Goal: Transaction & Acquisition: Purchase product/service

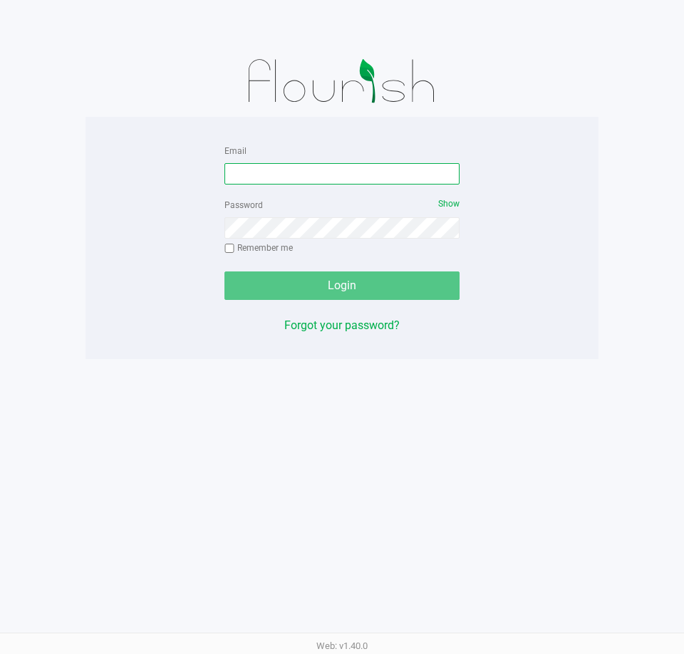
click at [284, 175] on input "Email" at bounding box center [342, 173] width 235 height 21
type input "[EMAIL_ADDRESS][DOMAIN_NAME]"
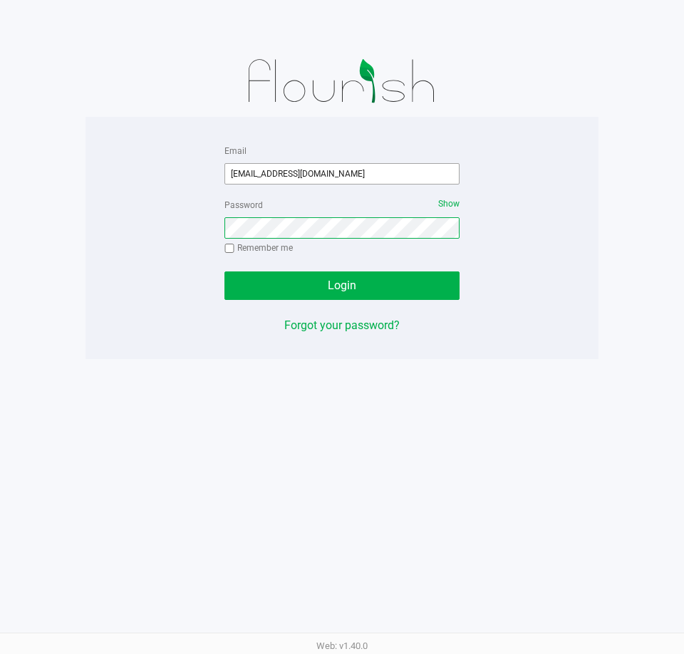
click at [225, 272] on button "Login" at bounding box center [342, 286] width 235 height 29
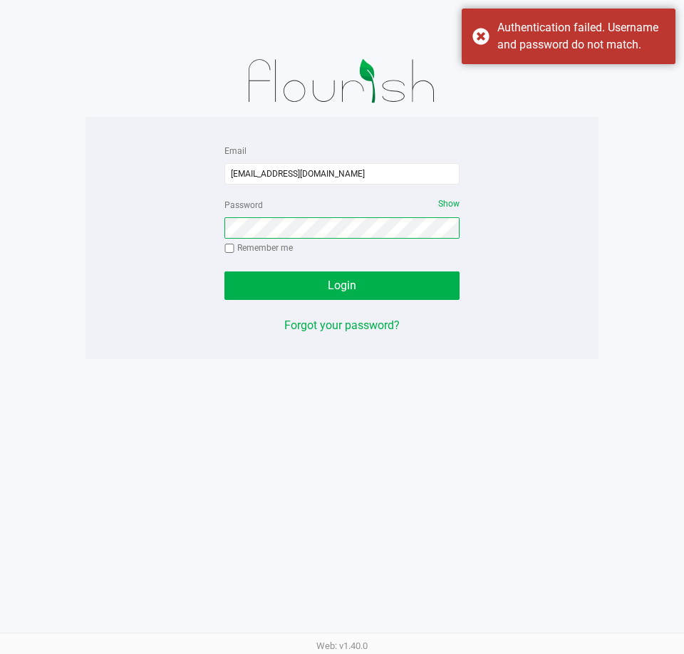
click at [225, 272] on button "Login" at bounding box center [342, 286] width 235 height 29
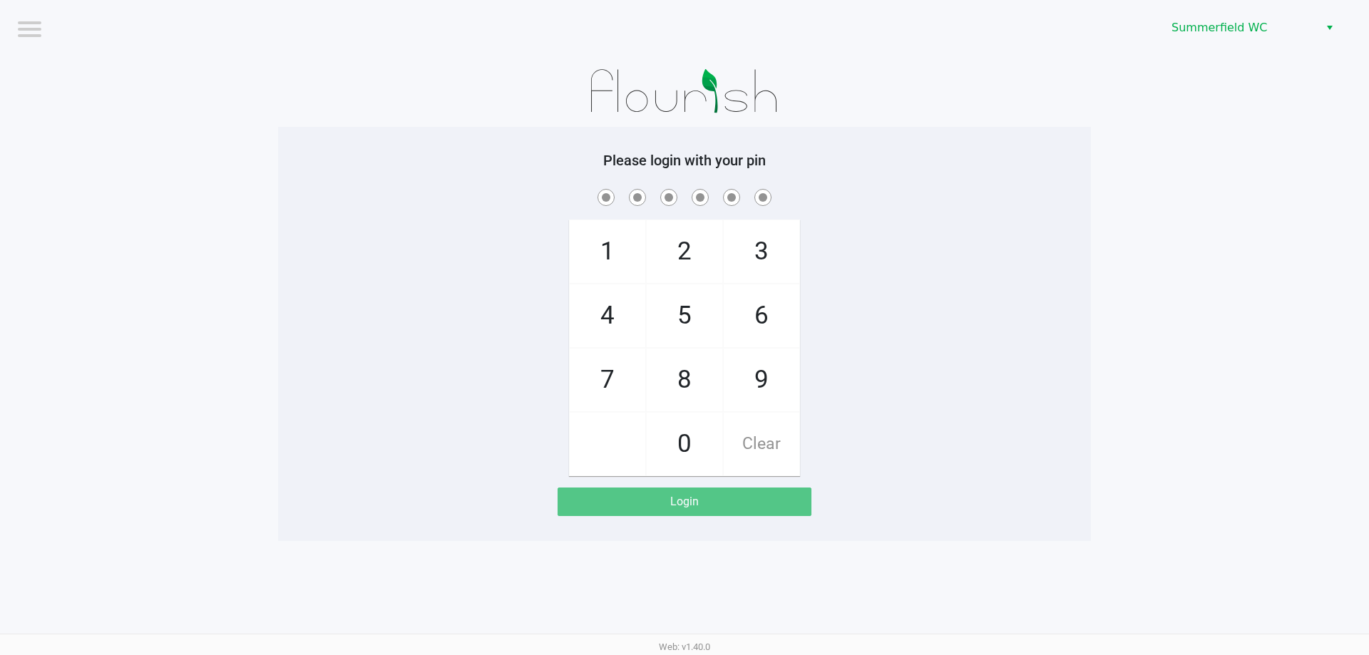
click at [511, 124] on div at bounding box center [684, 91] width 813 height 71
checkbox input "true"
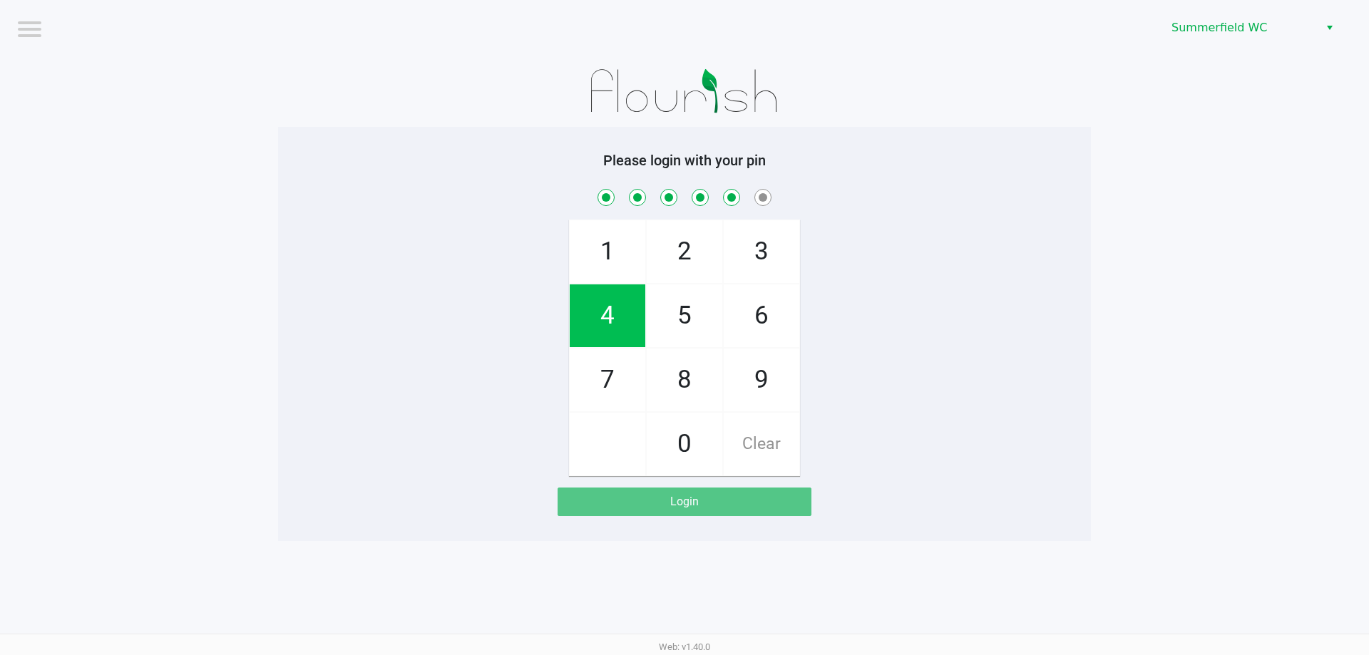
checkbox input "true"
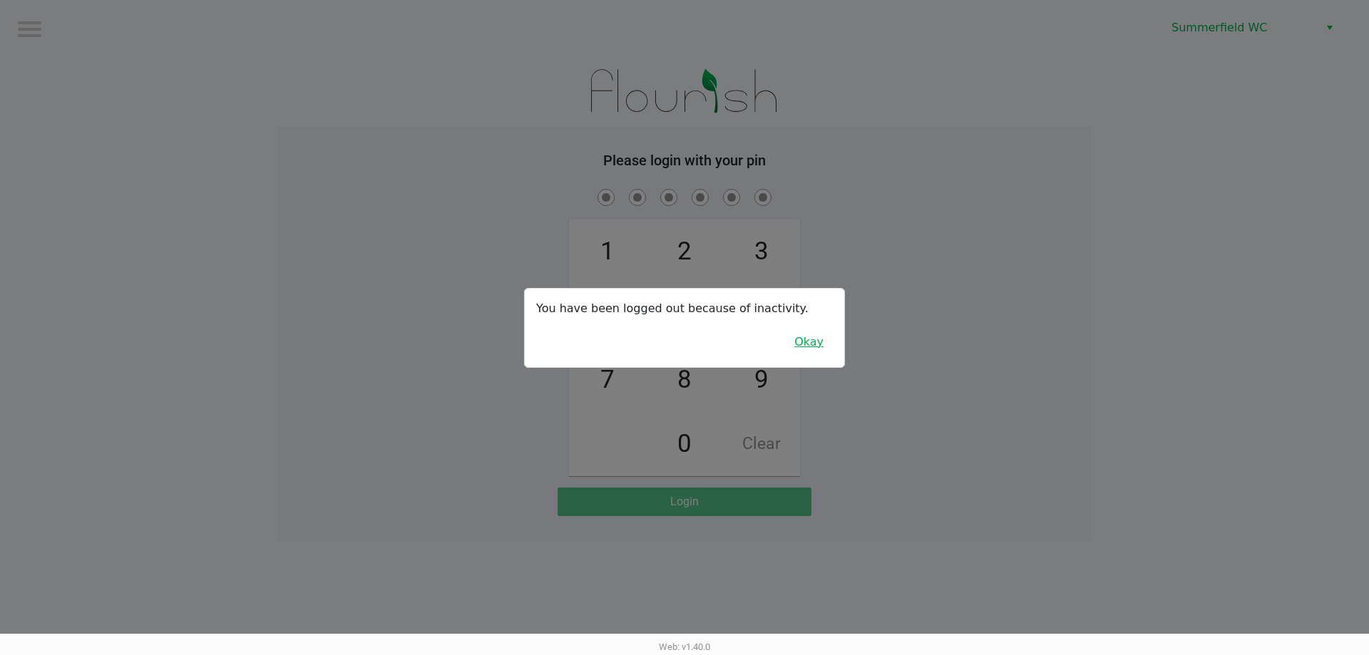
click at [684, 344] on button "Okay" at bounding box center [809, 342] width 48 height 27
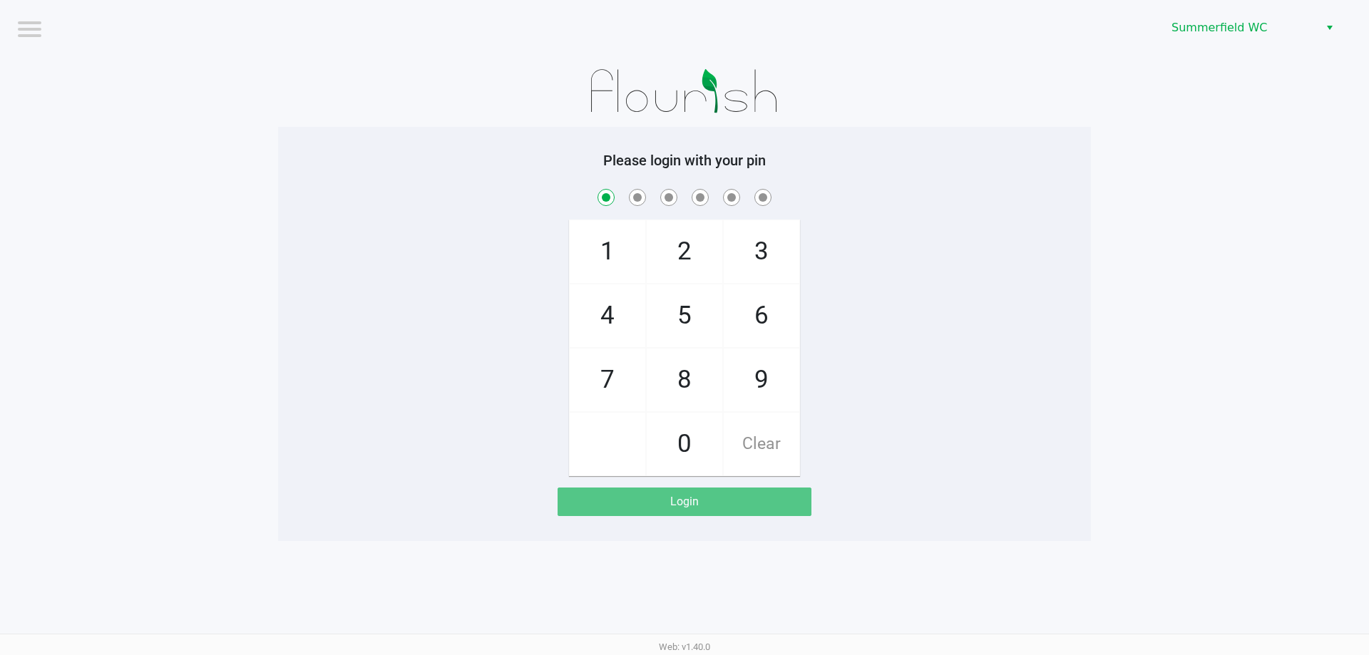
checkbox input "true"
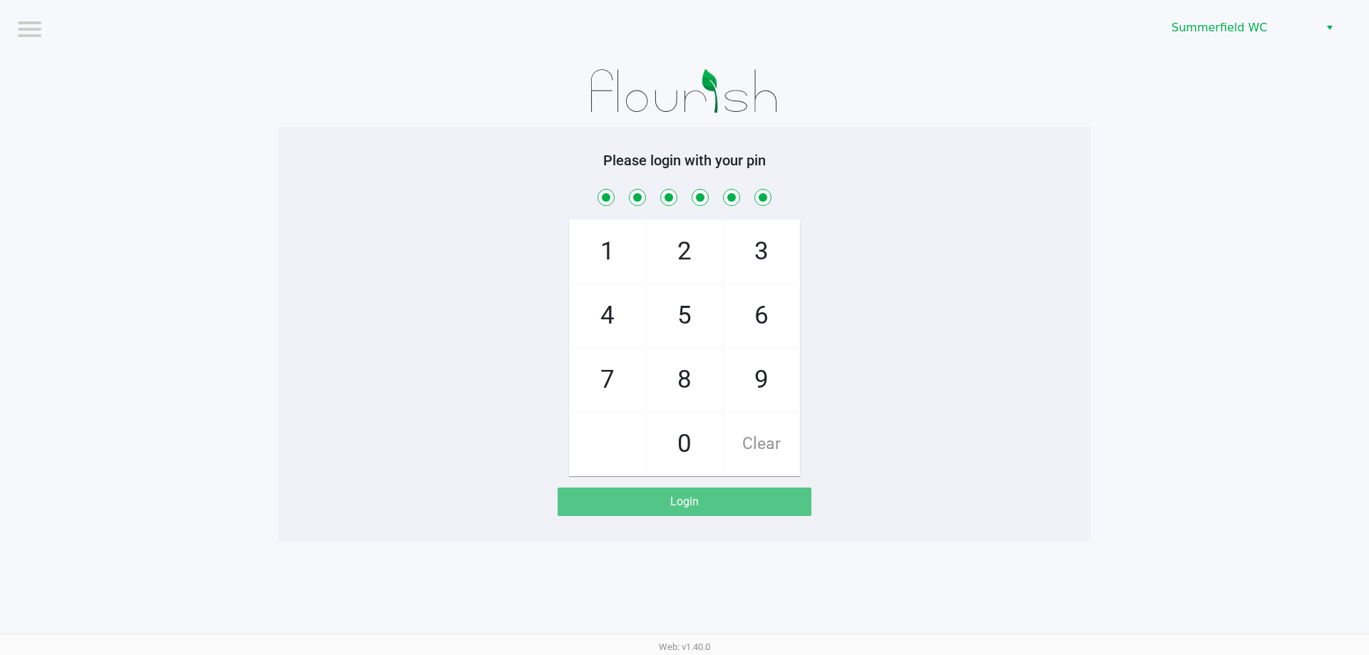
checkbox input "true"
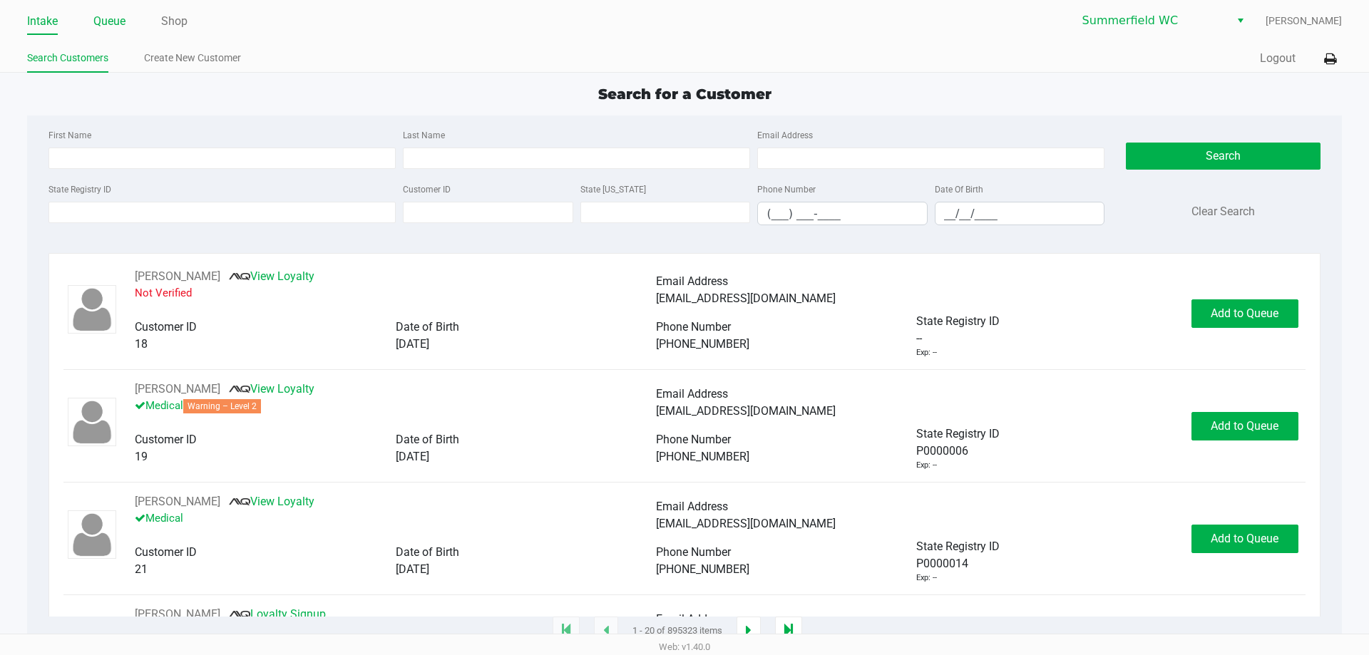
click at [118, 18] on link "Queue" at bounding box center [109, 21] width 32 height 20
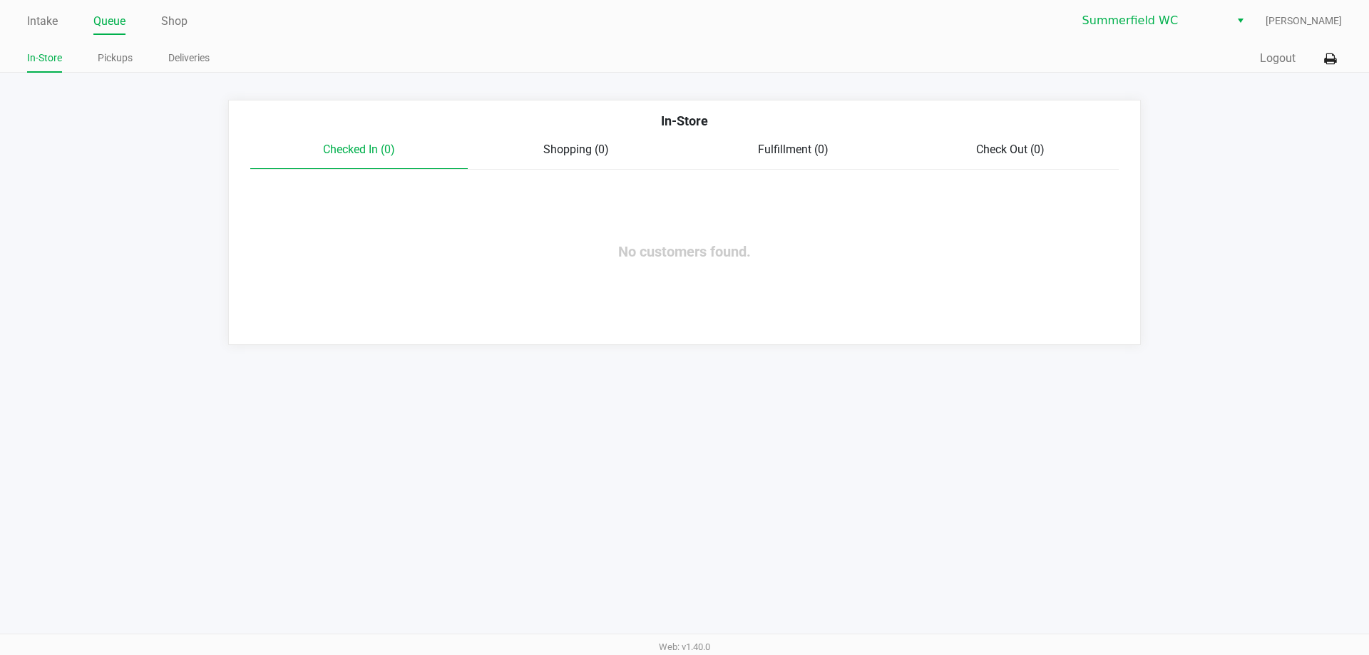
click at [358, 72] on div "Intake Queue Shop [PERSON_NAME] [PERSON_NAME] In-Store Pickups Deliveries Quick…" at bounding box center [684, 36] width 1369 height 73
click at [350, 51] on ul "In-Store Pickups Deliveries" at bounding box center [355, 60] width 657 height 24
click at [34, 12] on link "Intake" at bounding box center [42, 21] width 31 height 20
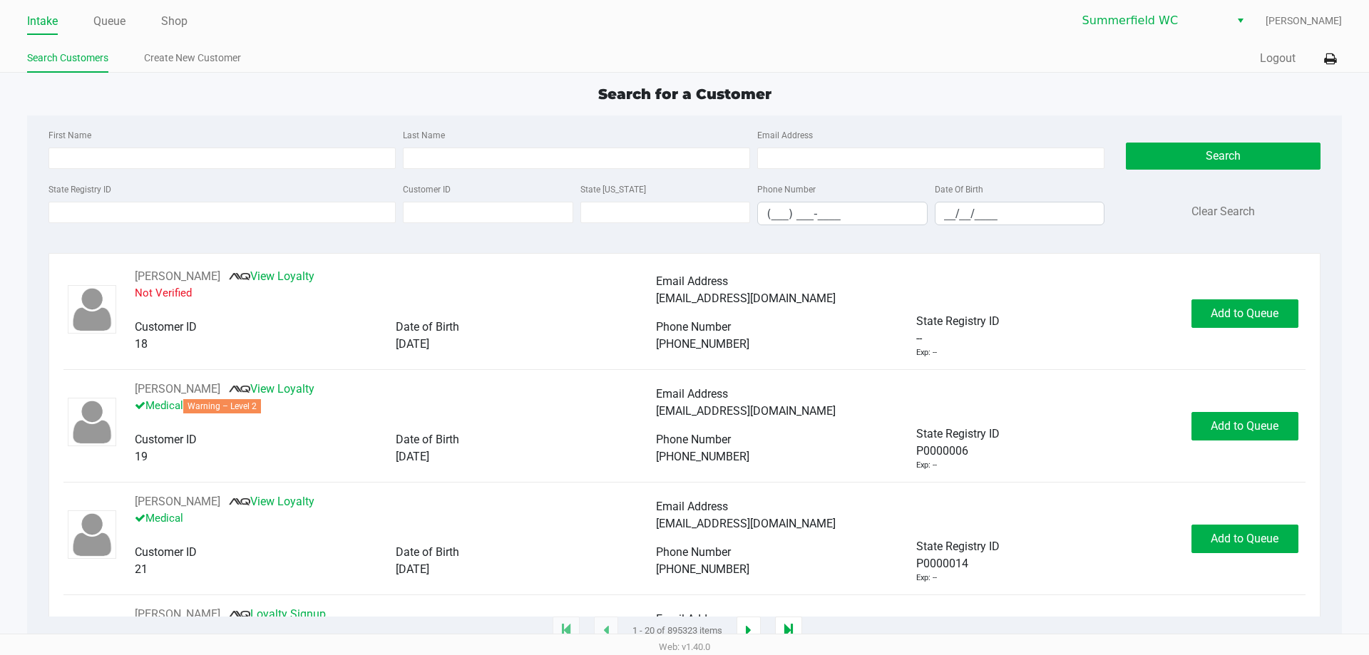
drag, startPoint x: 274, startPoint y: 36, endPoint x: 244, endPoint y: 31, distance: 30.4
click at [252, 33] on div "Intake Queue Shop [PERSON_NAME] [PERSON_NAME] Search Customers Create New Custo…" at bounding box center [684, 36] width 1369 height 73
click at [117, 13] on link "Queue" at bounding box center [109, 21] width 32 height 20
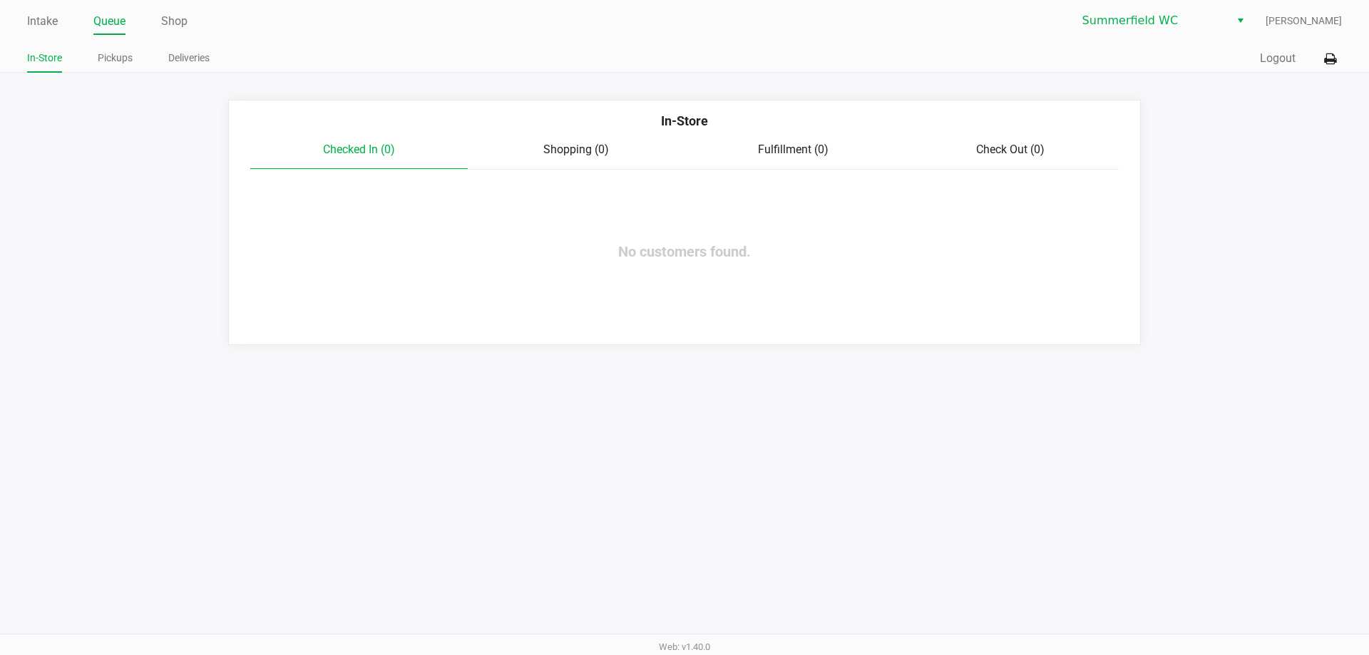
click at [277, 36] on div "Intake Queue Shop [PERSON_NAME] [PERSON_NAME] In-Store Pickups Deliveries Quick…" at bounding box center [684, 36] width 1369 height 73
click at [106, 64] on link "Pickups" at bounding box center [115, 58] width 35 height 18
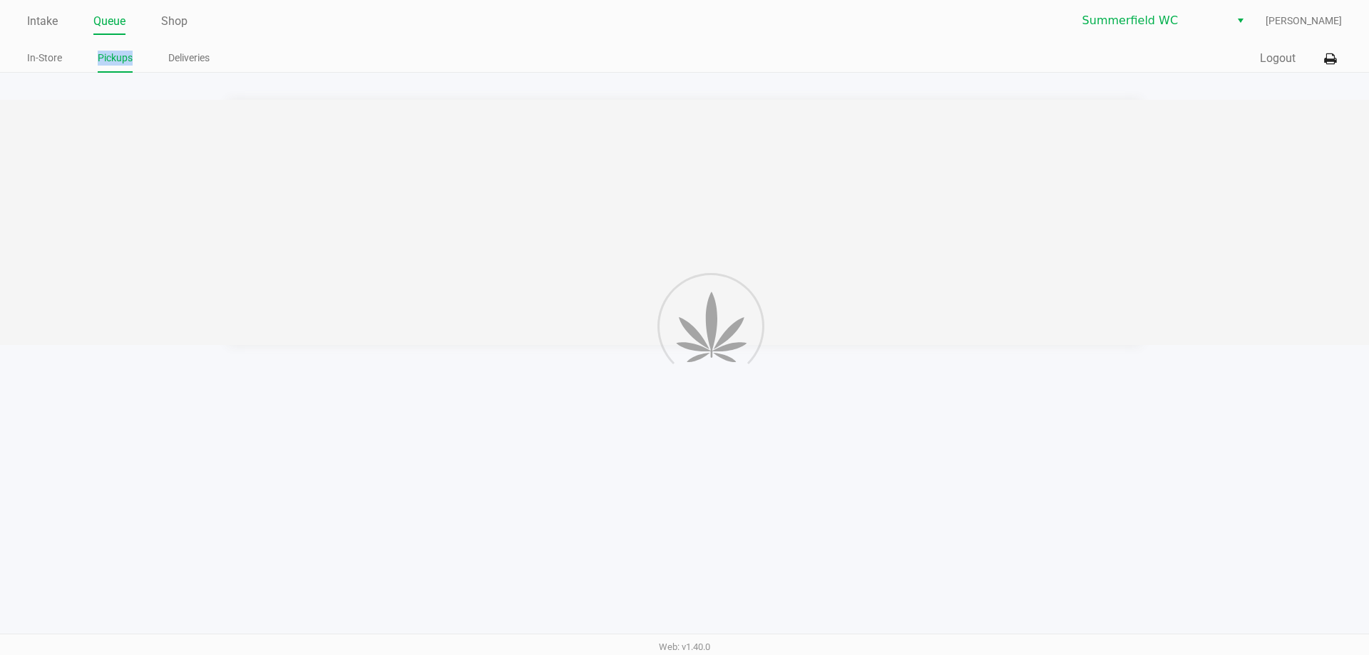
click at [106, 63] on link "Pickups" at bounding box center [115, 58] width 35 height 18
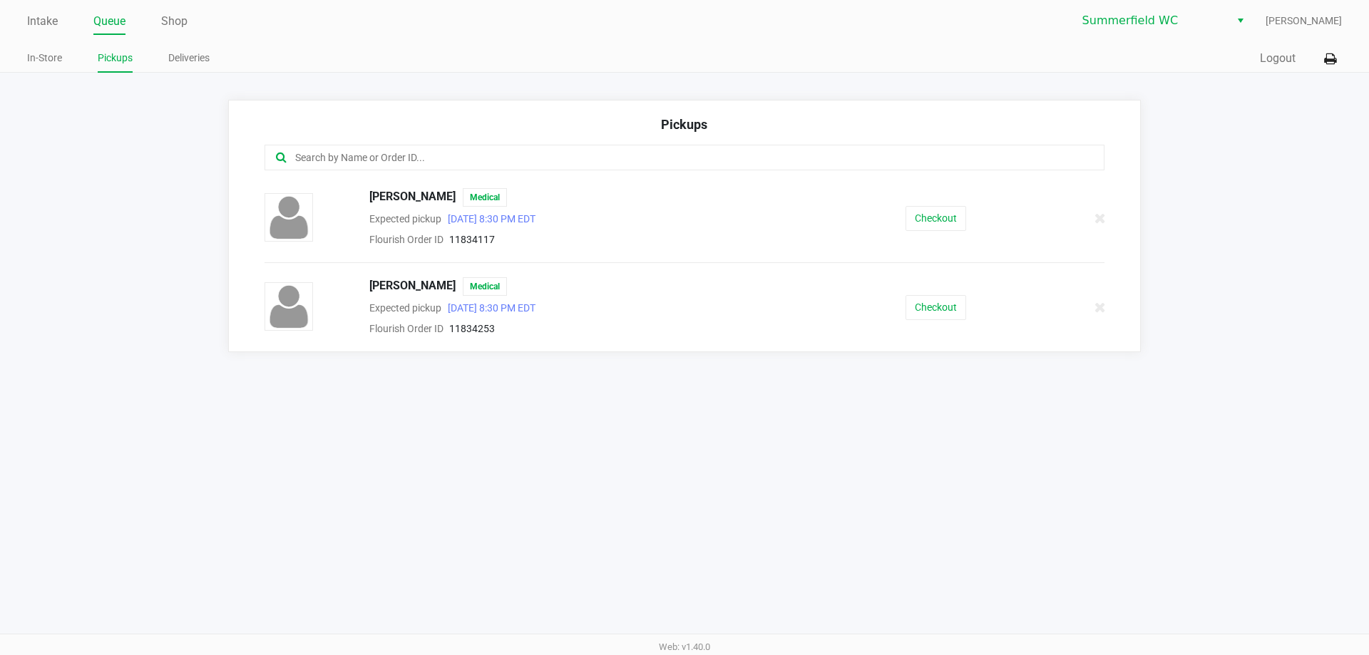
click at [126, 134] on app-pickups "Pickups [PERSON_NAME] Medical Expected pickup [DATE] 8:30 PM EDT Flourish Order…" at bounding box center [684, 226] width 1369 height 252
click at [38, 22] on link "Intake" at bounding box center [42, 21] width 31 height 20
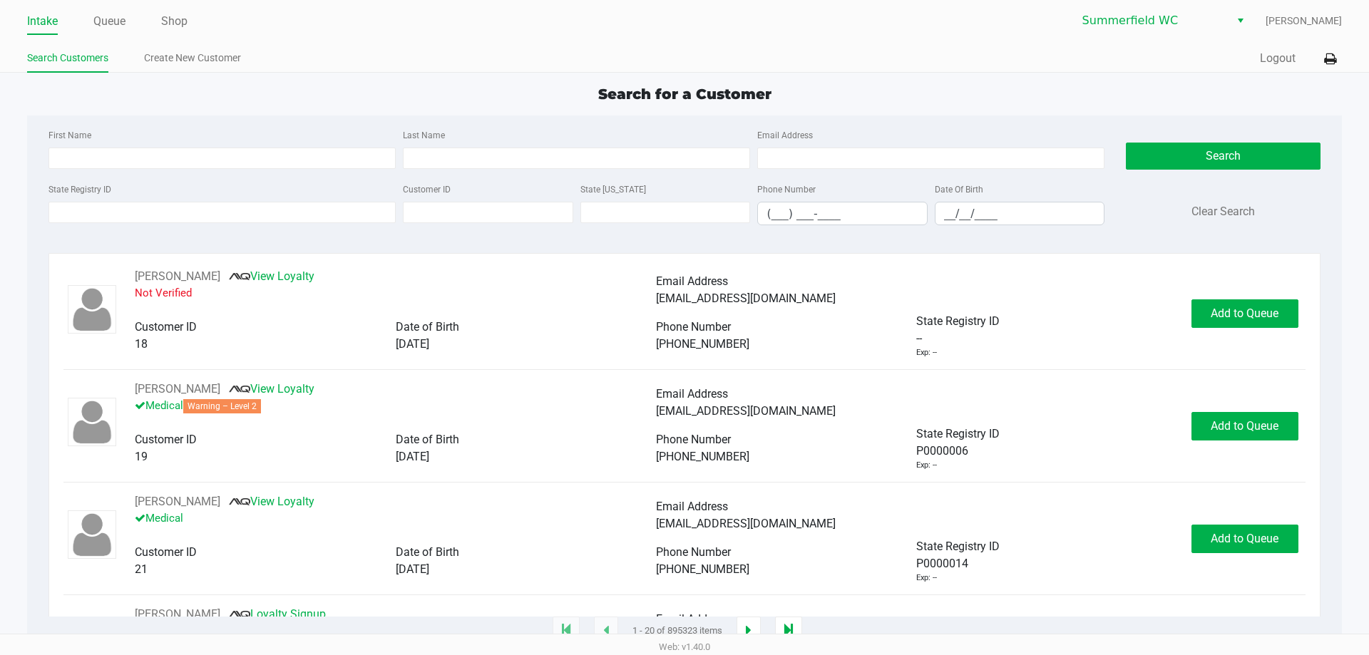
click at [235, 181] on div "State Registry ID" at bounding box center [222, 202] width 354 height 45
click at [142, 225] on div "State Registry ID" at bounding box center [222, 202] width 354 height 45
click at [149, 207] on input "State Registry ID" at bounding box center [221, 212] width 347 height 21
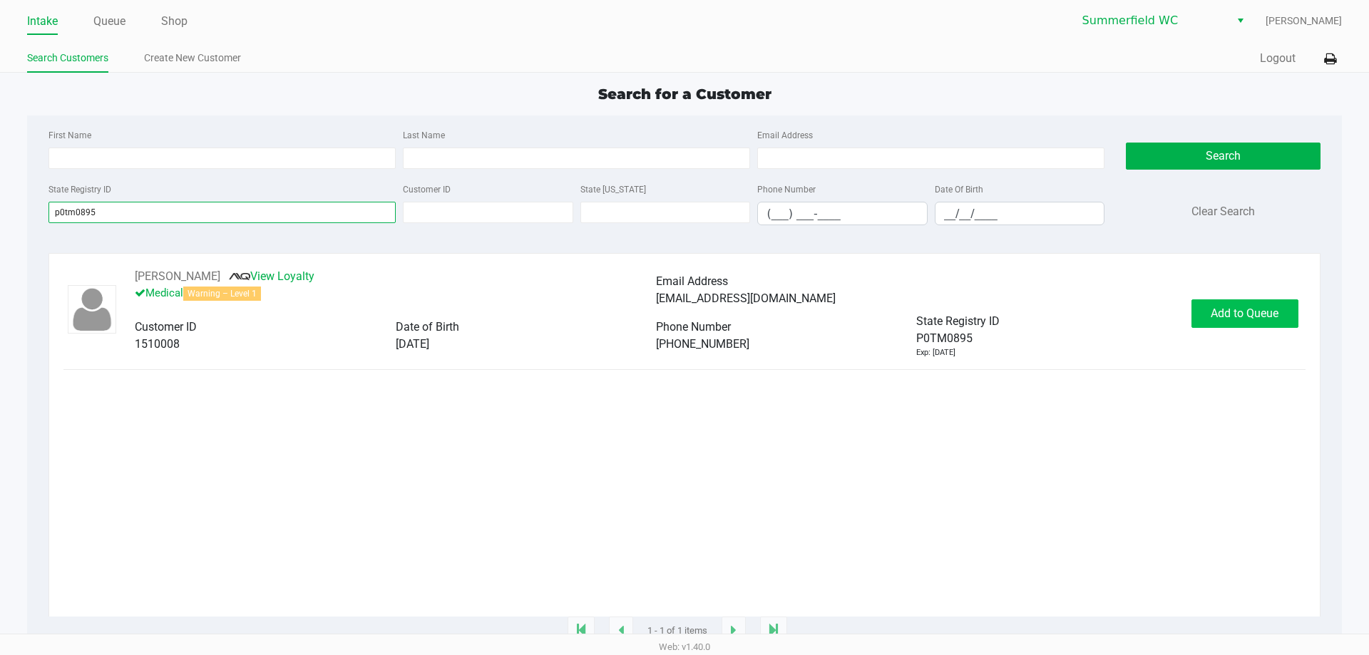
type input "p0tm0895"
click at [684, 328] on button "Add to Queue" at bounding box center [1244, 313] width 107 height 29
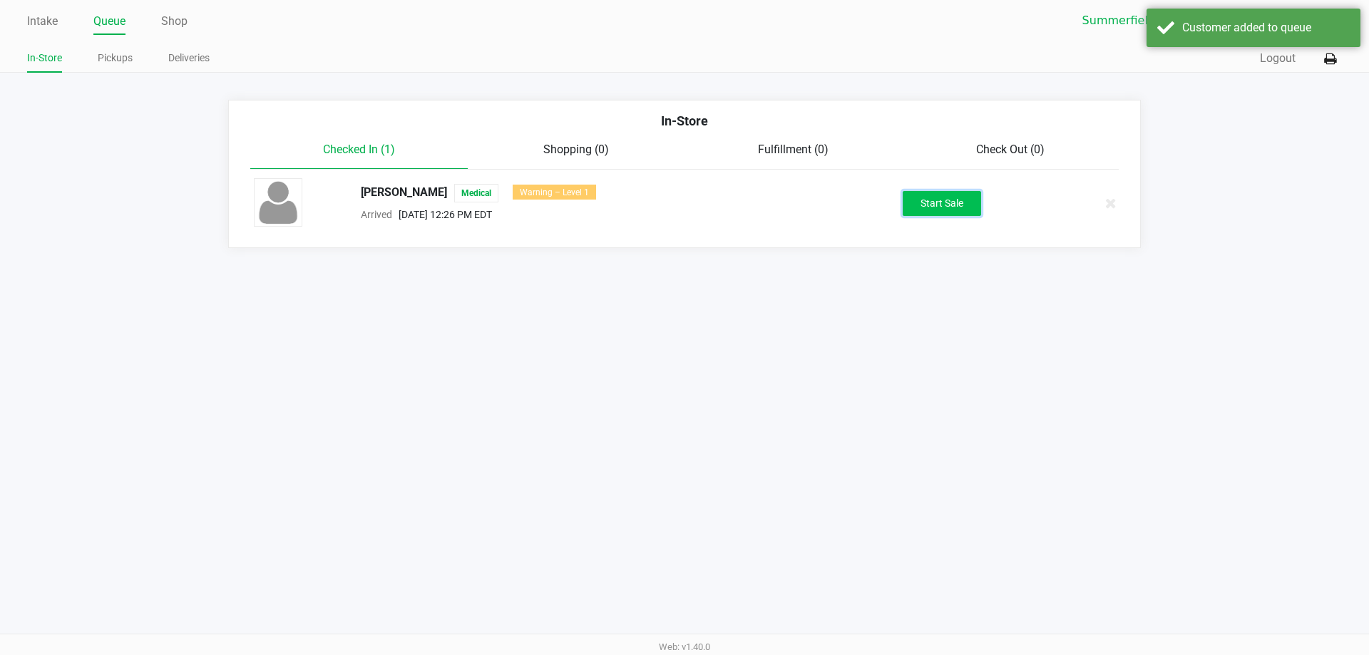
click at [684, 205] on button "Start Sale" at bounding box center [941, 203] width 78 height 25
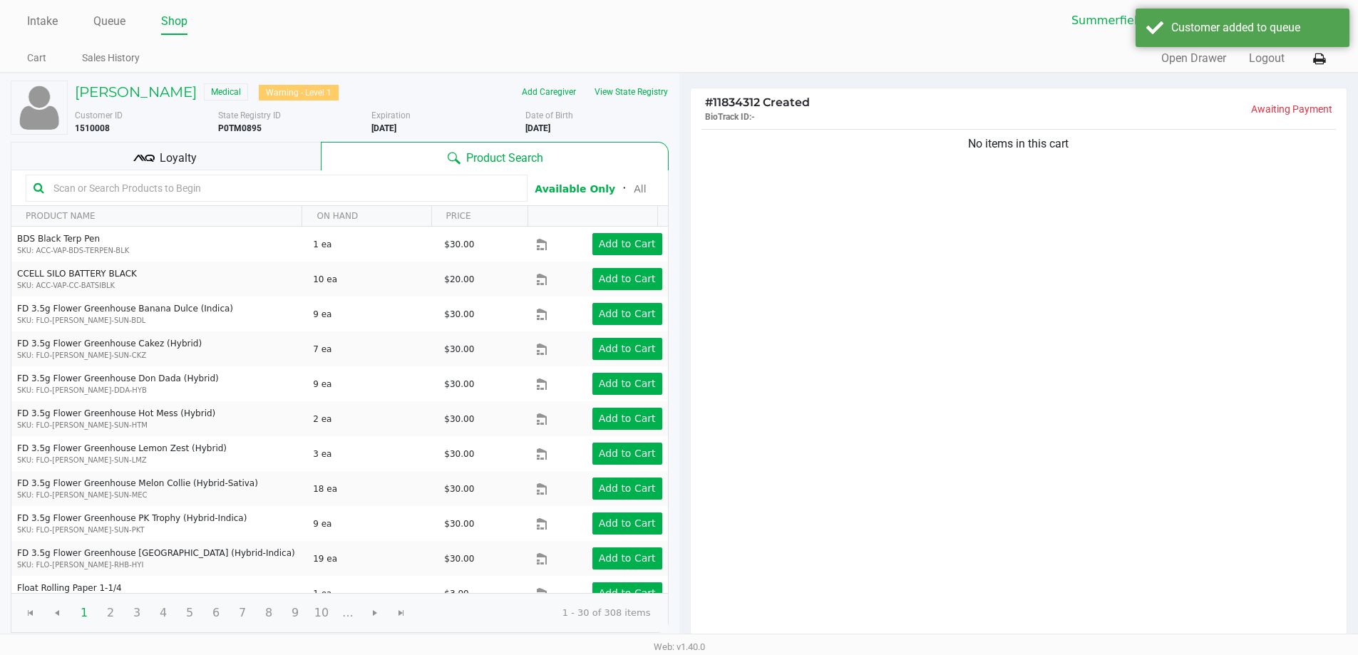
drag, startPoint x: 228, startPoint y: 138, endPoint x: 225, endPoint y: 158, distance: 20.9
click at [228, 139] on div "[PERSON_NAME] Medical Warning - Level 1 Add Caregiver View State Registry Custo…" at bounding box center [340, 356] width 658 height 567
click at [223, 163] on div "Loyalty" at bounding box center [166, 156] width 310 height 29
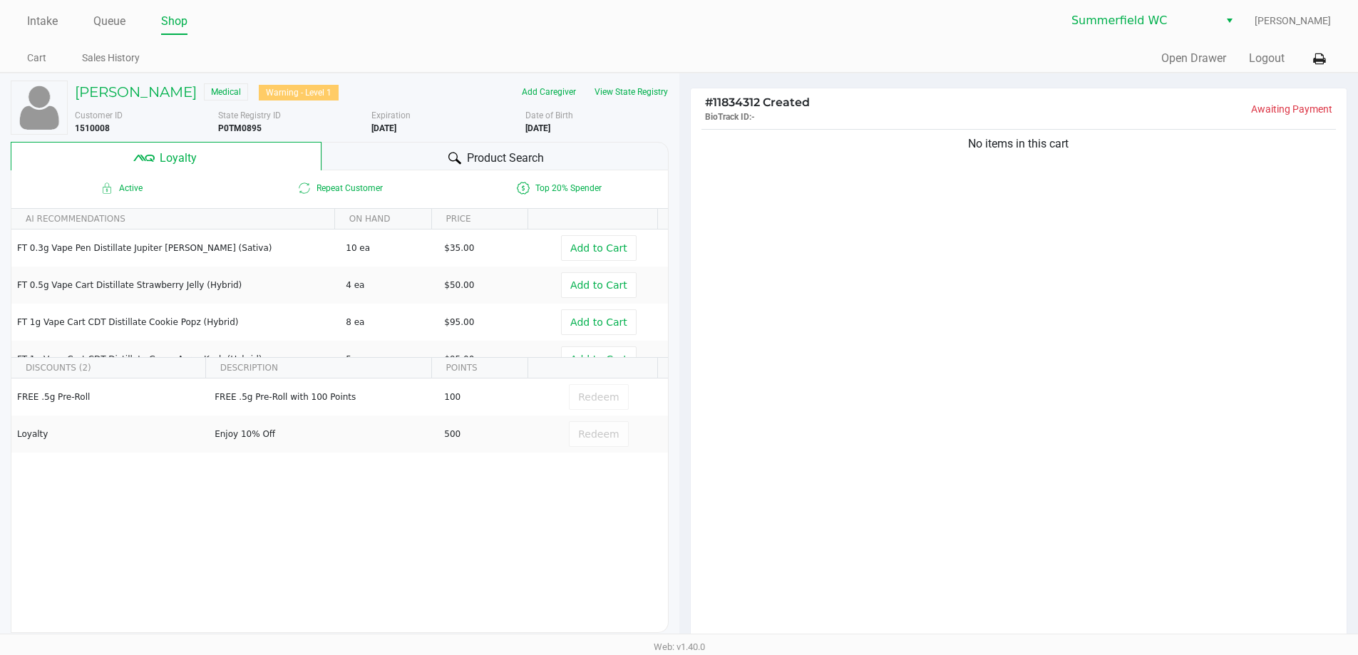
click at [530, 155] on span "Product Search" at bounding box center [505, 158] width 77 height 17
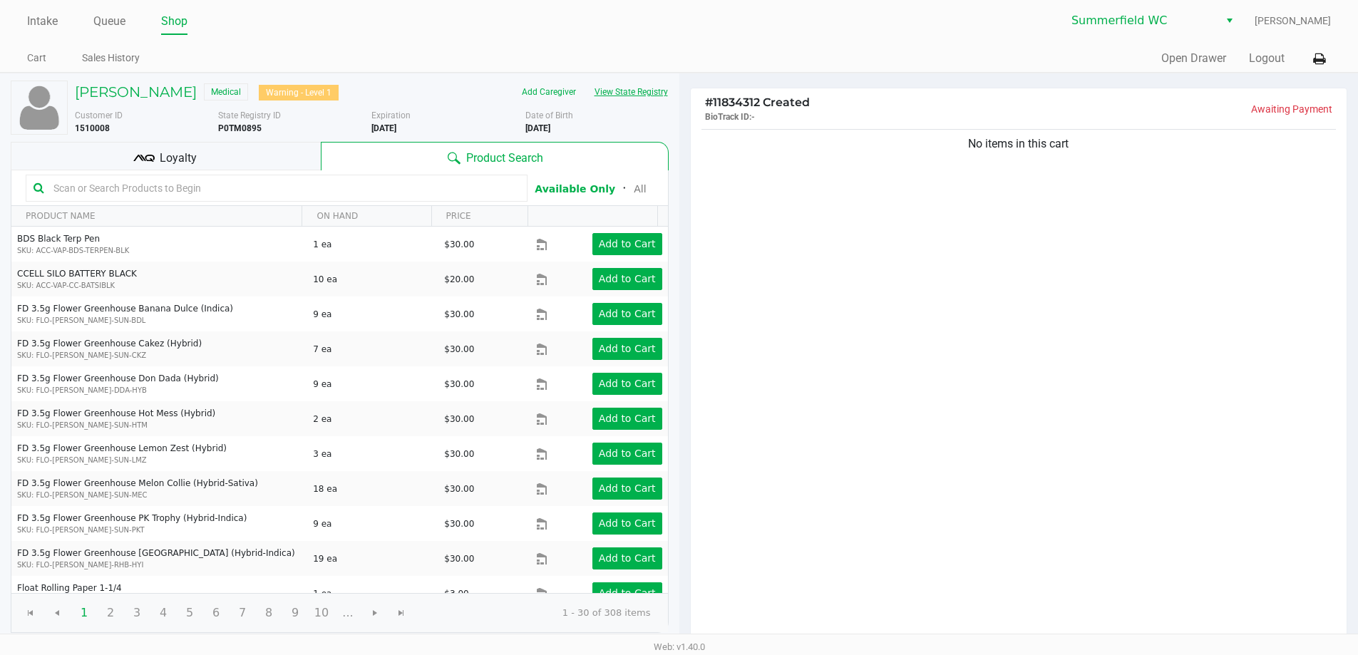
click at [638, 92] on button "View State Registry" at bounding box center [626, 92] width 83 height 23
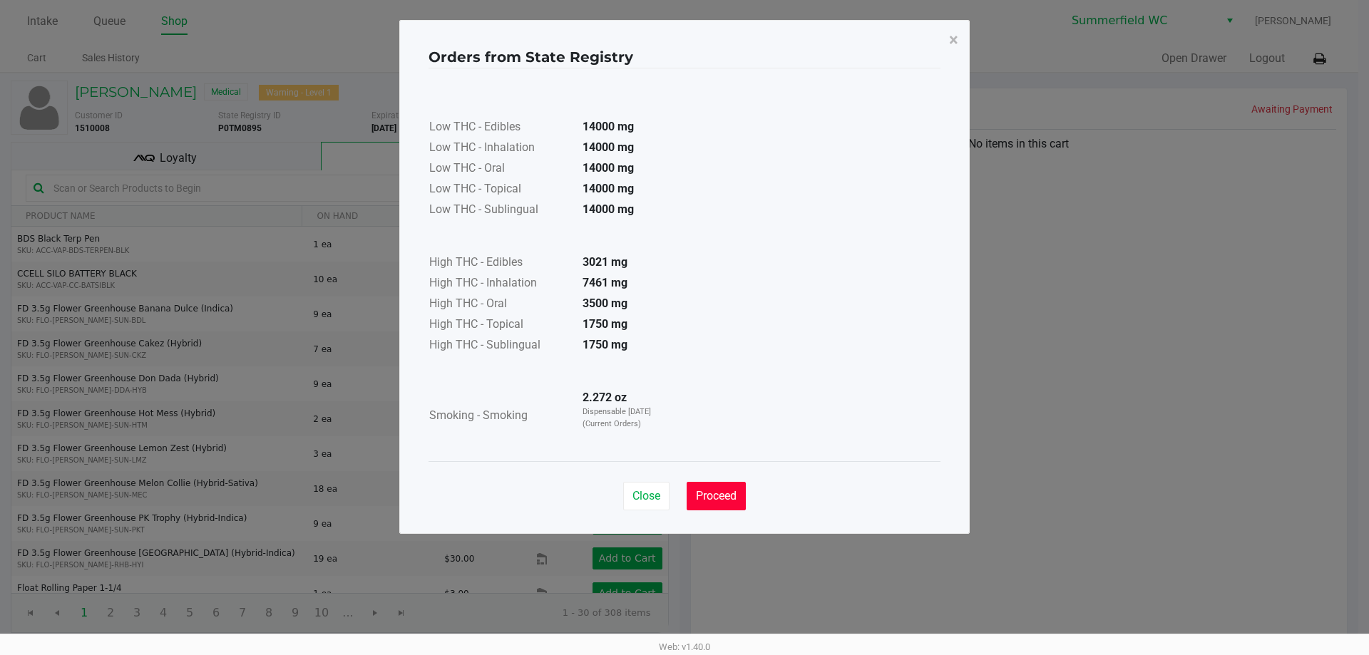
drag, startPoint x: 705, startPoint y: 491, endPoint x: 713, endPoint y: 484, distance: 10.6
click at [684, 492] on span "Proceed" at bounding box center [716, 496] width 41 height 14
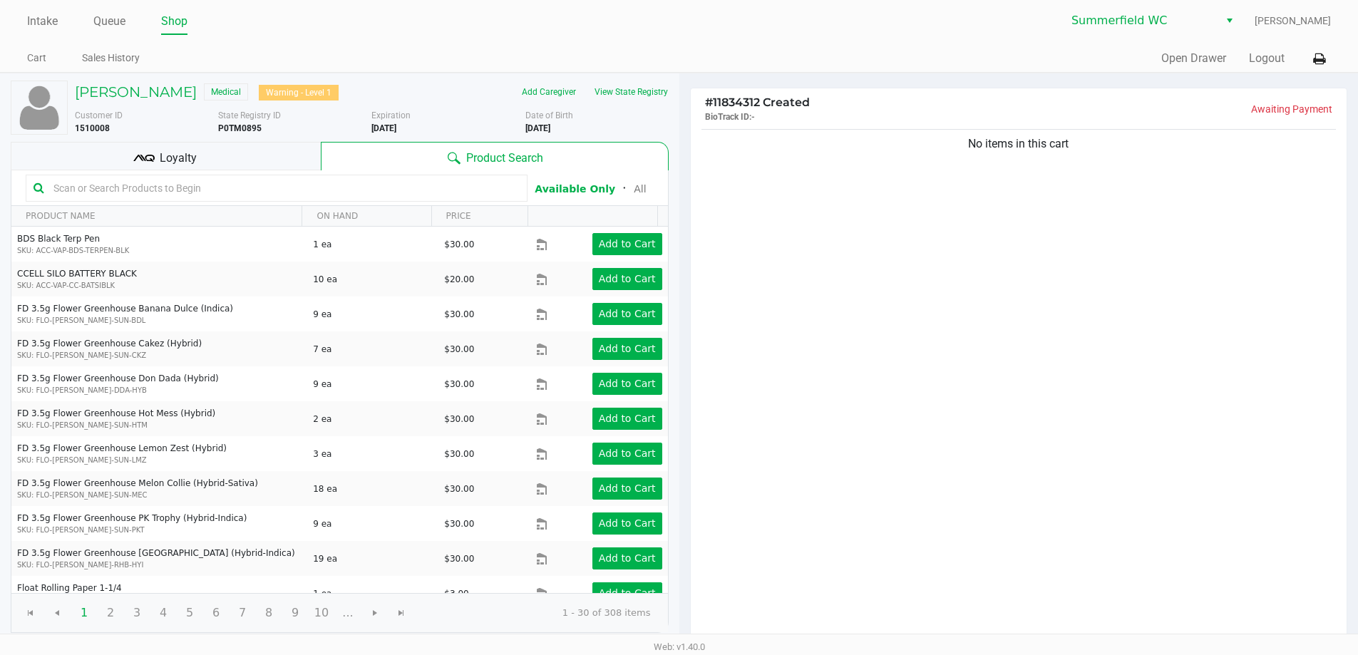
click at [684, 351] on div "No items in this cart" at bounding box center [1019, 385] width 657 height 518
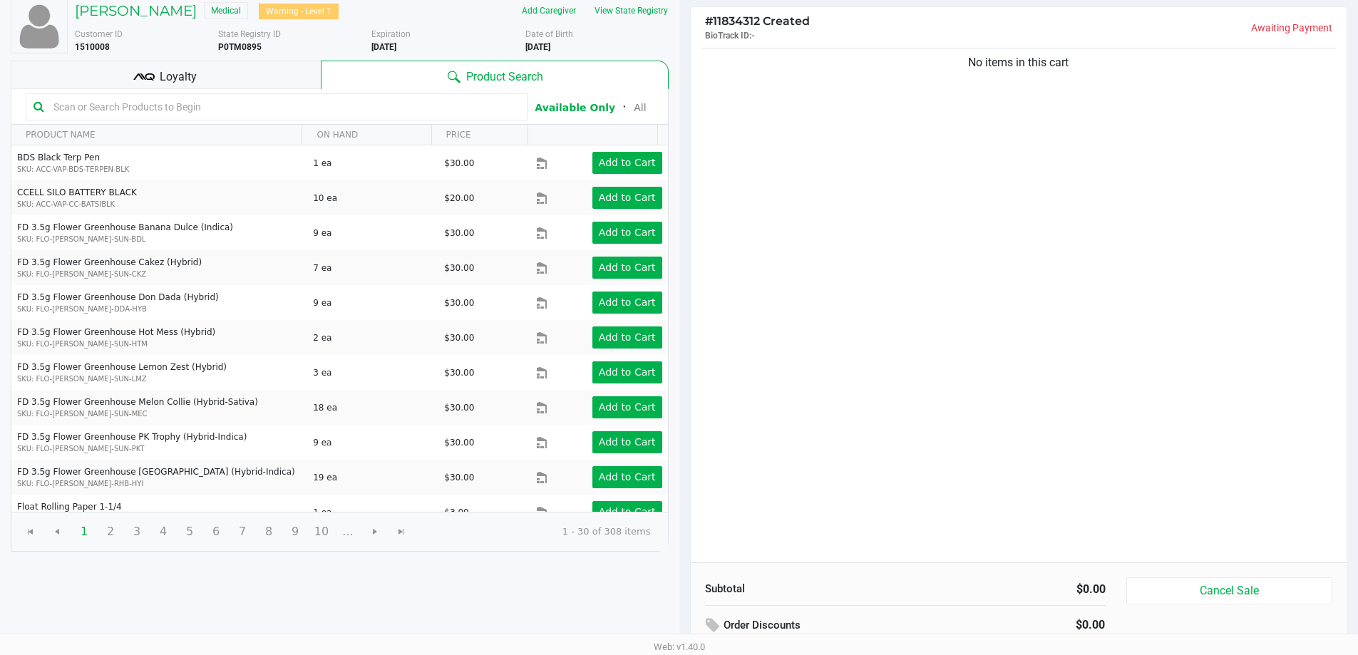
scroll to position [21, 0]
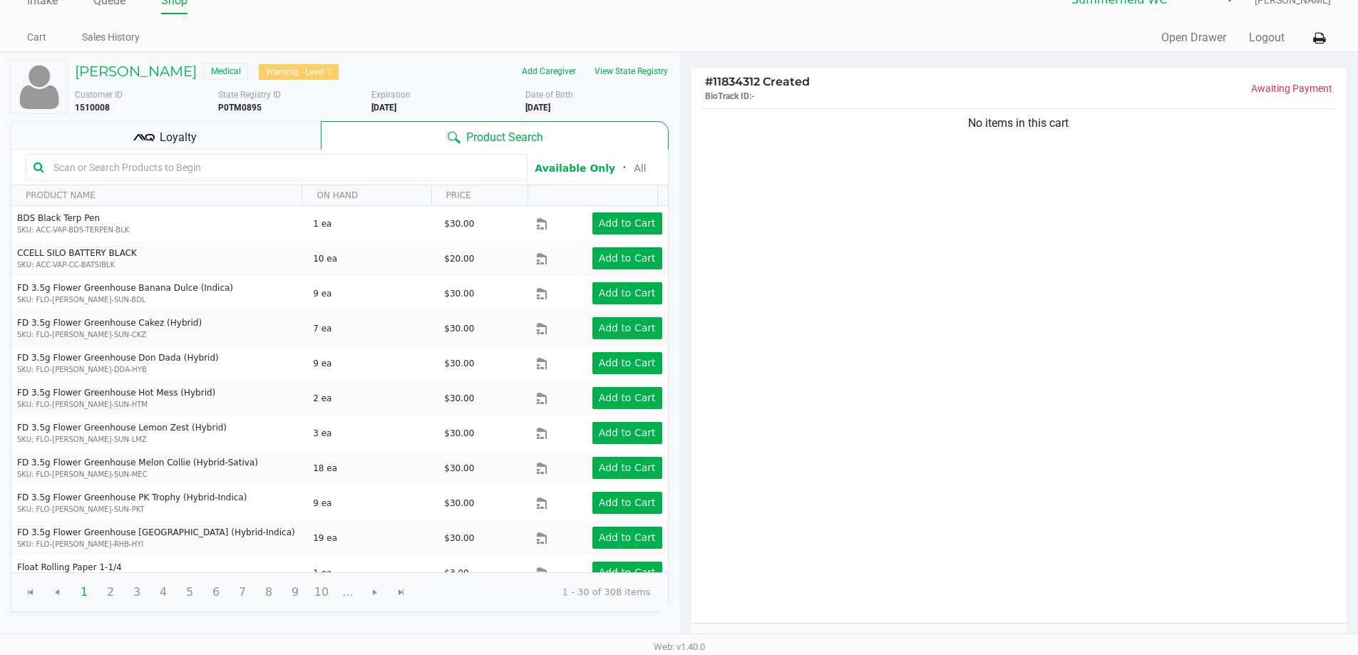
click at [175, 140] on span "Loyalty" at bounding box center [178, 137] width 37 height 17
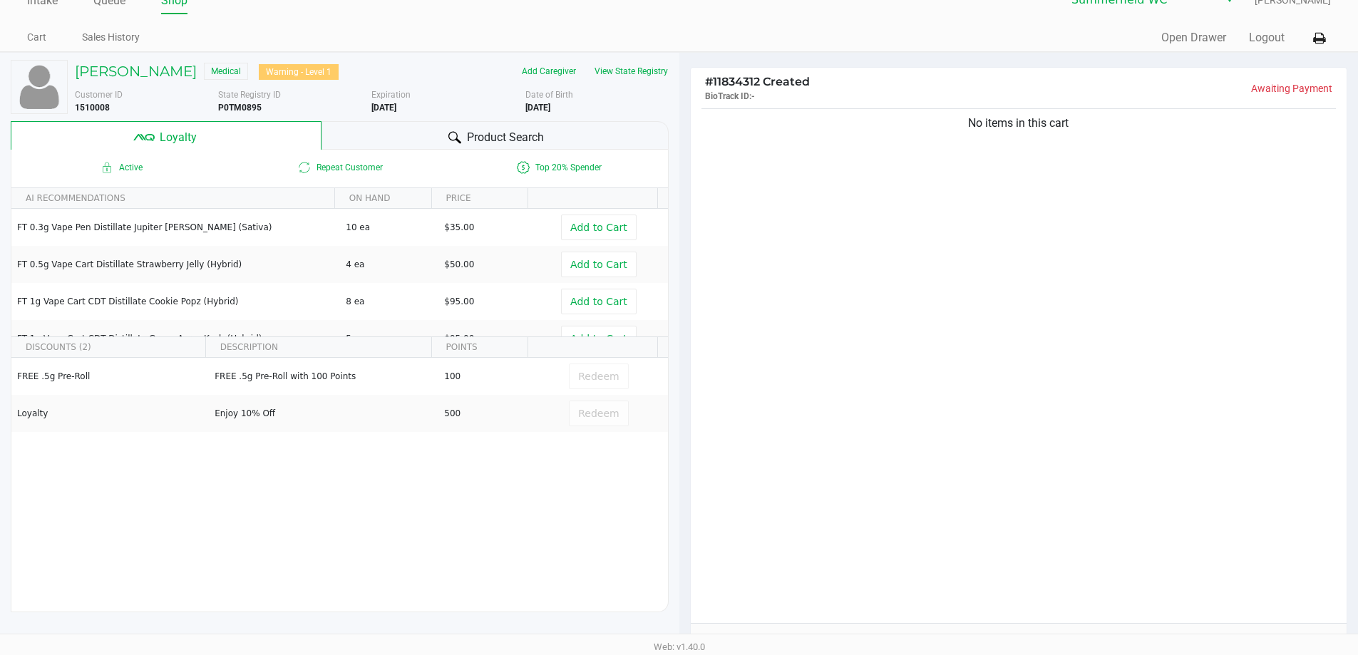
click at [493, 138] on span "Product Search" at bounding box center [505, 137] width 77 height 17
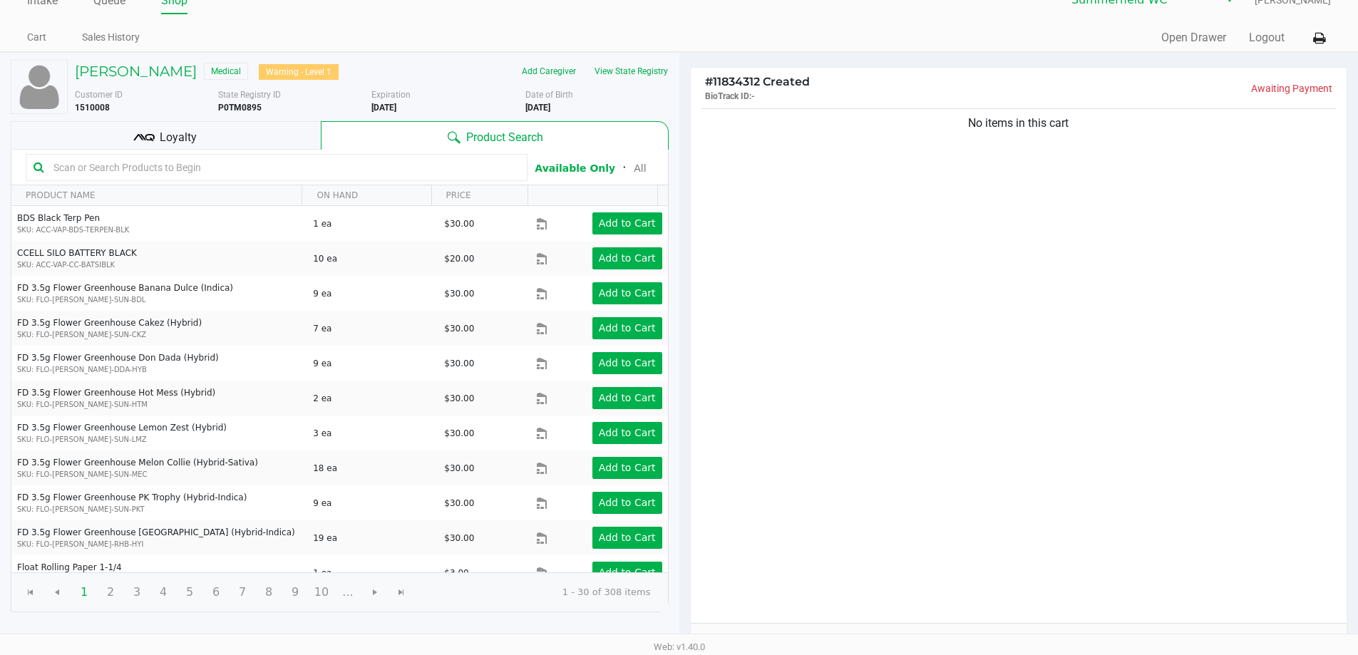
click at [198, 130] on div "Loyalty" at bounding box center [166, 135] width 310 height 29
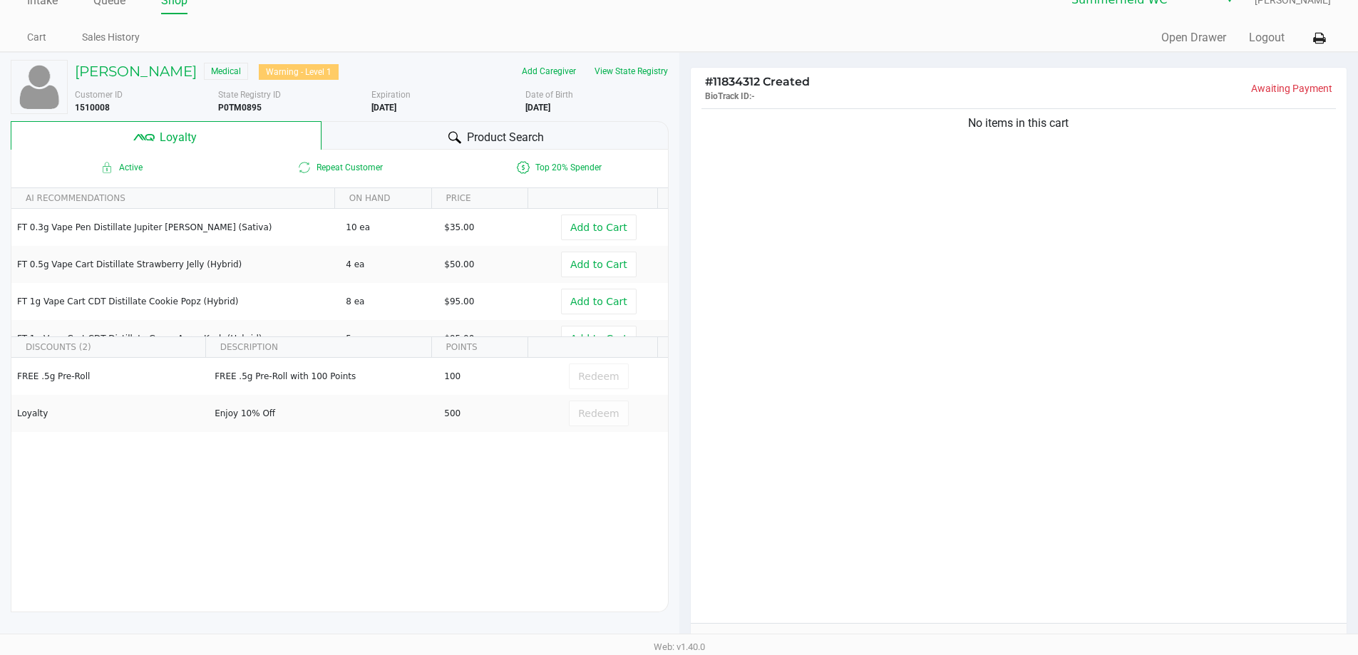
click at [421, 137] on div "Product Search" at bounding box center [494, 135] width 347 height 29
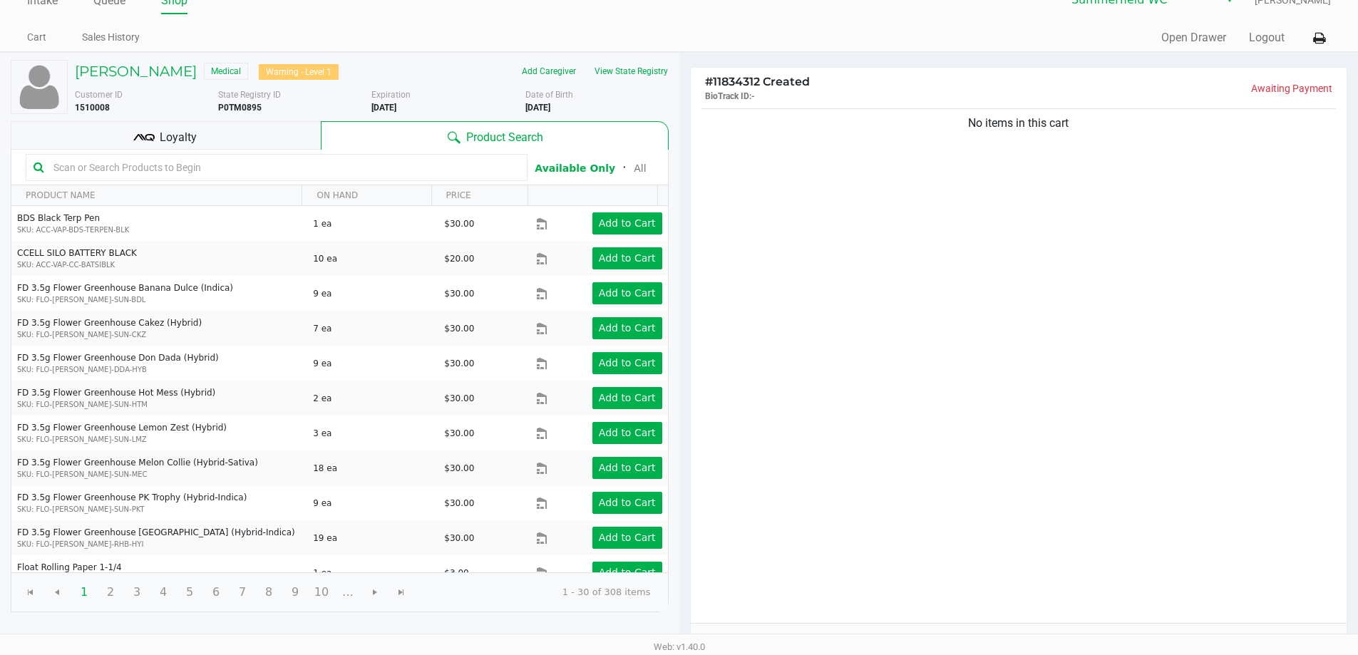
click at [207, 123] on div "Loyalty" at bounding box center [166, 135] width 310 height 29
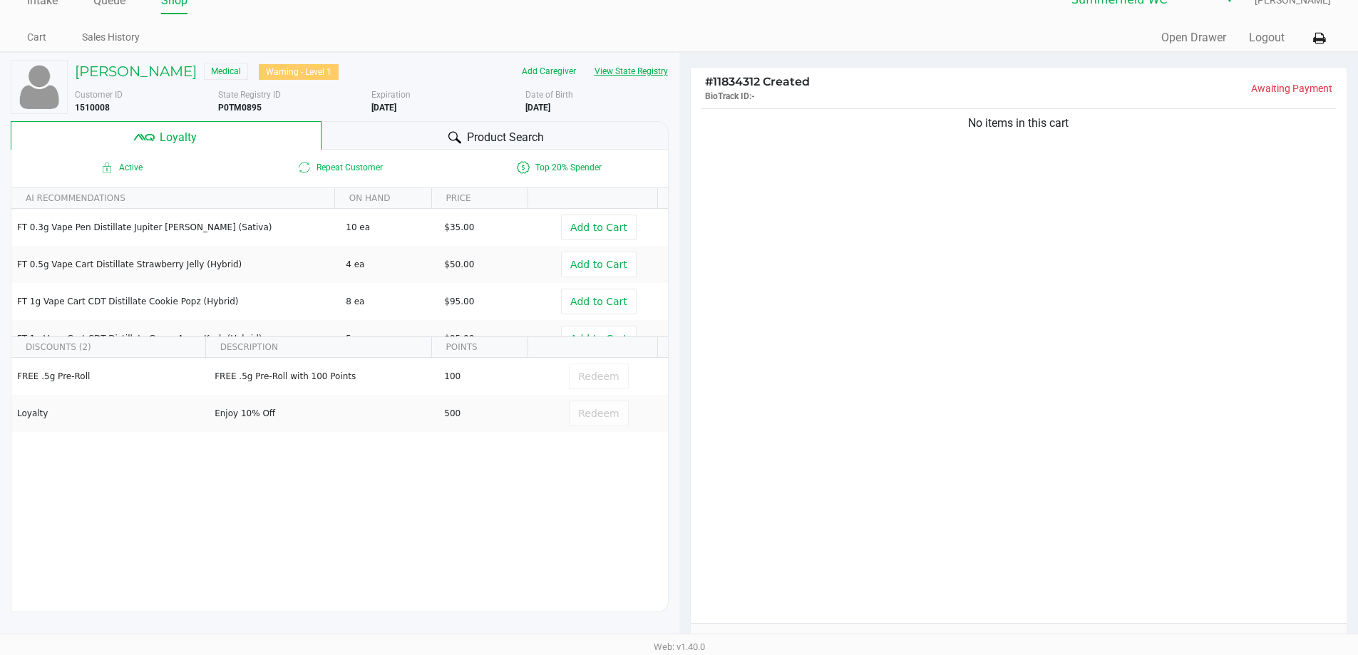
click at [624, 76] on button "View State Registry" at bounding box center [626, 71] width 83 height 23
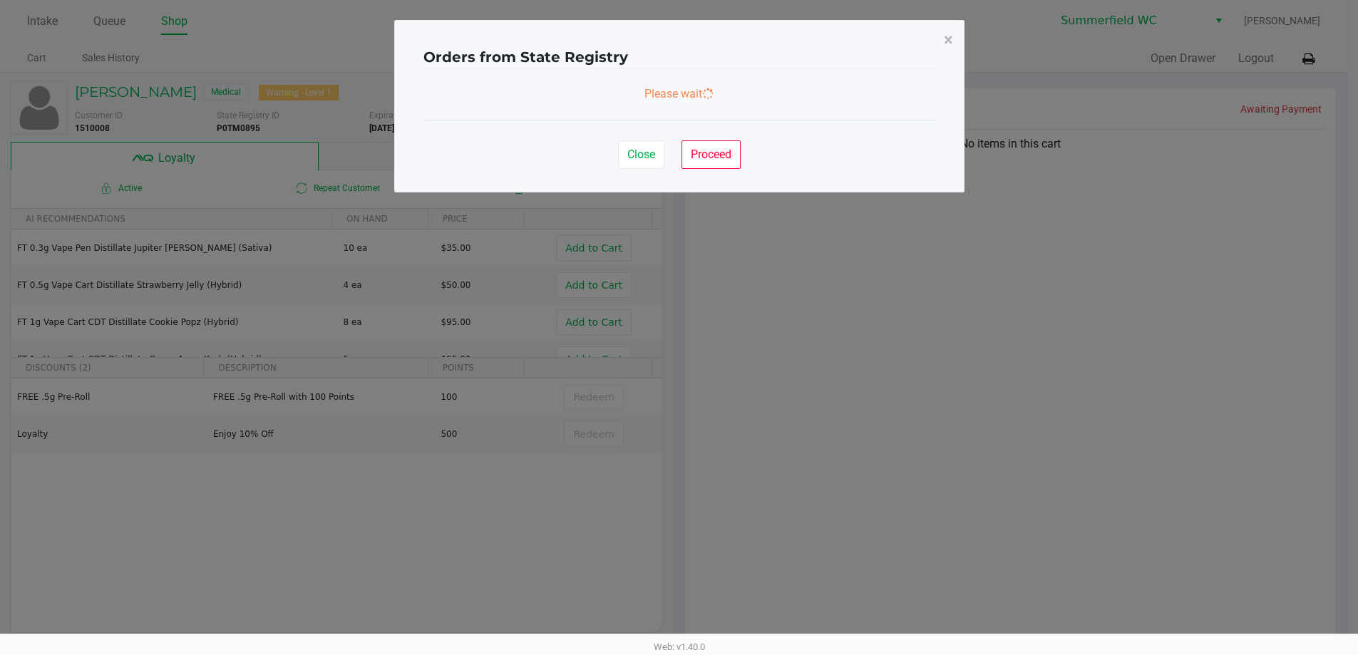
scroll to position [0, 0]
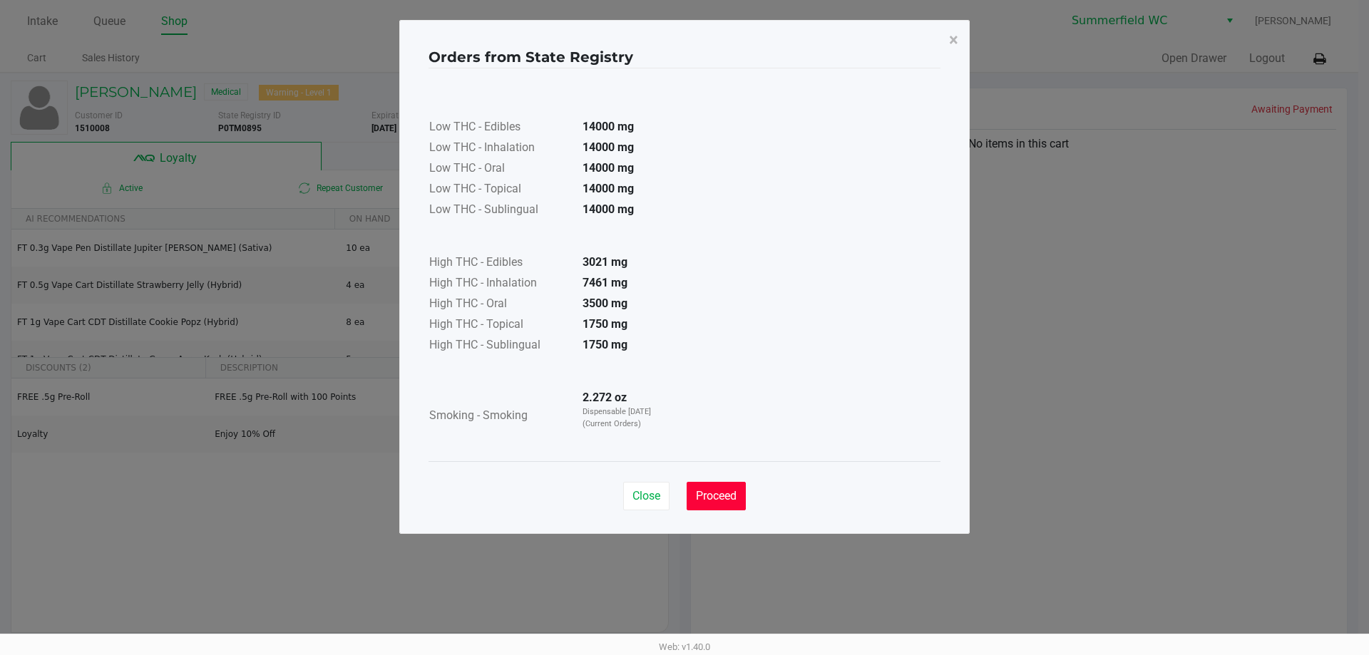
click at [684, 494] on span "Proceed" at bounding box center [716, 496] width 41 height 14
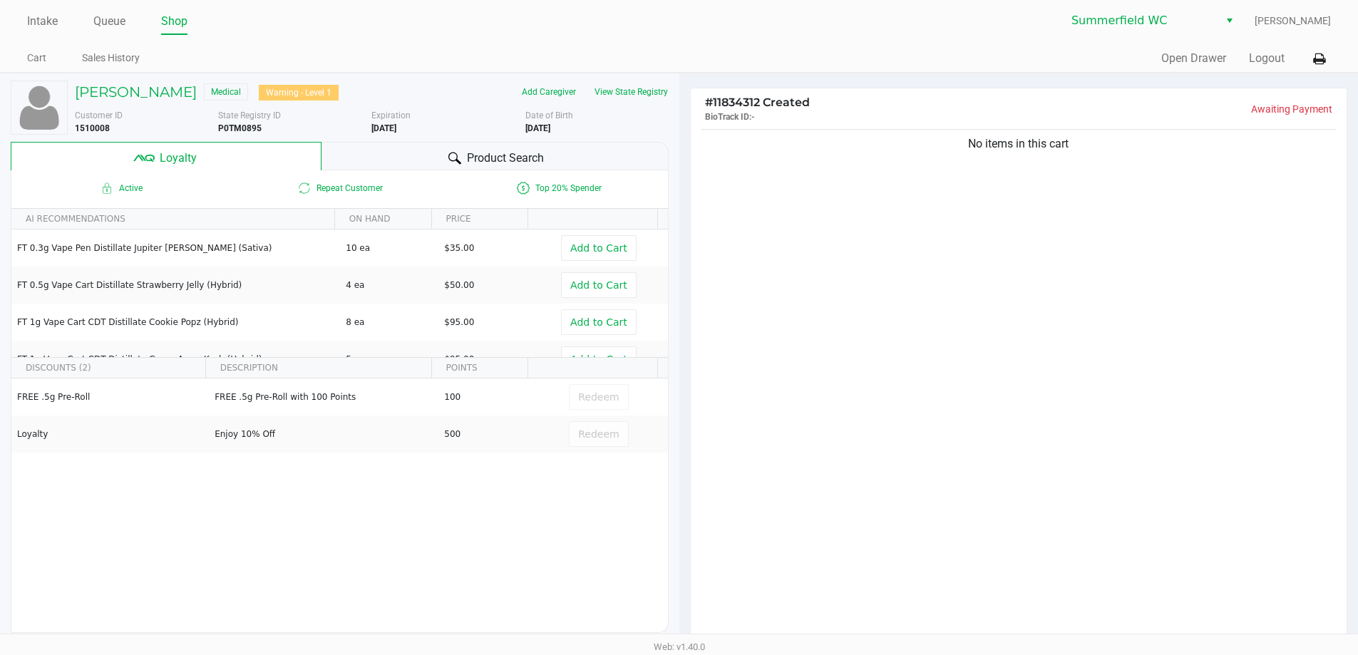
click at [684, 390] on div "Low THC - Edibles 14000 mg Low THC - Inhalation 14000 mg Low THC - Oral 14000 m…" at bounding box center [679, 229] width 512 height 359
click at [620, 98] on button "View State Registry" at bounding box center [626, 92] width 83 height 23
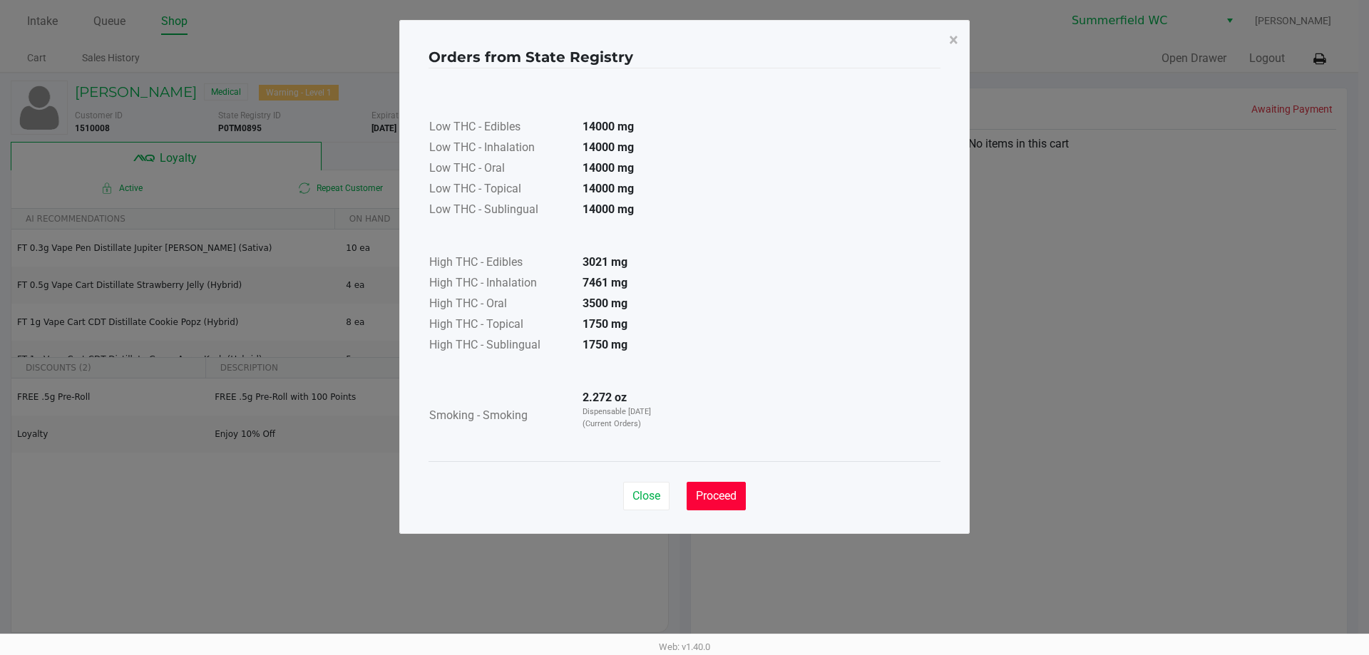
click at [684, 497] on span "Proceed" at bounding box center [716, 496] width 41 height 14
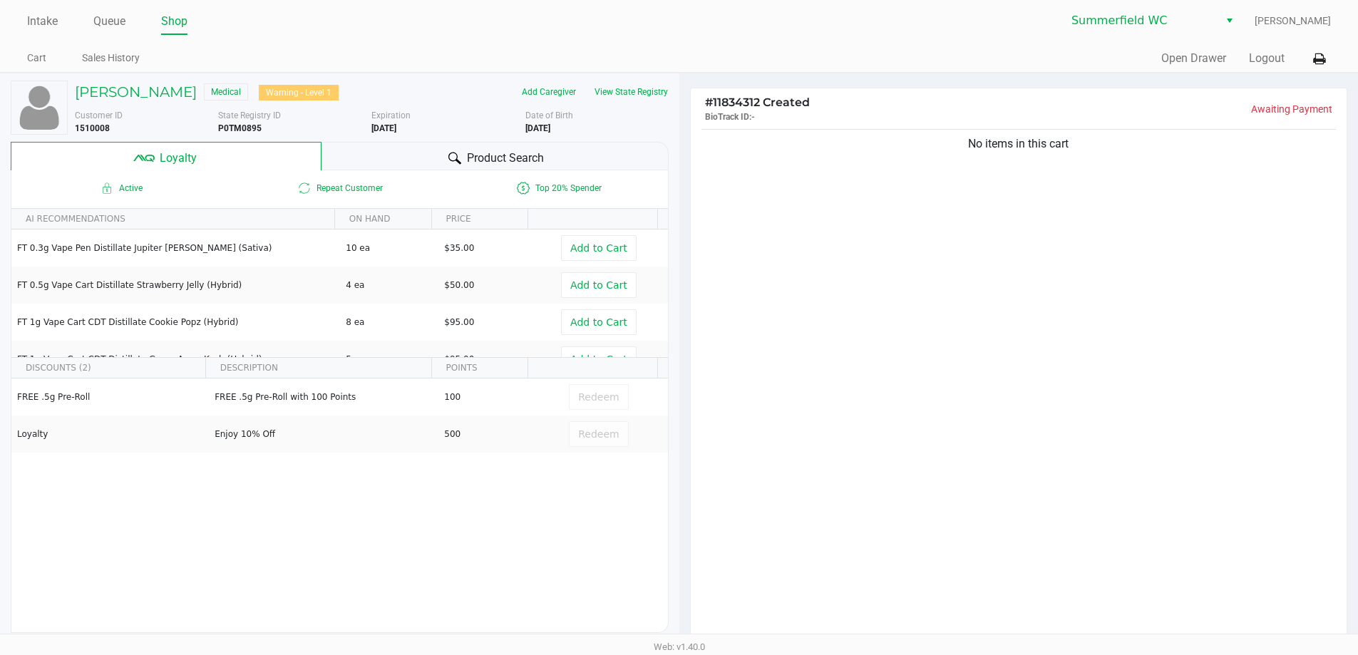
click at [684, 388] on div "Low THC - Edibles 14000 mg Low THC - Inhalation 14000 mg Low THC - Oral 14000 m…" at bounding box center [679, 229] width 512 height 359
click at [514, 158] on span "Product Search" at bounding box center [505, 158] width 77 height 17
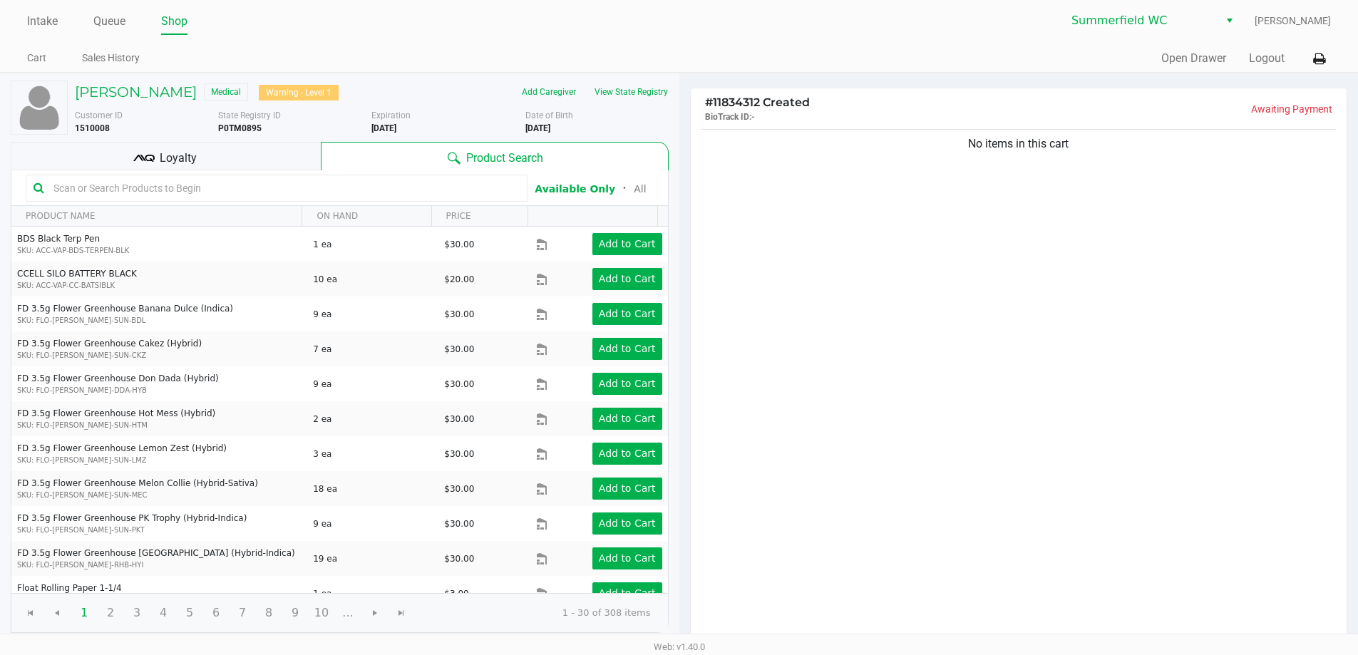
click at [259, 186] on input "text" at bounding box center [284, 187] width 472 height 21
click at [617, 89] on button "View State Registry" at bounding box center [626, 92] width 83 height 23
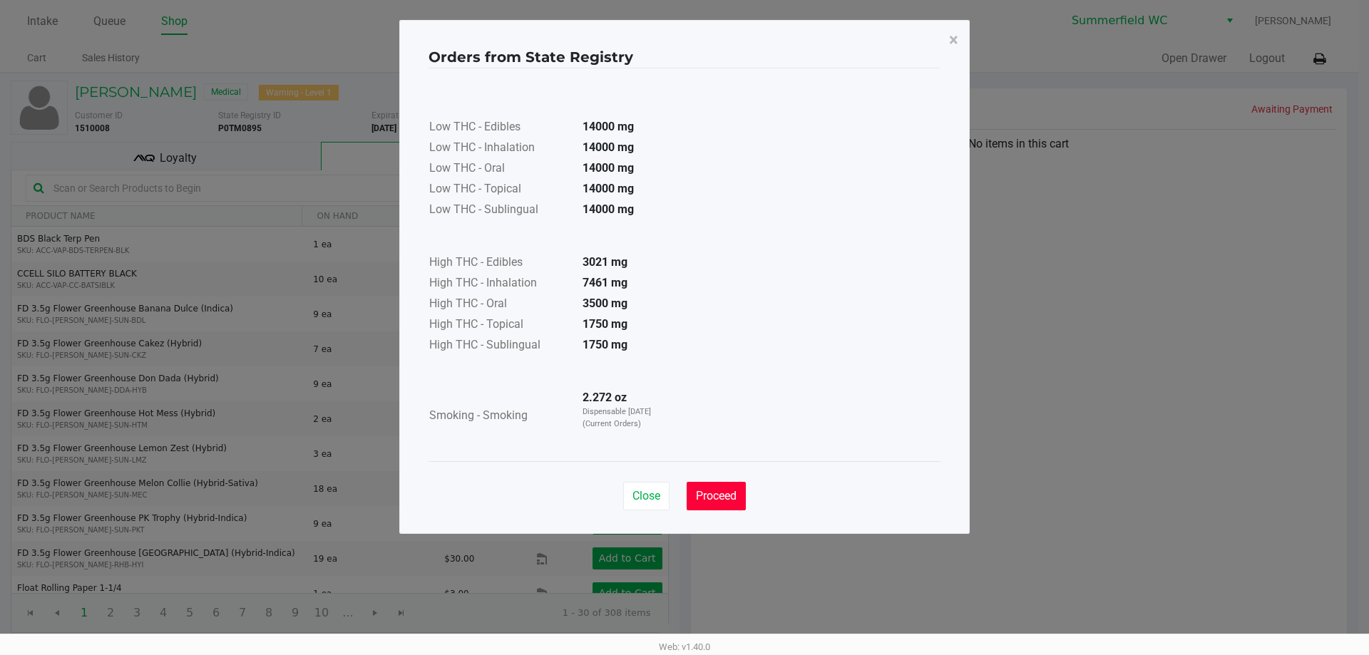
click at [684, 505] on button "Proceed" at bounding box center [715, 496] width 59 height 29
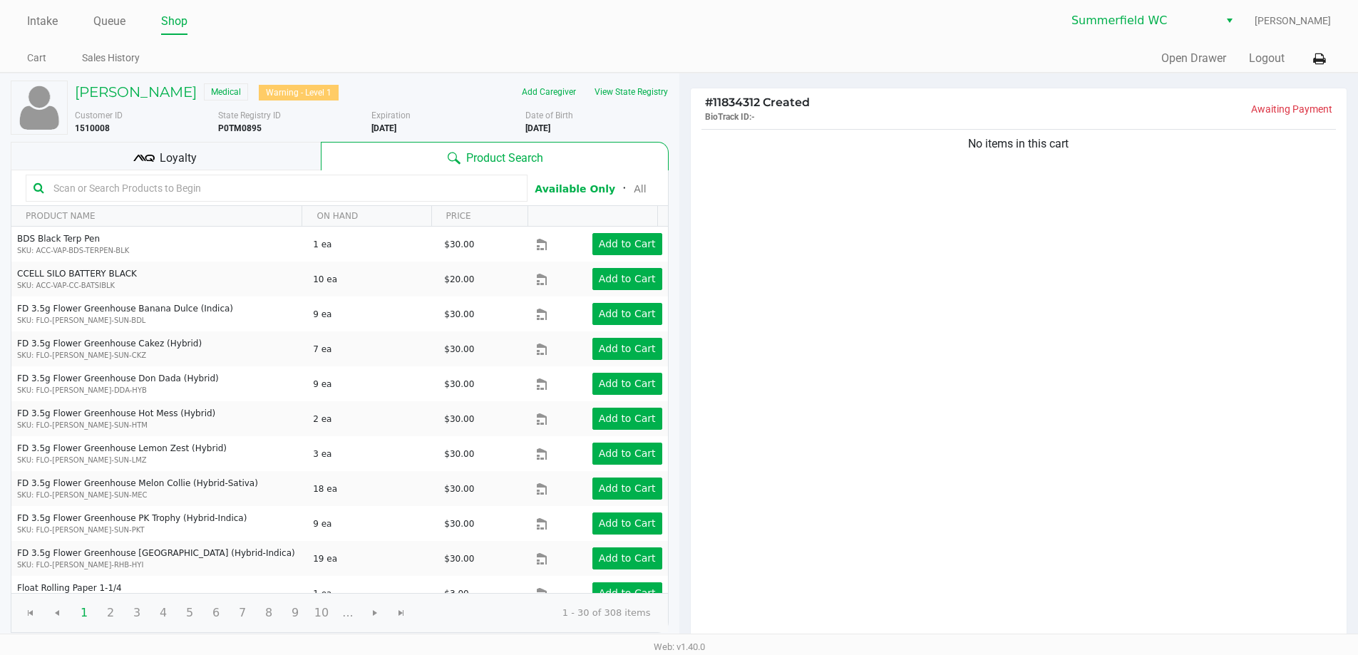
click at [239, 195] on input "text" at bounding box center [284, 187] width 472 height 21
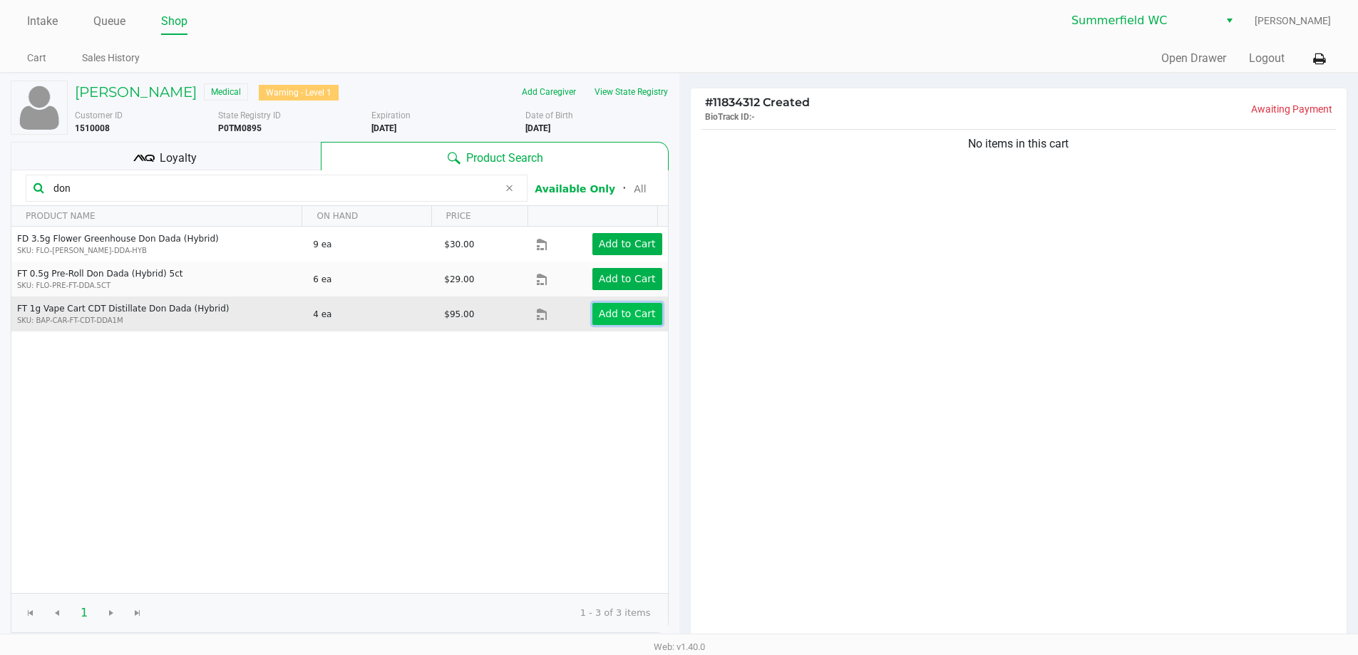
click at [642, 311] on app-button-loader "Add to Cart" at bounding box center [627, 313] width 57 height 11
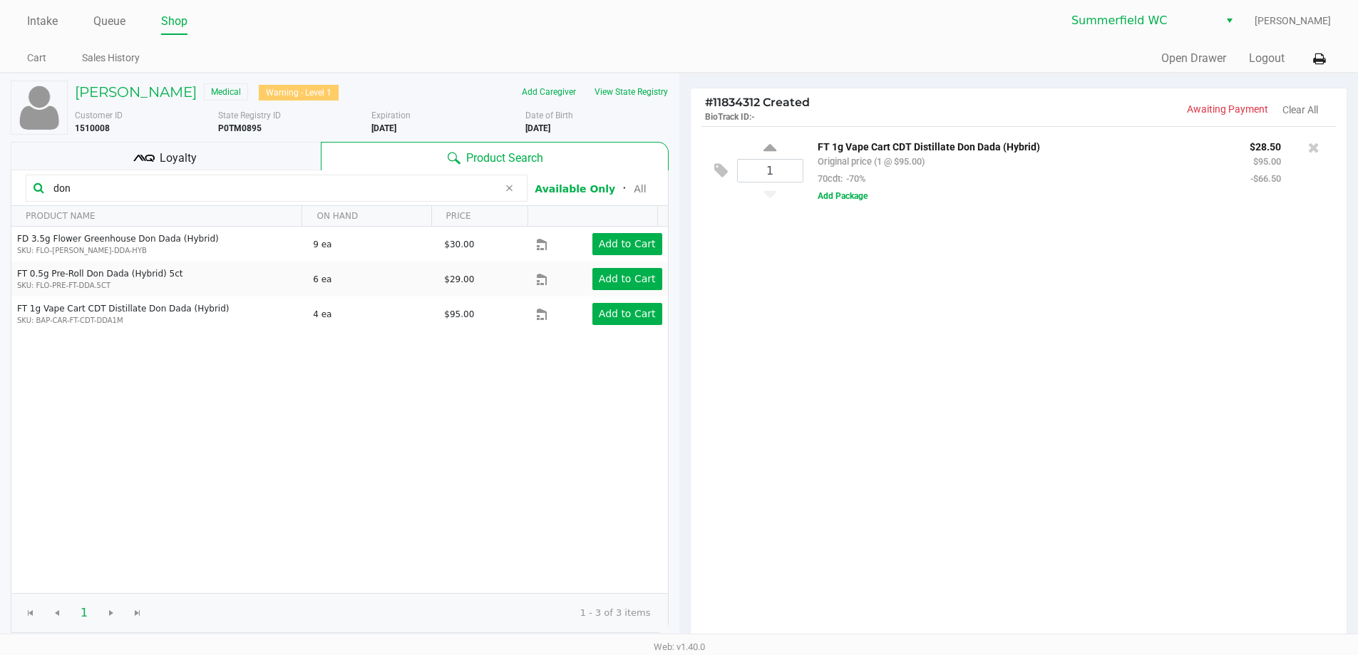
click at [101, 190] on input "don" at bounding box center [273, 187] width 451 height 21
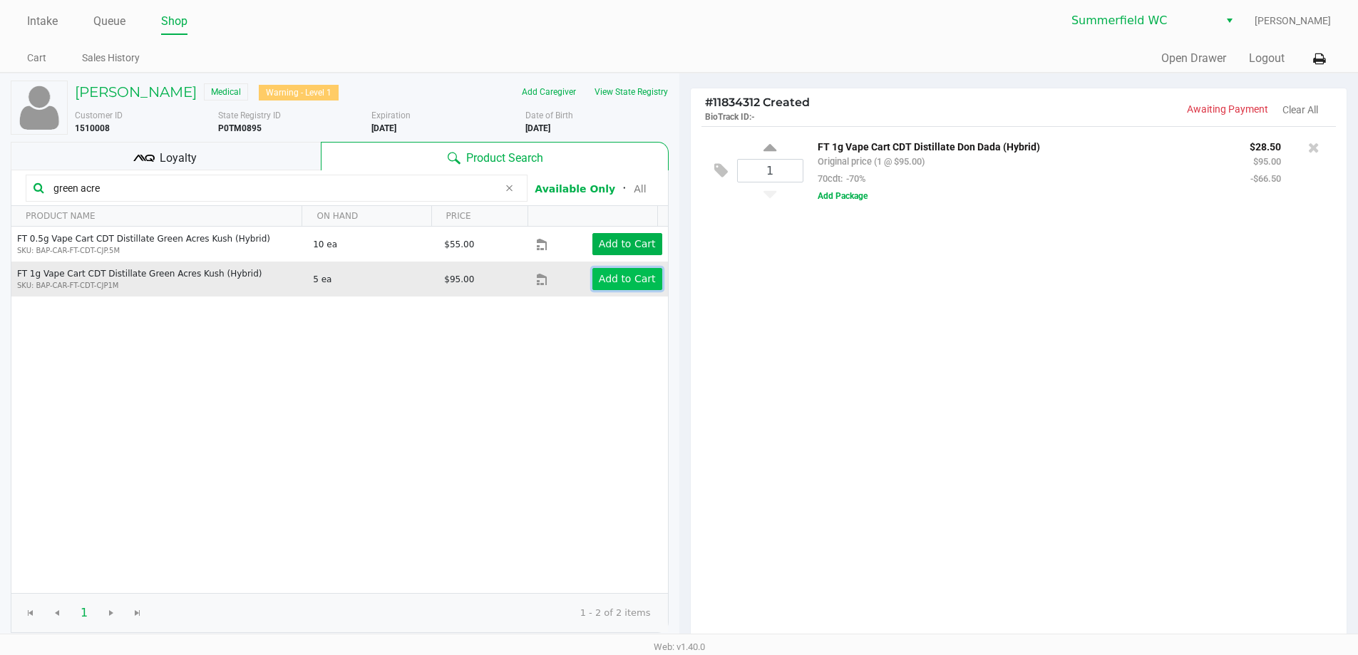
click at [599, 284] on app-button-loader "Add to Cart" at bounding box center [627, 278] width 57 height 11
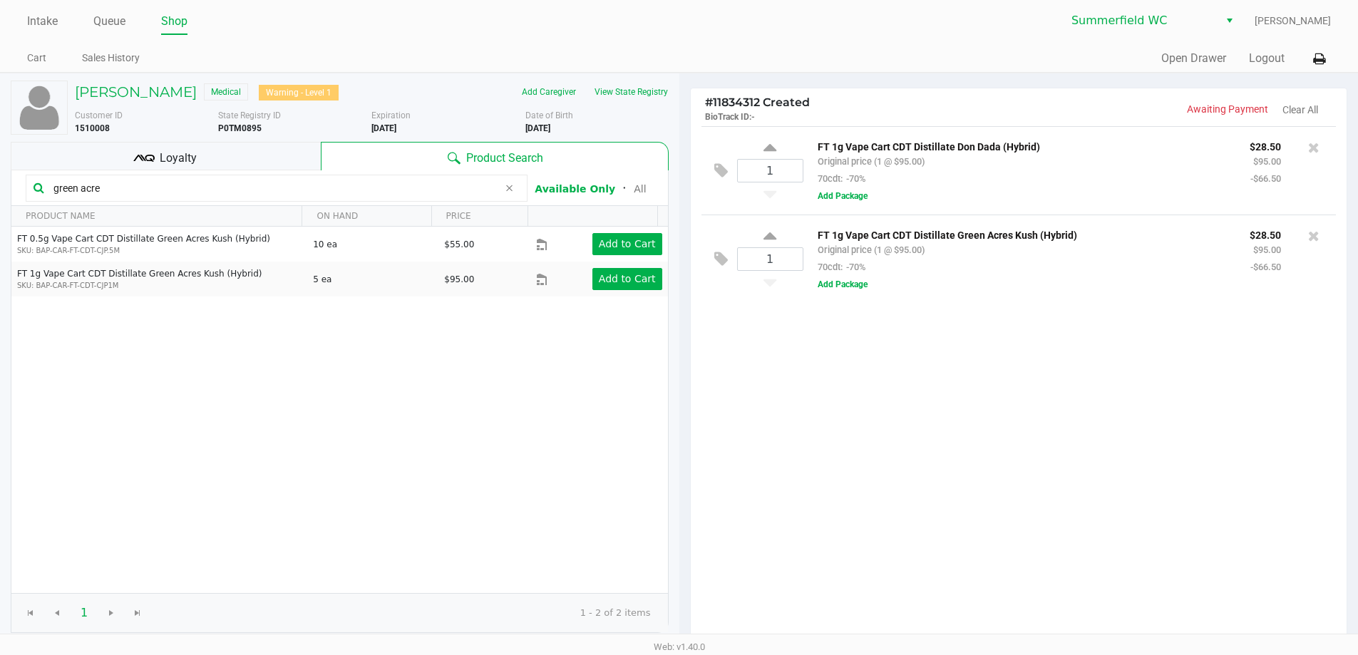
click at [124, 190] on input "green acre" at bounding box center [273, 187] width 451 height 21
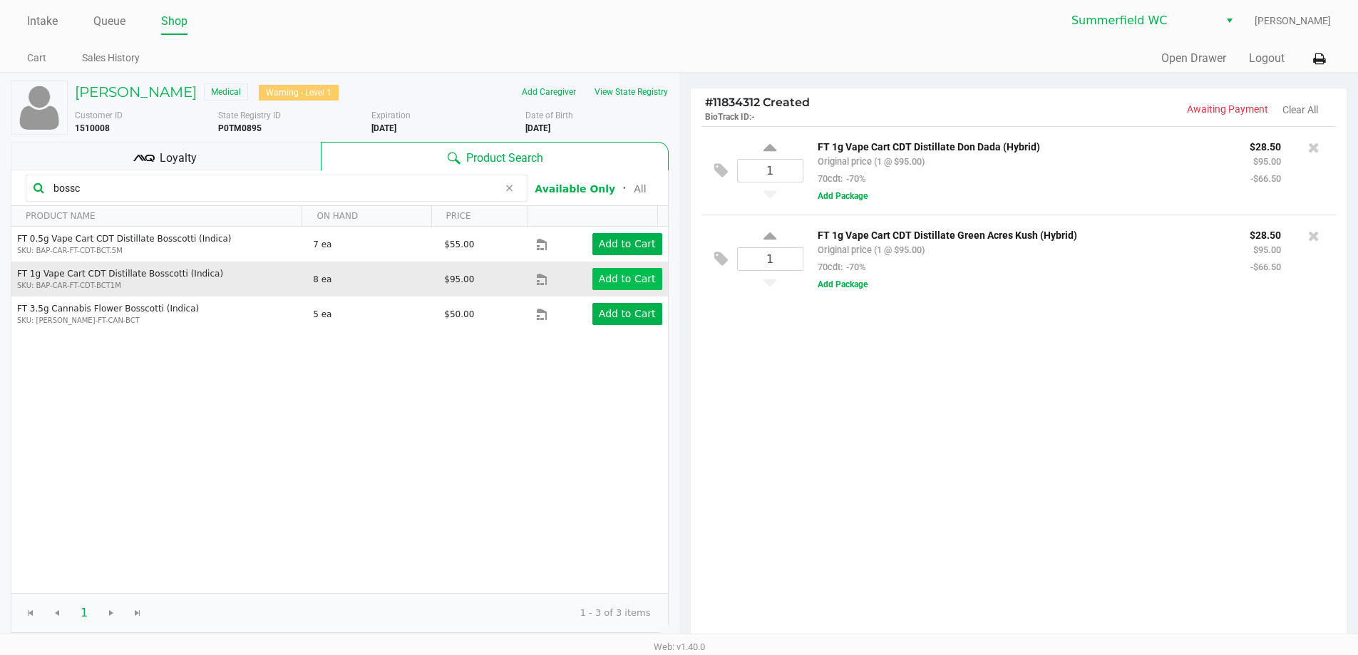
type input "bossc"
click at [599, 275] on app-button-loader "Add to Cart" at bounding box center [627, 278] width 57 height 11
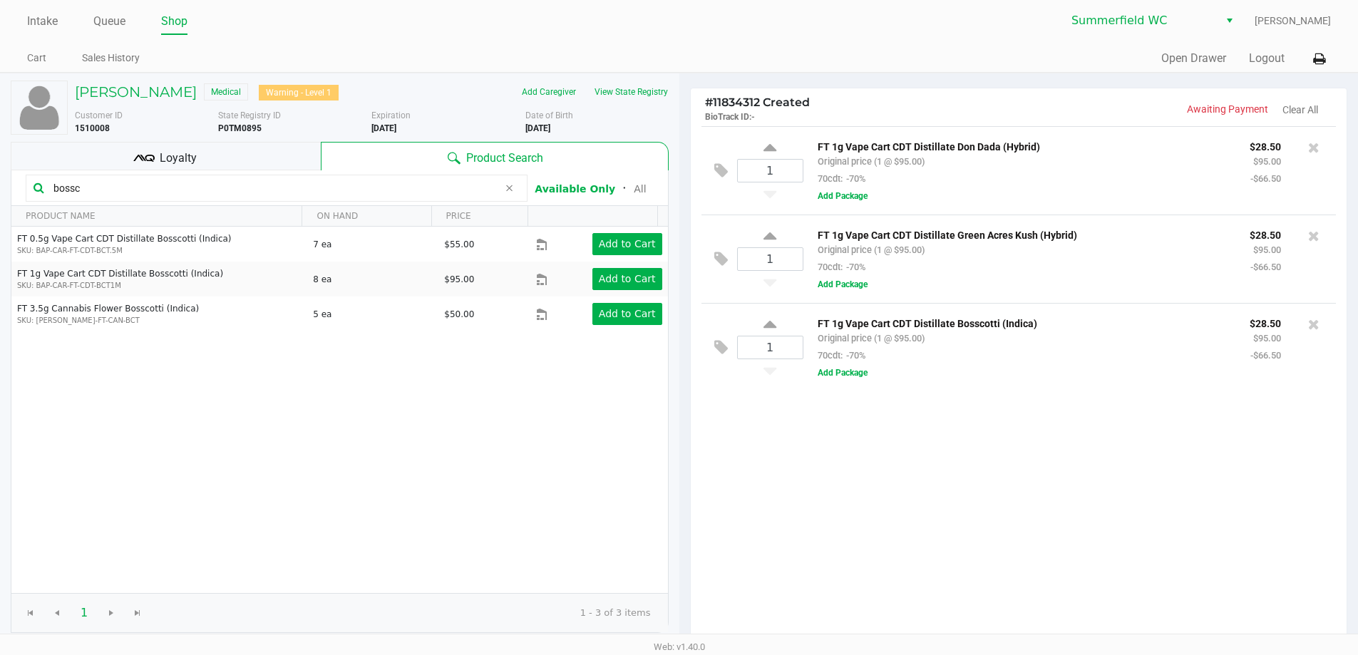
click at [115, 179] on input "bossc" at bounding box center [273, 187] width 451 height 21
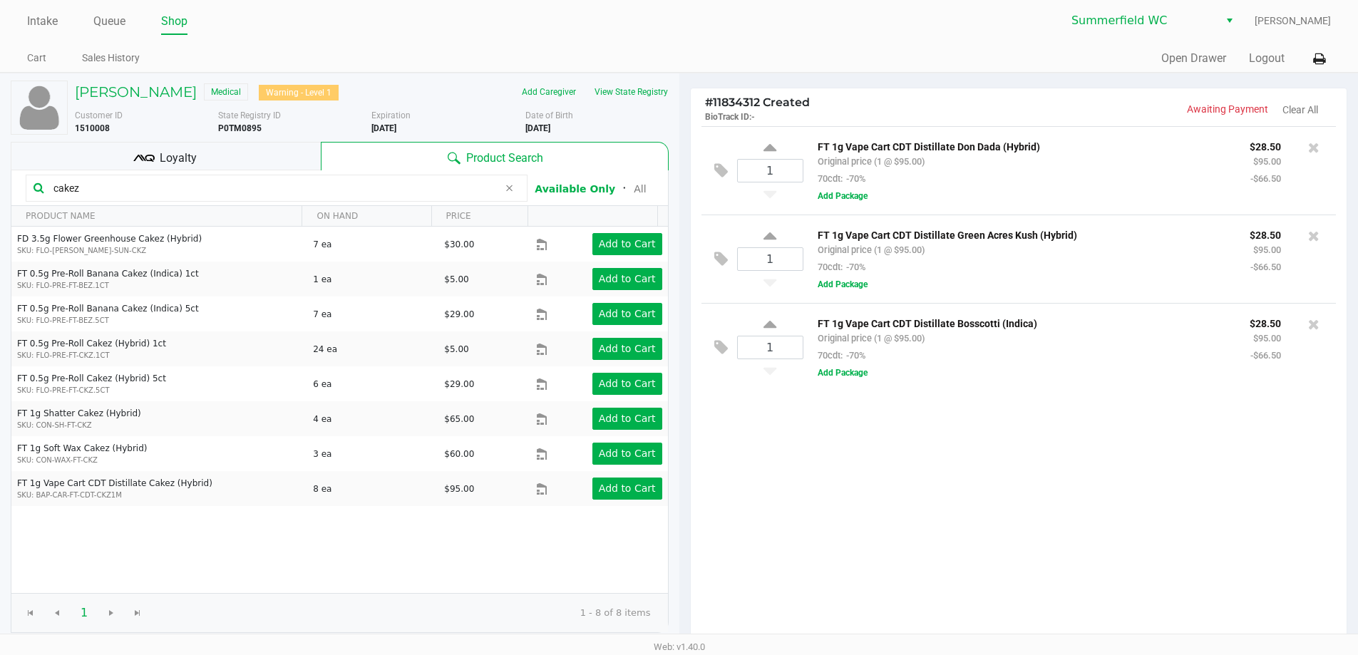
type input "cakez"
click at [684, 421] on div "1 FT 1g Vape Cart CDT Distillate Don Dada (Hybrid) Original price (1 @ $95.00) …" at bounding box center [1019, 385] width 657 height 518
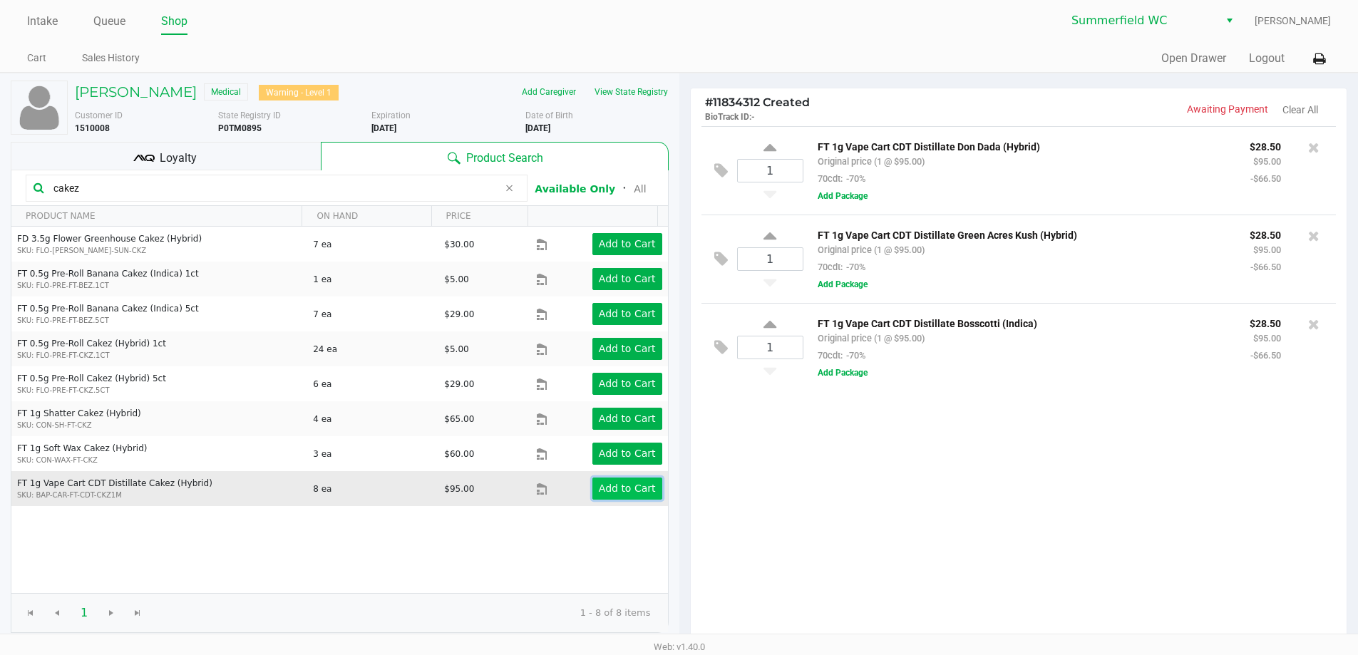
click at [633, 499] on button "Add to Cart" at bounding box center [627, 489] width 70 height 22
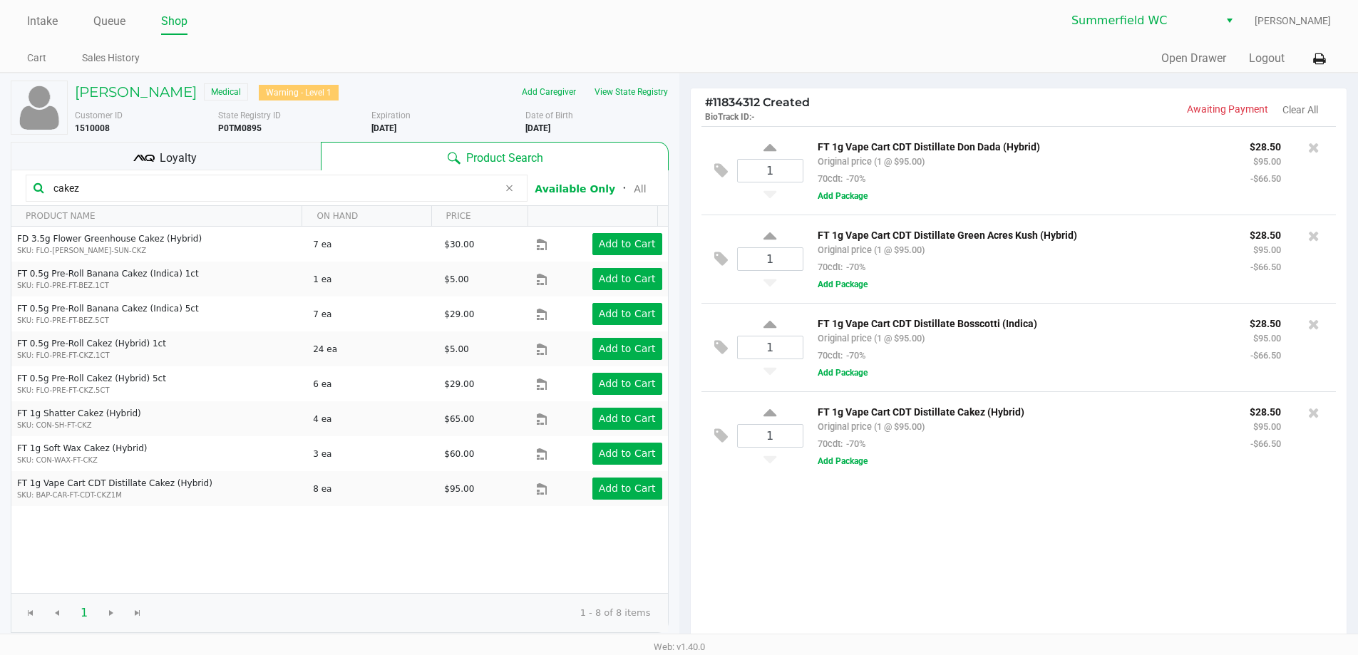
click at [684, 528] on div "1 FT 1g Vape Cart CDT Distillate Don Dada (Hybrid) Original price (1 @ $95.00) …" at bounding box center [1019, 385] width 657 height 518
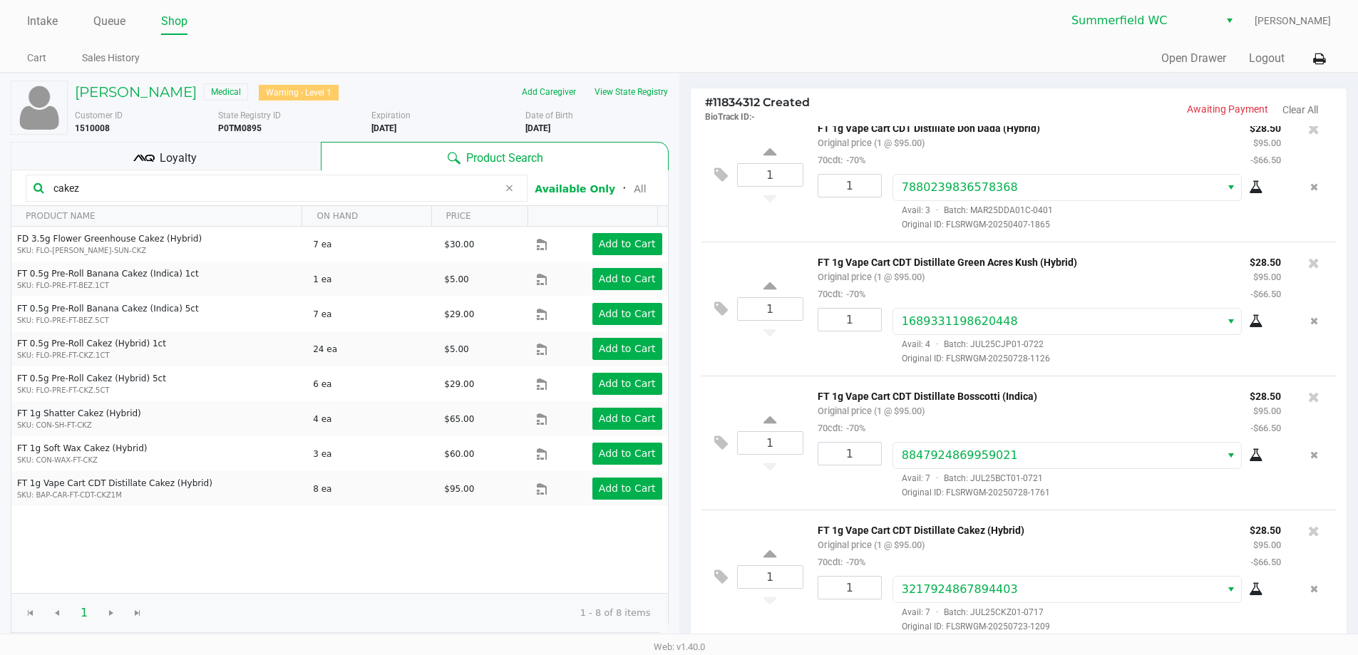
click at [205, 150] on div "Loyalty" at bounding box center [166, 156] width 310 height 29
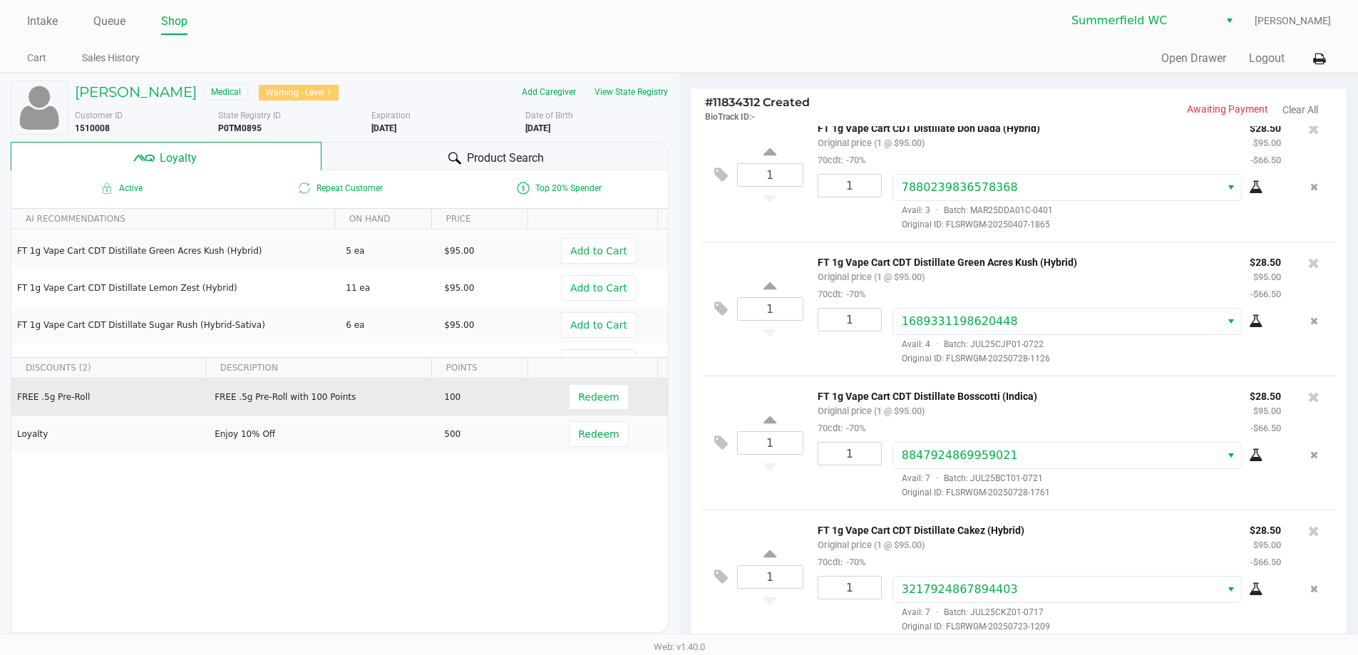
scroll to position [143, 0]
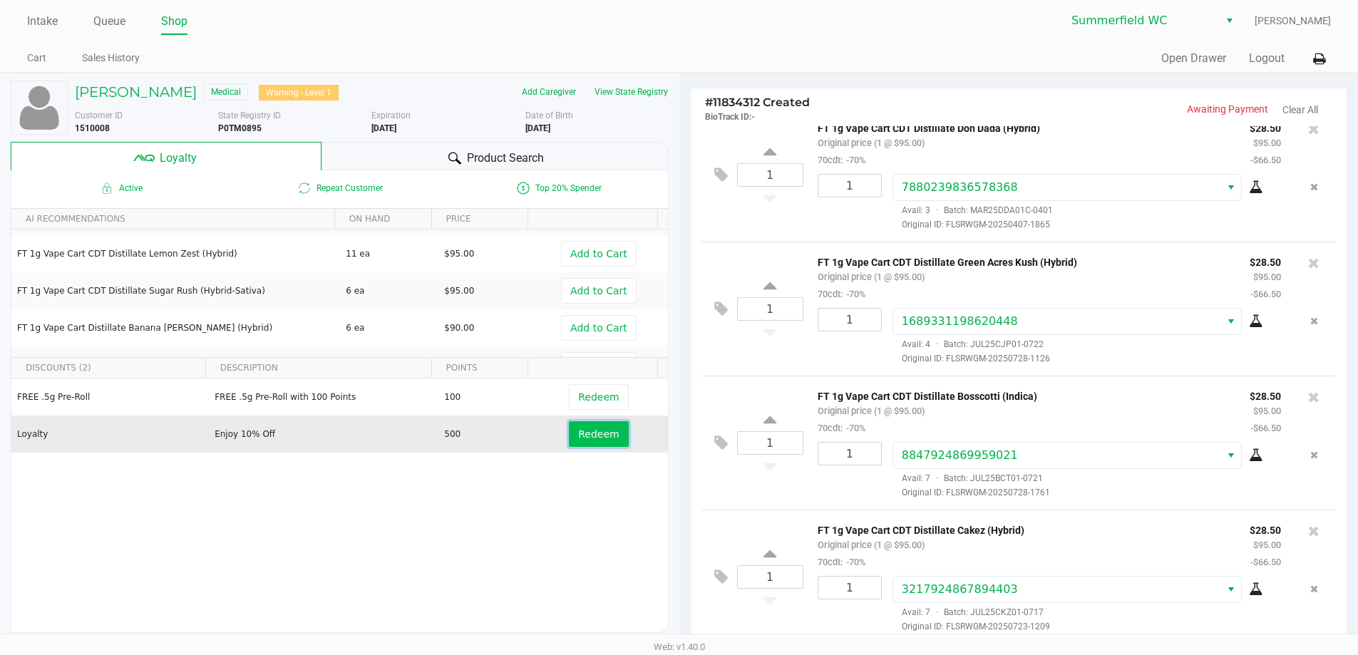
click at [578, 434] on span "Redeem" at bounding box center [598, 433] width 41 height 11
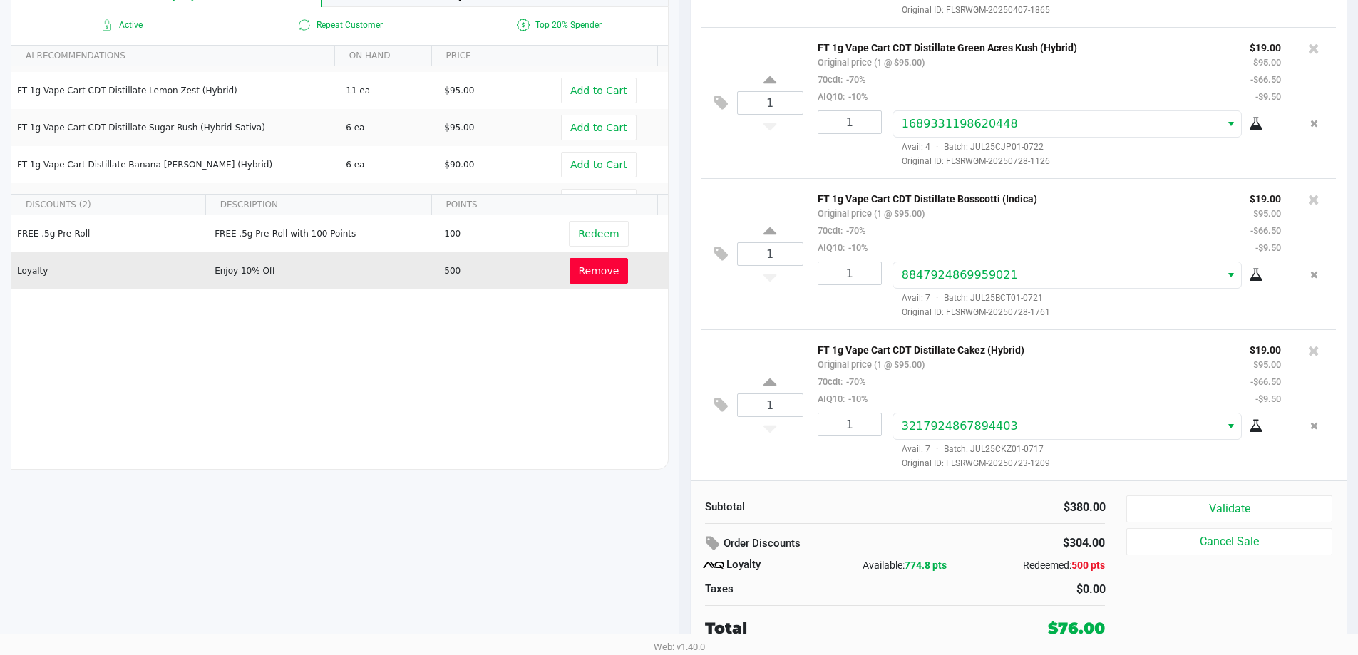
scroll to position [163, 0]
click at [684, 505] on button "Validate" at bounding box center [1228, 508] width 205 height 27
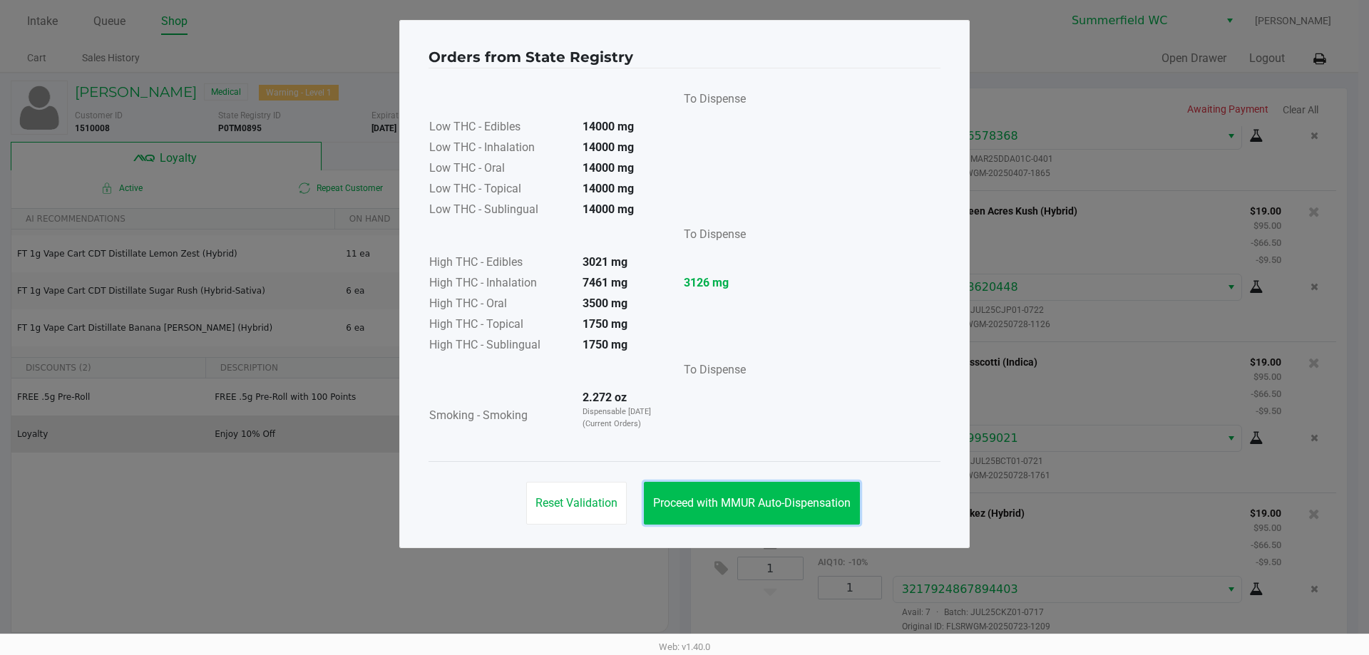
click at [684, 505] on span "Proceed with MMUR Auto-Dispensation" at bounding box center [751, 503] width 197 height 14
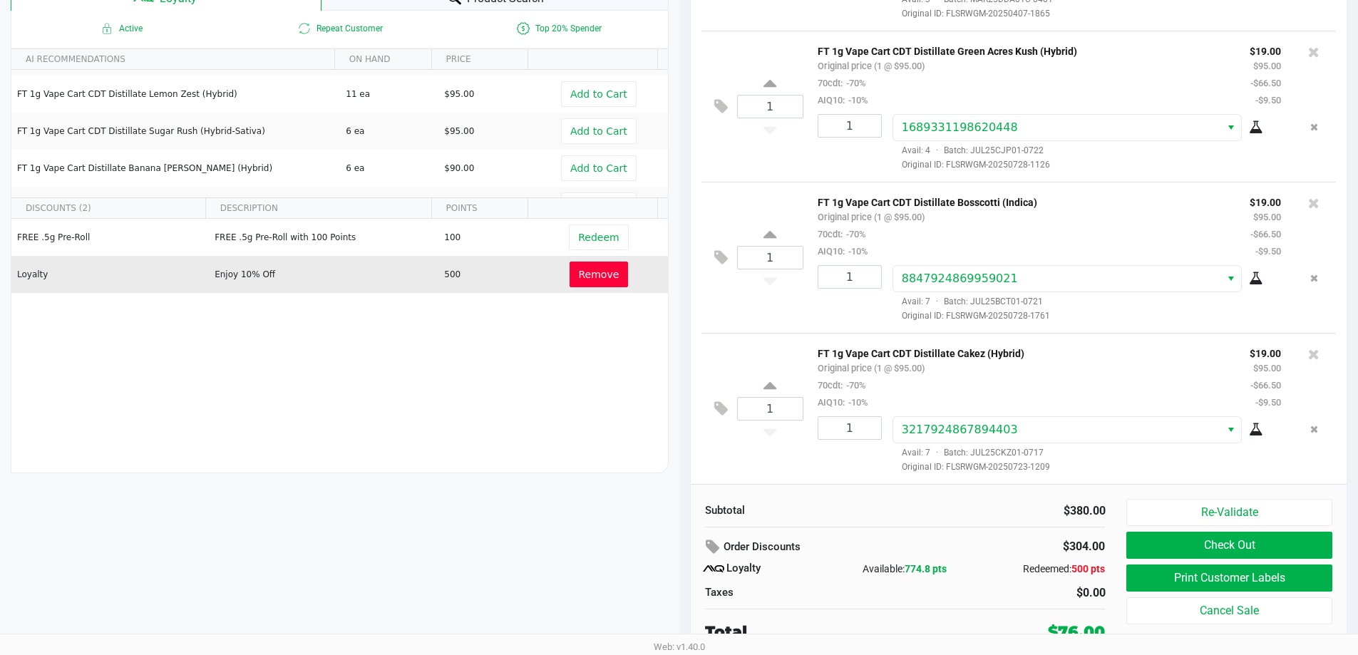
scroll to position [163, 0]
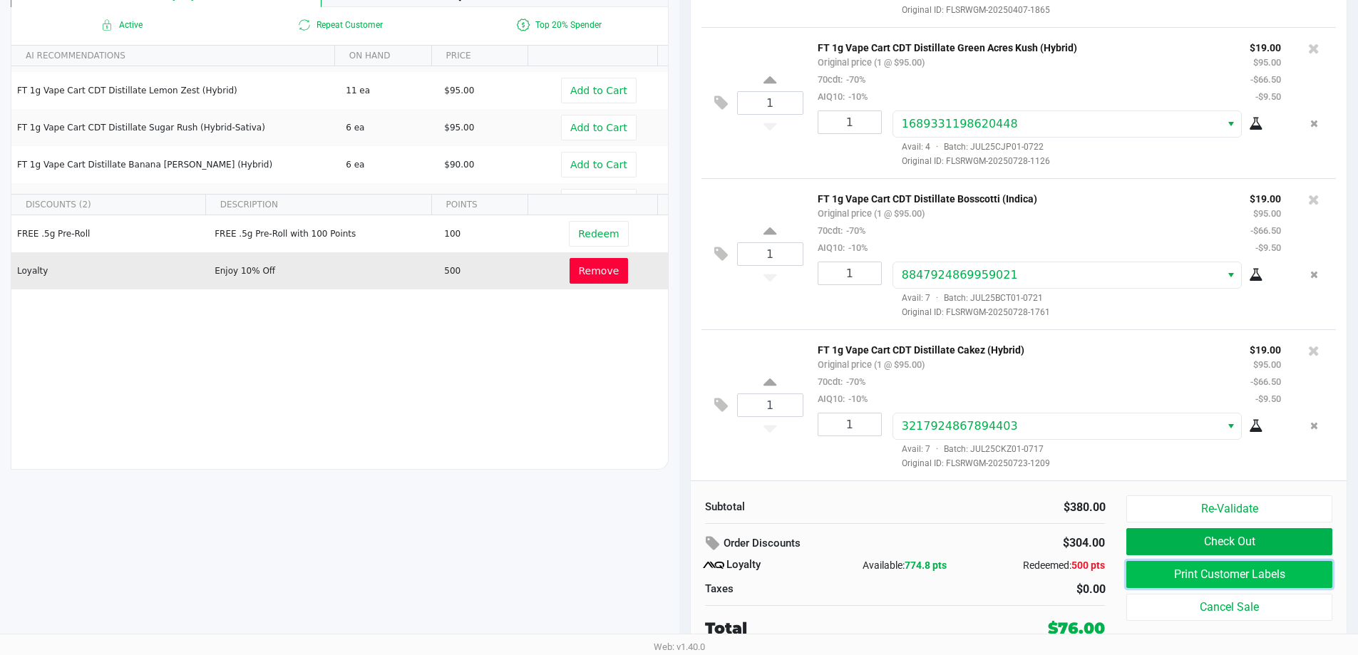
click at [684, 565] on button "Print Customer Labels" at bounding box center [1228, 574] width 205 height 27
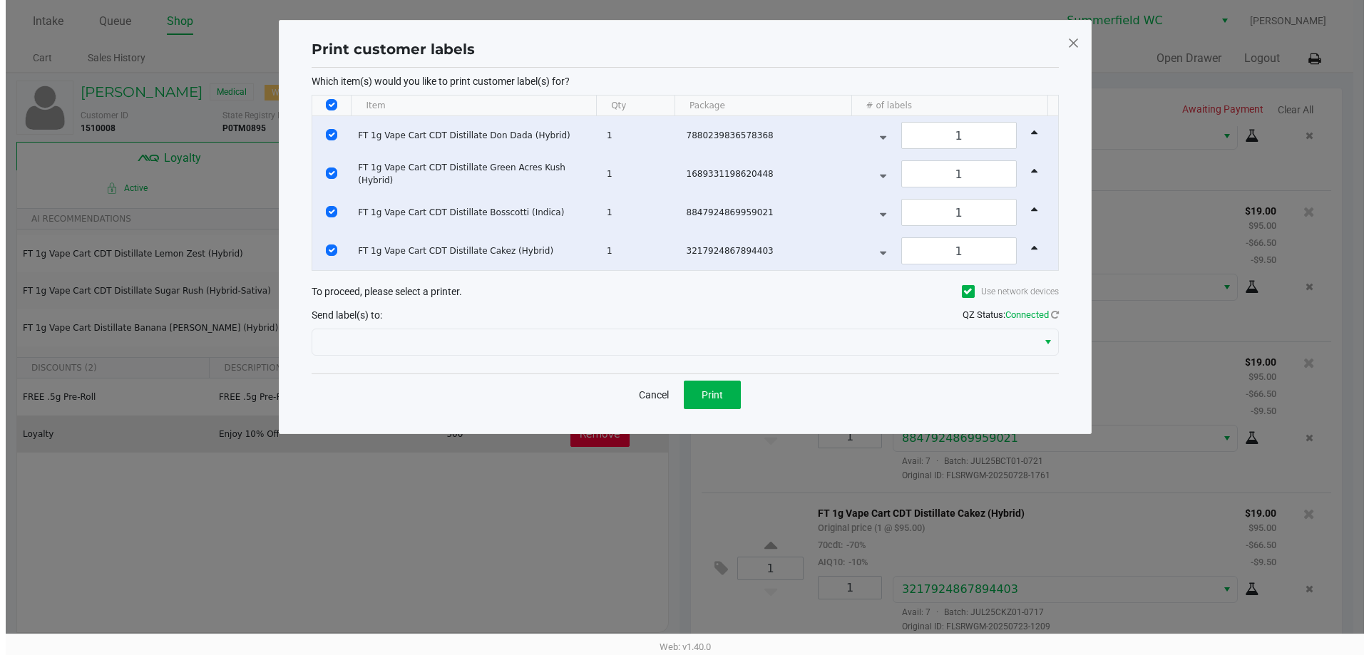
scroll to position [0, 0]
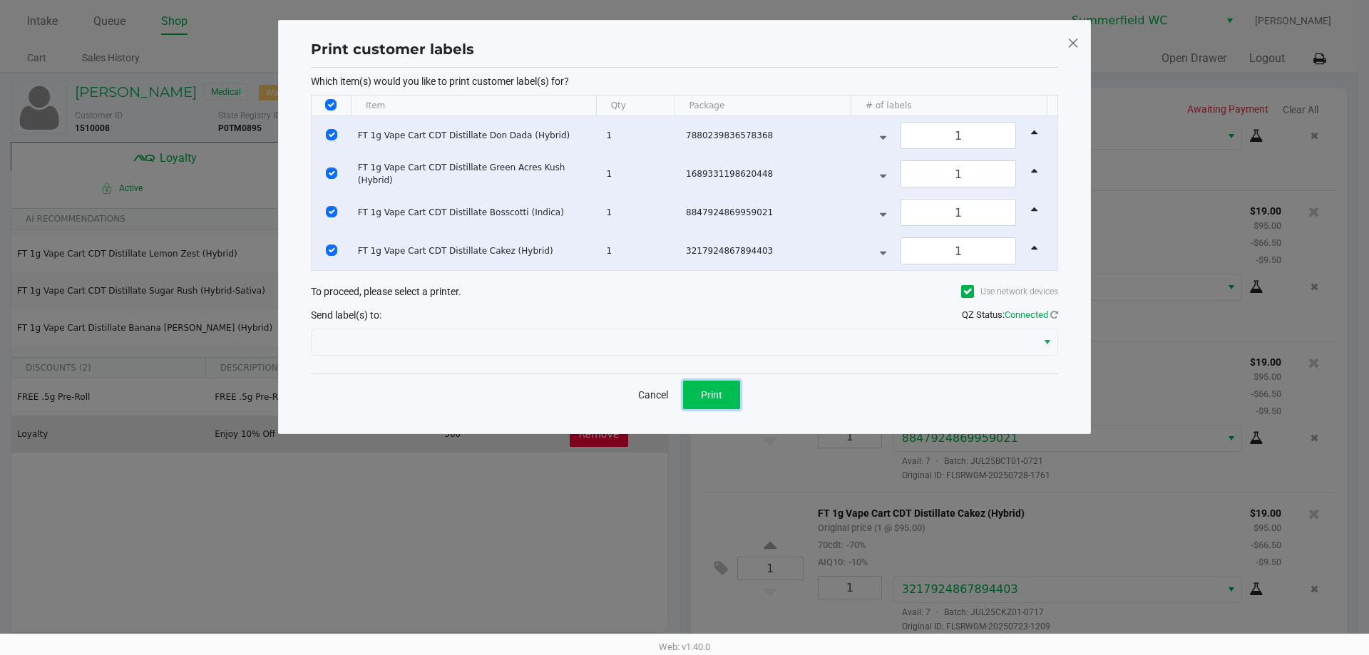
click at [684, 398] on button "Print" at bounding box center [711, 395] width 57 height 29
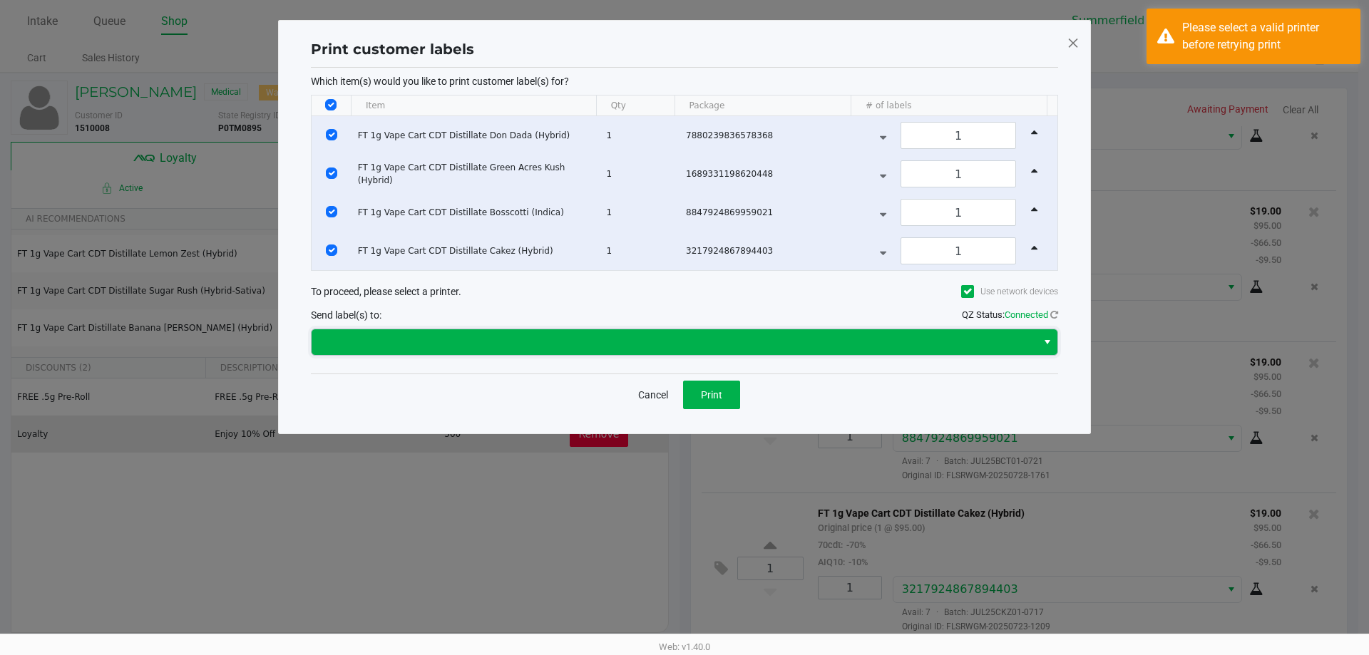
click at [684, 344] on span at bounding box center [674, 342] width 708 height 17
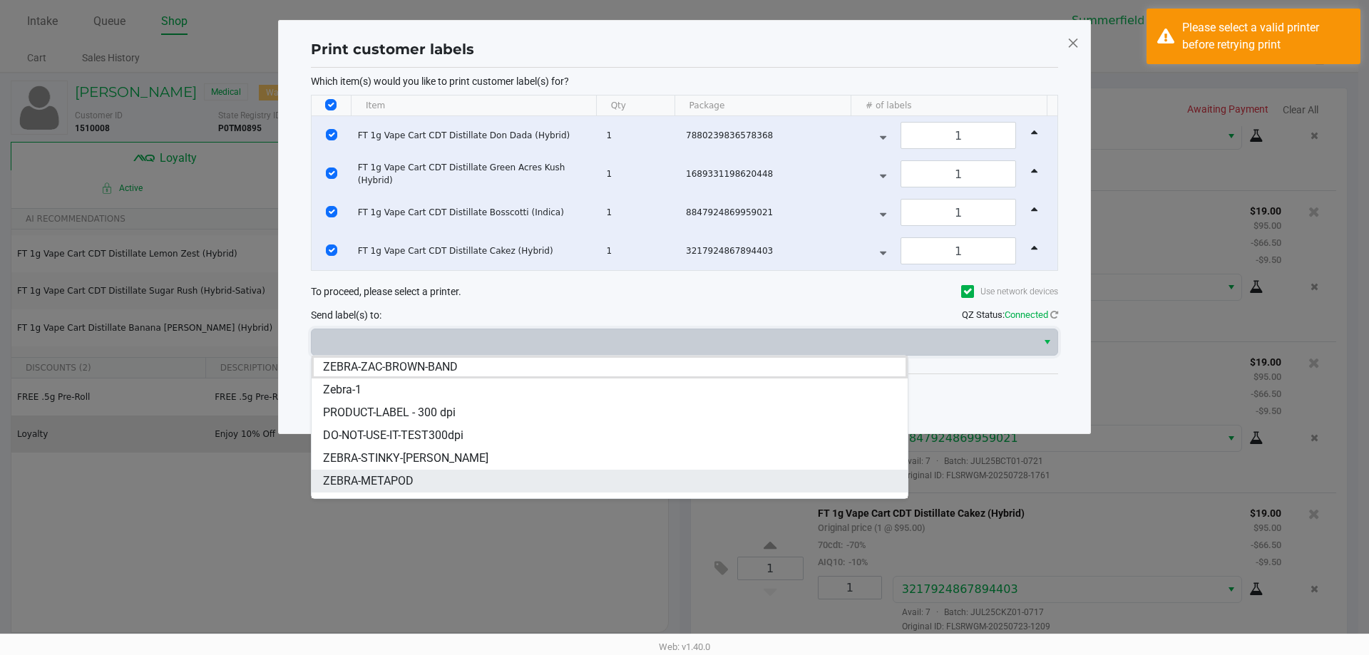
scroll to position [17, 0]
click at [416, 488] on span "ZEBRA-[PERSON_NAME]" at bounding box center [384, 486] width 123 height 17
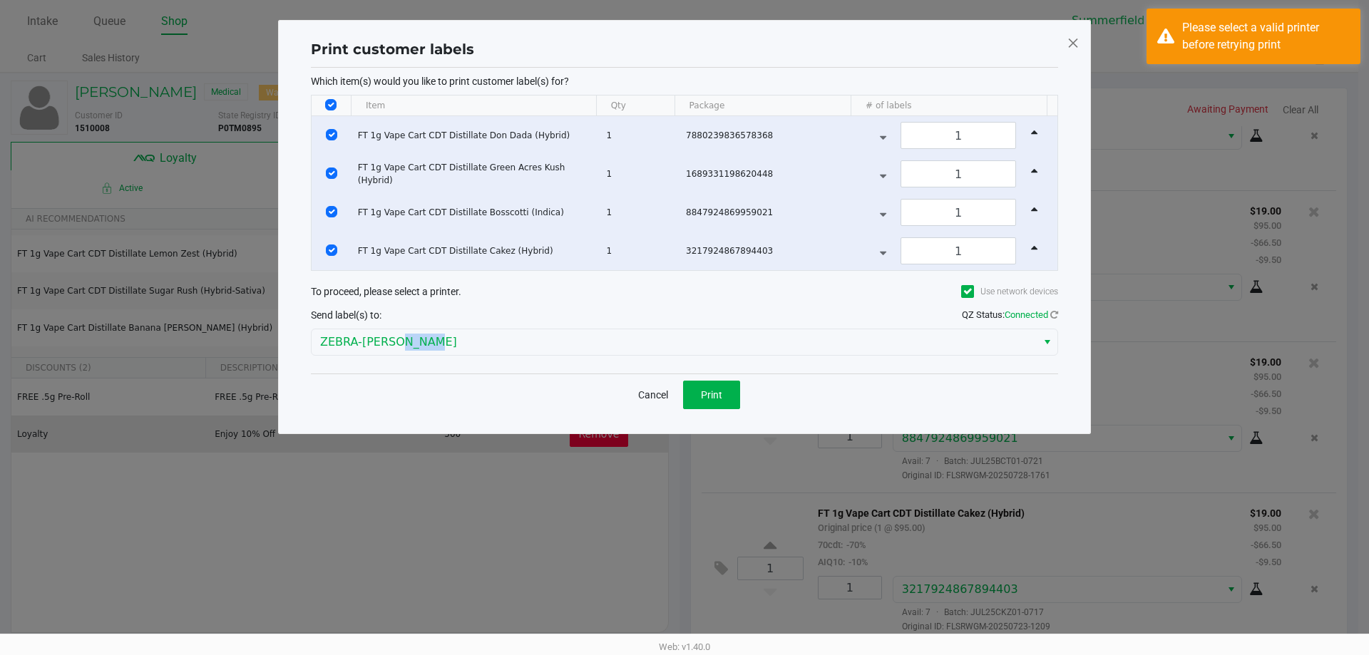
click at [416, 488] on ngb-modal-window "Print customer labels Which item(s) would you like to print customer label(s) f…" at bounding box center [684, 327] width 1369 height 655
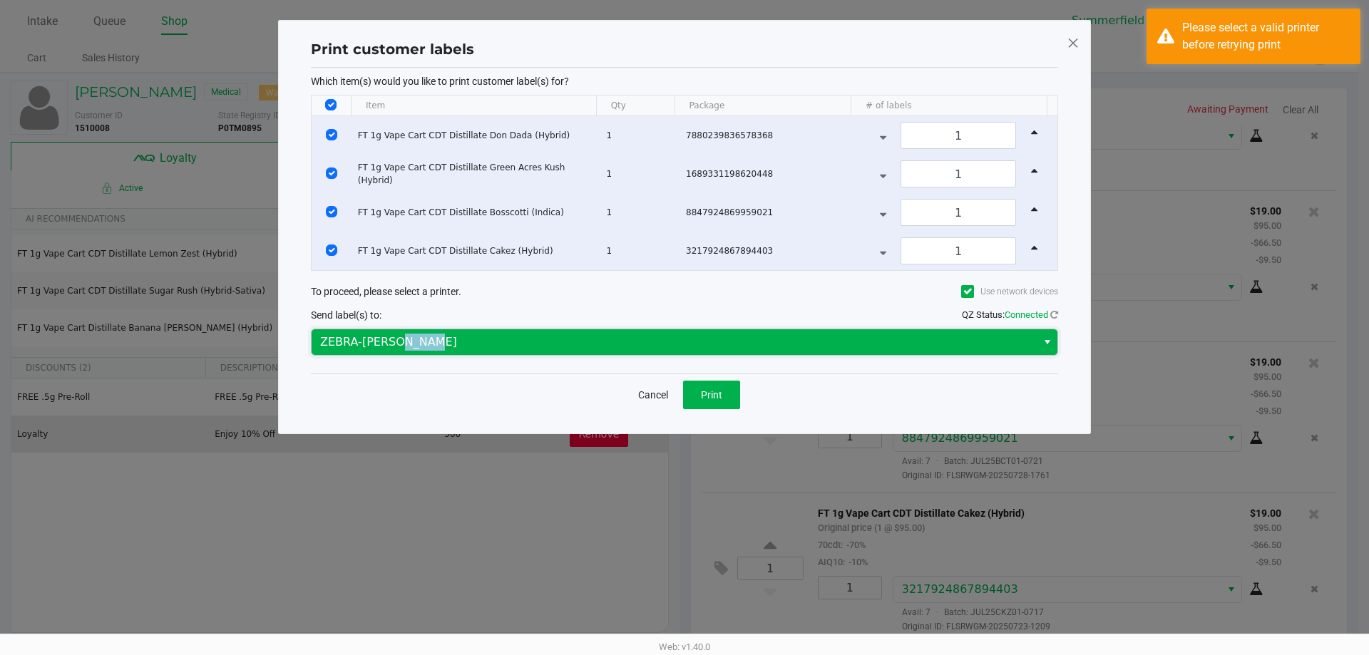
click at [429, 334] on span "ZEBRA-[PERSON_NAME]" at bounding box center [674, 342] width 708 height 17
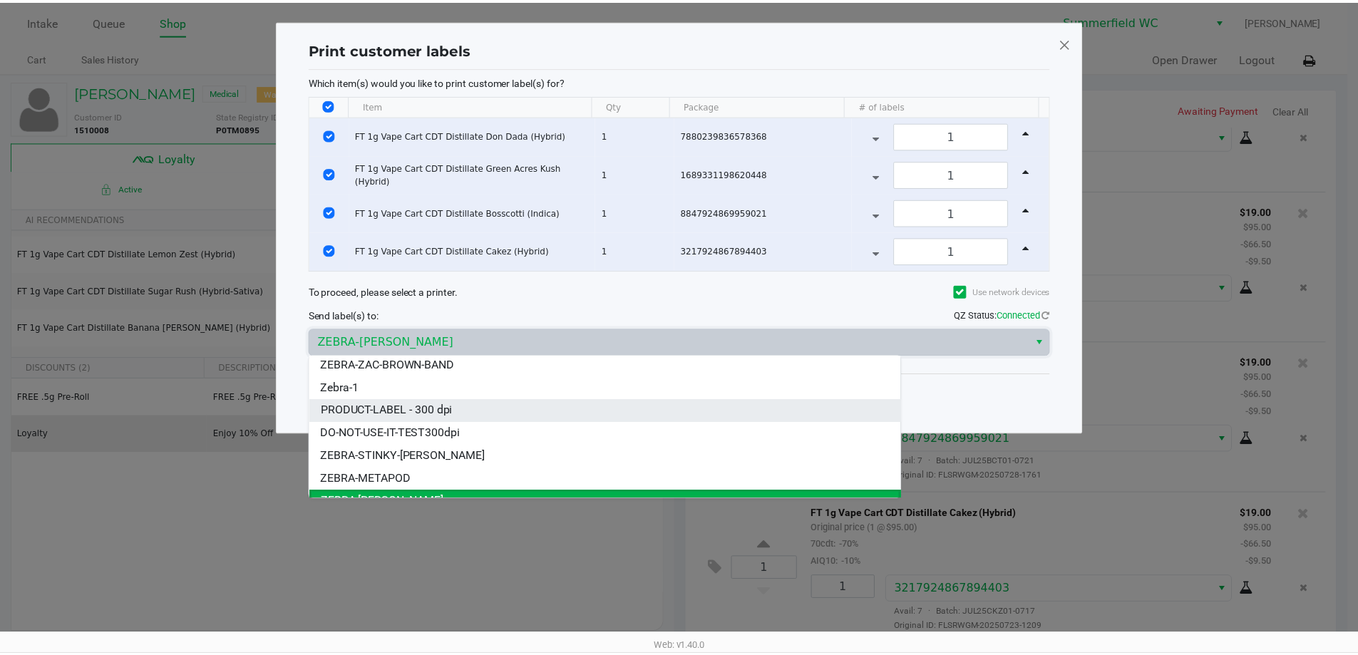
scroll to position [0, 0]
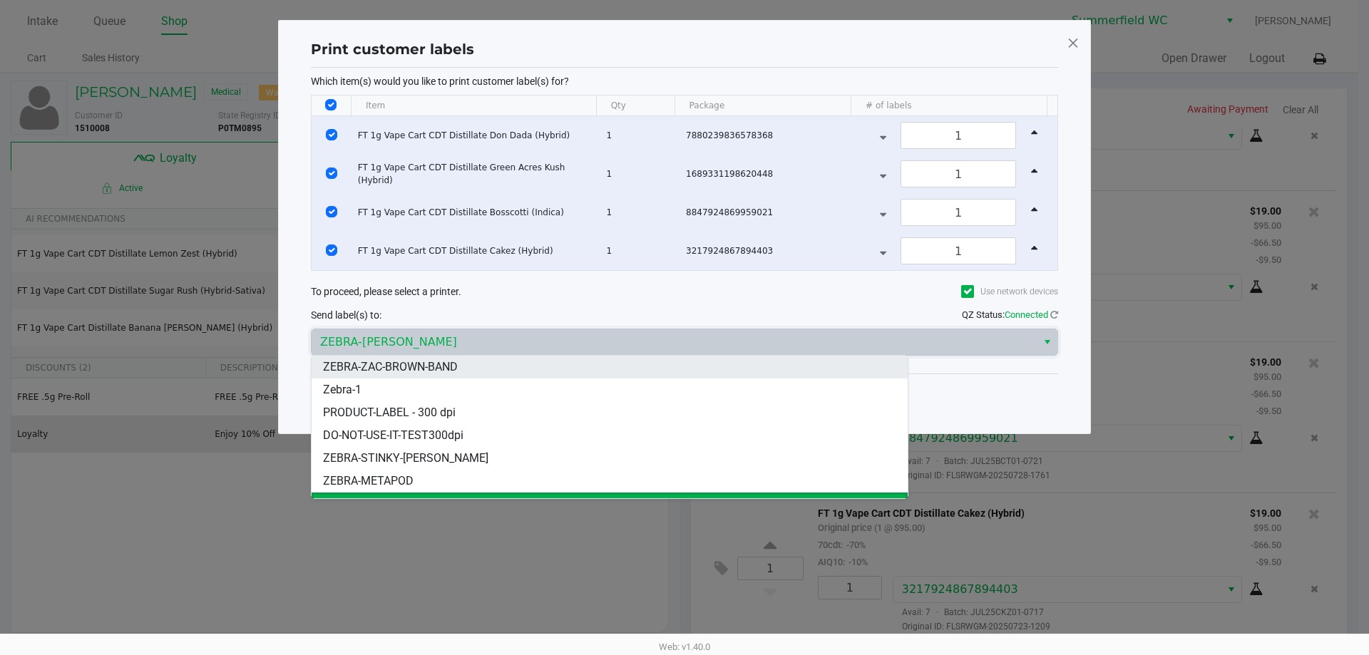
click at [444, 364] on span "ZEBRA-ZAC-BROWN-BAND" at bounding box center [390, 367] width 135 height 17
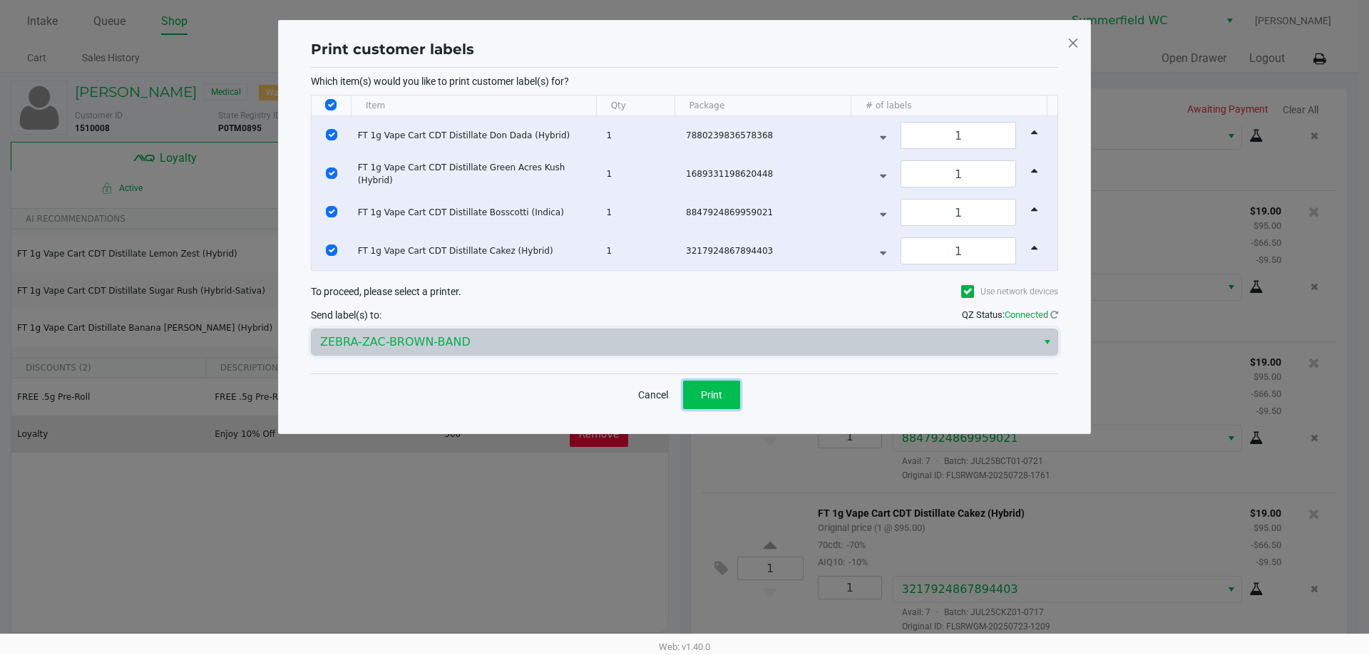
click at [684, 396] on span "Print" at bounding box center [711, 394] width 21 height 11
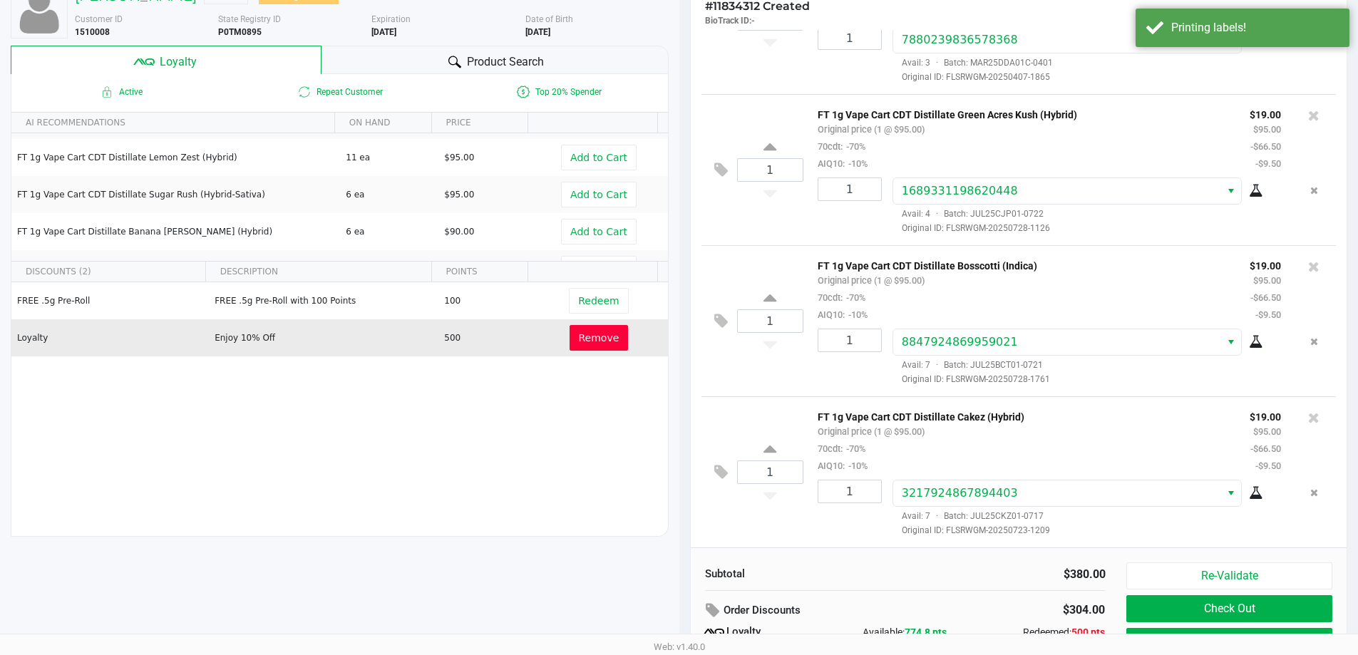
scroll to position [163, 0]
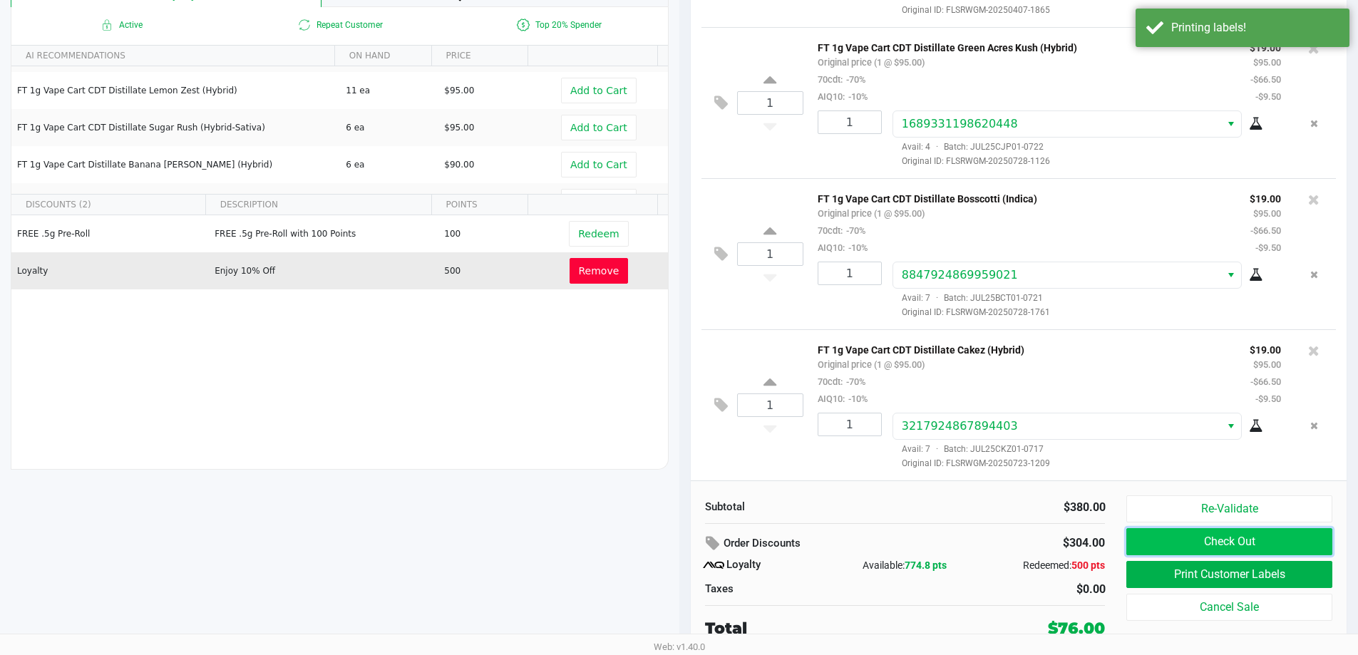
click at [684, 549] on button "Check Out" at bounding box center [1228, 541] width 205 height 27
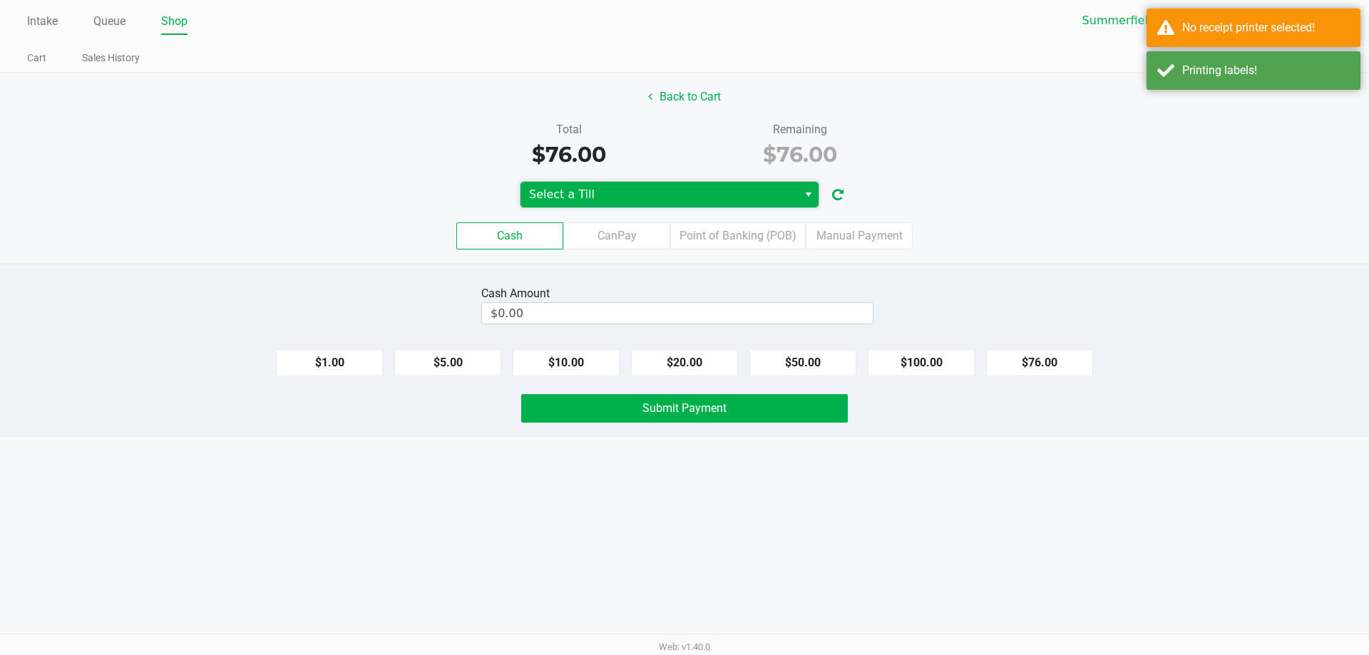
click at [660, 182] on span "Select a Till" at bounding box center [658, 195] width 277 height 26
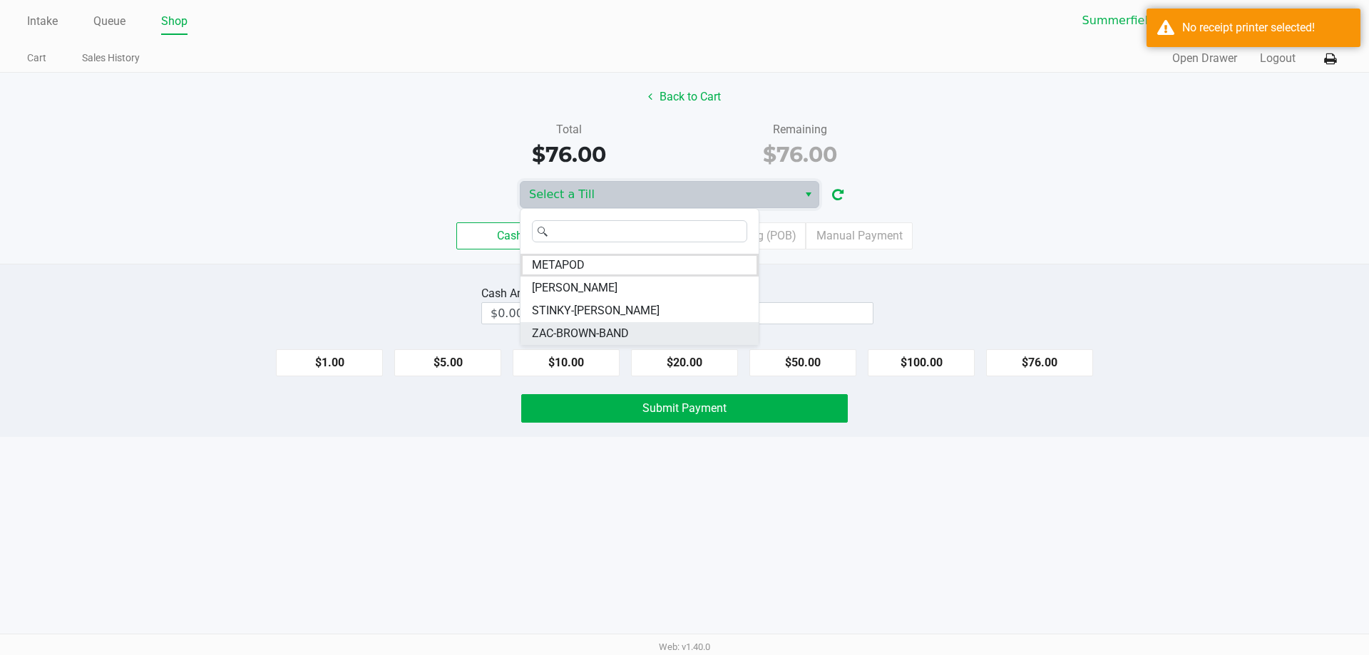
click at [597, 332] on span "ZAC-BROWN-BAND" at bounding box center [580, 333] width 97 height 17
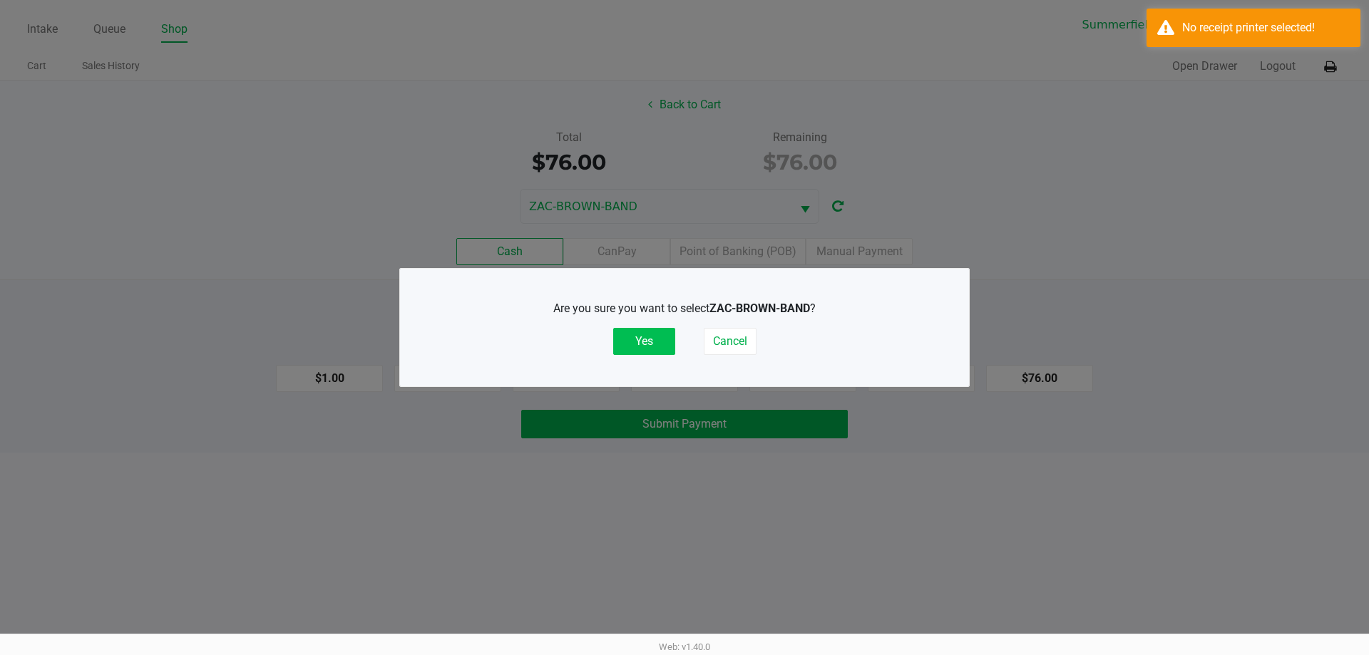
drag, startPoint x: 635, startPoint y: 336, endPoint x: 1086, endPoint y: 187, distance: 475.2
click at [635, 337] on button "Yes" at bounding box center [644, 341] width 62 height 27
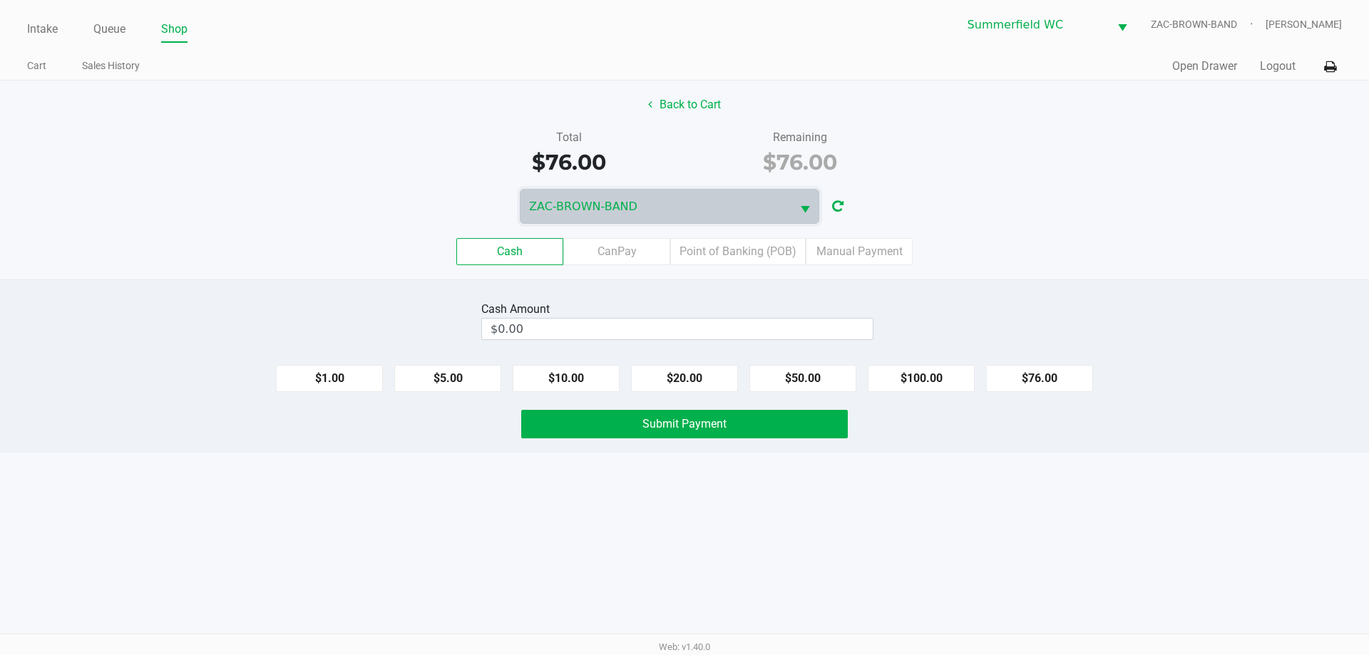
click at [684, 58] on div "Quick Sale Open Drawer Logout" at bounding box center [1012, 66] width 657 height 26
click at [684, 60] on div "Intake Queue Shop [PERSON_NAME] ZAC-BROWN-BAND [PERSON_NAME] Cart Sales History…" at bounding box center [684, 40] width 1369 height 81
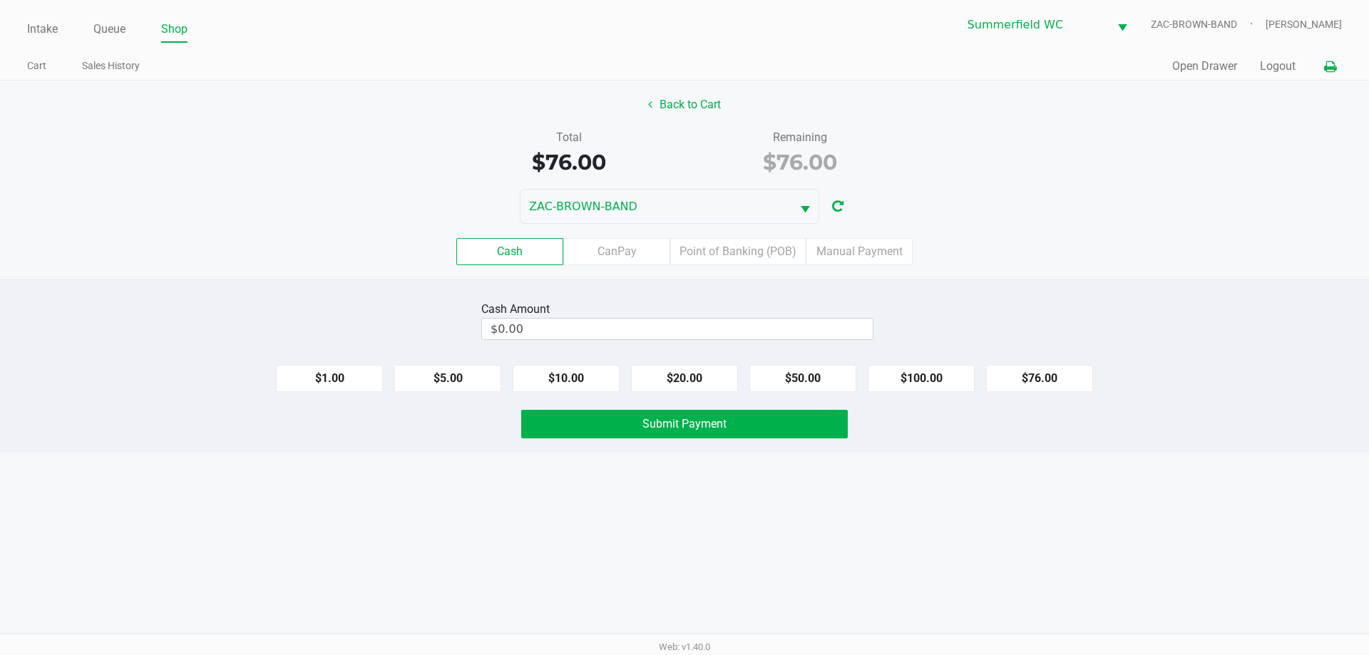
click at [684, 67] on icon at bounding box center [1330, 67] width 12 height 10
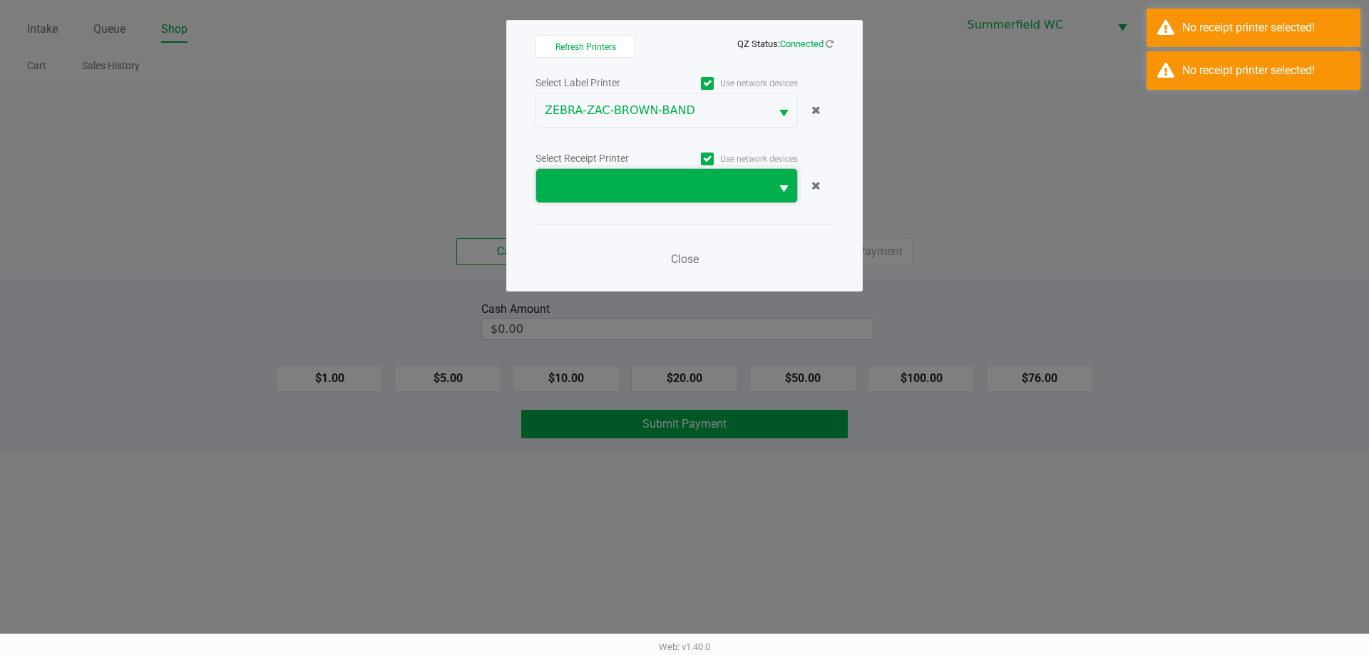
click at [652, 185] on span at bounding box center [653, 185] width 217 height 17
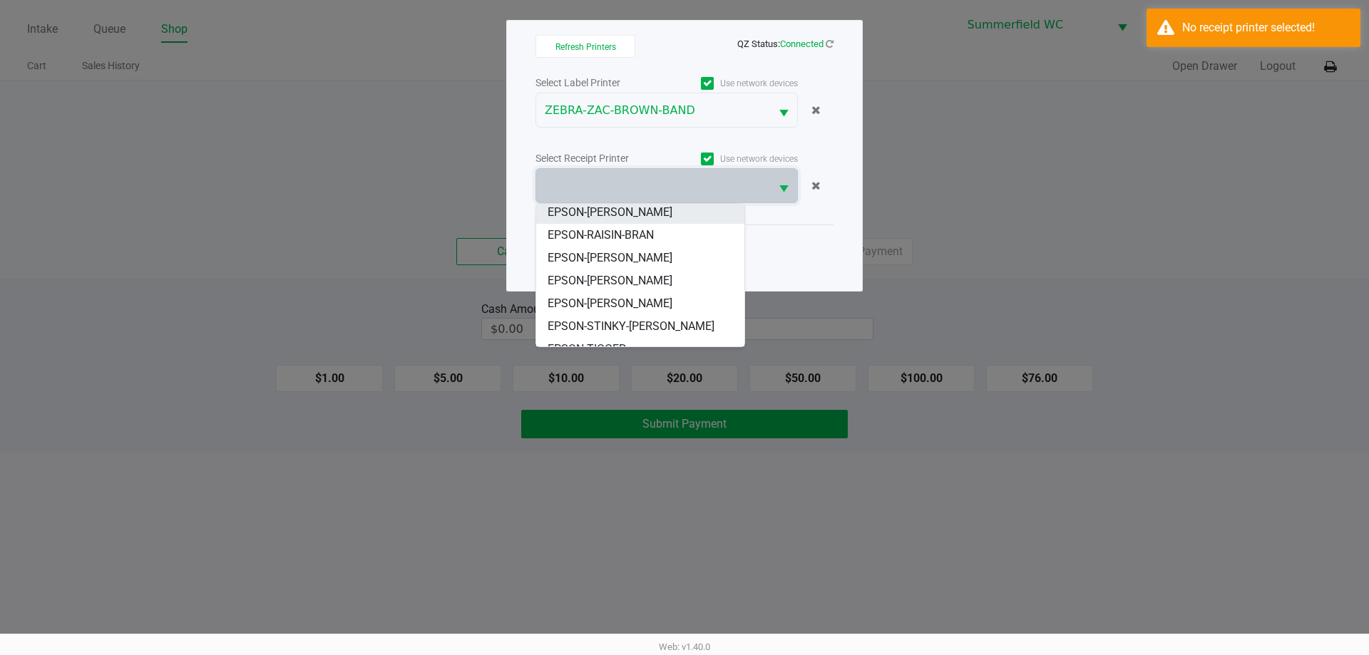
scroll to position [154, 0]
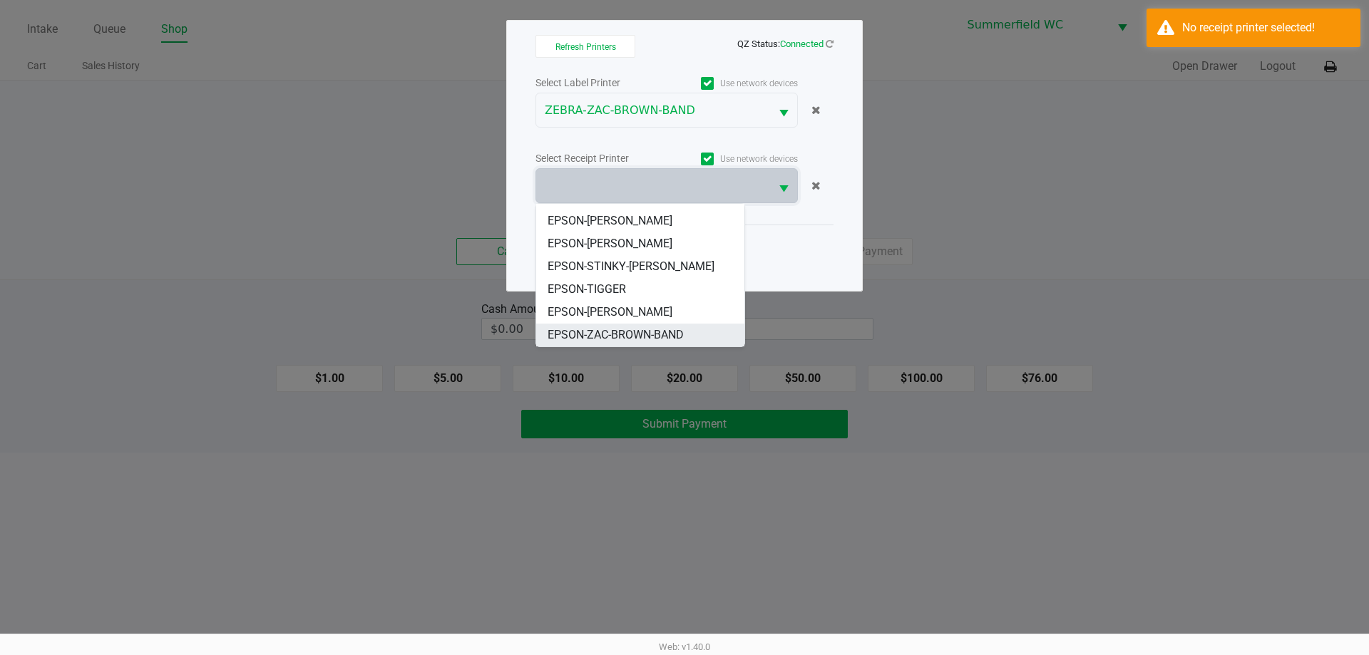
click at [632, 338] on span "EPSON-ZAC-BROWN-BAND" at bounding box center [615, 334] width 136 height 17
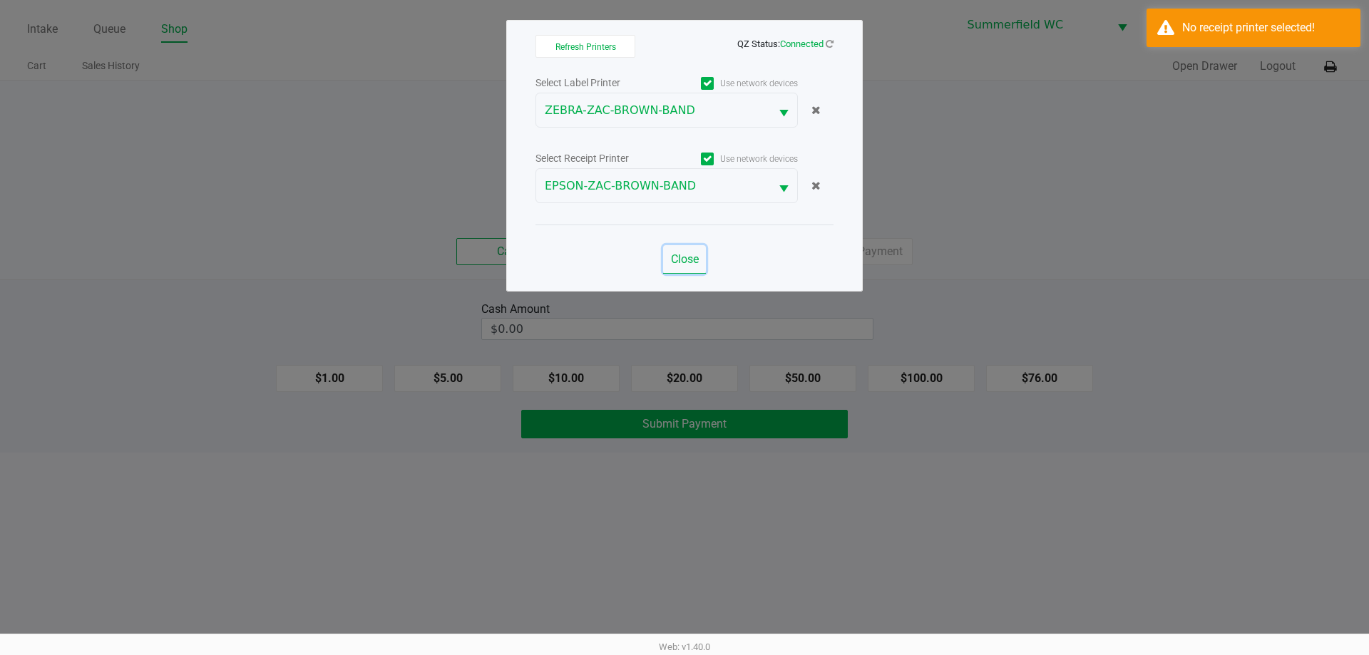
click at [681, 262] on span "Close" at bounding box center [685, 259] width 28 height 14
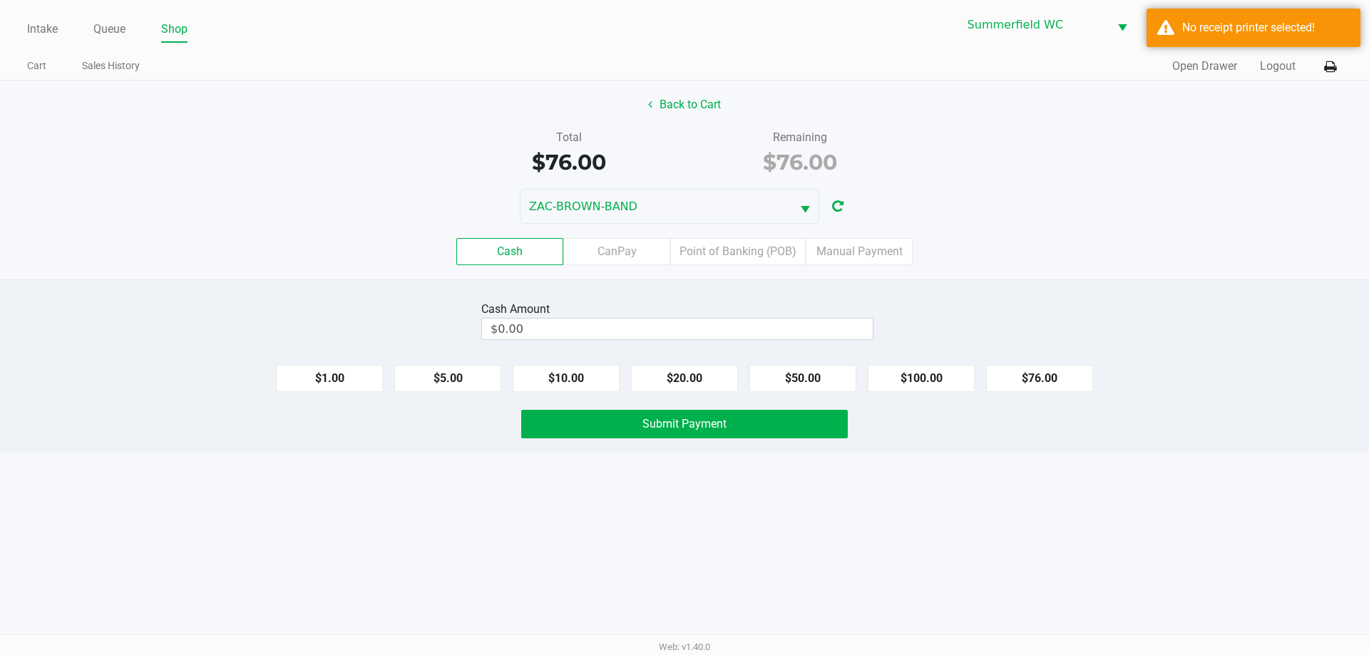
click at [684, 242] on div "Cash CanPay Point of Banking (POB) Manual Payment" at bounding box center [684, 251] width 1369 height 27
click at [683, 110] on button "Back to Cart" at bounding box center [684, 104] width 91 height 27
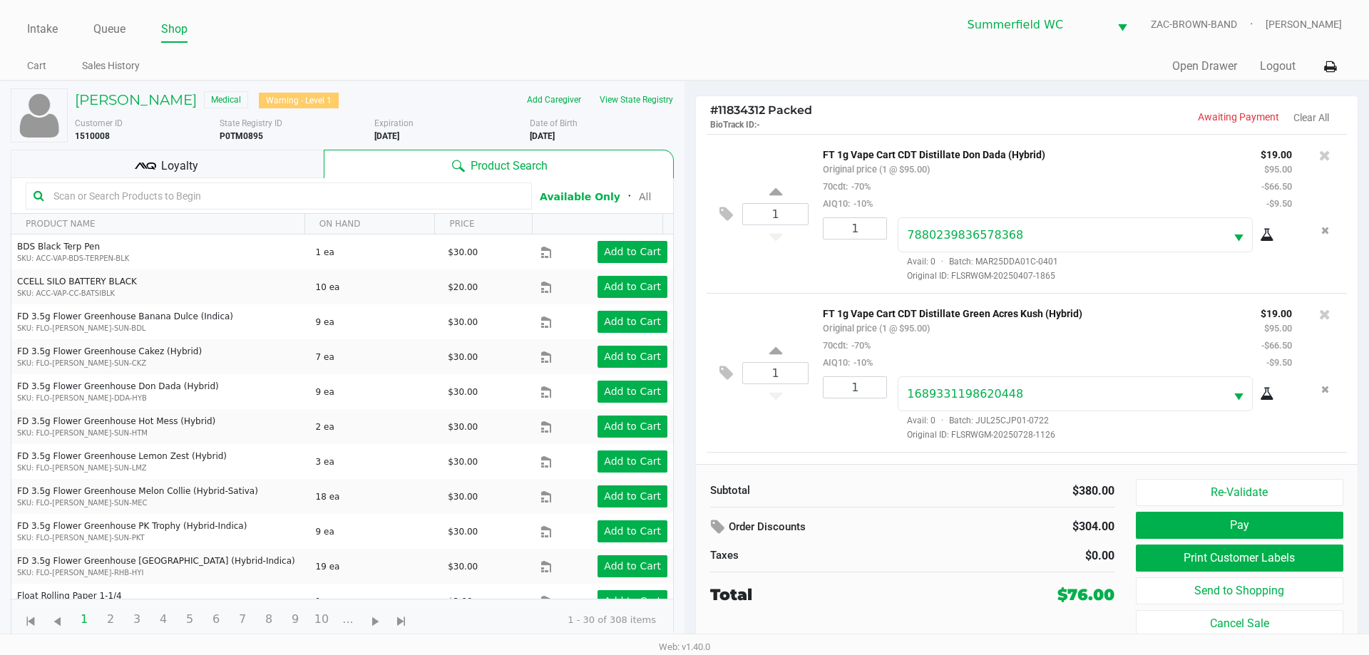
click at [466, 35] on ul "Intake Queue Shop" at bounding box center [355, 30] width 657 height 24
click at [58, 195] on input "text" at bounding box center [286, 195] width 476 height 21
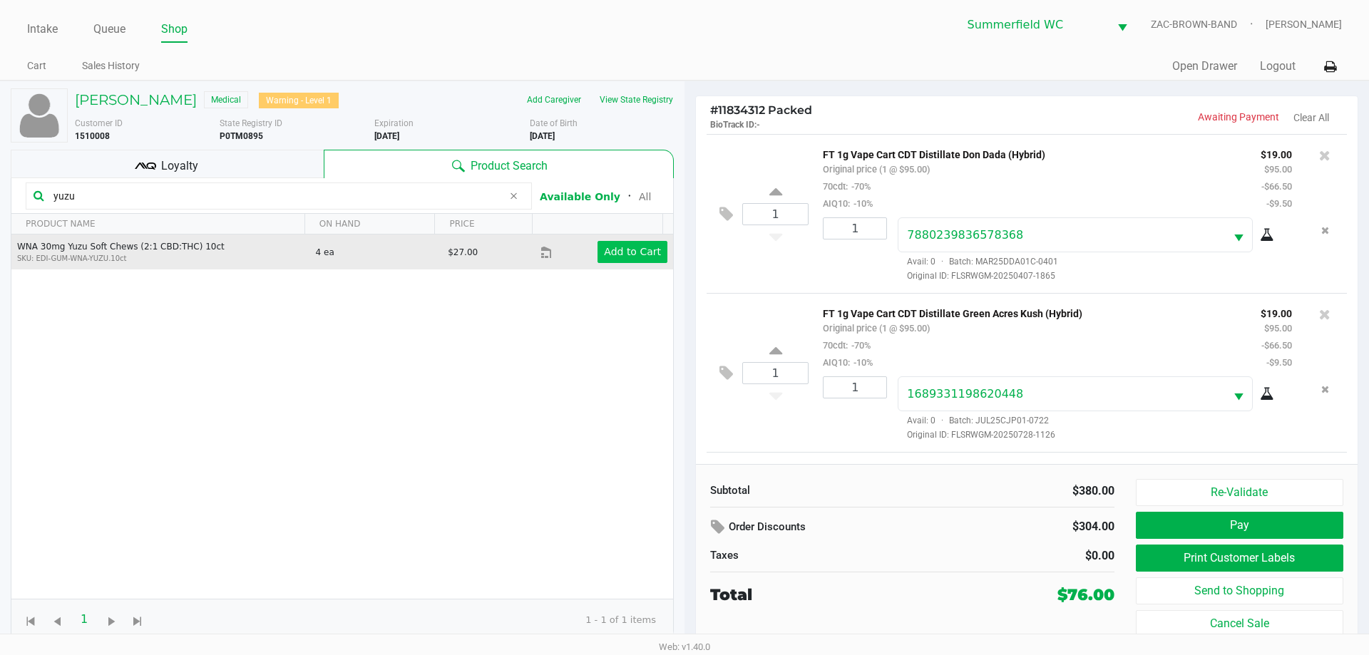
type input "yuzu"
click at [617, 262] on button "Add to Cart" at bounding box center [632, 252] width 70 height 22
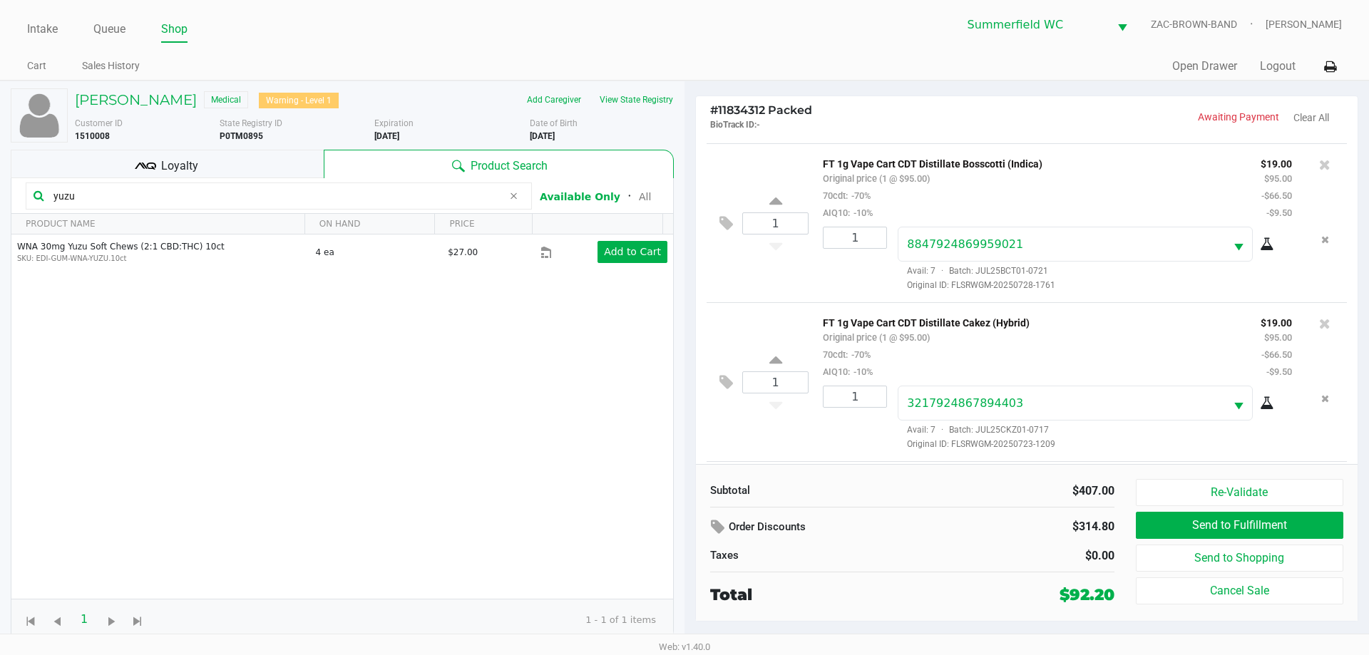
scroll to position [415, 0]
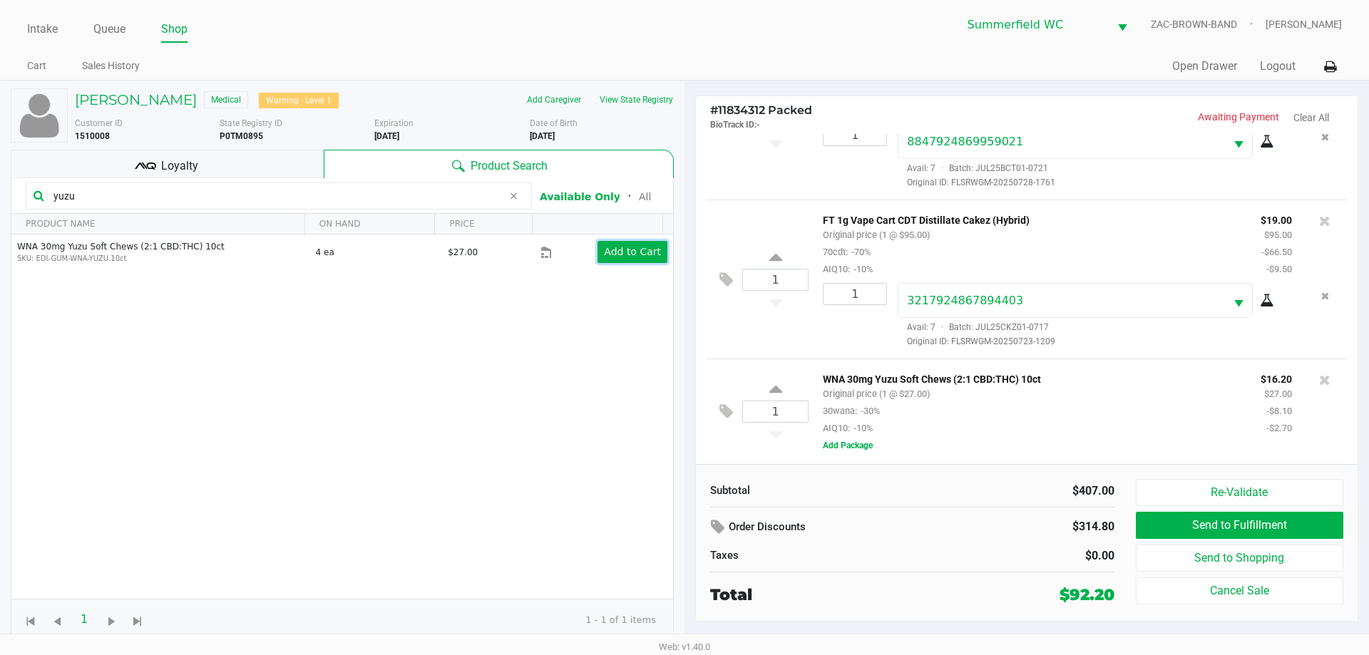
click at [617, 256] on app-button-loader "Add to Cart" at bounding box center [632, 251] width 57 height 11
click at [684, 490] on button "Re-Validate" at bounding box center [1239, 492] width 207 height 27
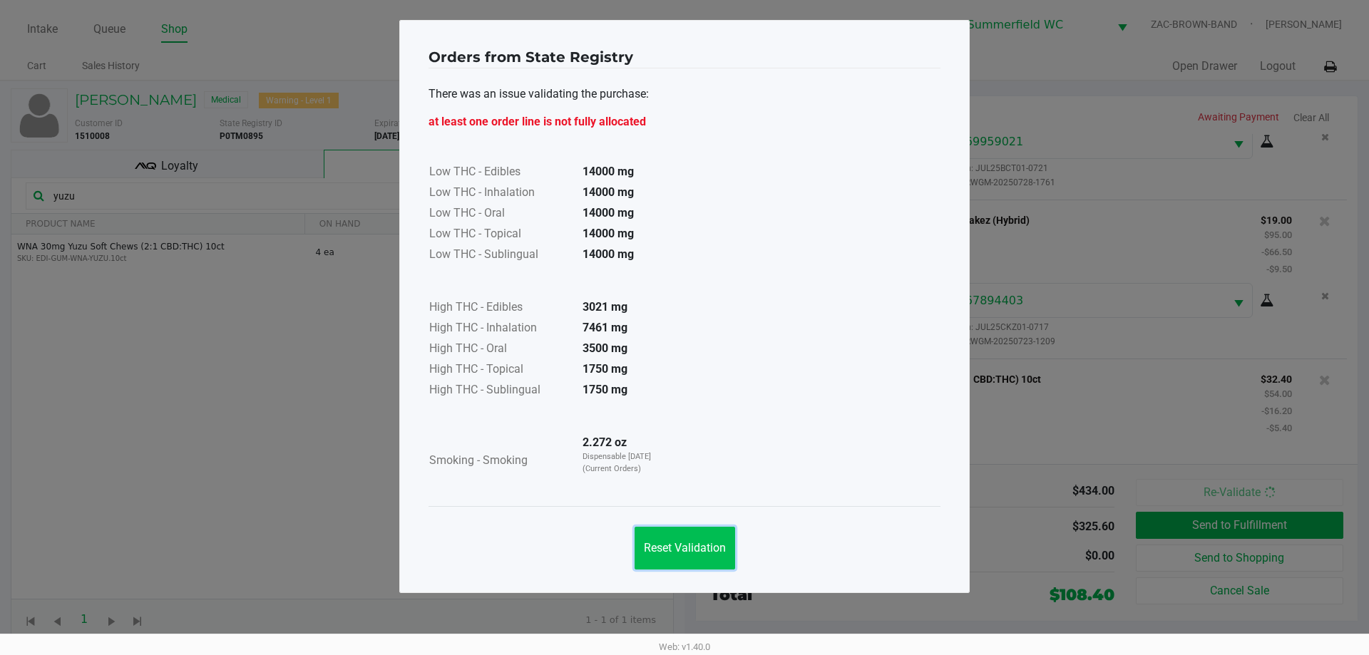
click at [684, 545] on span "Reset Validation" at bounding box center [685, 548] width 82 height 14
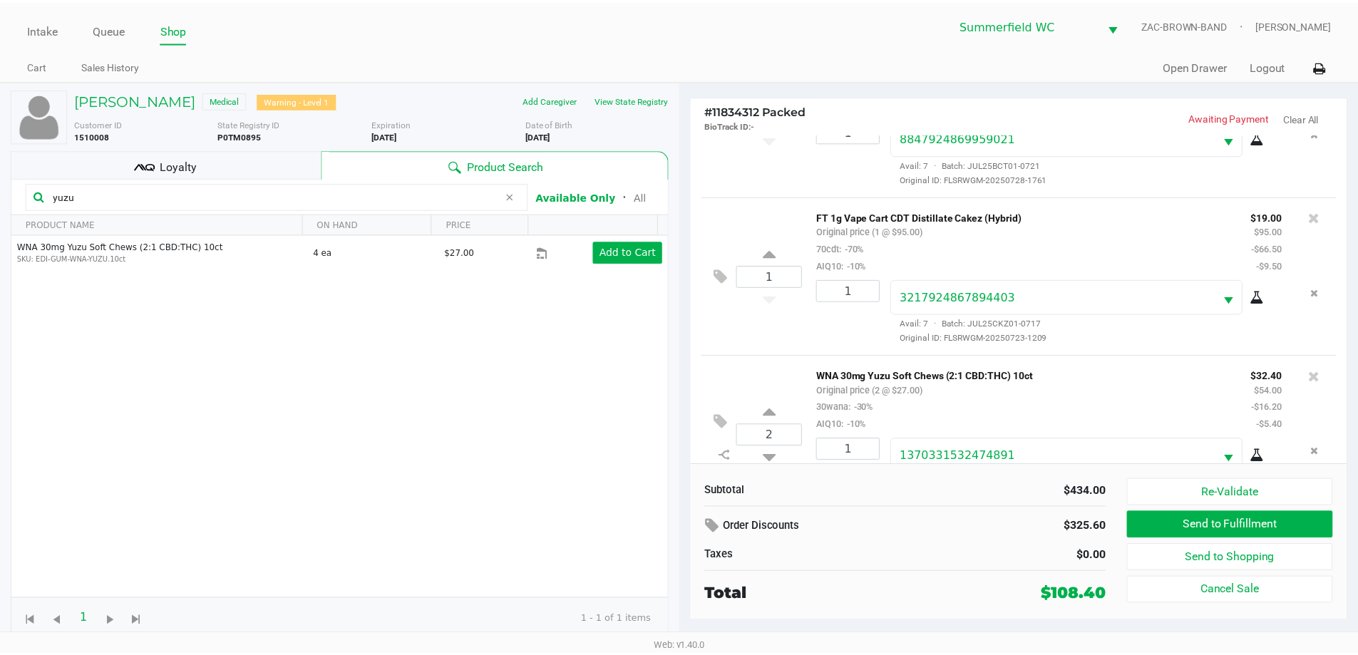
scroll to position [468, 0]
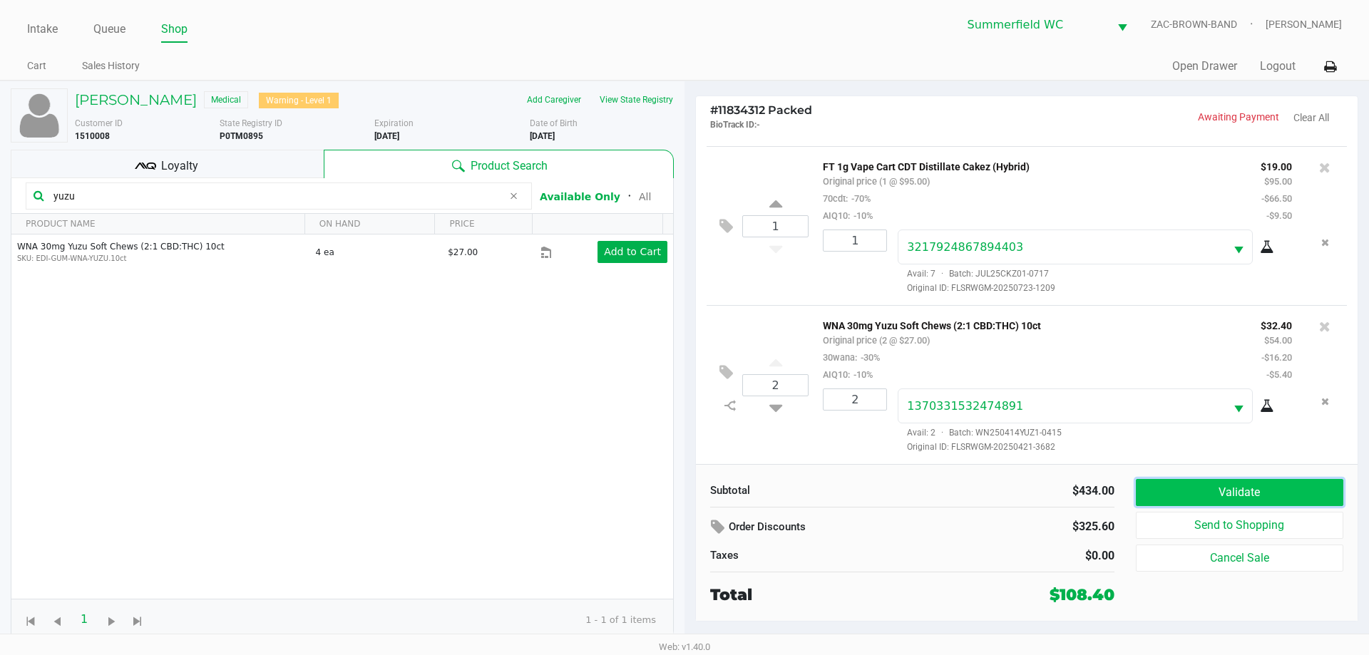
click at [684, 496] on button "Validate" at bounding box center [1239, 492] width 207 height 27
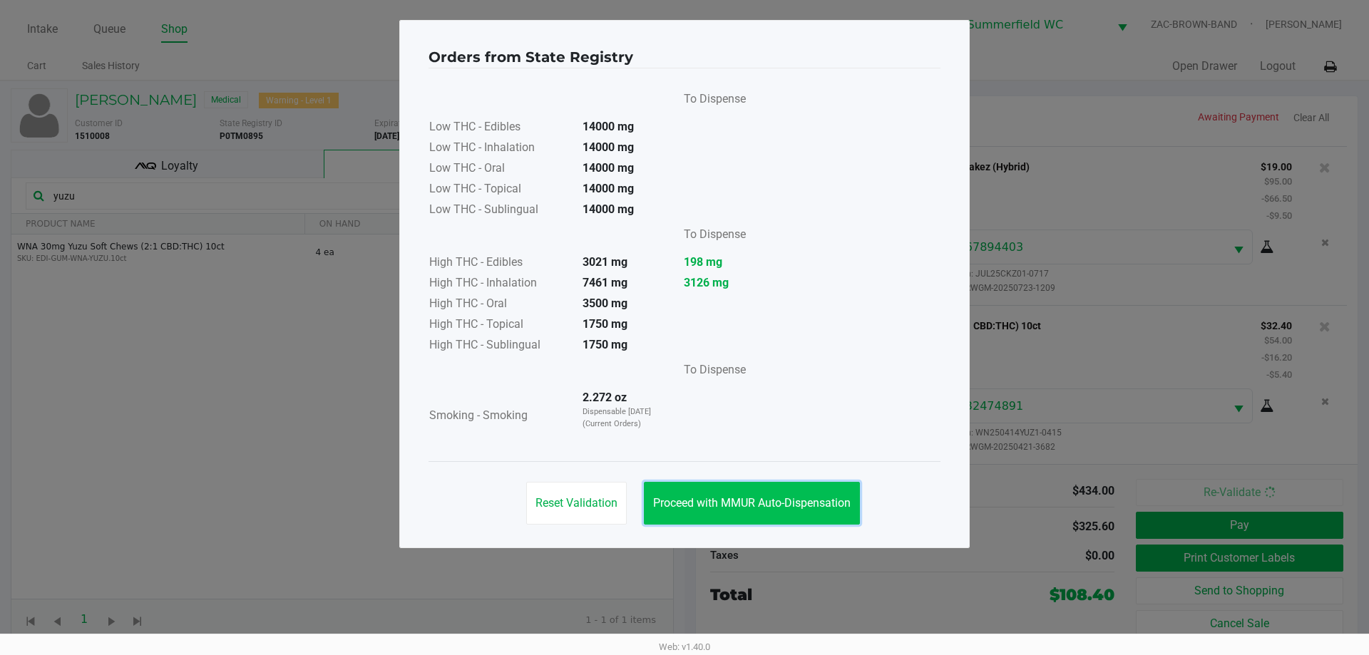
click at [684, 502] on span "Proceed with MMUR Auto-Dispensation" at bounding box center [751, 503] width 197 height 14
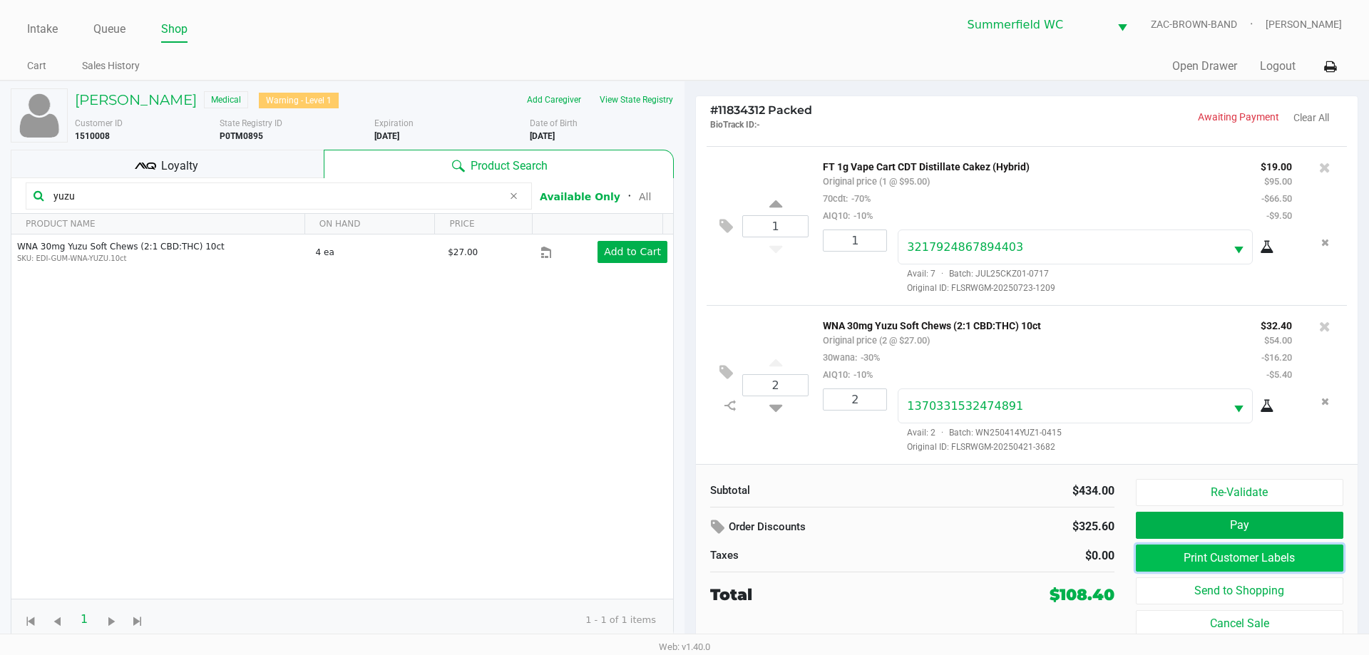
click at [684, 553] on button "Print Customer Labels" at bounding box center [1239, 558] width 207 height 27
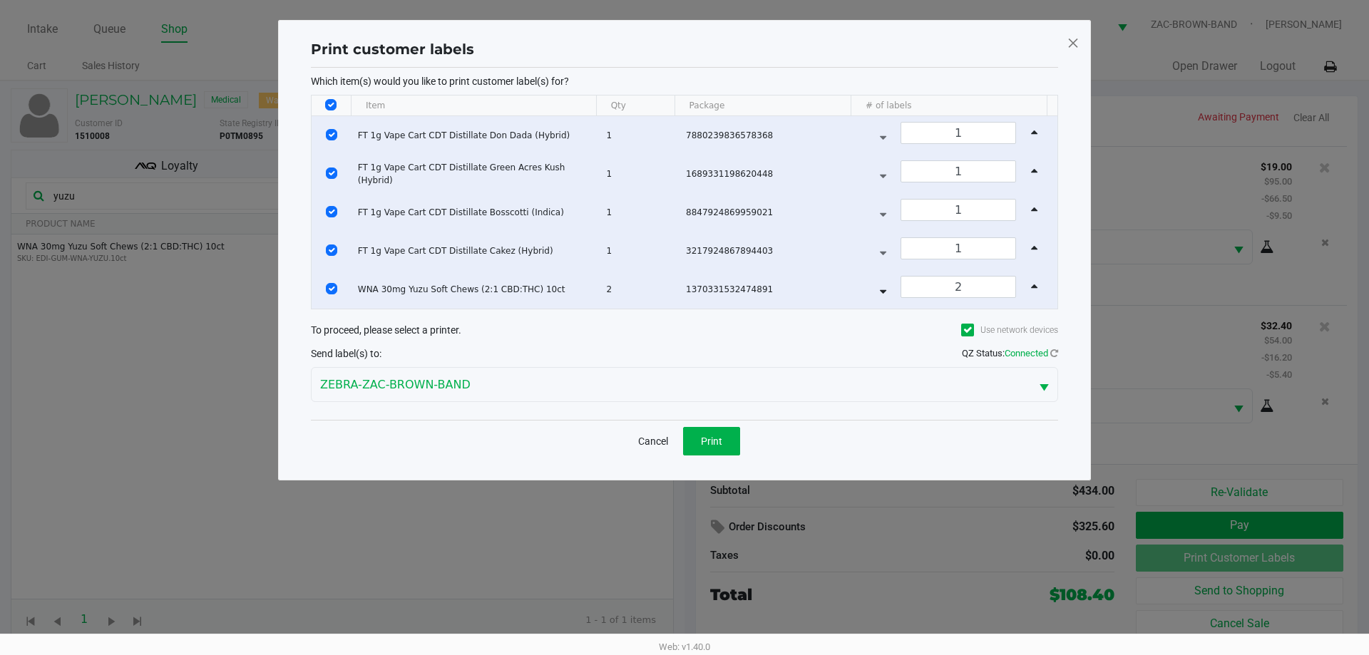
click at [321, 98] on th "Data table" at bounding box center [331, 106] width 39 height 21
click at [333, 108] on input "Select All Rows" at bounding box center [330, 104] width 11 height 11
checkbox input "false"
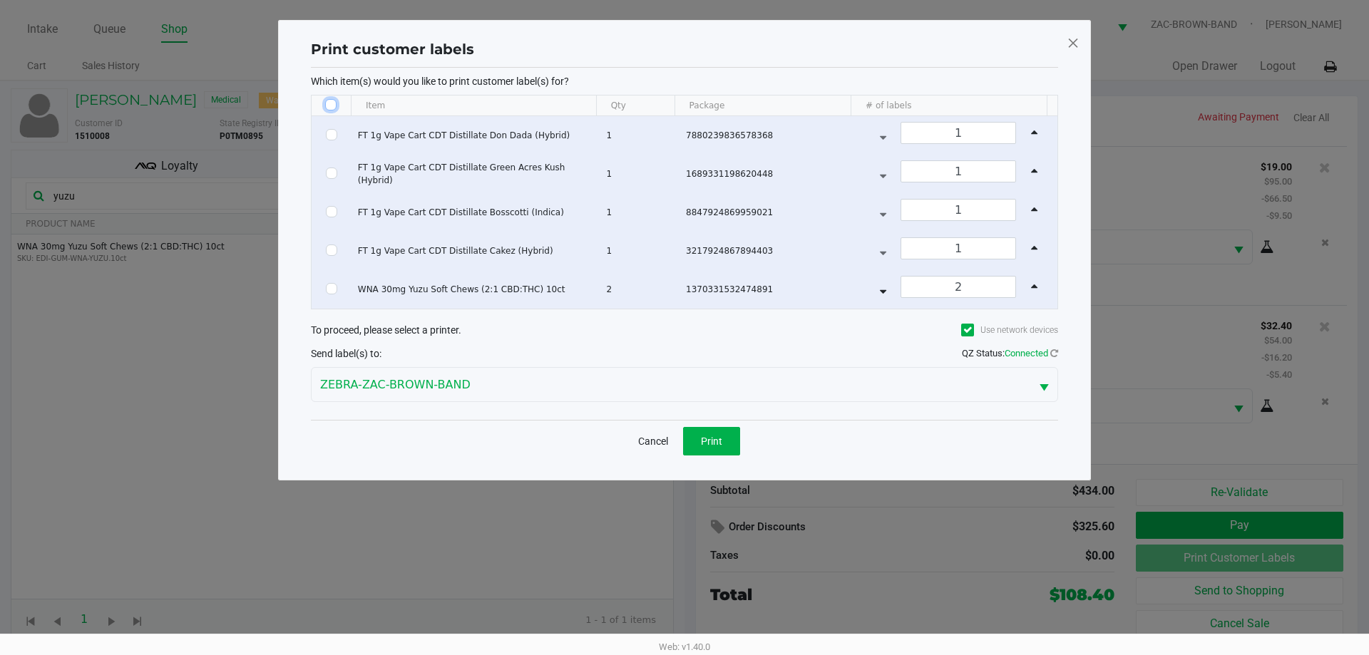
checkbox input "false"
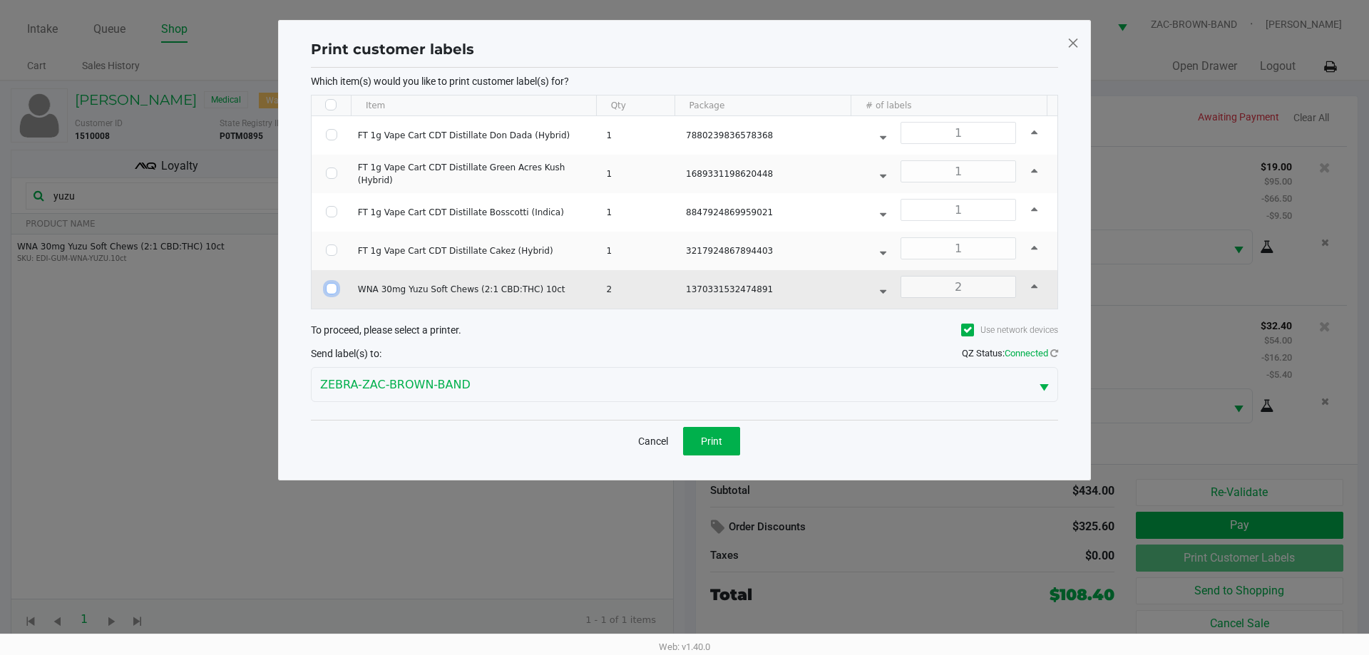
click at [335, 293] on input "Select Row" at bounding box center [331, 288] width 11 height 11
checkbox input "true"
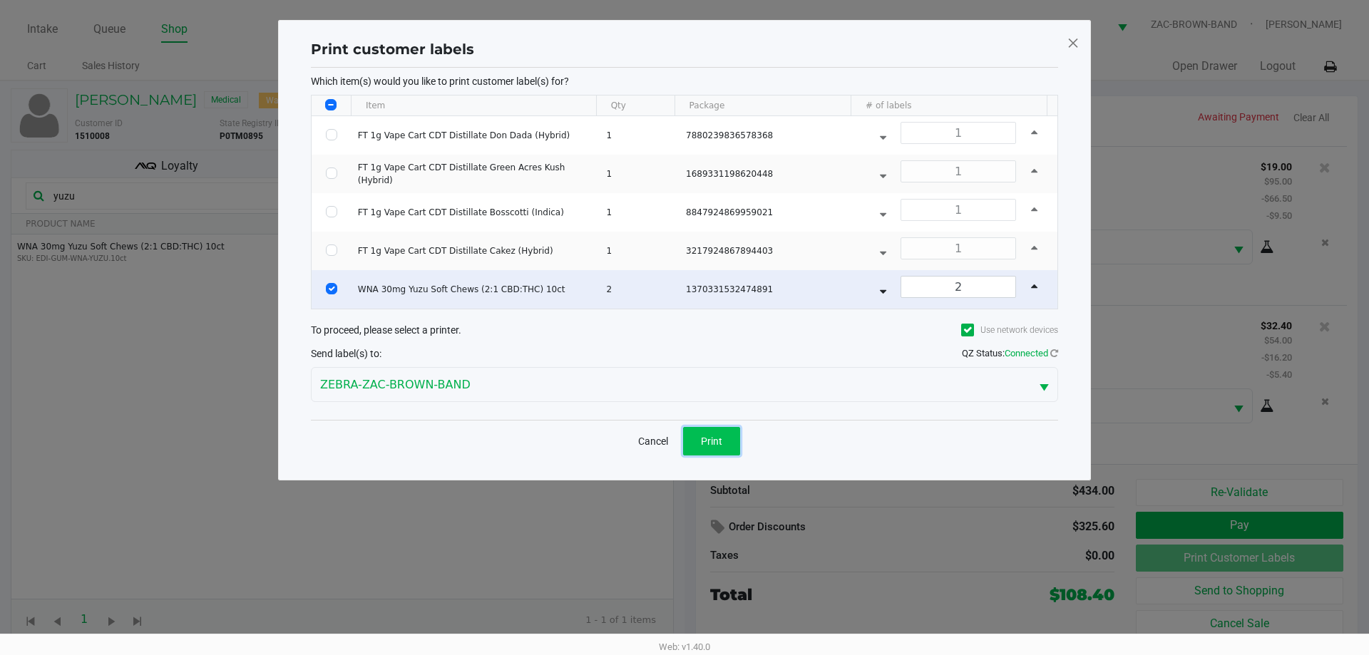
click at [684, 442] on span "Print" at bounding box center [711, 441] width 21 height 11
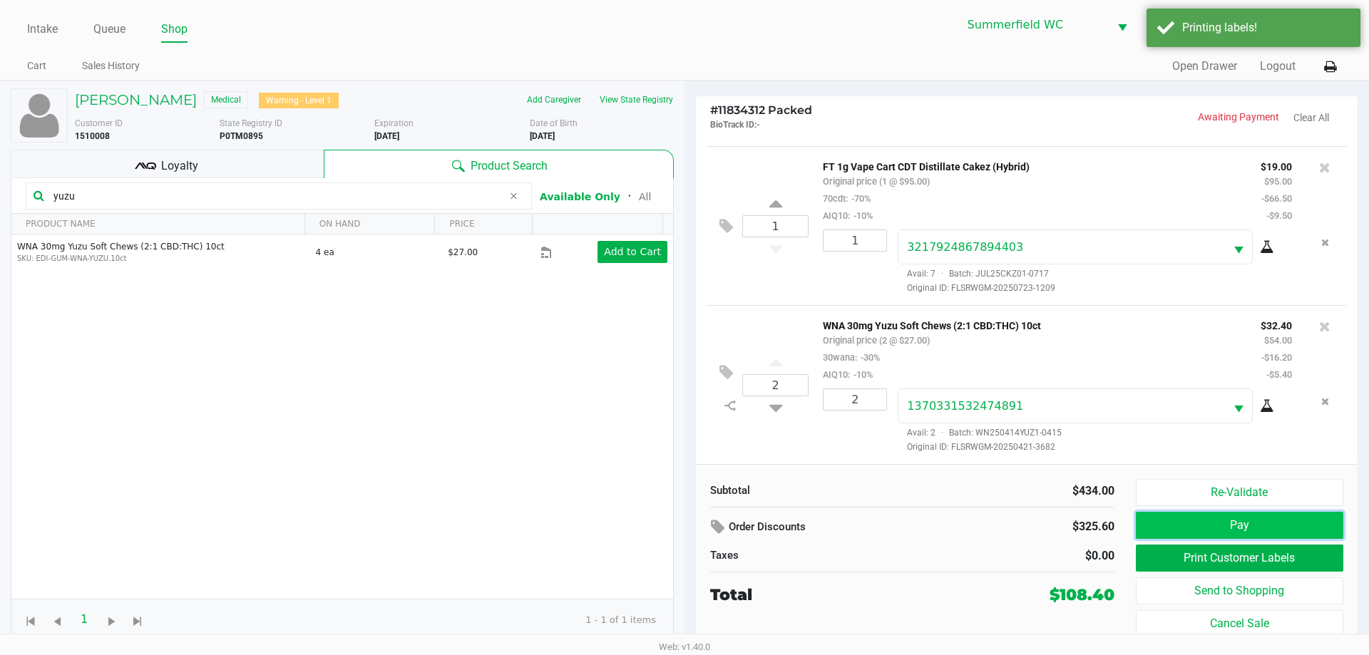
click at [684, 526] on button "Pay" at bounding box center [1239, 525] width 207 height 27
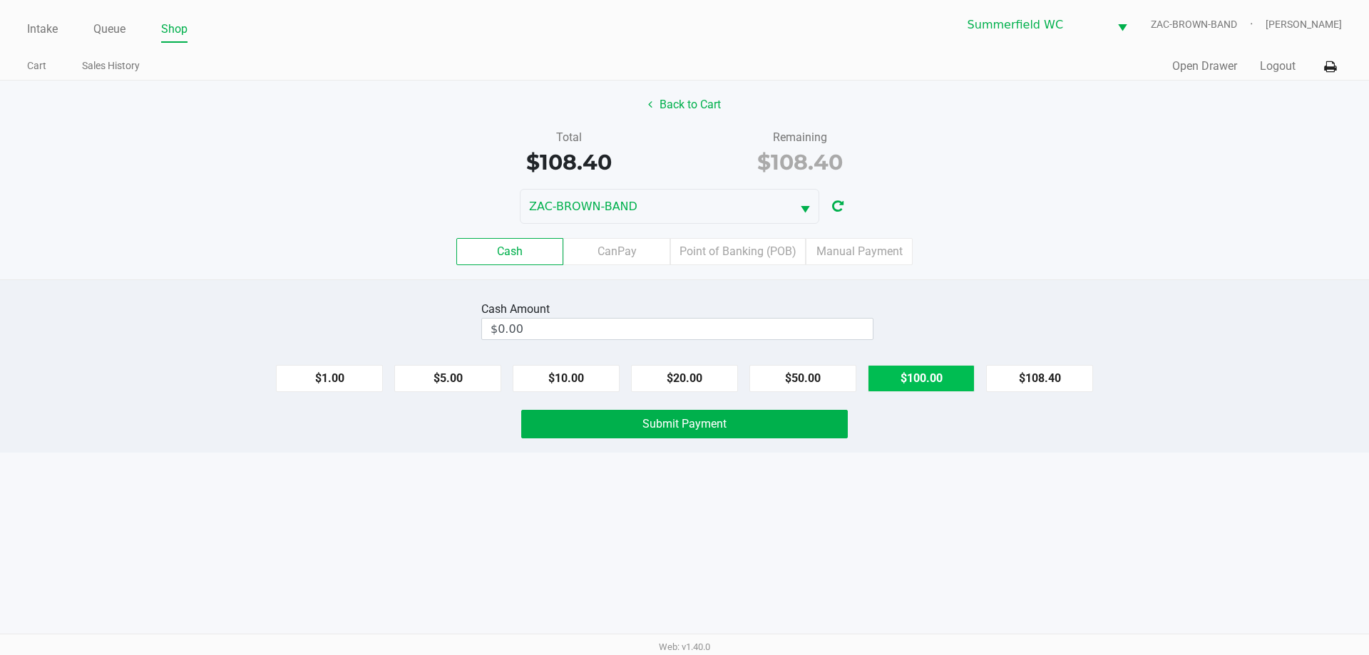
click at [684, 366] on button "$100.00" at bounding box center [921, 378] width 107 height 27
click at [566, 383] on button "$10.00" at bounding box center [566, 378] width 107 height 27
type input "$110.00"
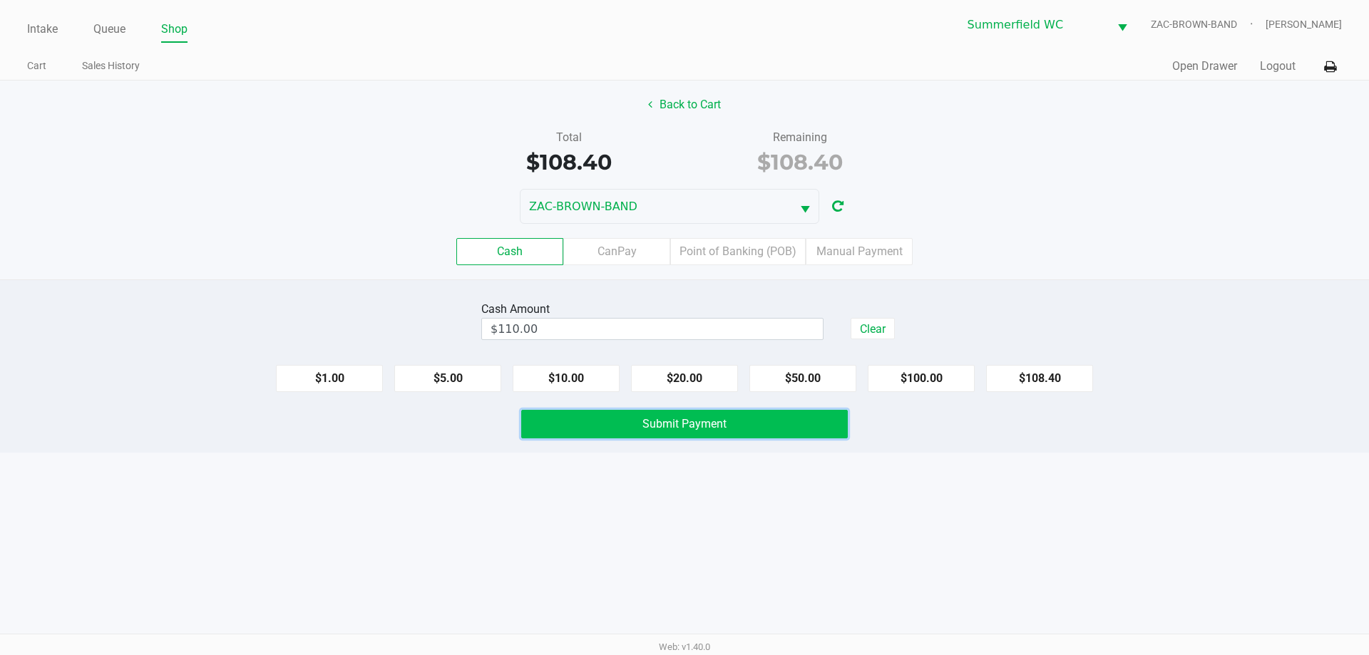
click at [684, 433] on button "Submit Payment" at bounding box center [684, 424] width 326 height 29
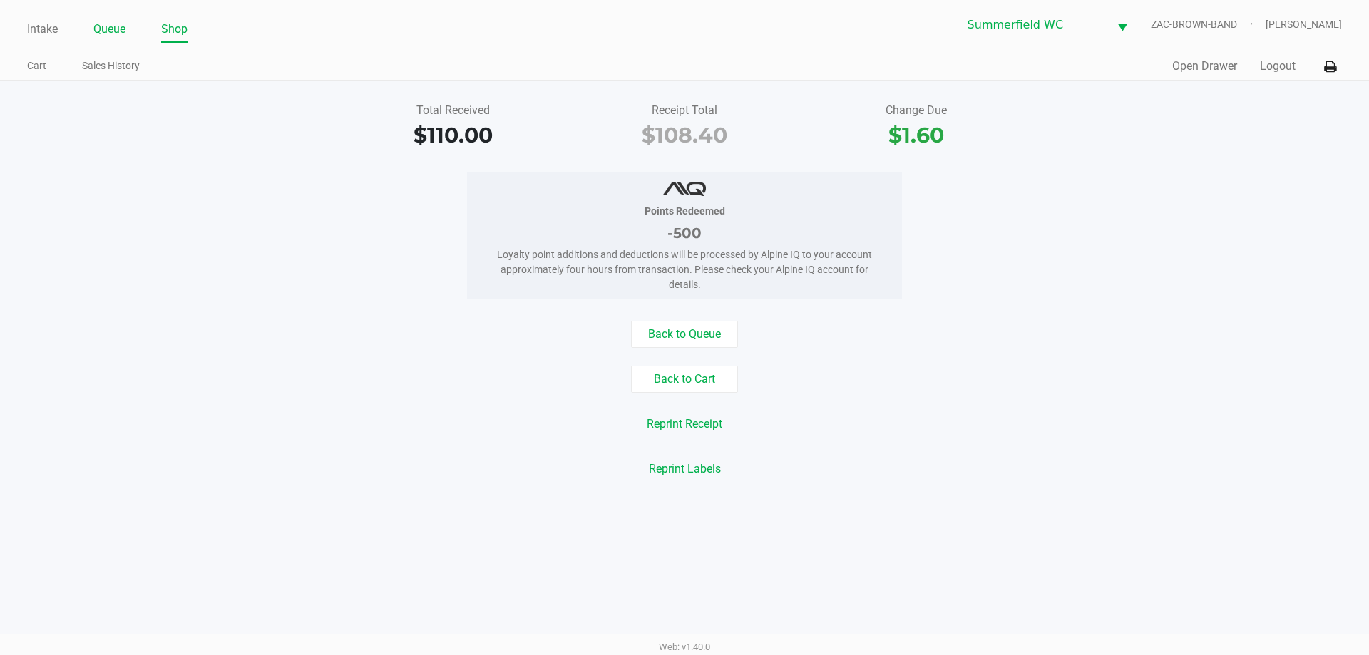
click at [111, 31] on link "Queue" at bounding box center [109, 29] width 32 height 20
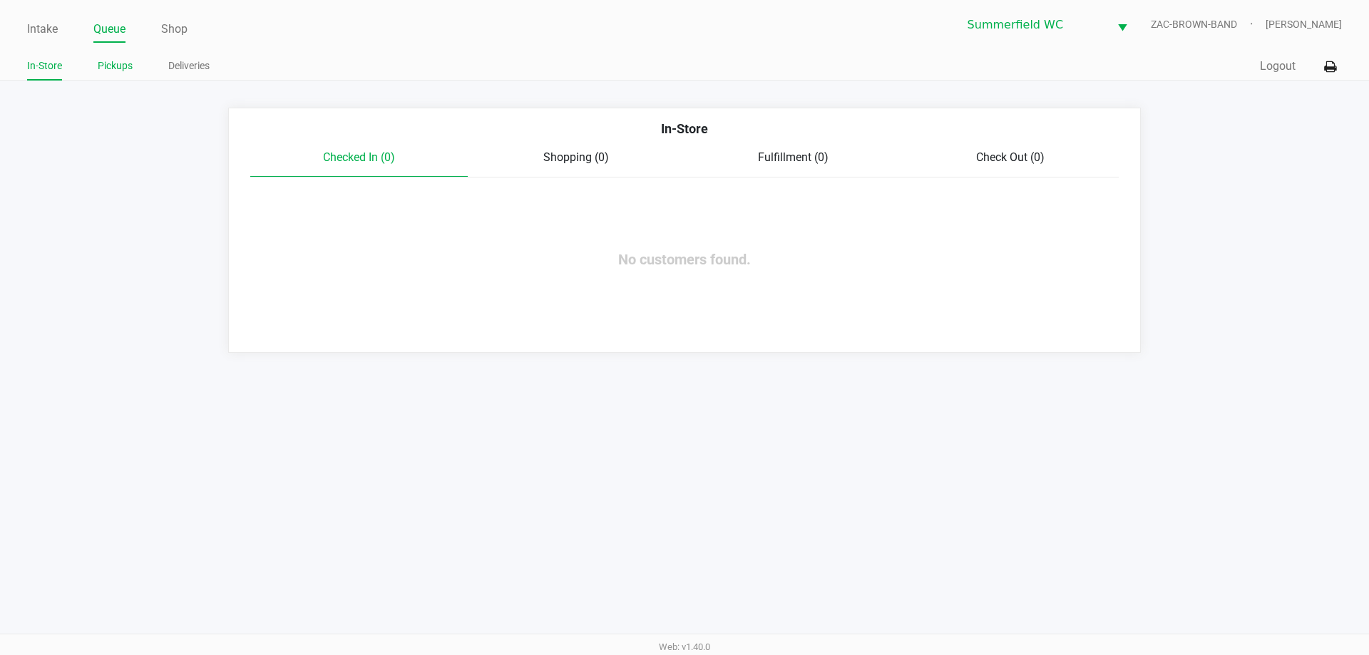
click at [115, 57] on link "Pickups" at bounding box center [115, 66] width 35 height 18
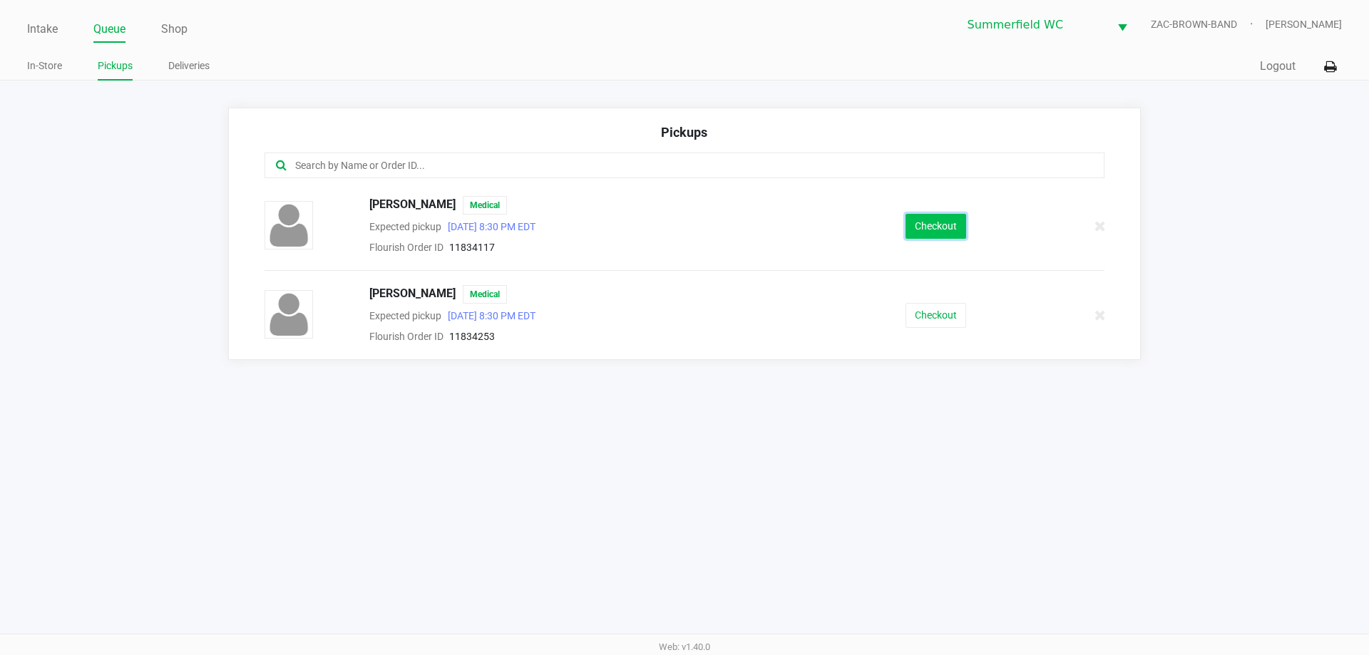
click at [684, 225] on button "Checkout" at bounding box center [935, 226] width 61 height 25
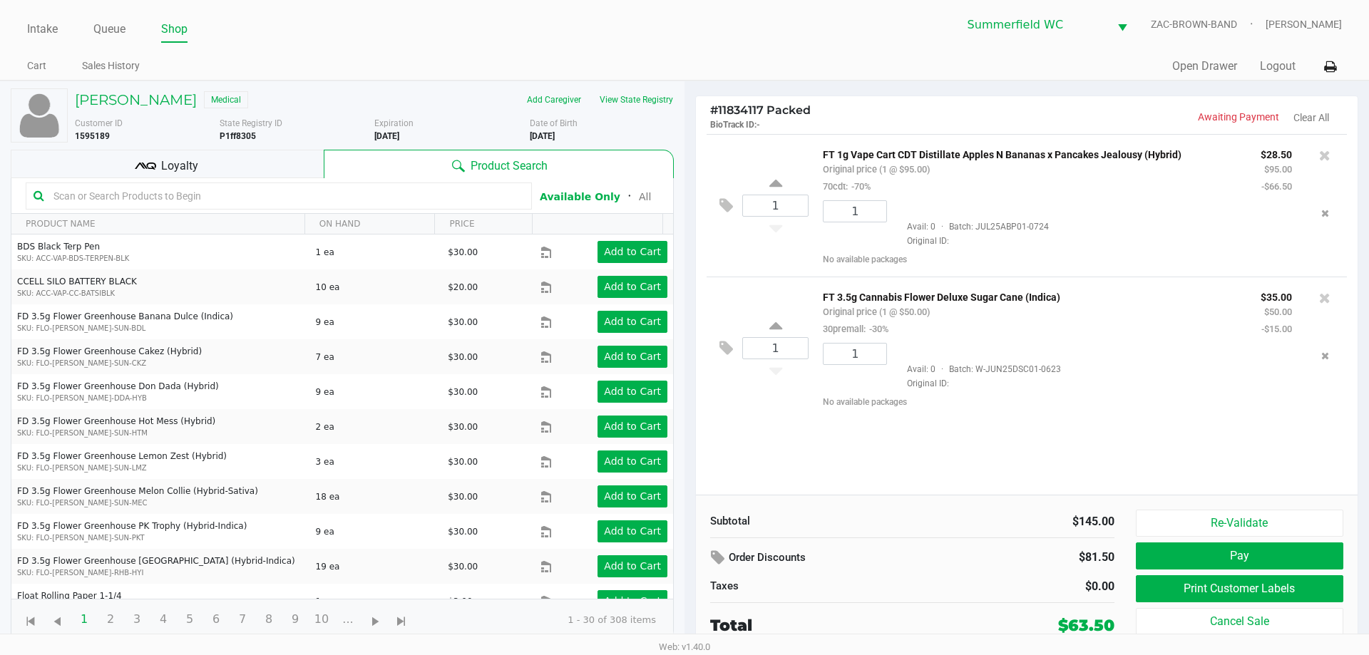
click at [160, 156] on div "Loyalty" at bounding box center [167, 164] width 313 height 29
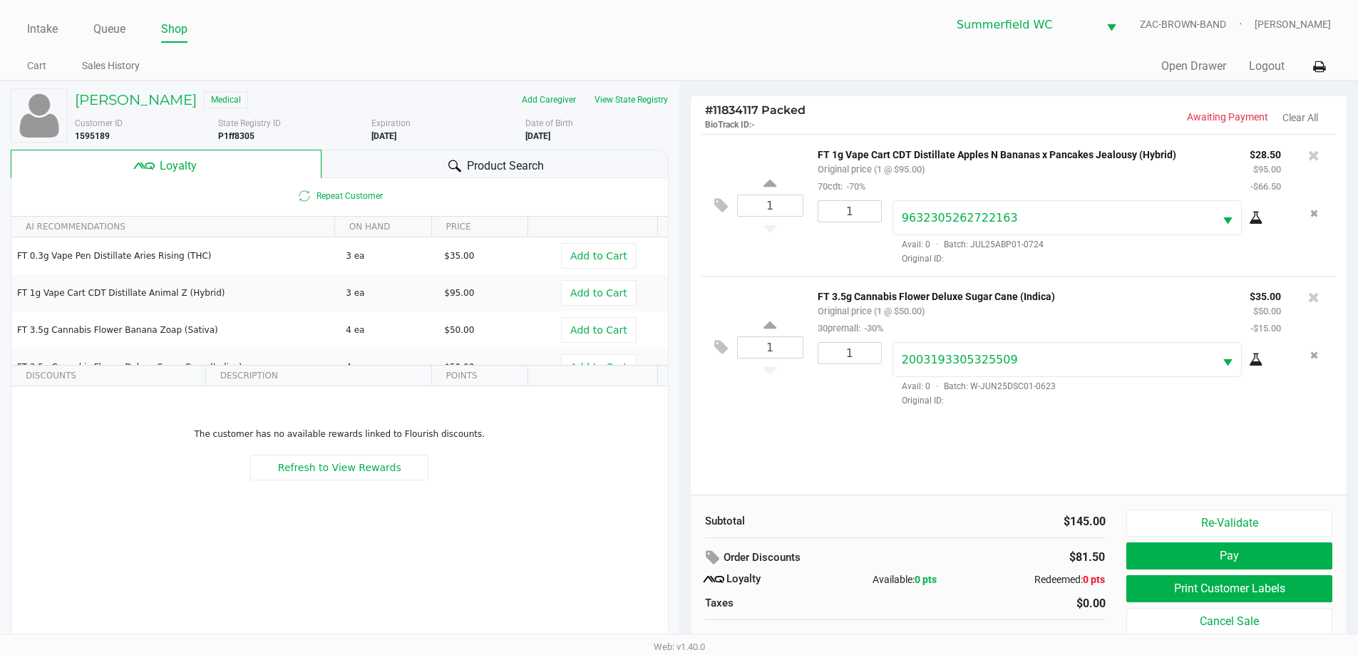
click at [446, 163] on div at bounding box center [454, 166] width 17 height 17
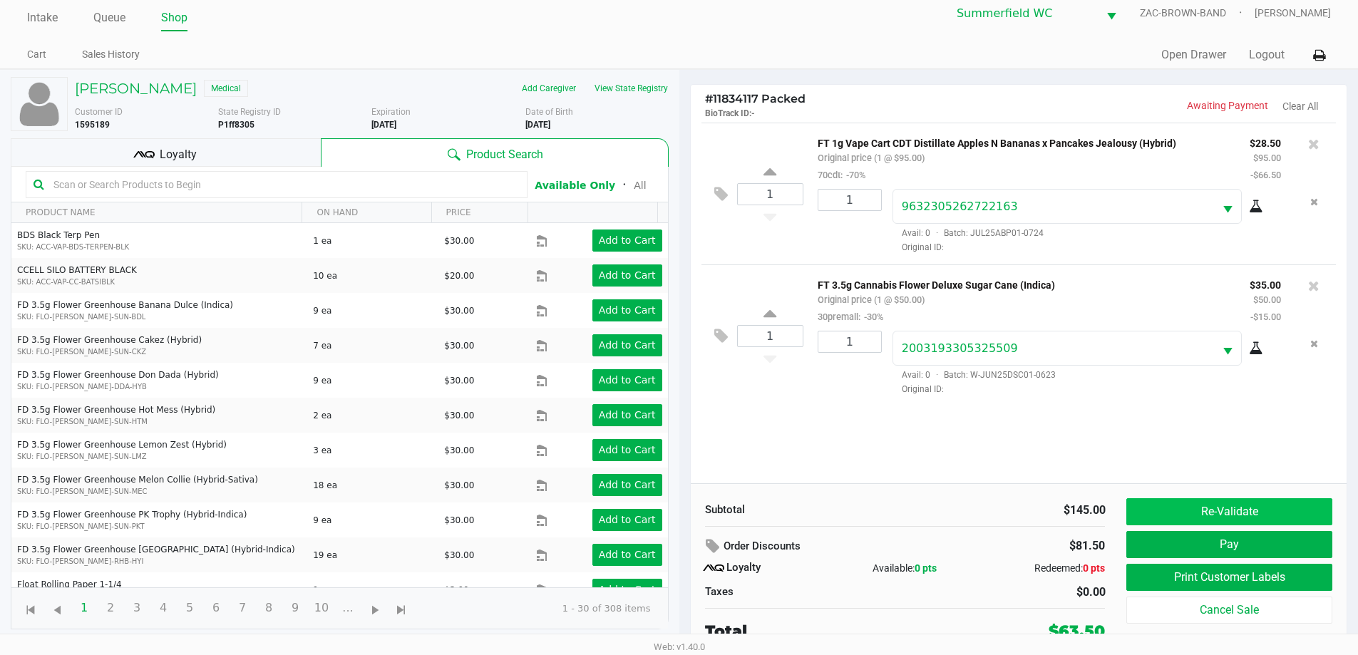
scroll to position [14, 0]
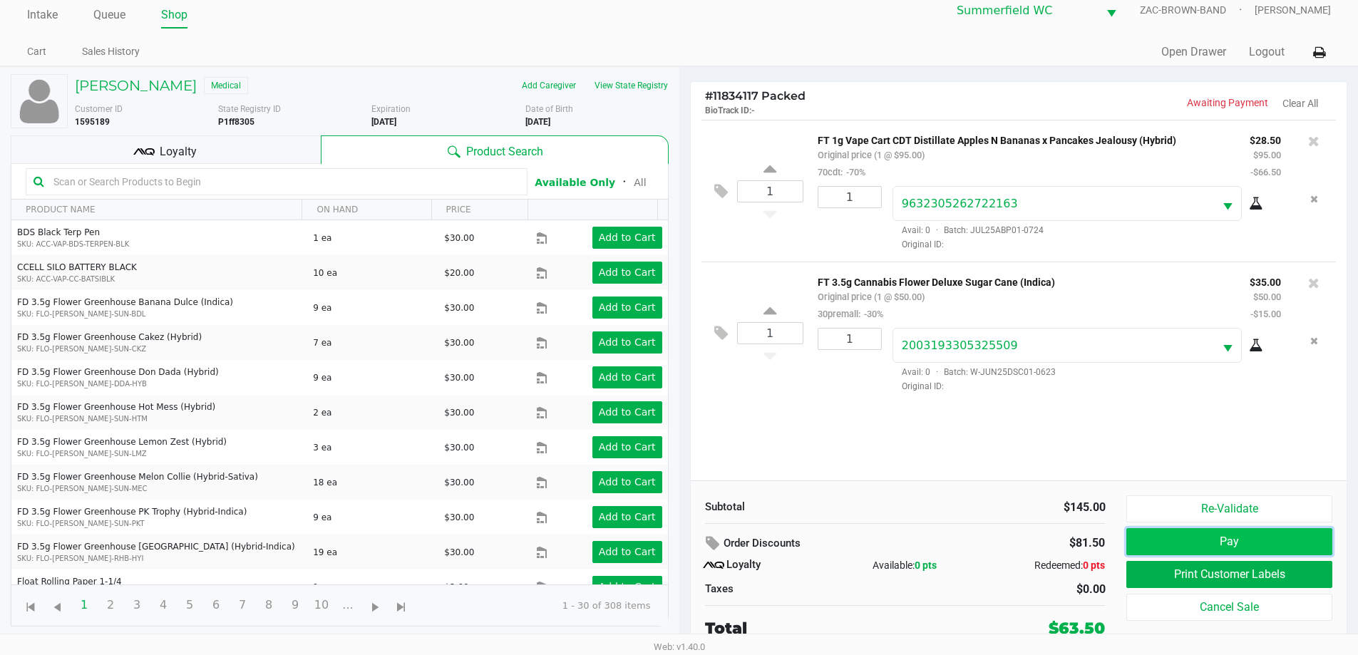
click at [684, 535] on button "Pay" at bounding box center [1228, 541] width 205 height 27
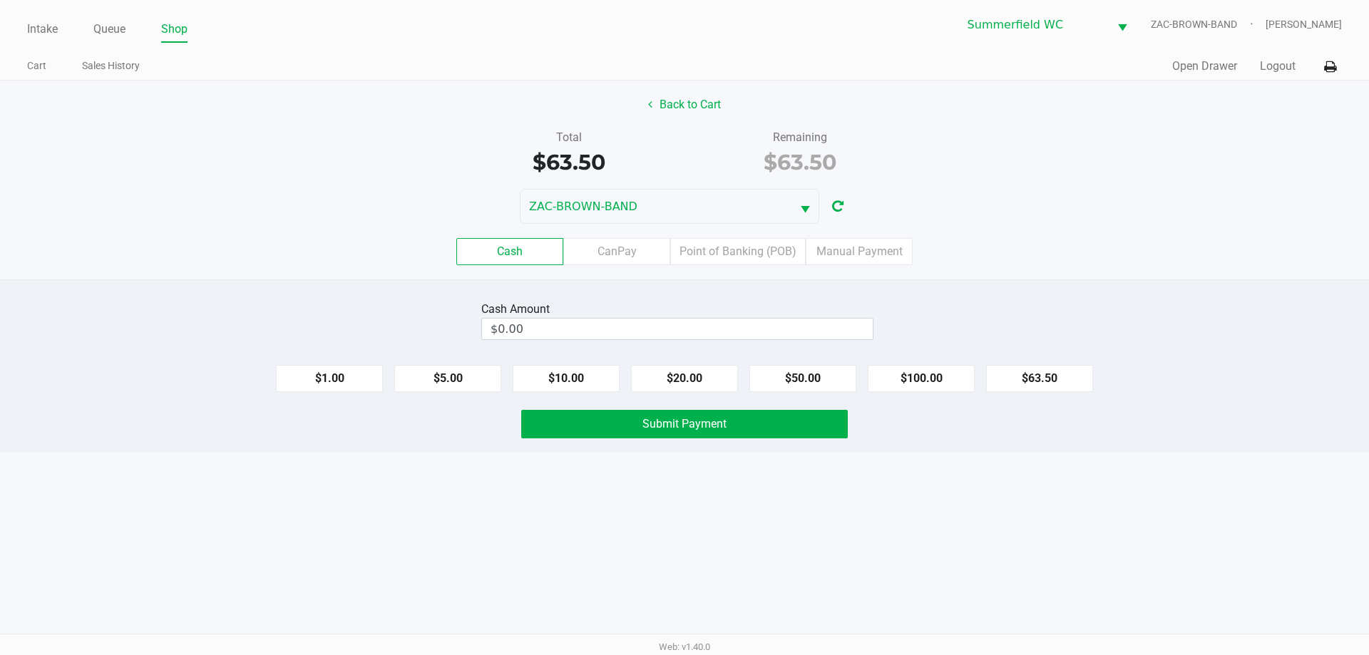
drag, startPoint x: 264, startPoint y: 204, endPoint x: 279, endPoint y: 200, distance: 15.4
click at [264, 204] on div "ZAC-BROWN-BAND" at bounding box center [684, 206] width 1369 height 35
click at [684, 106] on button "Back to Cart" at bounding box center [684, 104] width 91 height 27
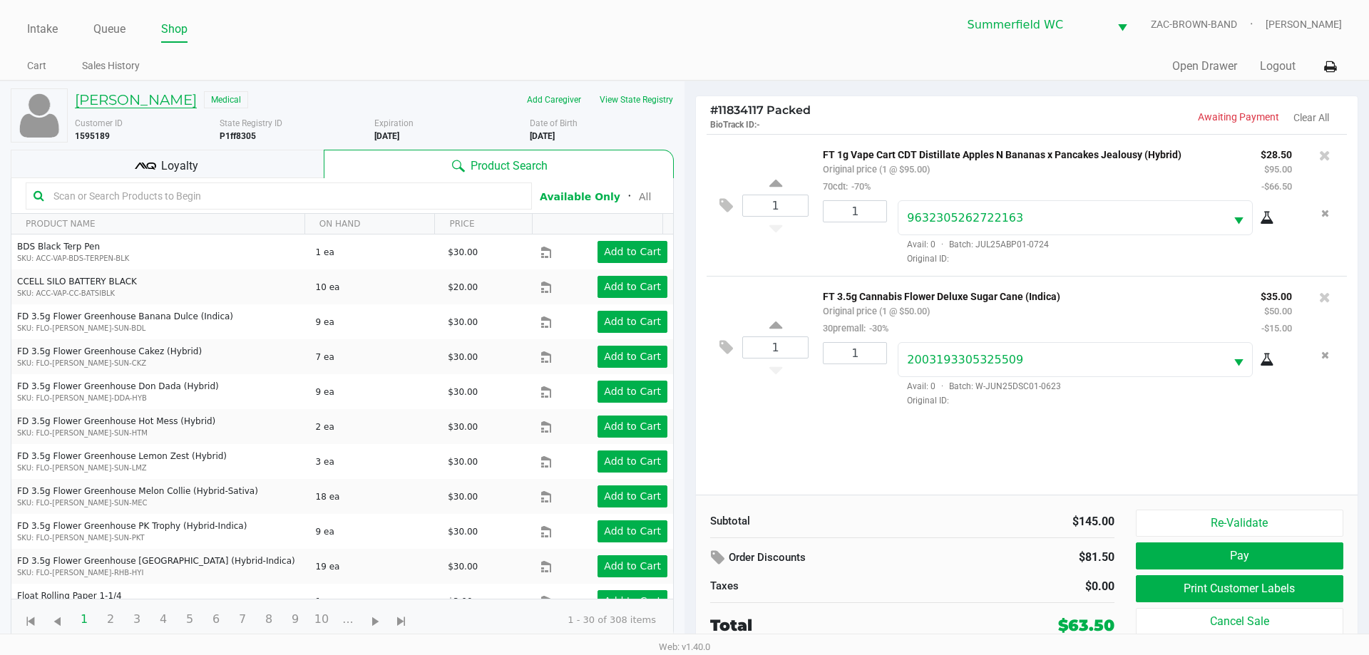
click at [120, 100] on h5 "[PERSON_NAME]" at bounding box center [136, 99] width 122 height 17
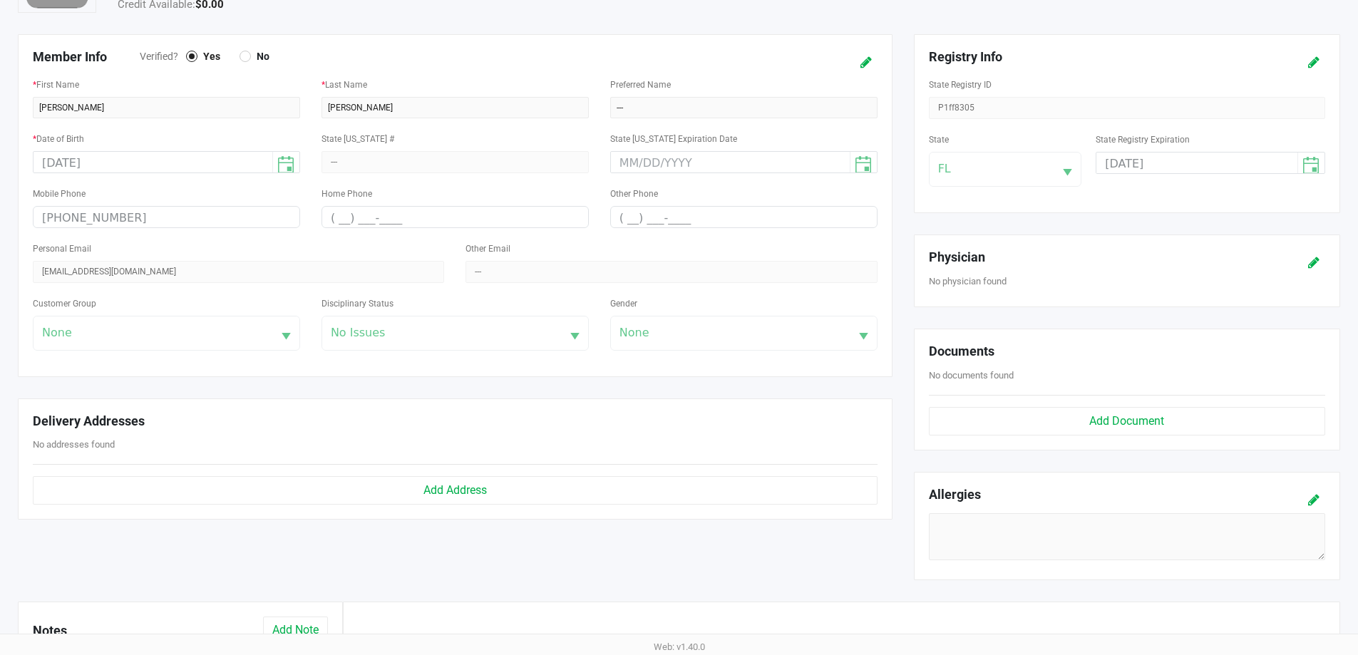
scroll to position [214, 0]
click at [684, 262] on icon at bounding box center [1313, 259] width 11 height 10
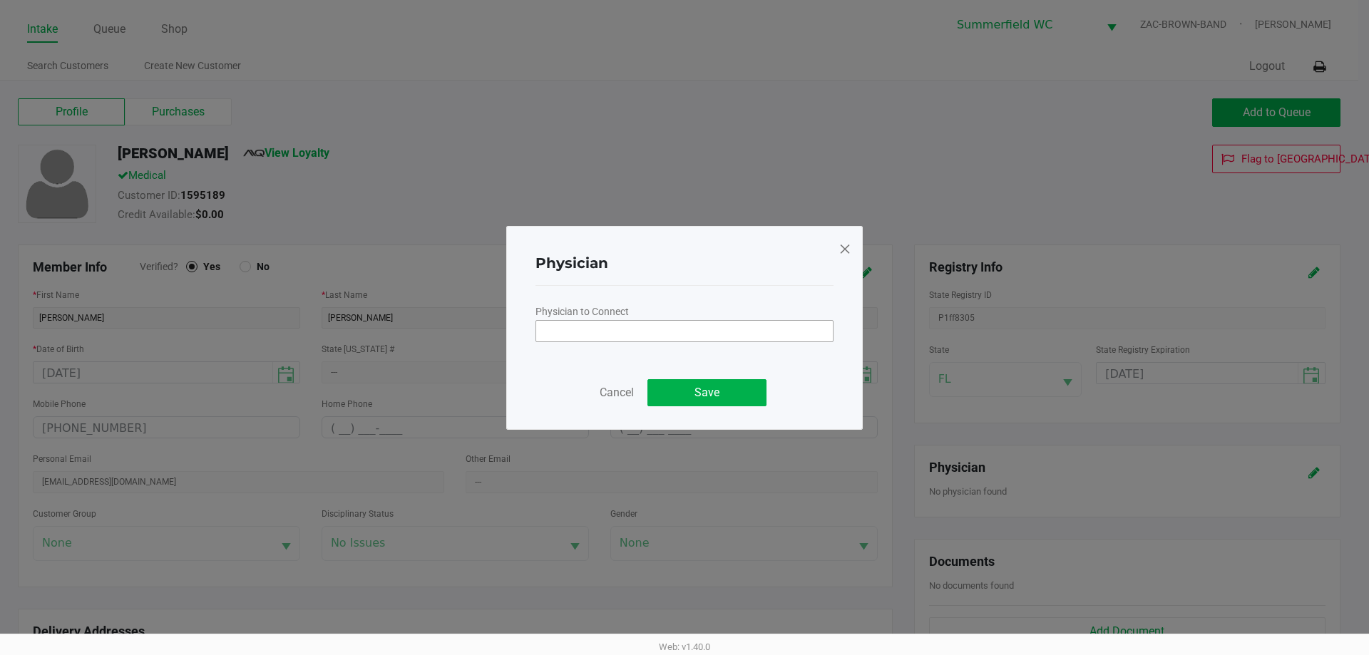
drag, startPoint x: 577, startPoint y: 305, endPoint x: 592, endPoint y: 321, distance: 22.7
click at [576, 307] on label "Physician to Connect" at bounding box center [581, 311] width 93 height 15
click at [595, 324] on input "NO DATA FOUND" at bounding box center [684, 331] width 297 height 20
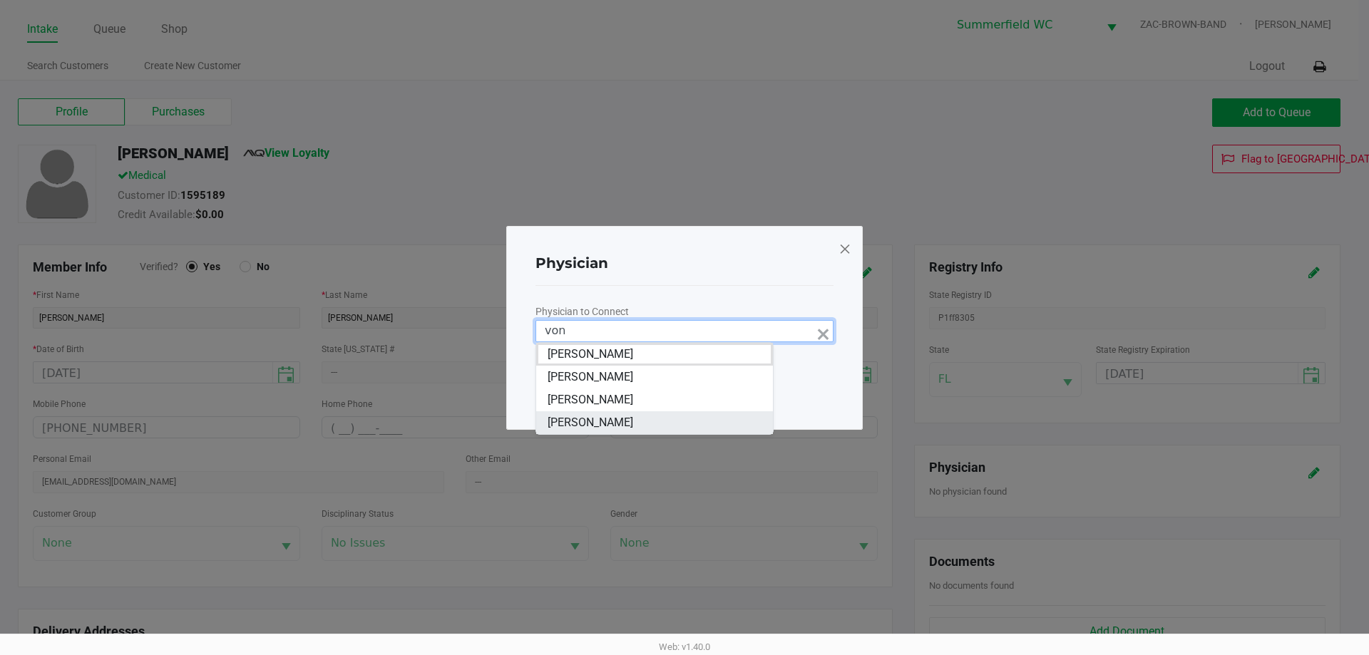
click at [617, 426] on span "[PERSON_NAME]" at bounding box center [590, 422] width 86 height 17
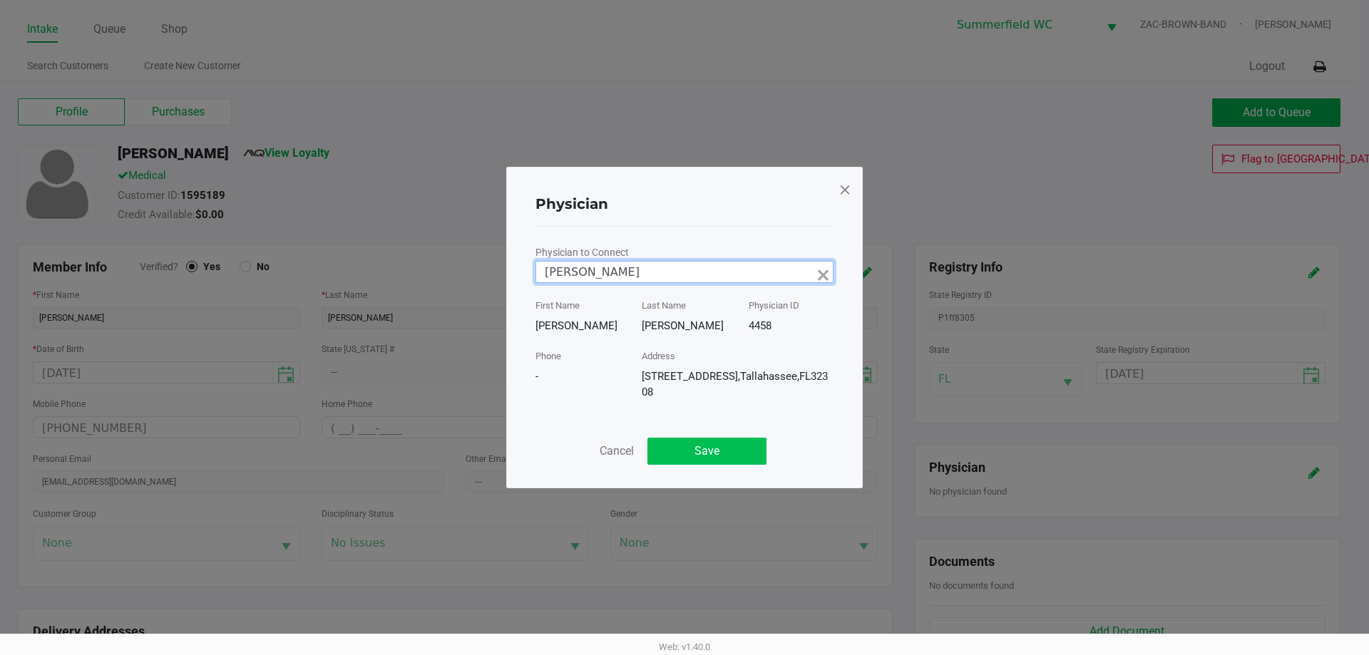
type input "[PERSON_NAME]"
click at [684, 453] on button "Save" at bounding box center [706, 451] width 119 height 27
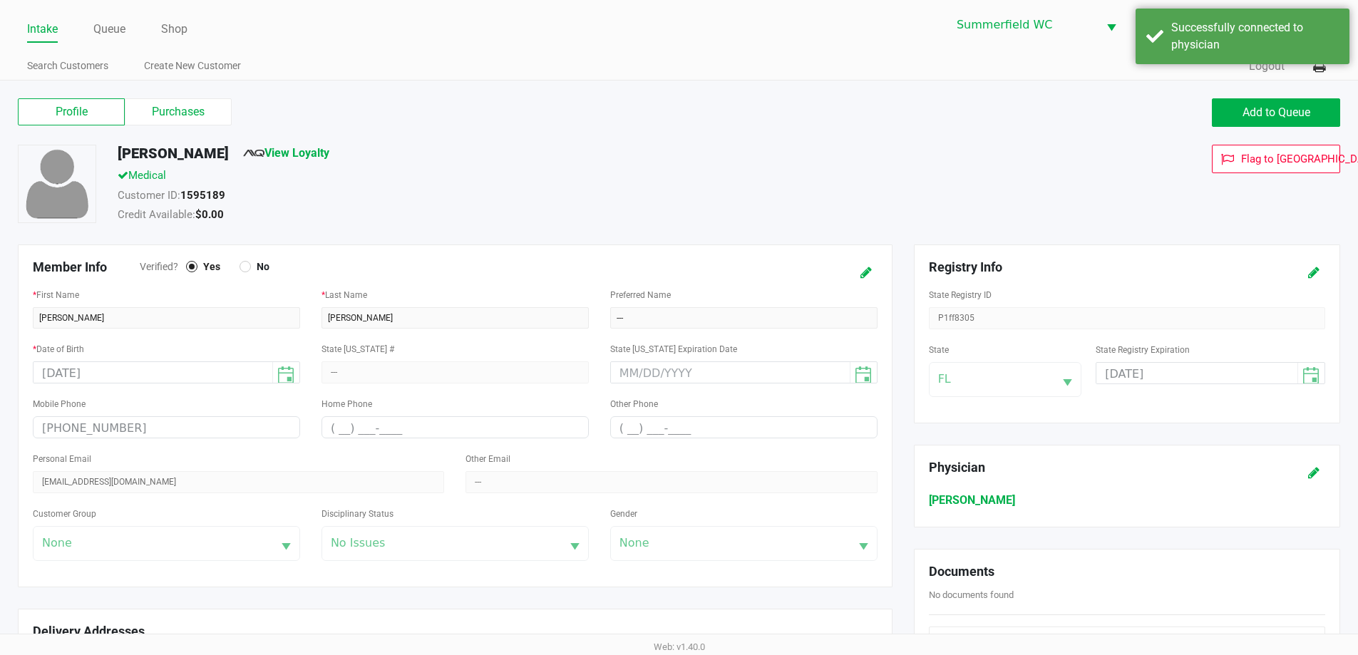
click at [684, 135] on div "Profile Purchases Add to Queue" at bounding box center [679, 120] width 1344 height 50
click at [179, 108] on label "Purchases" at bounding box center [178, 111] width 107 height 27
click at [0, 0] on 1 "Purchases" at bounding box center [0, 0] width 0 height 0
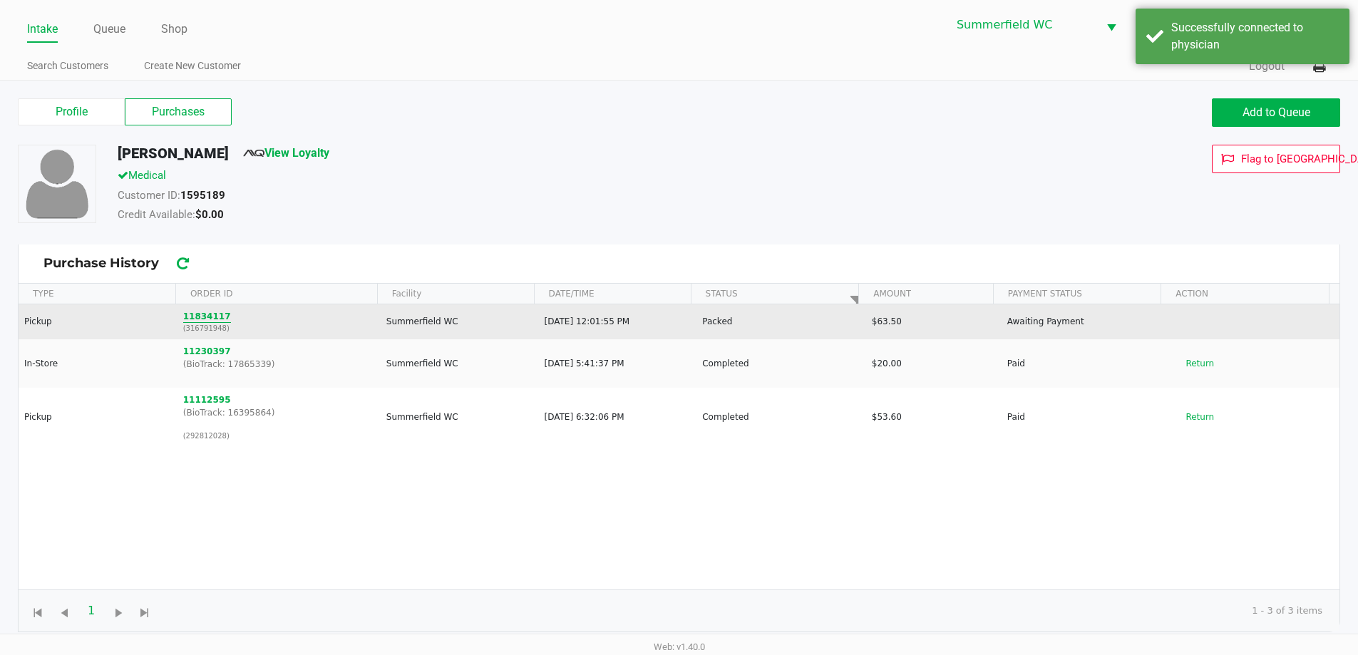
click at [202, 321] on button "11834117" at bounding box center [207, 316] width 48 height 13
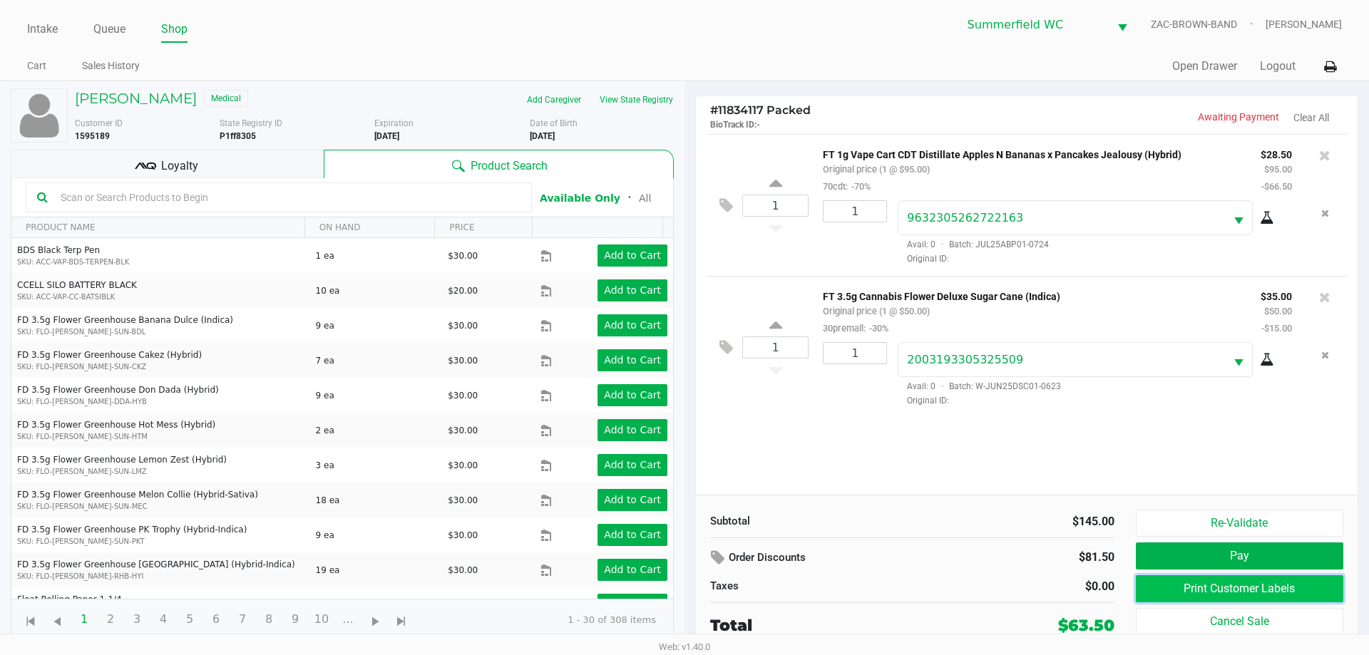
click at [684, 581] on button "Print Customer Labels" at bounding box center [1239, 588] width 207 height 27
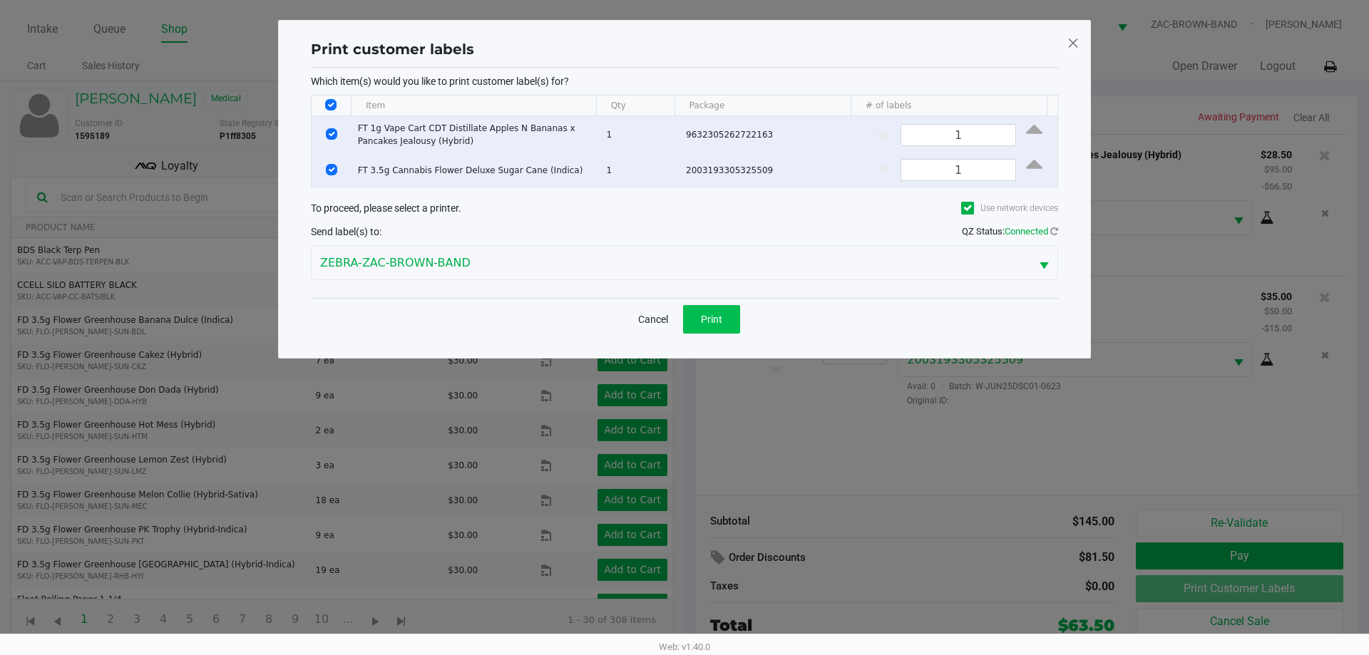
click at [684, 323] on div "Cancel Print" at bounding box center [684, 319] width 747 height 42
click at [684, 323] on button "Print" at bounding box center [711, 319] width 57 height 29
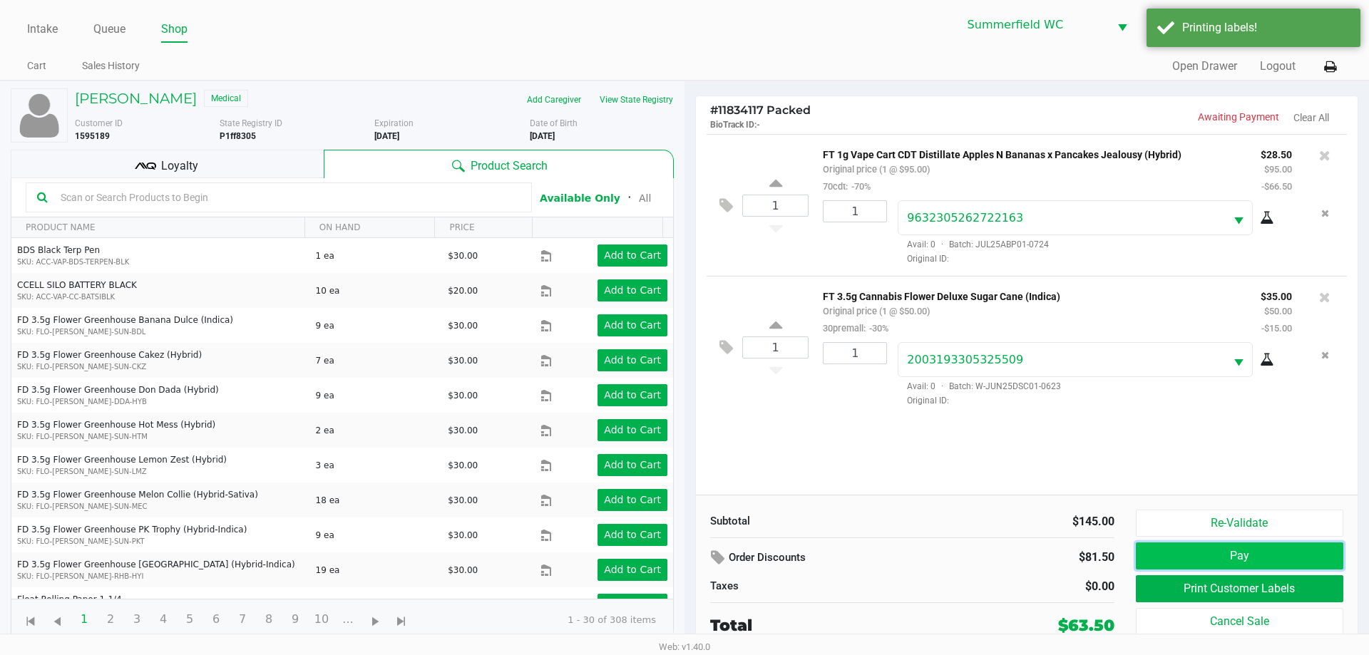
click at [684, 564] on button "Pay" at bounding box center [1239, 555] width 207 height 27
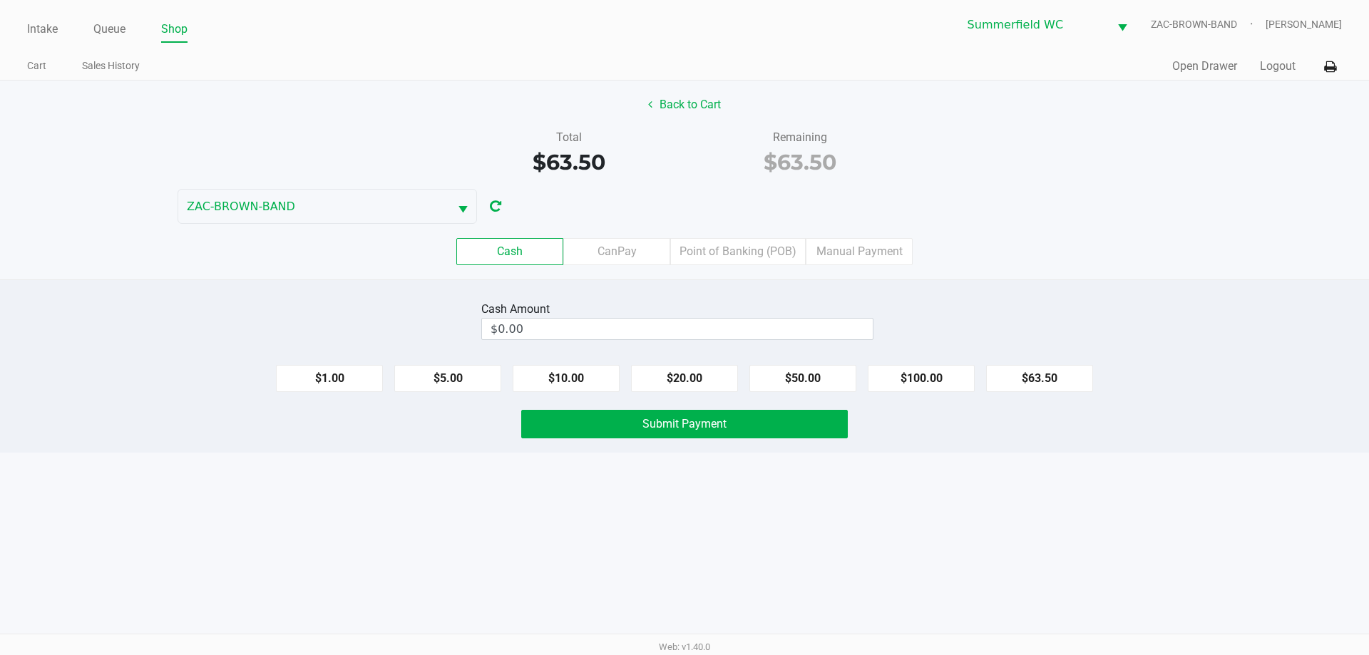
click at [684, 265] on div "Cash CanPay Point of Banking (POB) Manual Payment" at bounding box center [684, 252] width 1390 height 56
click at [684, 332] on input "0" at bounding box center [677, 329] width 391 height 21
click at [684, 197] on div "Back to Cart Total $63.50 Remaining $63.50 ZAC-BROWN-BAND Cash CanPay Point of …" at bounding box center [684, 180] width 1369 height 199
click at [684, 256] on label "Point of Banking (POB)" at bounding box center [737, 251] width 135 height 27
click at [0, 0] on 7 "Point of Banking (POB)" at bounding box center [0, 0] width 0 height 0
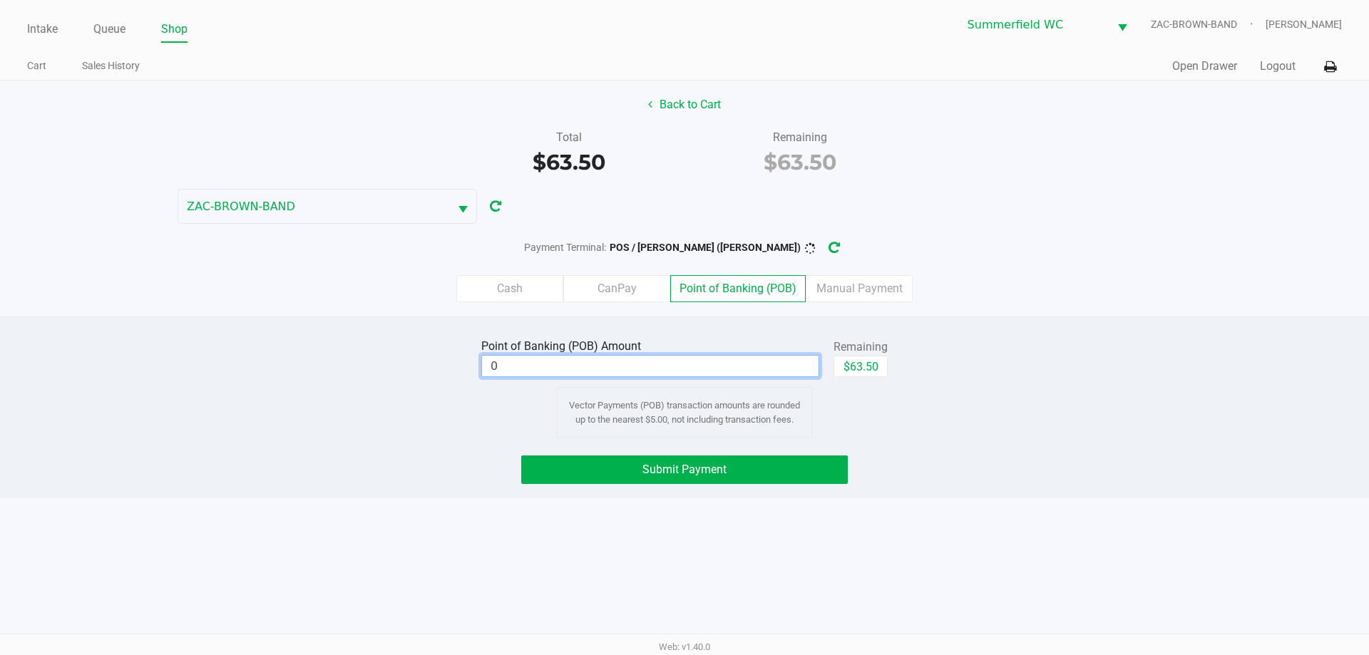
click at [670, 370] on input "0" at bounding box center [650, 366] width 336 height 21
click at [684, 326] on div "Point of Banking (POB) Amount $28.50 Remaining $63.50 Clear Vector Payments (PO…" at bounding box center [684, 407] width 1369 height 182
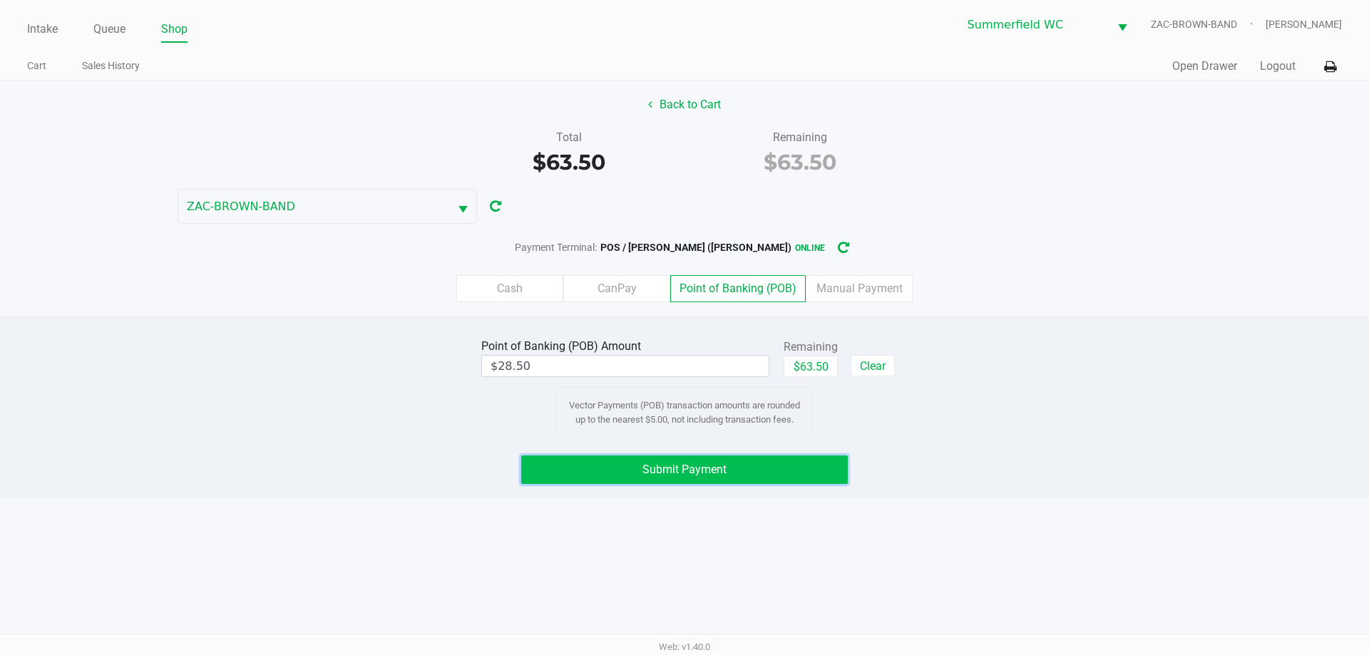
click at [684, 468] on span "Submit Payment" at bounding box center [684, 470] width 84 height 14
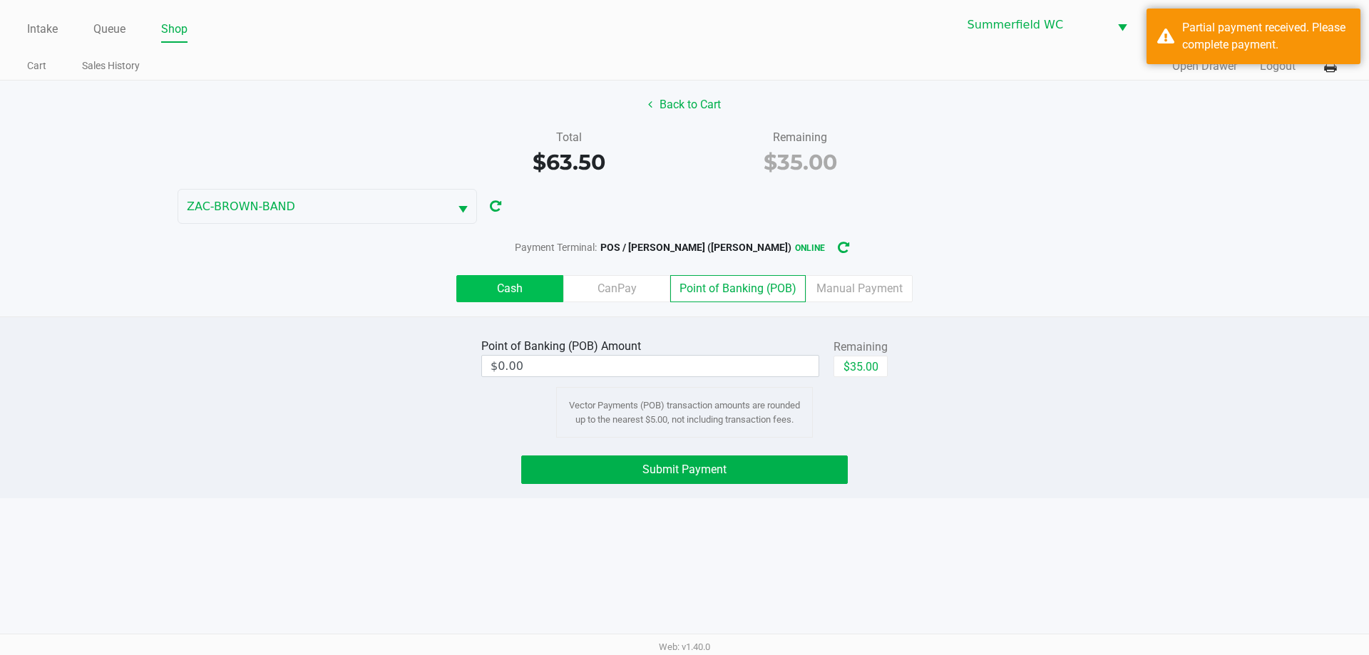
click at [522, 284] on label "Cash" at bounding box center [509, 288] width 107 height 27
click at [0, 0] on 0 "Cash" at bounding box center [0, 0] width 0 height 0
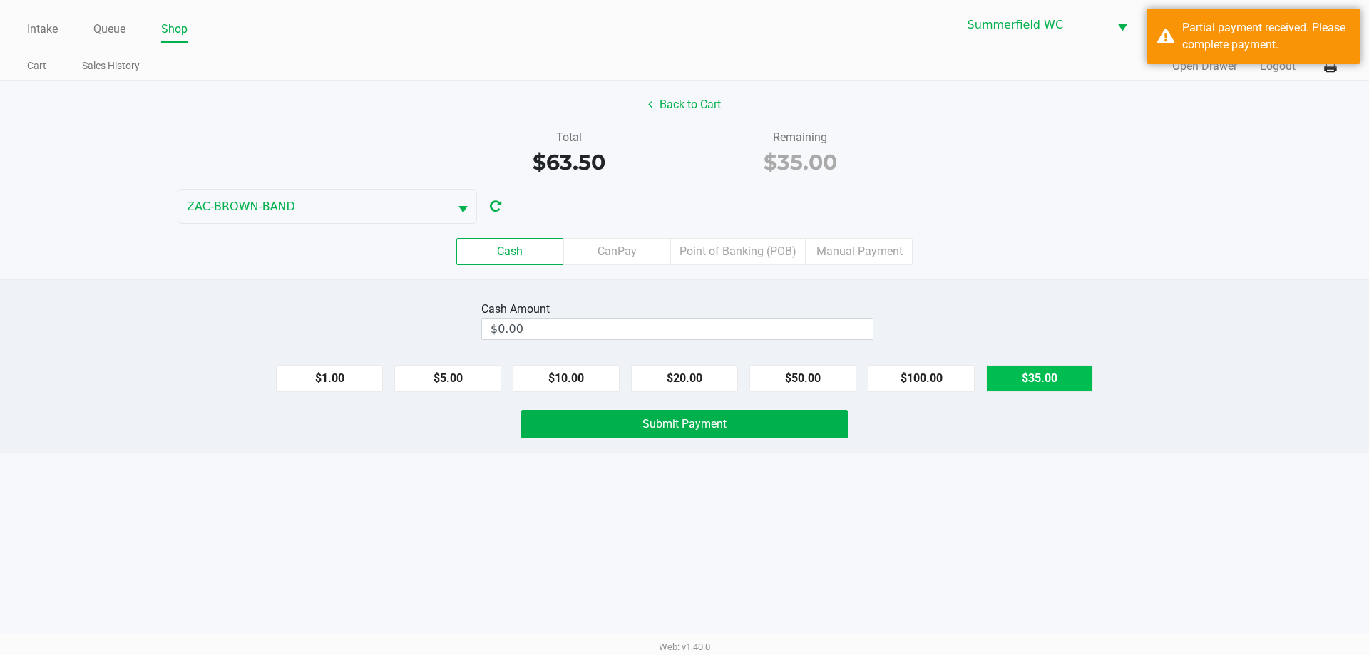
click at [684, 375] on button "$35.00" at bounding box center [1039, 378] width 107 height 27
type input "$35.00"
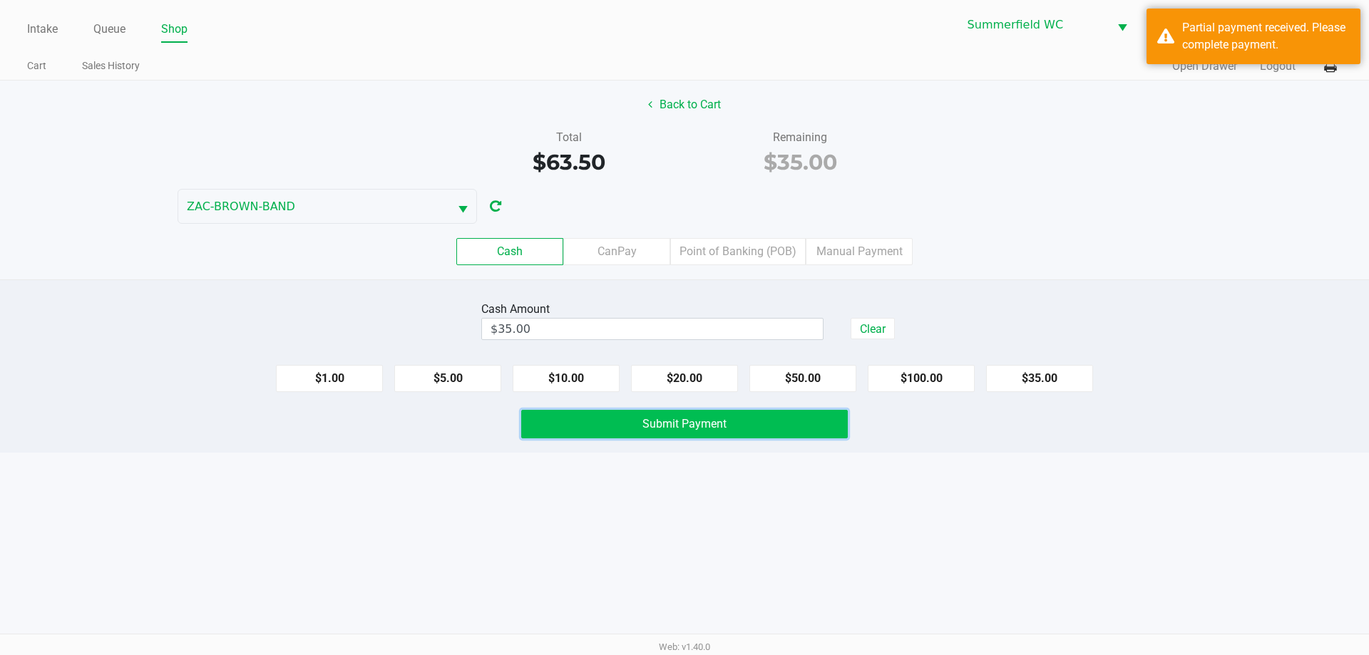
click at [684, 429] on button "Submit Payment" at bounding box center [684, 424] width 326 height 29
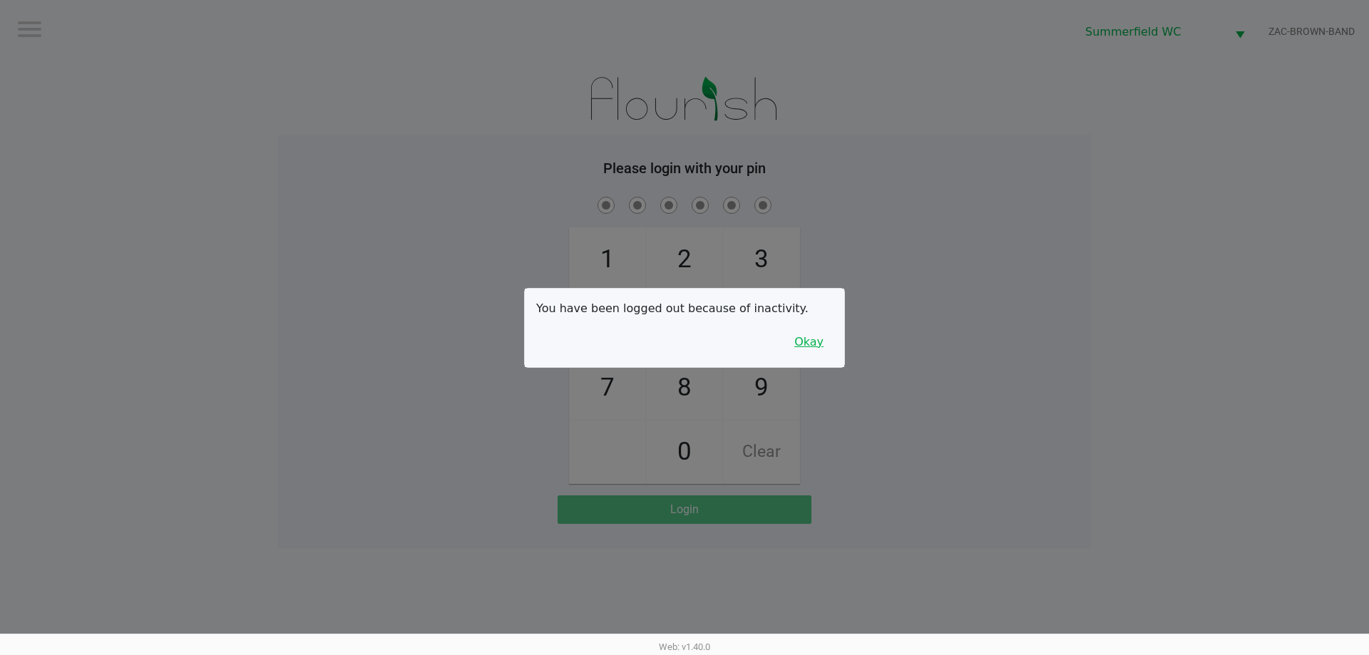
click at [684, 347] on button "Okay" at bounding box center [809, 342] width 48 height 27
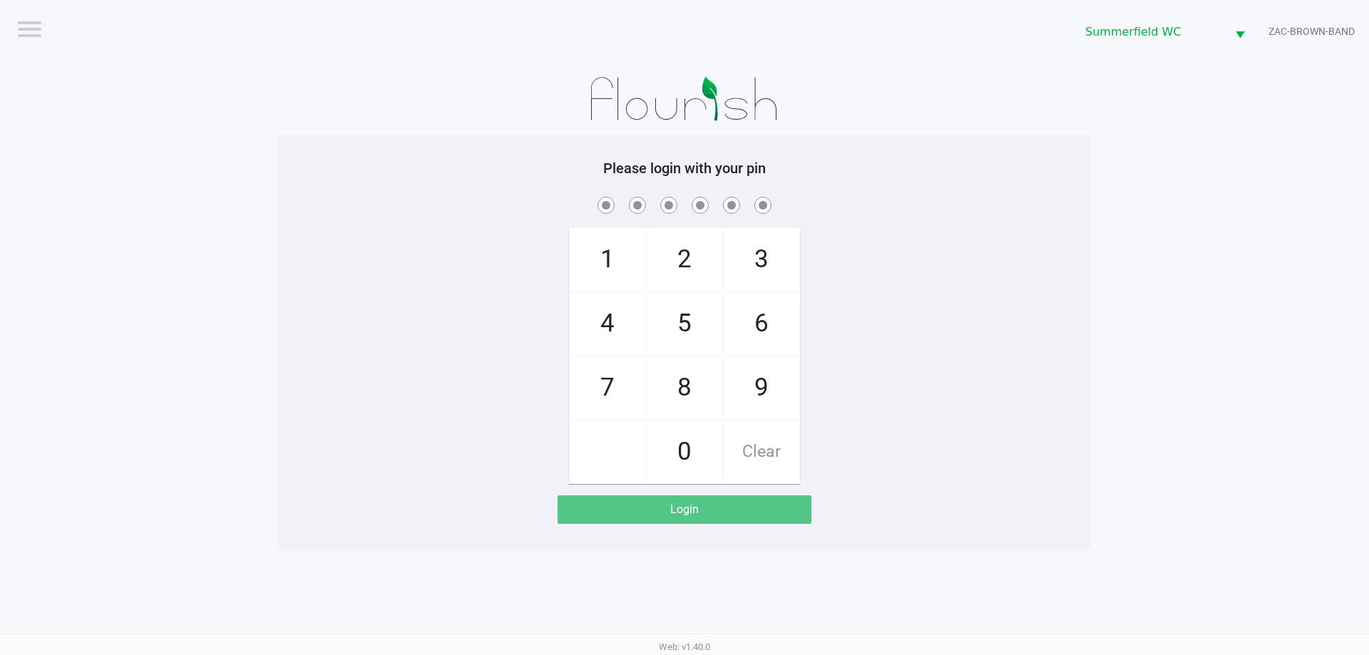
click at [684, 334] on div "1 4 7 2 5 8 0 3 6 9 Clear" at bounding box center [684, 339] width 813 height 290
checkbox input "true"
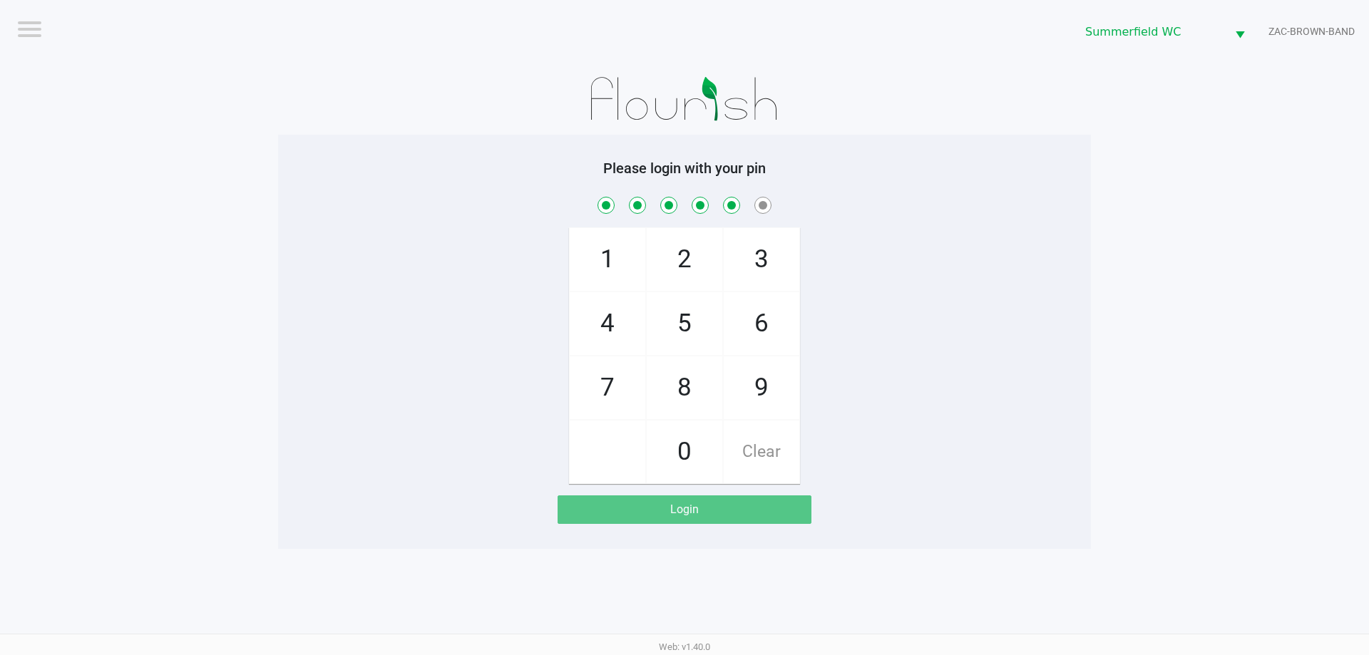
checkbox input "true"
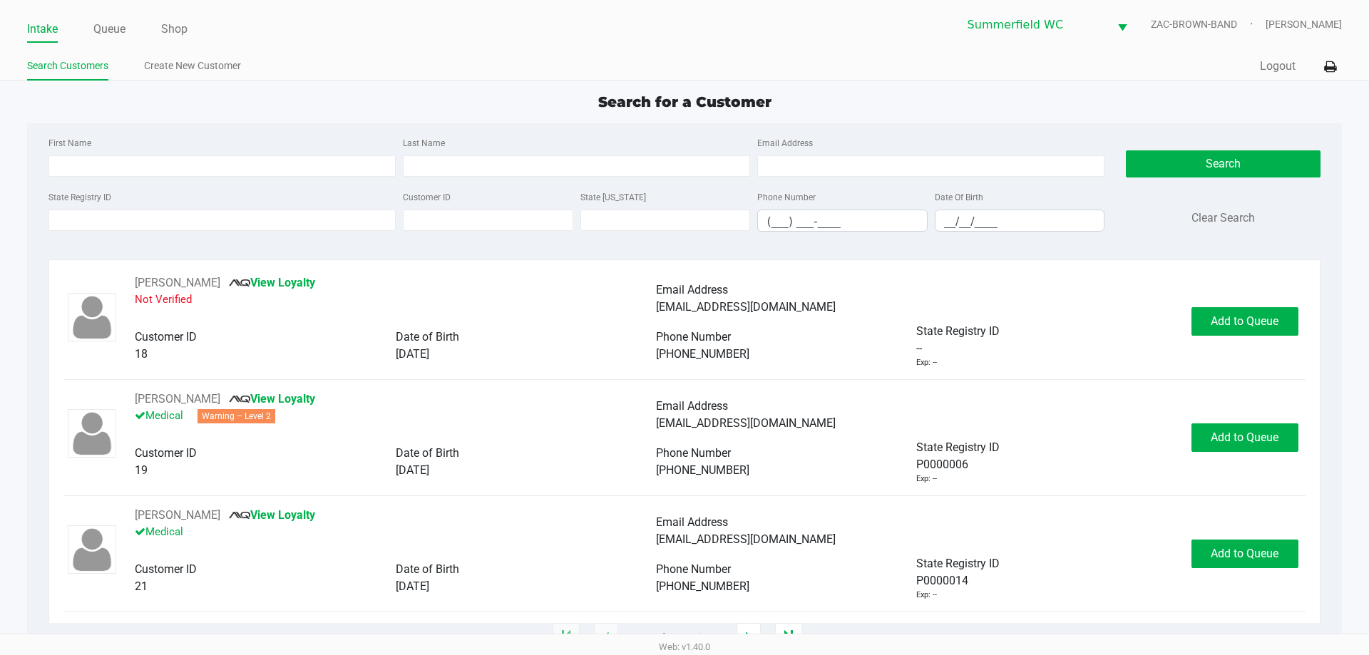
drag, startPoint x: 200, startPoint y: 125, endPoint x: 151, endPoint y: 256, distance: 139.2
click at [199, 125] on div "First Name Last Name Email Address State Registry ID Customer ID State [US_STAT…" at bounding box center [684, 188] width 1292 height 130
click at [158, 215] on input "State Registry ID" at bounding box center [221, 220] width 347 height 21
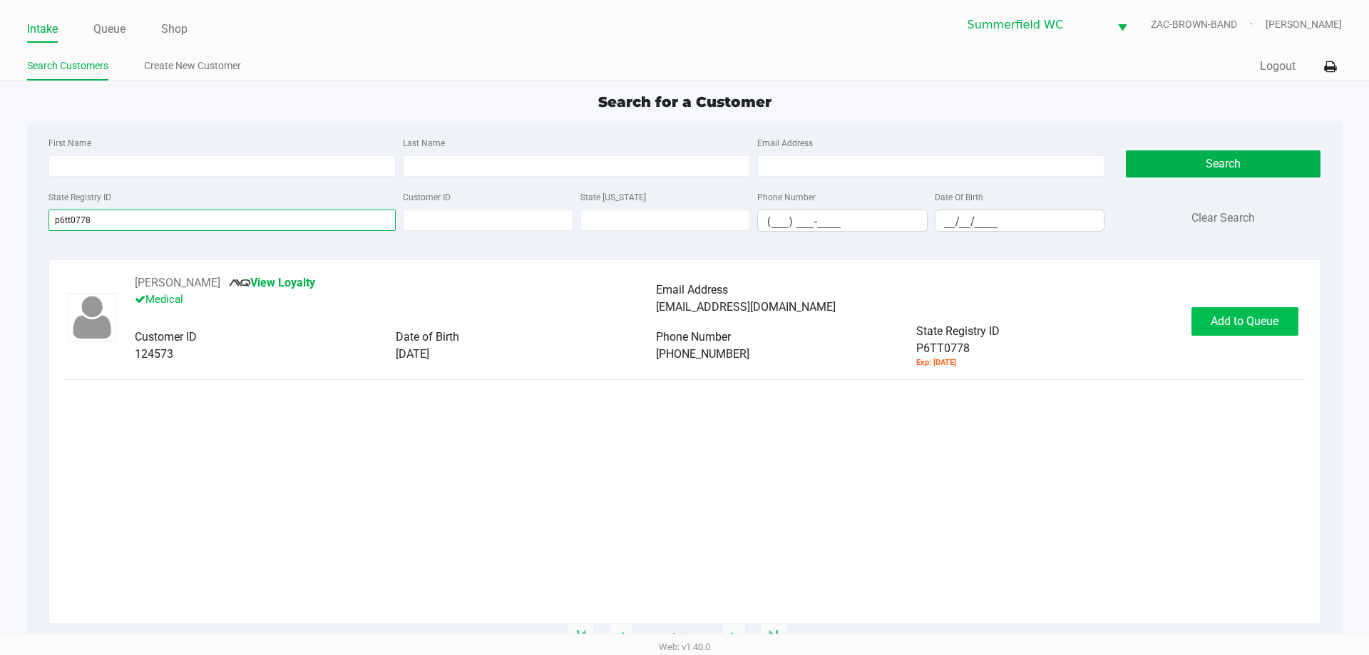
type input "p6tt0778"
click at [684, 314] on span "Add to Queue" at bounding box center [1244, 321] width 68 height 14
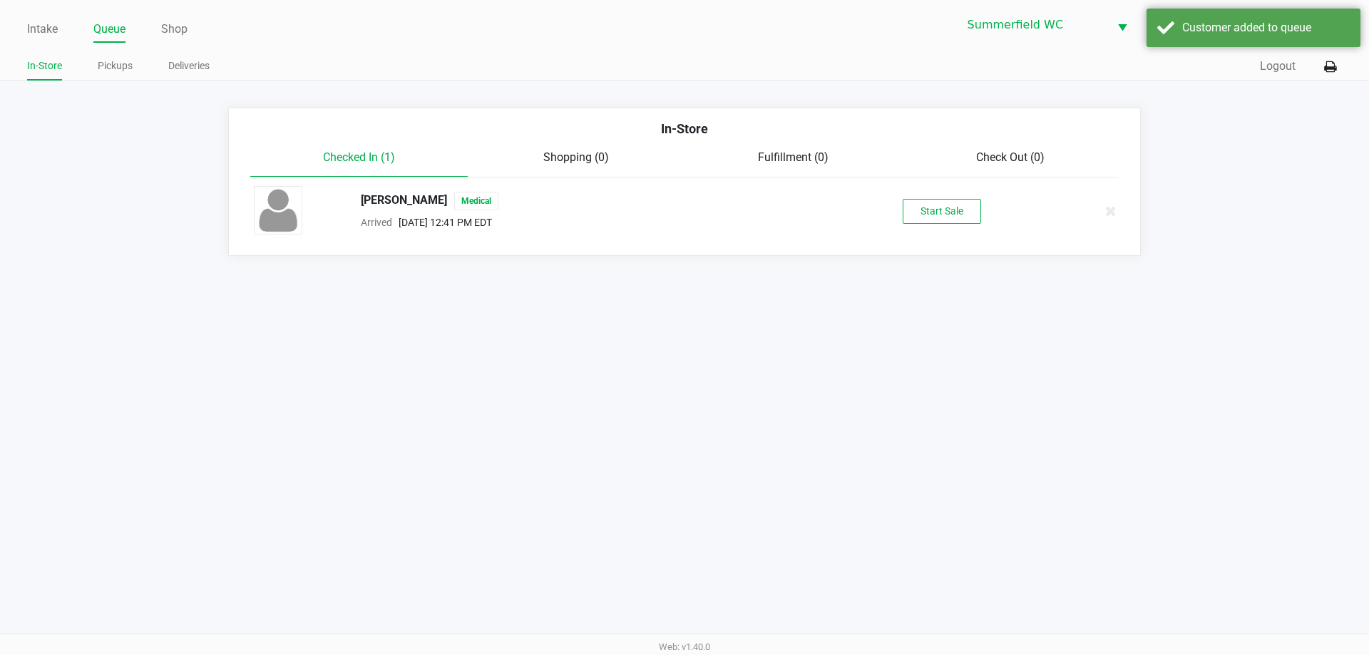
click at [684, 195] on div "[PERSON_NAME] Medical Arrived [DATE] 12:41 PM EDT Start Sale" at bounding box center [684, 211] width 882 height 50
click at [684, 190] on div "[PERSON_NAME] Medical Arrived [DATE] 12:41 PM EDT Start Sale" at bounding box center [684, 211] width 882 height 50
click at [684, 227] on div "[PERSON_NAME] Medical Arrived [DATE] 12:41 PM EDT Start Sale" at bounding box center [684, 211] width 882 height 50
click at [684, 214] on button "Start Sale" at bounding box center [941, 211] width 78 height 25
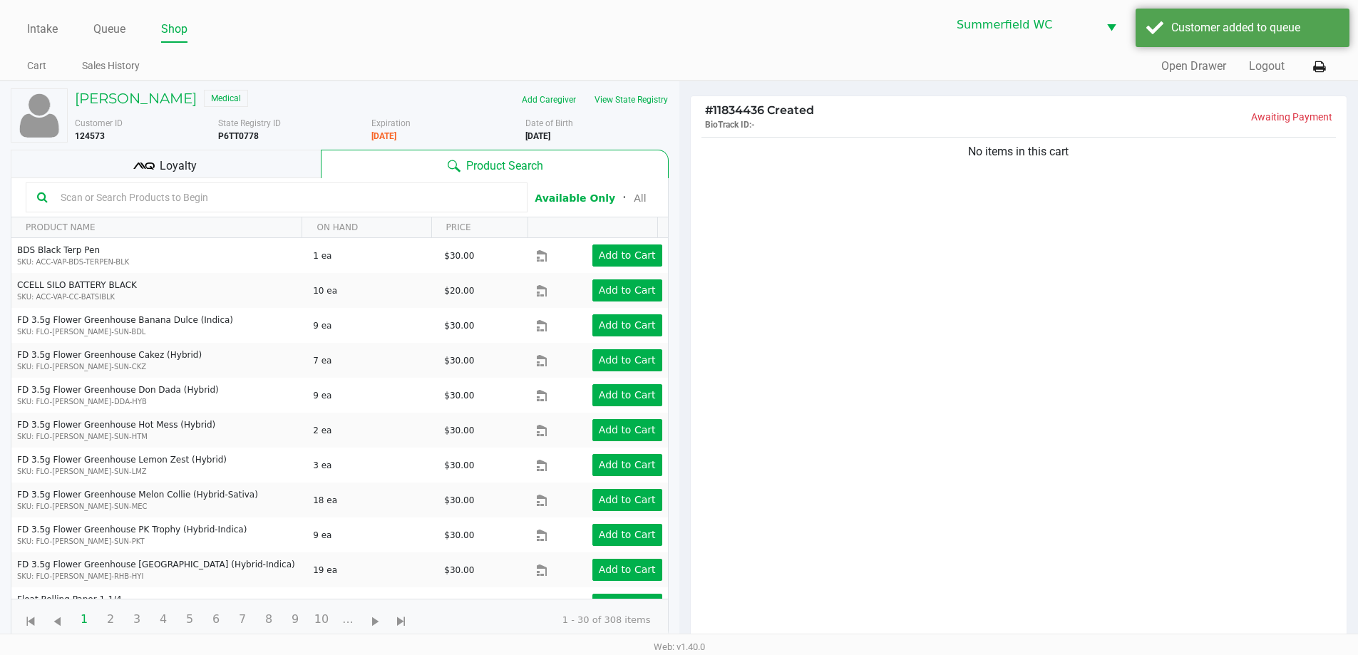
click at [247, 168] on div "Loyalty" at bounding box center [166, 164] width 310 height 29
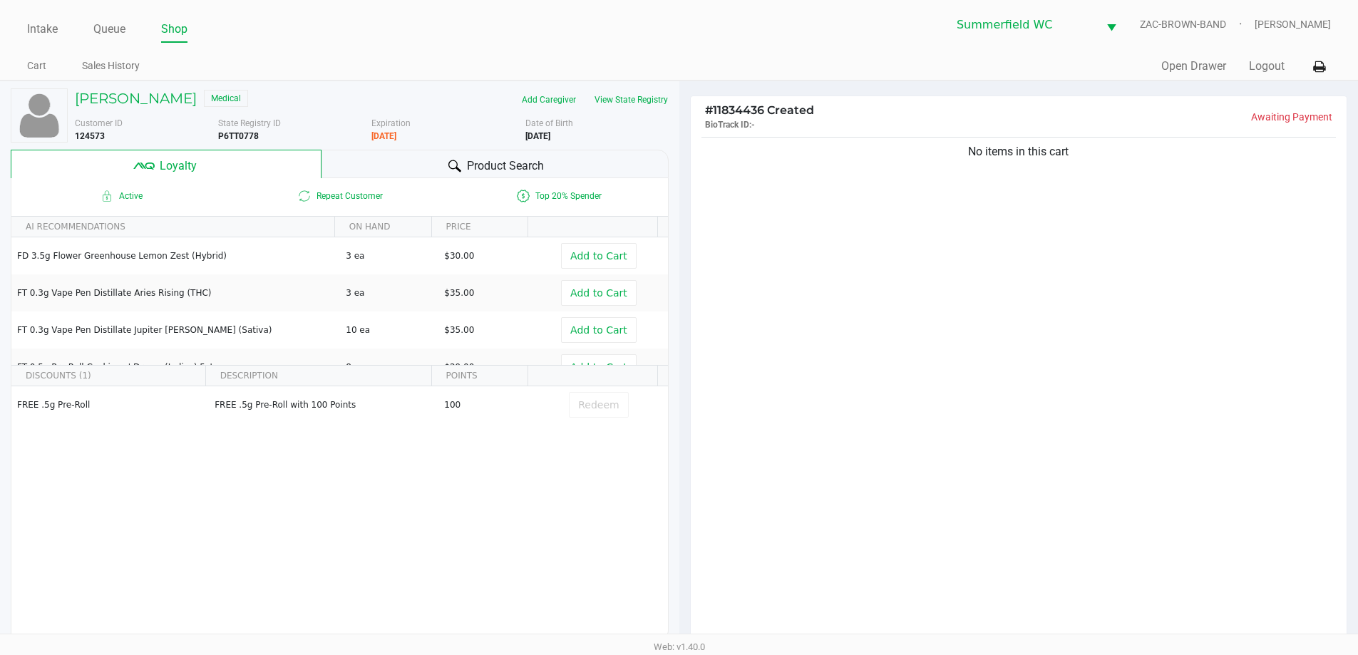
click at [422, 161] on div "Product Search" at bounding box center [494, 164] width 347 height 29
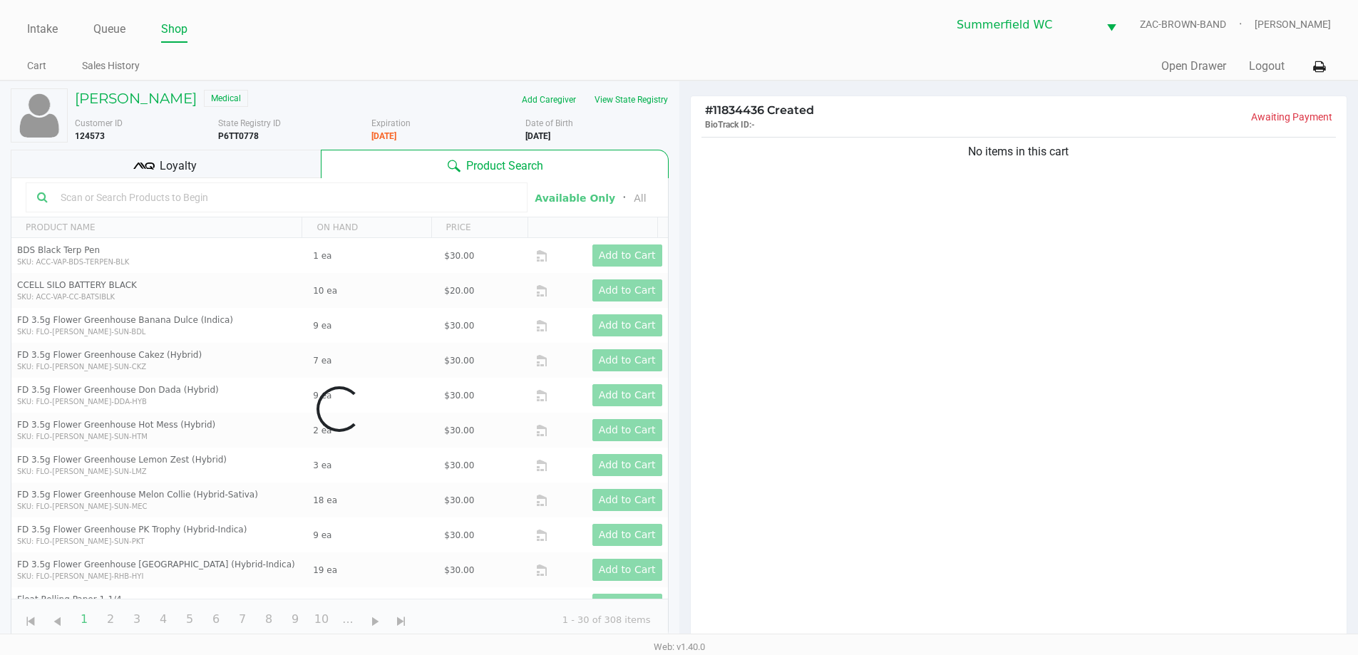
click at [215, 187] on input "text" at bounding box center [285, 197] width 461 height 21
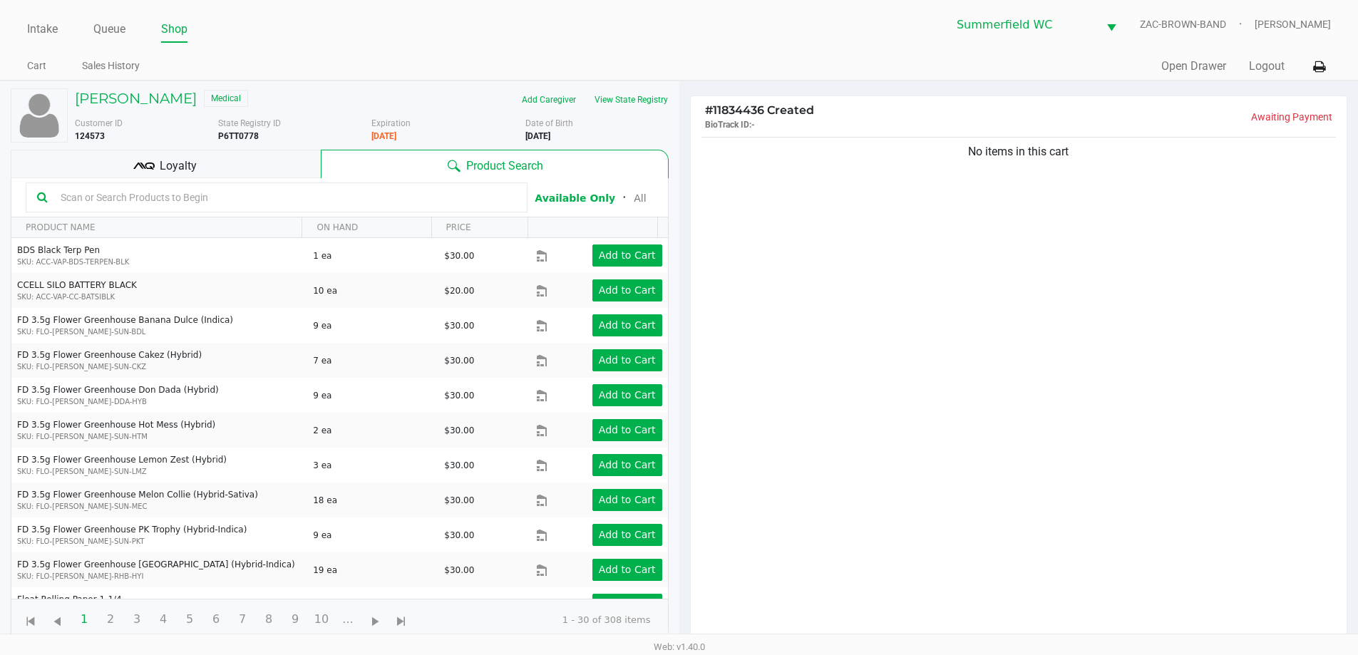
click at [219, 205] on input "text" at bounding box center [285, 197] width 461 height 21
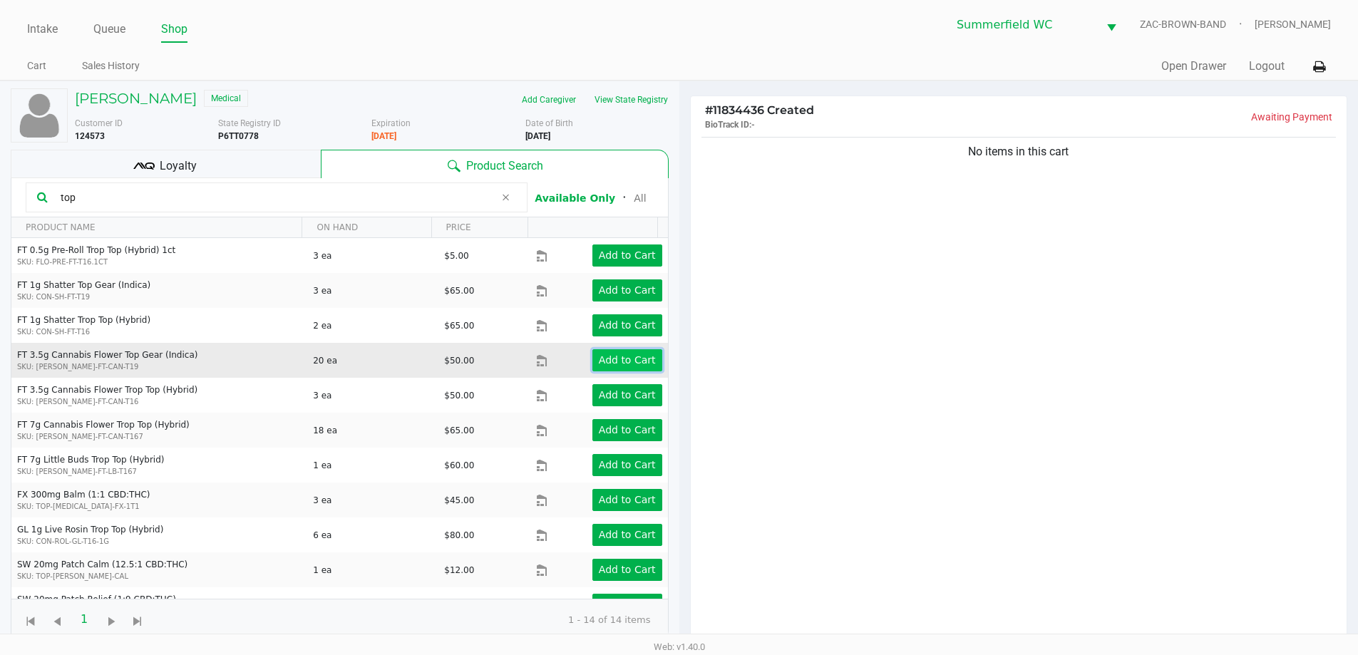
click at [630, 362] on app-button-loader "Add to Cart" at bounding box center [627, 359] width 57 height 11
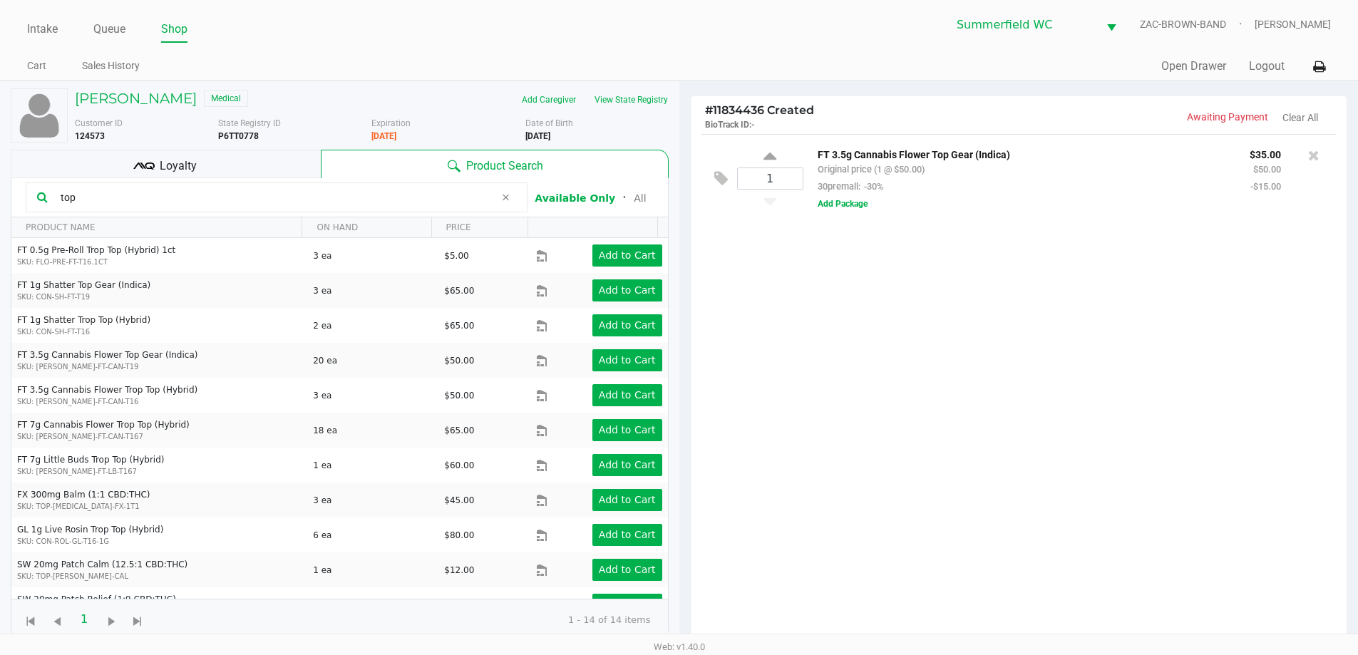
click at [101, 187] on input "top" at bounding box center [275, 197] width 440 height 21
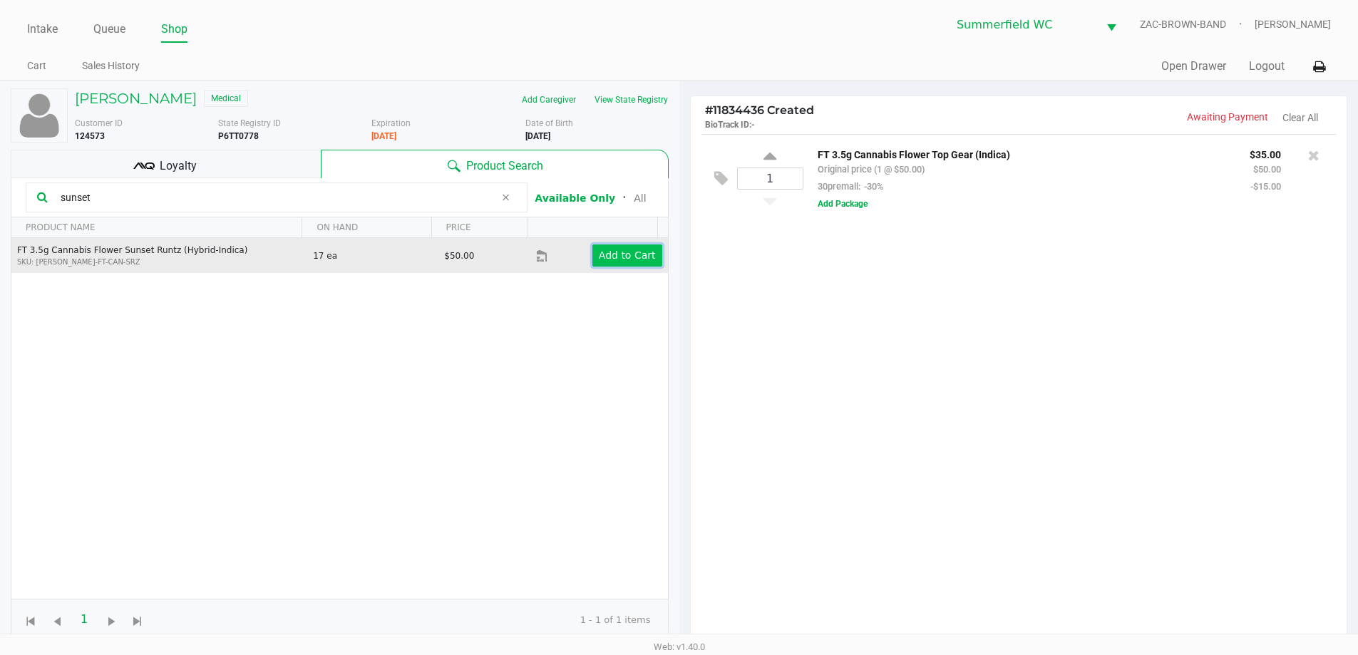
click at [612, 249] on app-button-loader "Add to Cart" at bounding box center [627, 254] width 57 height 11
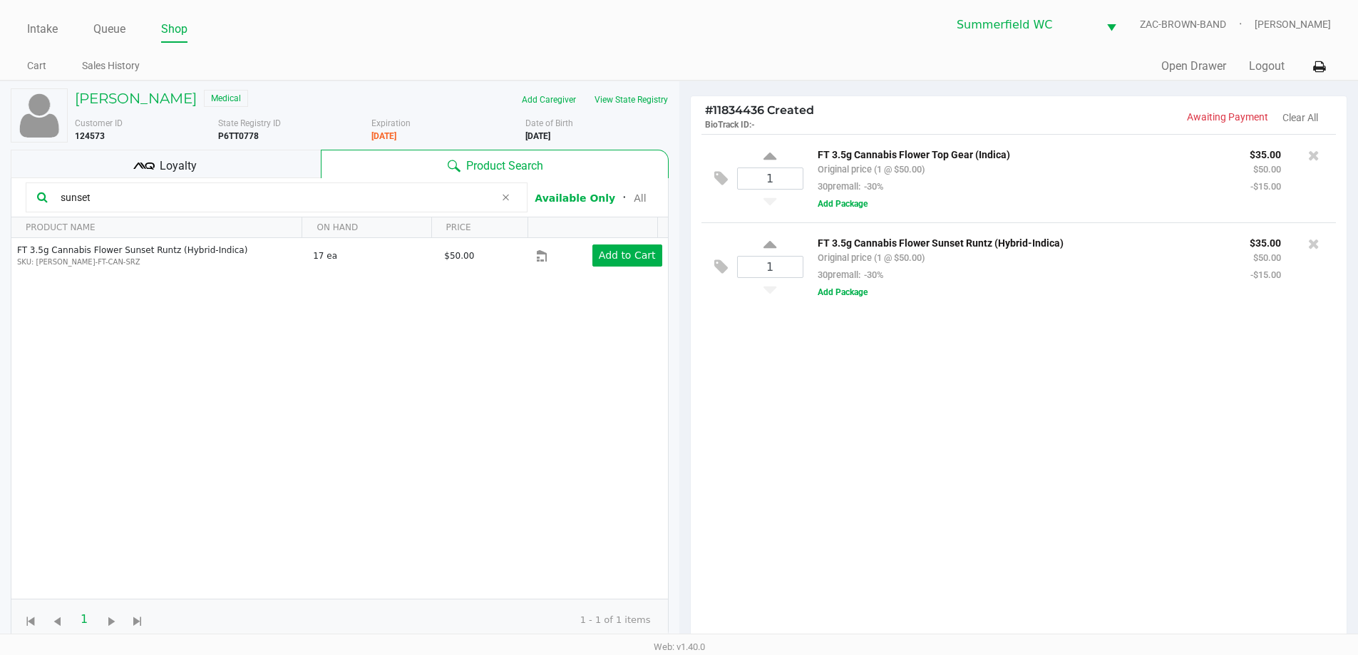
click at [119, 195] on input "sunset" at bounding box center [275, 197] width 440 height 21
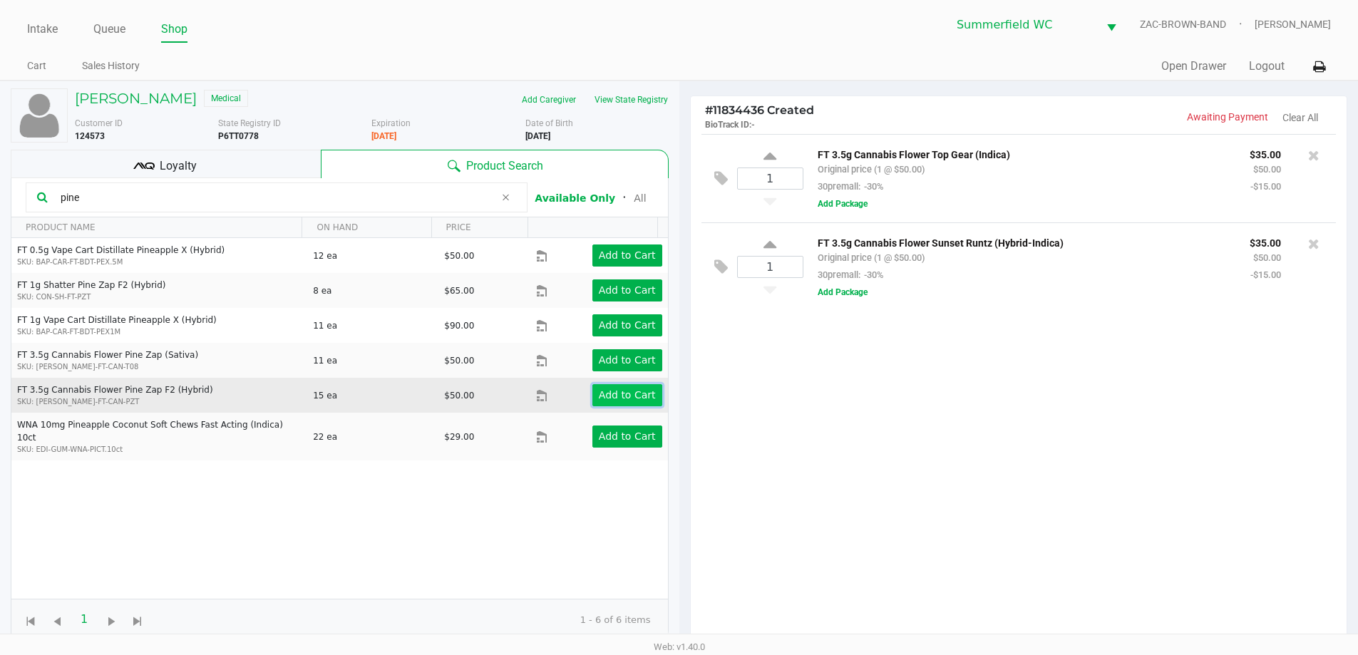
click at [599, 400] on app-button-loader "Add to Cart" at bounding box center [627, 394] width 57 height 11
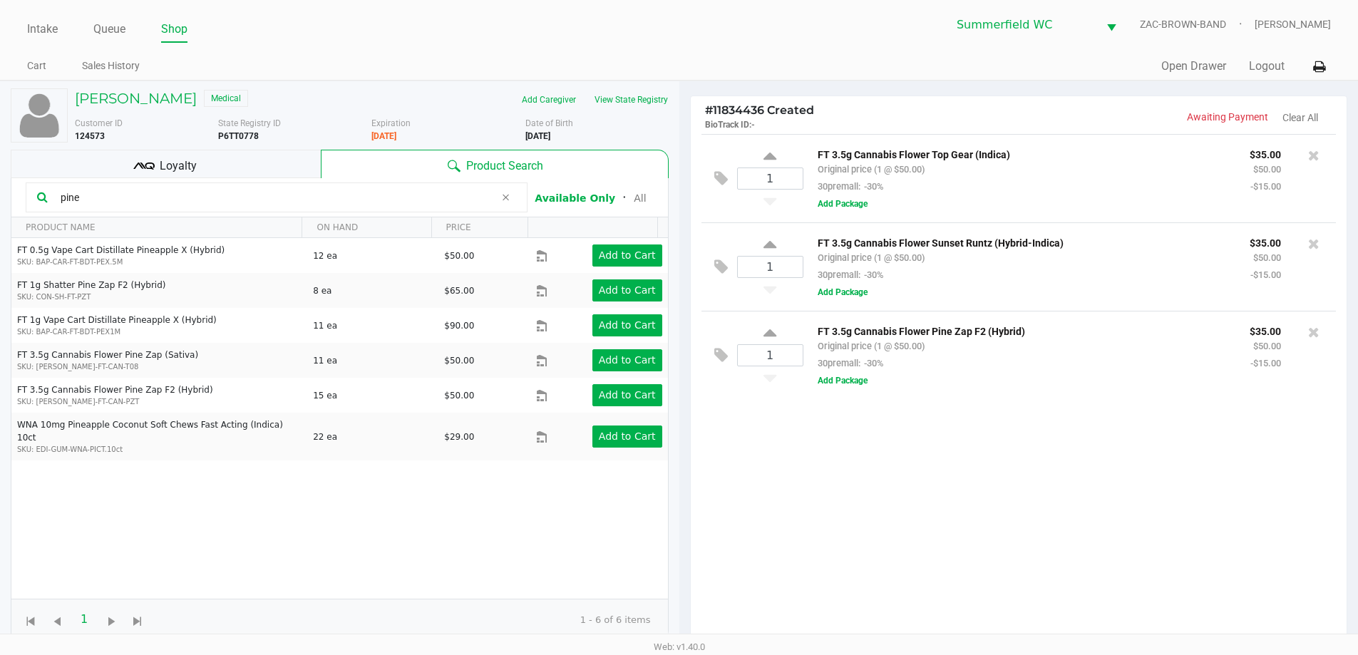
click at [160, 197] on input "pine" at bounding box center [275, 197] width 440 height 21
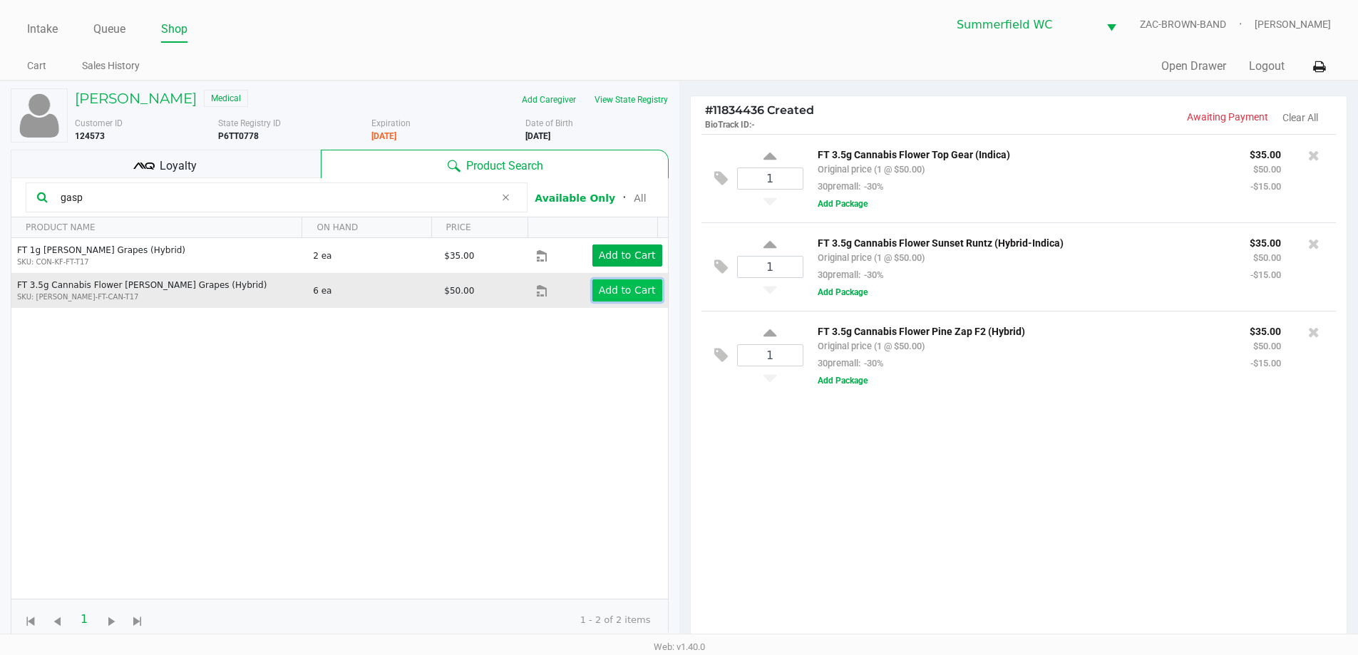
click at [599, 290] on app-button-loader "Add to Cart" at bounding box center [627, 289] width 57 height 11
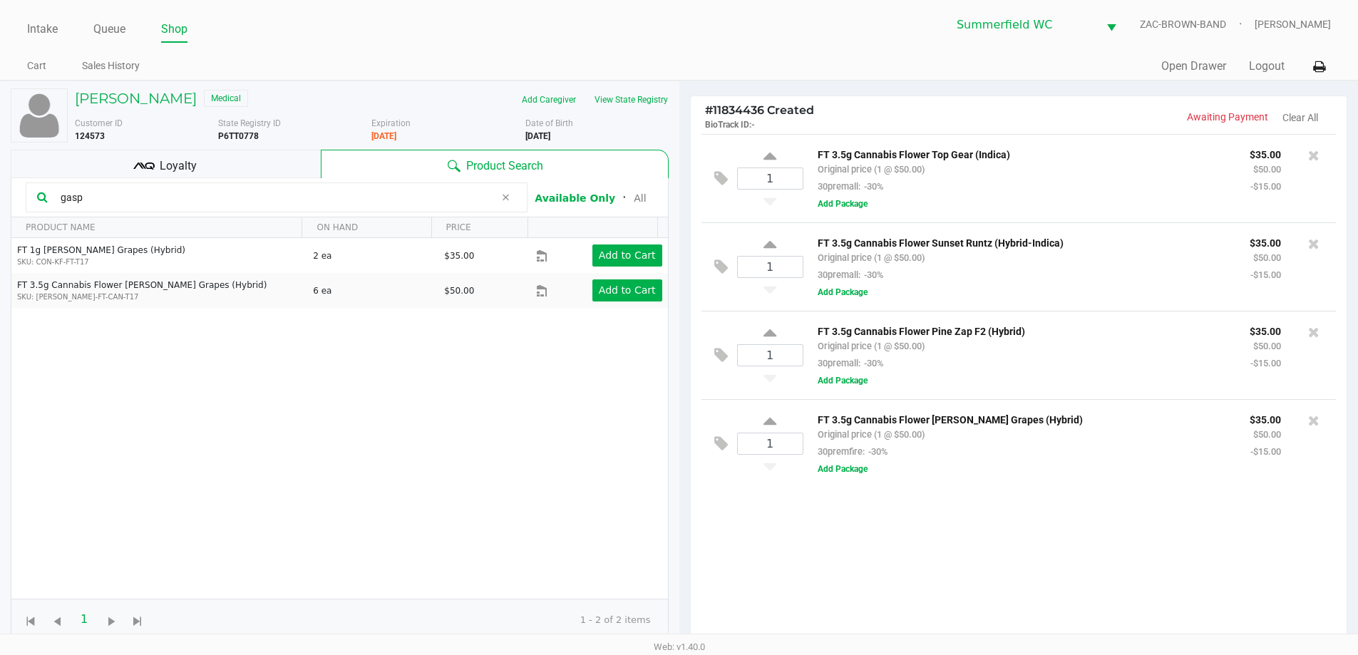
click at [684, 72] on div "Quick Sale Open Drawer Logout" at bounding box center [1005, 66] width 652 height 26
click at [627, 105] on button "View State Registry" at bounding box center [626, 99] width 83 height 23
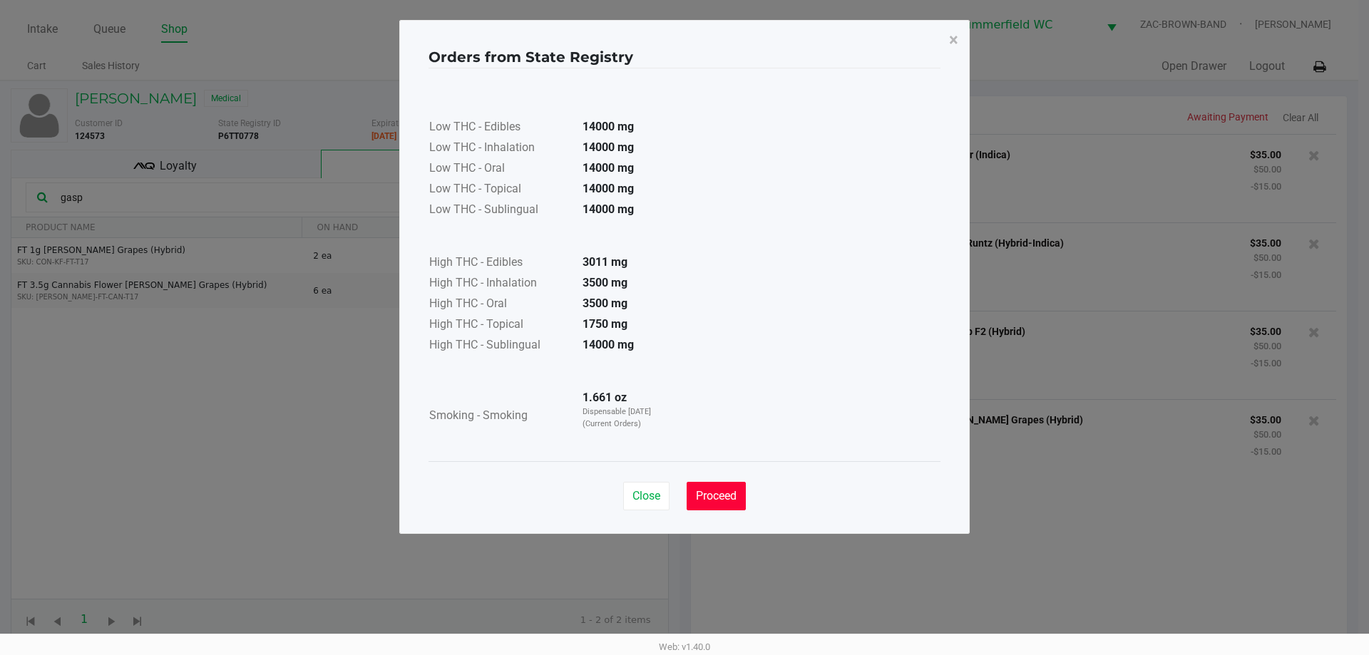
click at [684, 495] on span "Proceed" at bounding box center [716, 496] width 41 height 14
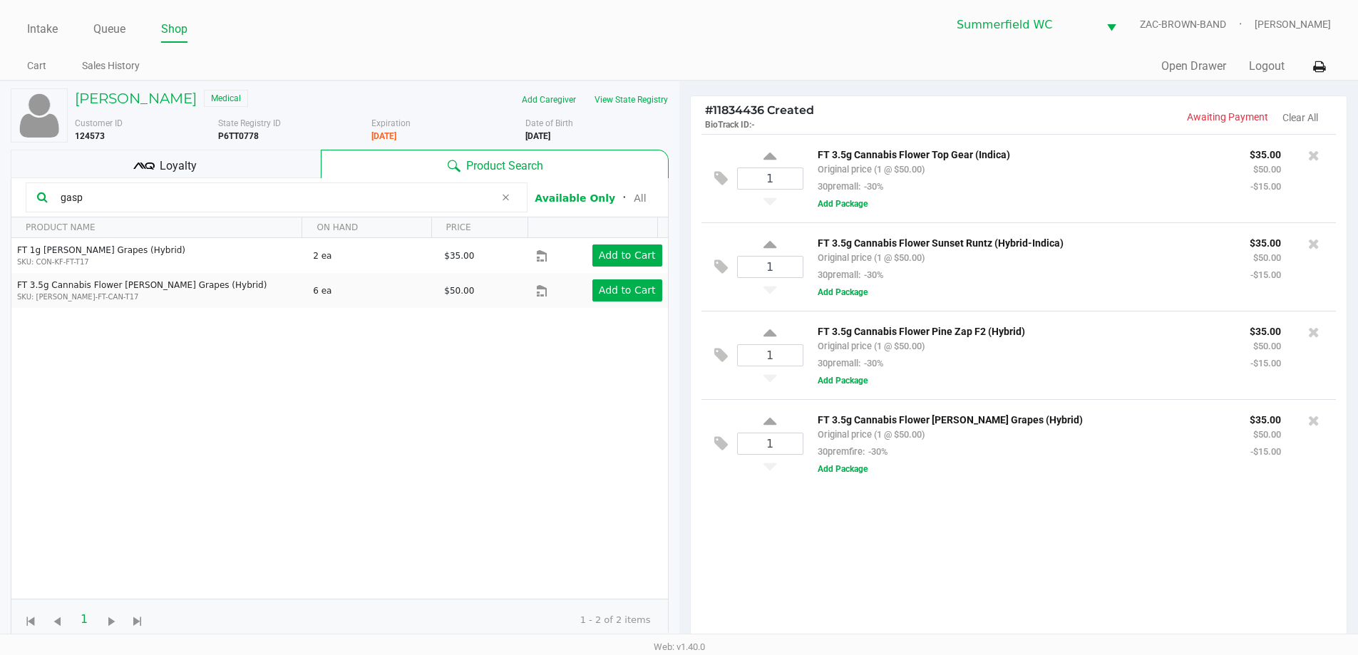
click at [664, 470] on button "Close" at bounding box center [641, 460] width 46 height 29
click at [154, 202] on input "gasp" at bounding box center [275, 197] width 440 height 21
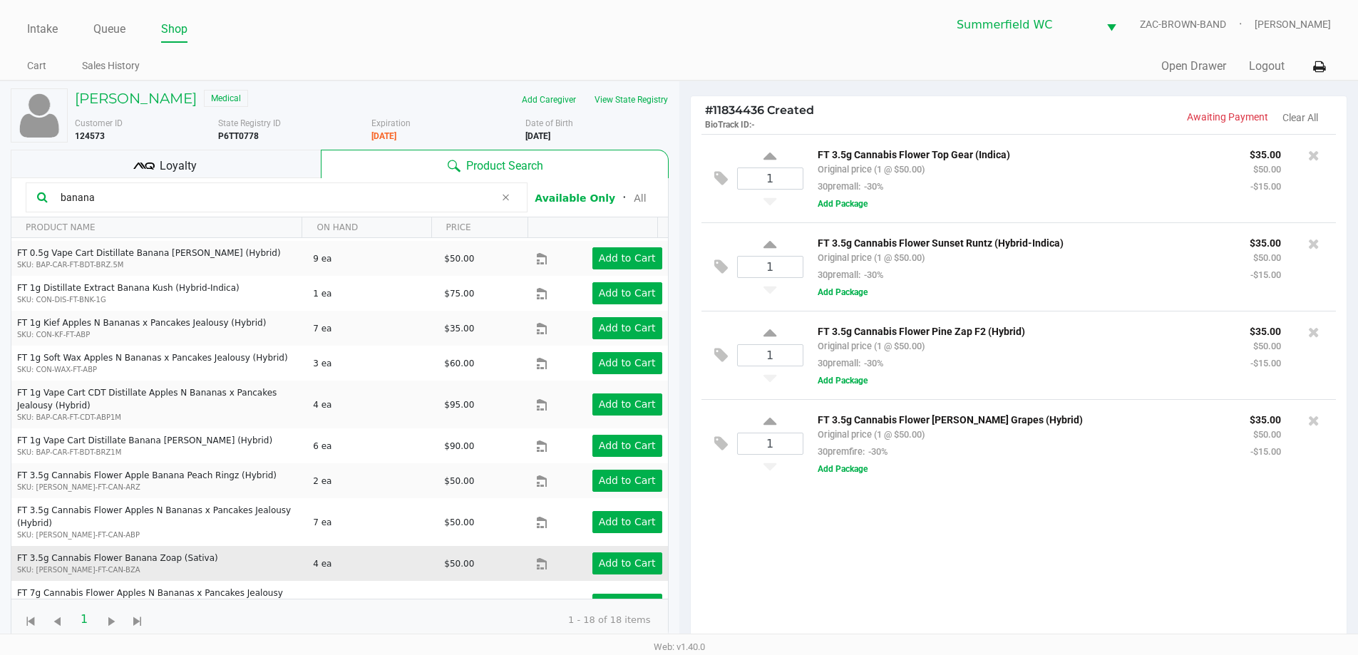
scroll to position [280, 0]
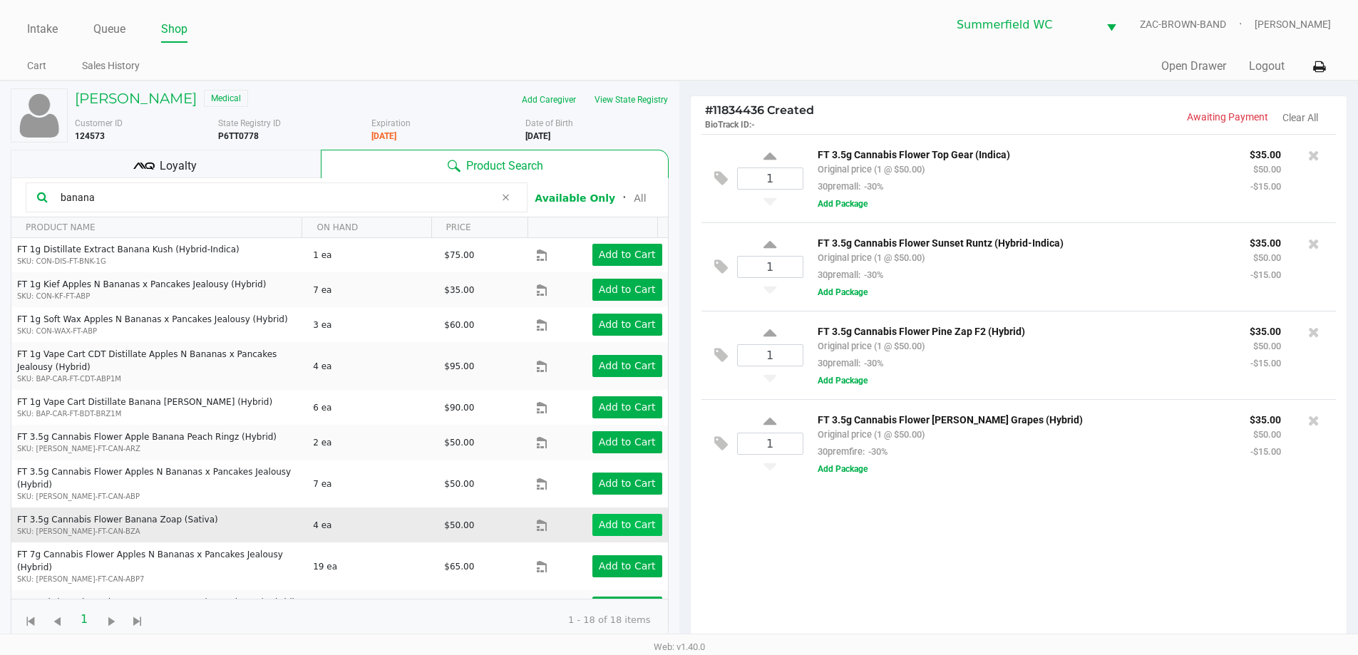
type input "banana"
click at [619, 519] on app-button-loader "Add to Cart" at bounding box center [627, 524] width 57 height 11
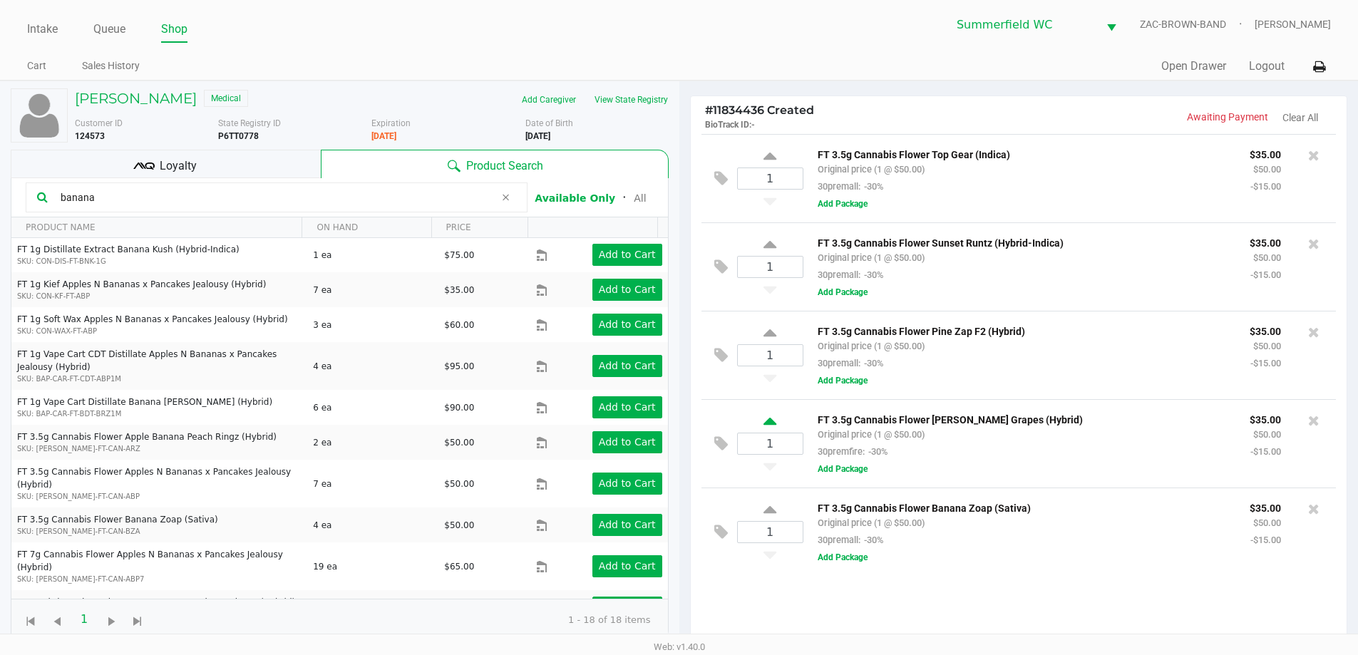
click at [684, 425] on icon at bounding box center [769, 424] width 13 height 18
type input "2"
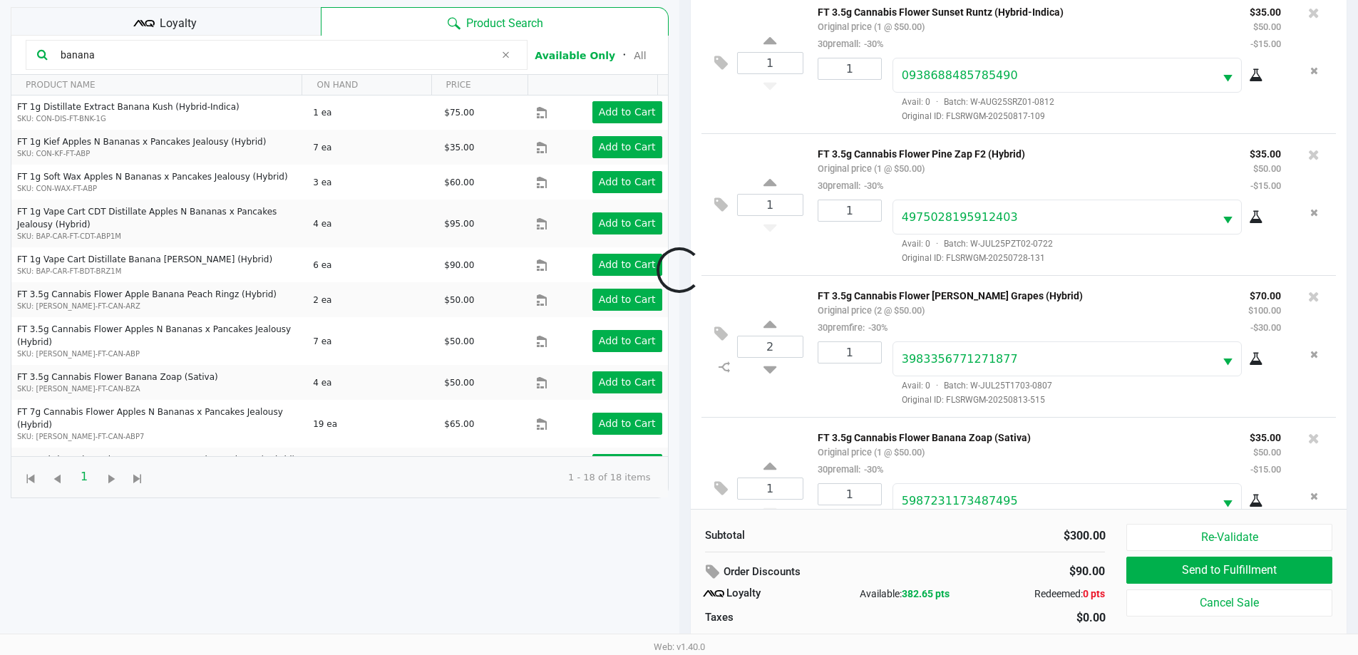
scroll to position [195, 0]
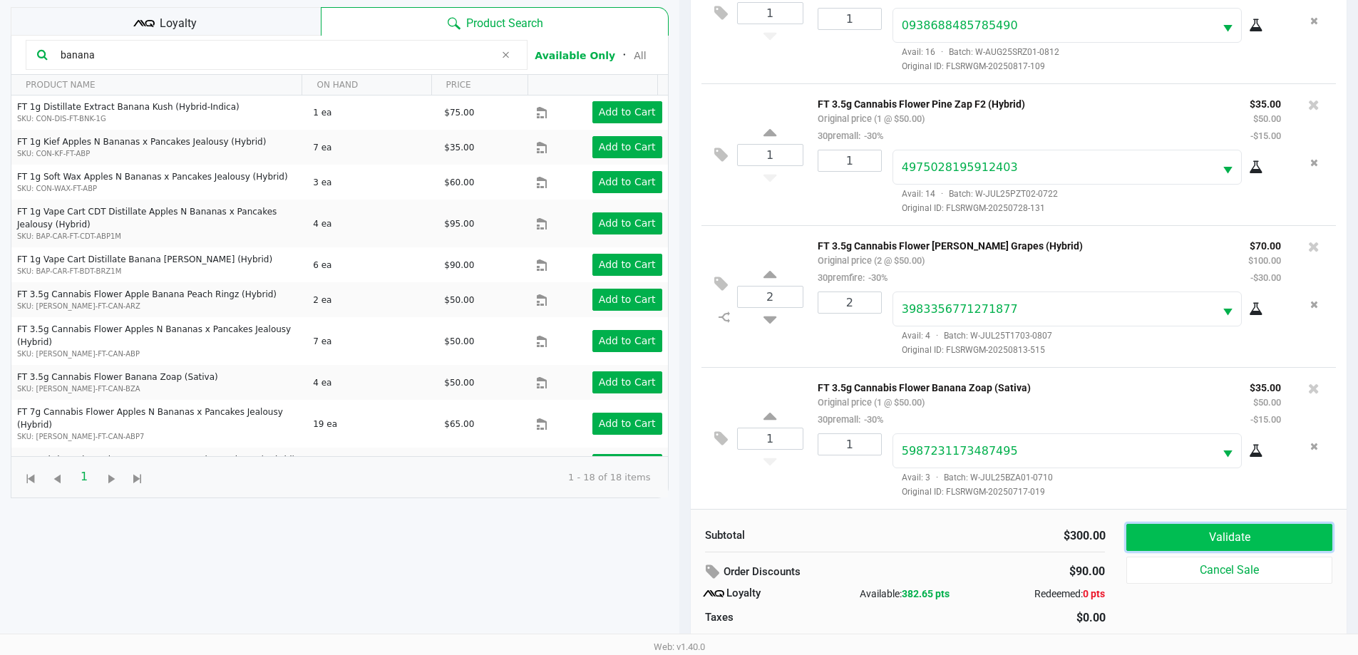
click at [684, 539] on button "Validate" at bounding box center [1228, 537] width 205 height 27
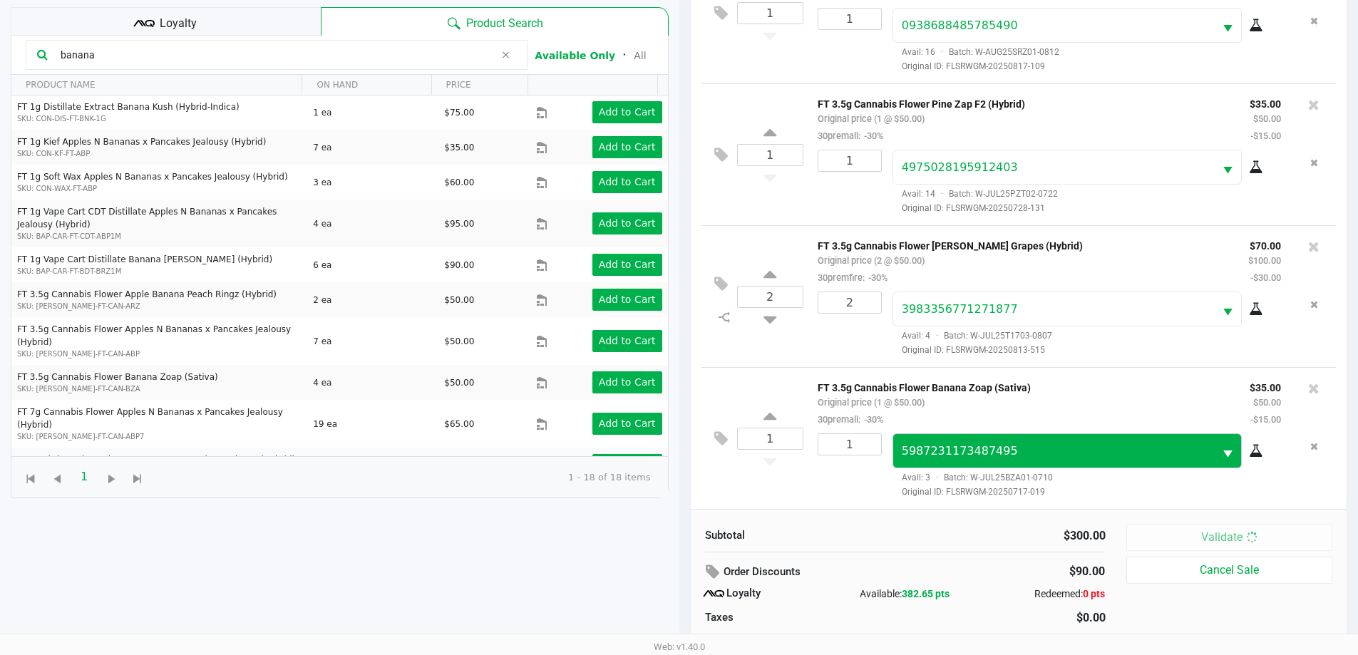
scroll to position [0, 0]
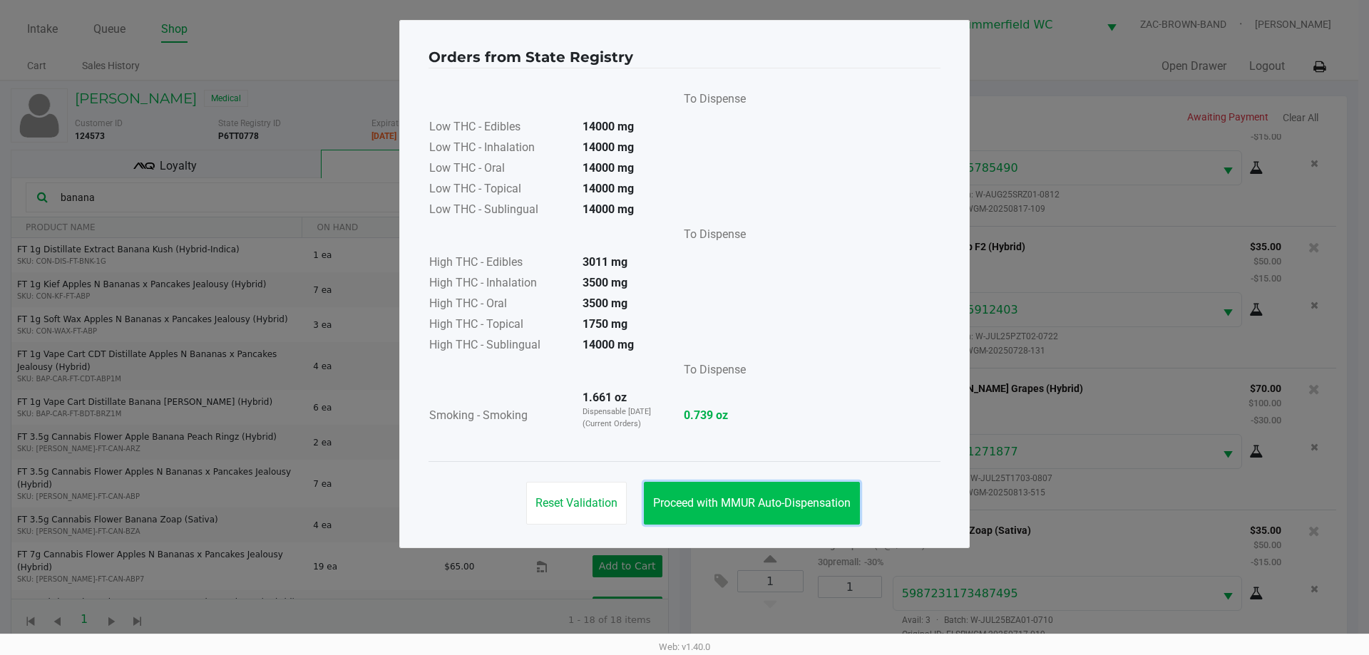
click at [684, 505] on span "Proceed with MMUR Auto-Dispensation" at bounding box center [751, 503] width 197 height 14
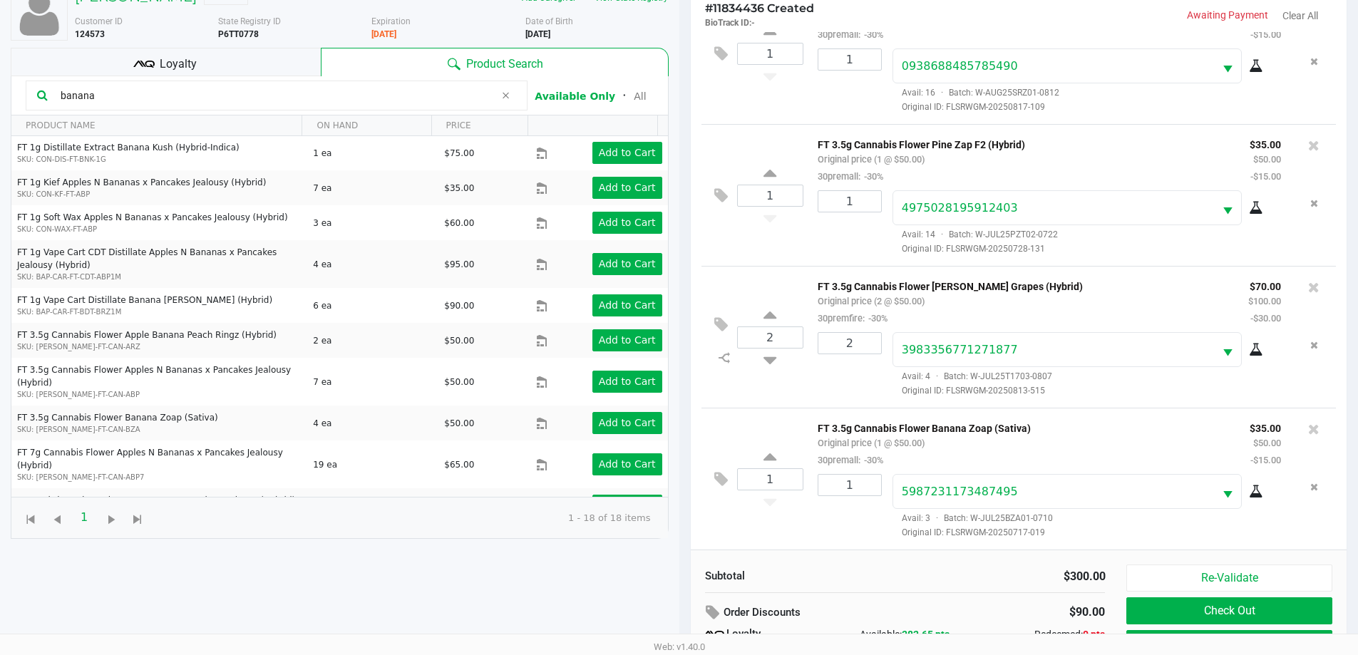
scroll to position [171, 0]
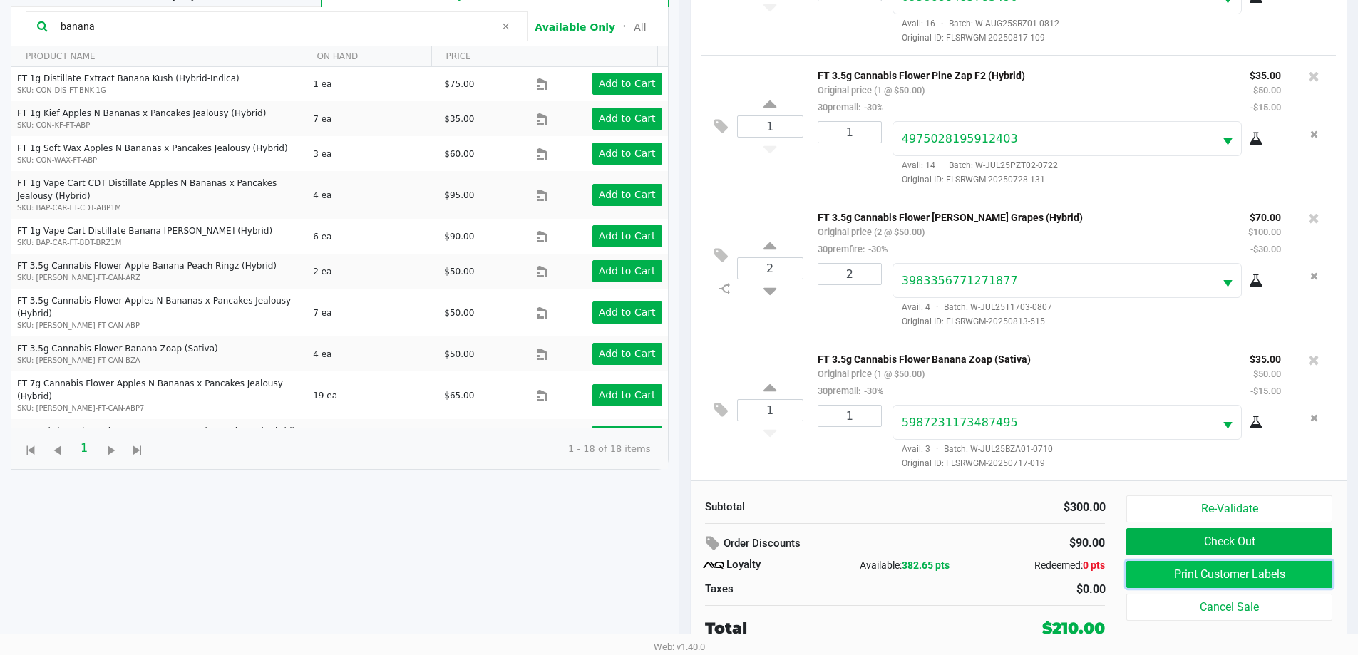
click at [684, 574] on button "Print Customer Labels" at bounding box center [1228, 574] width 205 height 27
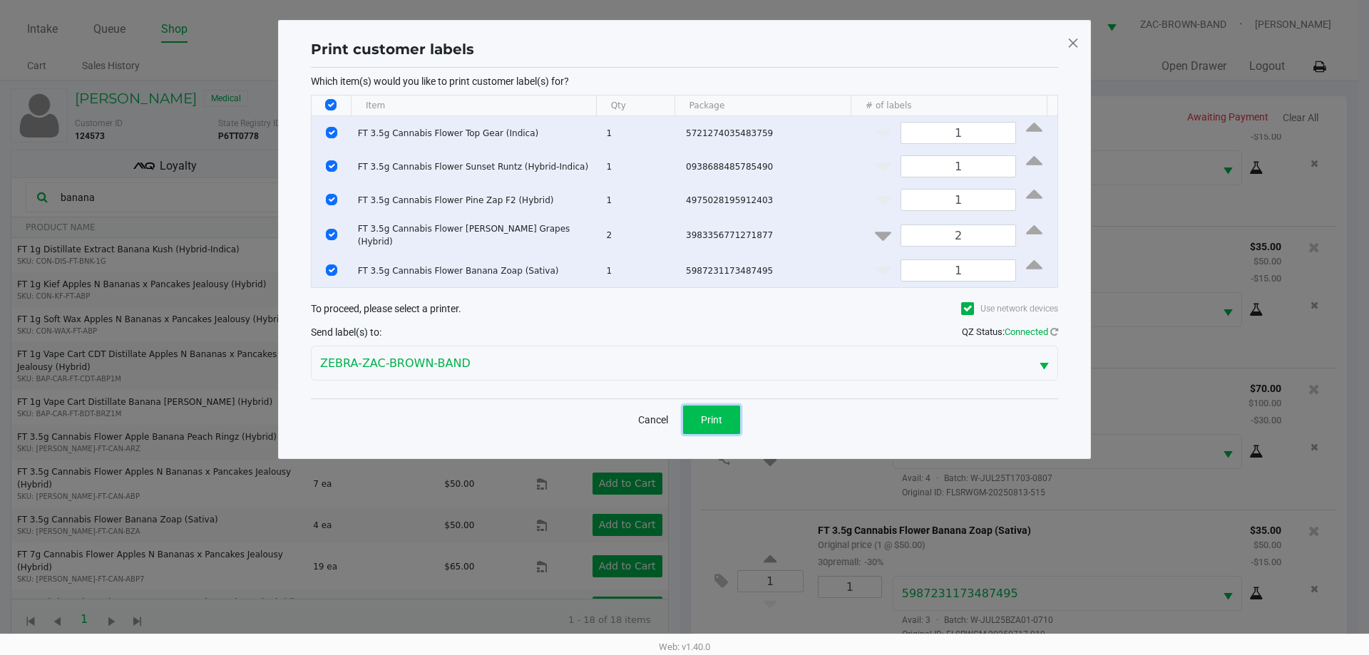
click at [684, 414] on span "Print" at bounding box center [711, 419] width 21 height 11
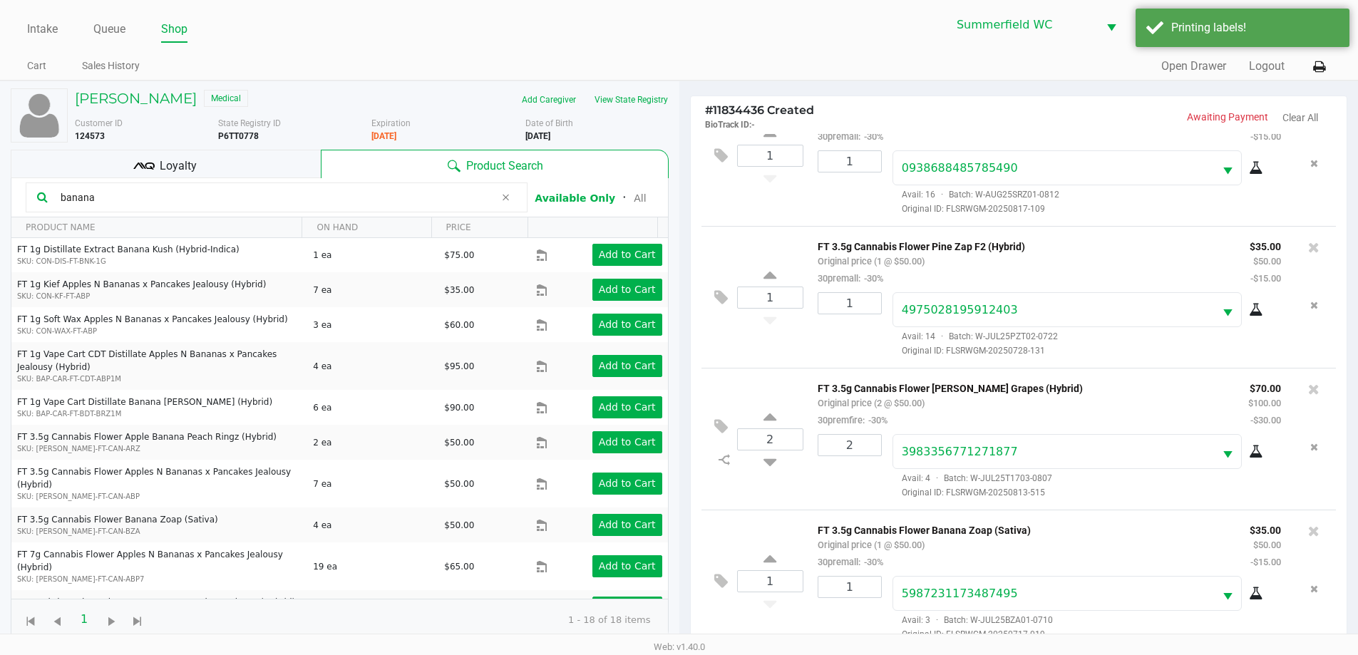
click at [162, 163] on span "Loyalty" at bounding box center [178, 166] width 37 height 17
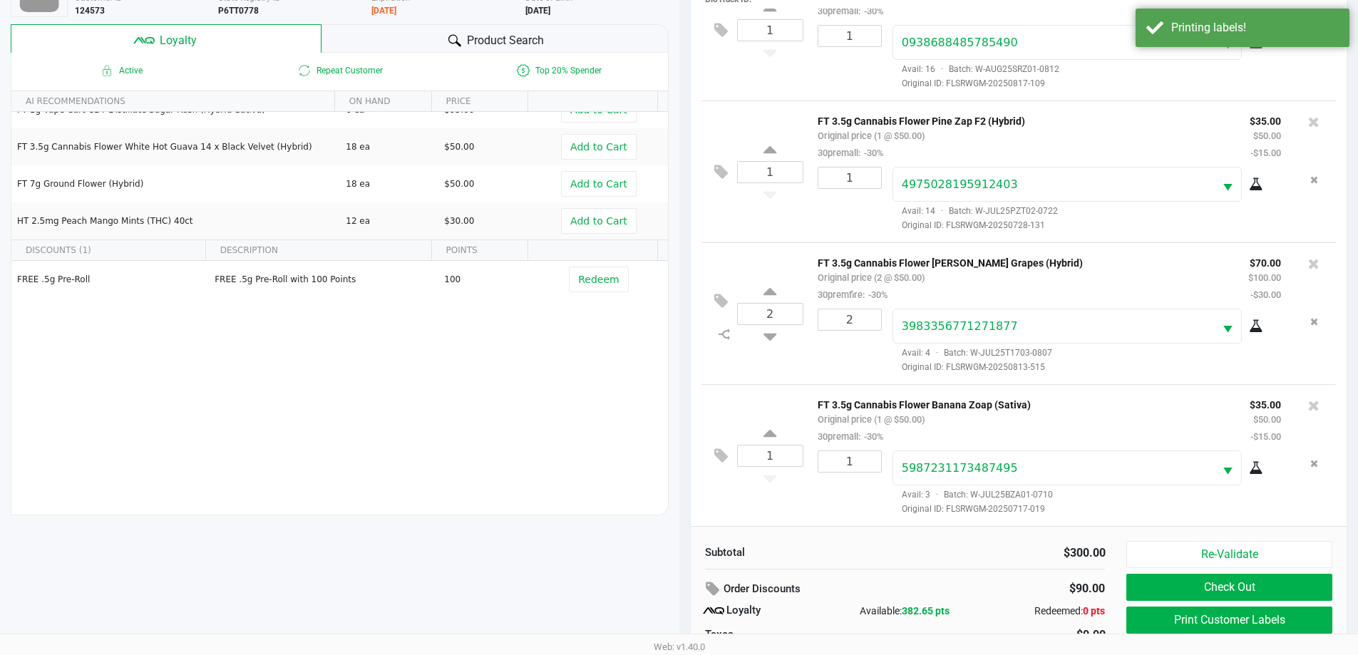
scroll to position [171, 0]
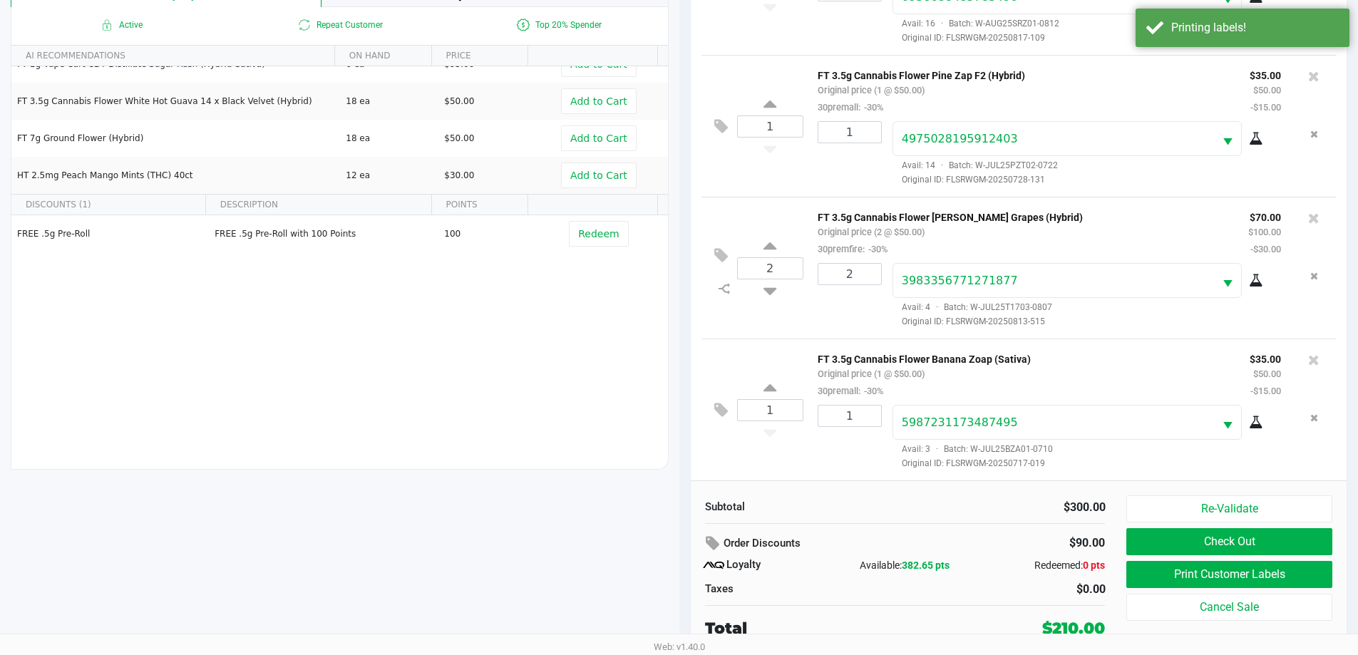
click at [684, 547] on div "$90.00" at bounding box center [1045, 544] width 140 height 26
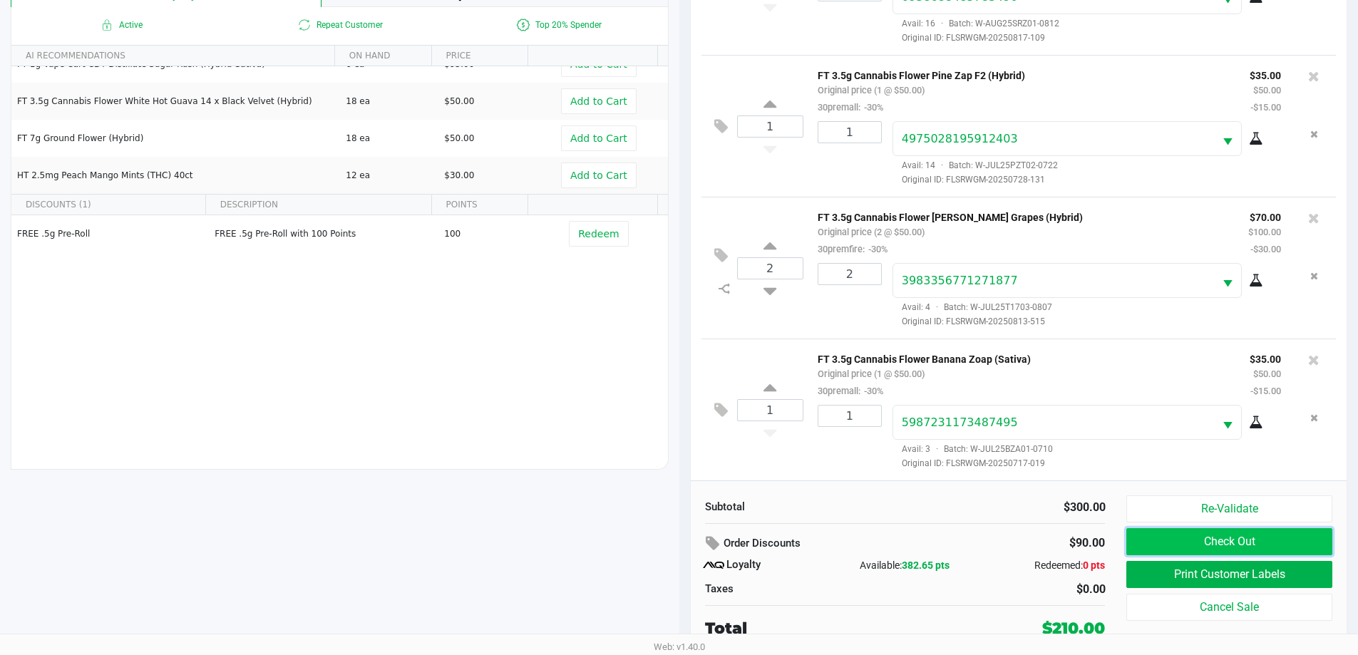
click at [684, 536] on button "Check Out" at bounding box center [1228, 541] width 205 height 27
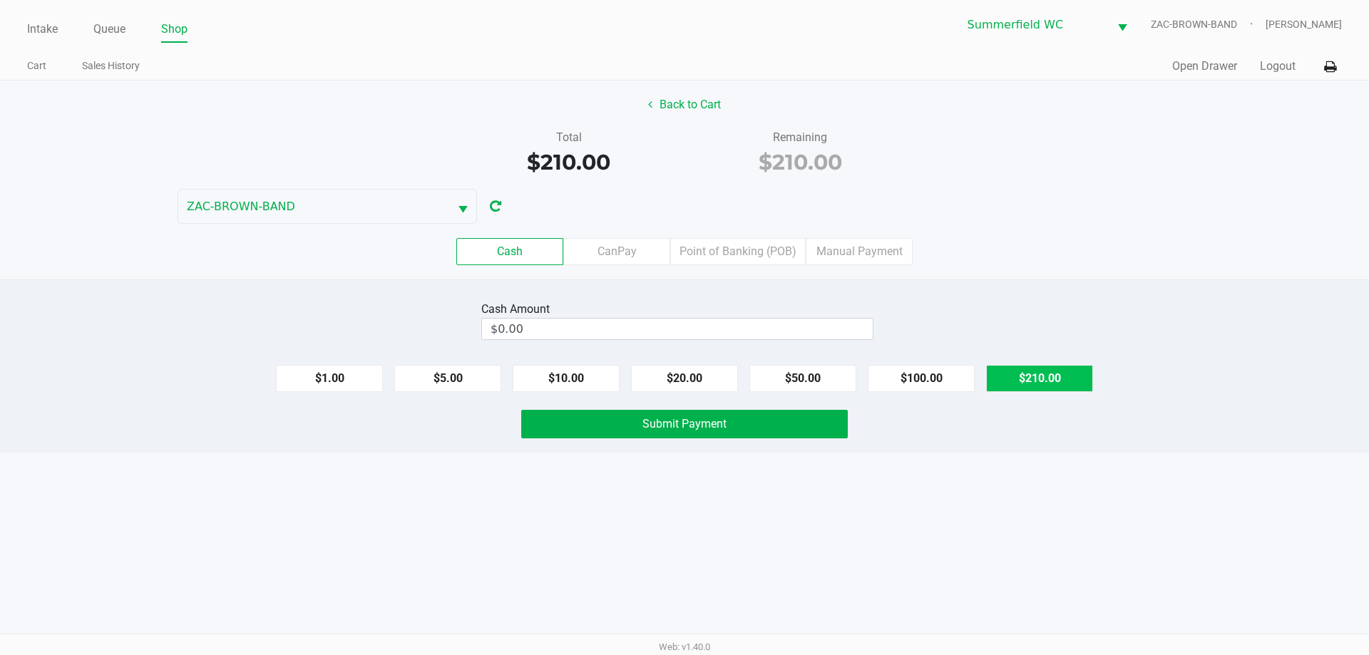
click at [684, 376] on button "$210.00" at bounding box center [1039, 378] width 107 height 27
type input "$210.00"
click at [684, 440] on div "Cash Amount $210.00 Clear $1.00 $5.00 $10.00 $20.00 $50.00 $100.00 $210.00 Subm…" at bounding box center [684, 365] width 1369 height 173
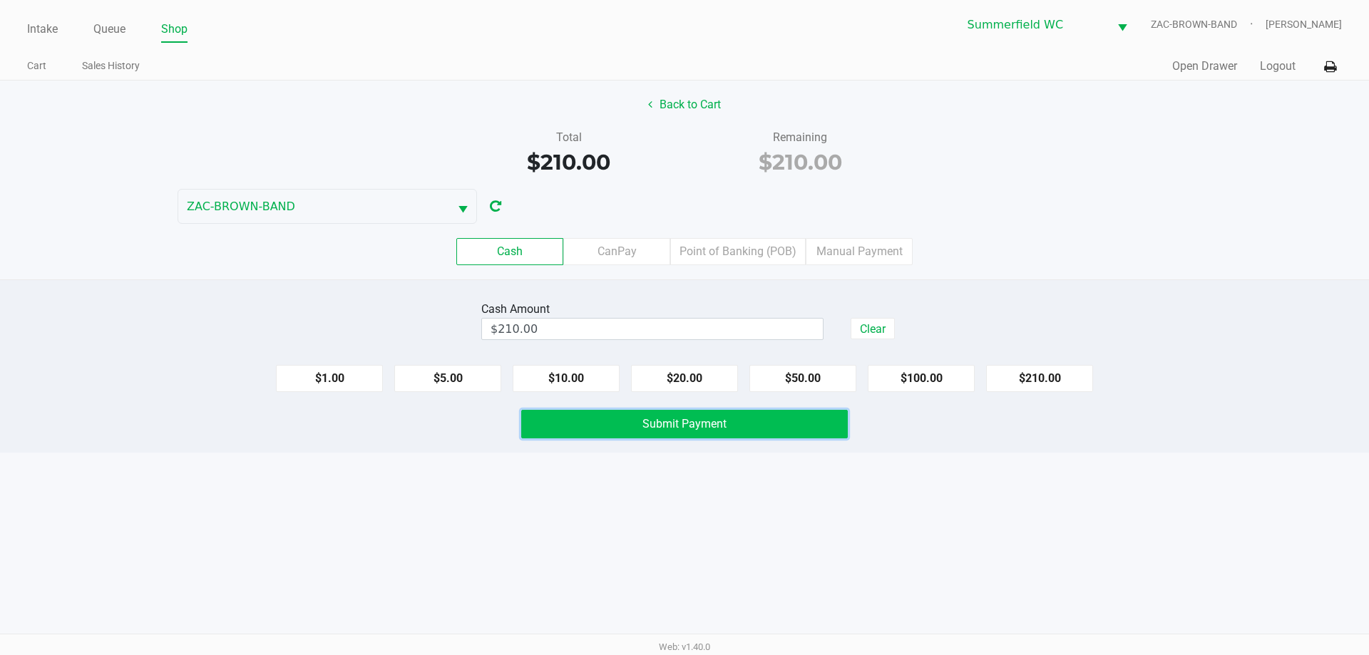
click at [684, 428] on button "Submit Payment" at bounding box center [684, 424] width 326 height 29
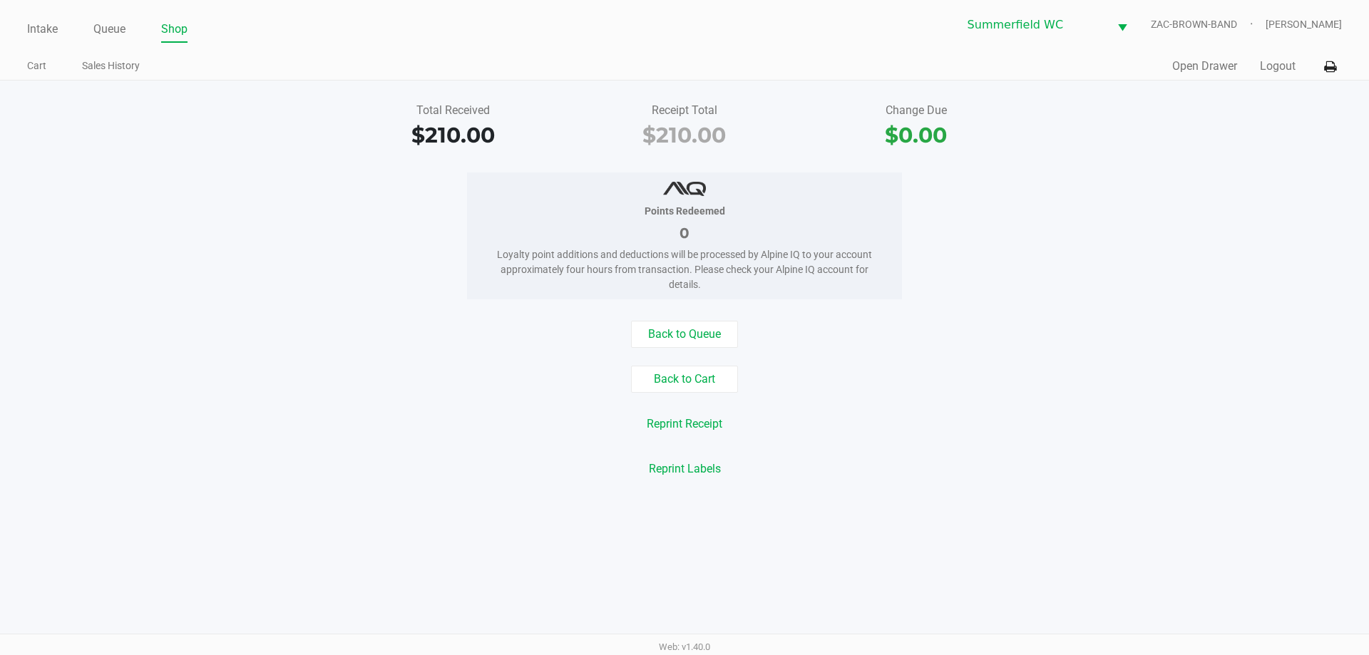
click at [160, 128] on div "Total Received $210.00 Receipt Total $210.00 Change Due $0.00" at bounding box center [684, 126] width 1390 height 49
click at [116, 23] on link "Queue" at bounding box center [109, 29] width 32 height 20
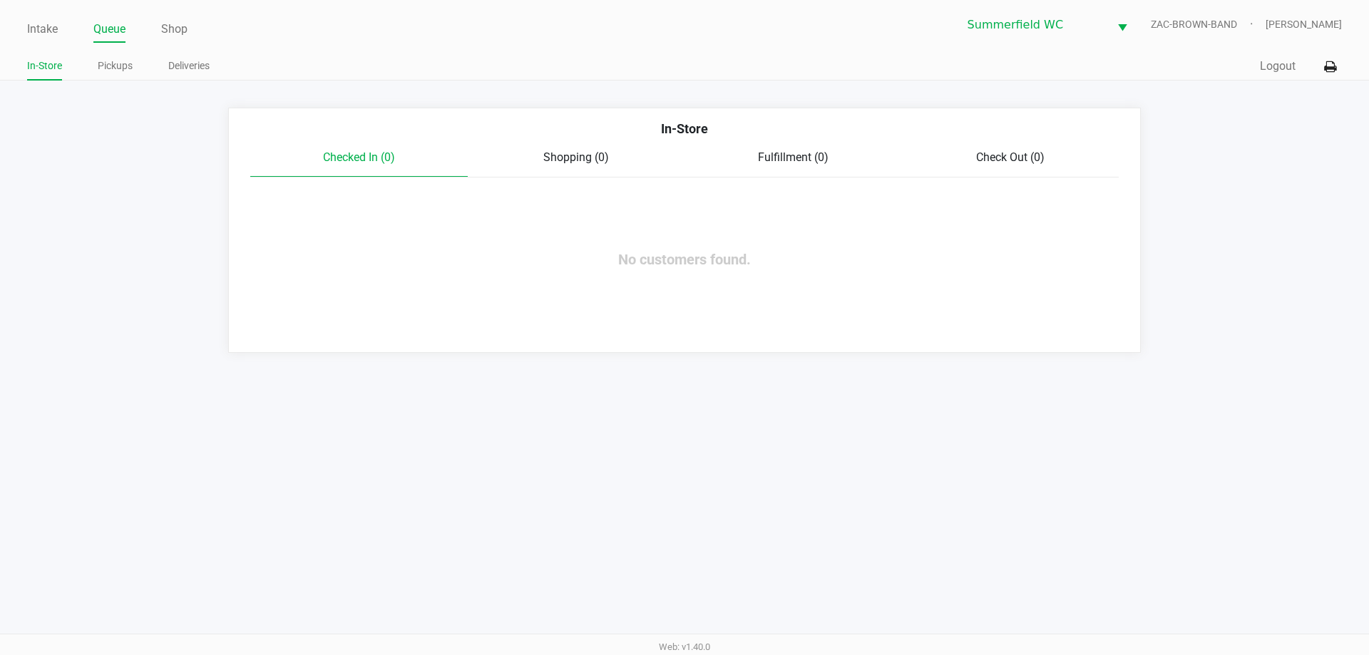
click at [302, 58] on ul "In-Store Pickups Deliveries" at bounding box center [355, 68] width 657 height 24
click at [111, 77] on li "Pickups" at bounding box center [115, 68] width 35 height 25
click at [108, 66] on link "Pickups" at bounding box center [115, 66] width 35 height 18
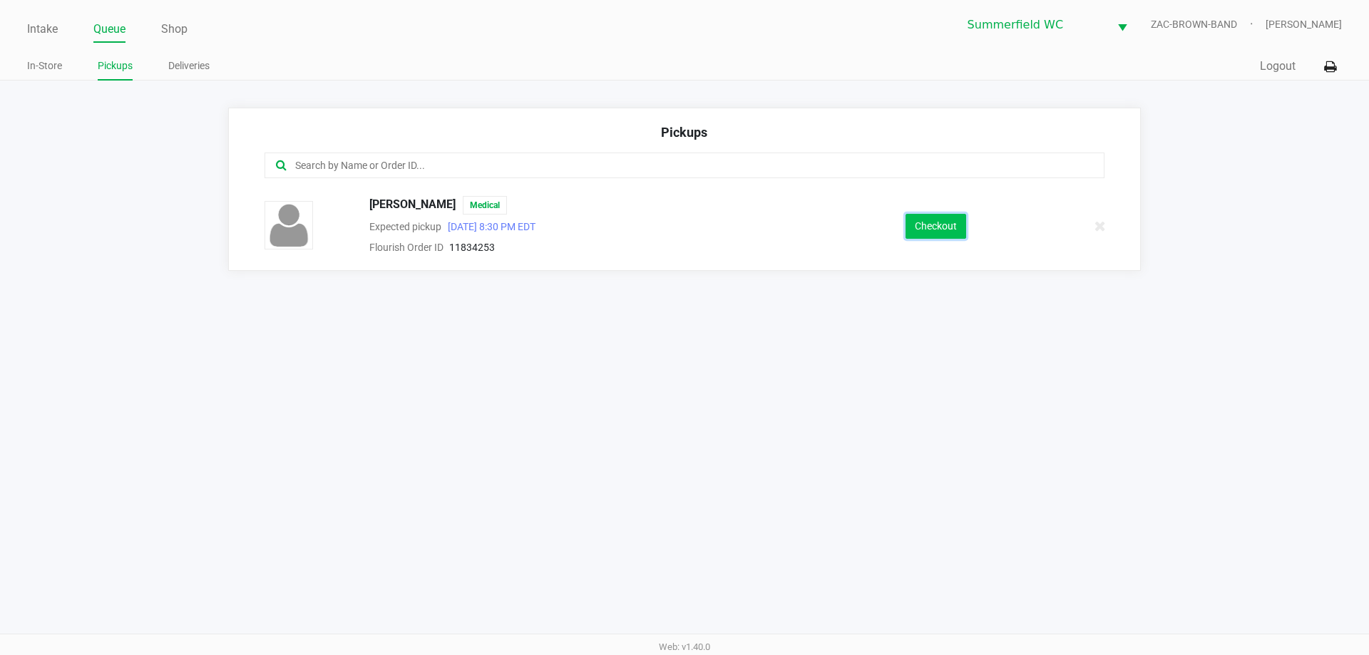
click at [684, 229] on button "Checkout" at bounding box center [935, 226] width 61 height 25
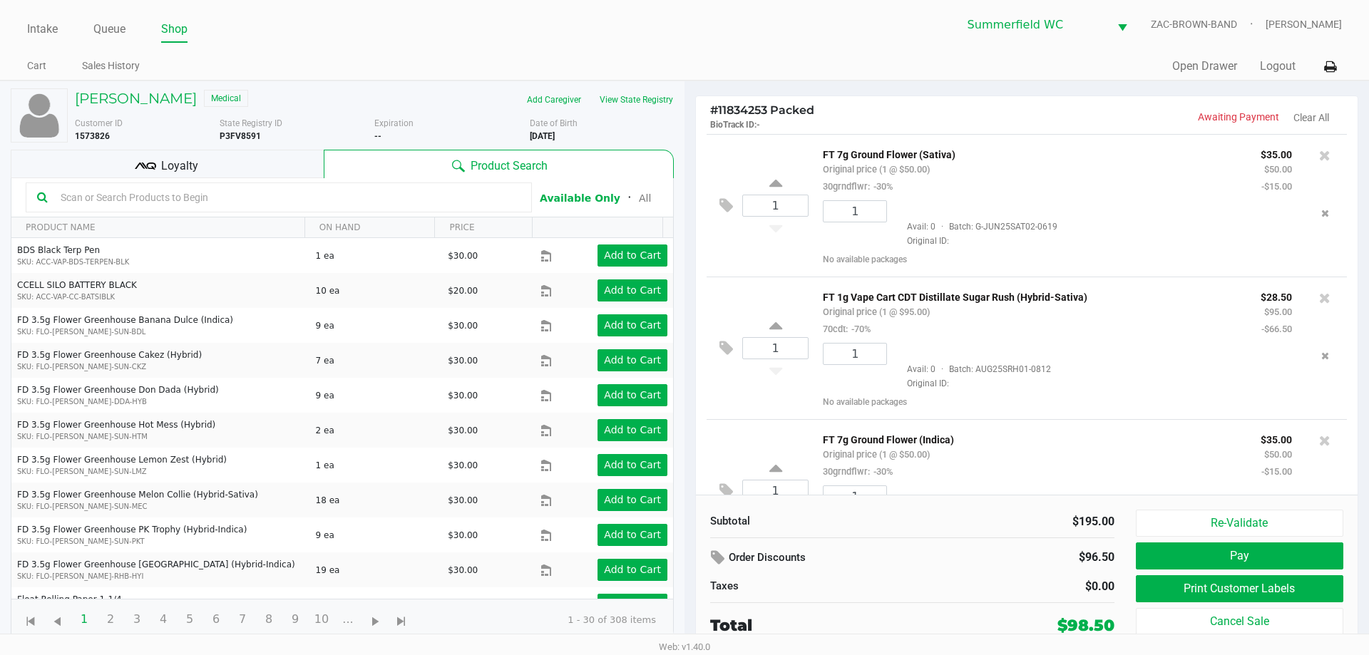
click at [292, 166] on div "Loyalty" at bounding box center [167, 164] width 313 height 29
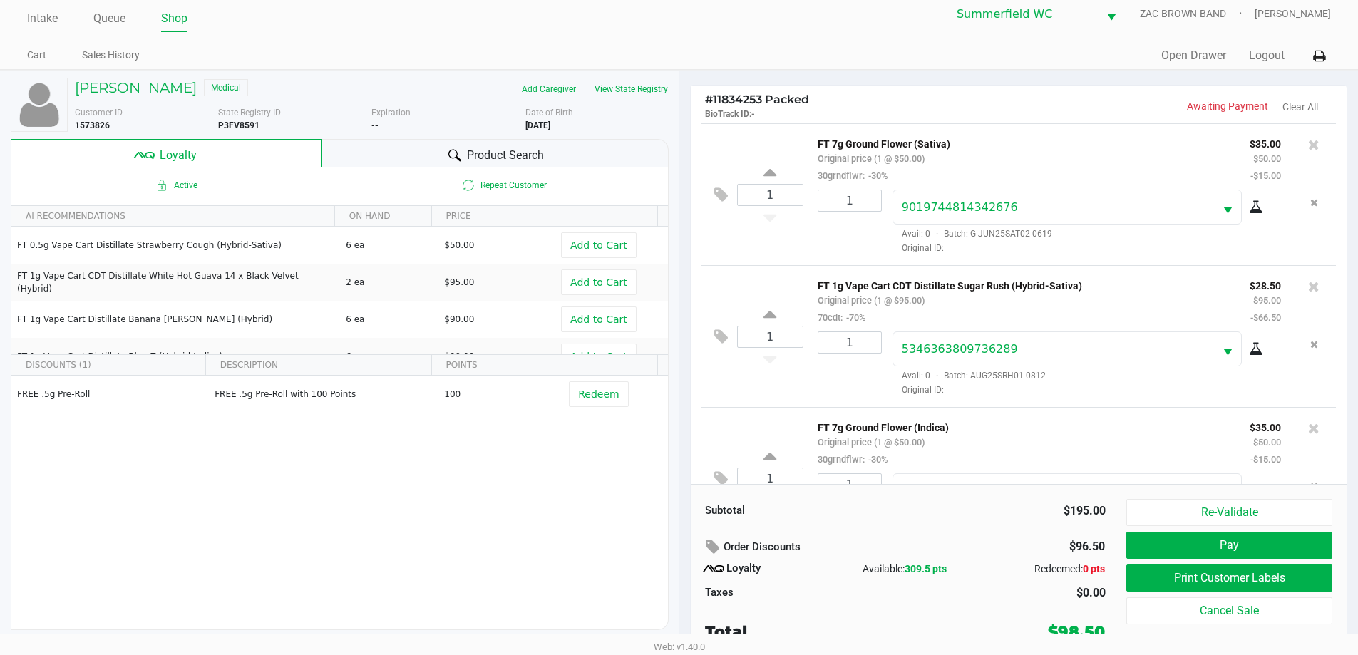
scroll to position [14, 0]
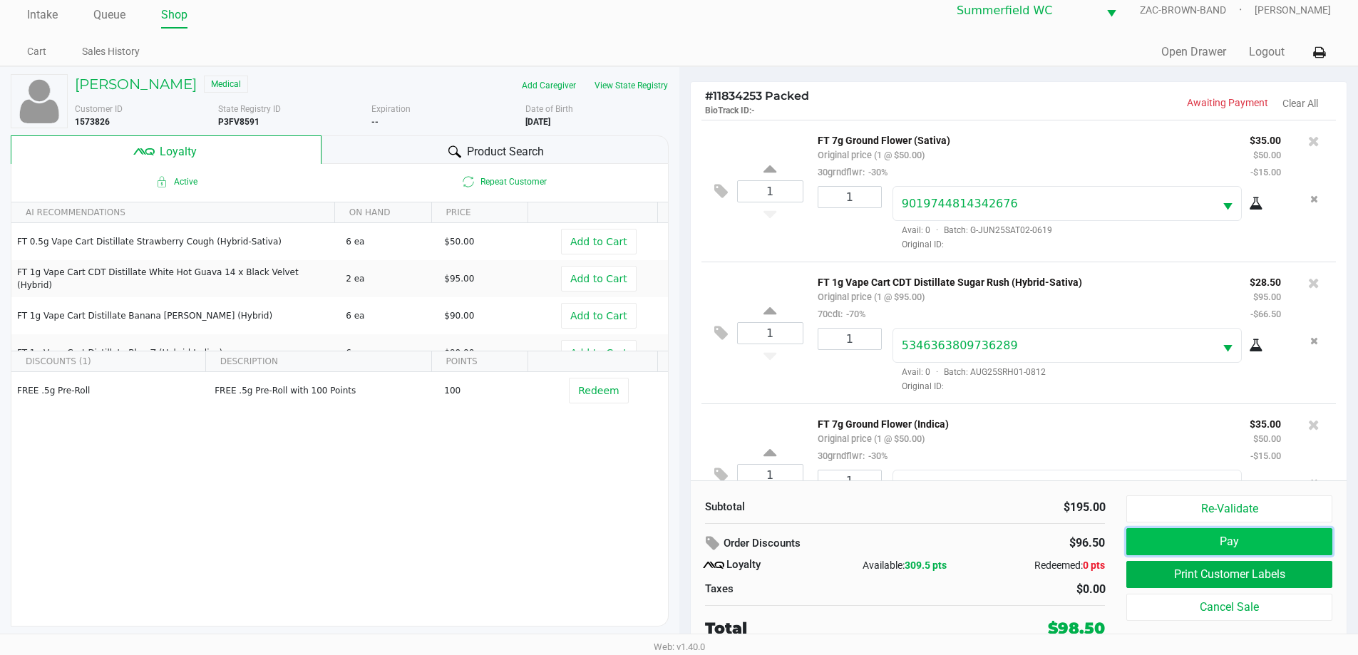
click at [684, 542] on button "Pay" at bounding box center [1228, 541] width 205 height 27
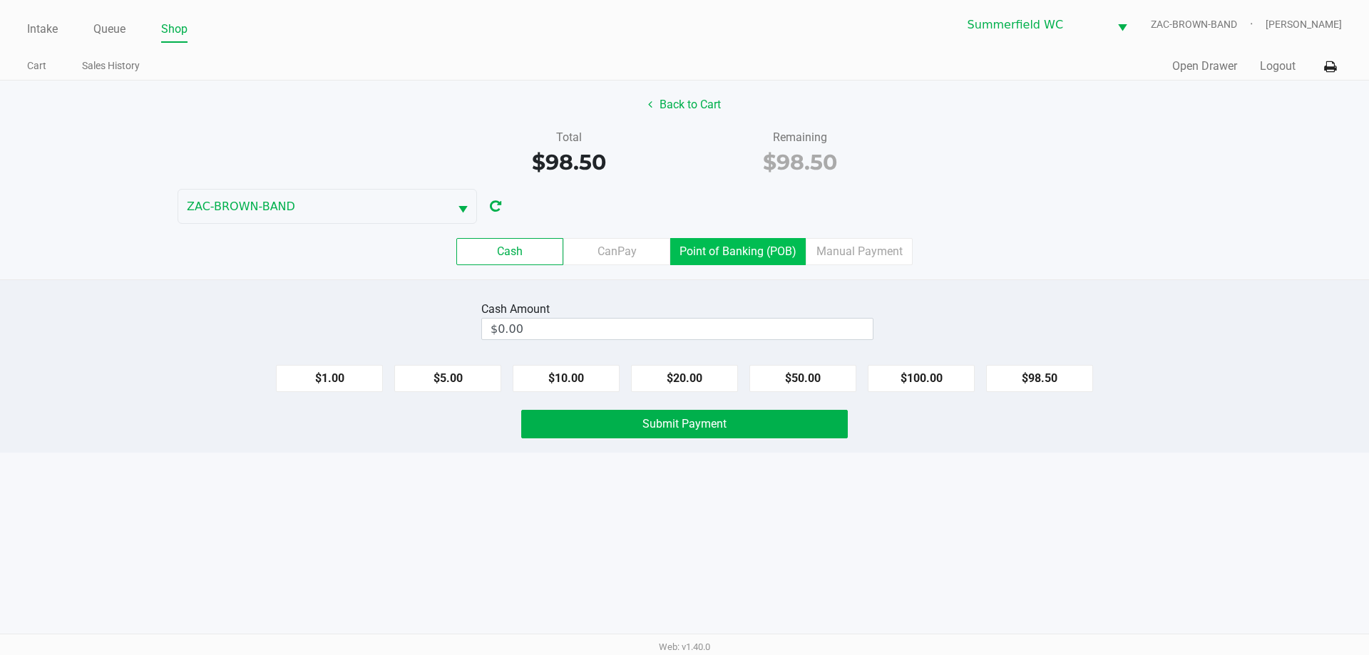
click at [684, 256] on label "Point of Banking (POB)" at bounding box center [737, 251] width 135 height 27
click at [0, 0] on 7 "Point of Banking (POB)" at bounding box center [0, 0] width 0 height 0
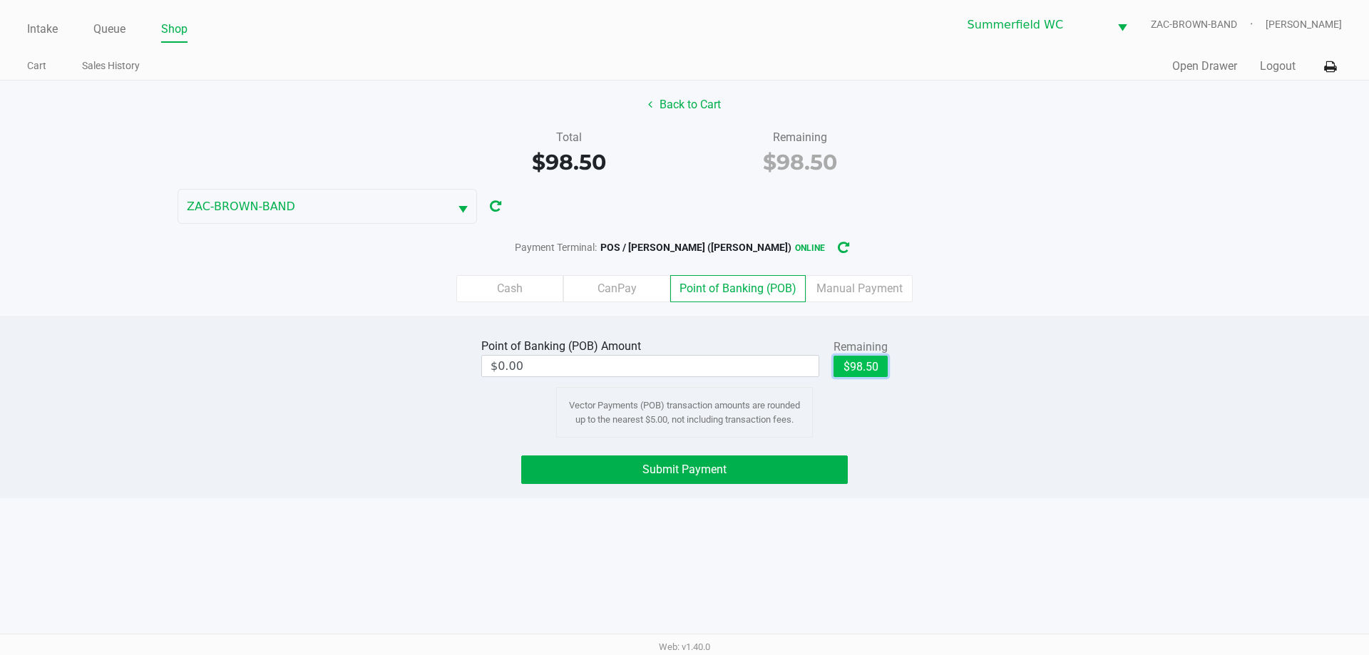
click at [684, 370] on button "$98.50" at bounding box center [860, 366] width 54 height 21
type input "$98.50"
click at [684, 468] on span "Submit Payment" at bounding box center [684, 470] width 84 height 14
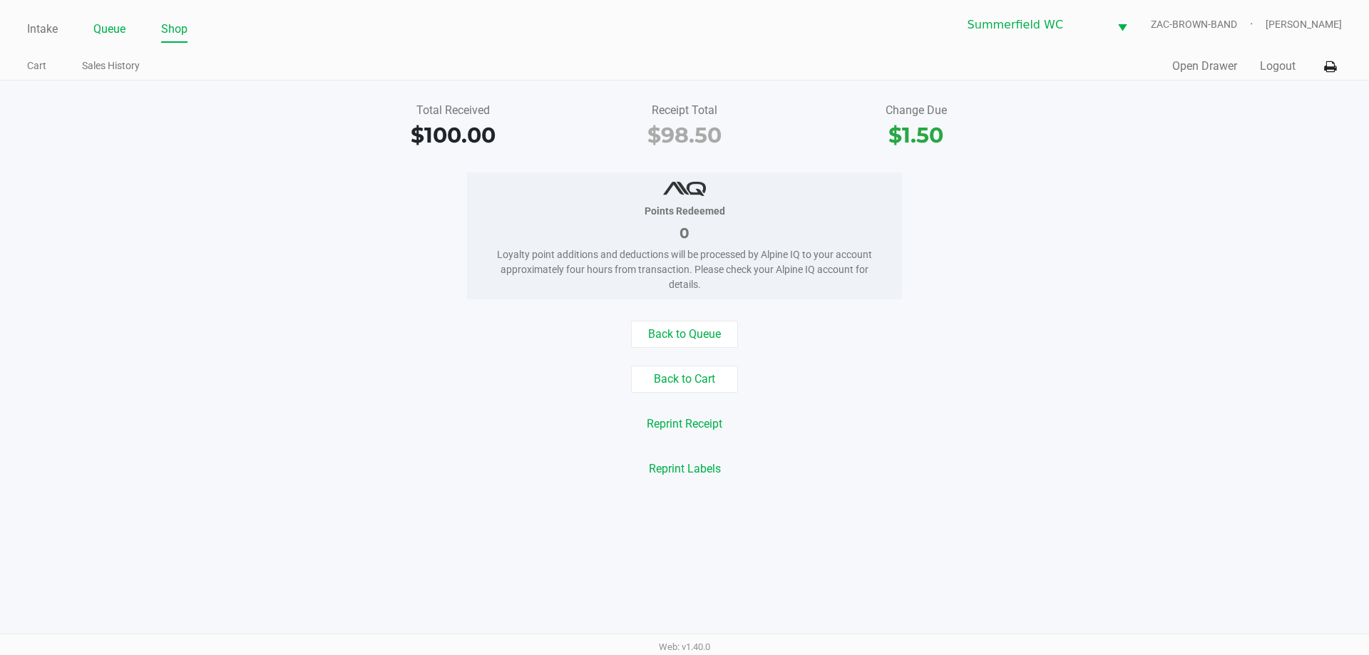
click at [116, 25] on link "Queue" at bounding box center [109, 29] width 32 height 20
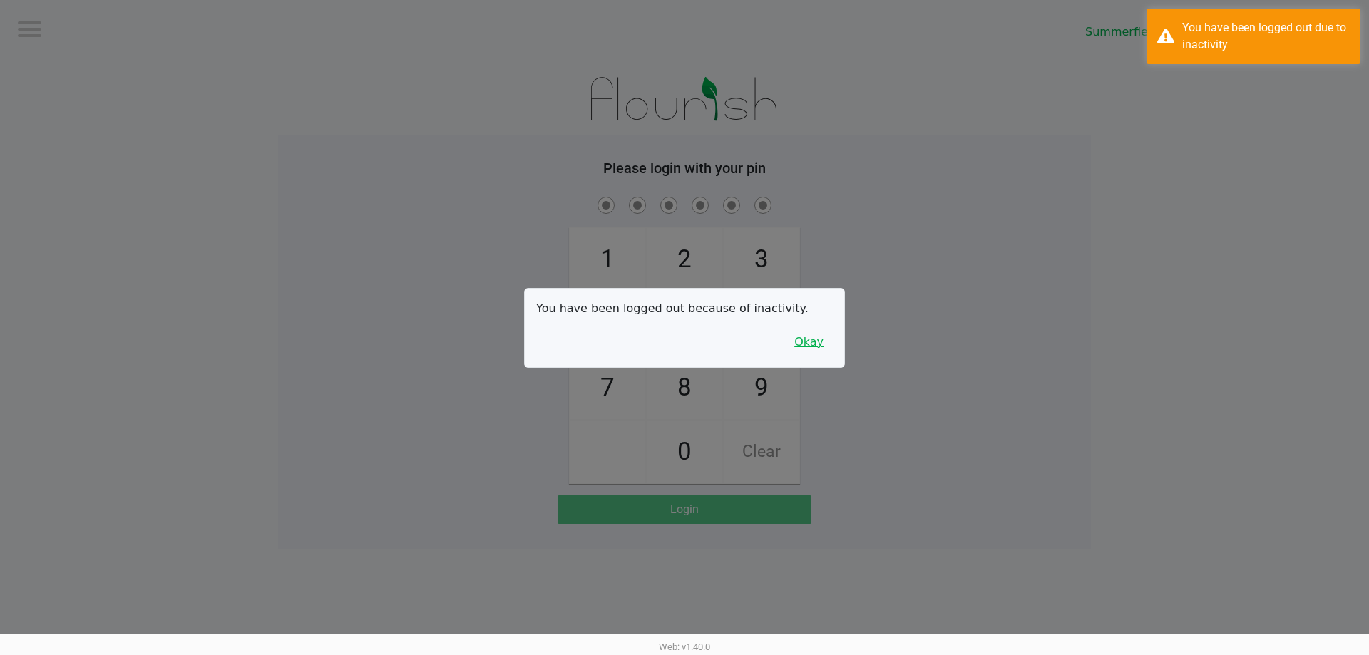
click at [684, 342] on button "Okay" at bounding box center [809, 342] width 48 height 27
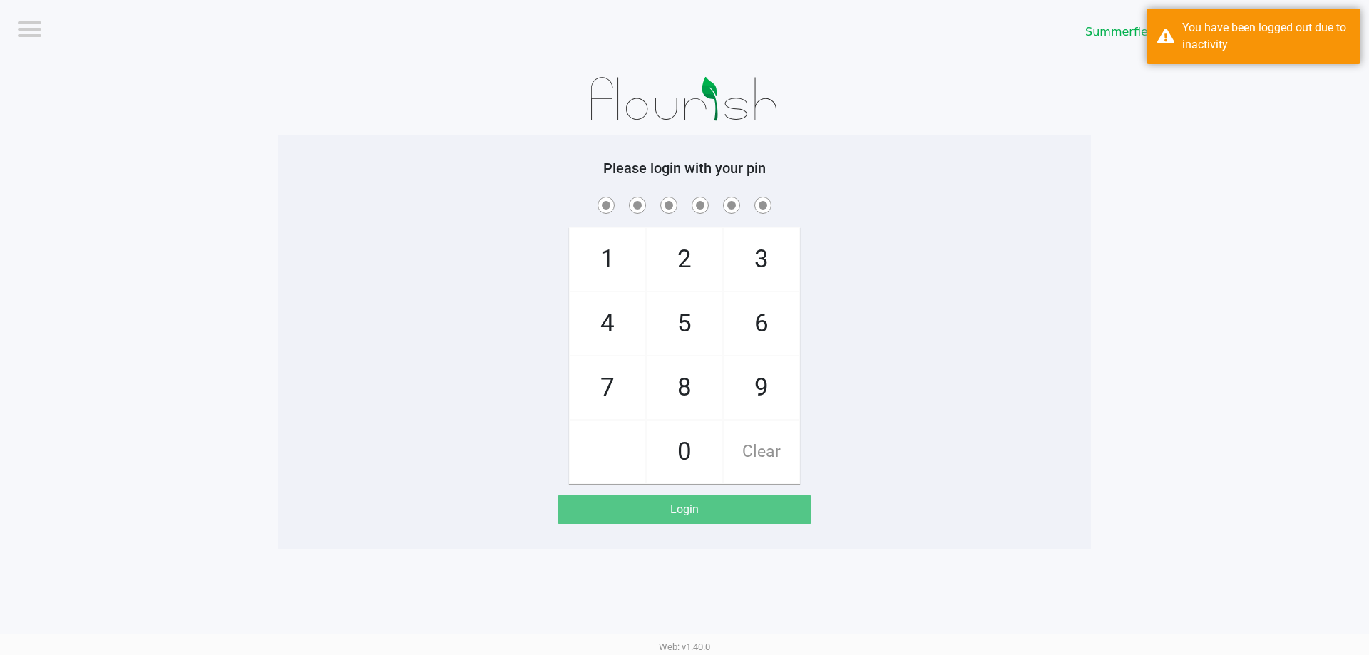
click at [684, 342] on div "1 4 7 2 5 8 0 3 6 9 Clear" at bounding box center [684, 339] width 813 height 290
checkbox input "true"
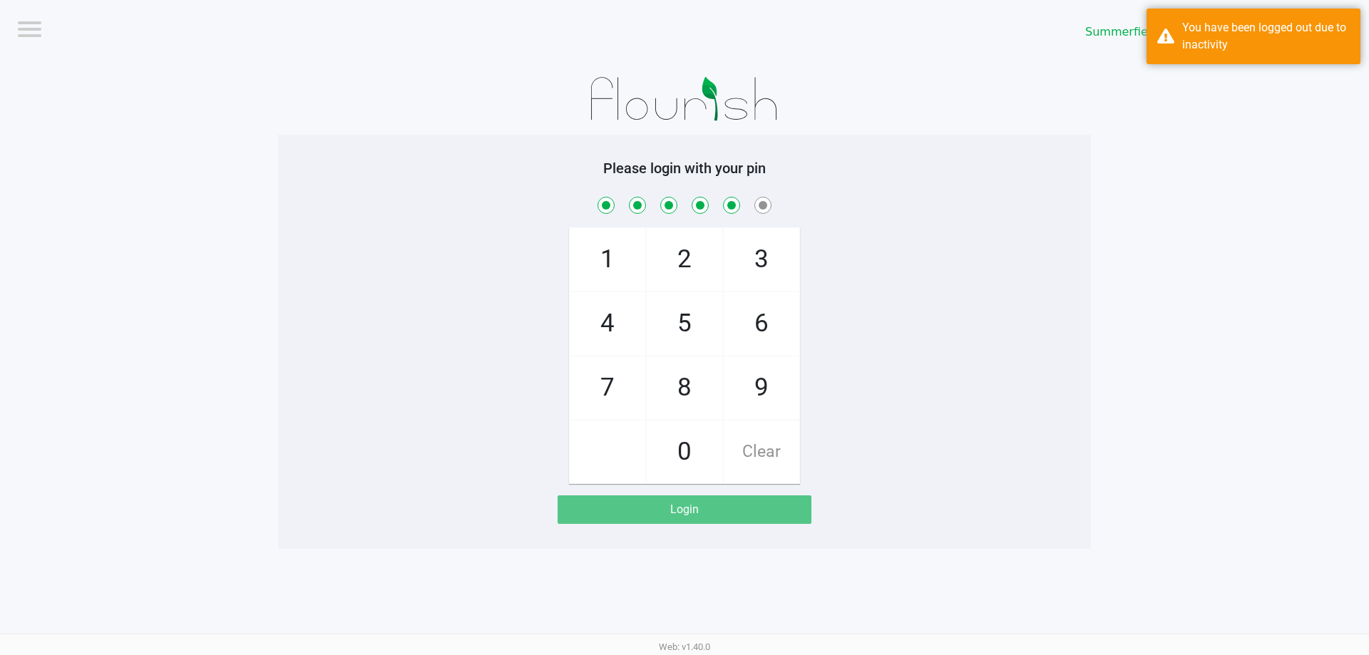
checkbox input "true"
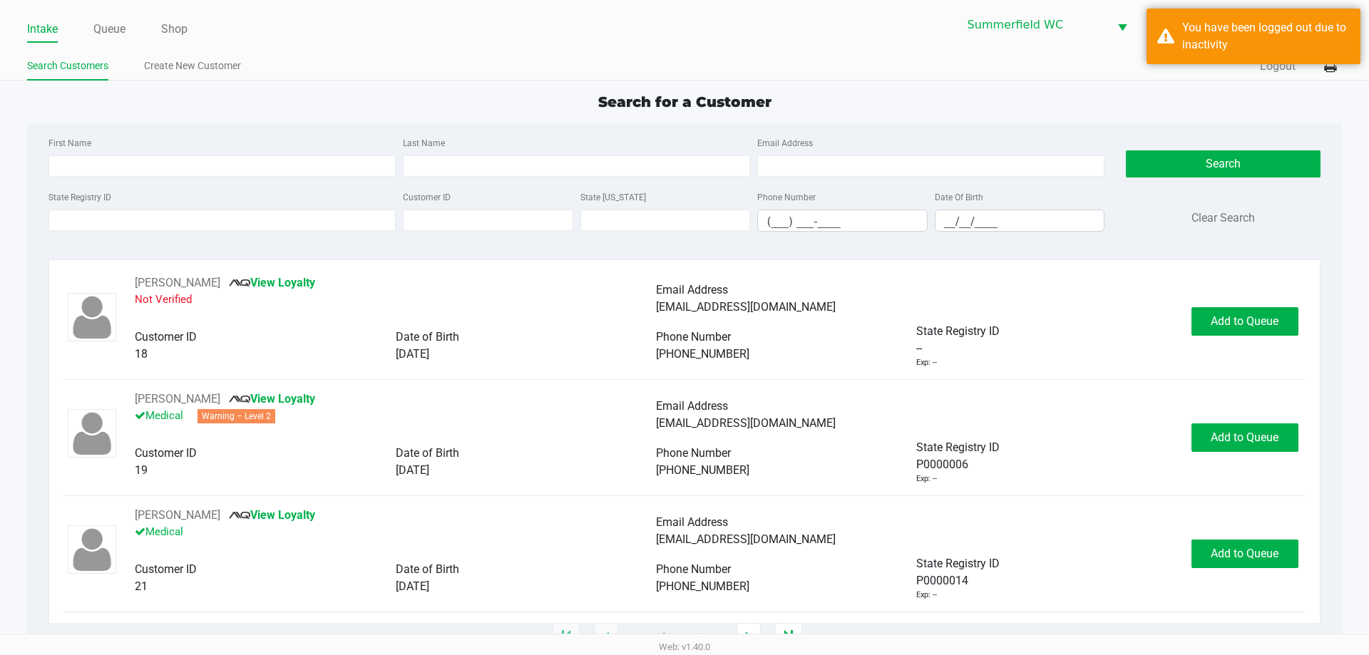
click at [165, 107] on div "Search for a Customer" at bounding box center [683, 101] width 1335 height 21
click at [100, 26] on link "Queue" at bounding box center [109, 29] width 32 height 20
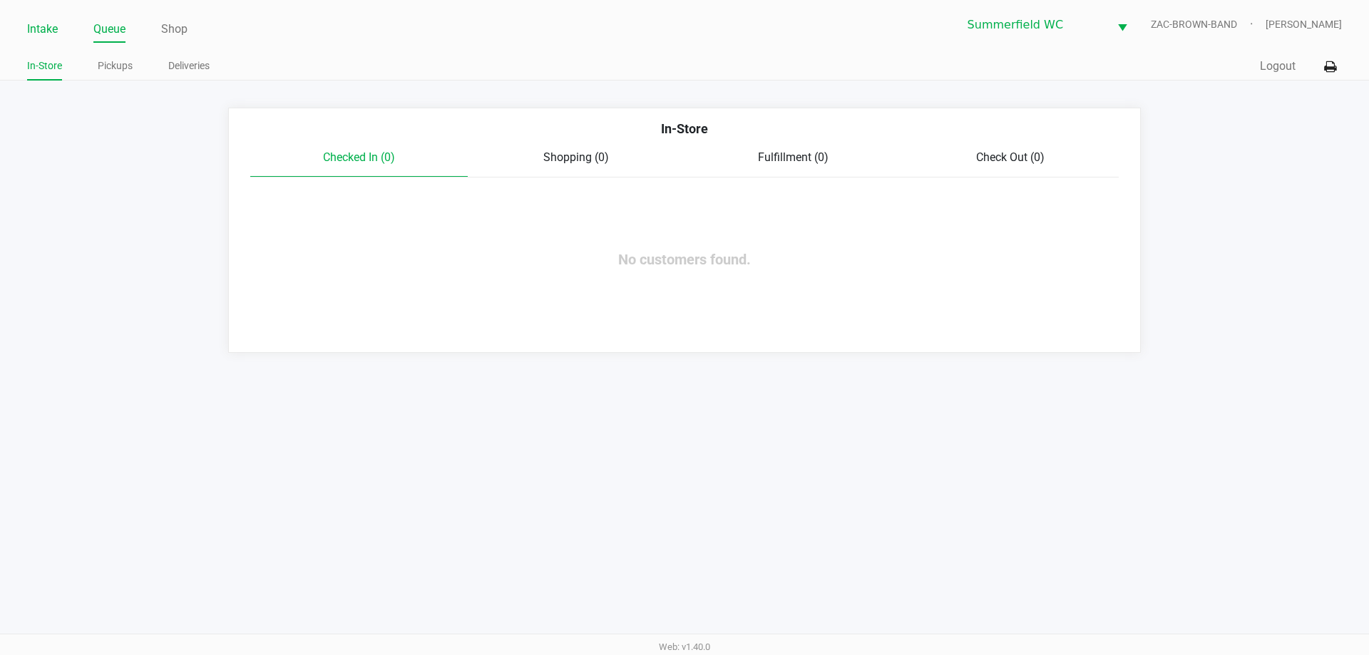
click at [38, 23] on link "Intake" at bounding box center [42, 29] width 31 height 20
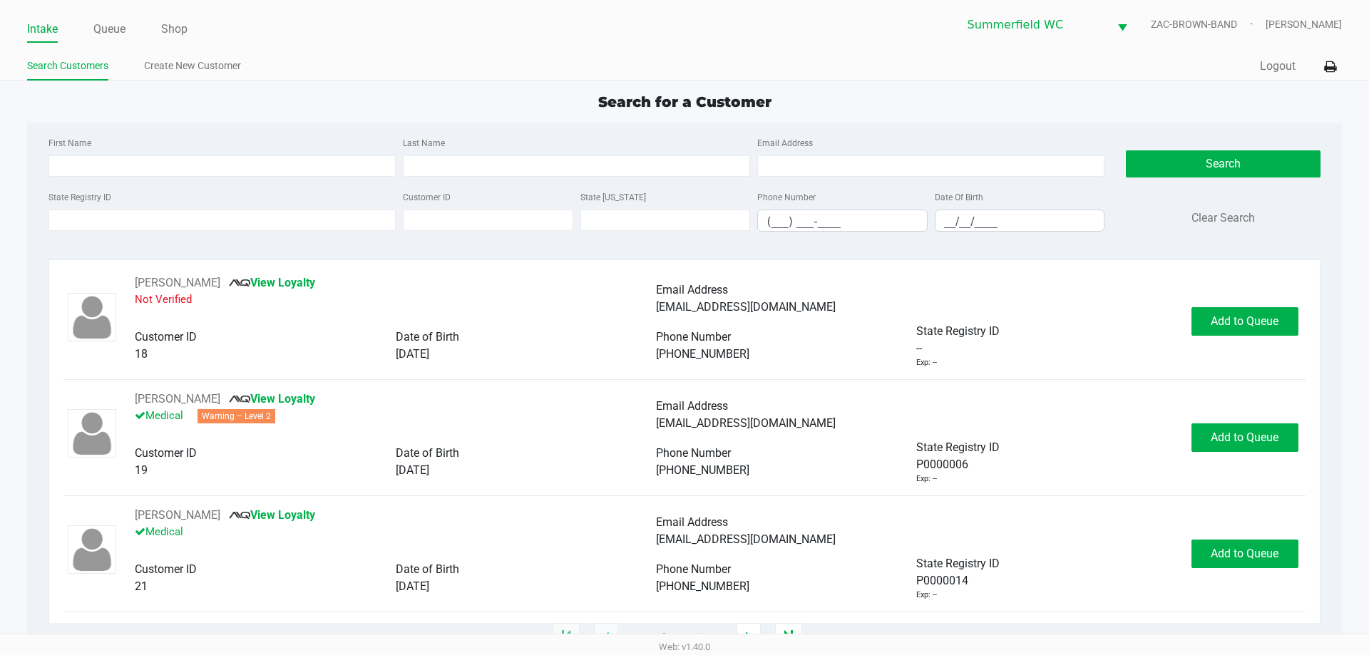
click at [319, 73] on ul "Search Customers Create New Customer" at bounding box center [355, 68] width 657 height 24
click at [267, 216] on input "State Registry ID" at bounding box center [221, 220] width 347 height 21
click at [297, 107] on div "Search for a Customer" at bounding box center [683, 101] width 1335 height 21
type input "[PERSON_NAME]"
type input "HAY"
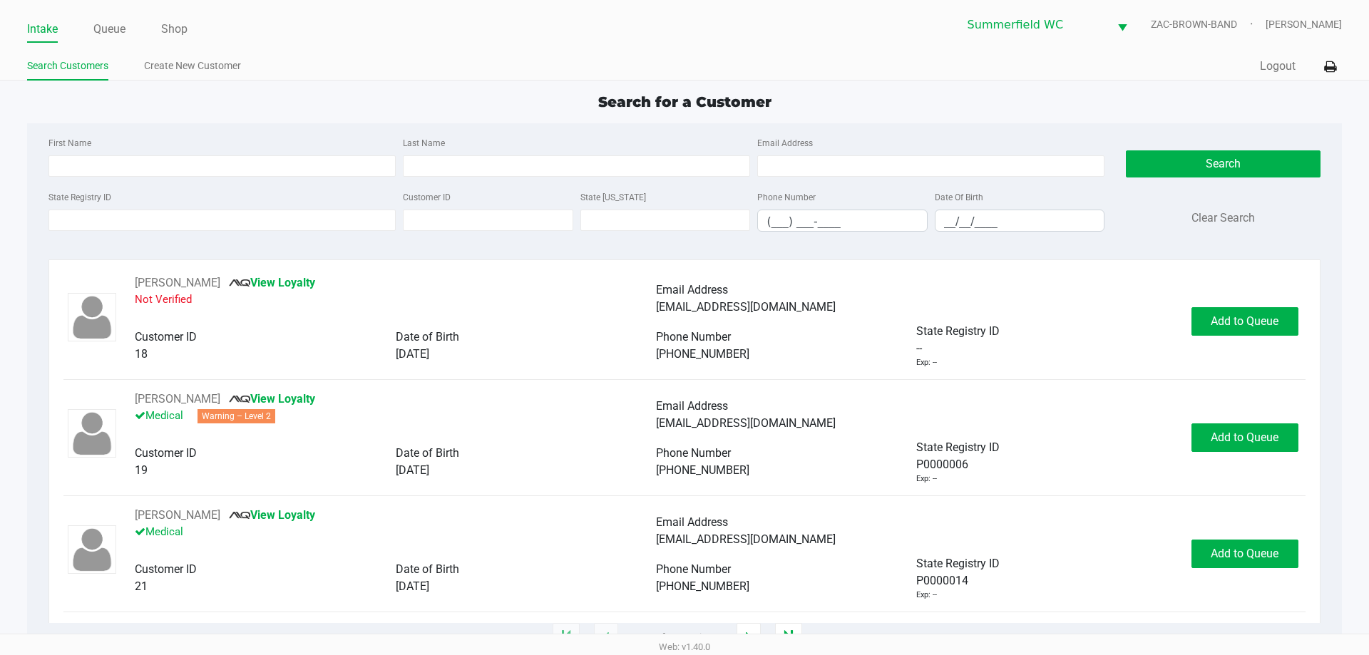
type input "[DATE]"
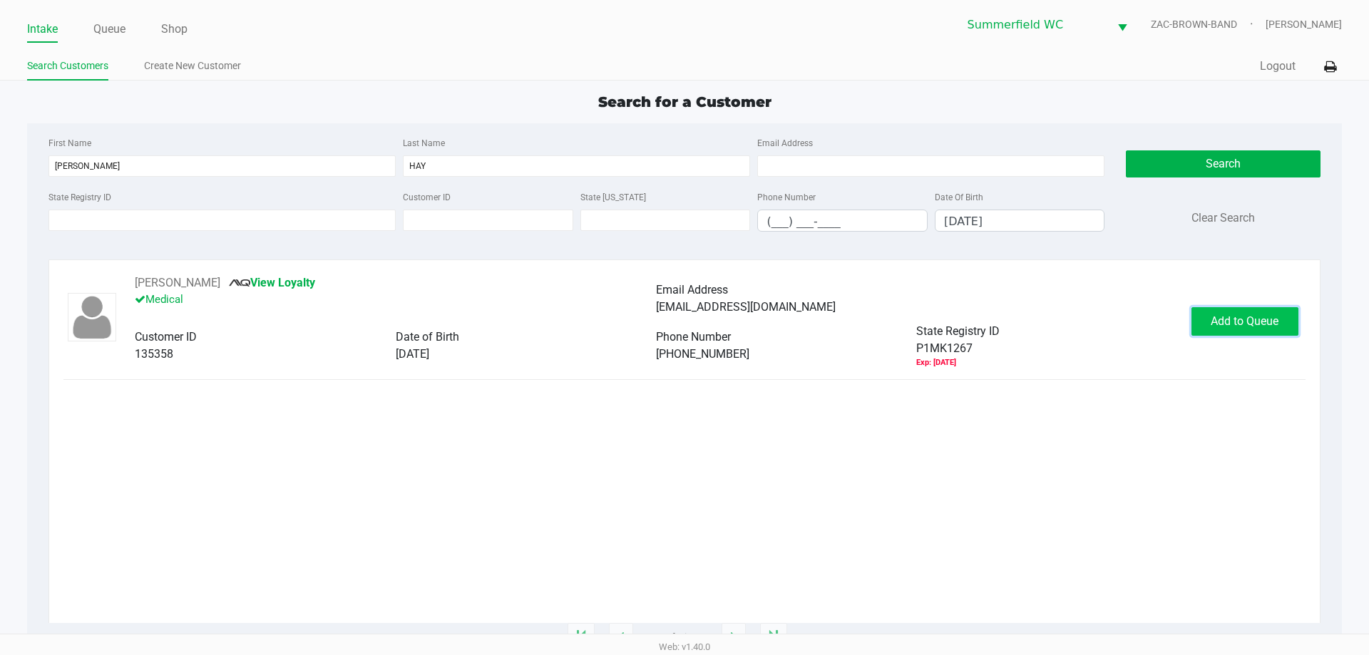
click at [684, 310] on button "Add to Queue" at bounding box center [1244, 321] width 107 height 29
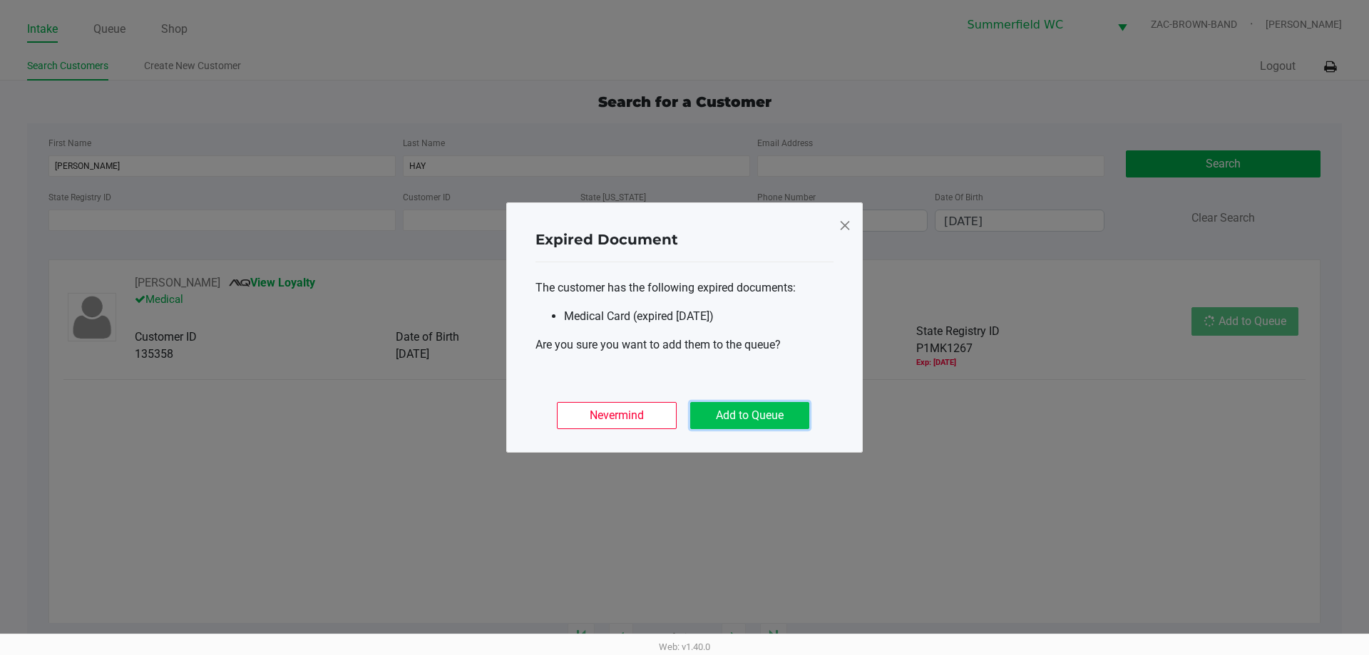
click at [684, 403] on button "Add to Queue" at bounding box center [749, 415] width 119 height 27
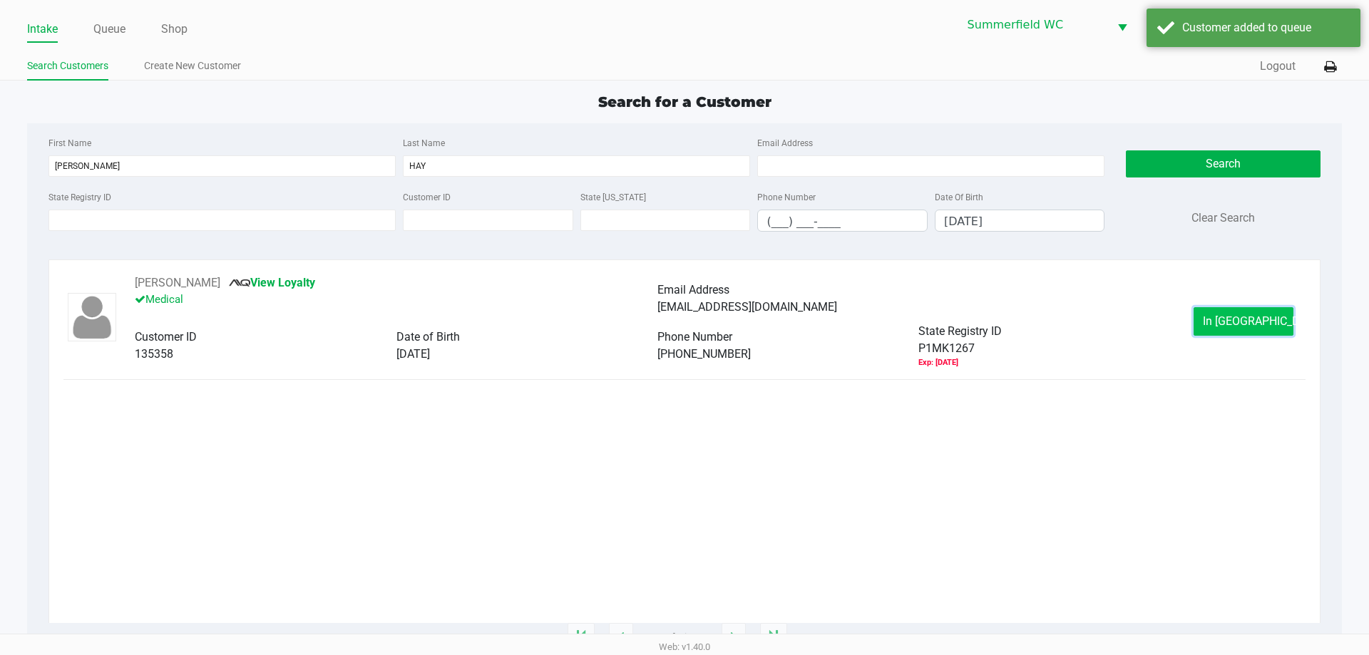
click at [684, 316] on span "In [GEOGRAPHIC_DATA]" at bounding box center [1263, 321] width 120 height 14
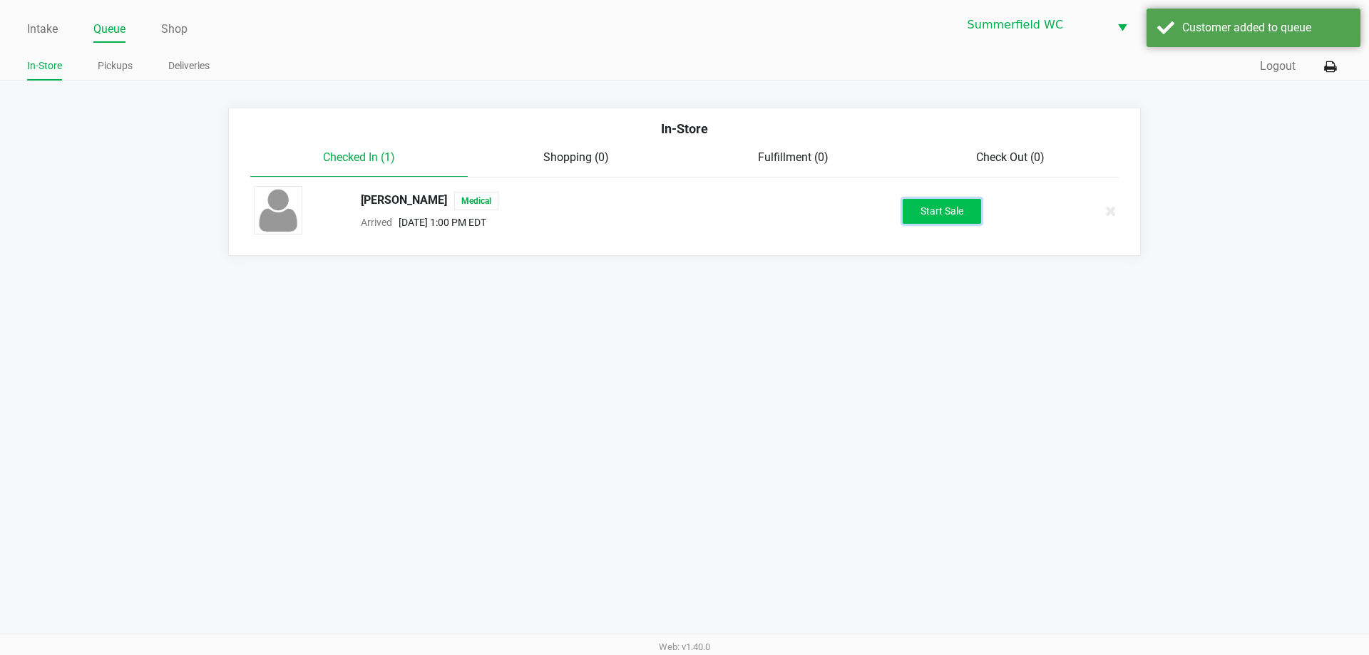
click at [684, 210] on button "Start Sale" at bounding box center [941, 211] width 78 height 25
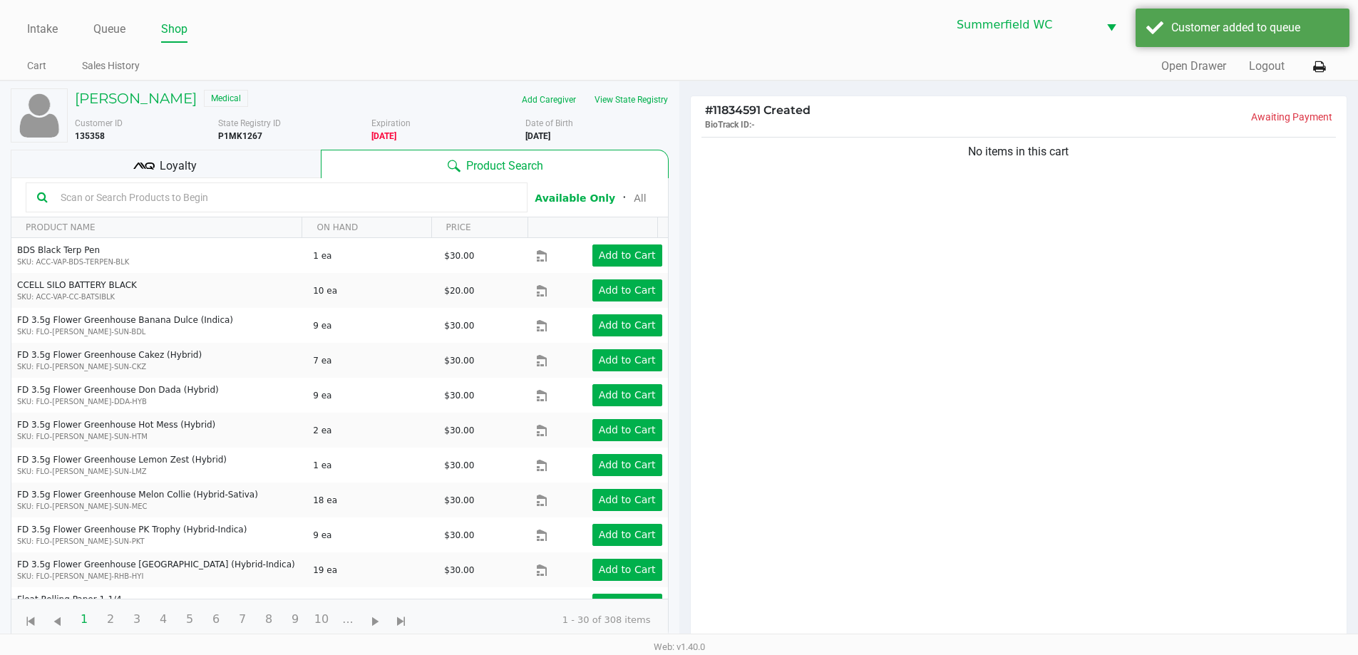
click at [185, 170] on span "Loyalty" at bounding box center [178, 166] width 37 height 17
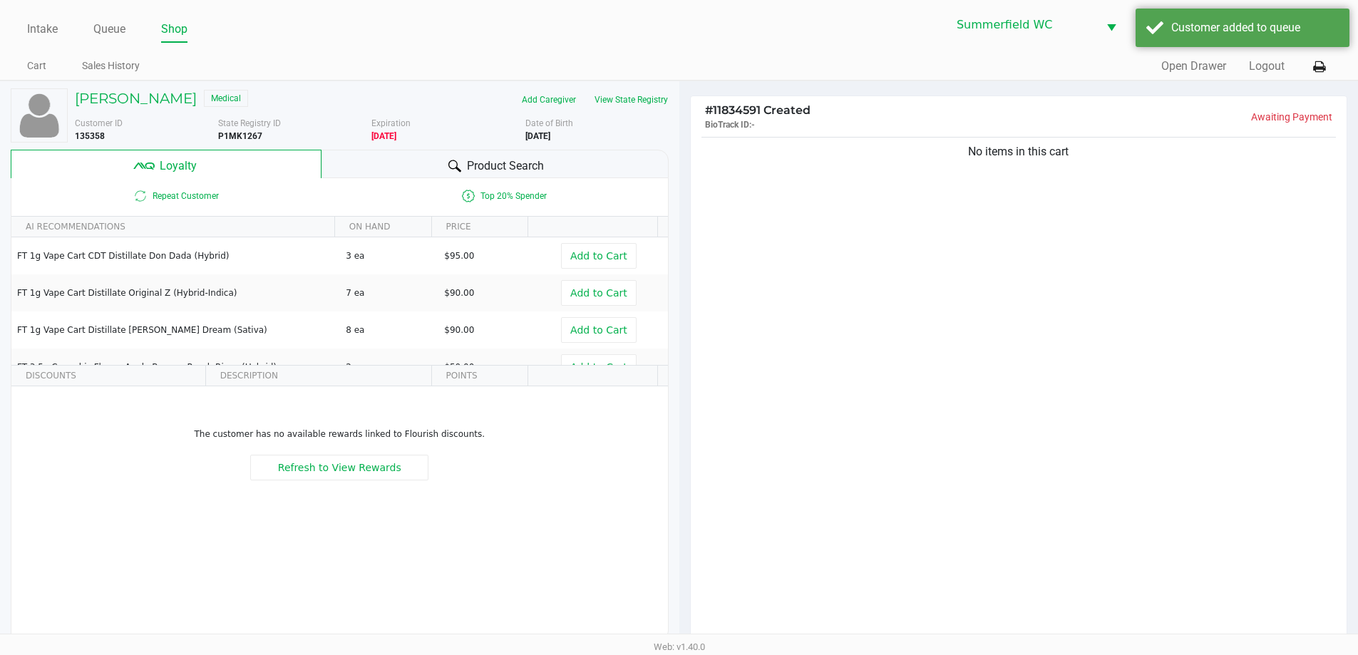
click at [448, 158] on div at bounding box center [454, 166] width 17 height 17
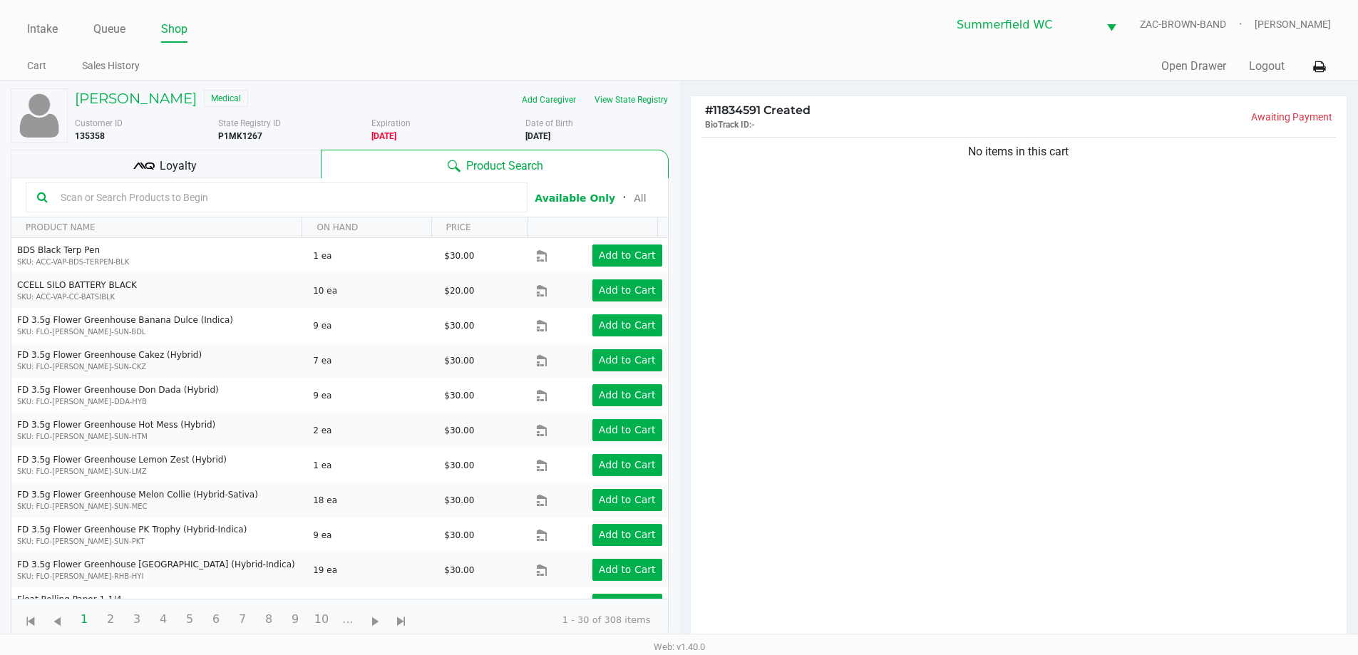
click at [419, 200] on input "text" at bounding box center [285, 197] width 461 height 21
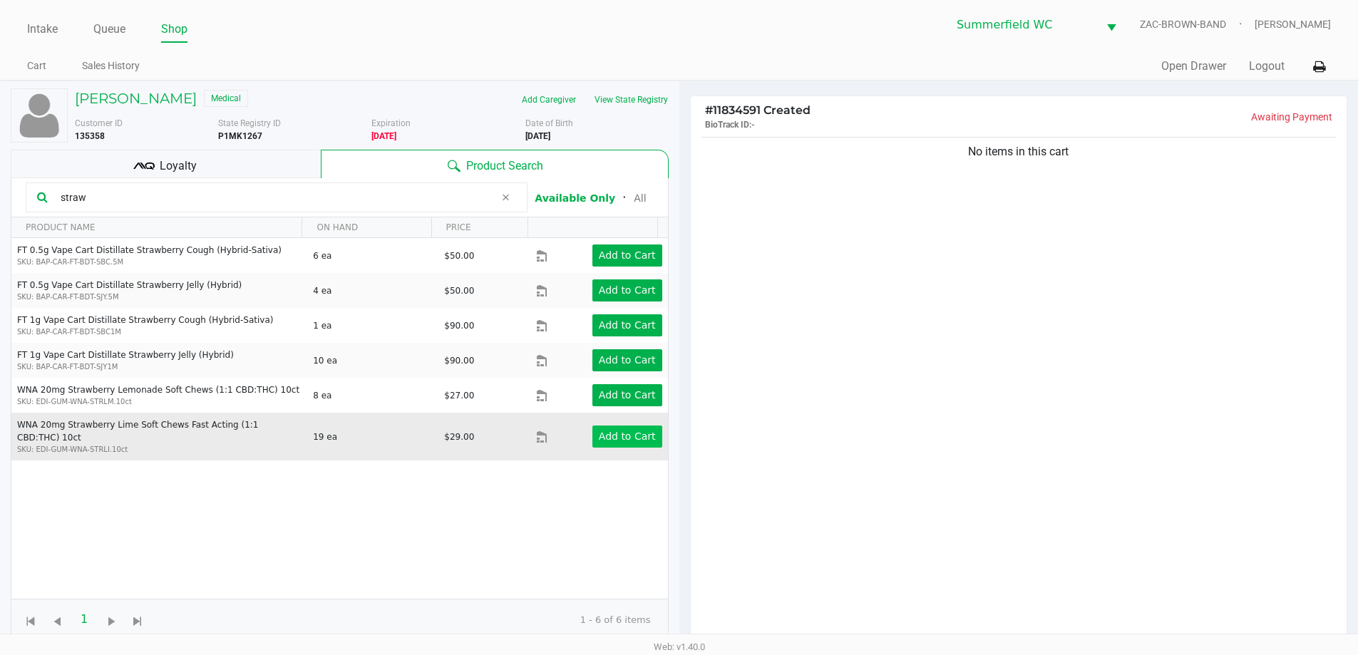
type input "straw"
click at [592, 430] on button "Add to Cart" at bounding box center [627, 437] width 70 height 22
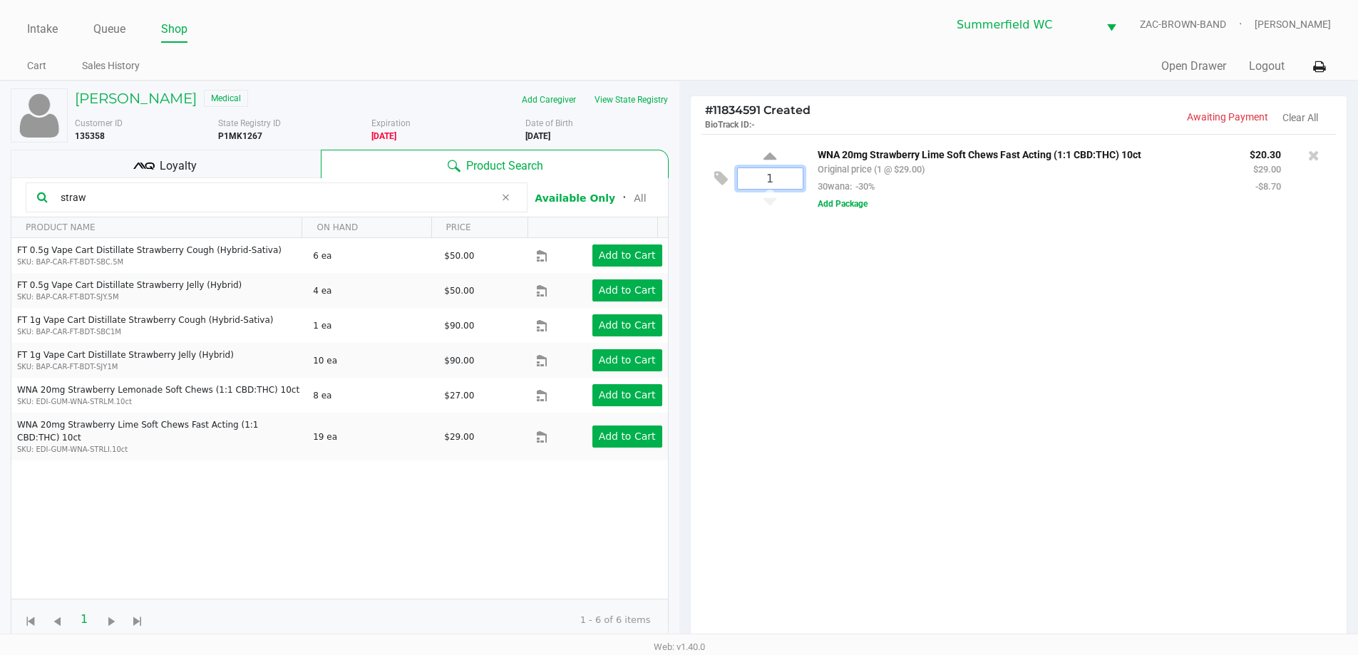
click at [684, 170] on input "1" at bounding box center [770, 178] width 65 height 21
type input "3"
click at [684, 307] on div "Loading [PERSON_NAME] Medical Add Caregiver View State Registry Customer ID 135…" at bounding box center [679, 454] width 1358 height 746
click at [259, 187] on input "straw" at bounding box center [275, 197] width 440 height 21
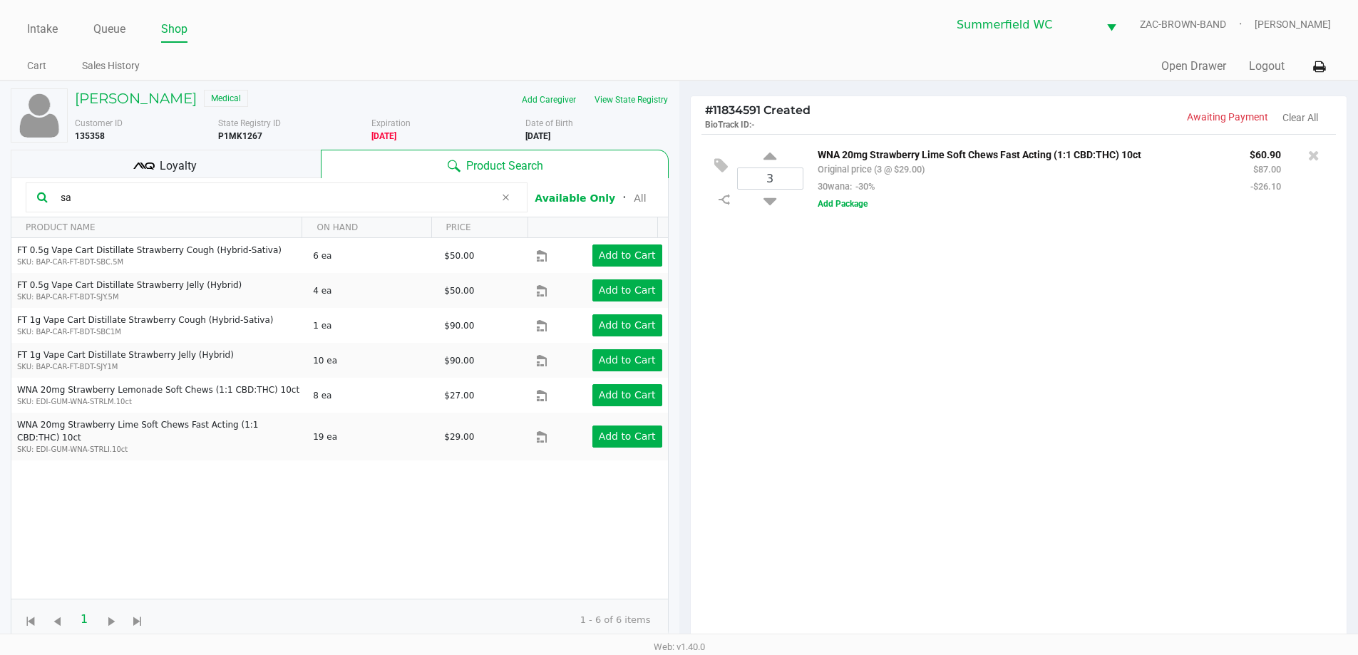
type input "s"
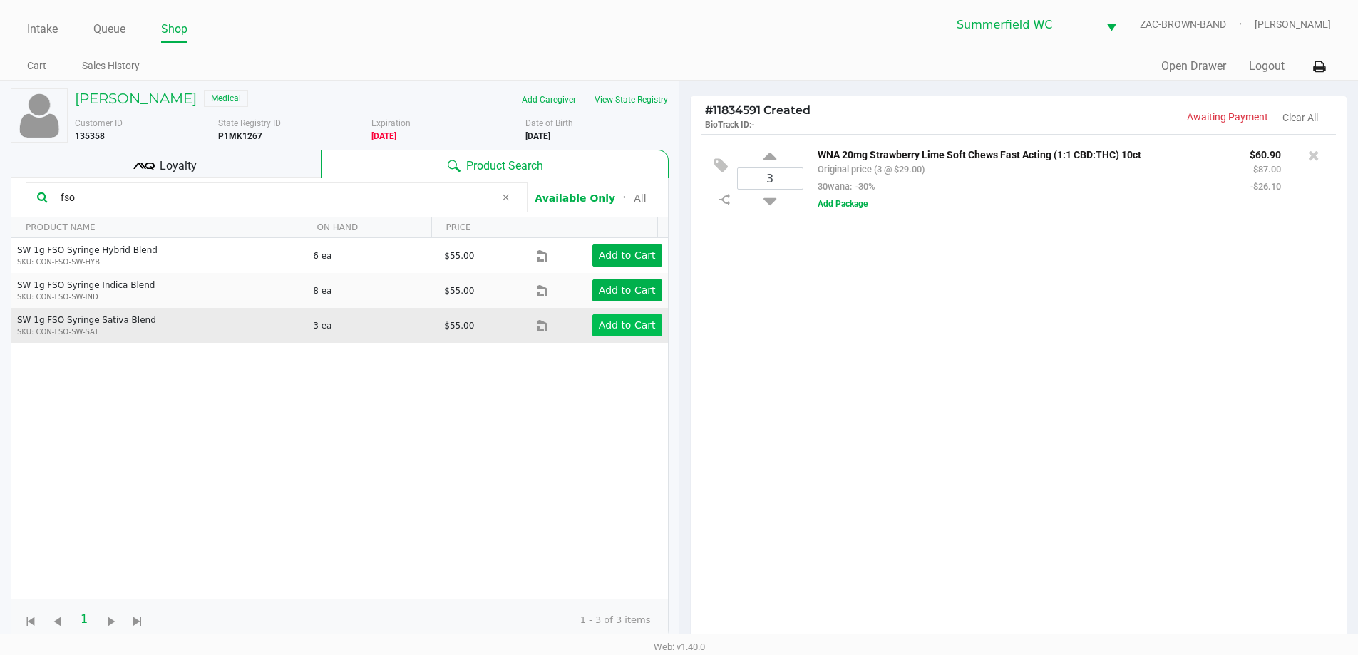
type input "fso"
click at [599, 328] on app-button-loader "Add to Cart" at bounding box center [627, 324] width 57 height 11
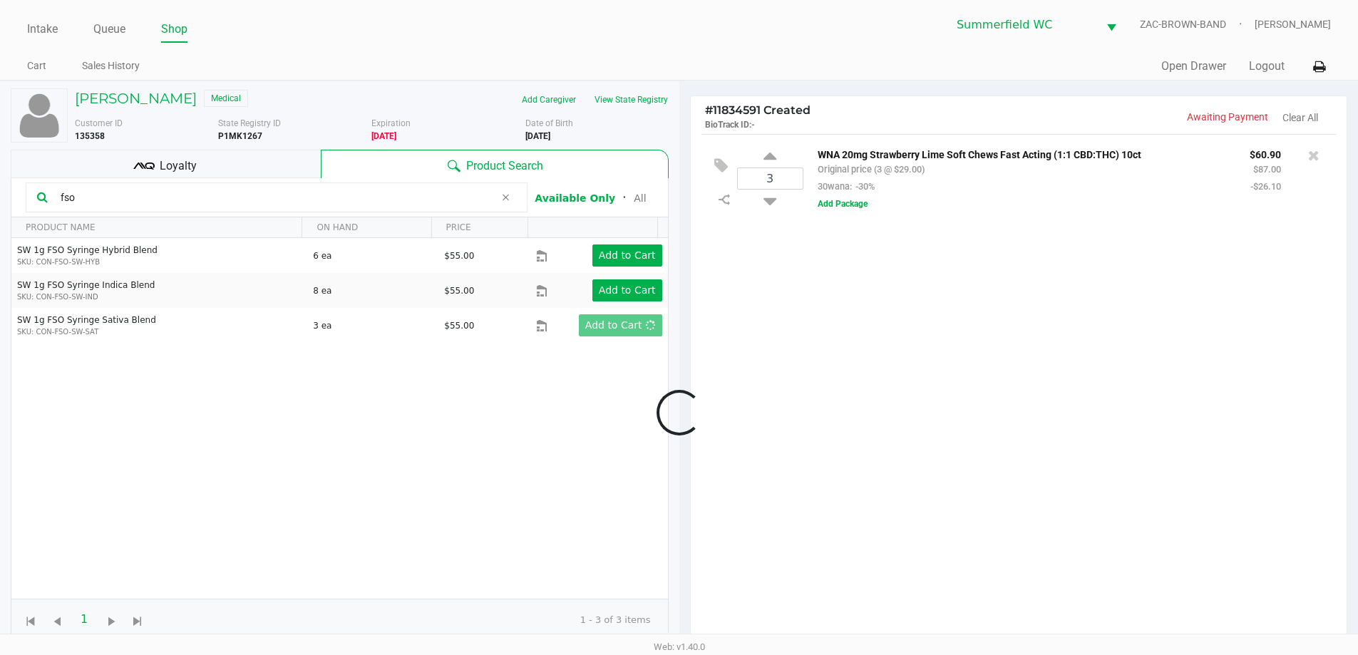
click at [684, 351] on div at bounding box center [679, 413] width 1358 height 522
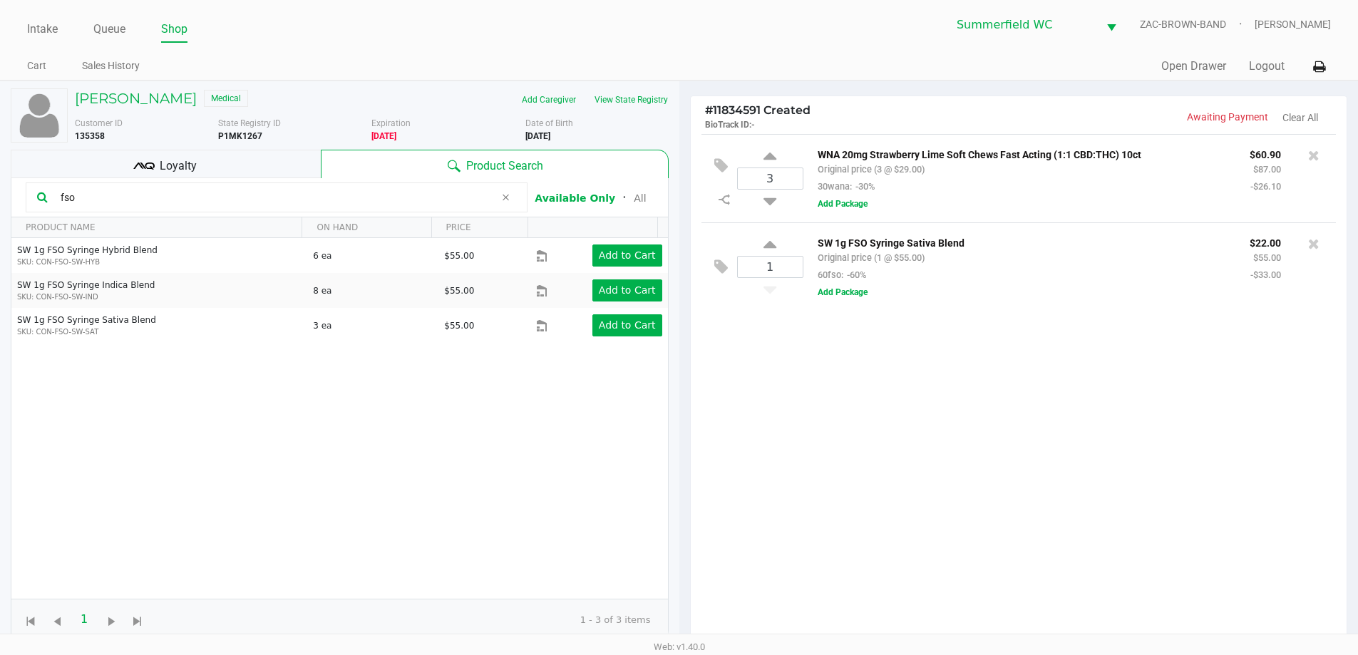
click at [130, 192] on input "fso" at bounding box center [275, 197] width 440 height 21
click at [684, 366] on div "3 WNA 20mg Strawberry Lime Soft Chews Fast Acting (1:1 CBD:THC) 10ct Original p…" at bounding box center [1019, 393] width 657 height 518
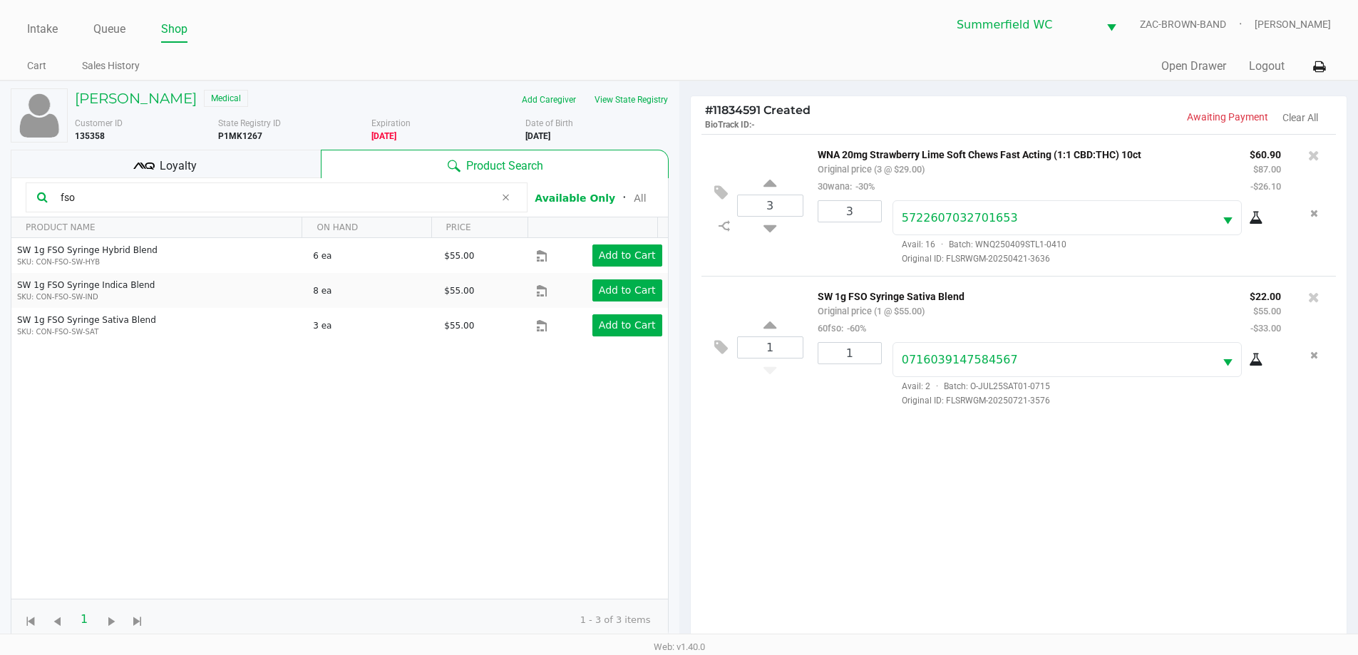
click at [326, 38] on ul "Intake Queue Shop" at bounding box center [353, 30] width 652 height 24
click at [242, 190] on input "fso" at bounding box center [275, 197] width 440 height 21
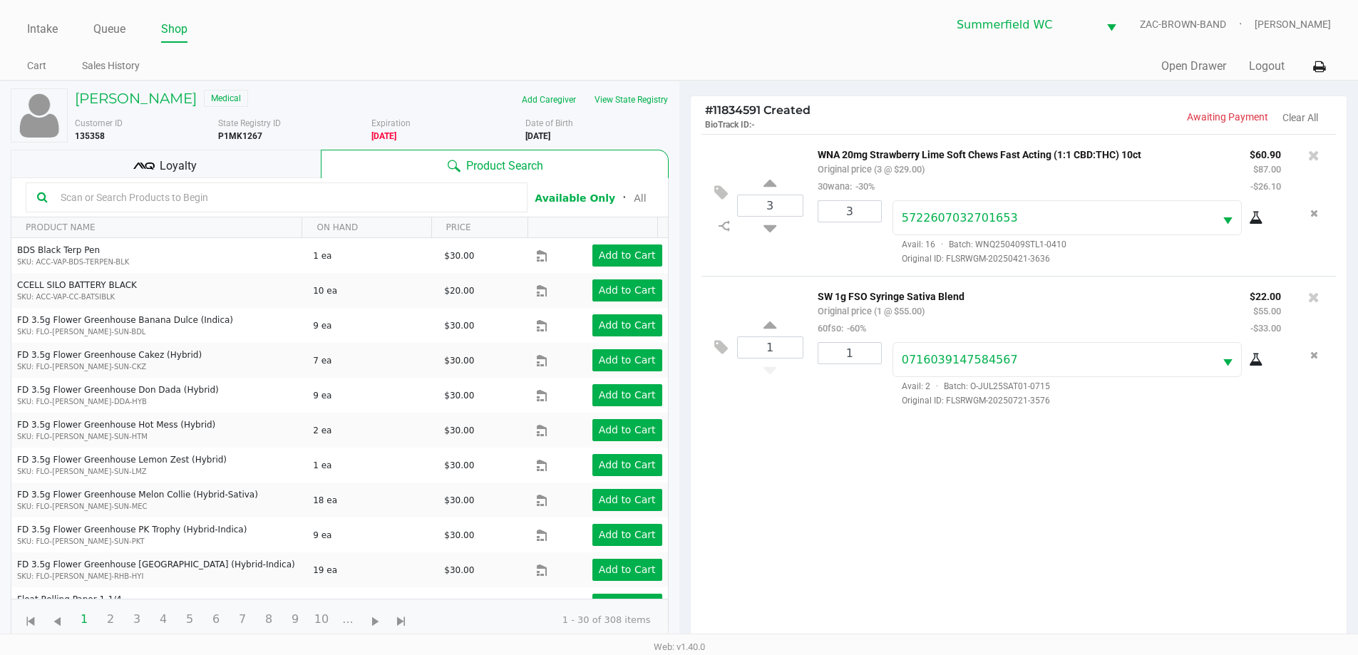
click at [200, 204] on input "text" at bounding box center [285, 197] width 461 height 21
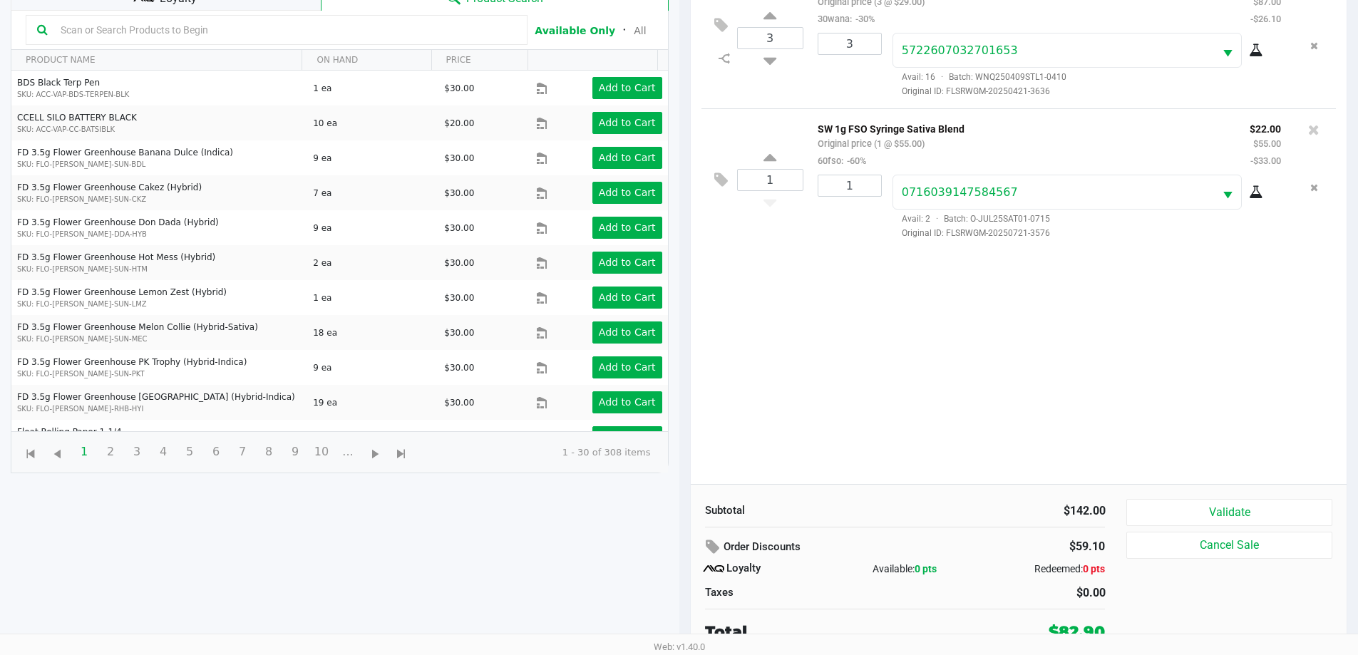
scroll to position [171, 0]
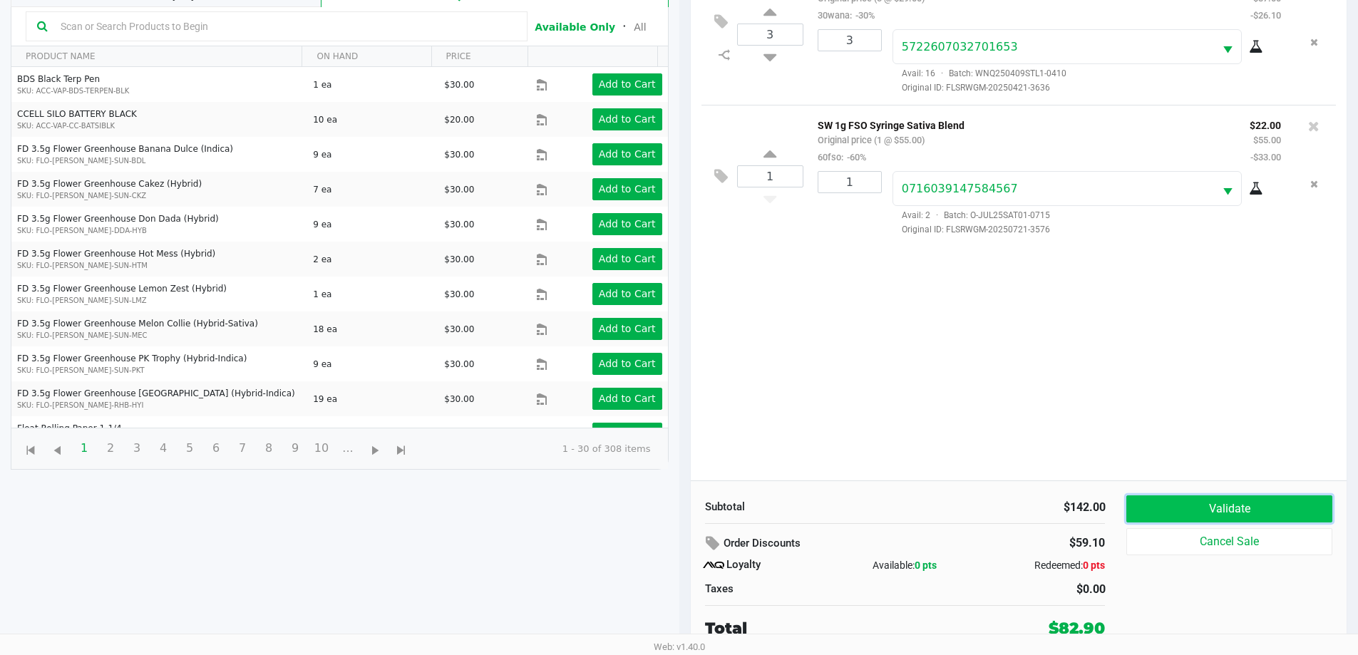
click at [684, 495] on button "Validate" at bounding box center [1228, 508] width 205 height 27
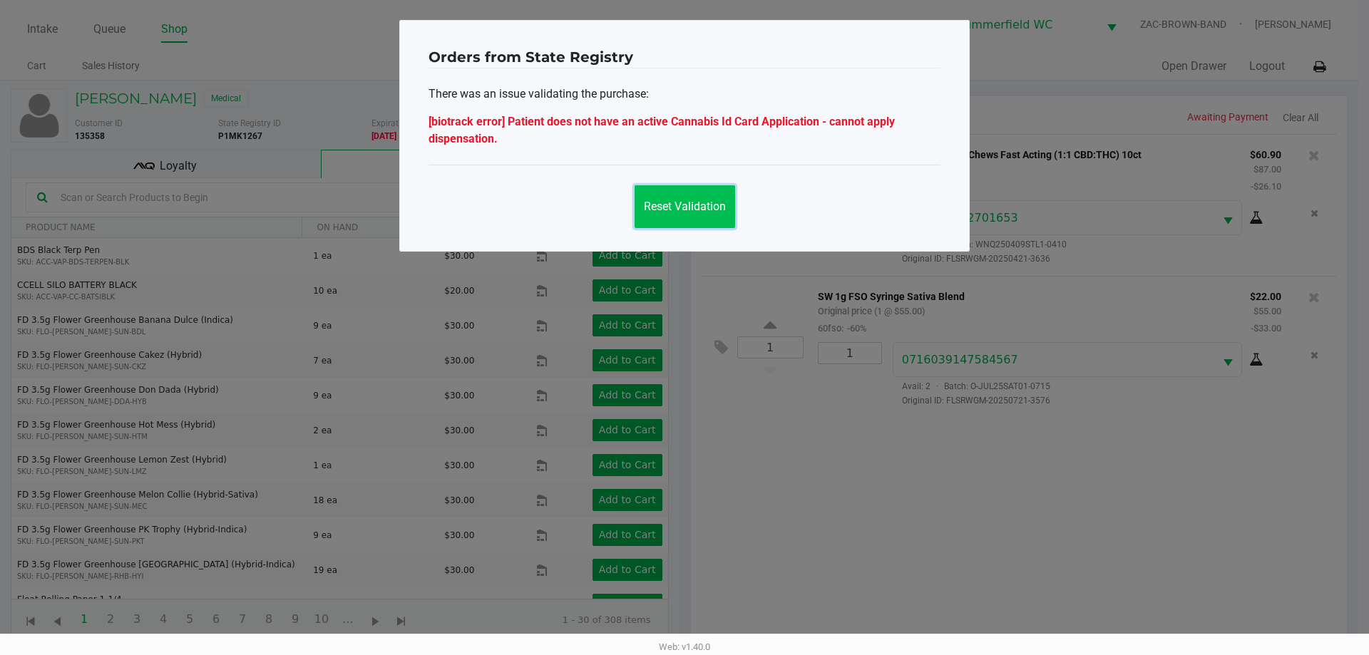
click at [662, 210] on span "Reset Validation" at bounding box center [685, 207] width 82 height 14
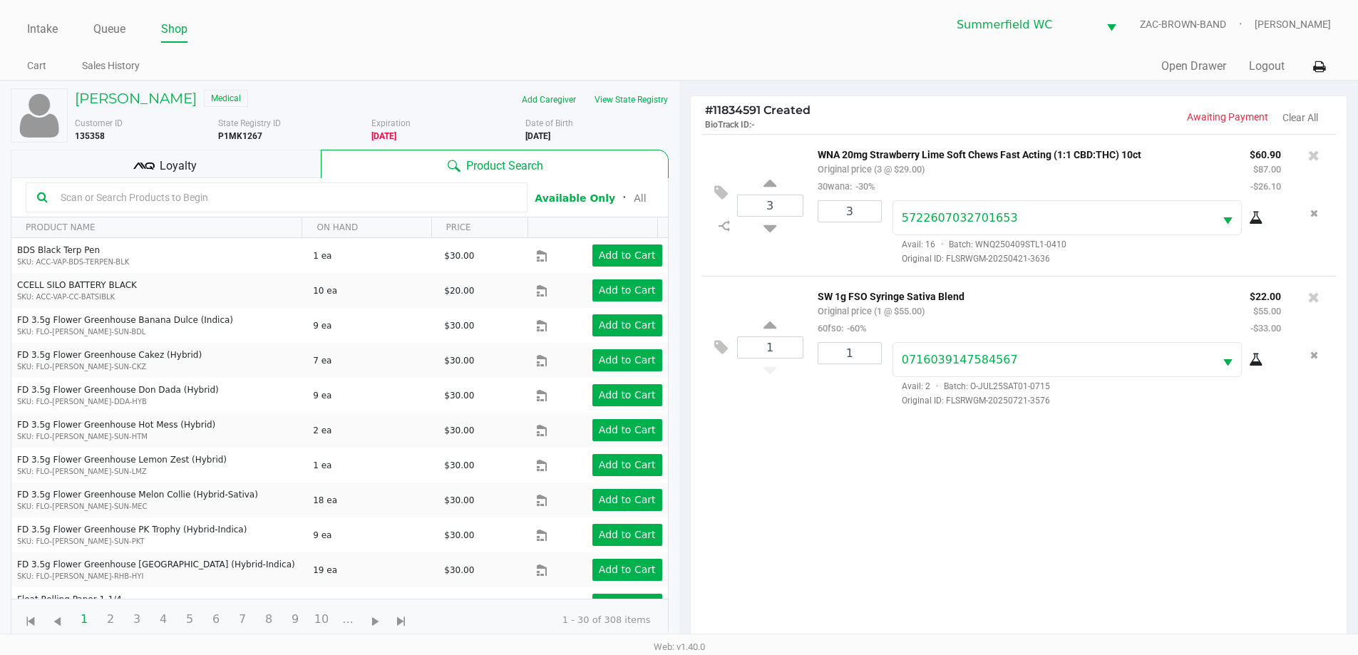
click at [684, 72] on div "Quick Sale Open Drawer Logout" at bounding box center [1005, 66] width 652 height 26
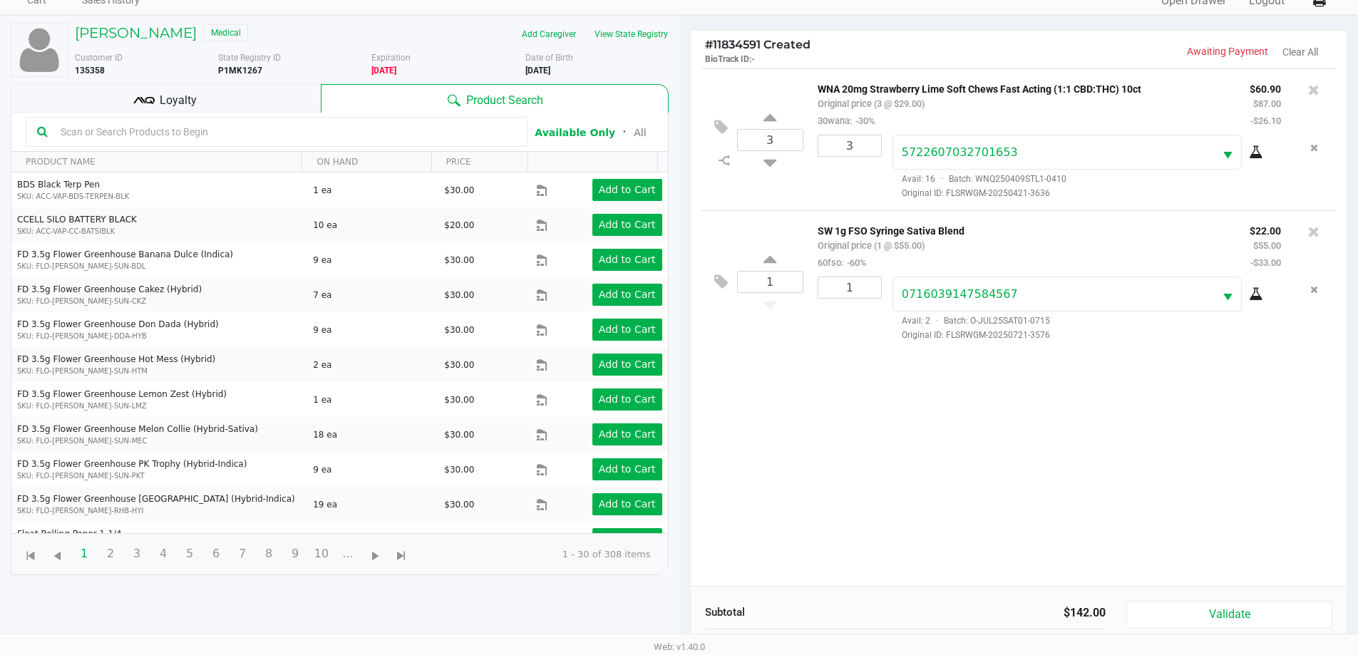
scroll to position [171, 0]
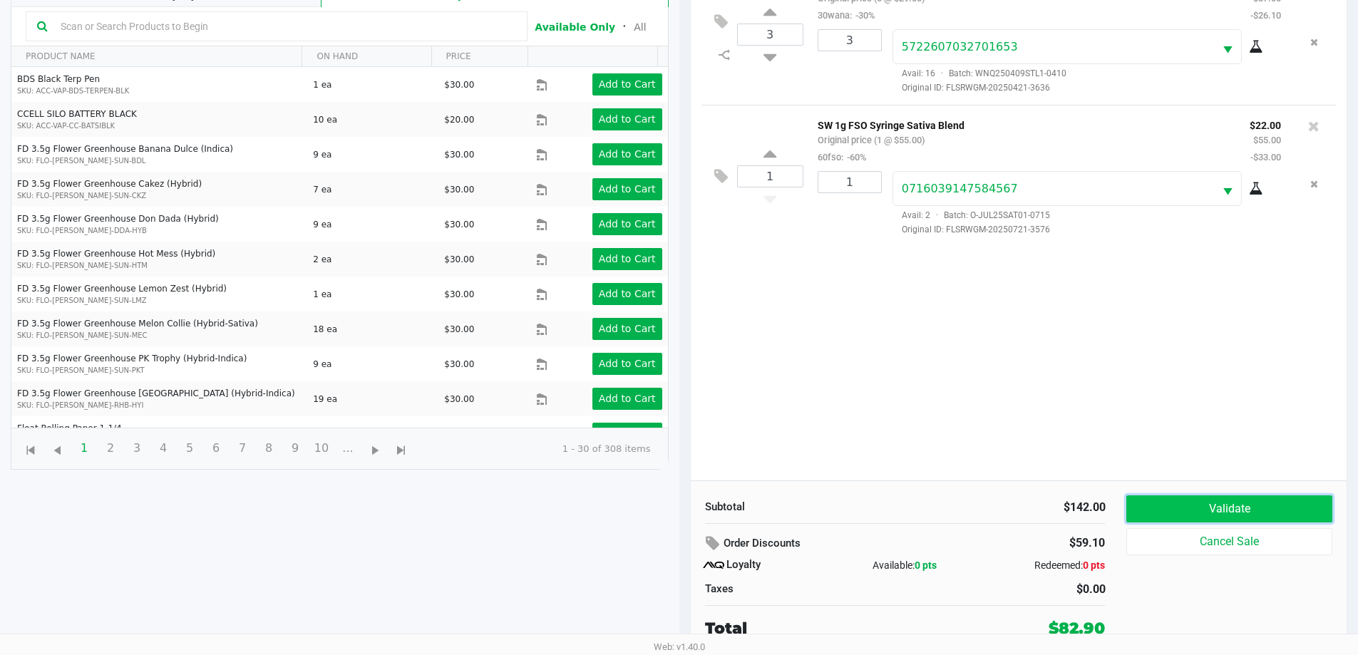
click at [684, 498] on button "Validate" at bounding box center [1228, 508] width 205 height 27
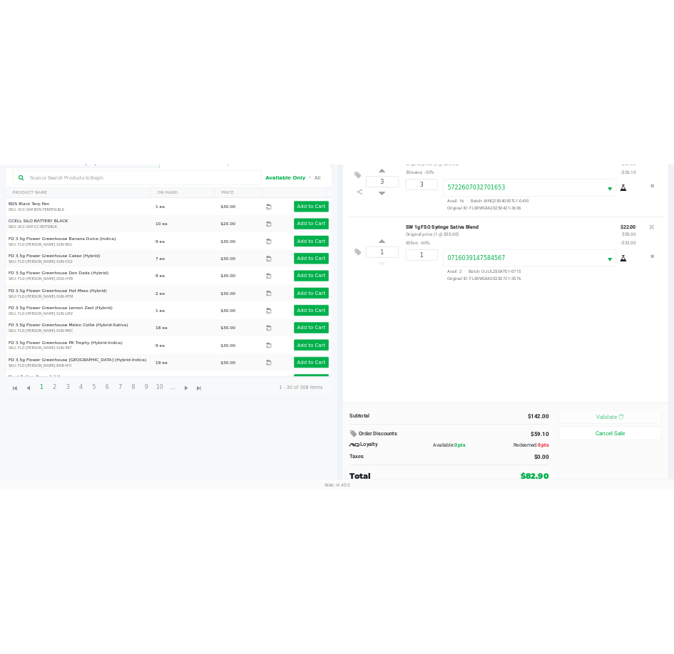
scroll to position [0, 0]
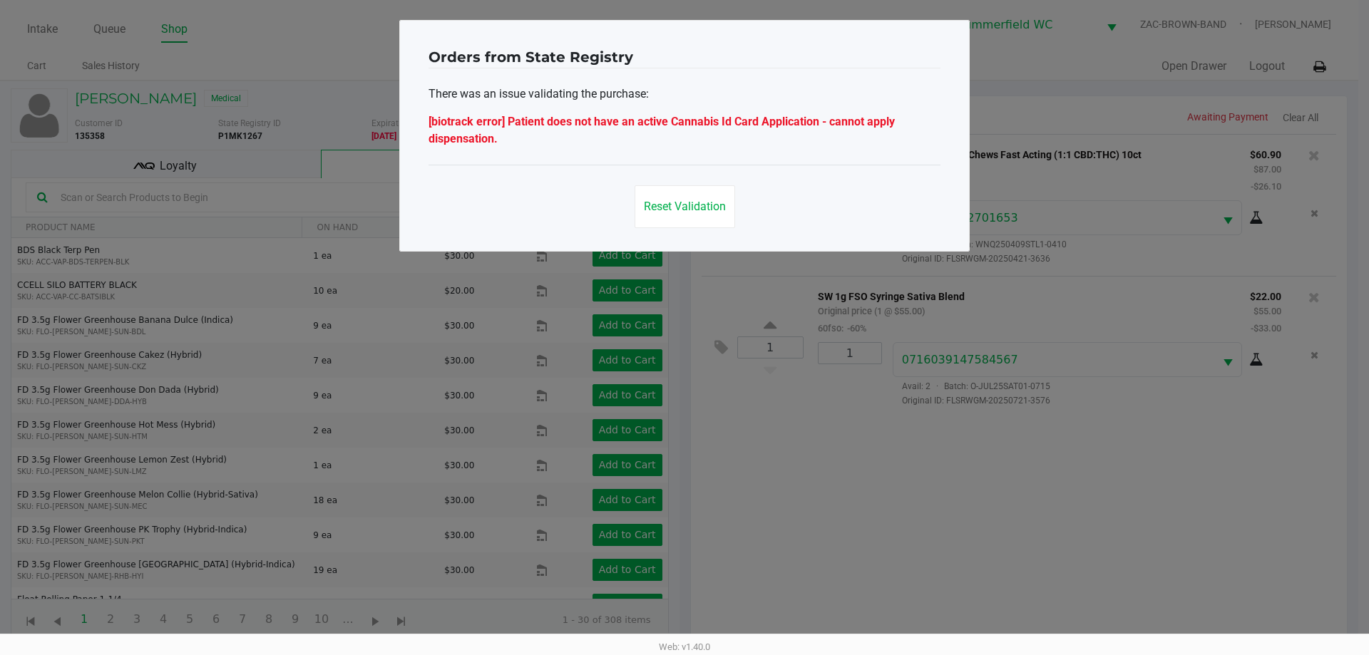
drag, startPoint x: 676, startPoint y: 144, endPoint x: 438, endPoint y: 118, distance: 238.8
click at [438, 118] on div "[biotrack error] Patient does not have an active Cannabis Id Card Application -…" at bounding box center [684, 130] width 512 height 34
click at [520, 150] on div "There was an issue validating the purchase: [biotrack error] Patient does not h…" at bounding box center [684, 116] width 512 height 96
click at [674, 203] on span "Reset Validation" at bounding box center [685, 207] width 82 height 14
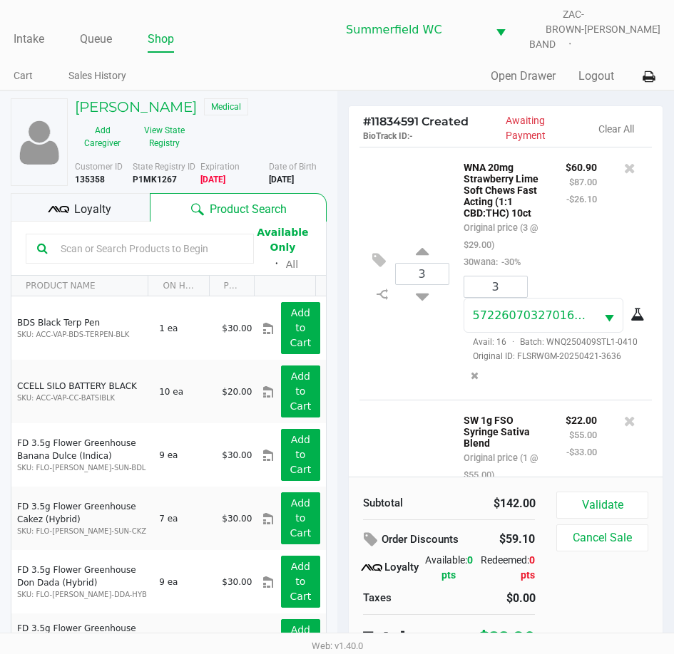
click at [160, 175] on b "P1MK1267" at bounding box center [155, 180] width 44 height 10
copy b "P1MK1267"
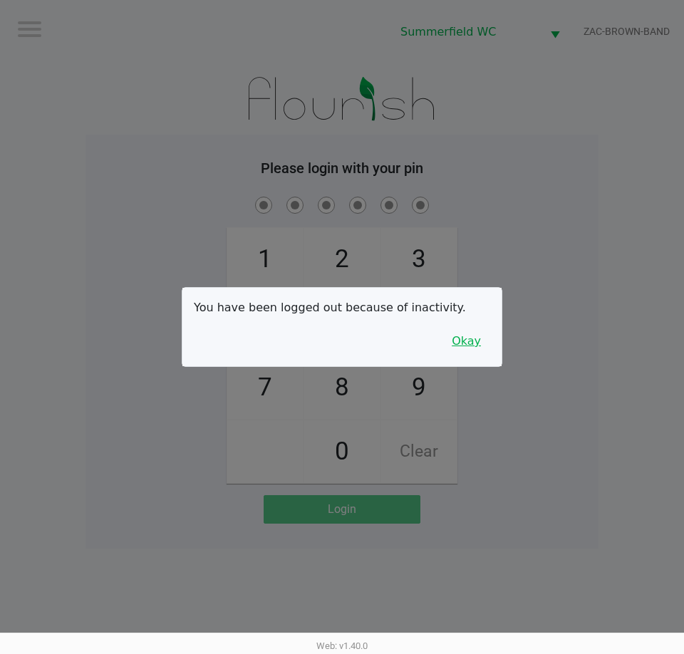
click at [456, 339] on button "Okay" at bounding box center [467, 341] width 48 height 27
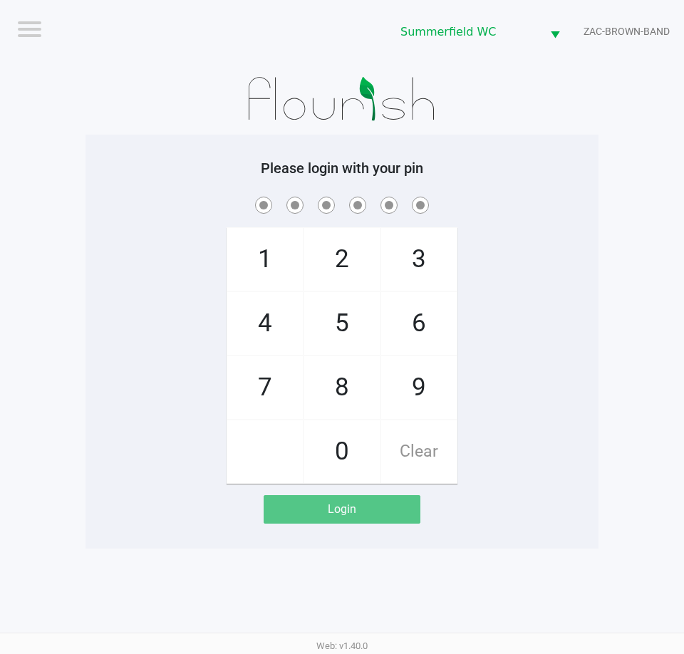
click at [516, 336] on div "1 4 7 2 5 8 0 3 6 9 Clear" at bounding box center [342, 339] width 513 height 290
click at [386, 114] on img at bounding box center [343, 98] width 222 height 71
checkbox input "true"
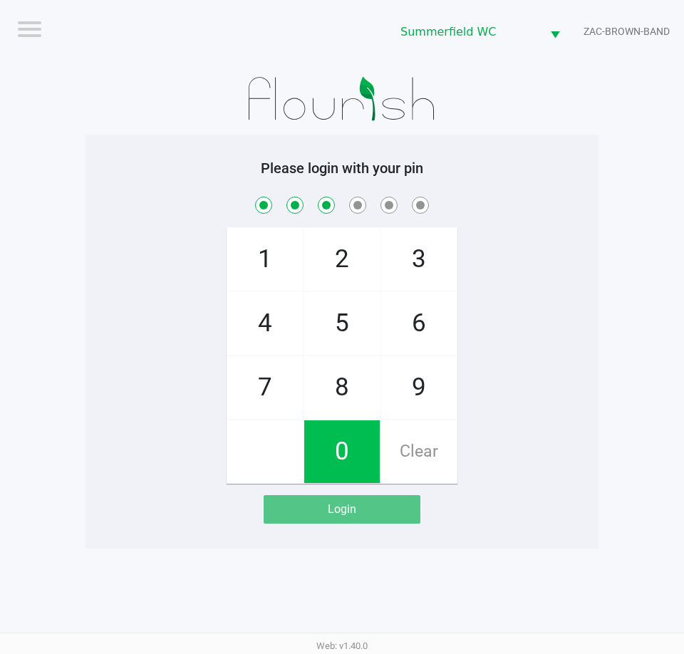
checkbox input "true"
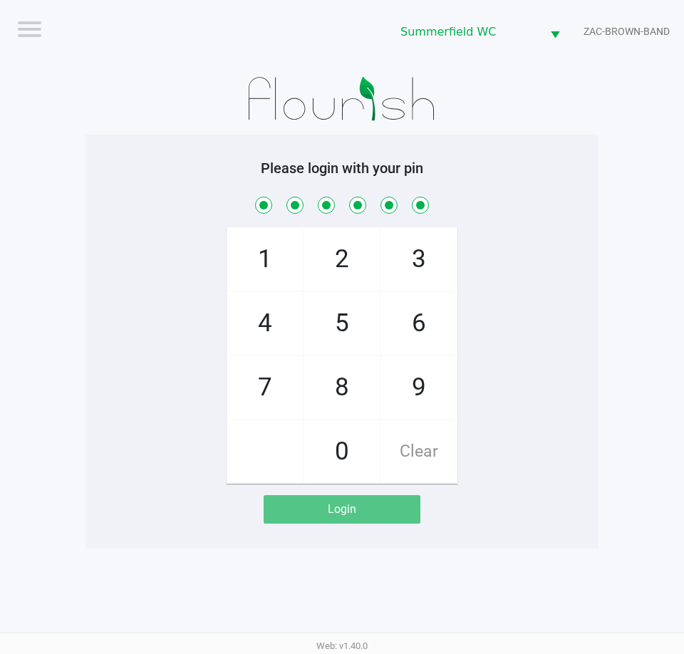
checkbox input "true"
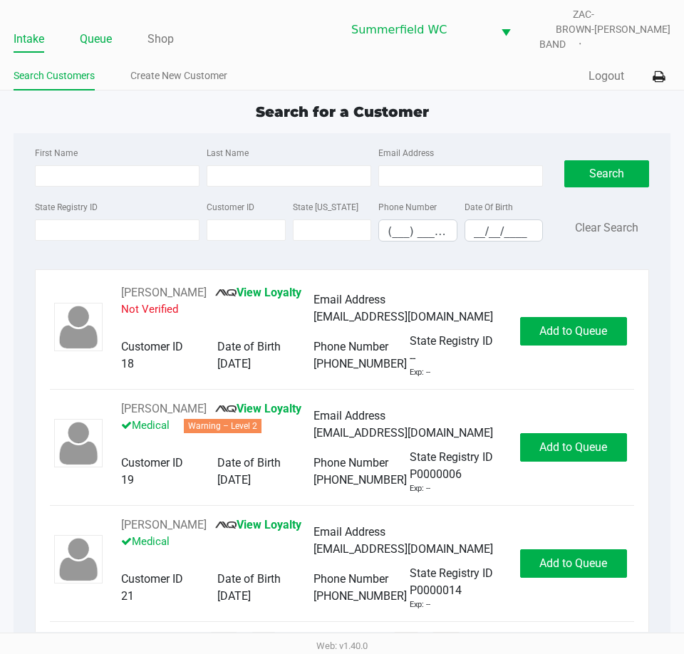
click at [103, 29] on link "Queue" at bounding box center [96, 39] width 32 height 20
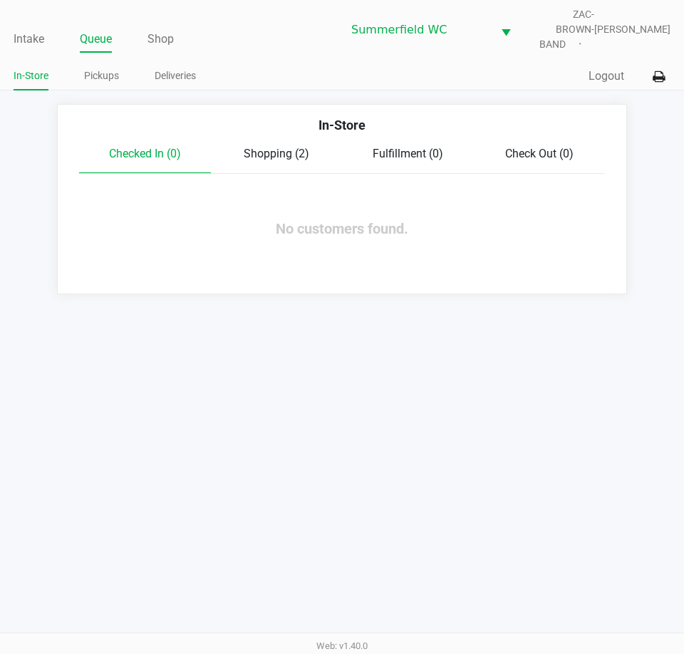
click at [279, 153] on div "Shopping (2)" at bounding box center [277, 153] width 132 height 17
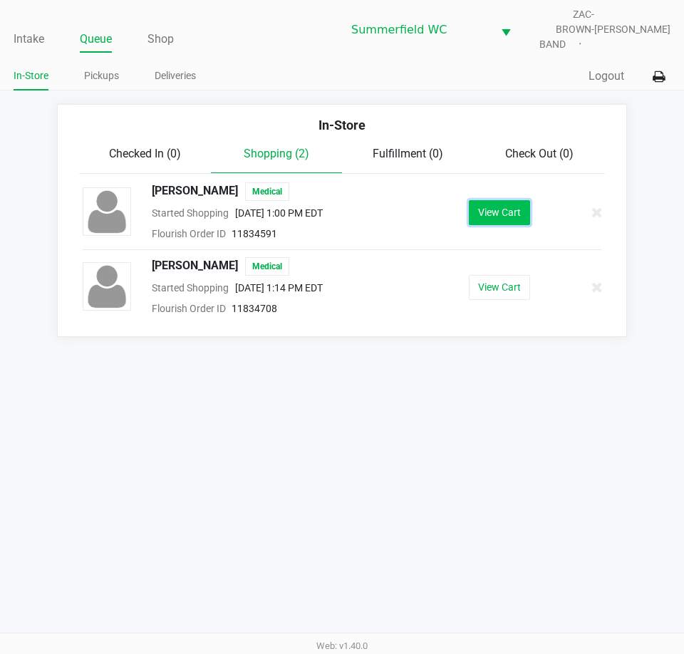
click at [492, 207] on button "View Cart" at bounding box center [499, 212] width 61 height 25
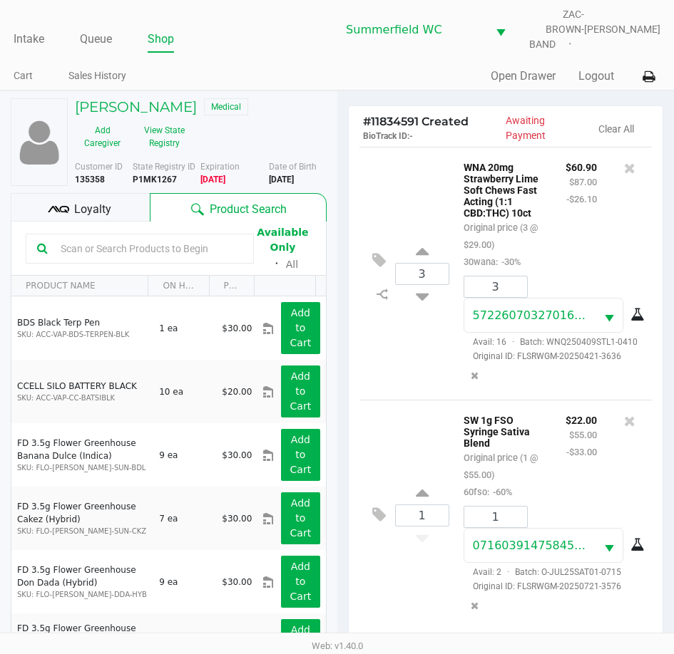
click at [107, 201] on span "Loyalty" at bounding box center [92, 209] width 37 height 17
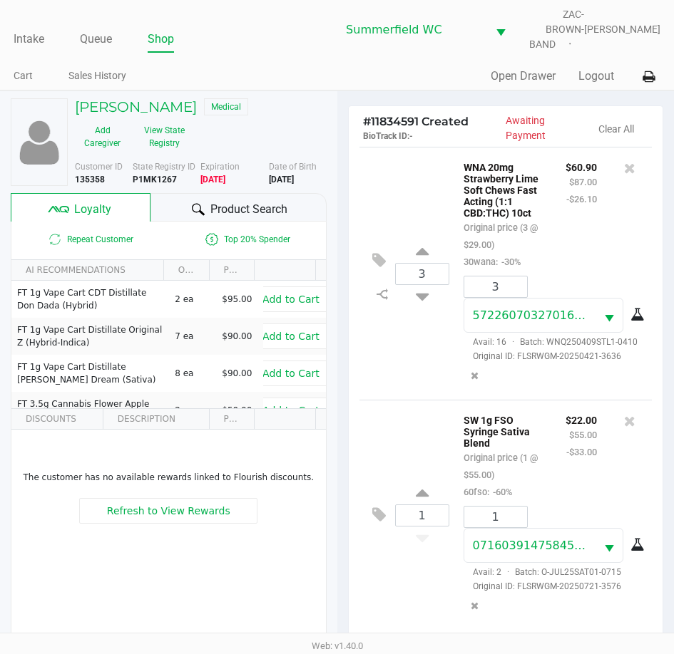
click at [250, 193] on div "Product Search" at bounding box center [238, 207] width 176 height 29
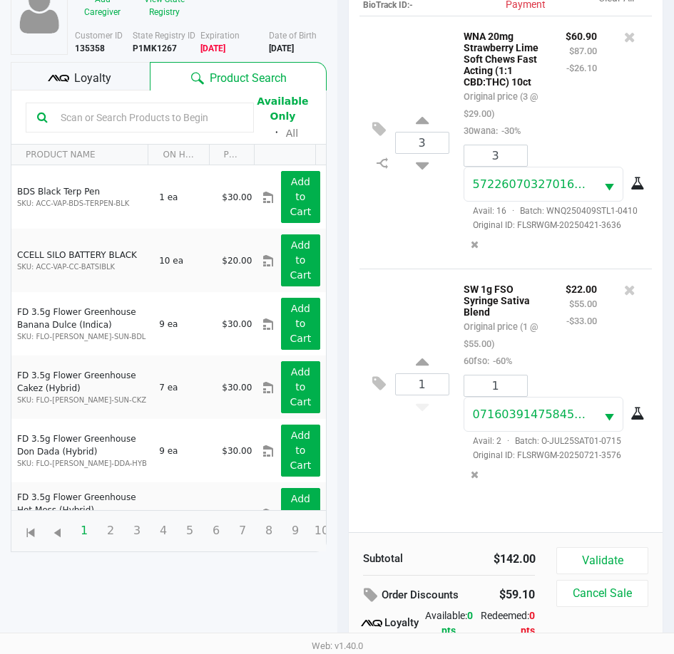
scroll to position [187, 0]
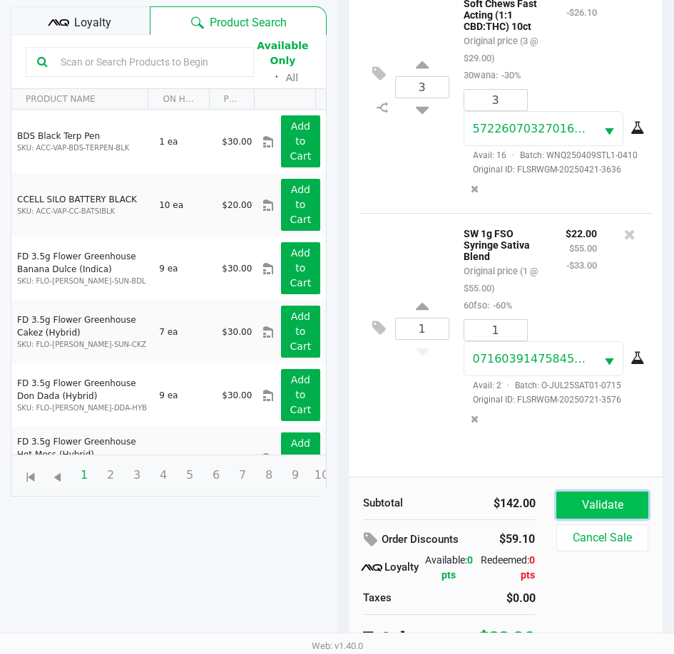
click at [602, 495] on button "Validate" at bounding box center [601, 505] width 91 height 27
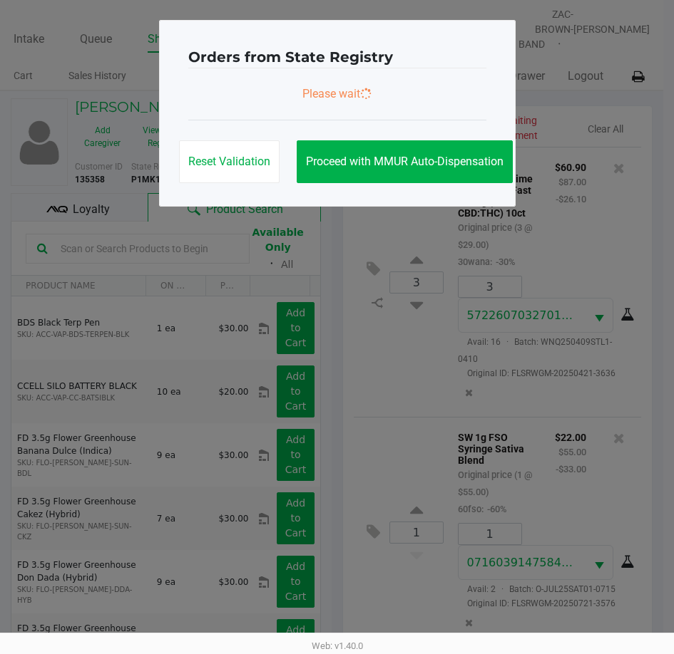
scroll to position [0, 0]
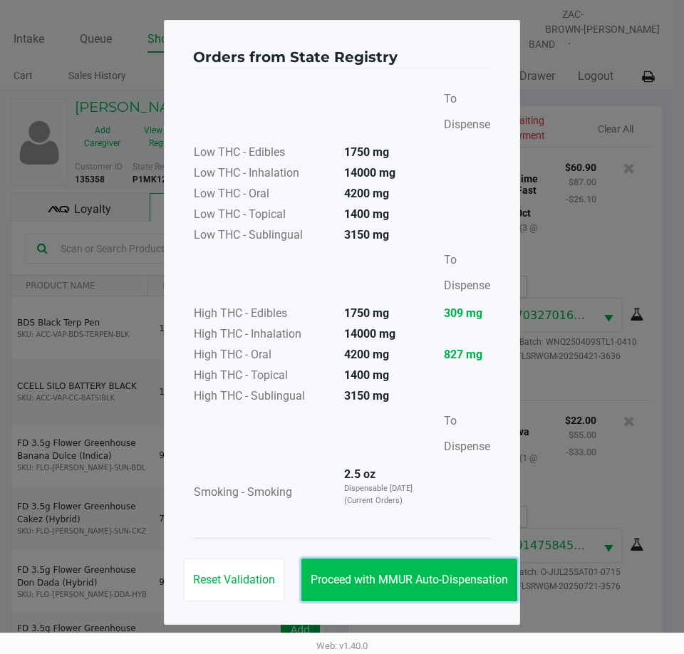
click at [428, 577] on span "Proceed with MMUR Auto-Dispensation" at bounding box center [409, 580] width 197 height 14
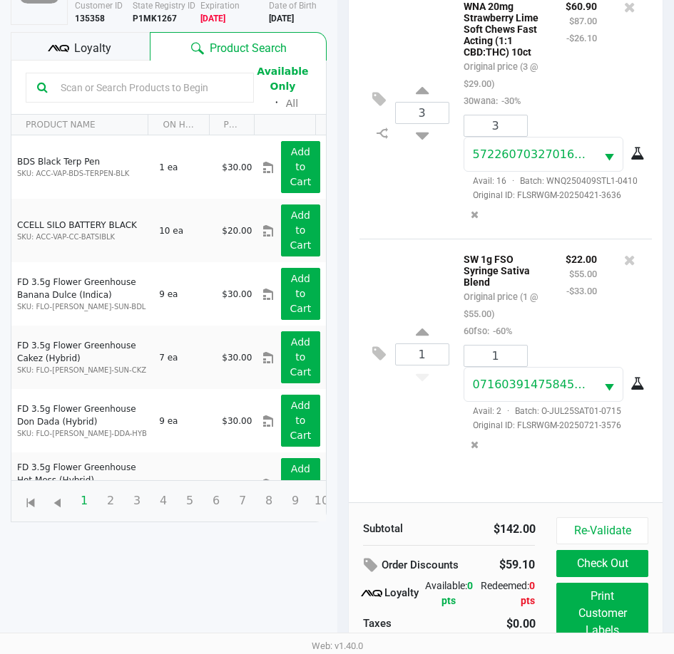
scroll to position [189, 0]
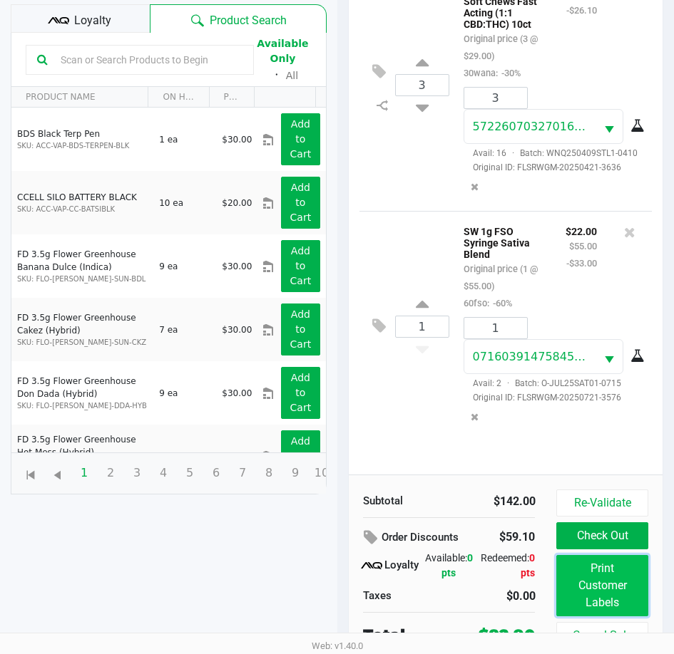
click at [599, 562] on button "Print Customer Labels" at bounding box center [601, 585] width 91 height 61
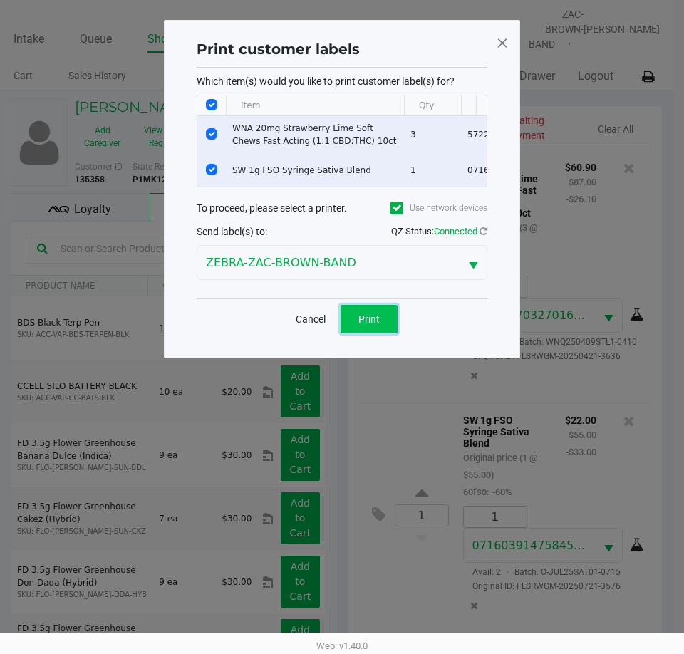
click at [389, 322] on button "Print" at bounding box center [369, 319] width 57 height 29
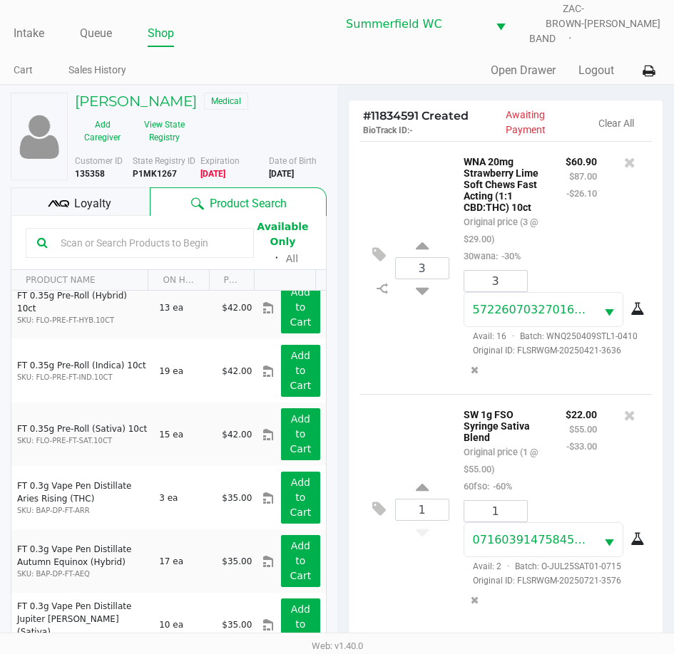
scroll to position [189, 0]
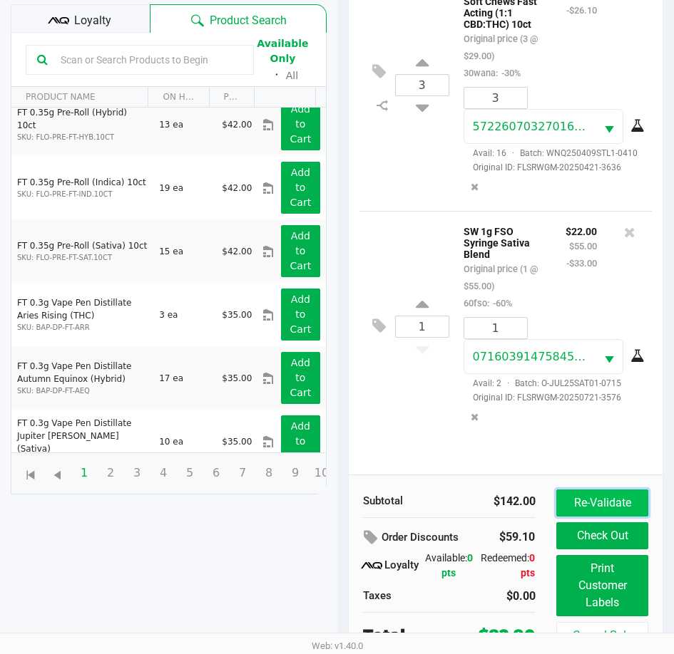
click at [603, 490] on button "Re-Validate" at bounding box center [601, 503] width 91 height 27
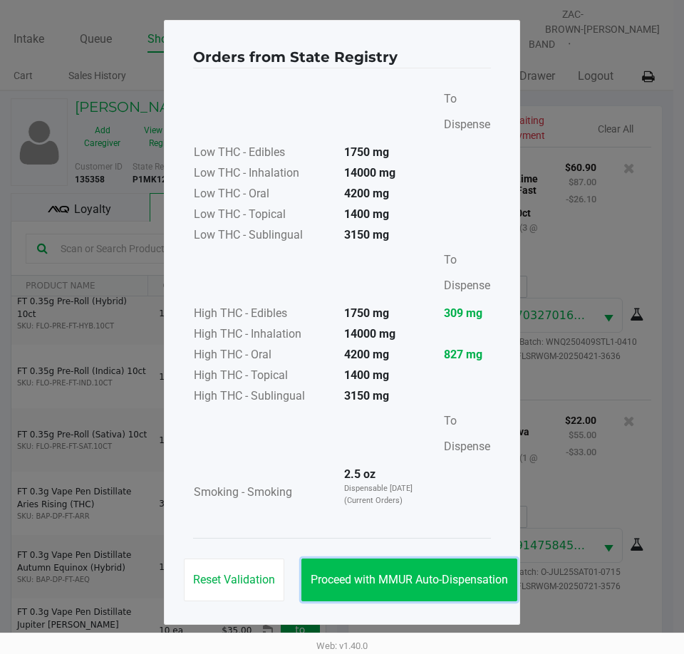
click at [456, 563] on button "Proceed with MMUR Auto-Dispensation" at bounding box center [410, 580] width 216 height 43
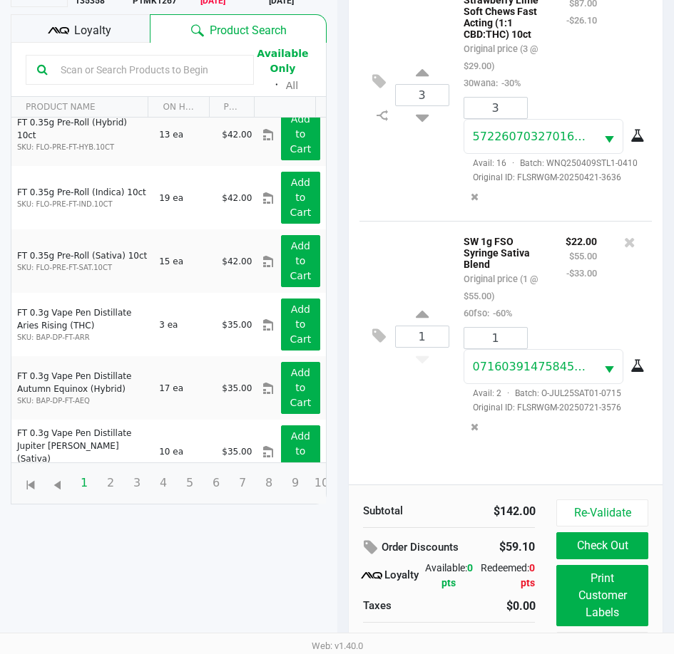
scroll to position [189, 0]
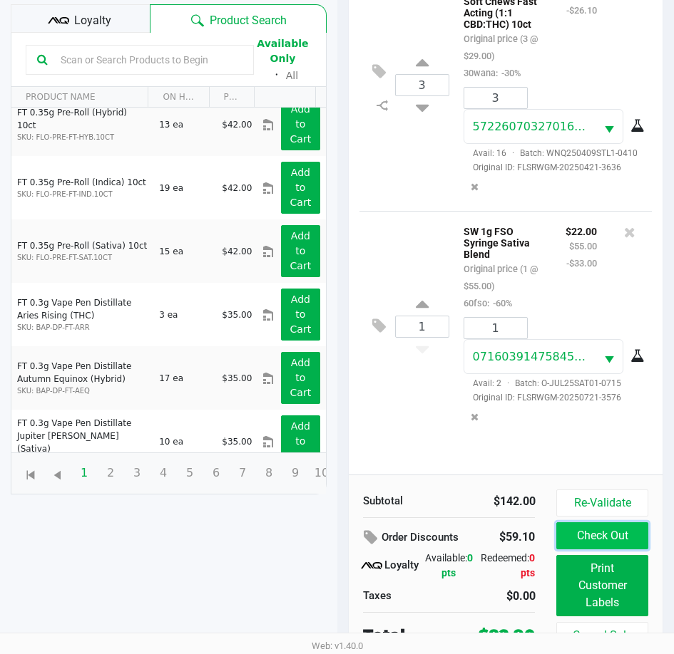
click at [622, 523] on button "Check Out" at bounding box center [601, 536] width 91 height 27
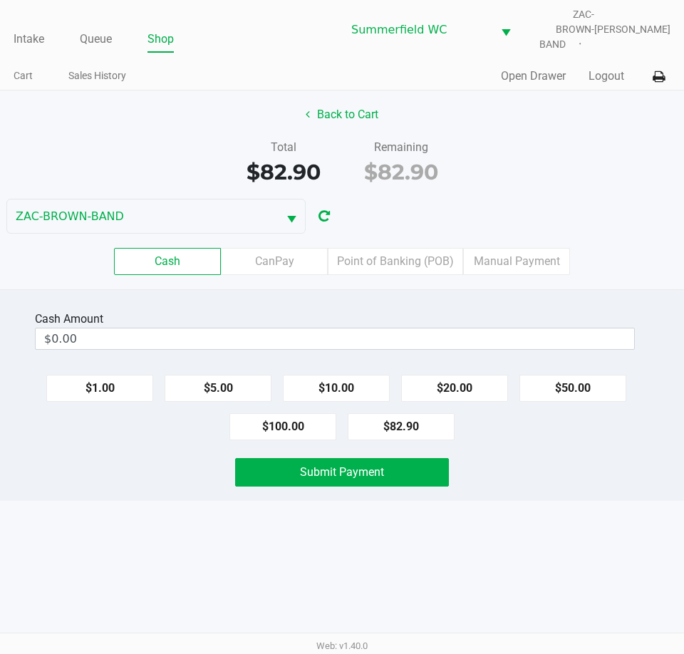
click at [506, 170] on div "Total $82.90 Remaining $82.90" at bounding box center [342, 163] width 706 height 49
click at [467, 139] on div "Total $82.90 Remaining $82.90" at bounding box center [342, 163] width 706 height 49
click at [509, 158] on div "Total $82.90 Remaining $82.90" at bounding box center [342, 163] width 706 height 49
click at [288, 415] on button "$100.00" at bounding box center [283, 426] width 107 height 27
type input "$100.00"
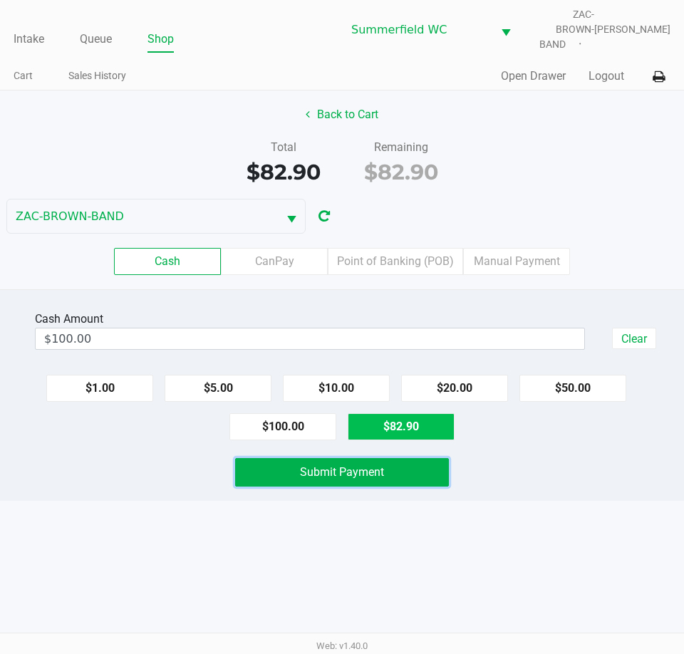
drag, startPoint x: 330, startPoint y: 451, endPoint x: 384, endPoint y: 429, distance: 57.6
click at [330, 458] on button "Submit Payment" at bounding box center [342, 472] width 214 height 29
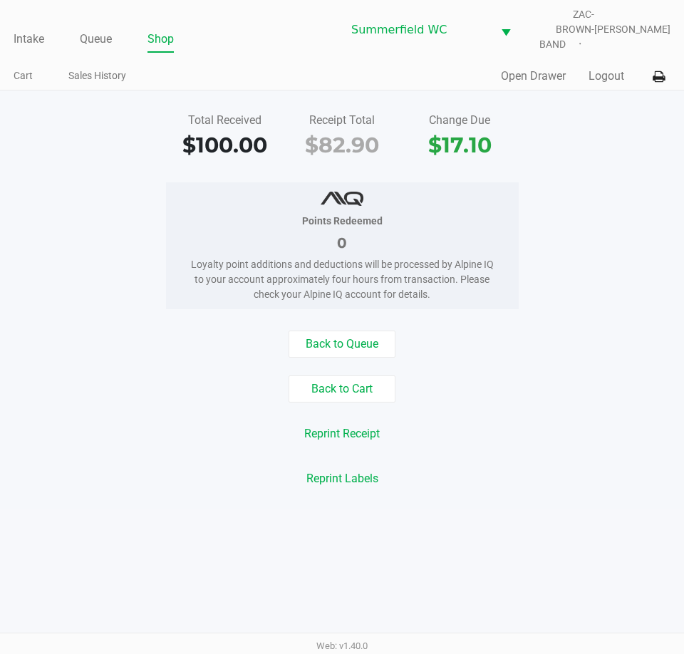
click at [94, 156] on div "Total Received $100.00 Receipt Total $82.90 Change Due $17.10 Points Redeemed 0…" at bounding box center [342, 300] width 684 height 419
click at [105, 29] on link "Queue" at bounding box center [96, 39] width 32 height 20
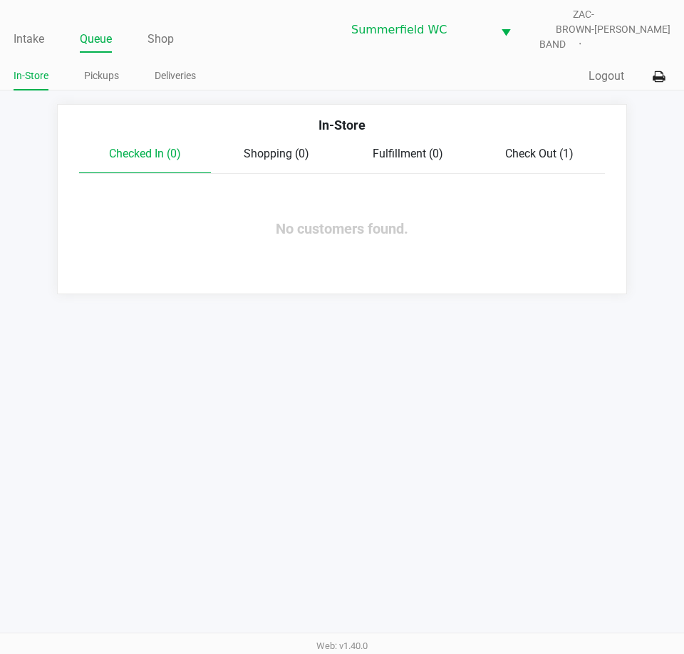
click at [277, 42] on div "Intake Queue Shop [PERSON_NAME] ZAC-BROWN-BAND [PERSON_NAME] In-Store Pickups D…" at bounding box center [342, 45] width 684 height 91
click at [107, 67] on link "Pickups" at bounding box center [101, 76] width 35 height 18
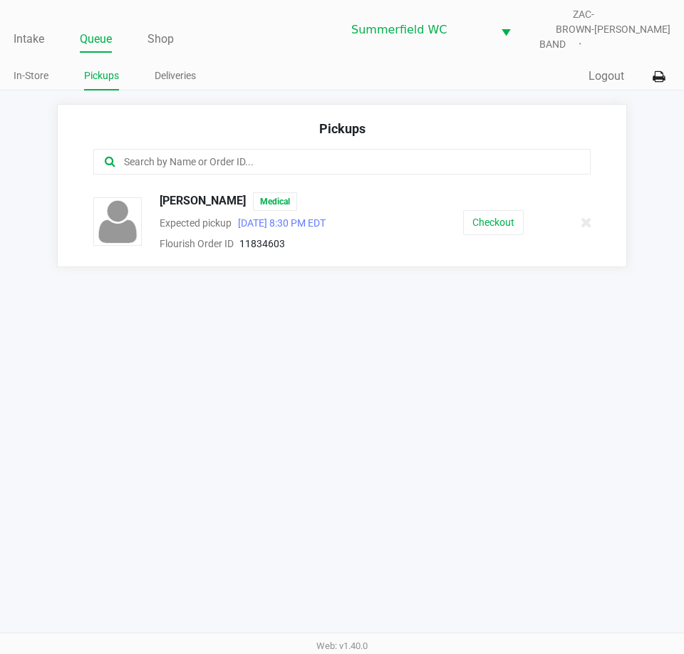
click at [329, 86] on app-point-of-sale "Intake Queue Shop [PERSON_NAME] ZAC-BROWN-BAND [PERSON_NAME] In-Store Pickups D…" at bounding box center [342, 133] width 684 height 267
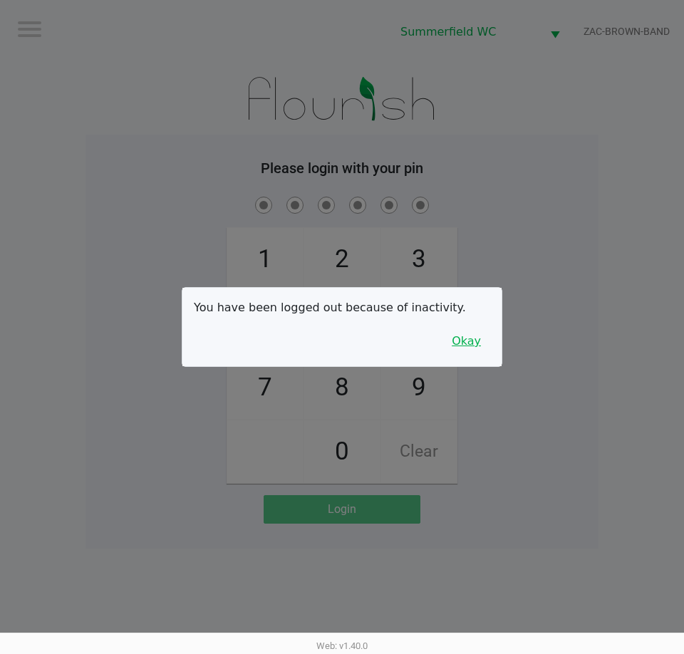
click at [465, 341] on button "Okay" at bounding box center [467, 341] width 48 height 27
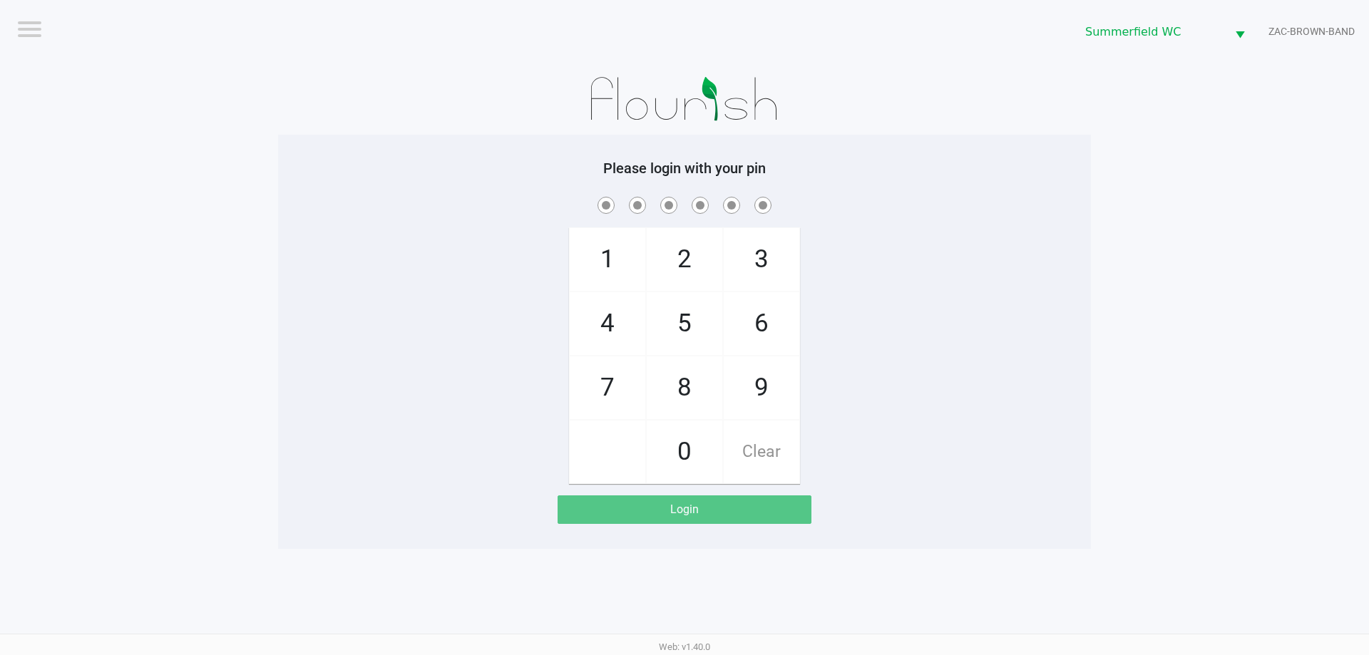
click at [684, 329] on div "1 4 7 2 5 8 0 3 6 9 Clear" at bounding box center [684, 339] width 813 height 290
checkbox input "true"
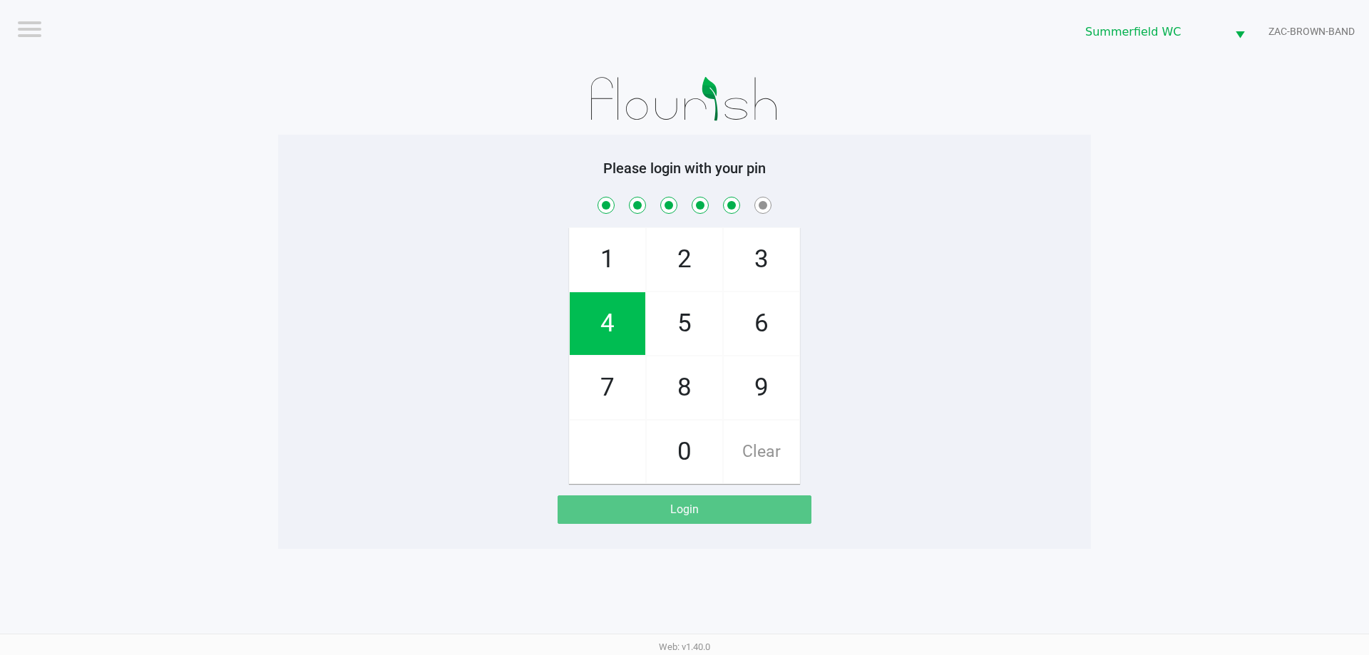
checkbox input "true"
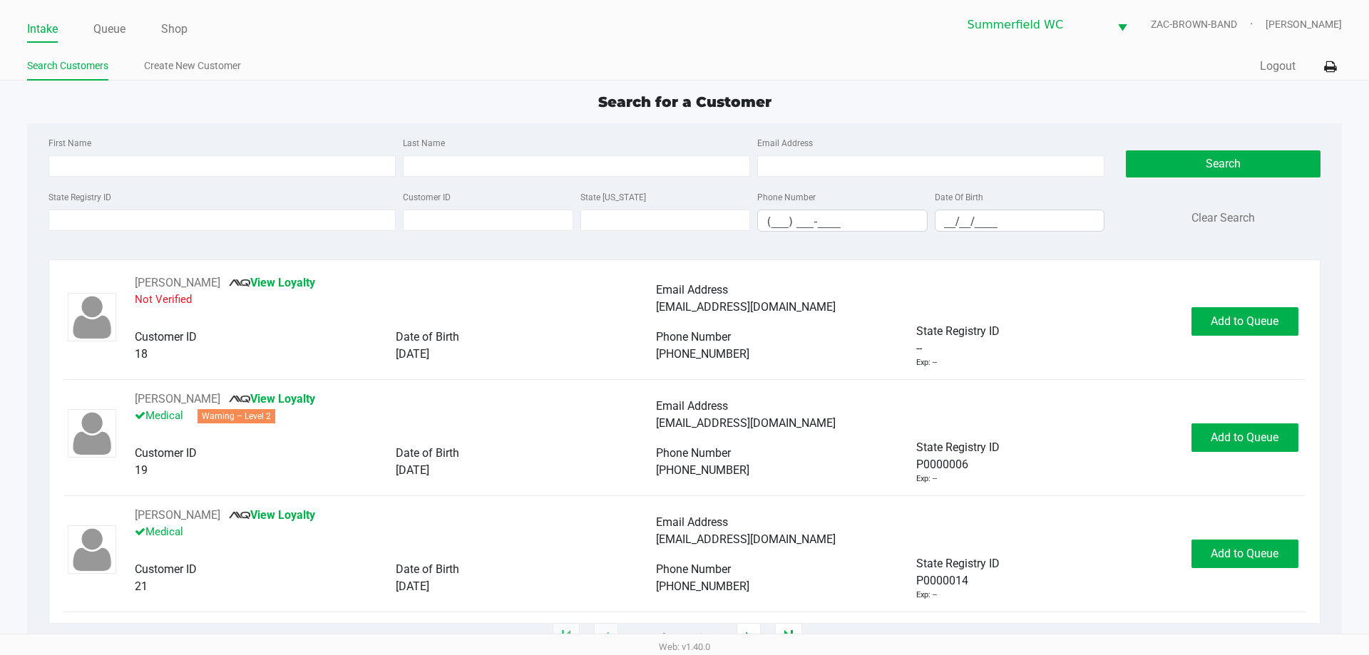
click at [132, 207] on div "State Registry ID" at bounding box center [222, 209] width 354 height 43
click at [132, 212] on input "State Registry ID" at bounding box center [221, 220] width 347 height 21
click at [145, 224] on input "State Registry ID" at bounding box center [221, 220] width 347 height 21
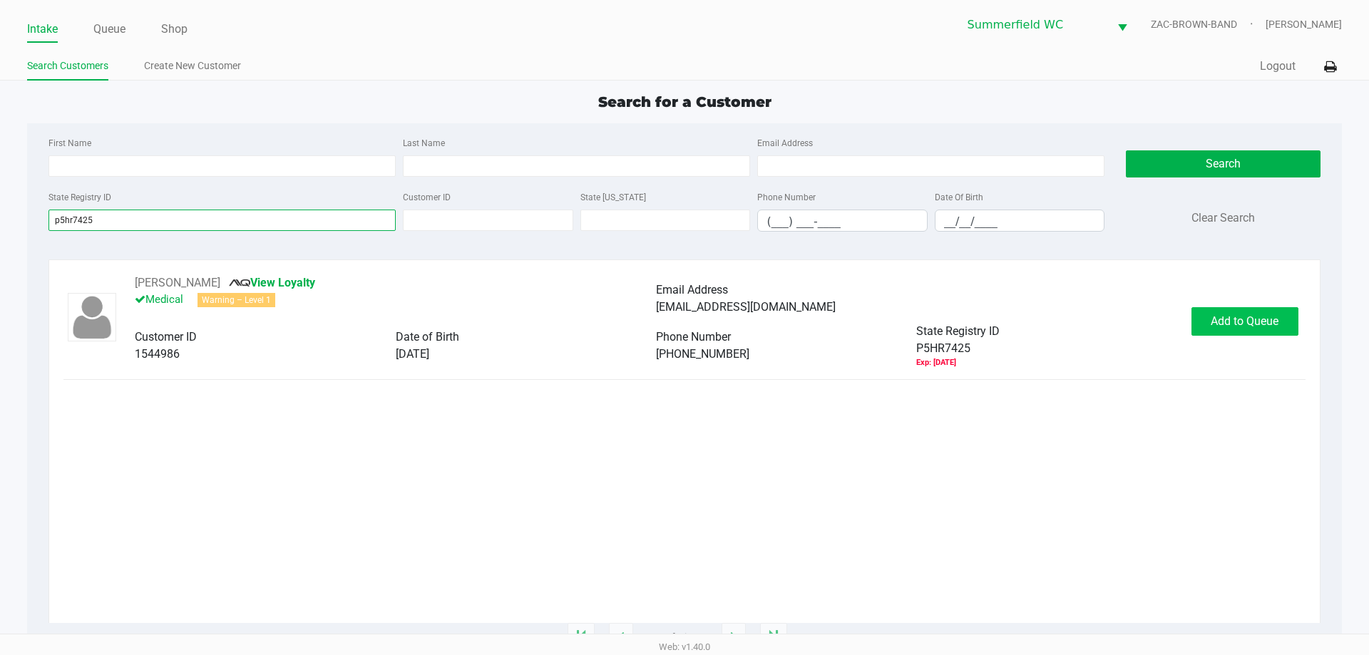
type input "p5hr7425"
click at [684, 312] on button "Add to Queue" at bounding box center [1244, 321] width 107 height 29
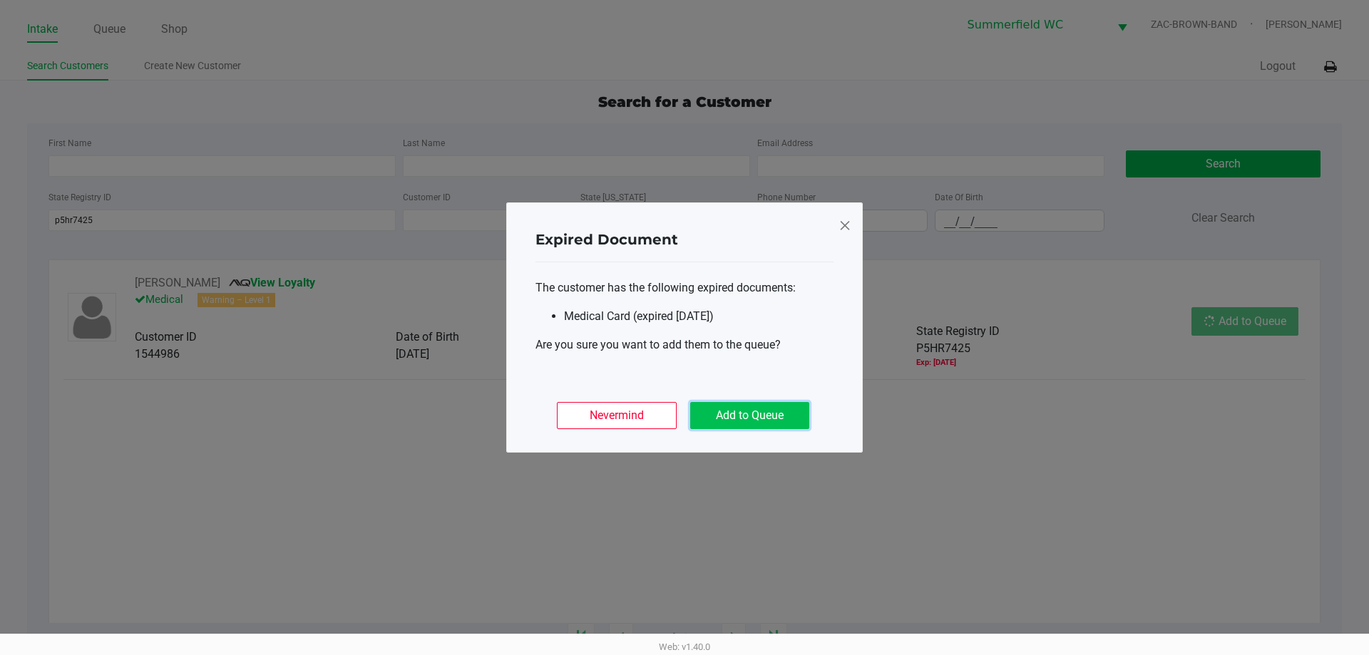
click at [684, 423] on button "Add to Queue" at bounding box center [749, 415] width 119 height 27
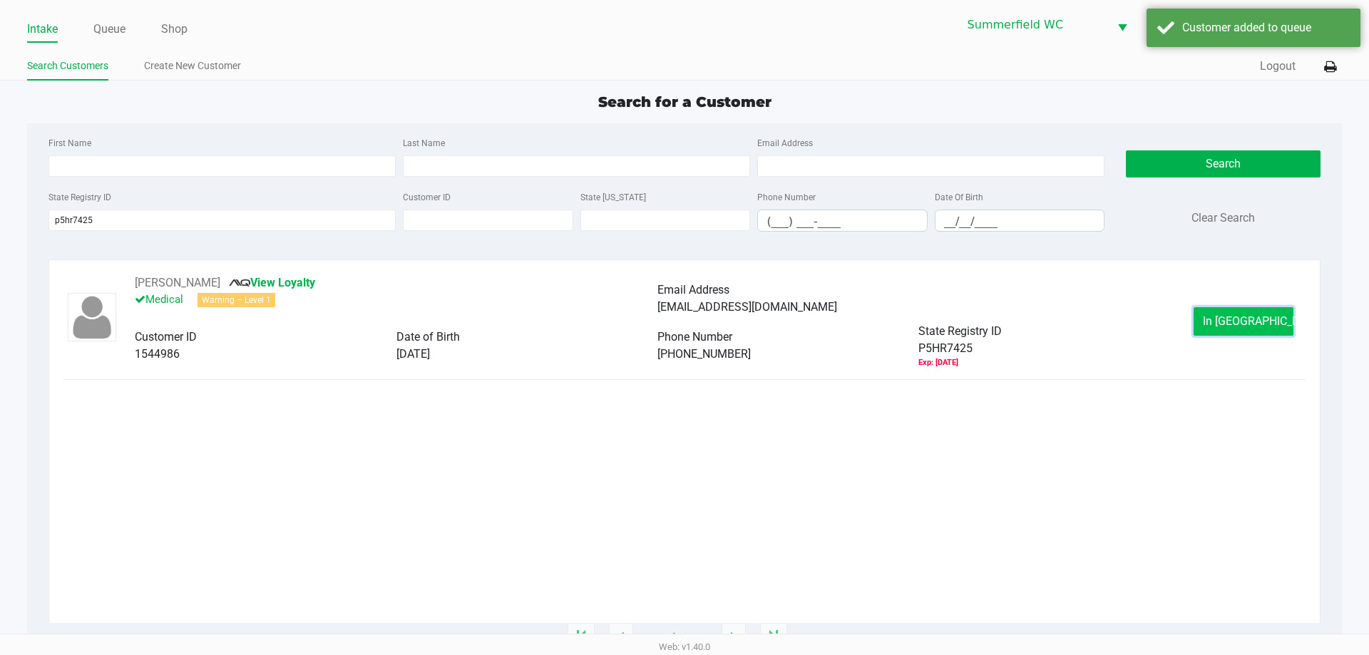
click at [684, 322] on span "In [GEOGRAPHIC_DATA]" at bounding box center [1263, 321] width 120 height 14
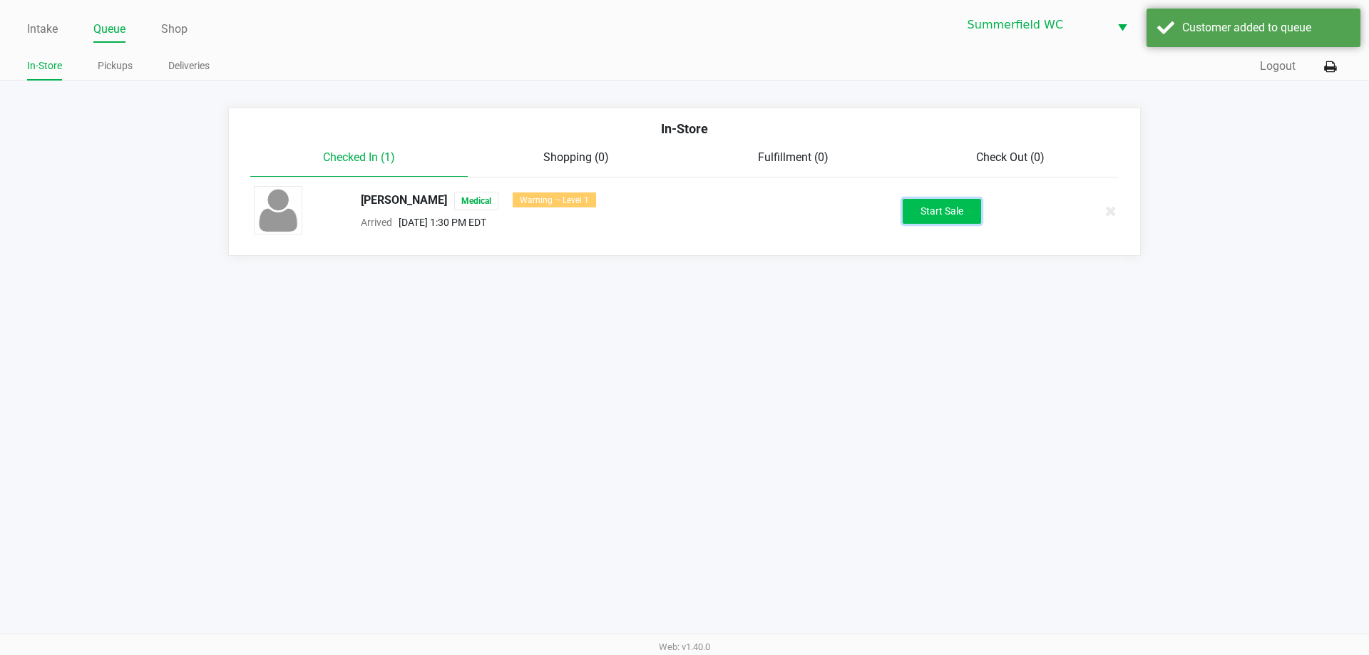
click at [684, 207] on button "Start Sale" at bounding box center [941, 211] width 78 height 25
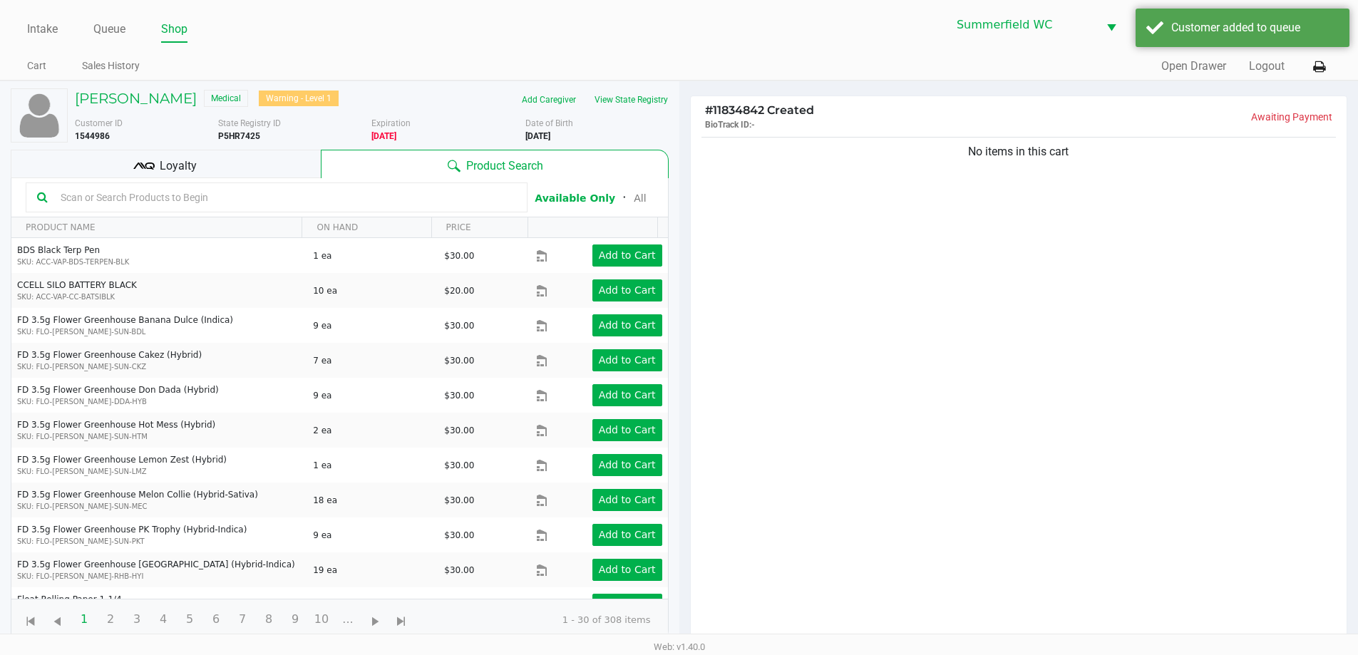
click at [198, 174] on div "Loyalty" at bounding box center [166, 164] width 310 height 29
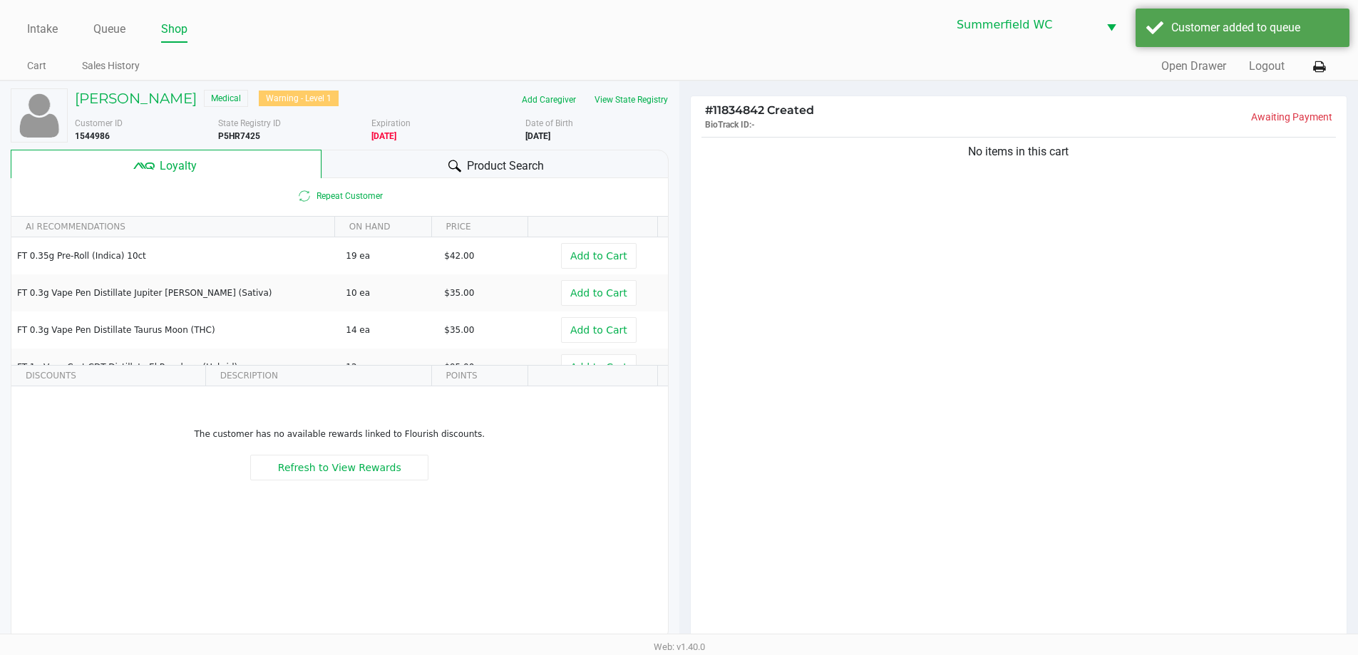
click at [480, 163] on span "Product Search" at bounding box center [505, 166] width 77 height 17
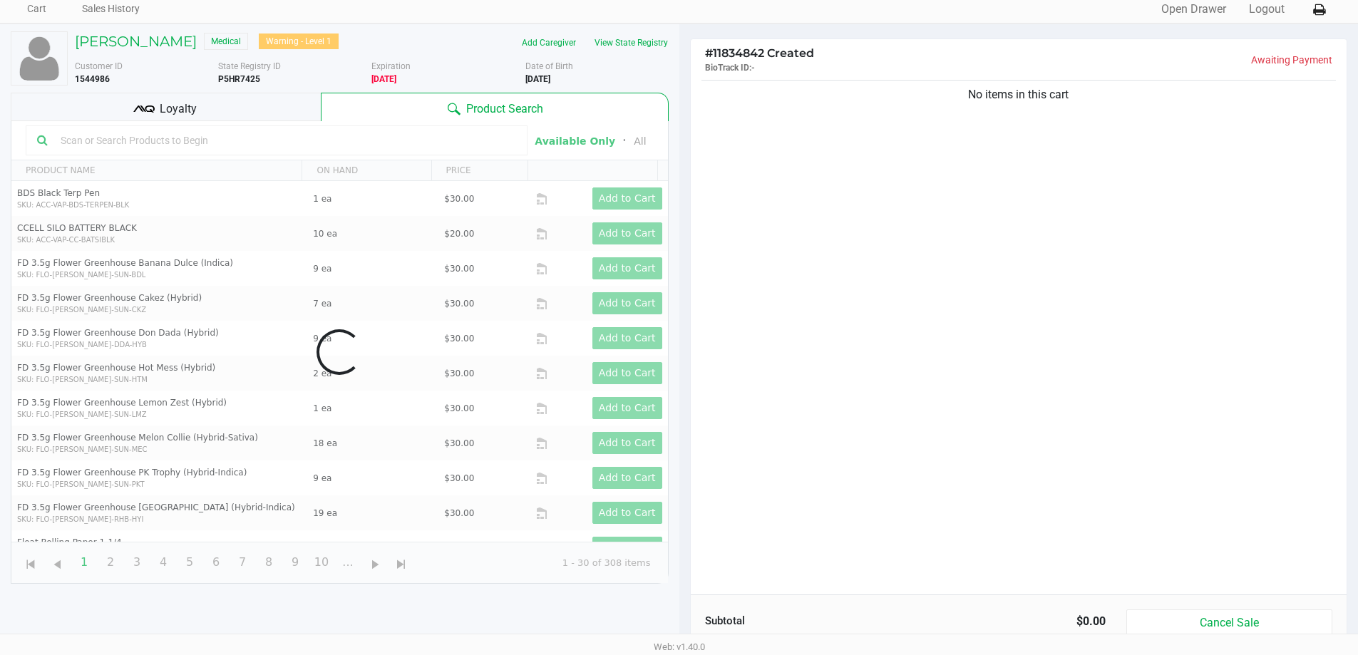
scroll to position [171, 0]
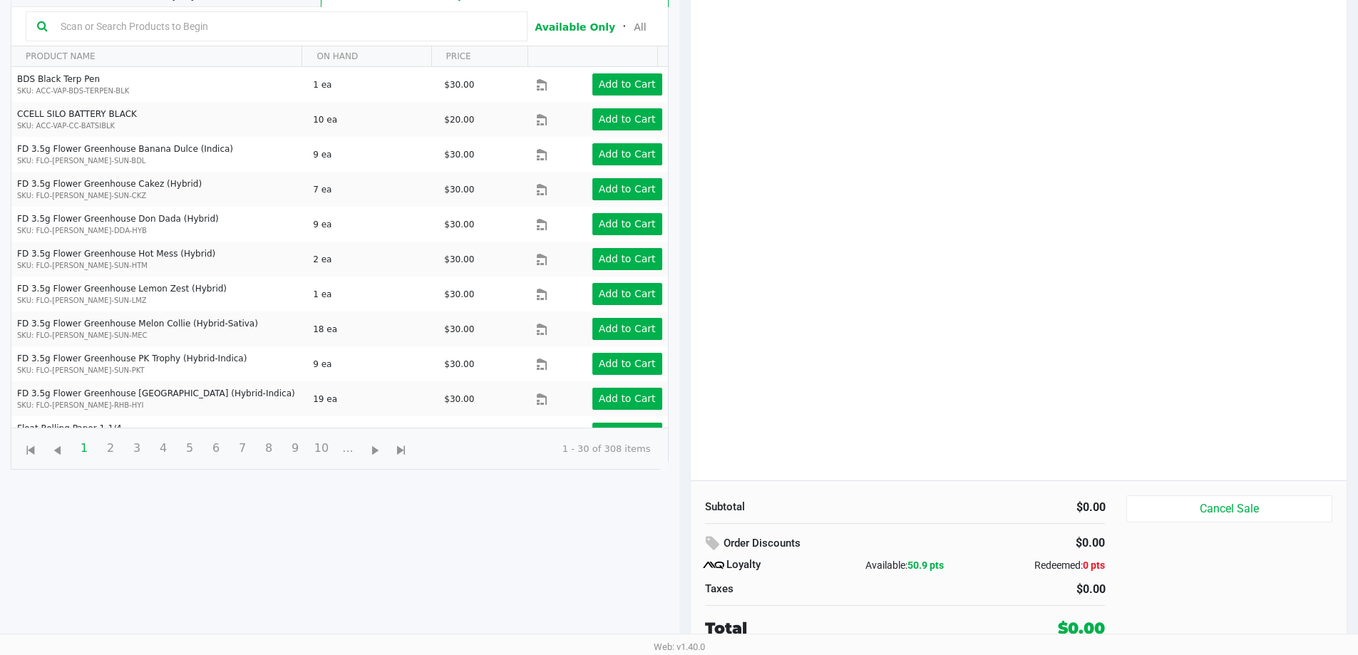
click at [684, 223] on div "No items in this cart" at bounding box center [1019, 222] width 657 height 518
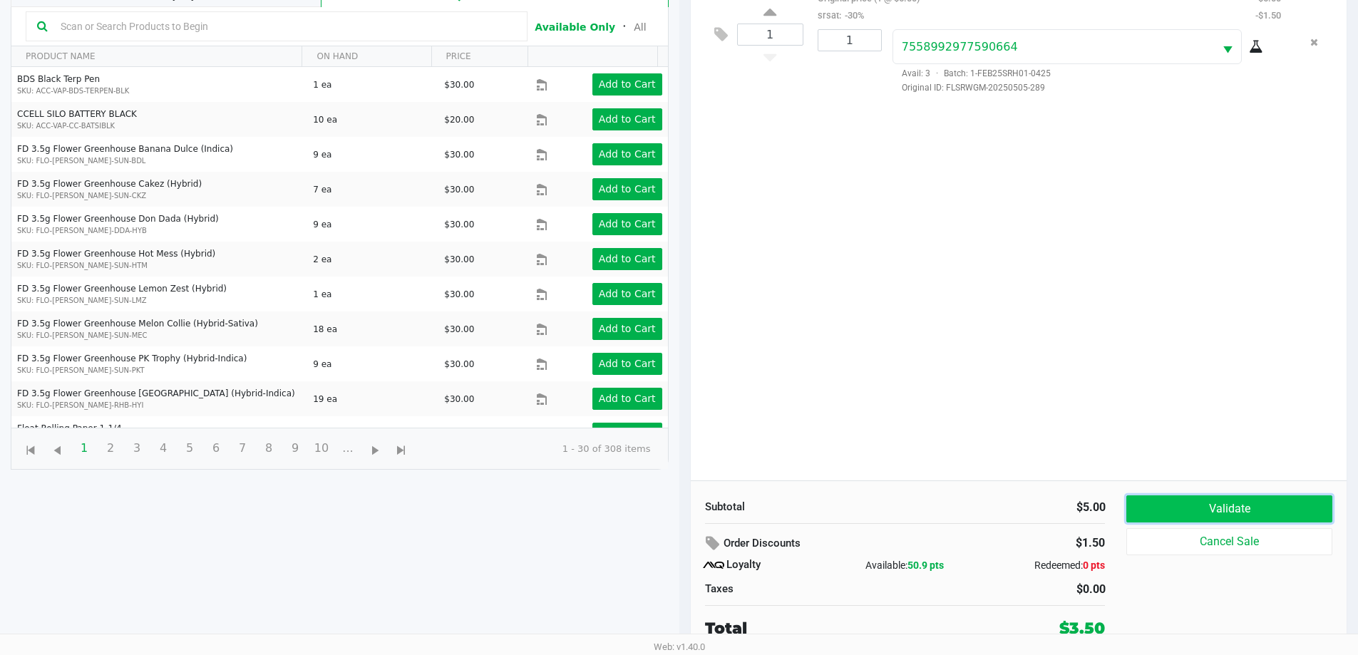
click at [684, 505] on button "Validate" at bounding box center [1228, 508] width 205 height 27
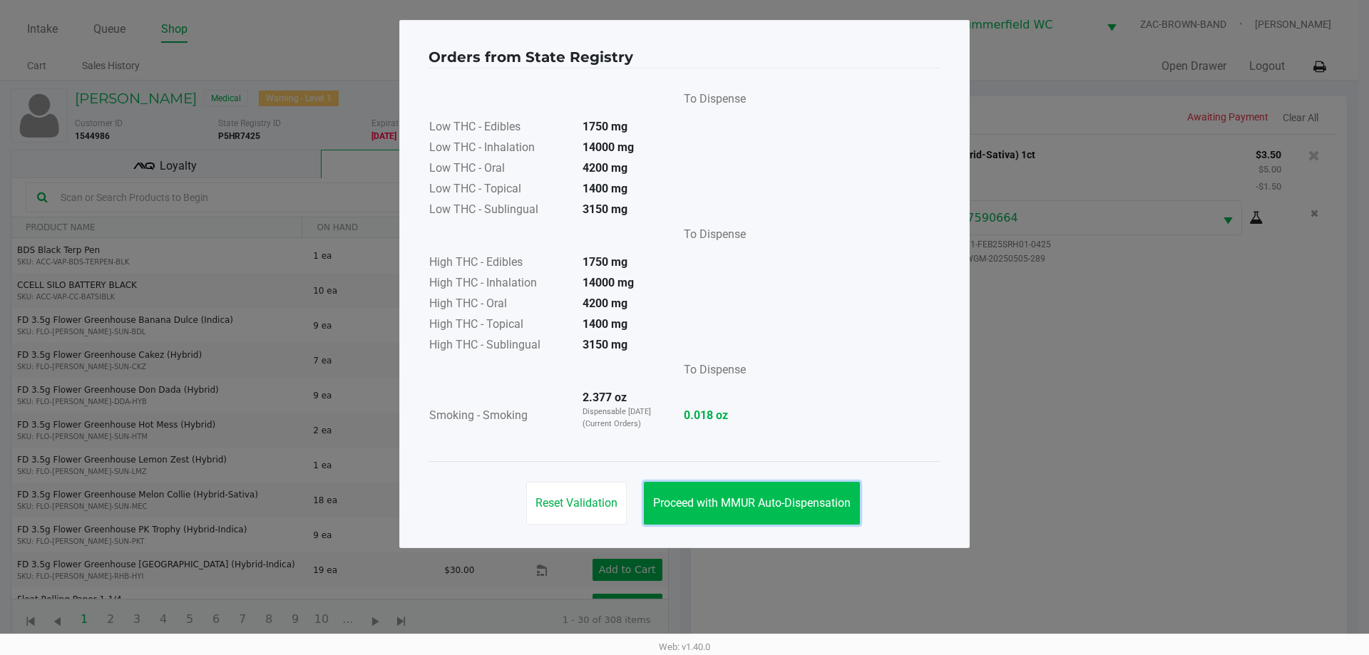
click at [684, 504] on span "Proceed with MMUR Auto-Dispensation" at bounding box center [751, 503] width 197 height 14
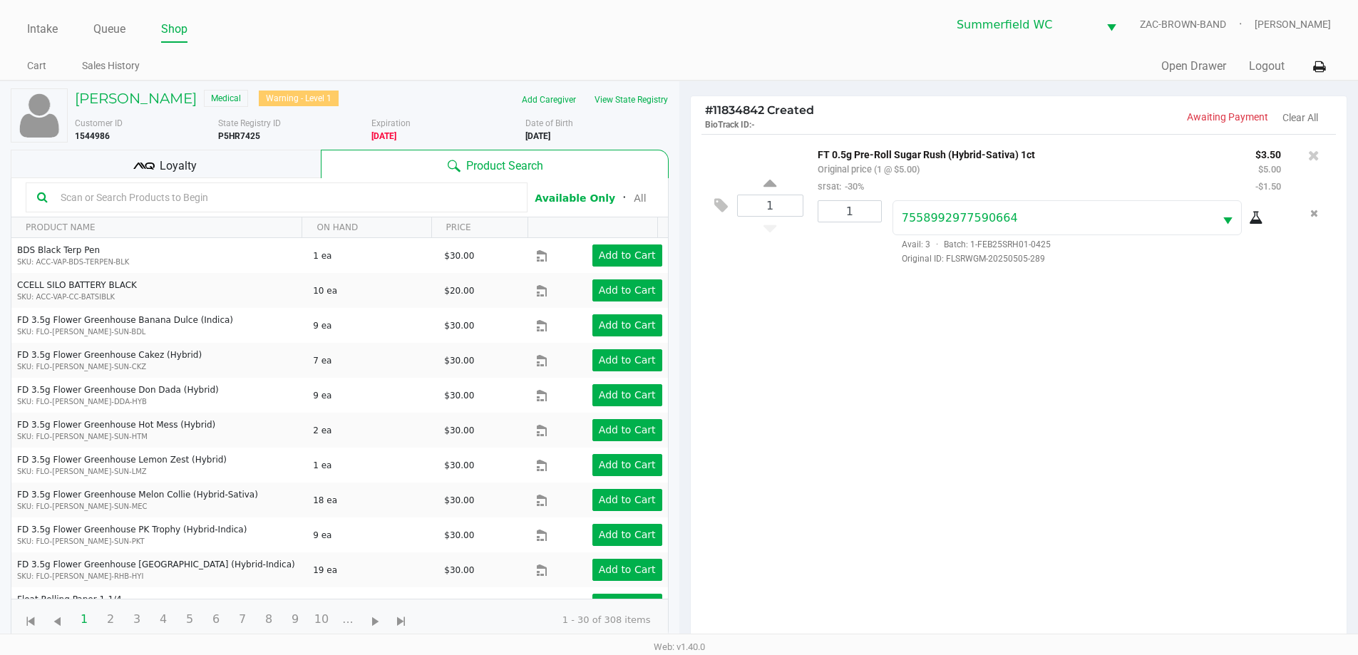
click at [684, 354] on div "1 FT 0.5g Pre-Roll Sugar Rush (Hybrid-Sativa) 1ct Original price (1 @ $5.00) sr…" at bounding box center [1019, 393] width 657 height 518
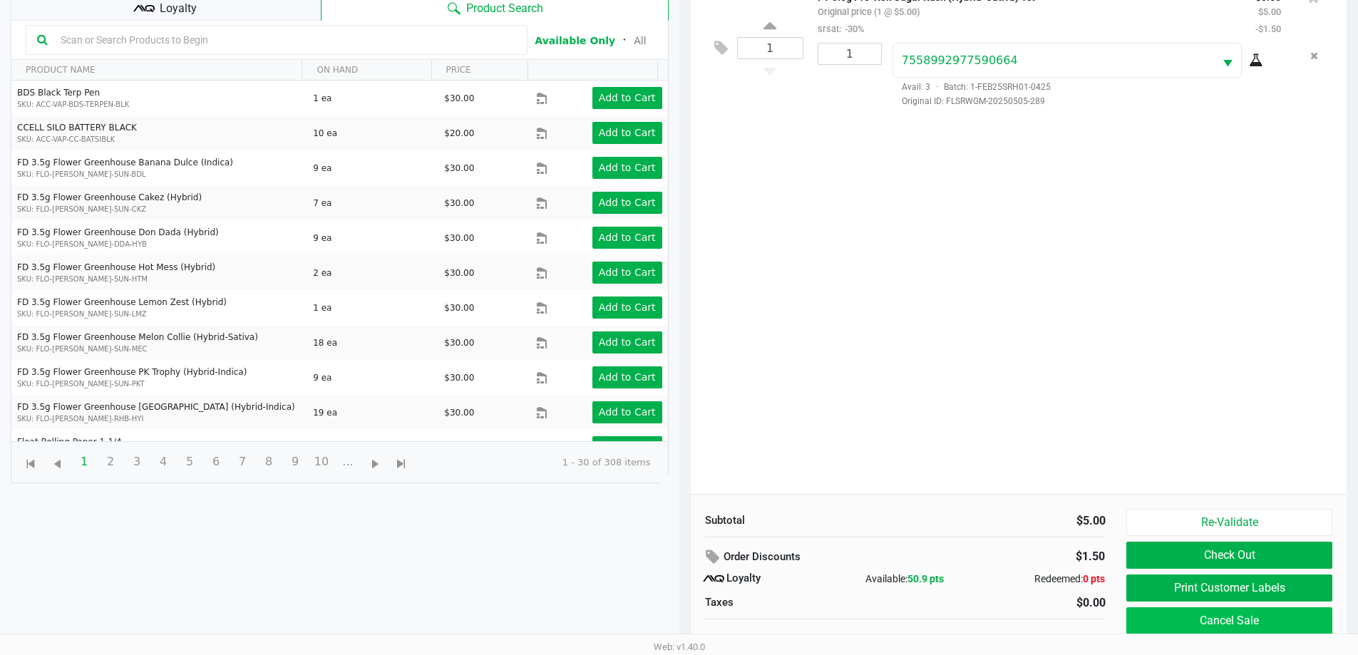
scroll to position [171, 0]
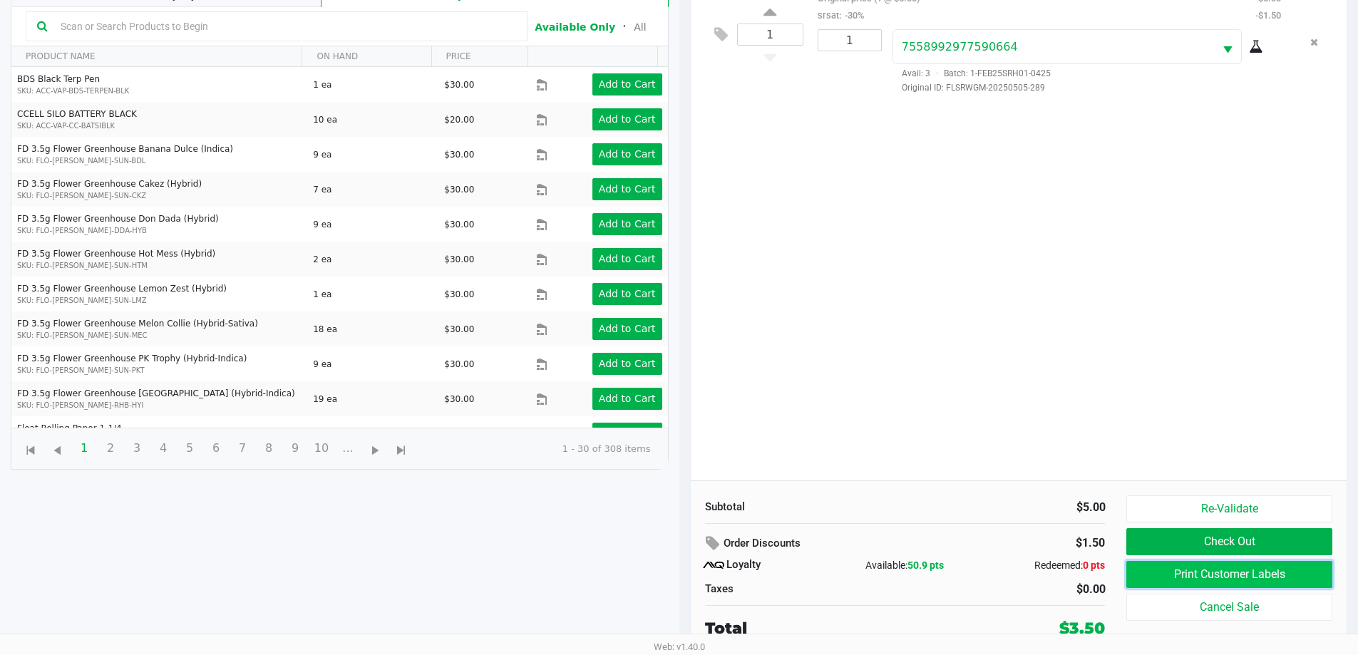
click at [684, 574] on button "Print Customer Labels" at bounding box center [1228, 574] width 205 height 27
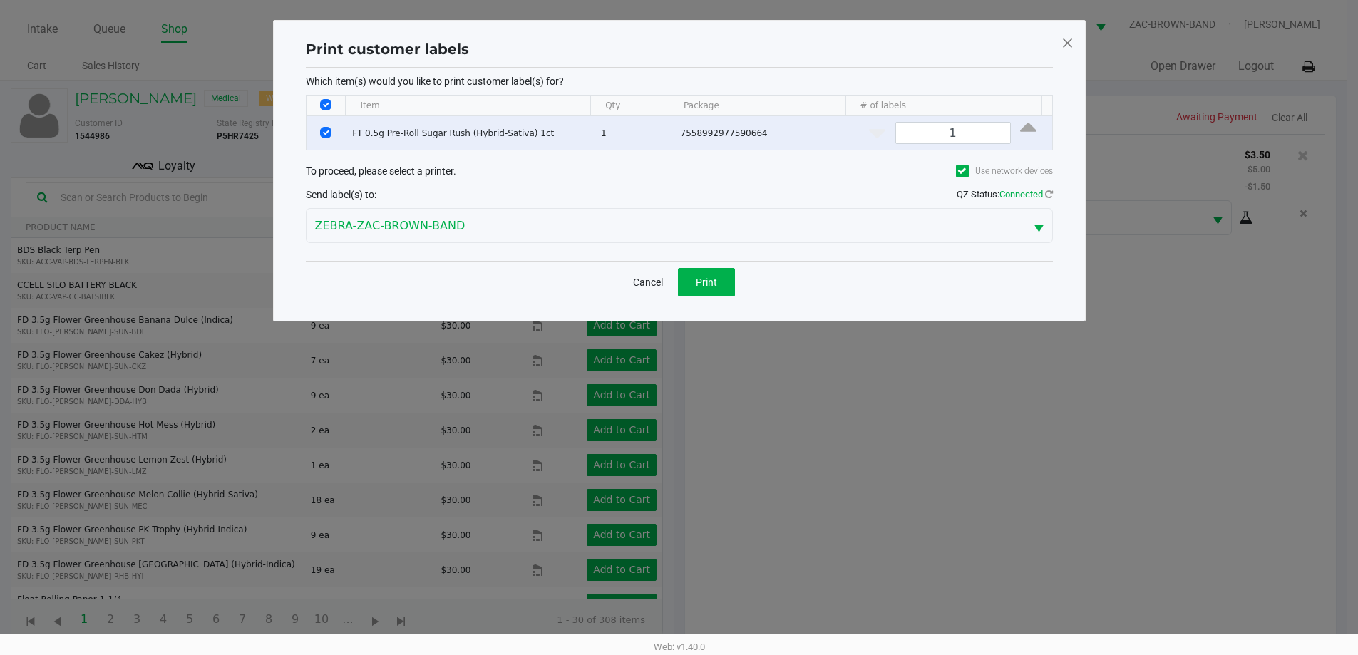
scroll to position [0, 0]
click at [684, 285] on span "Print" at bounding box center [711, 282] width 21 height 11
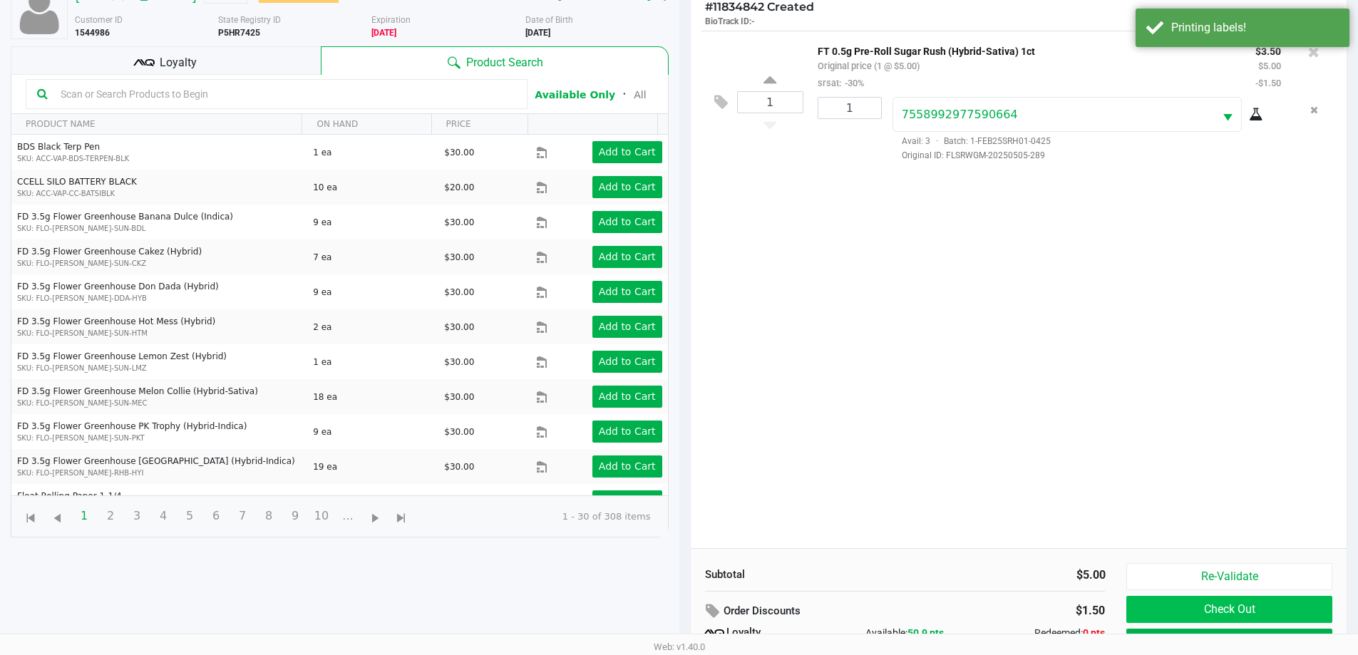
scroll to position [171, 0]
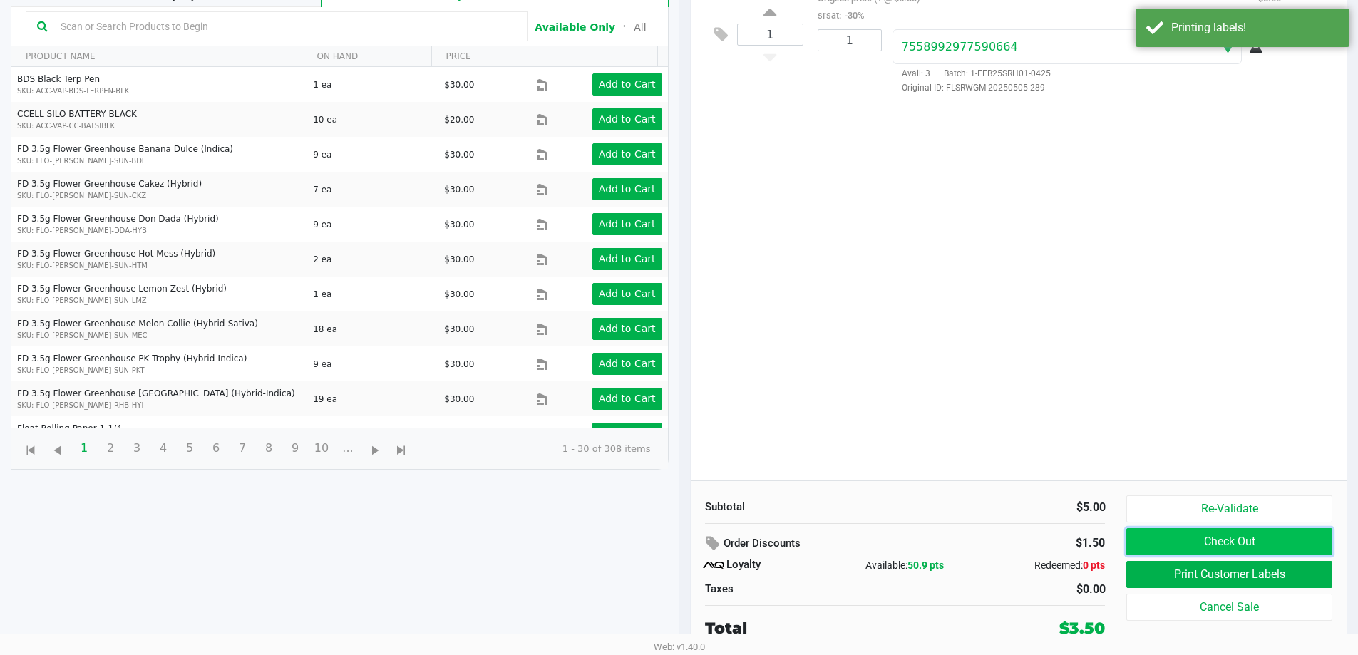
click at [684, 549] on button "Check Out" at bounding box center [1228, 541] width 205 height 27
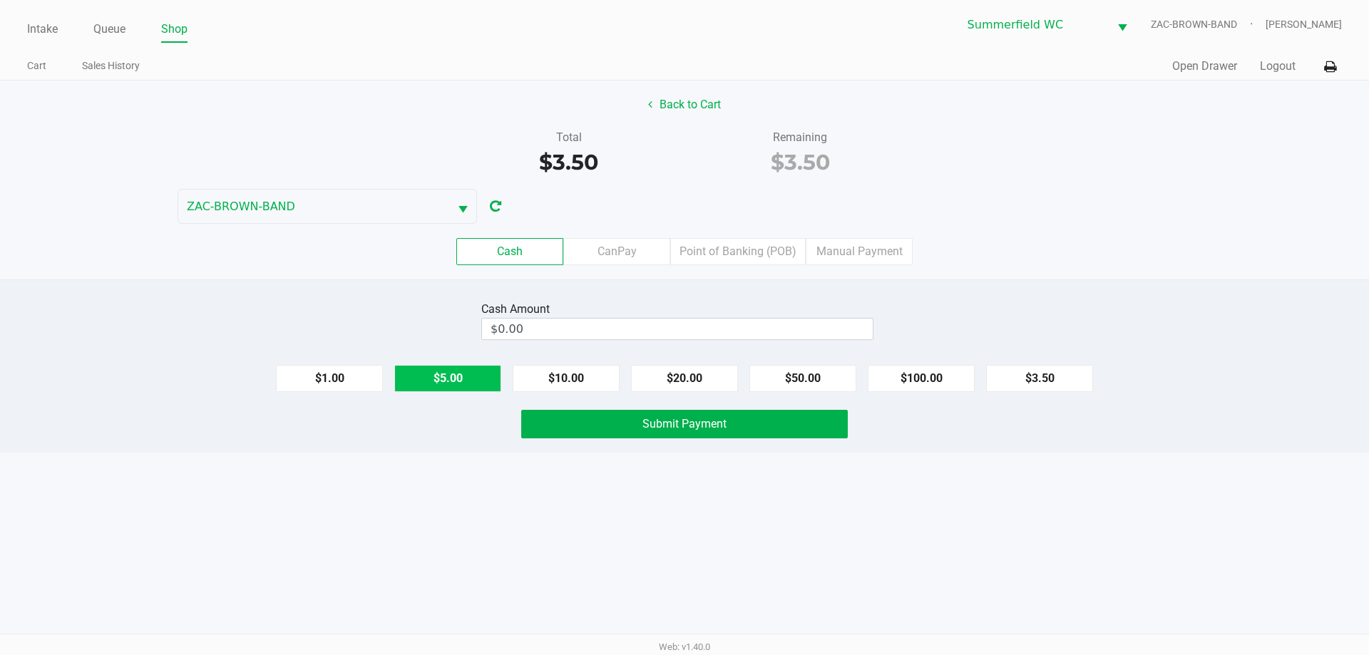
click at [470, 377] on button "$5.00" at bounding box center [447, 378] width 107 height 27
type input "$5.00"
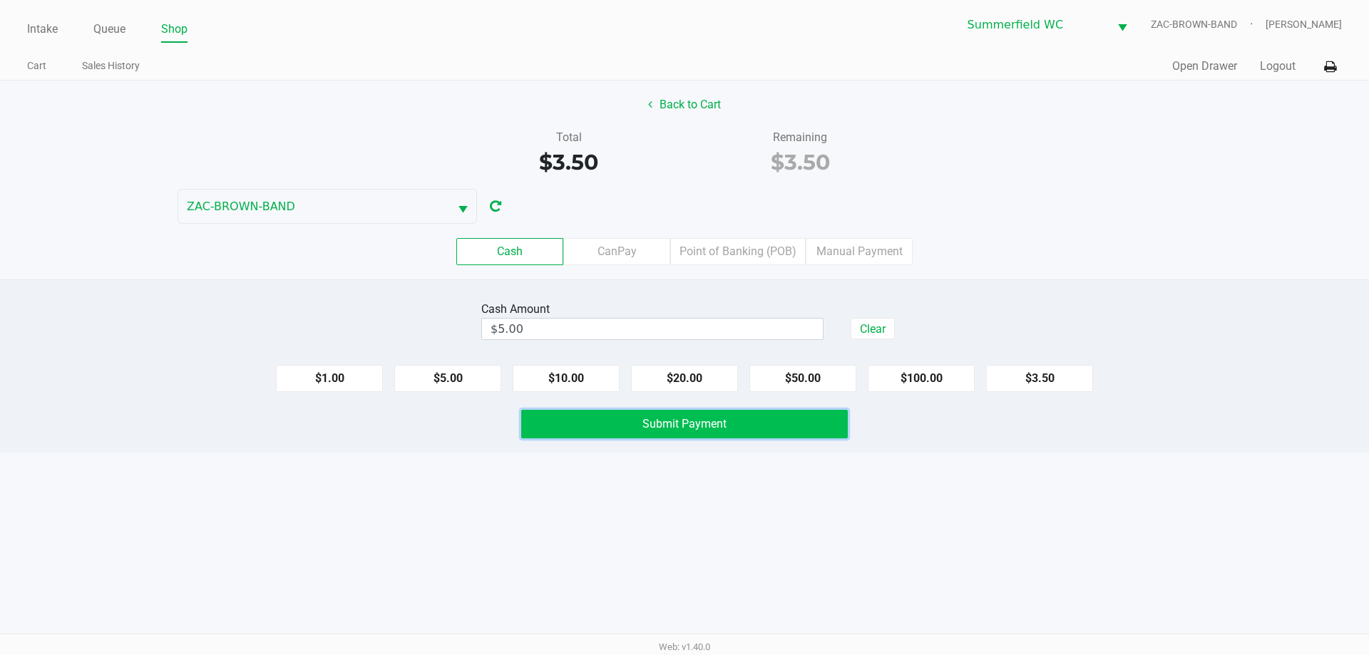
click at [638, 418] on button "Submit Payment" at bounding box center [684, 424] width 326 height 29
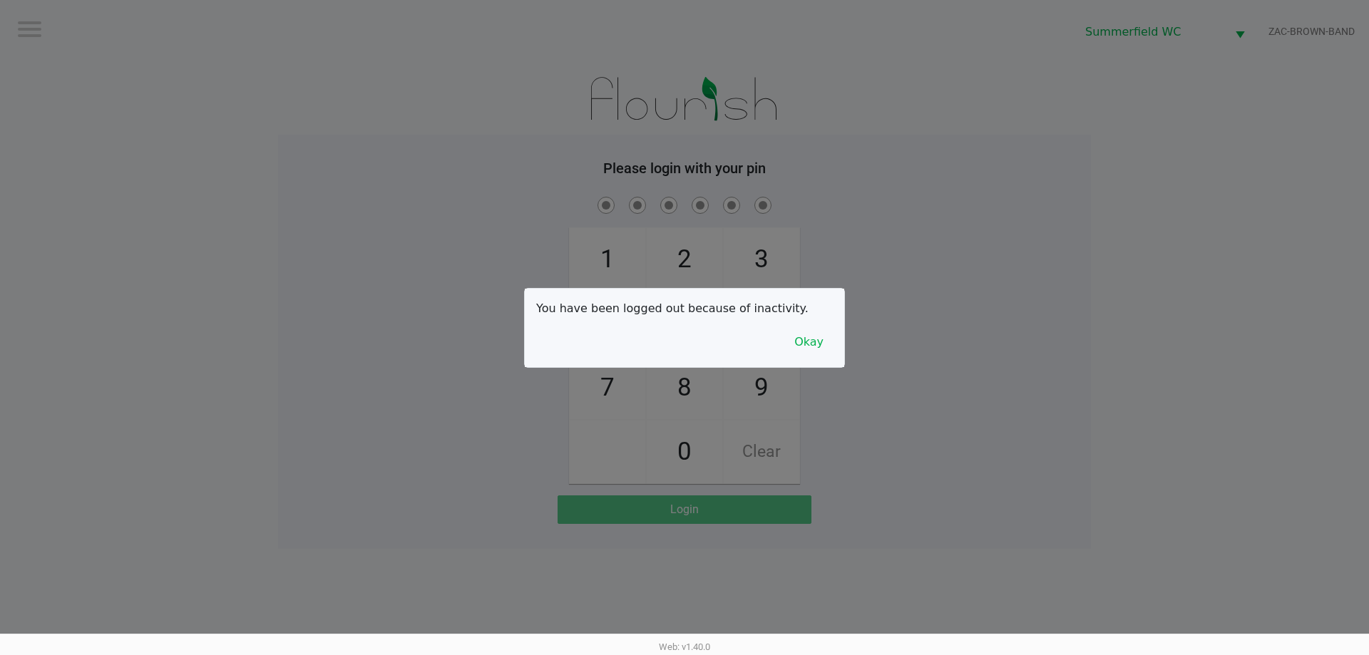
click at [516, 76] on div at bounding box center [684, 327] width 1369 height 655
click at [684, 344] on button "Okay" at bounding box center [809, 342] width 48 height 27
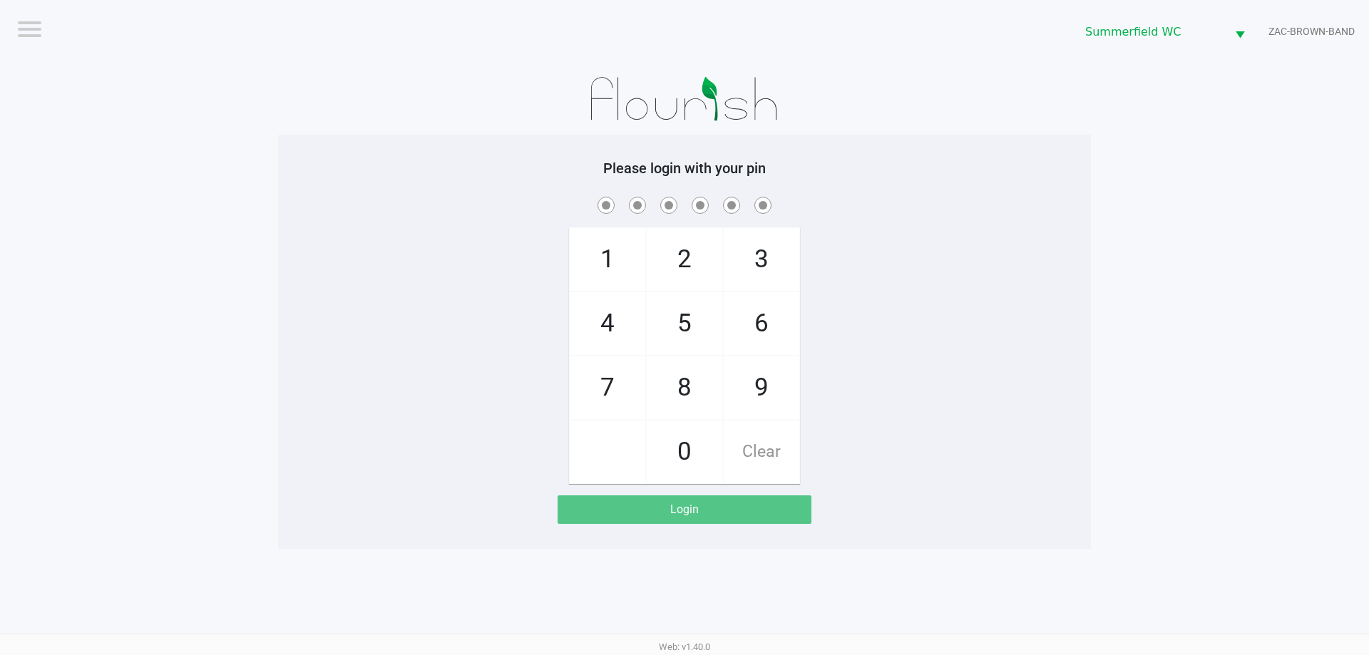
click at [684, 339] on div "1 4 7 2 5 8 0 3 6 9 Clear" at bounding box center [684, 339] width 813 height 290
checkbox input "true"
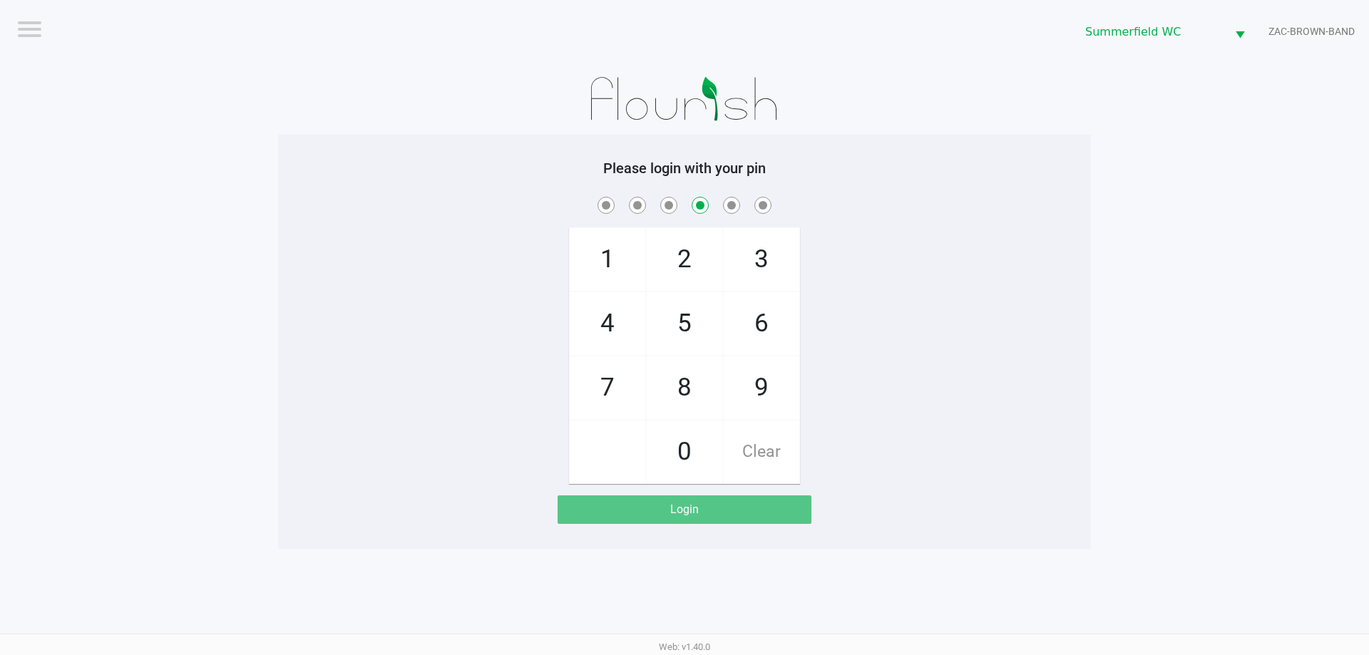
checkbox input "false"
checkbox input "true"
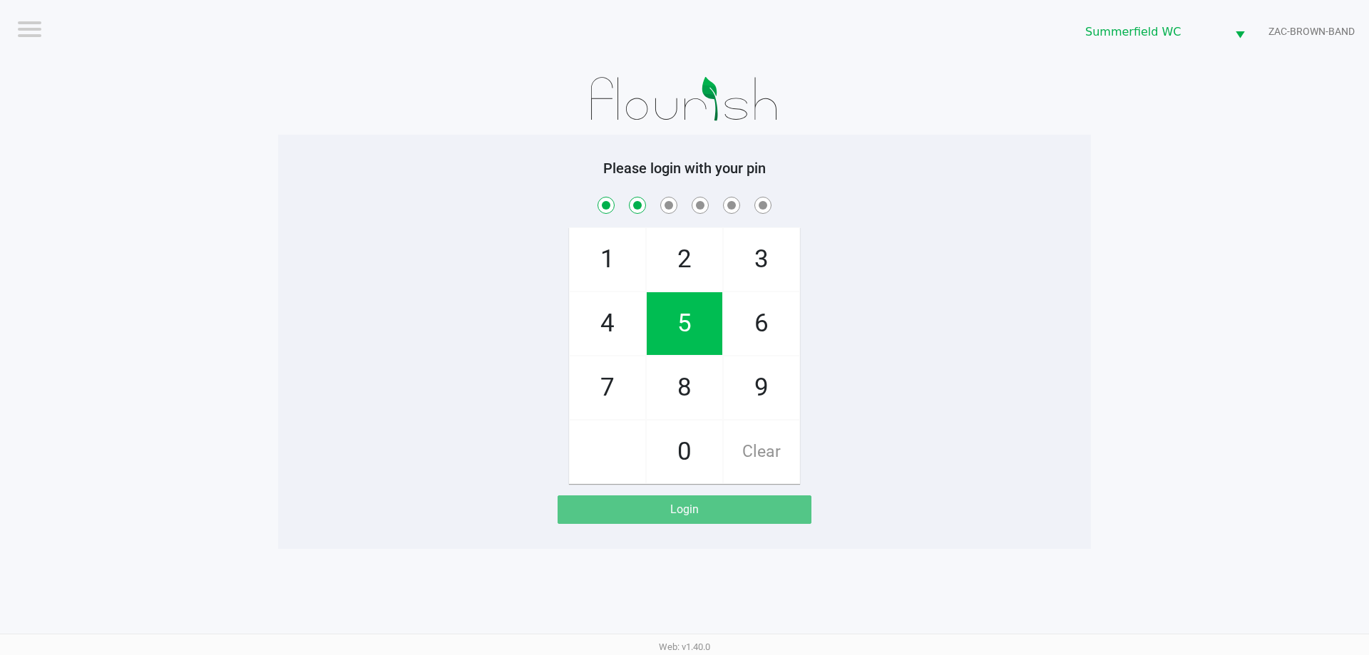
checkbox input "true"
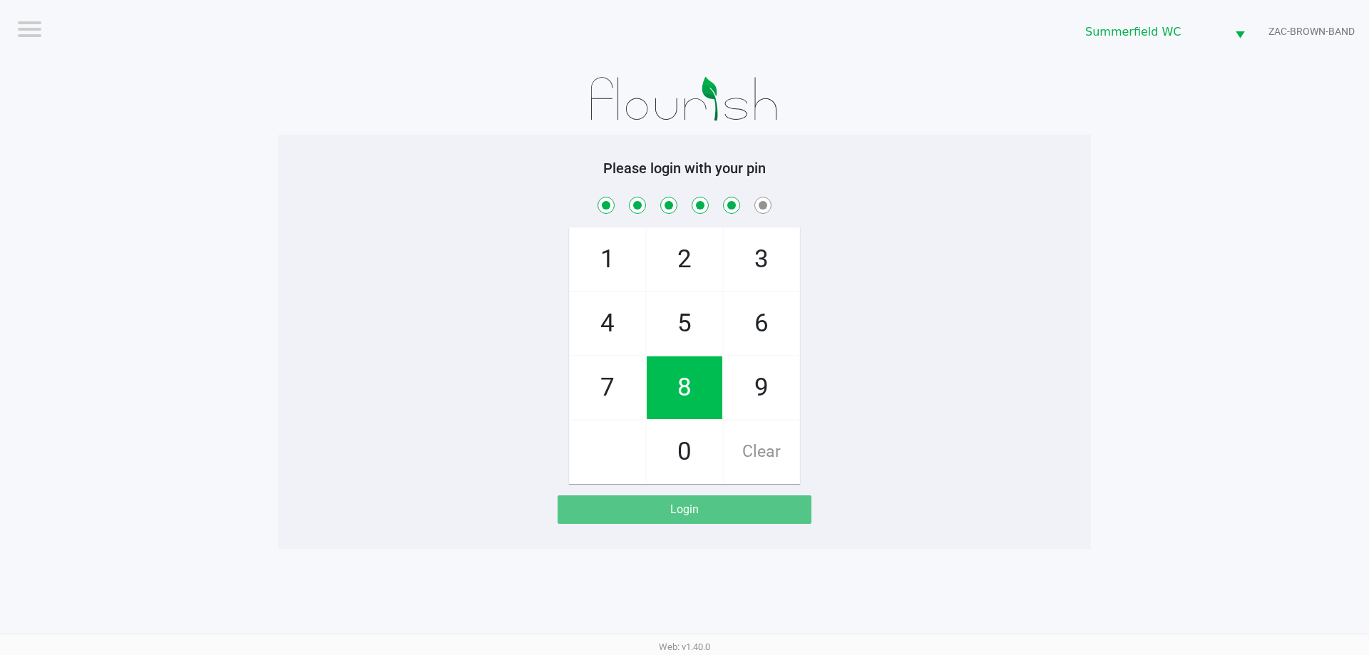
checkbox input "true"
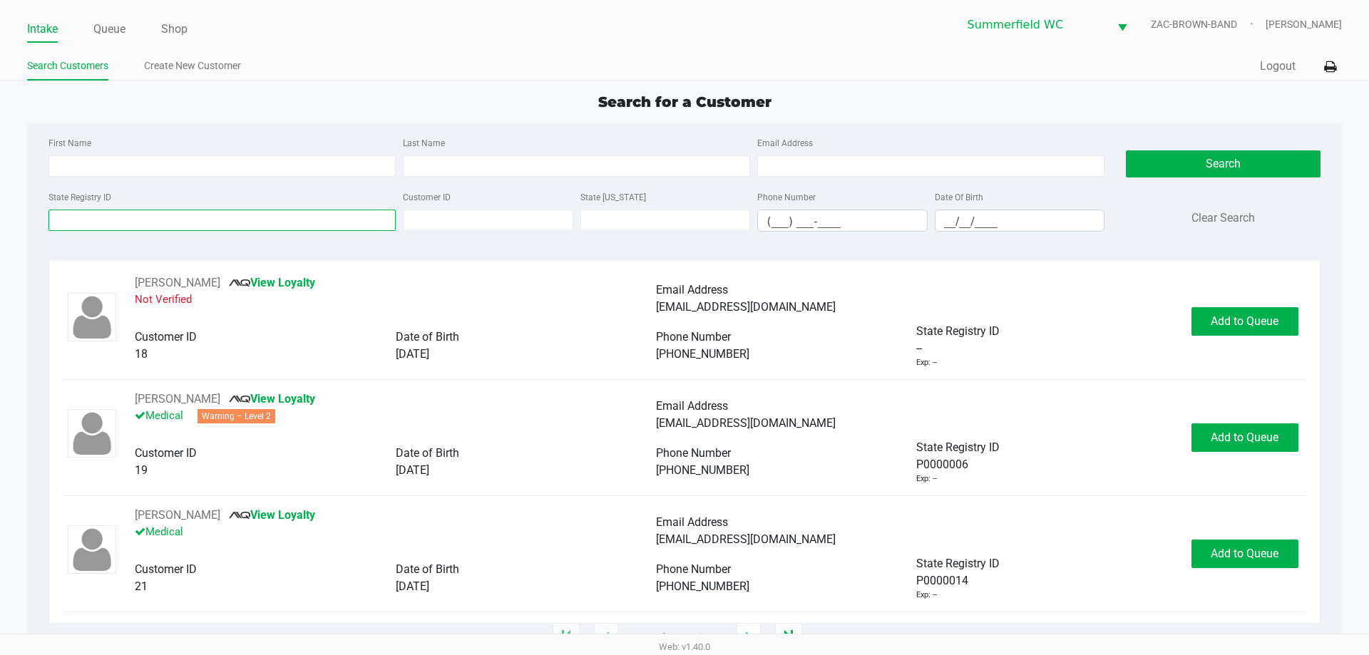
click at [103, 220] on input "State Registry ID" at bounding box center [221, 220] width 347 height 21
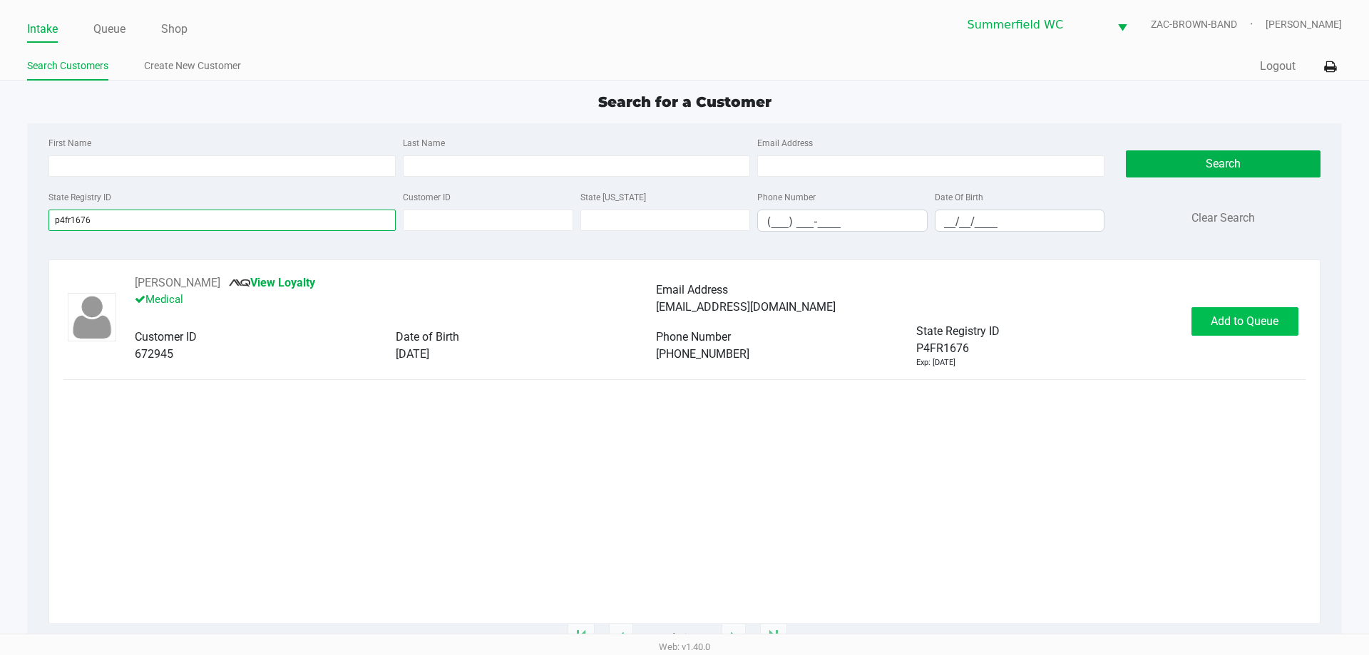
type input "p4fr1676"
click at [684, 322] on span "Add to Queue" at bounding box center [1244, 321] width 68 height 14
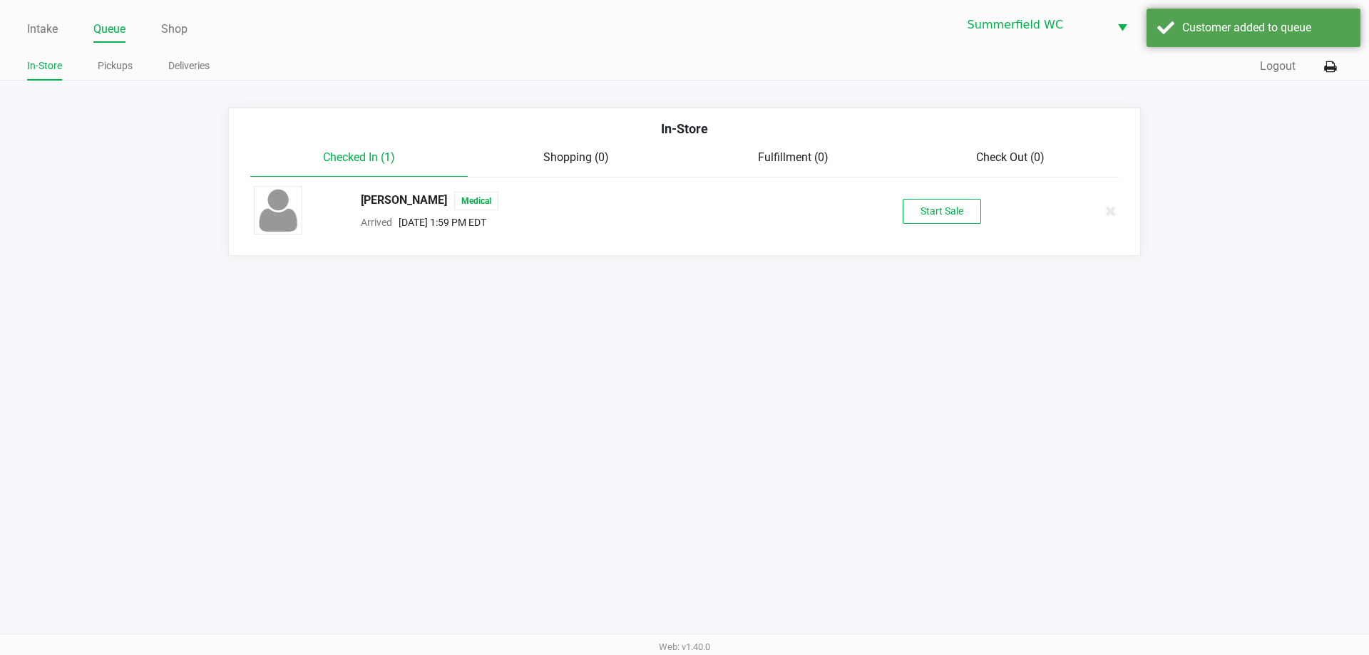
click at [684, 190] on div "[PERSON_NAME] Medical Arrived [DATE] 1:59 PM EDT Start Sale" at bounding box center [684, 211] width 882 height 50
click at [684, 199] on button "Start Sale" at bounding box center [941, 211] width 78 height 25
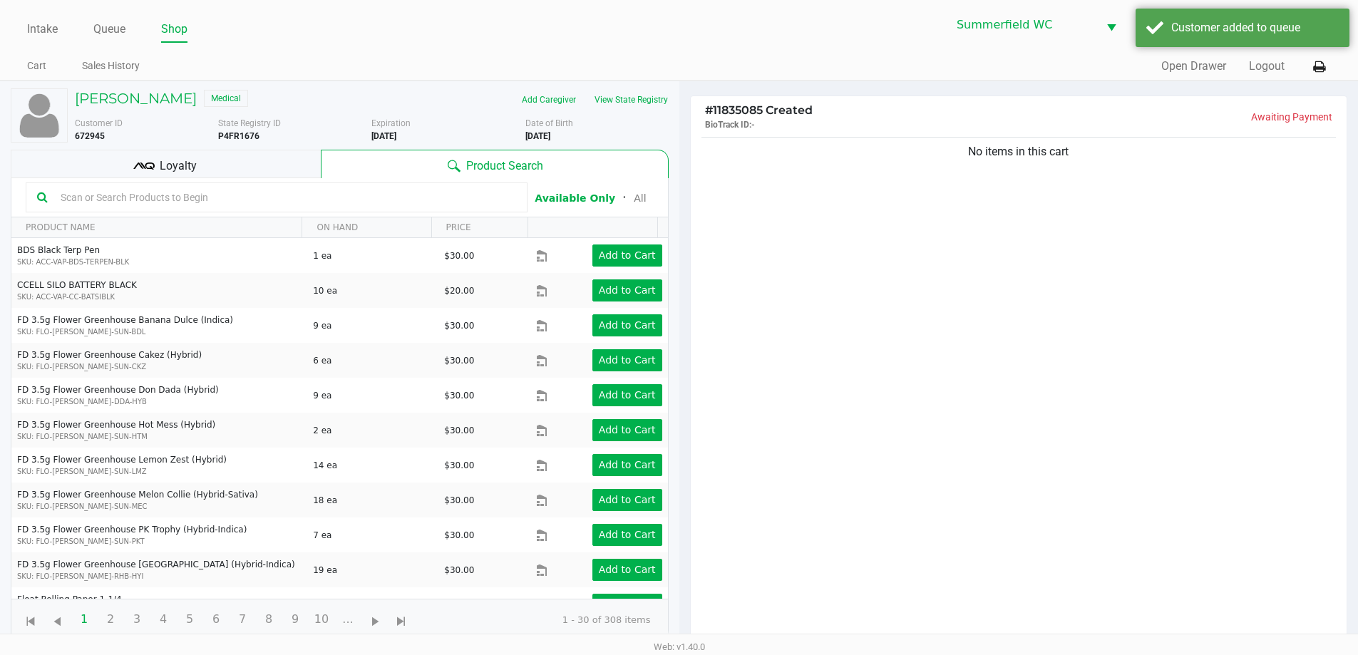
click at [192, 155] on div "Loyalty" at bounding box center [166, 164] width 310 height 29
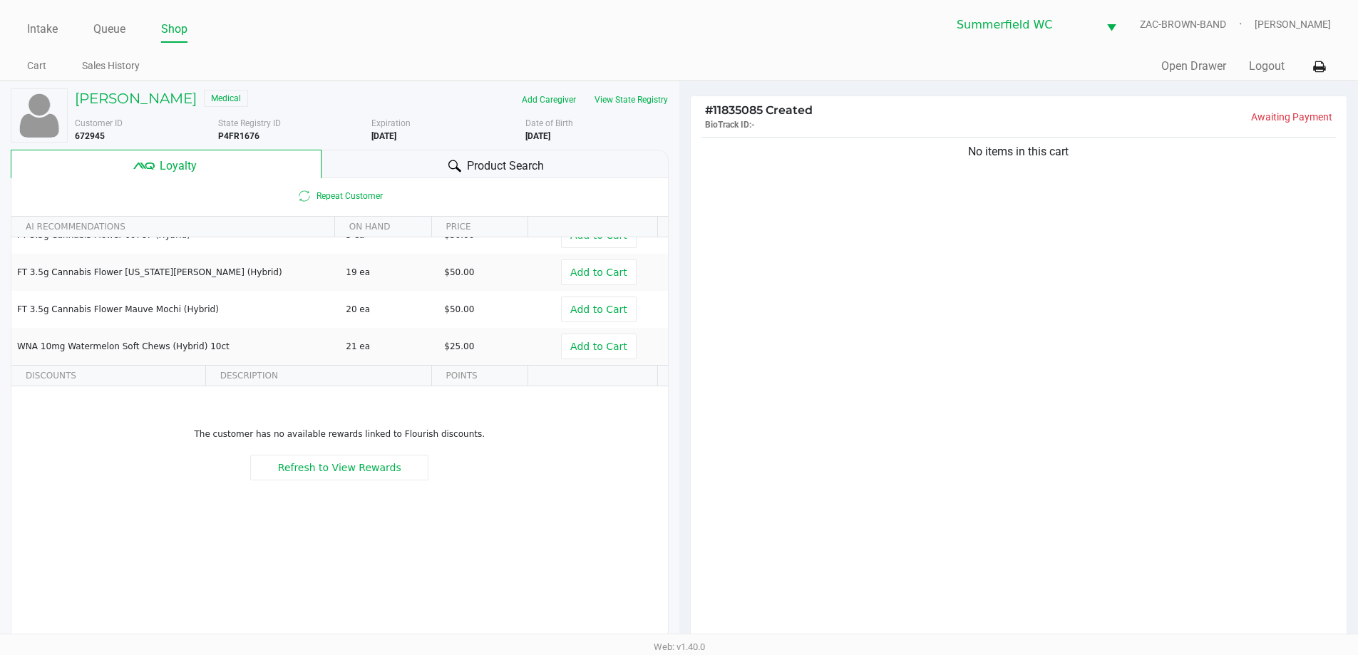
click at [444, 173] on div "Product Search" at bounding box center [494, 164] width 347 height 29
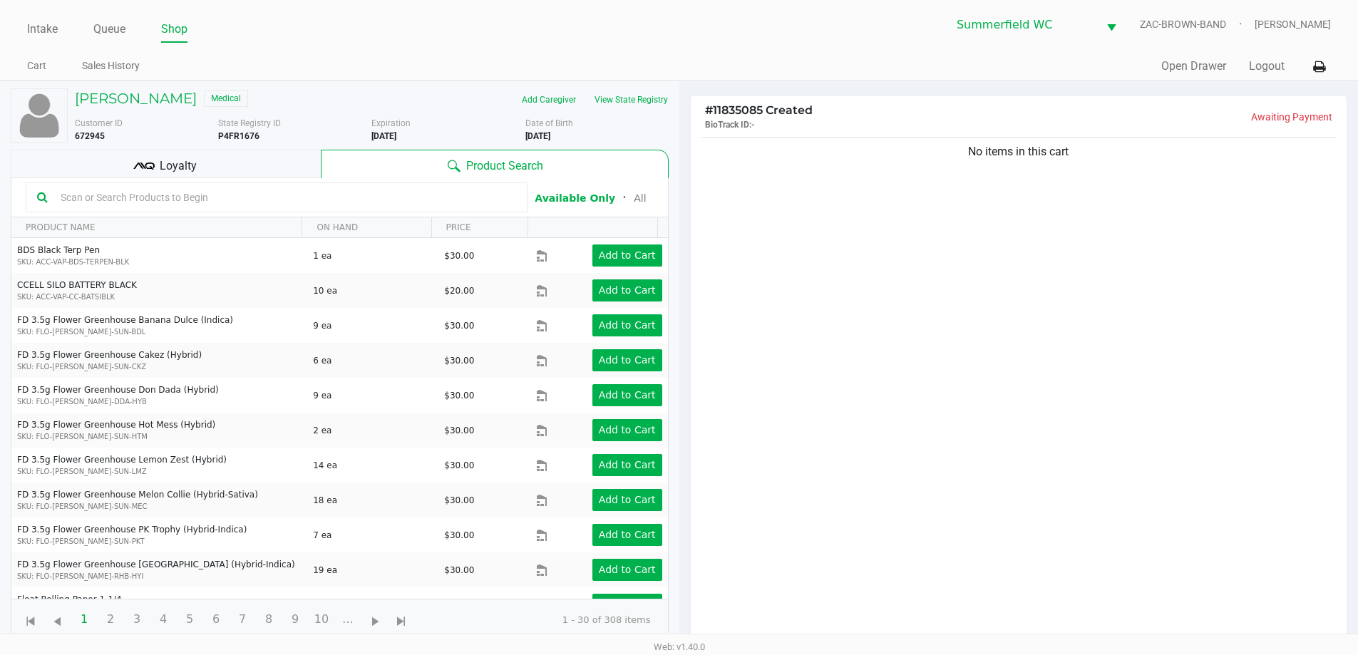
click at [149, 196] on input "text" at bounding box center [285, 197] width 461 height 21
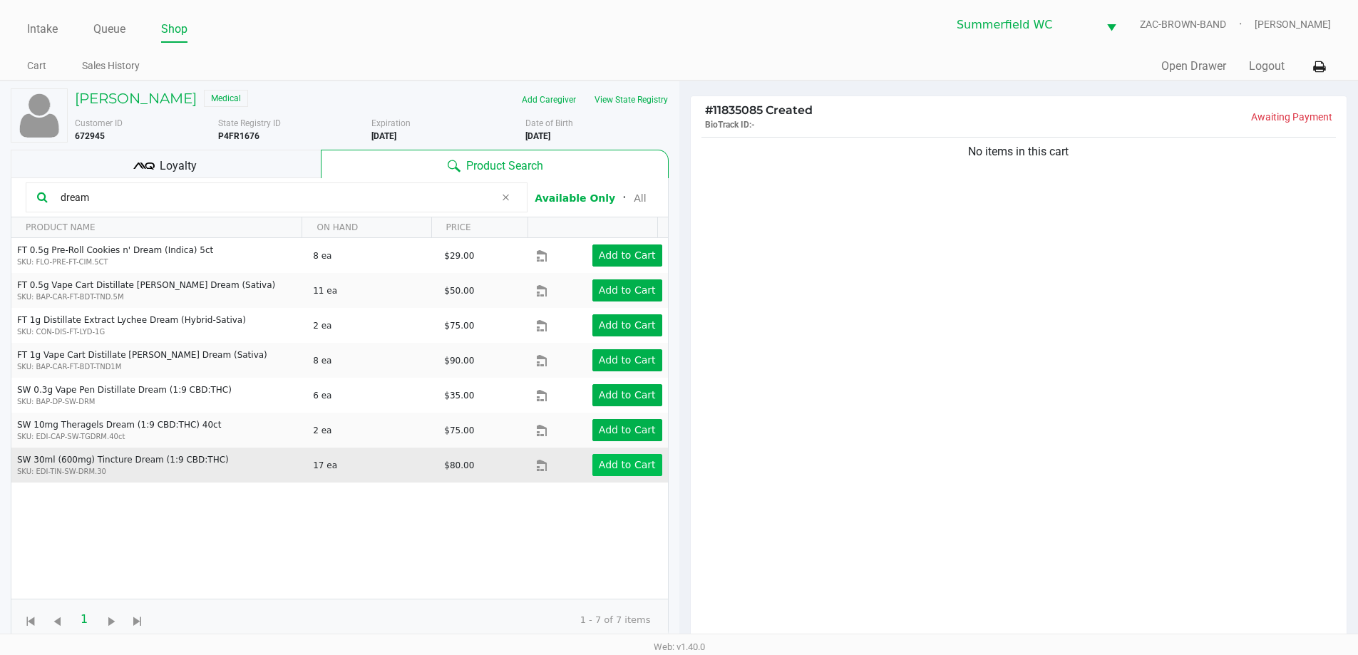
type input "dream"
click at [638, 468] on app-button-loader "Add to Cart" at bounding box center [627, 464] width 57 height 11
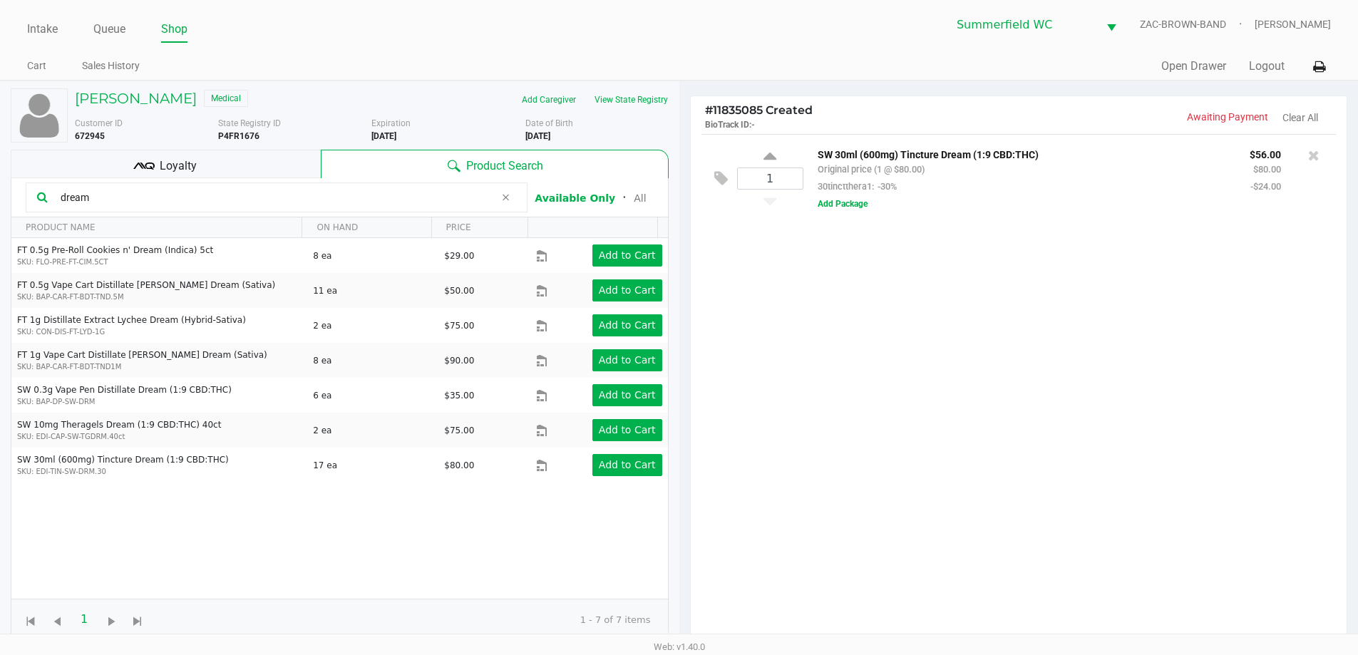
click at [684, 325] on div "1 SW 30ml (600mg) Tincture Dream (1:9 CBD:THC) Original price (1 @ $80.00) 30ti…" at bounding box center [1019, 393] width 657 height 518
click at [684, 395] on div "1 SW 30ml (600mg) Tincture Dream (1:9 CBD:THC) Original price (1 @ $80.00) 30ti…" at bounding box center [1019, 393] width 657 height 518
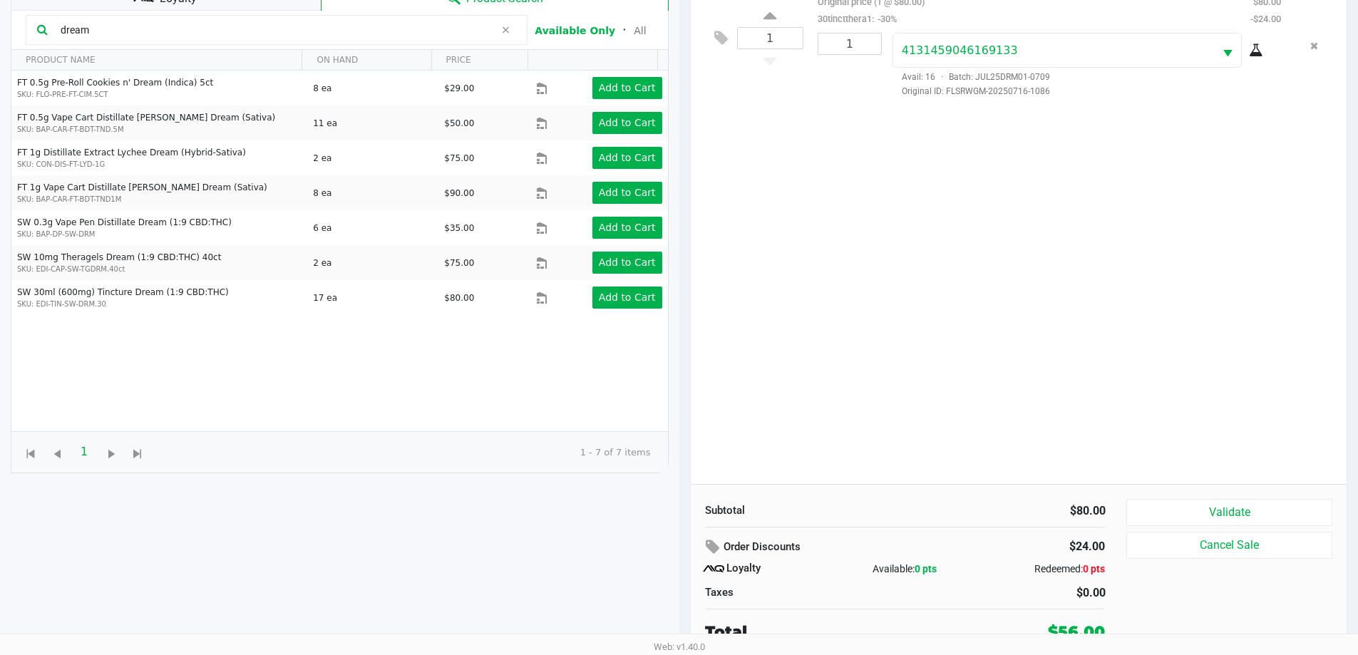
scroll to position [171, 0]
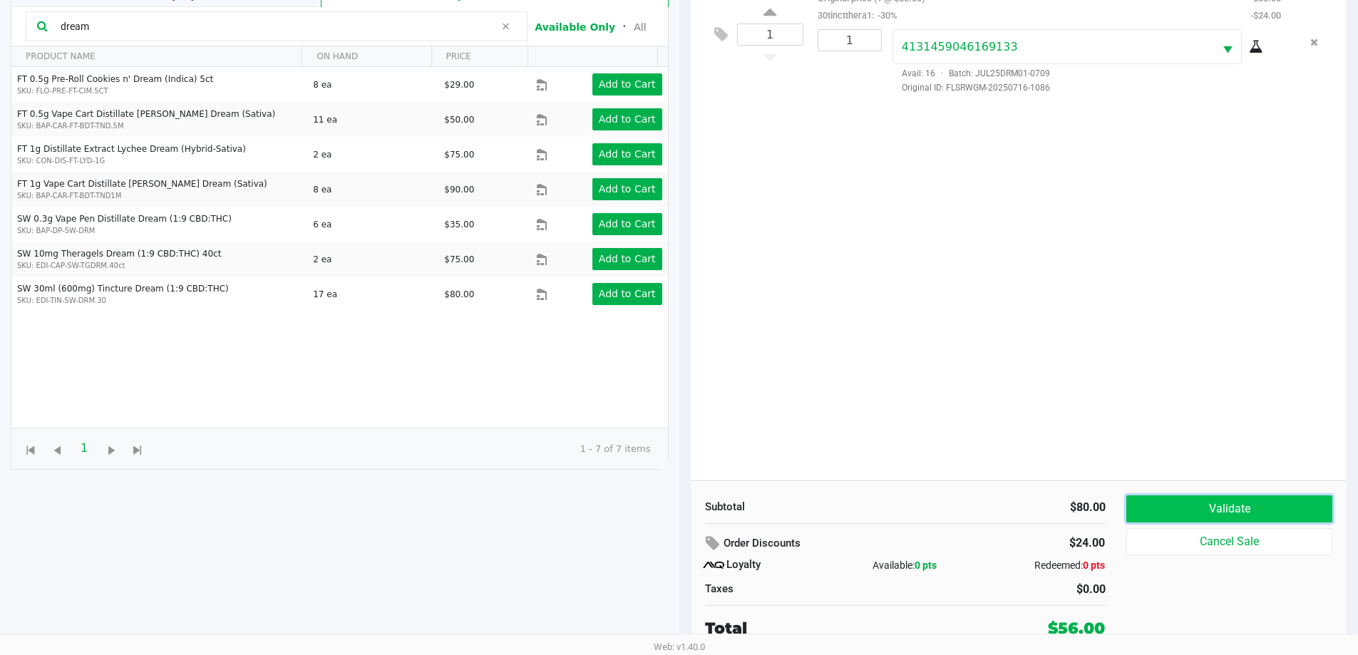
click at [684, 518] on button "Validate" at bounding box center [1228, 508] width 205 height 27
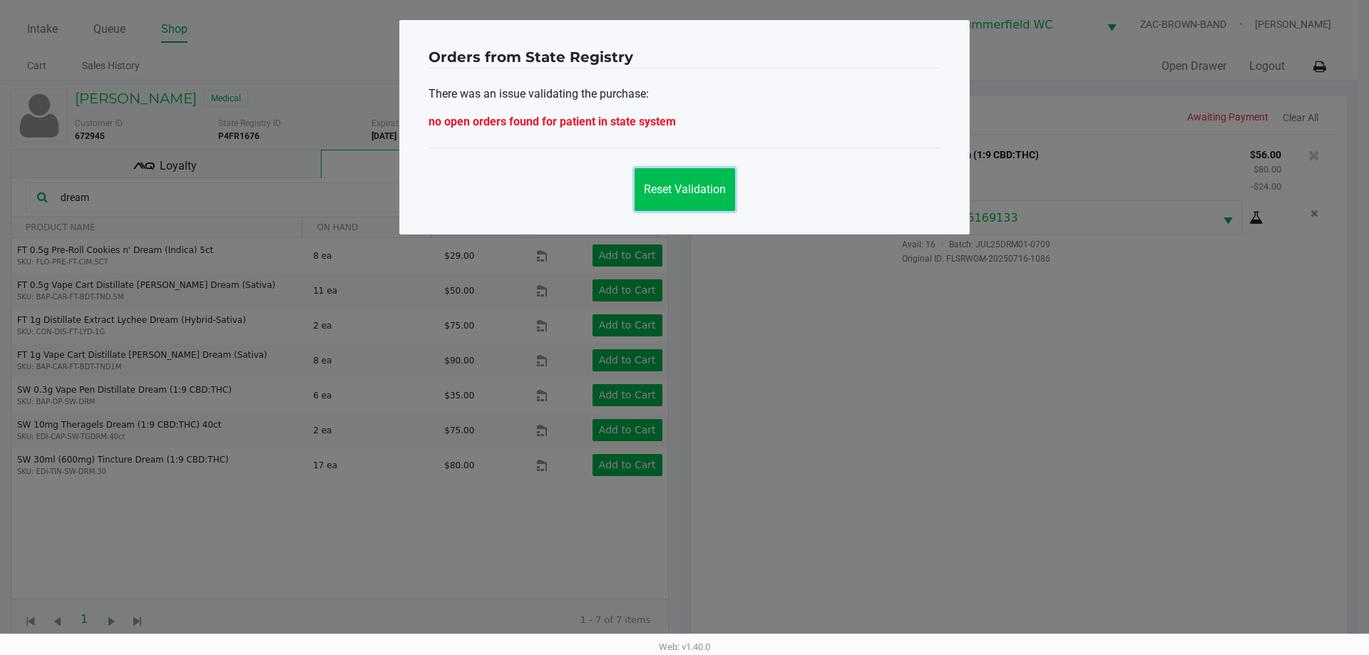
click at [674, 193] on span "Reset Validation" at bounding box center [685, 189] width 82 height 14
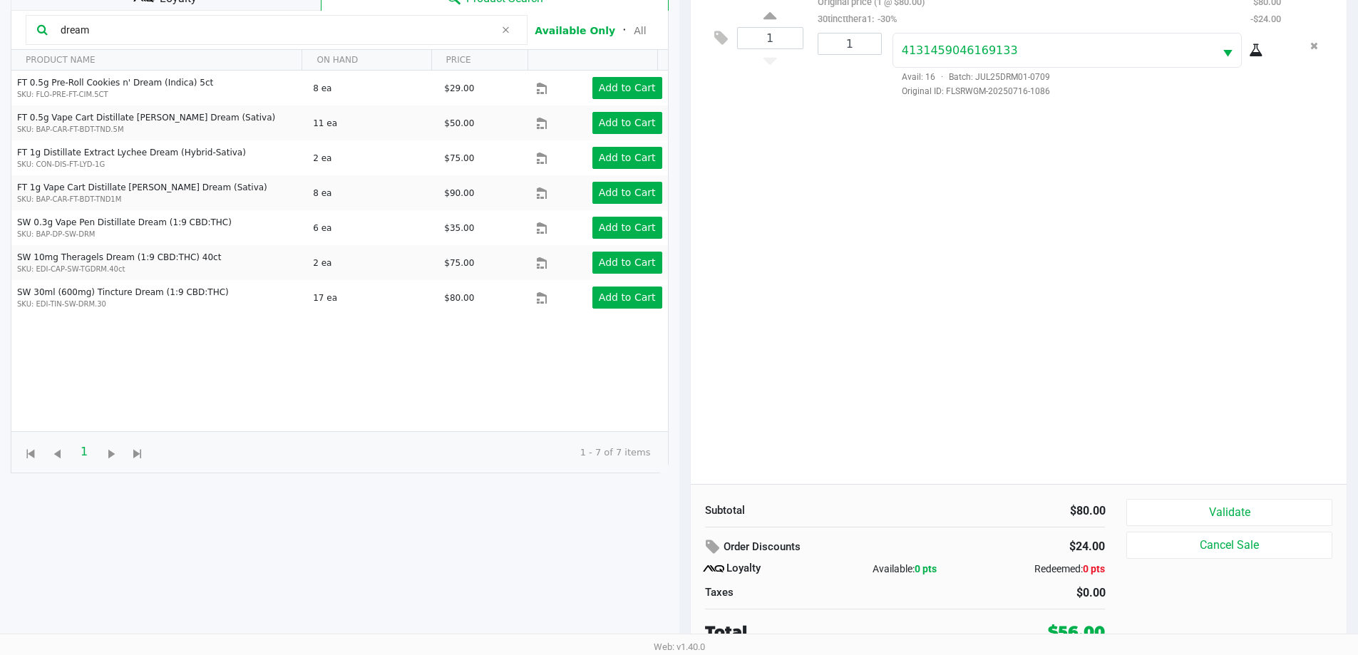
scroll to position [171, 0]
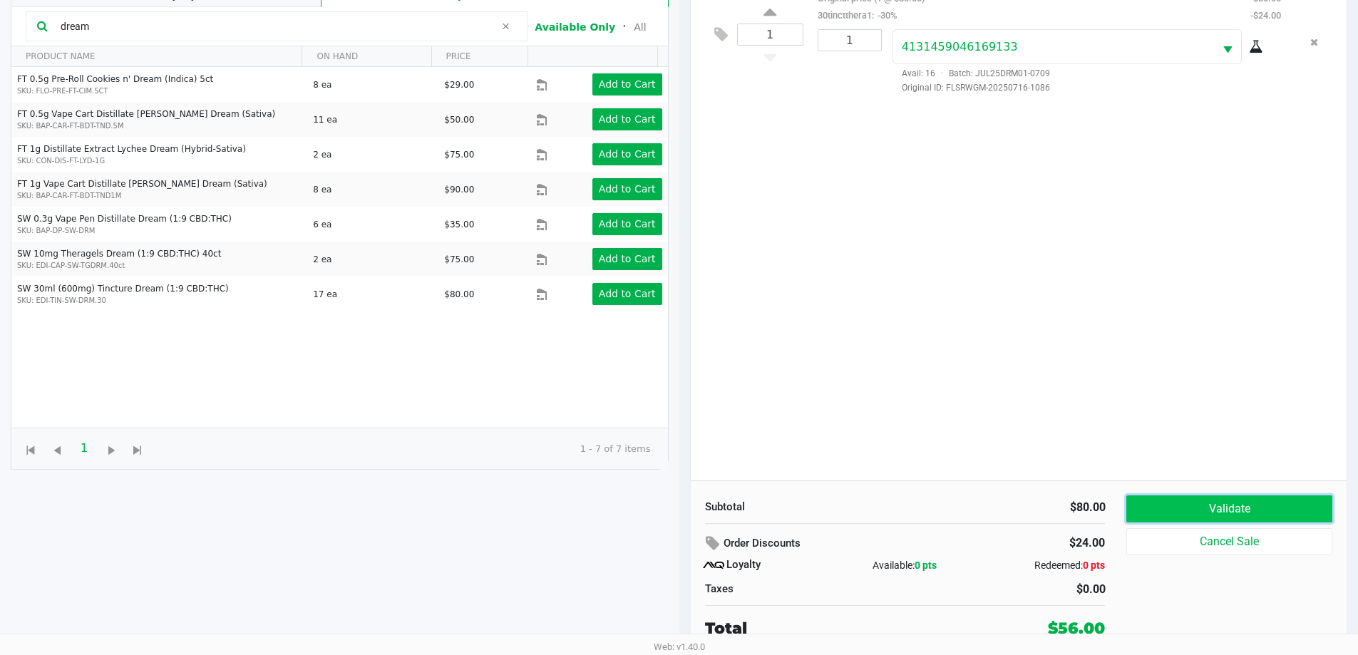
click at [684, 500] on button "Validate" at bounding box center [1228, 508] width 205 height 27
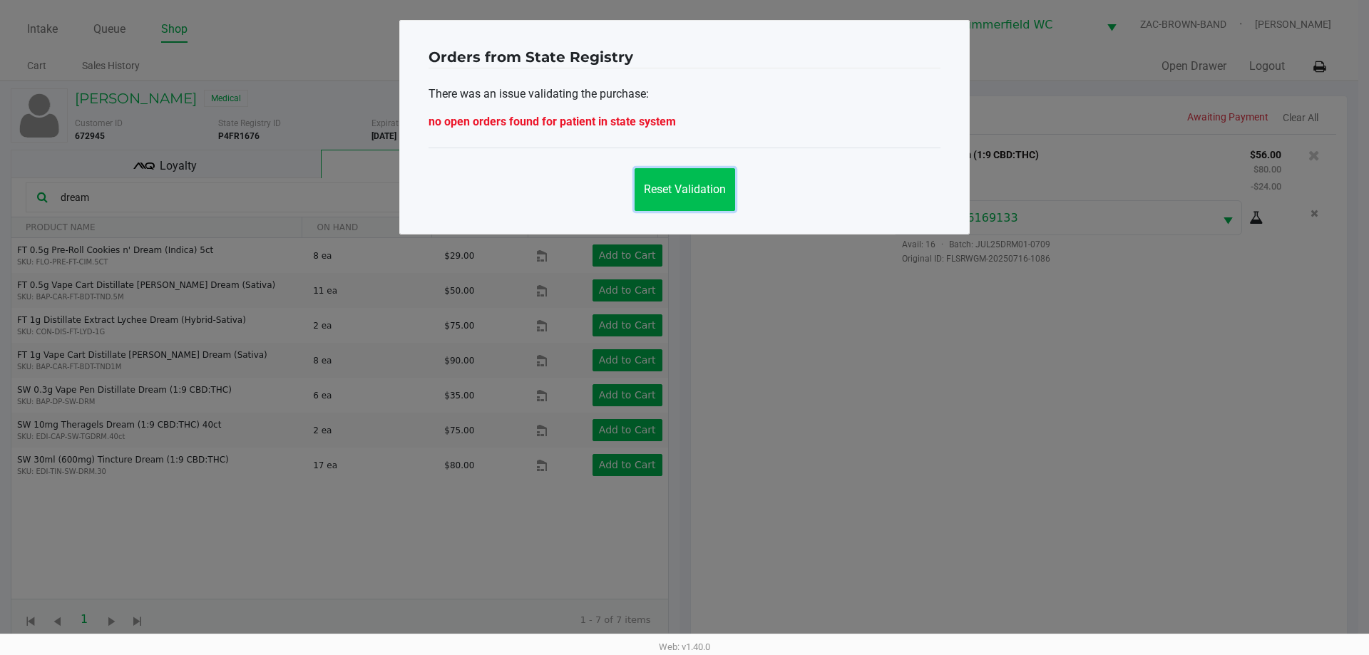
click at [684, 192] on span "Reset Validation" at bounding box center [685, 189] width 82 height 14
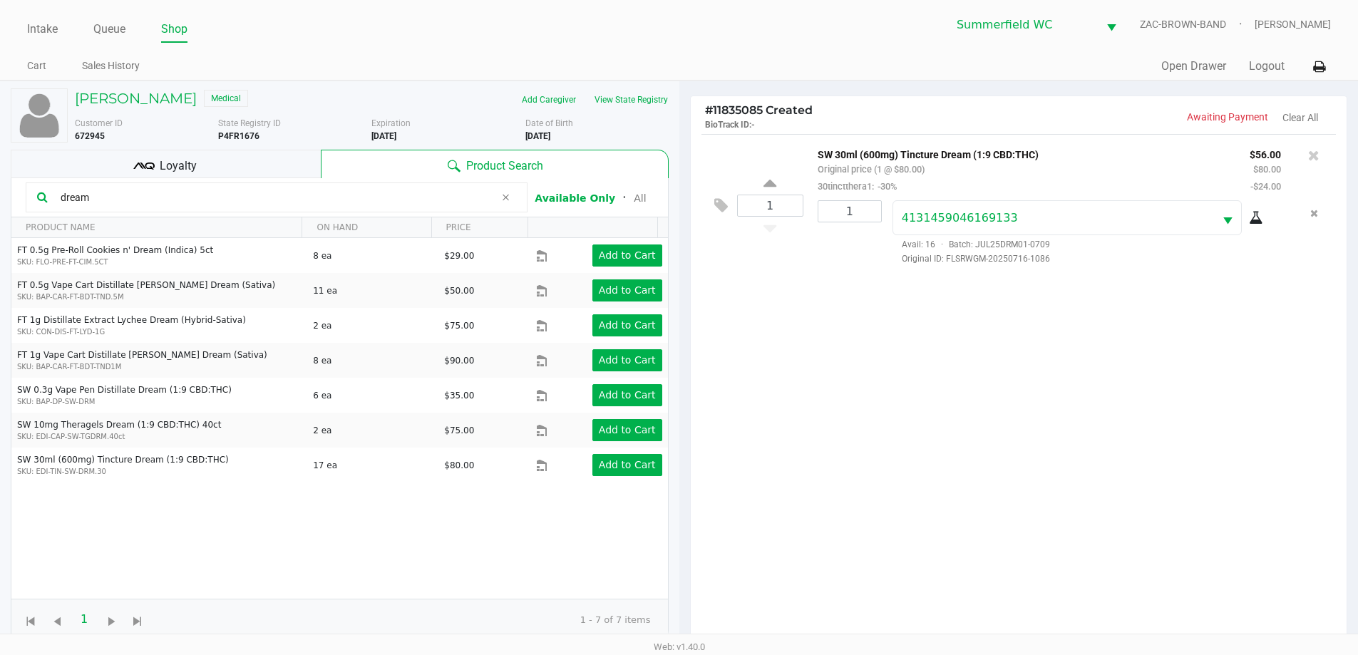
click at [684, 414] on div "1 SW 30ml (600mg) Tincture Dream (1:9 CBD:THC) Original price (1 @ $80.00) 30ti…" at bounding box center [1019, 393] width 657 height 518
click at [99, 98] on h5 "[PERSON_NAME]" at bounding box center [136, 98] width 122 height 17
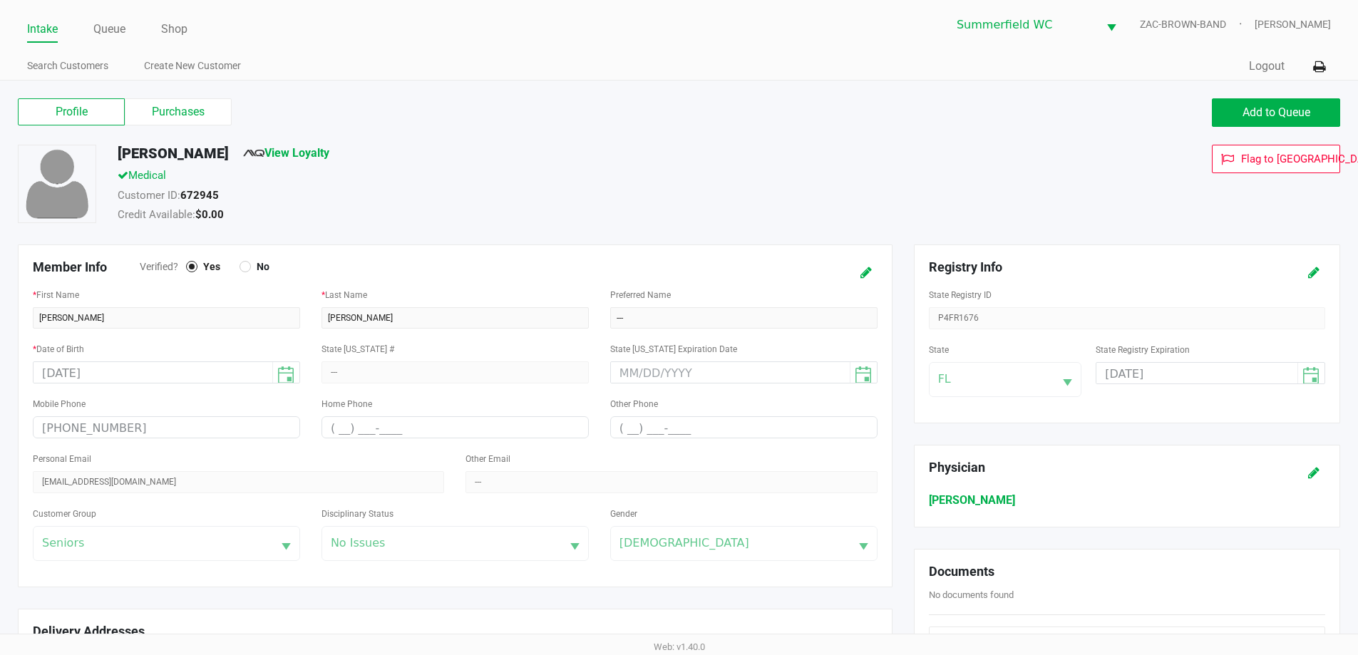
click at [480, 195] on div "Customer ID: 672945" at bounding box center [521, 197] width 829 height 20
click at [109, 29] on link "Queue" at bounding box center [109, 29] width 32 height 20
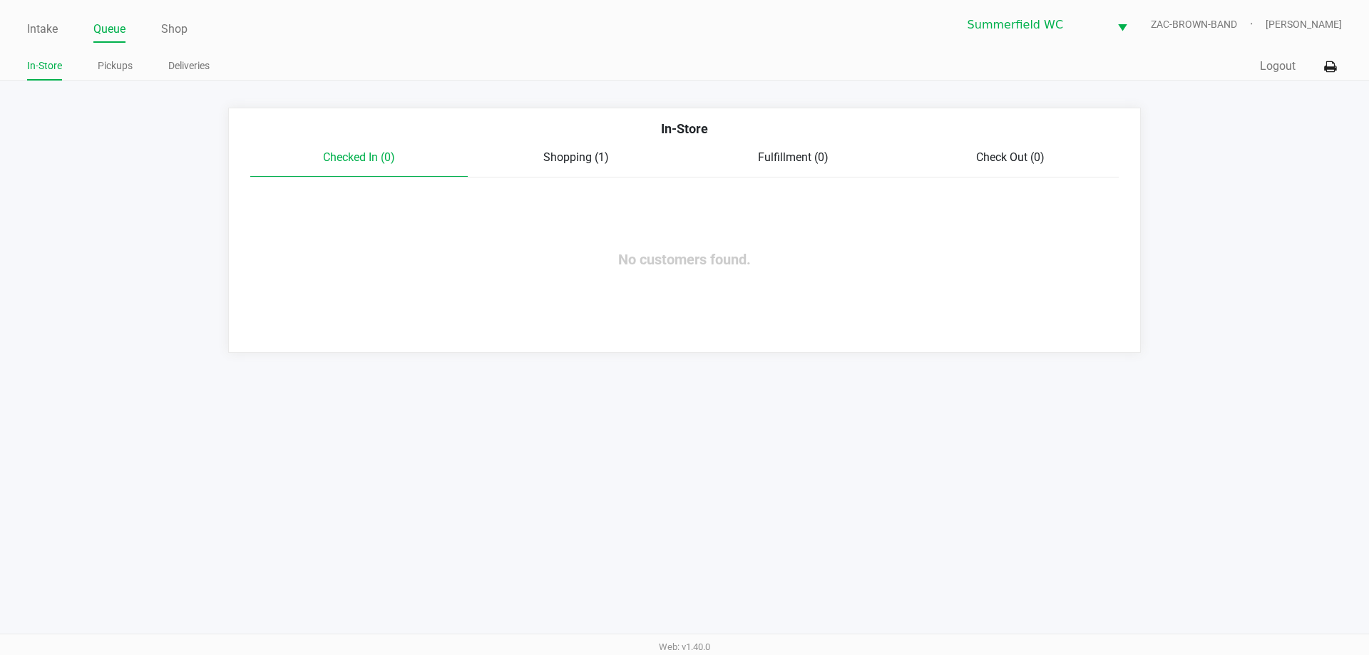
click at [566, 164] on span "Shopping (1)" at bounding box center [576, 157] width 66 height 14
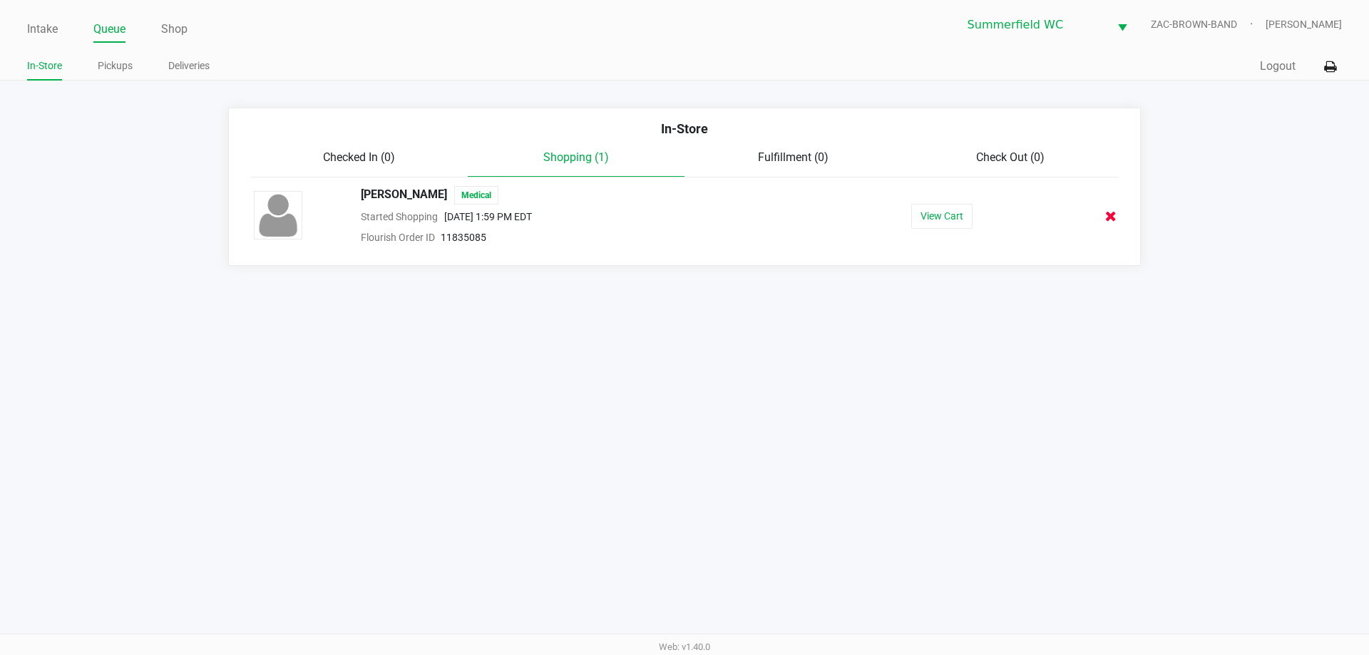
click at [684, 222] on icon at bounding box center [1110, 216] width 11 height 11
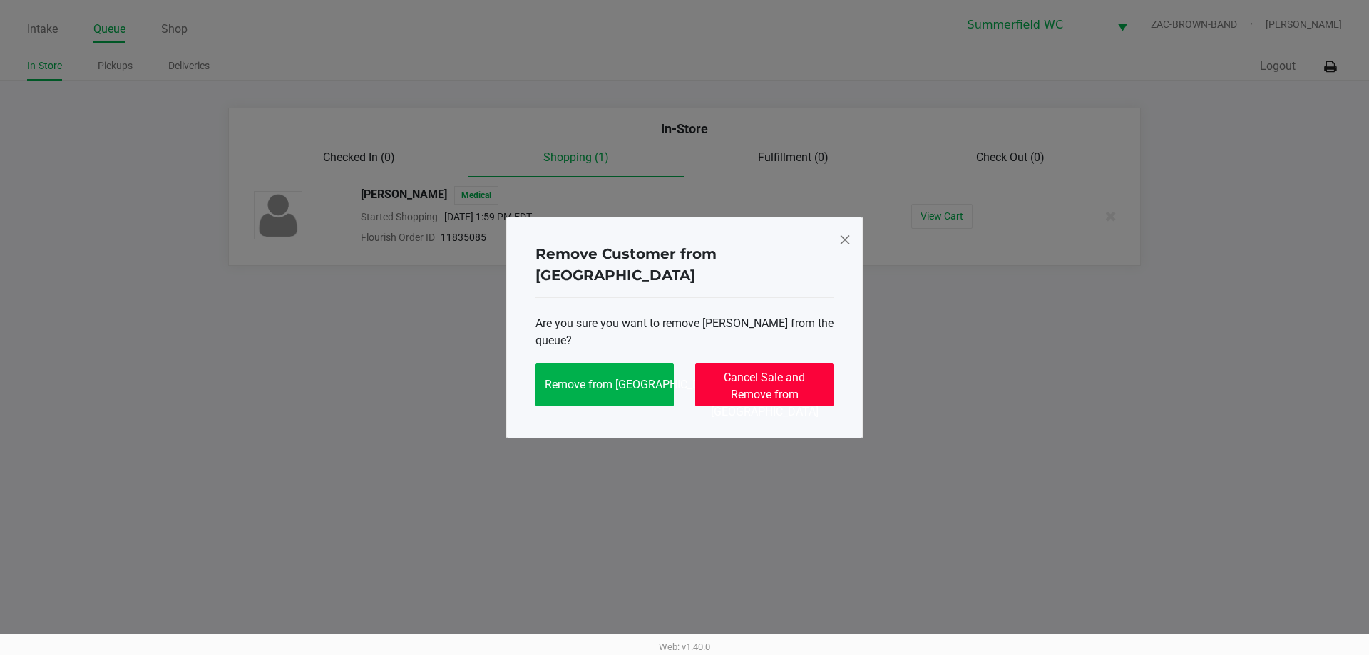
click at [684, 385] on span "Cancel Sale and Remove from [GEOGRAPHIC_DATA]" at bounding box center [765, 395] width 108 height 48
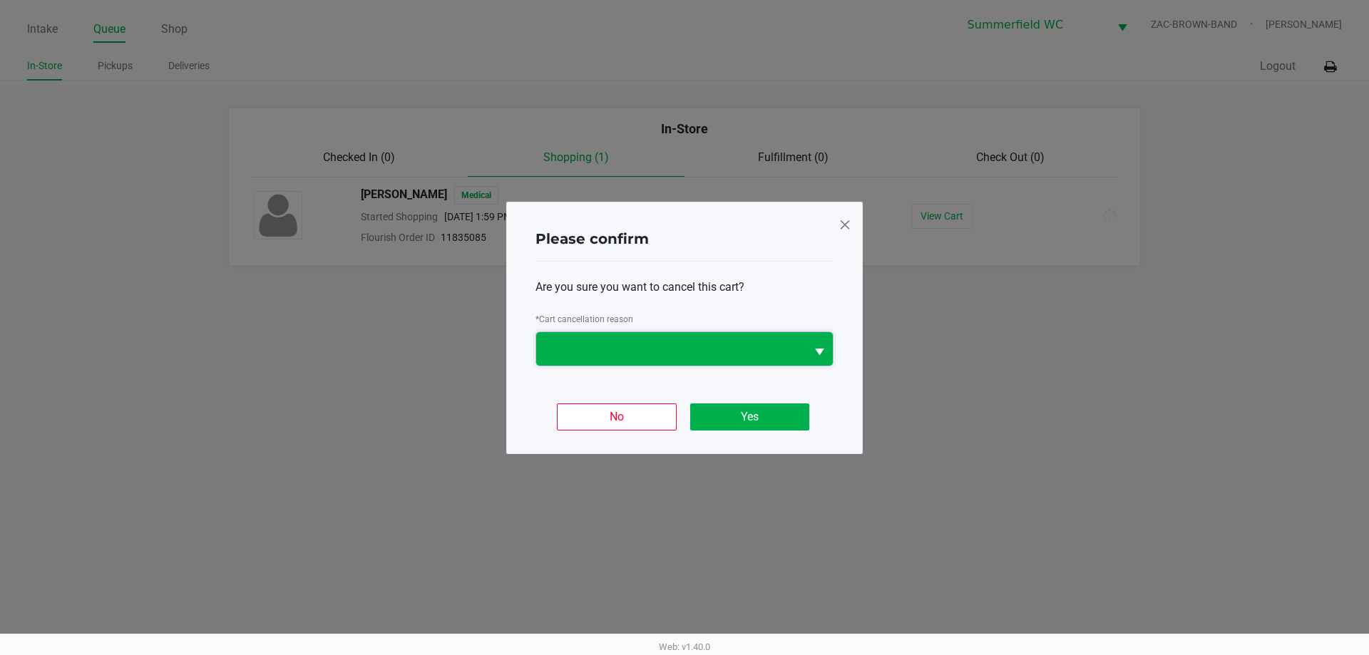
click at [684, 360] on span at bounding box center [670, 349] width 269 height 34
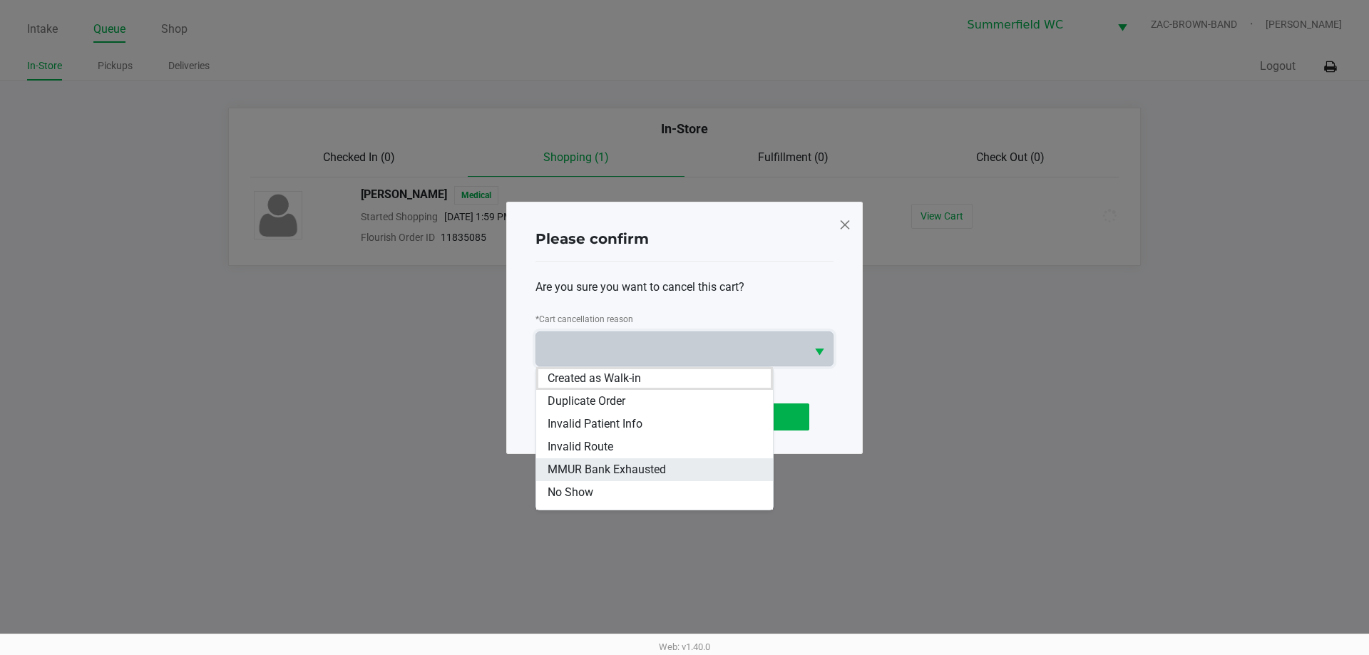
click at [627, 464] on span "MMUR Bank Exhausted" at bounding box center [606, 469] width 118 height 17
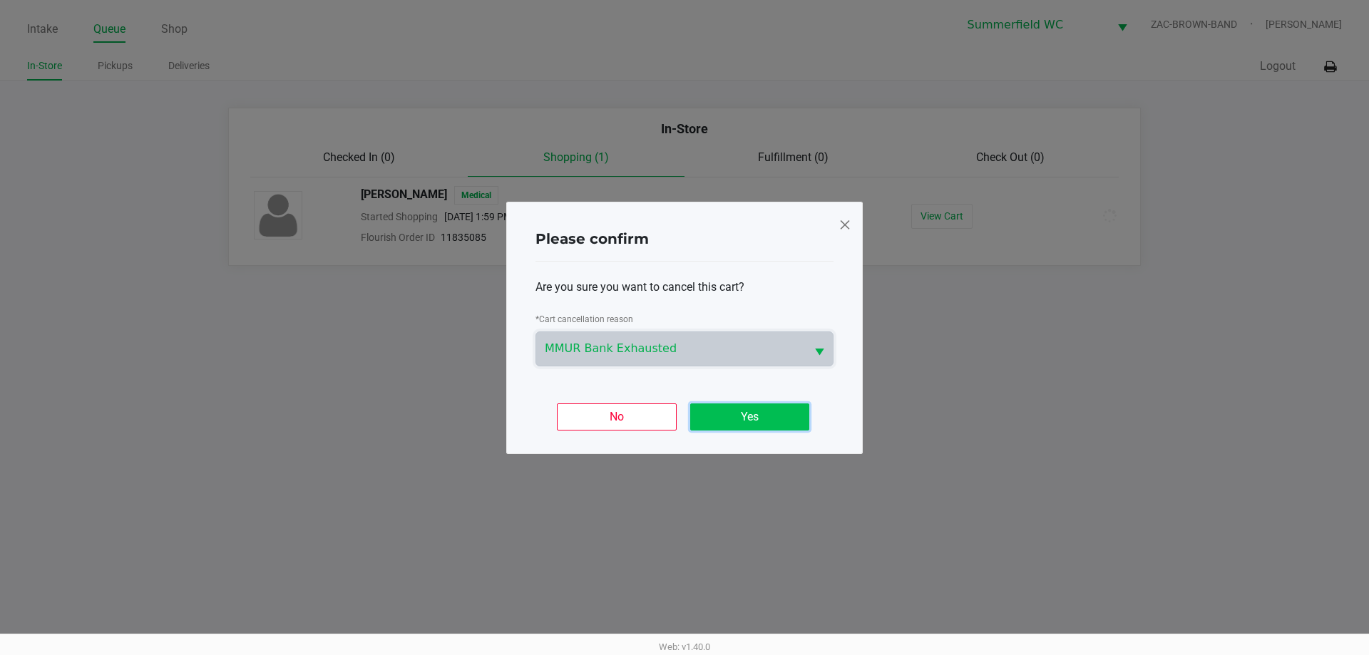
click at [684, 421] on button "Yes" at bounding box center [749, 416] width 119 height 27
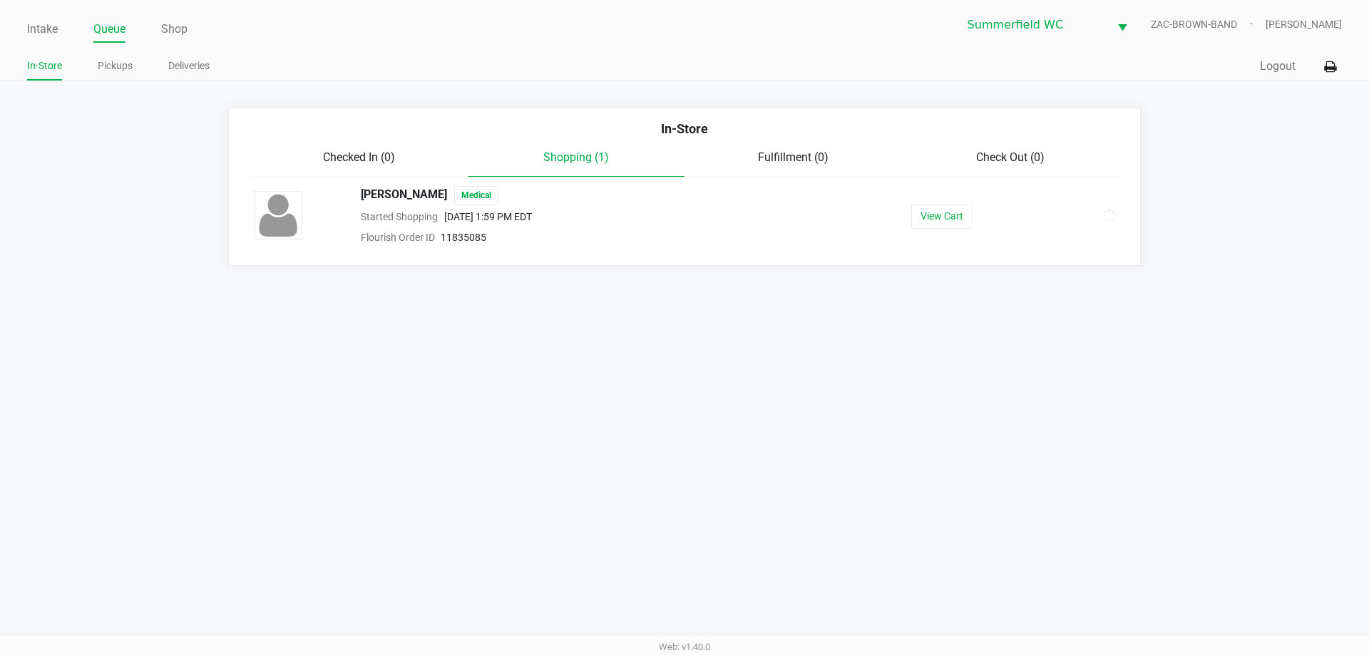
click at [651, 393] on div "Intake Queue Shop [PERSON_NAME] ZAC-BROWN-BAND [PERSON_NAME] In-Store Pickups D…" at bounding box center [684, 327] width 1369 height 655
click at [39, 21] on link "Intake" at bounding box center [42, 29] width 31 height 20
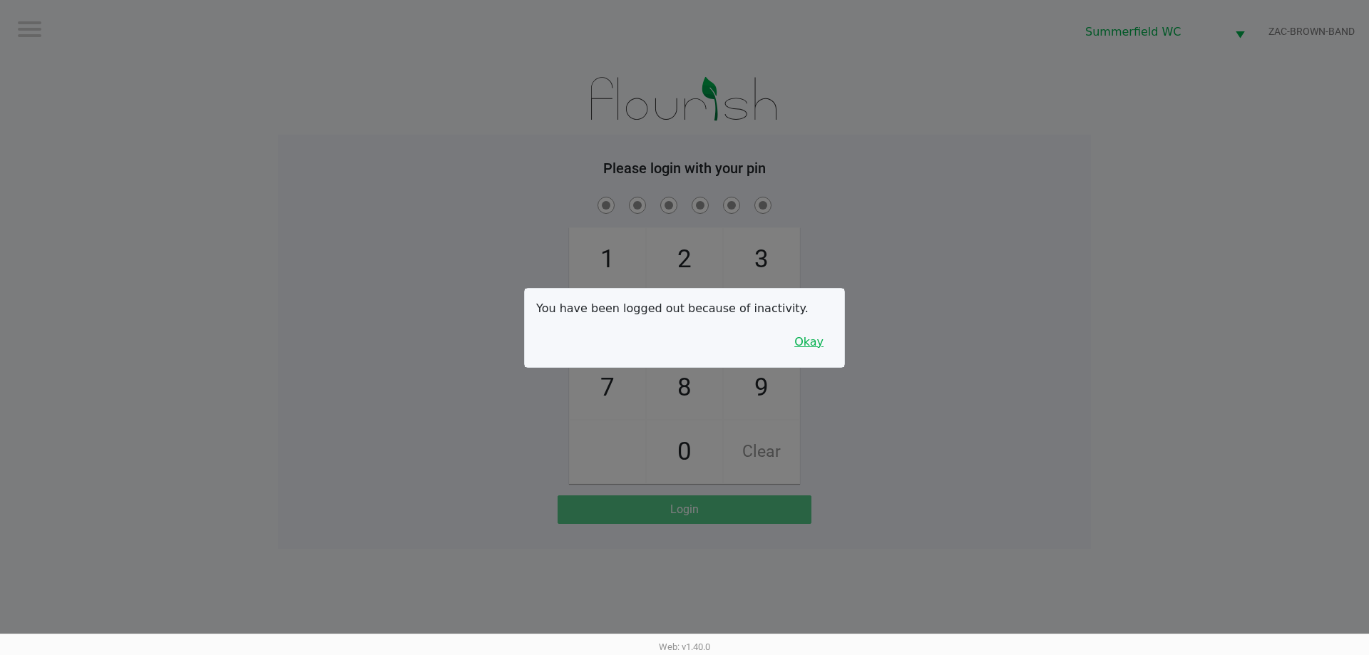
click at [684, 329] on button "Okay" at bounding box center [809, 342] width 48 height 27
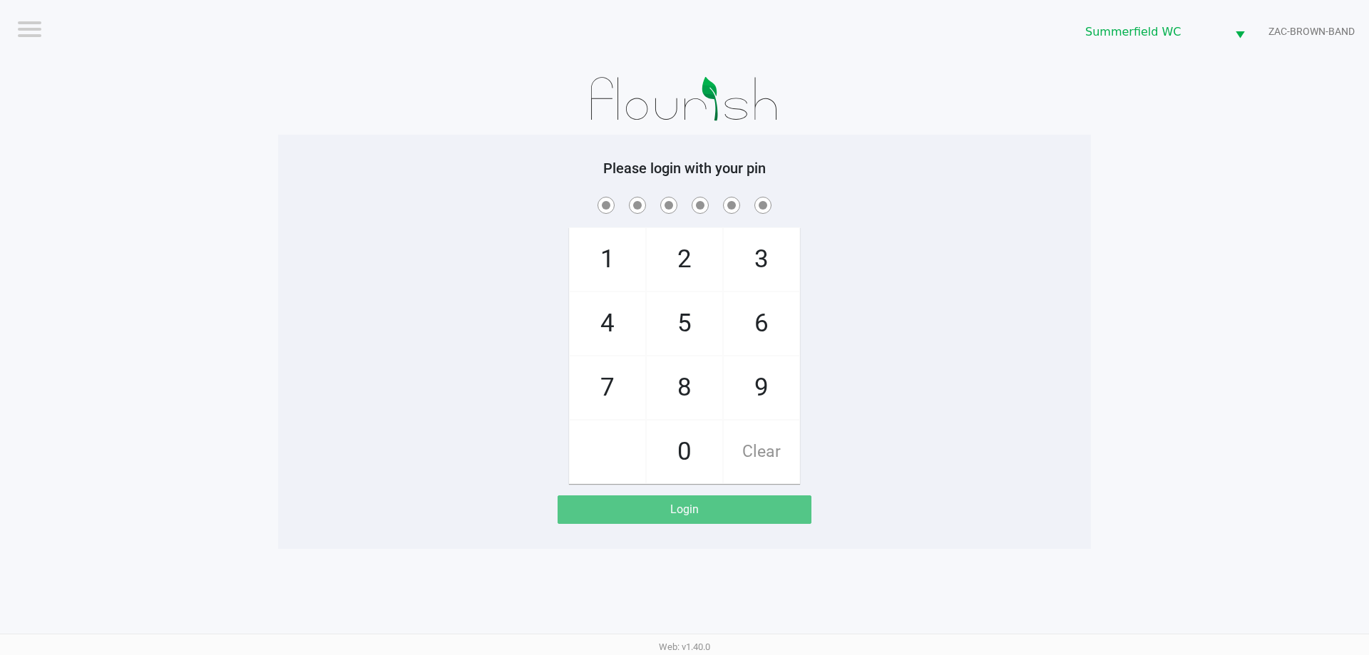
click at [684, 269] on div "1 4 7 2 5 8 0 3 6 9 Clear" at bounding box center [684, 339] width 813 height 290
click at [473, 249] on div "1 4 7 2 5 8 0 3 6 9 Clear" at bounding box center [684, 339] width 813 height 290
click at [684, 228] on div "1 4 7 2 5 8 0 3 6 9 Clear" at bounding box center [684, 339] width 813 height 290
checkbox input "true"
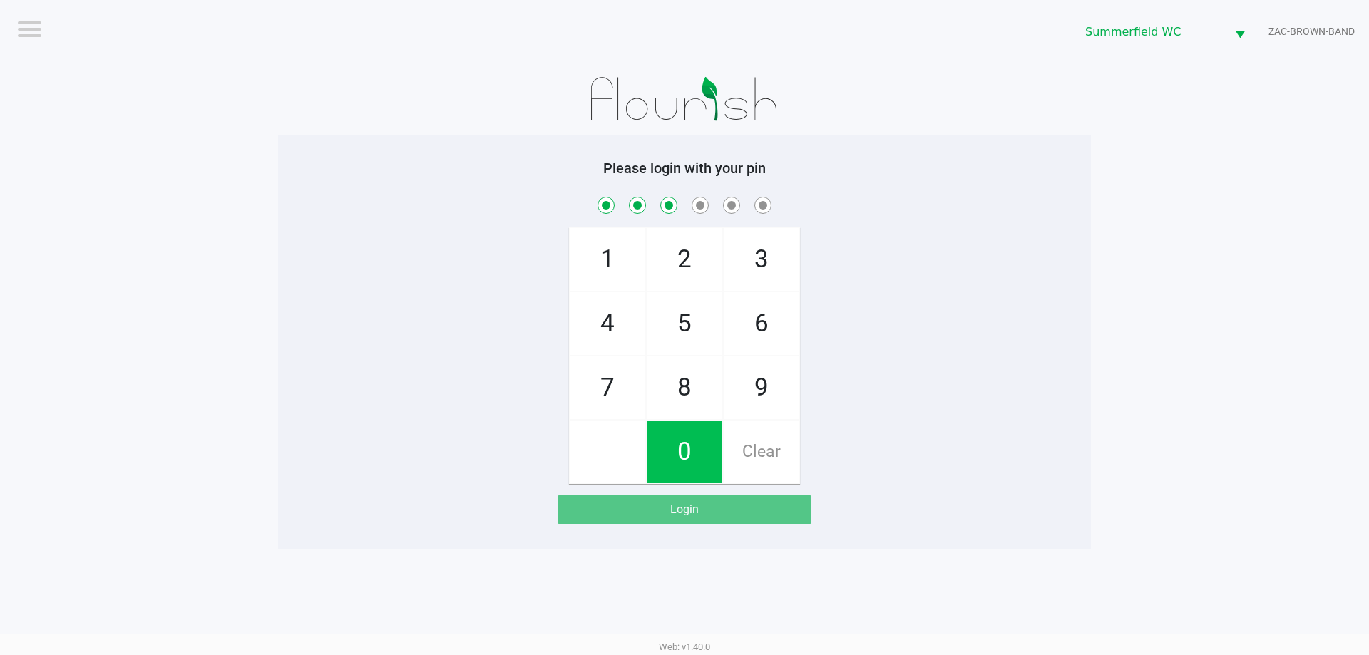
checkbox input "true"
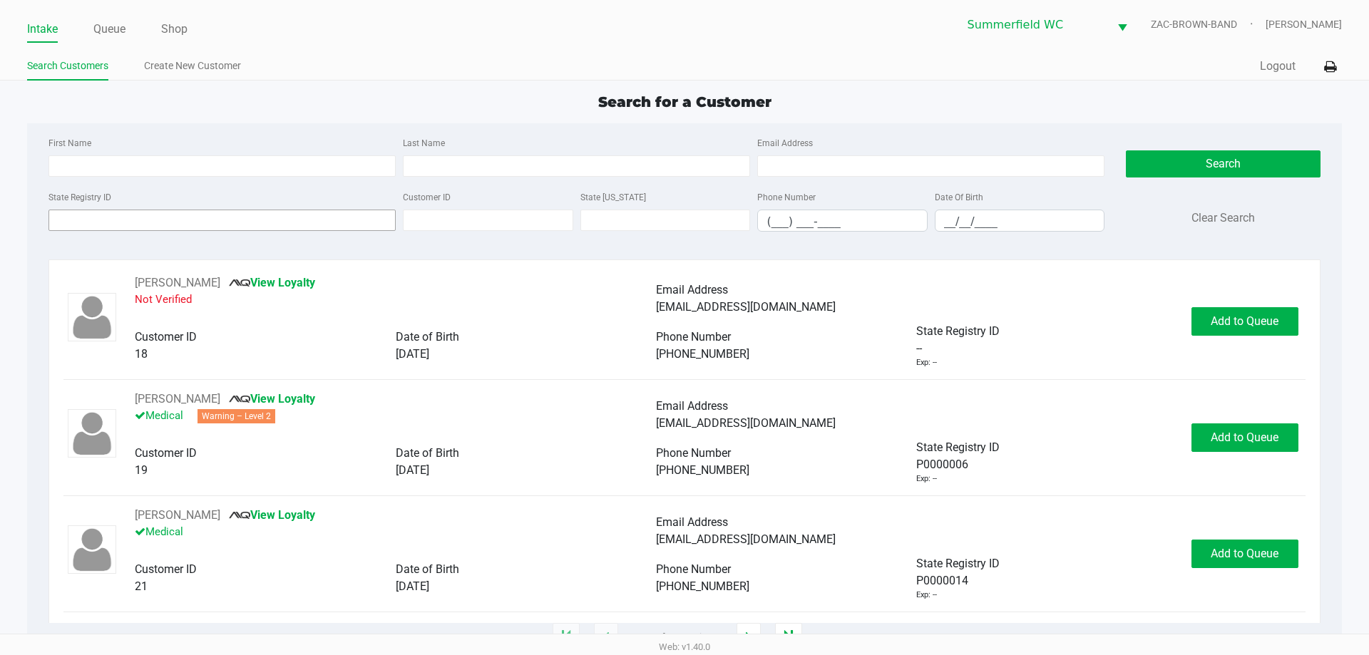
drag, startPoint x: 167, startPoint y: 231, endPoint x: 173, endPoint y: 215, distance: 16.7
click at [168, 230] on div "State Registry ID" at bounding box center [222, 209] width 354 height 43
click at [173, 215] on input "State Registry ID" at bounding box center [221, 220] width 347 height 21
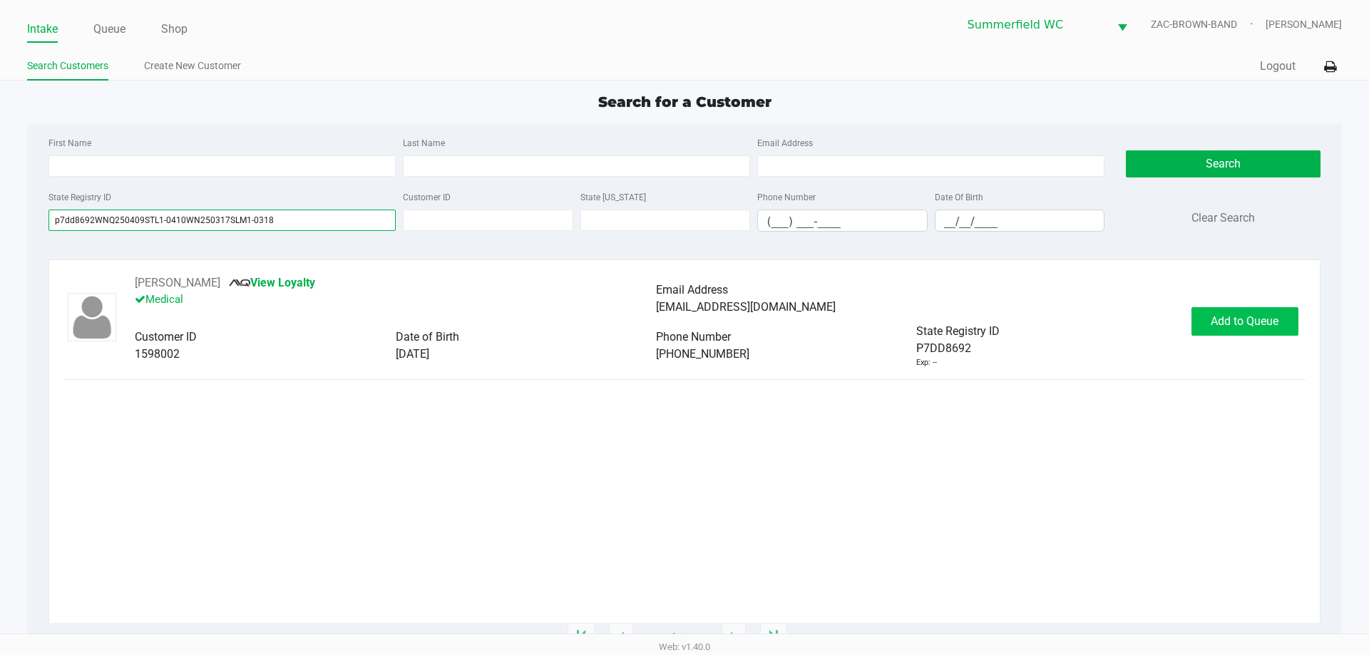
type input "p7dd8692WNQ250409STL1-0410WN250317SLM1-0318"
click at [684, 314] on span "Add to Queue" at bounding box center [1244, 321] width 68 height 14
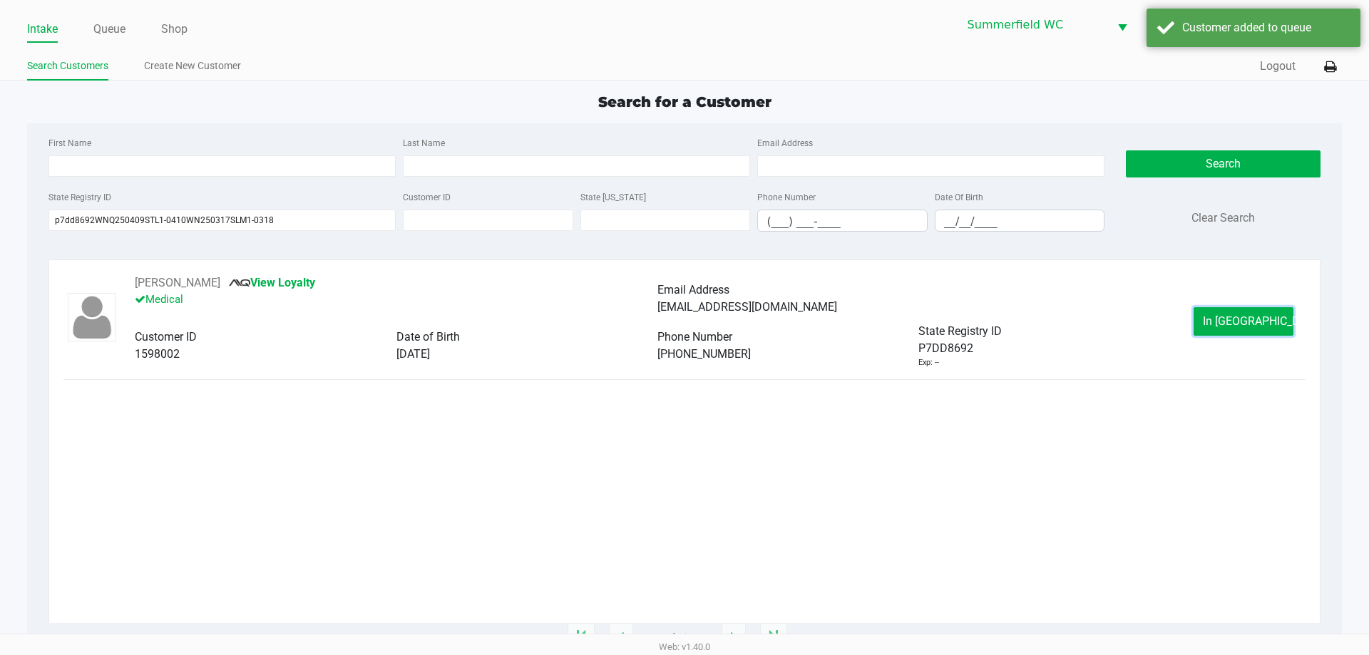
click at [684, 314] on button "In [GEOGRAPHIC_DATA]" at bounding box center [1243, 321] width 100 height 29
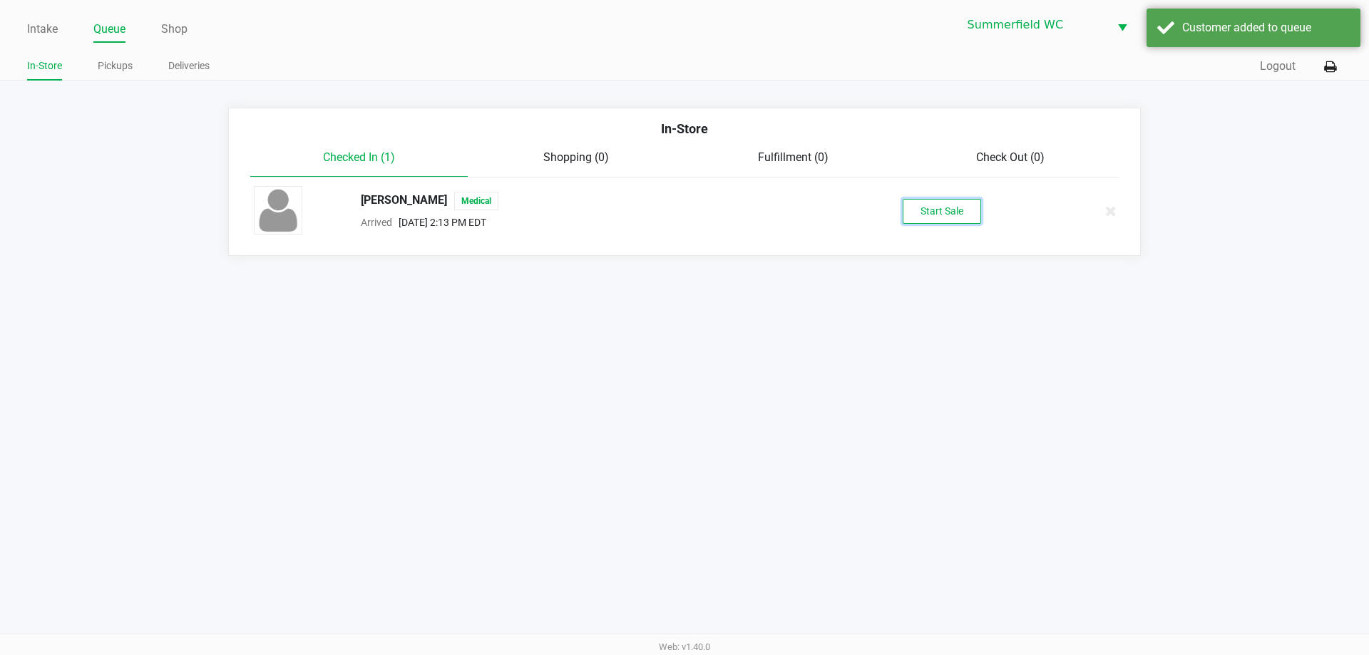
drag, startPoint x: 976, startPoint y: 218, endPoint x: 959, endPoint y: 214, distance: 17.6
click at [684, 218] on button "Start Sale" at bounding box center [941, 211] width 78 height 25
click at [684, 214] on div "Start Sale" at bounding box center [941, 211] width 78 height 25
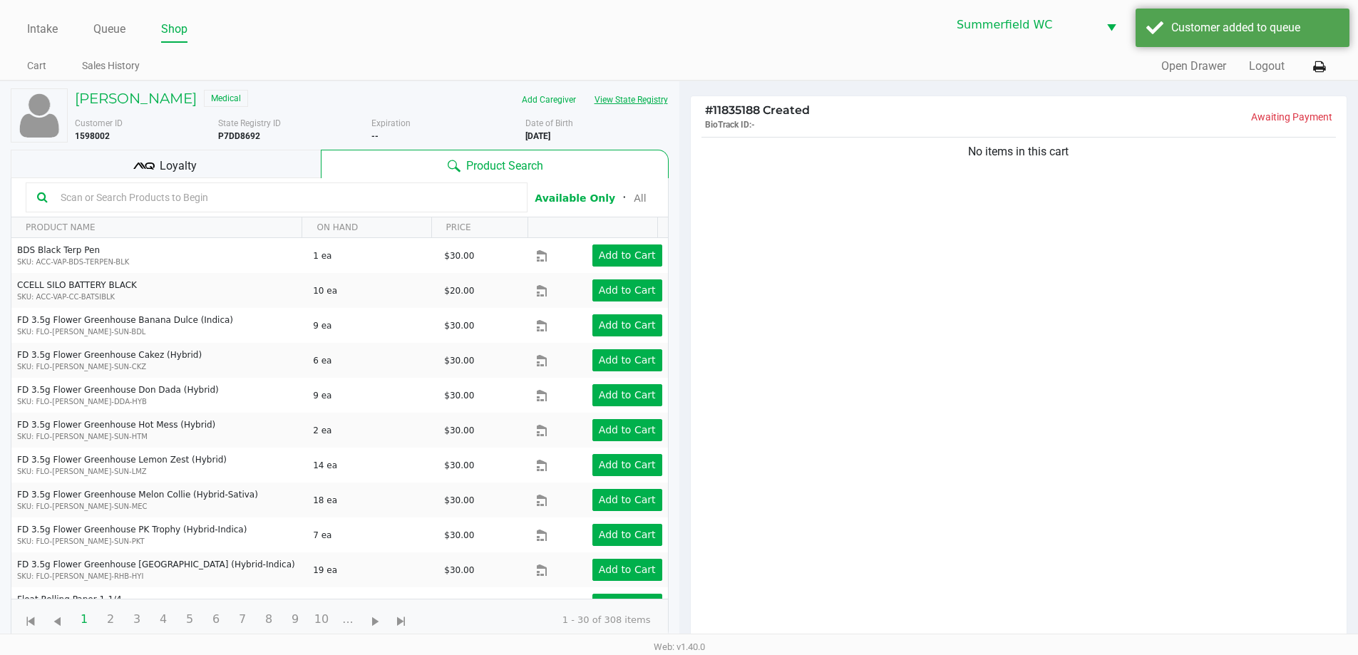
click at [622, 95] on button "View State Registry" at bounding box center [626, 99] width 83 height 23
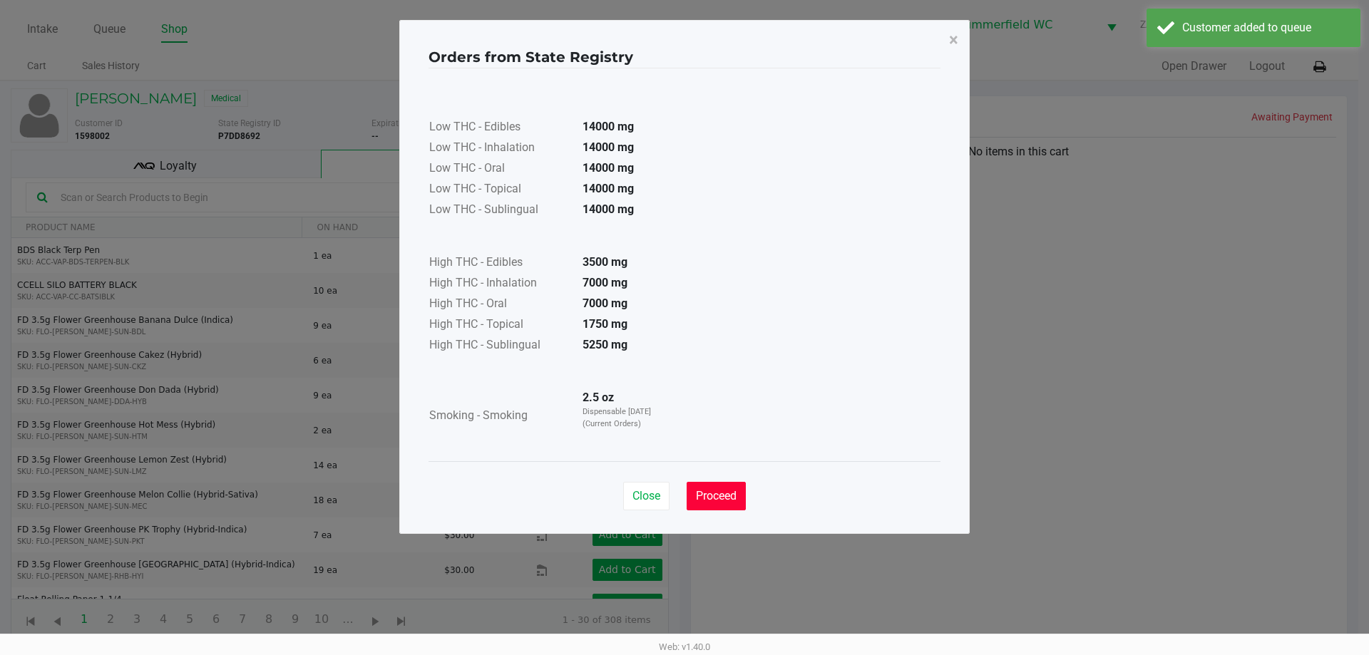
click at [684, 496] on span "Proceed" at bounding box center [716, 496] width 41 height 14
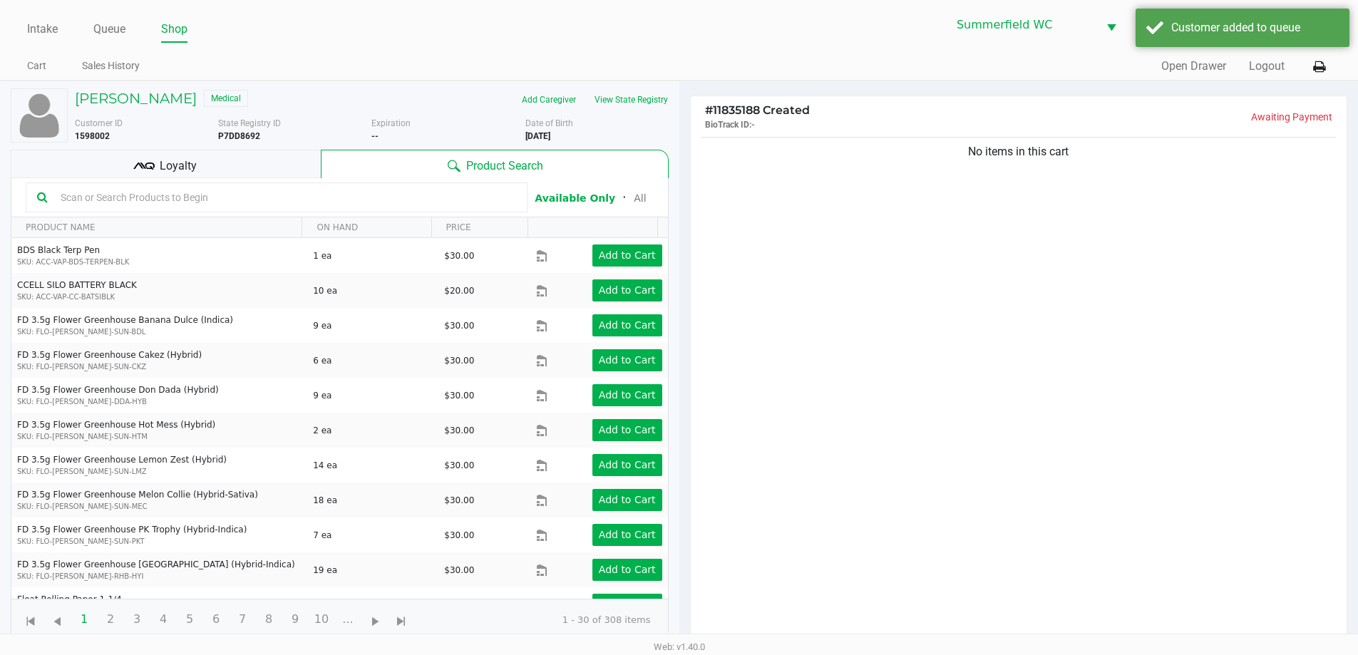
click at [684, 464] on div "Close Proceed" at bounding box center [679, 455] width 512 height 58
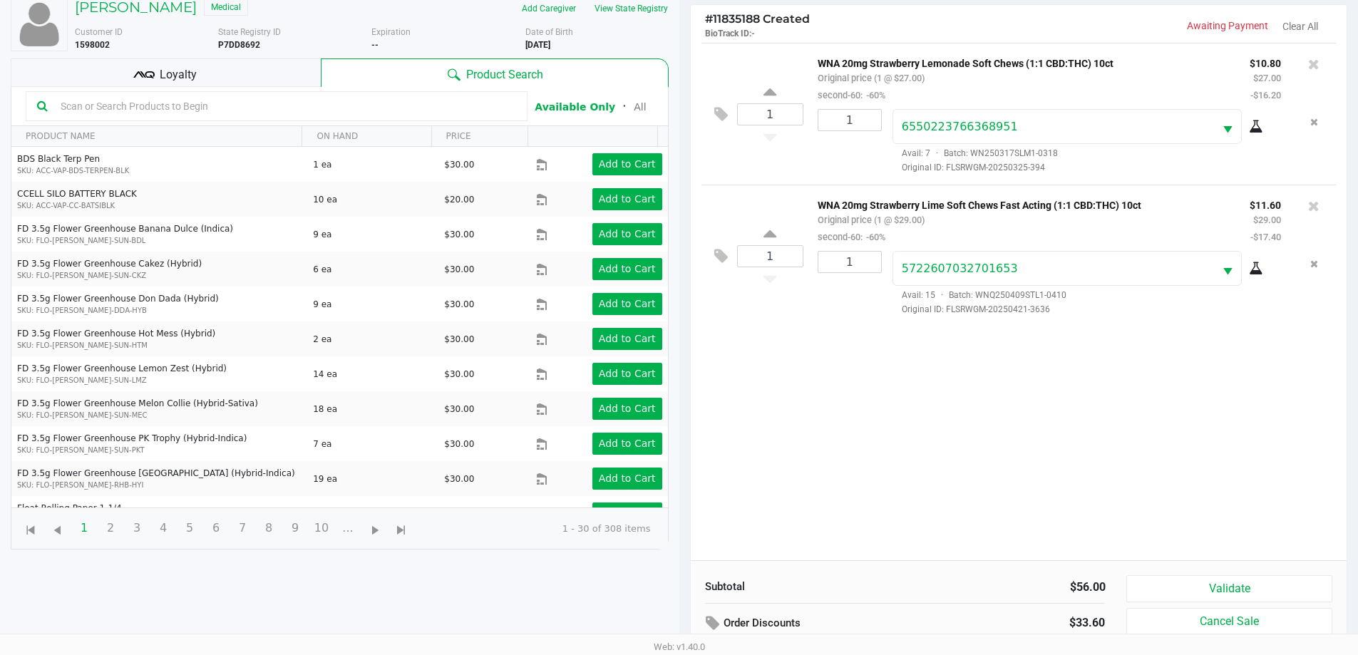
scroll to position [154, 0]
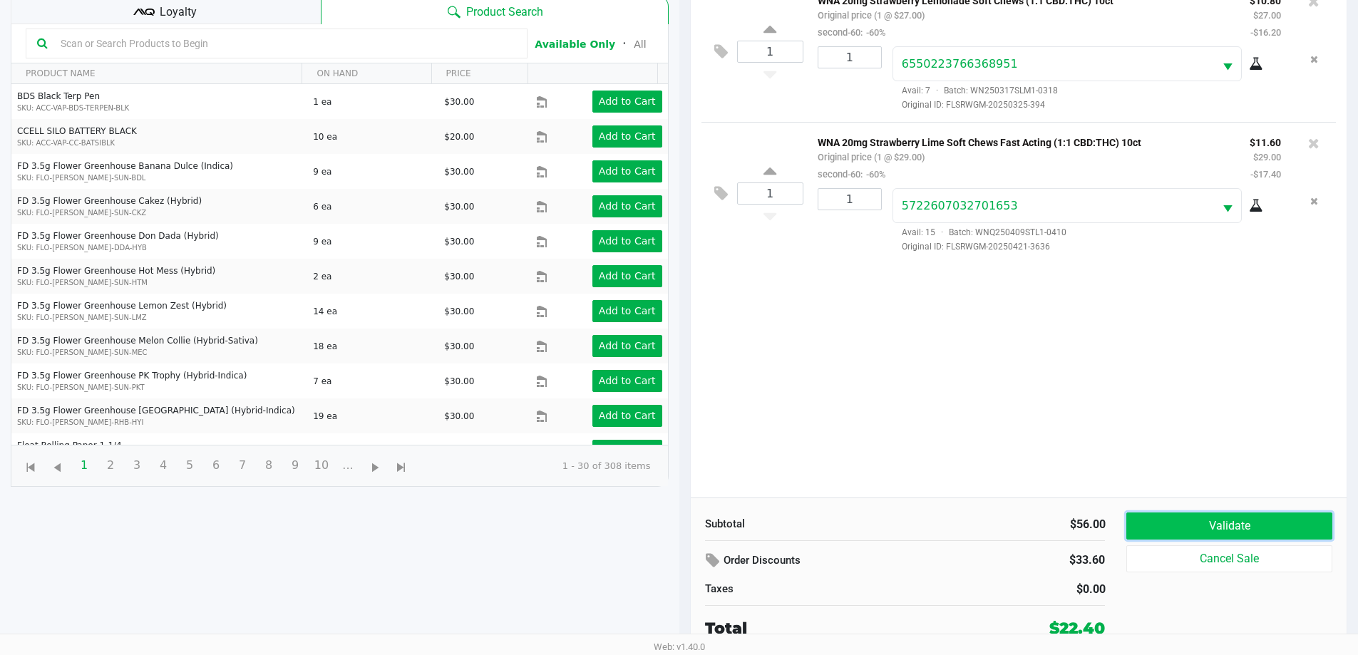
click at [684, 520] on button "Validate" at bounding box center [1228, 526] width 205 height 27
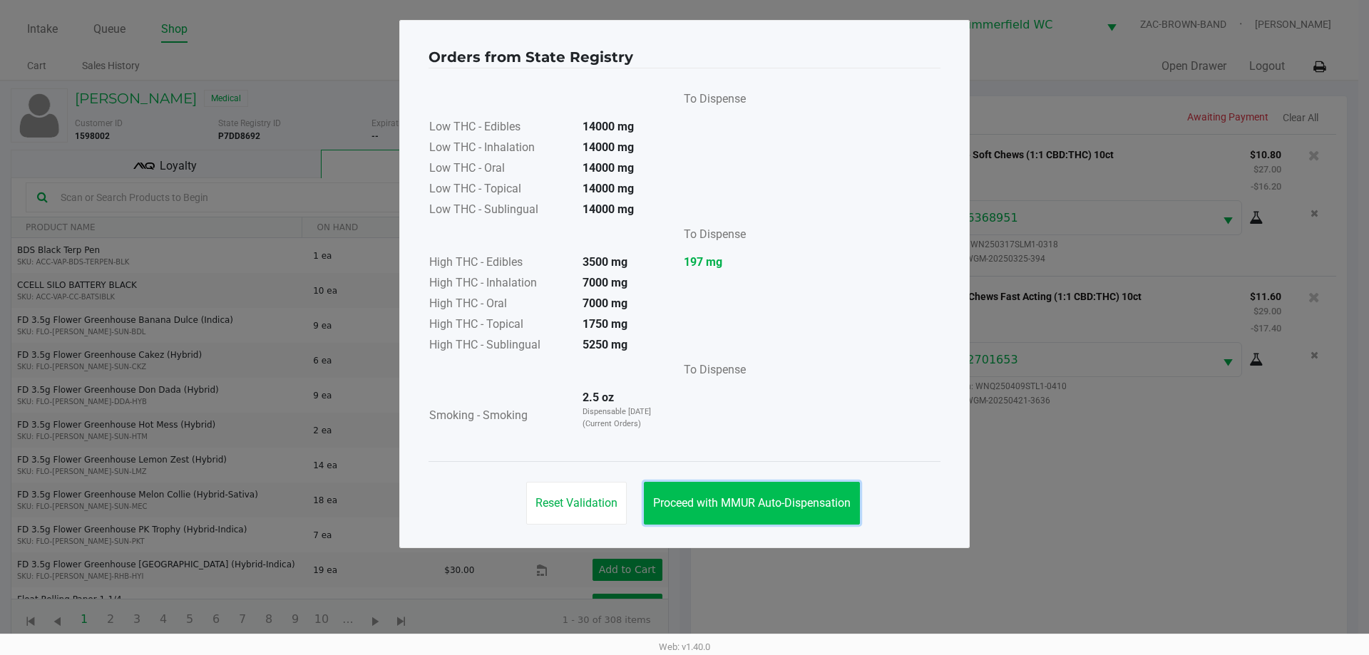
click at [684, 506] on span "Proceed with MMUR Auto-Dispensation" at bounding box center [751, 503] width 197 height 14
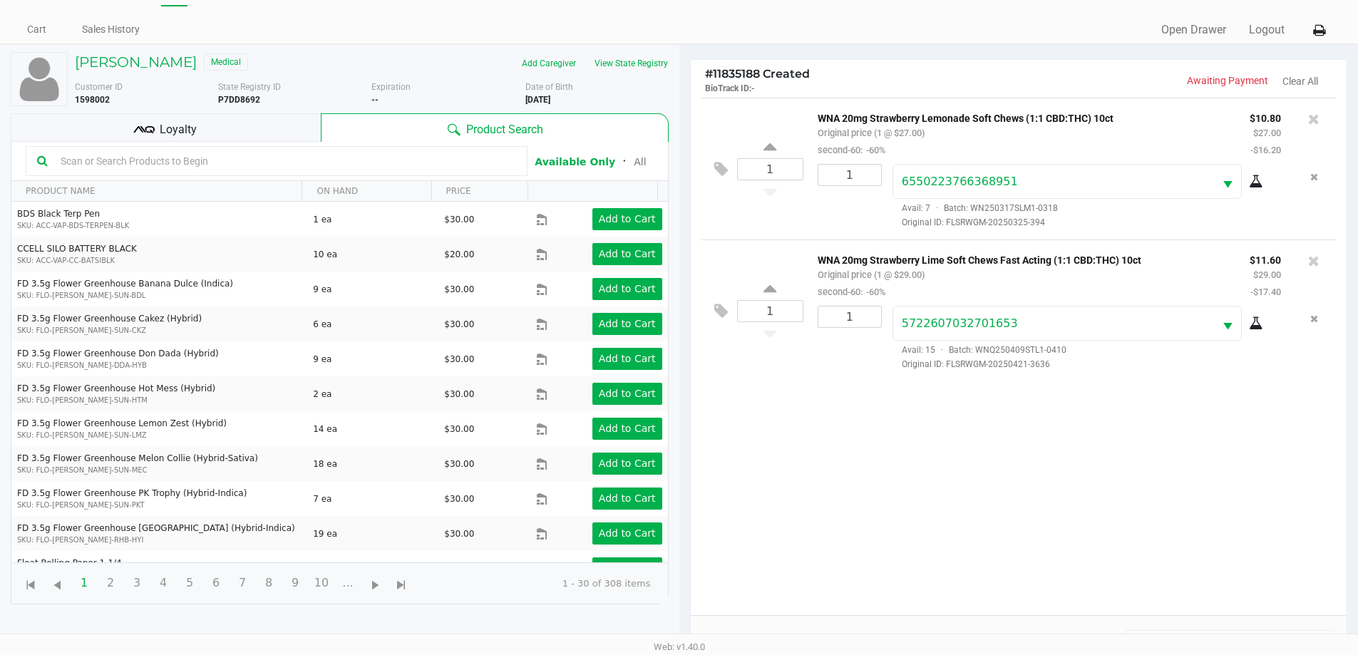
scroll to position [11, 0]
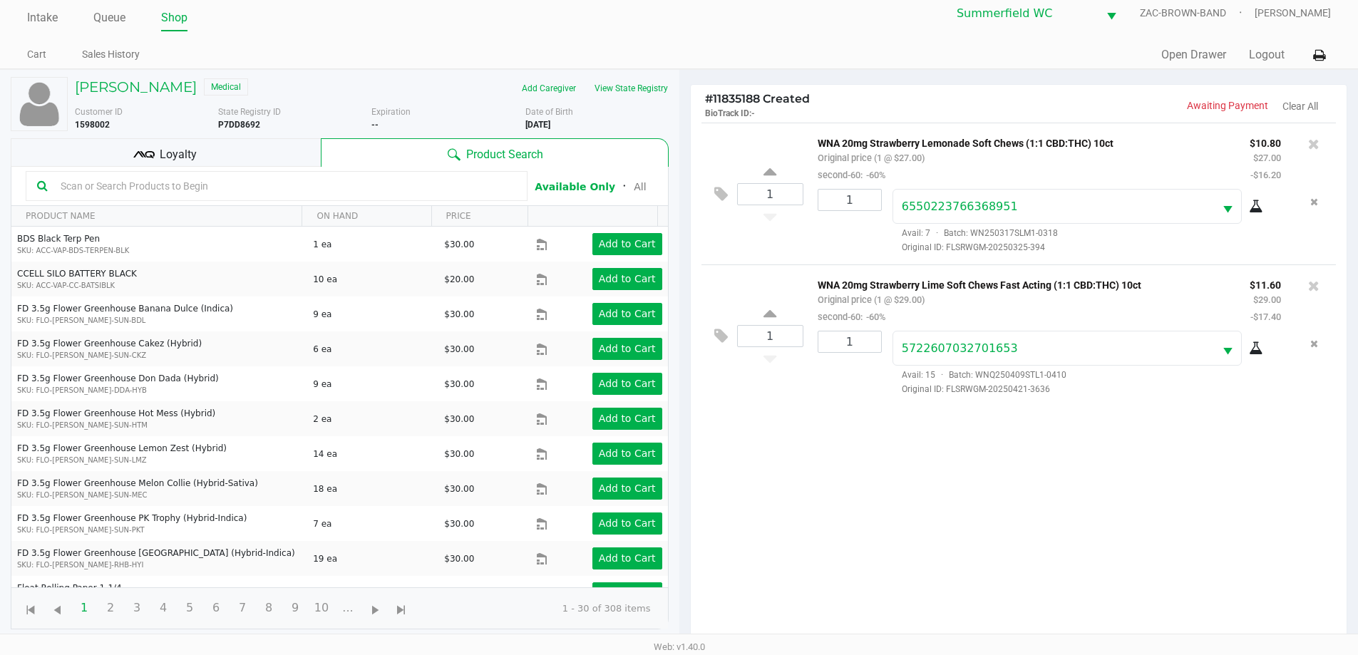
click at [260, 150] on div "Loyalty" at bounding box center [166, 152] width 310 height 29
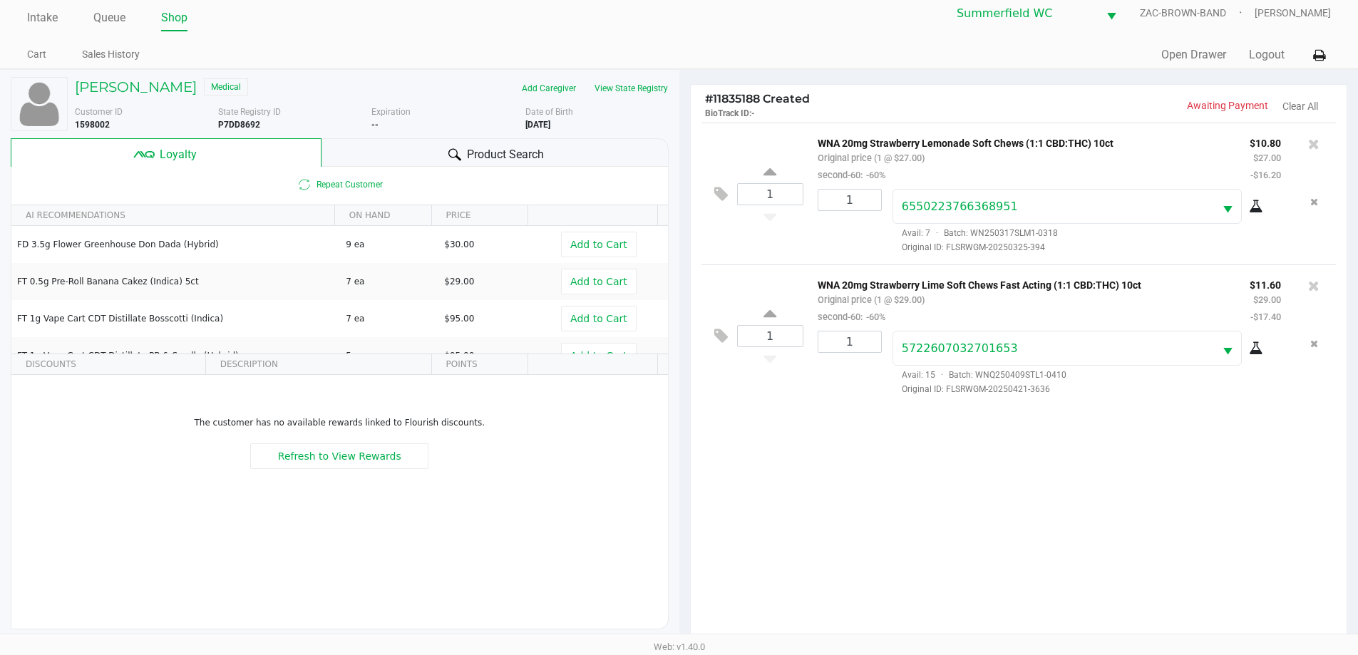
click at [512, 146] on span "Product Search" at bounding box center [505, 154] width 77 height 17
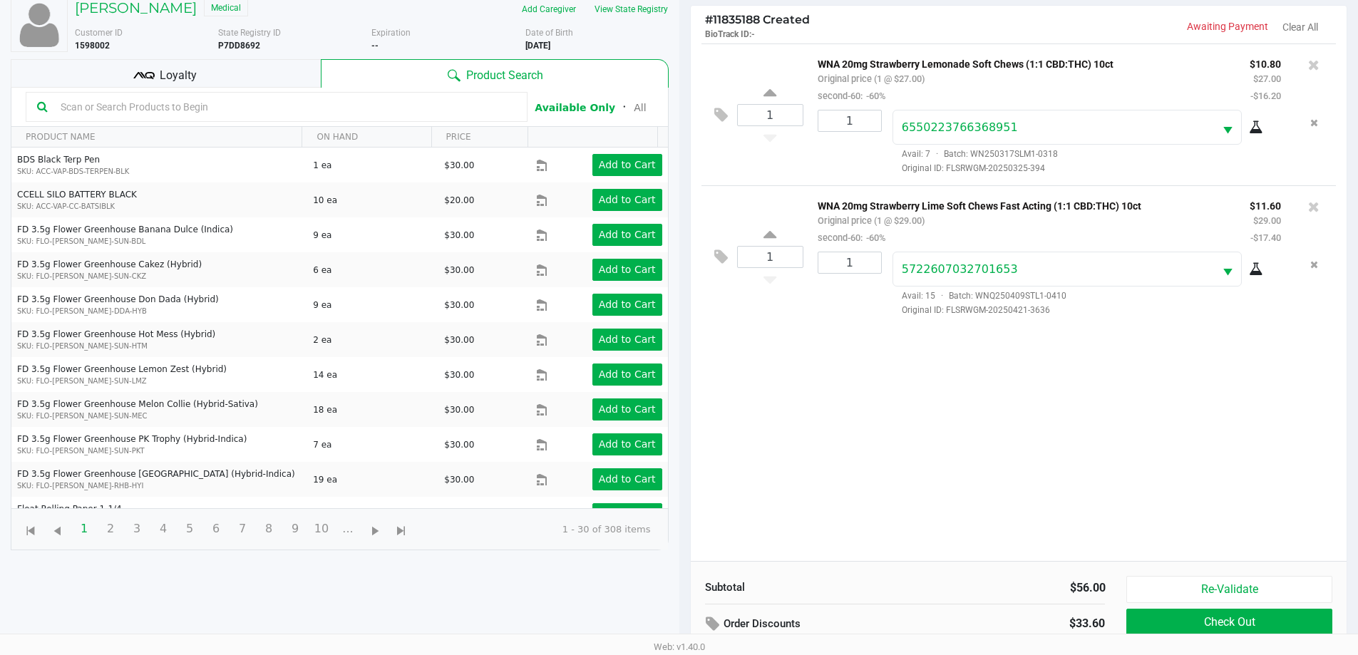
scroll to position [171, 0]
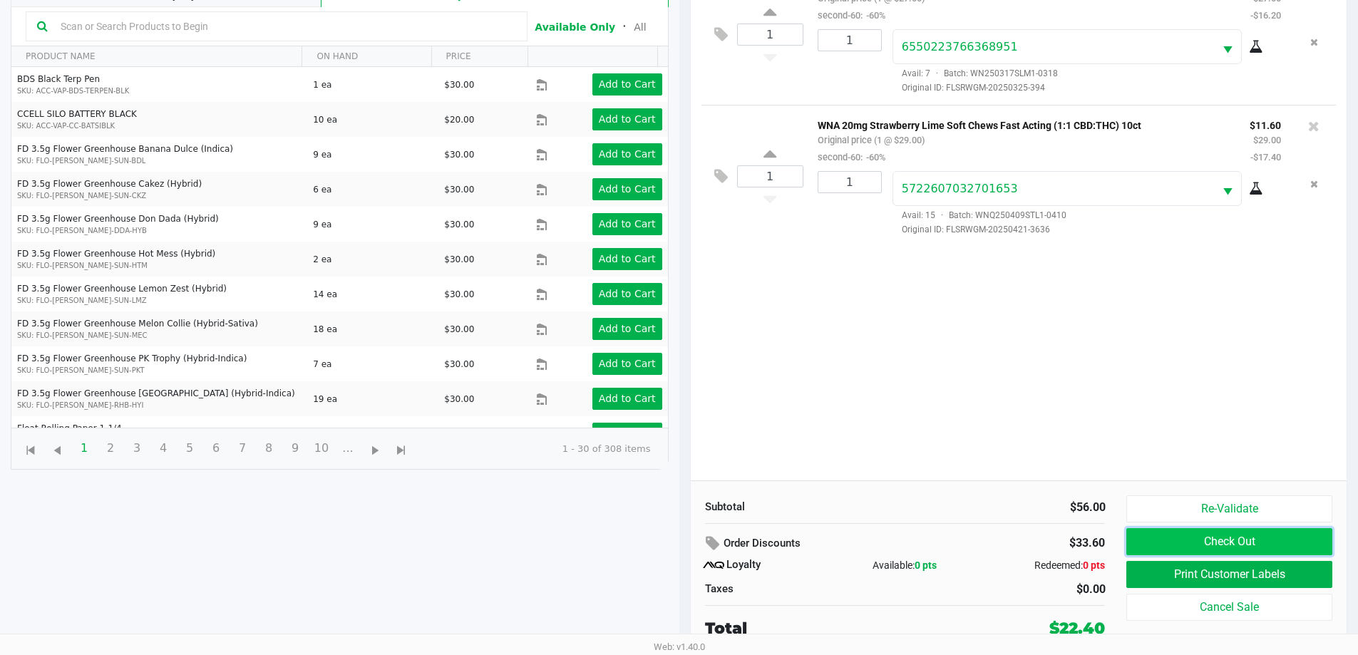
click at [684, 540] on button "Check Out" at bounding box center [1228, 541] width 205 height 27
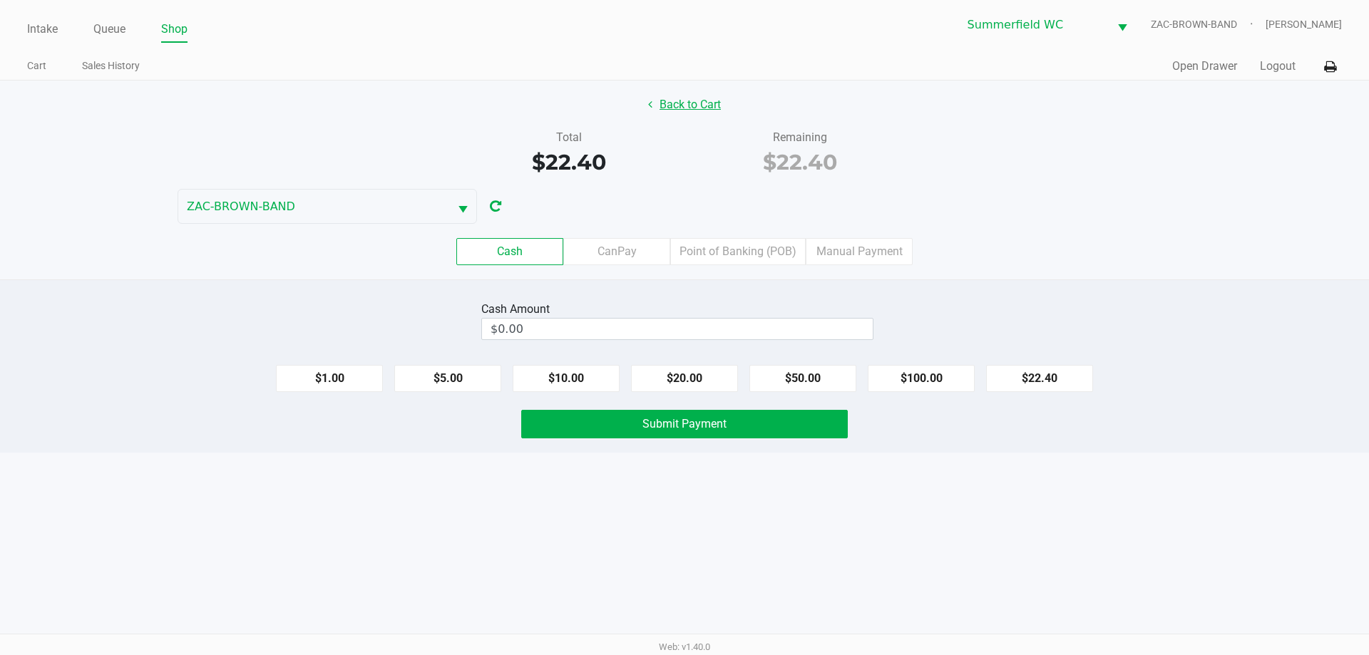
click at [684, 98] on button "Back to Cart" at bounding box center [684, 104] width 91 height 27
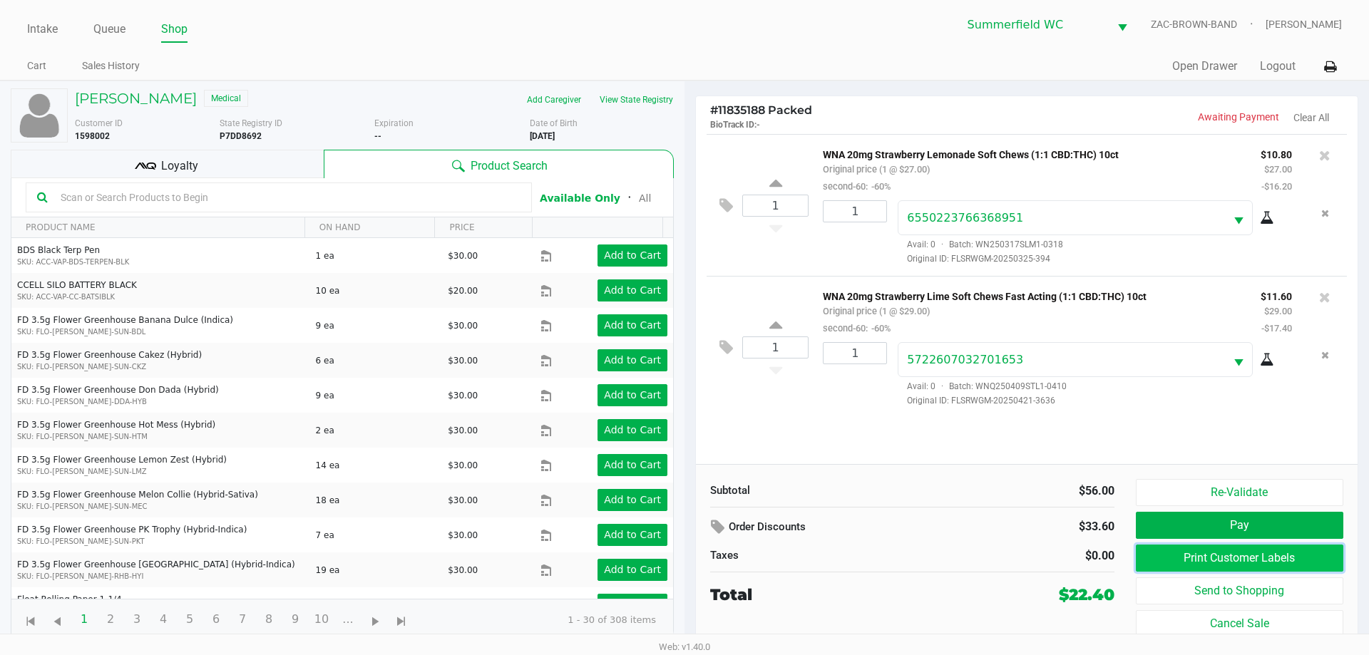
click at [684, 552] on button "Print Customer Labels" at bounding box center [1239, 558] width 207 height 27
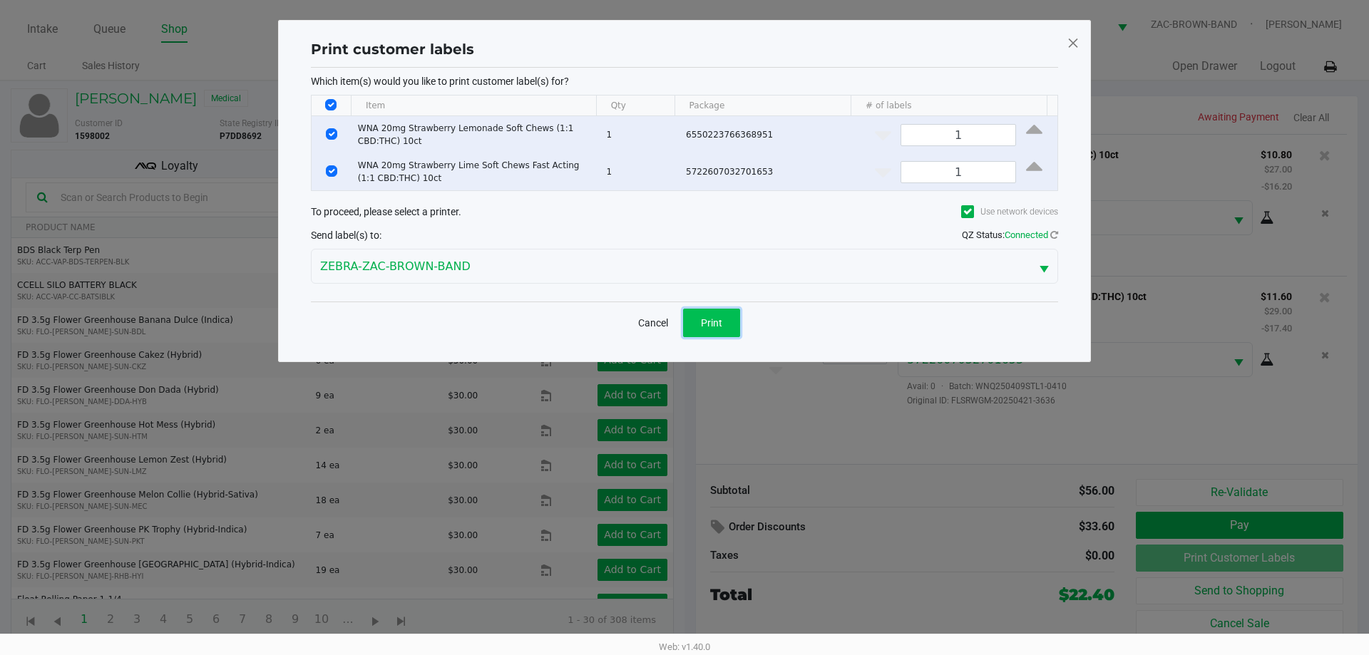
click at [684, 328] on span "Print" at bounding box center [711, 322] width 21 height 11
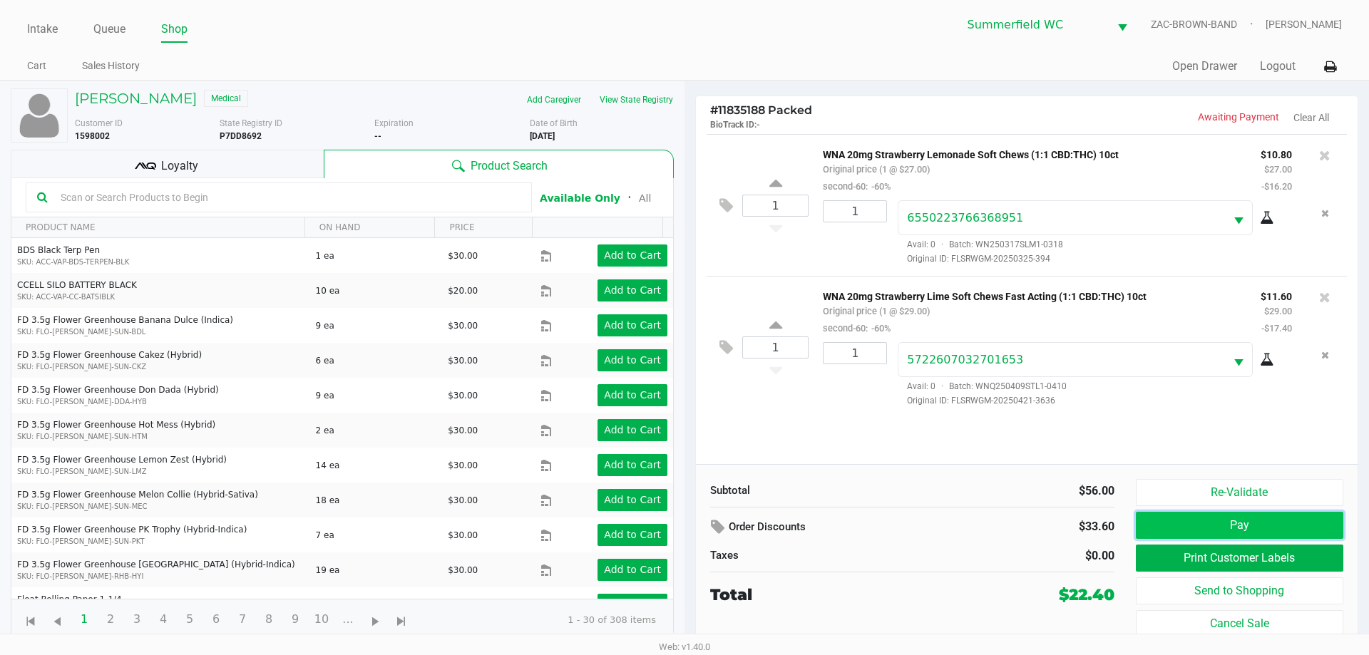
click at [684, 527] on button "Pay" at bounding box center [1239, 525] width 207 height 27
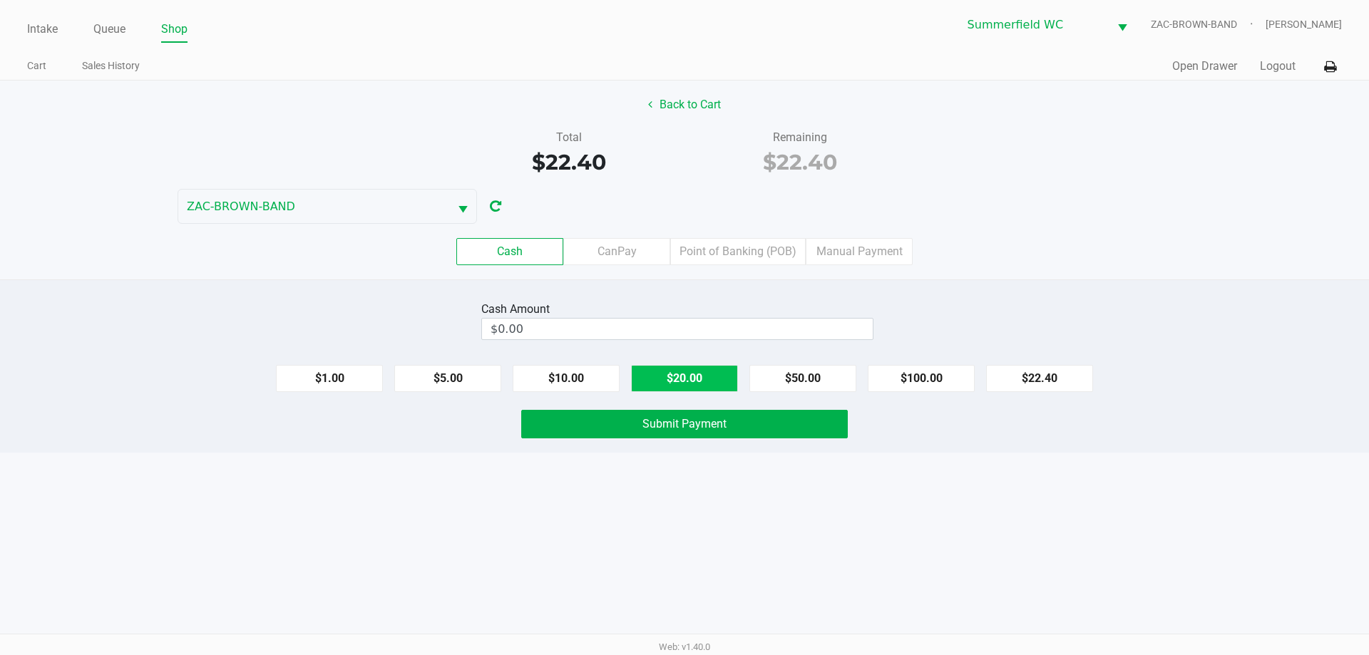
click at [684, 390] on button "$20.00" at bounding box center [684, 378] width 107 height 27
click at [480, 366] on button "$5.00" at bounding box center [447, 378] width 107 height 27
type input "$25.00"
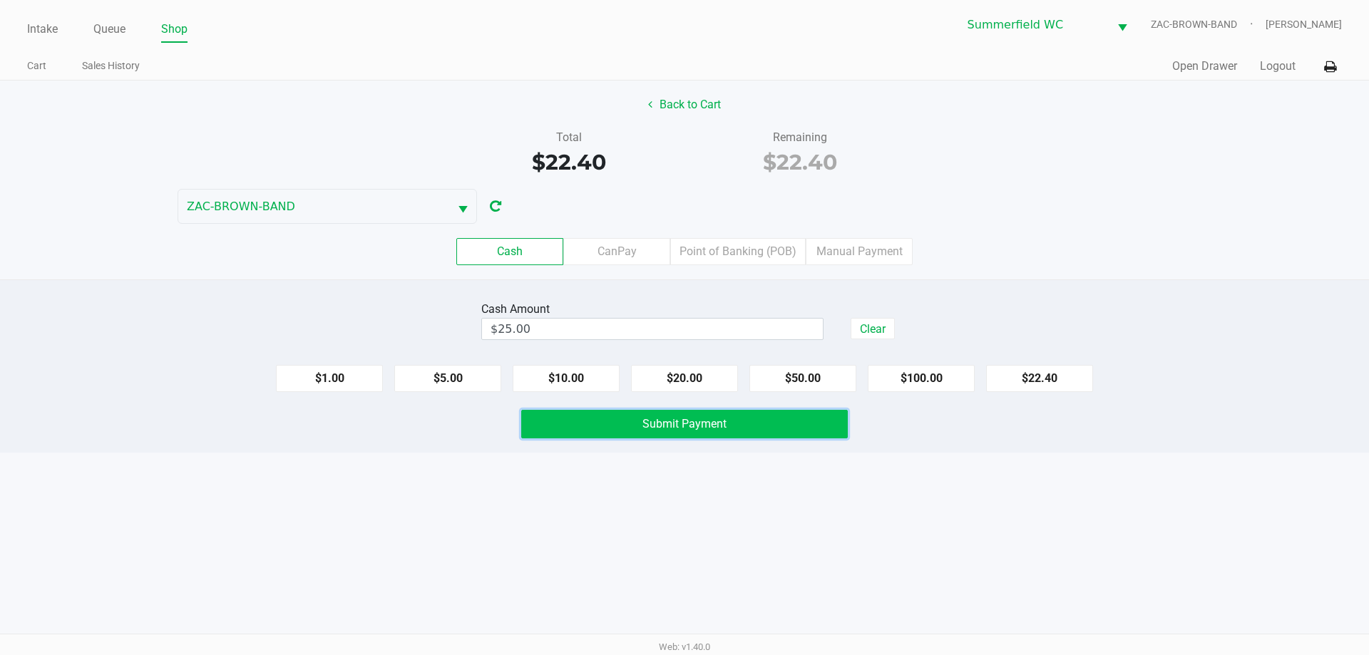
click at [607, 425] on button "Submit Payment" at bounding box center [684, 424] width 326 height 29
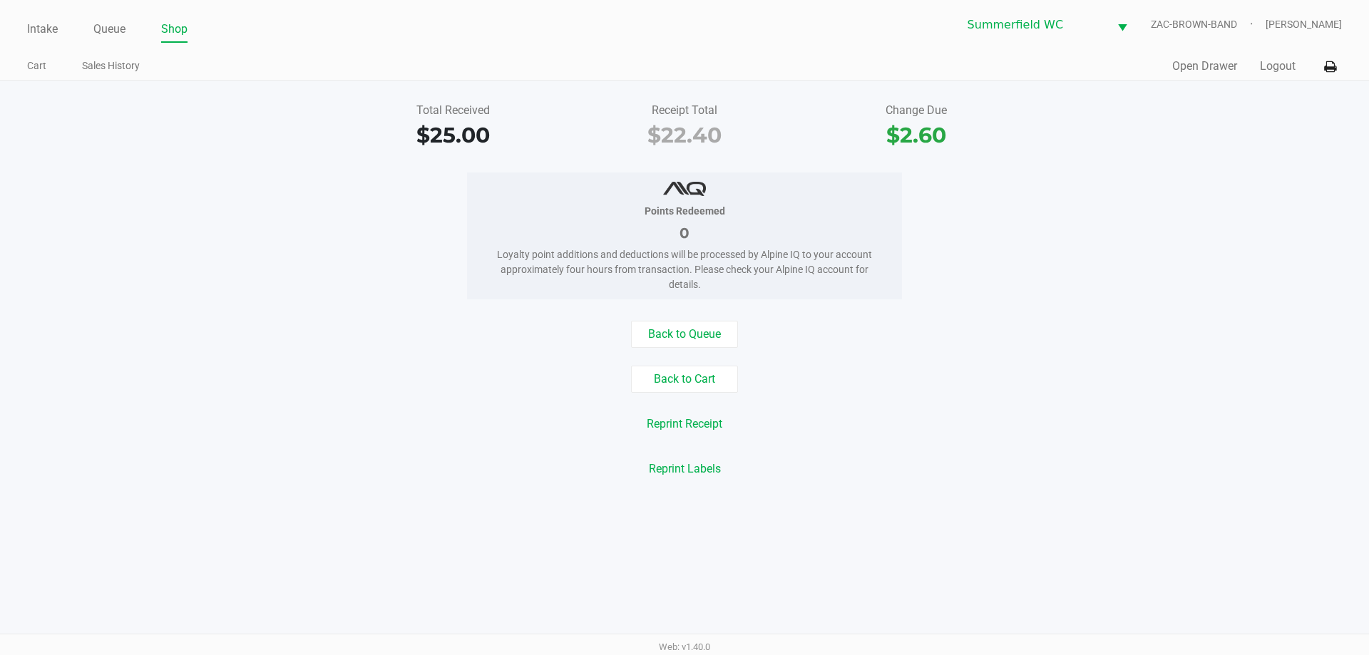
click at [249, 197] on div "Points Redeemed 0 Loyalty point additions and deductions will be processed by A…" at bounding box center [684, 236] width 1390 height 127
click at [123, 32] on link "Queue" at bounding box center [109, 29] width 32 height 20
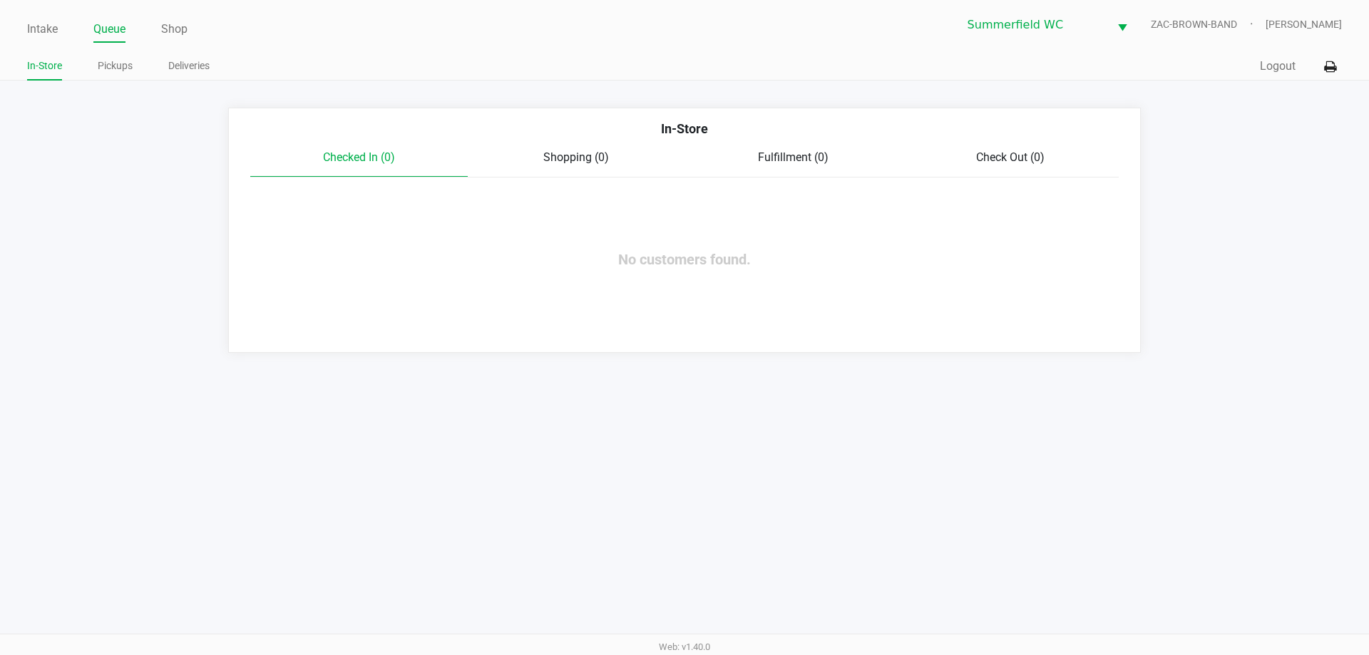
click at [366, 73] on ul "In-Store Pickups Deliveries" at bounding box center [355, 68] width 657 height 24
click at [98, 197] on app-queue-list "In-Store Checked In (0) Shopping (0) Fulfillment (0) Check Out (0) No customers…" at bounding box center [684, 230] width 1369 height 245
click at [102, 21] on link "Queue" at bounding box center [109, 29] width 32 height 20
click at [133, 56] on ul "In-Store Pickups Deliveries" at bounding box center [355, 68] width 657 height 24
click at [119, 68] on link "Pickups" at bounding box center [115, 66] width 35 height 18
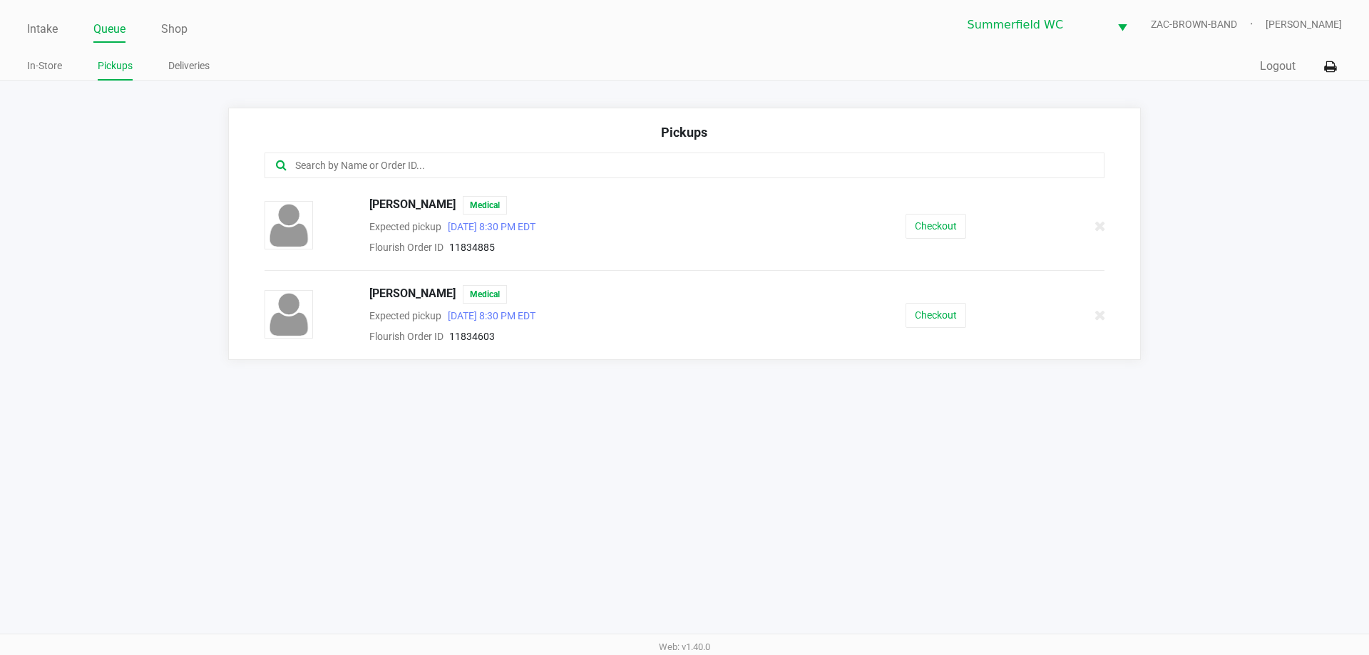
click at [108, 26] on link "Queue" at bounding box center [109, 29] width 32 height 20
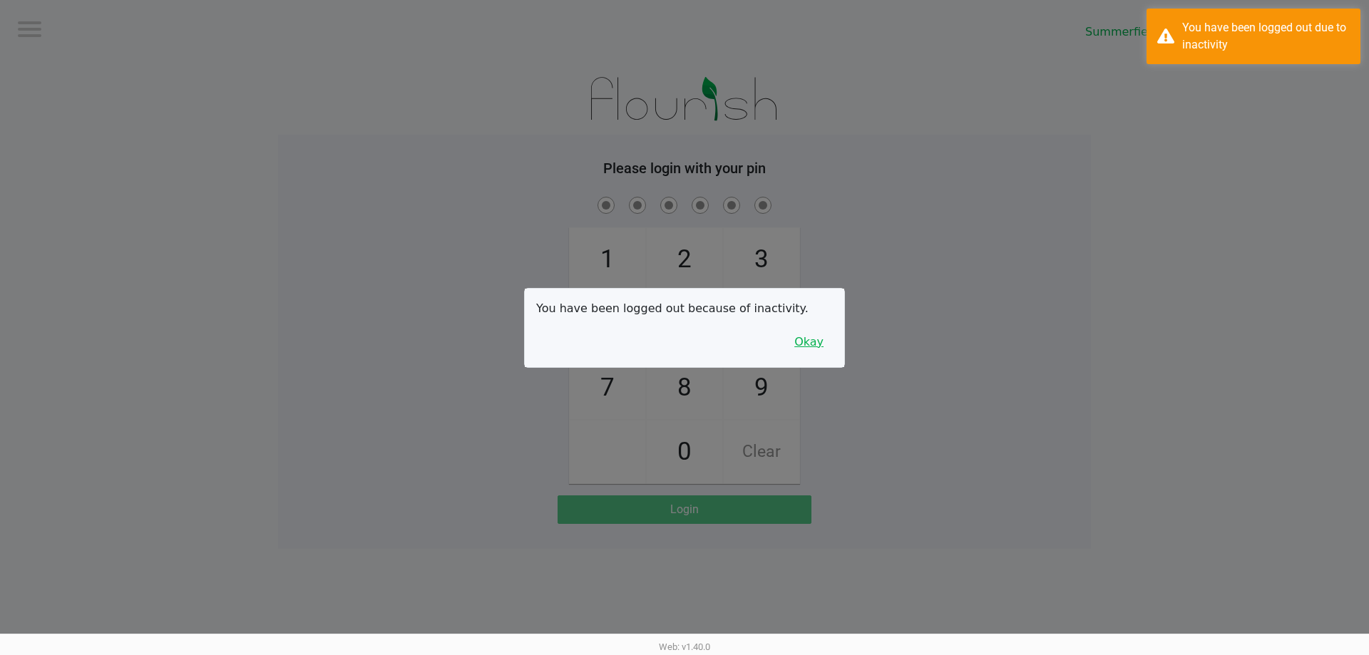
click at [684, 346] on button "Okay" at bounding box center [809, 342] width 48 height 27
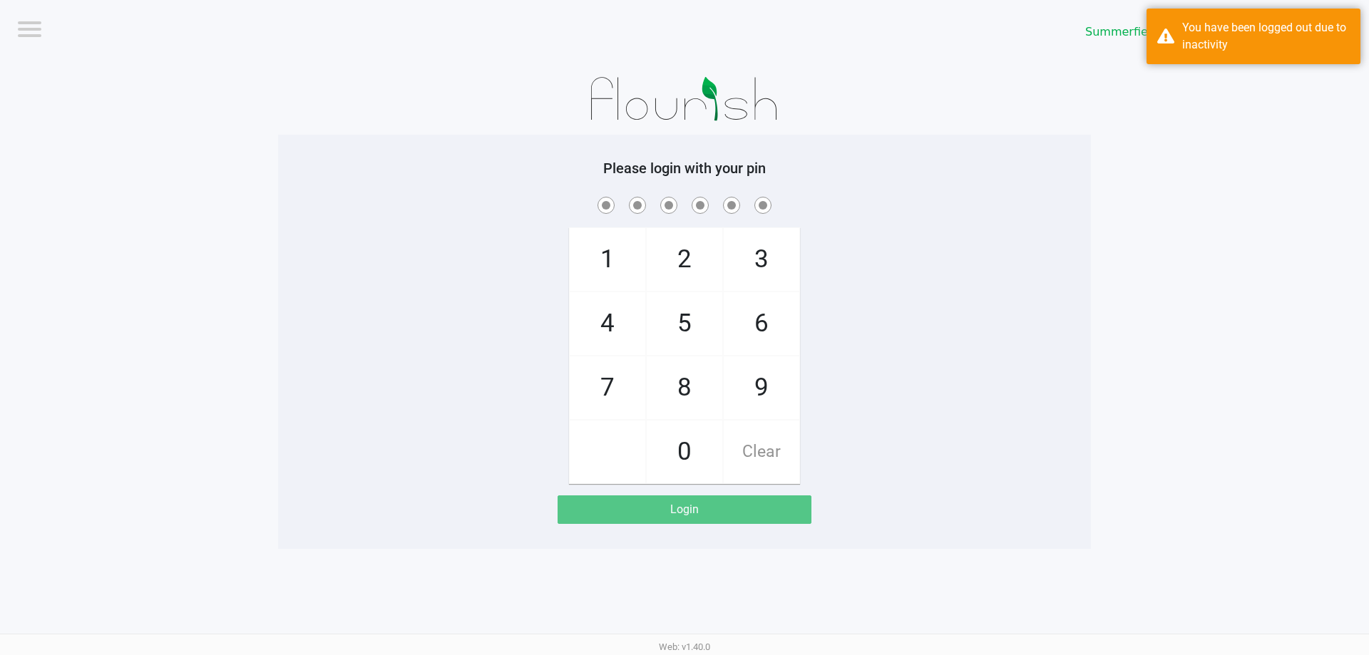
click at [684, 344] on div "1 4 7 2 5 8 0 3 6 9 Clear" at bounding box center [684, 339] width 813 height 290
checkbox input "true"
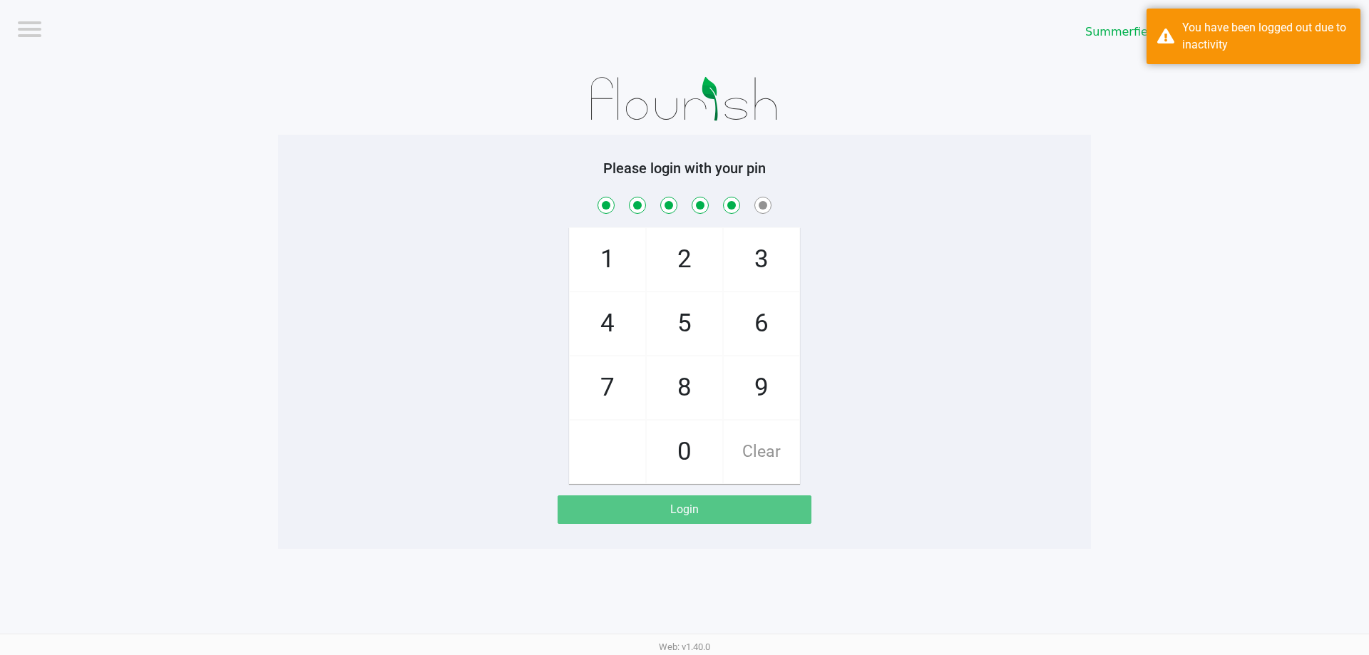
checkbox input "true"
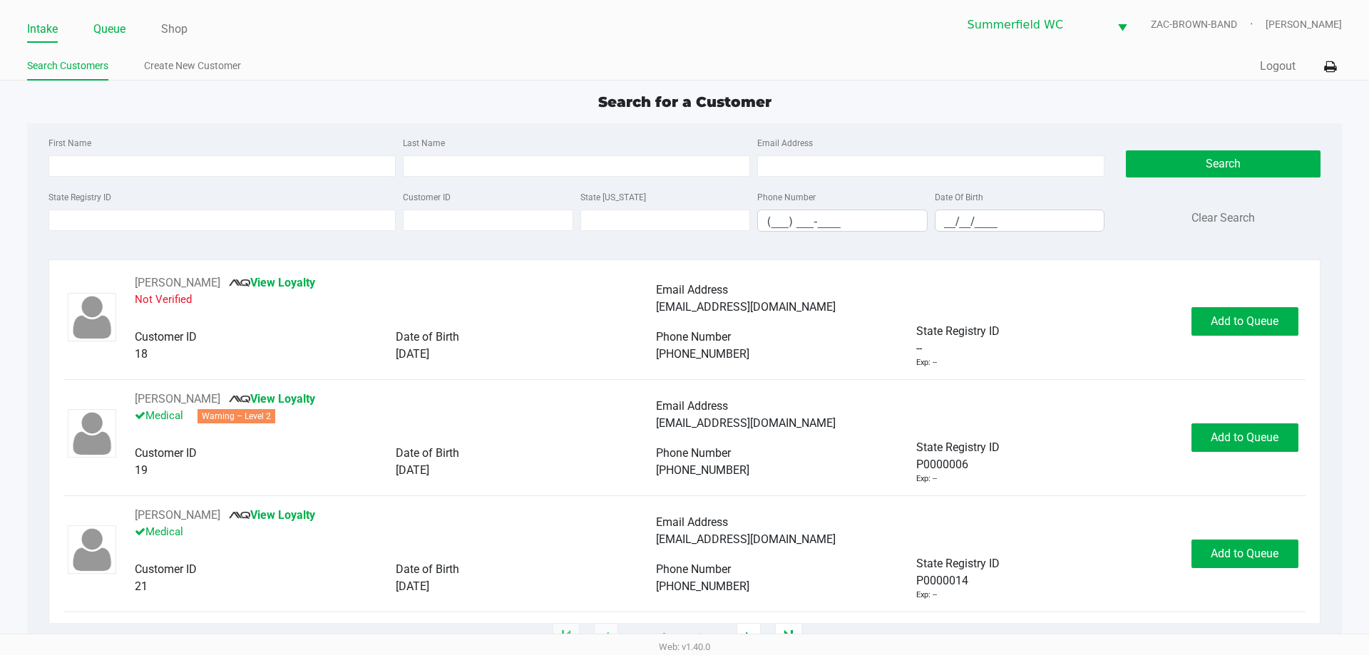
click at [122, 23] on link "Queue" at bounding box center [109, 29] width 32 height 20
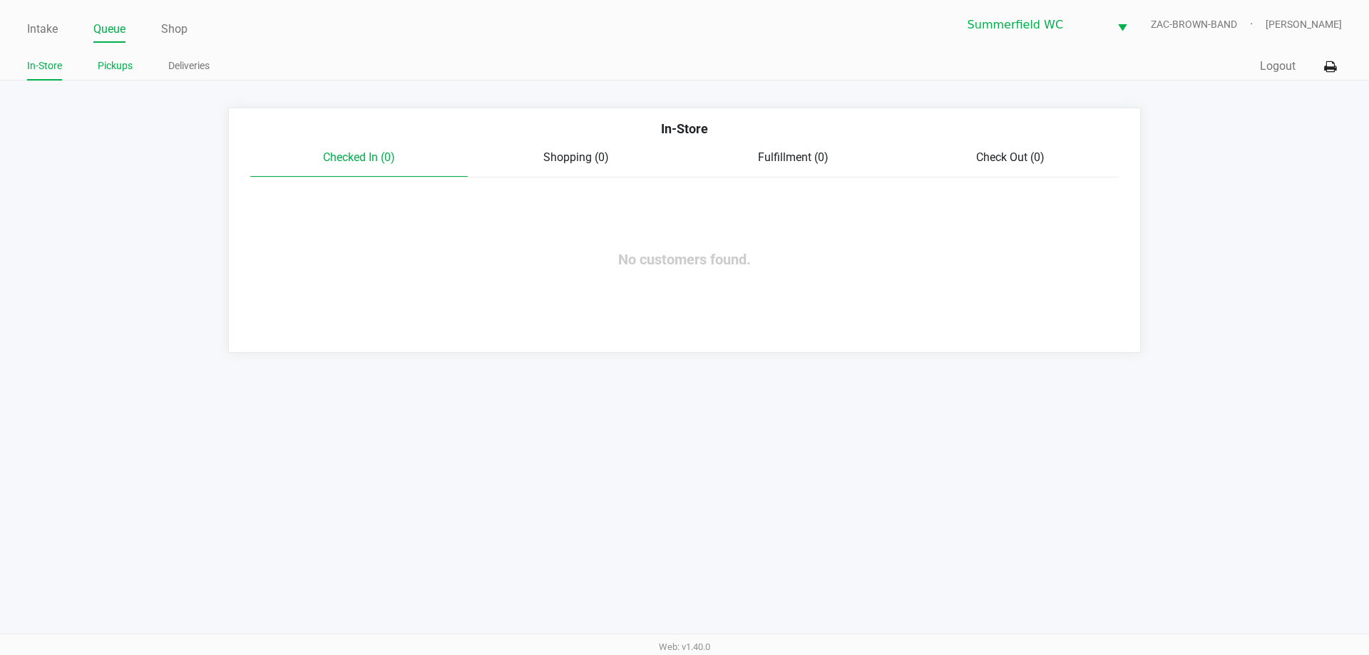
click at [120, 68] on link "Pickups" at bounding box center [115, 66] width 35 height 18
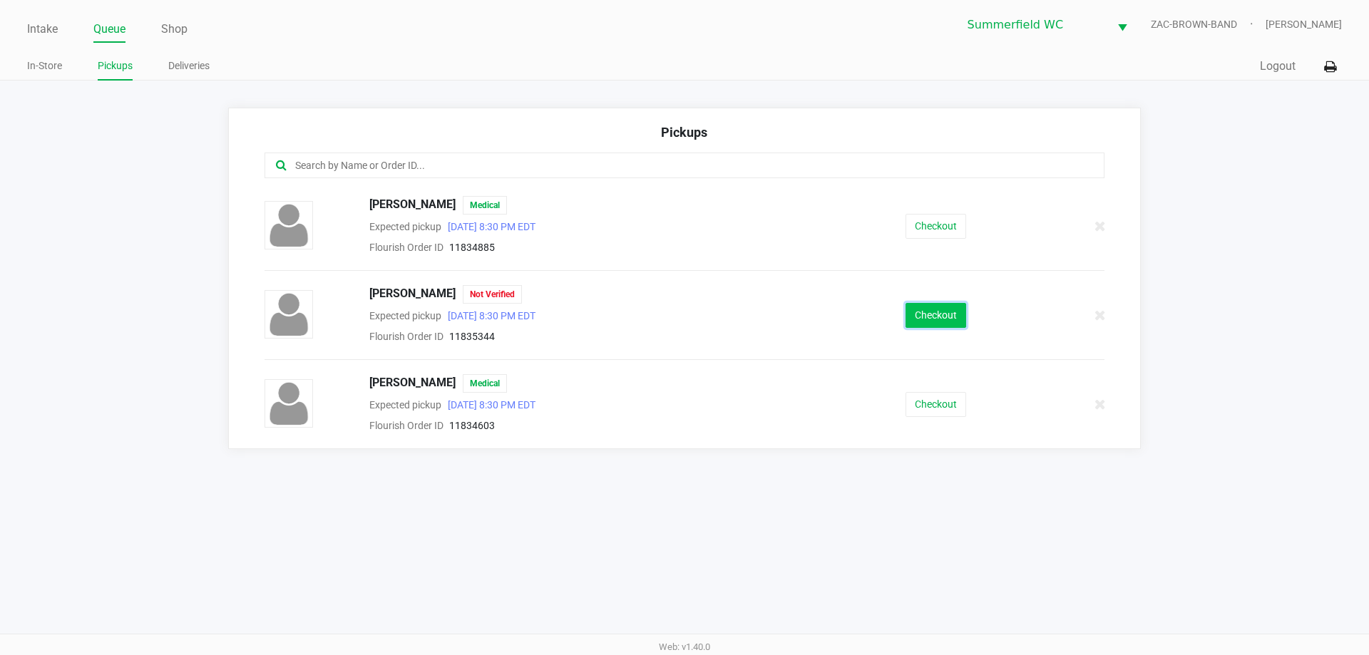
click at [684, 312] on button "Checkout" at bounding box center [935, 315] width 61 height 25
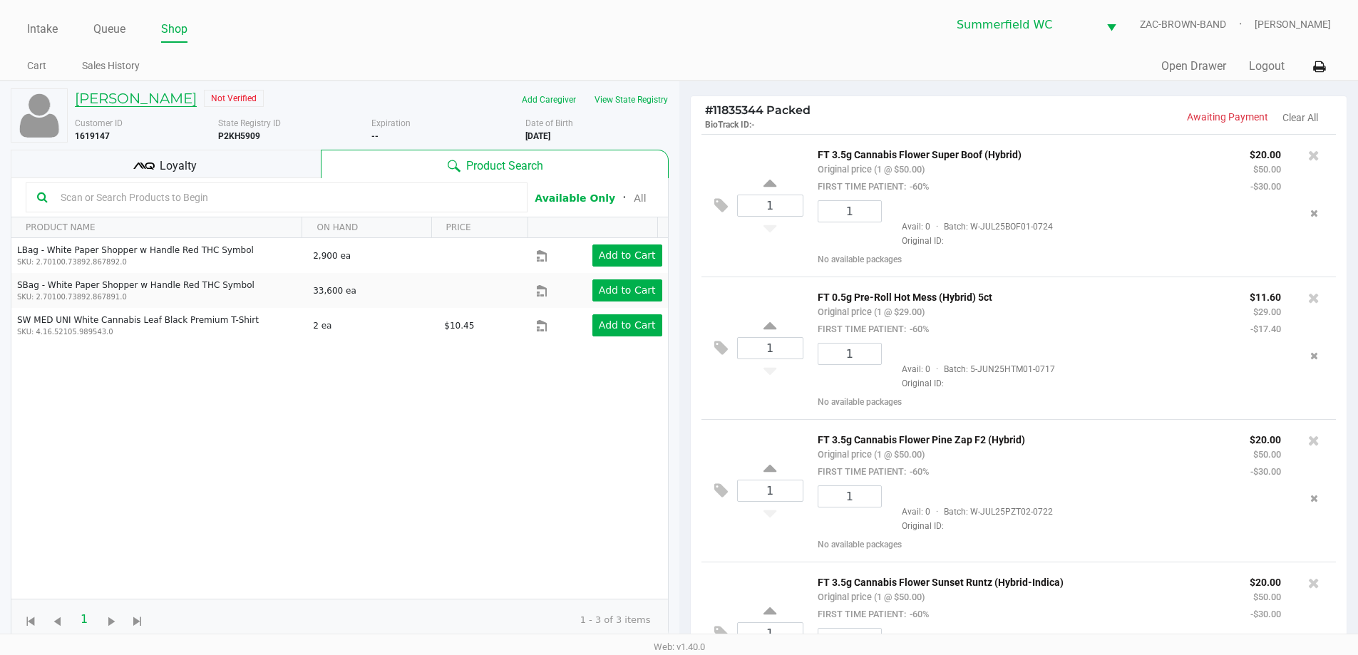
click at [155, 97] on h5 "[PERSON_NAME]" at bounding box center [136, 98] width 122 height 17
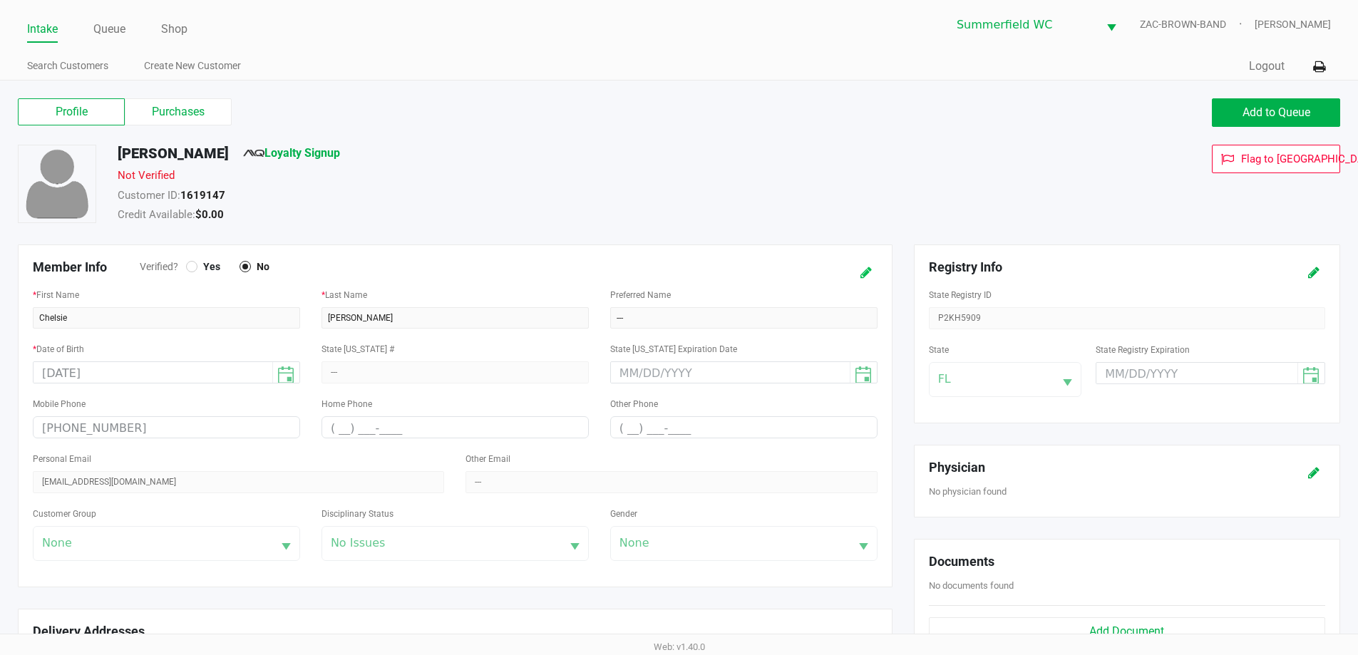
click at [684, 274] on icon at bounding box center [865, 273] width 11 height 10
click at [194, 273] on label "Yes" at bounding box center [207, 266] width 43 height 13
click at [191, 268] on div at bounding box center [192, 267] width 6 height 6
click at [684, 271] on icon at bounding box center [851, 273] width 11 height 10
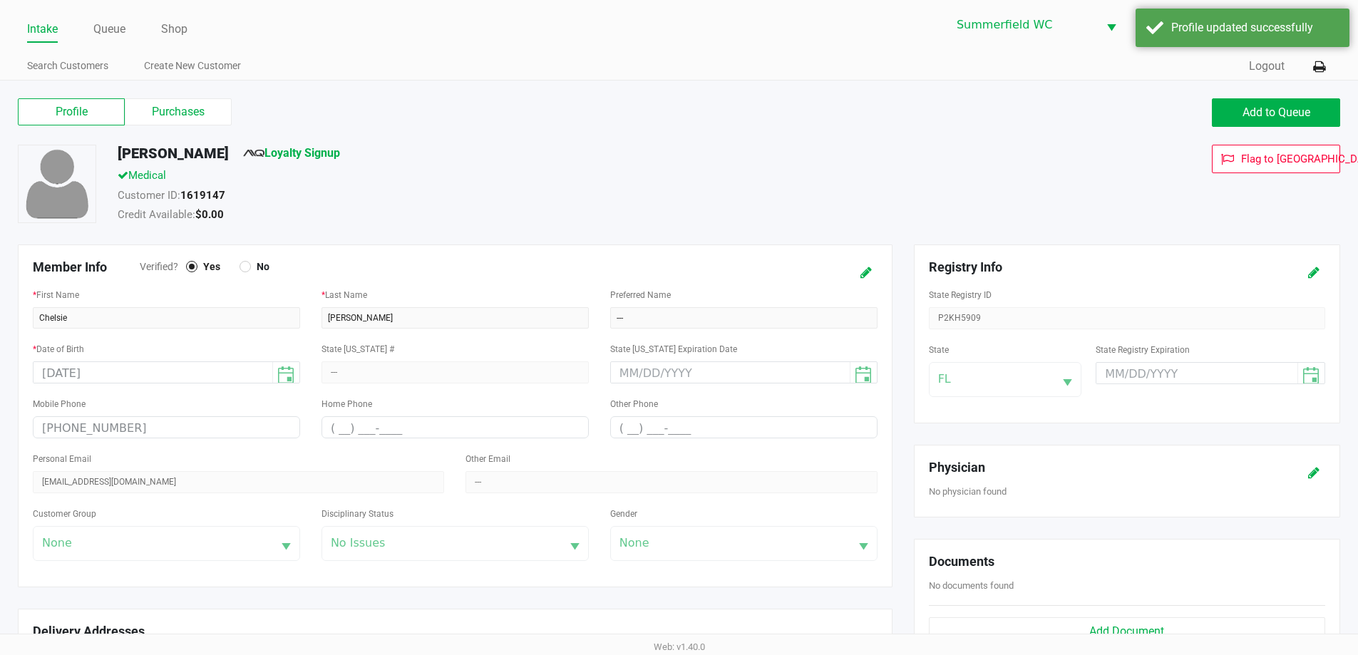
click at [684, 214] on div "Flag to [GEOGRAPHIC_DATA]" at bounding box center [1143, 186] width 415 height 82
click at [684, 471] on icon at bounding box center [1313, 473] width 11 height 10
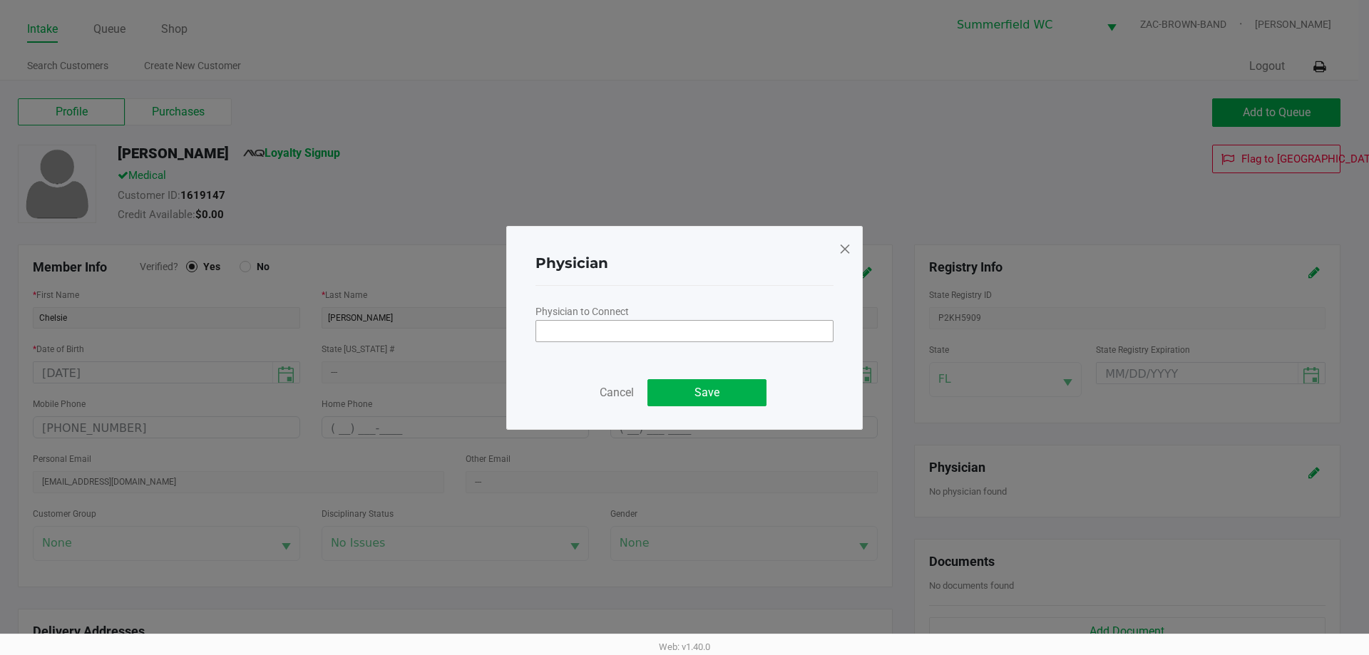
click at [684, 326] on input "NO DATA FOUND" at bounding box center [684, 331] width 297 height 20
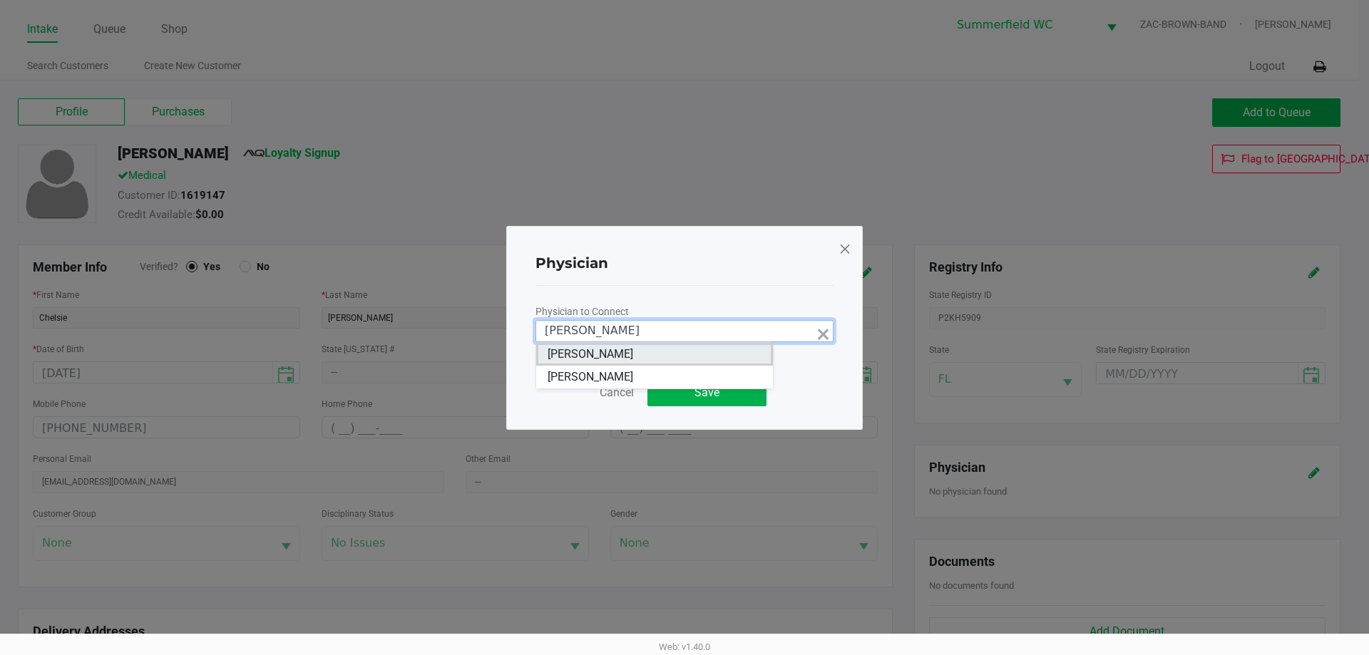
click at [632, 344] on CAMPBELL "[PERSON_NAME]" at bounding box center [654, 354] width 237 height 23
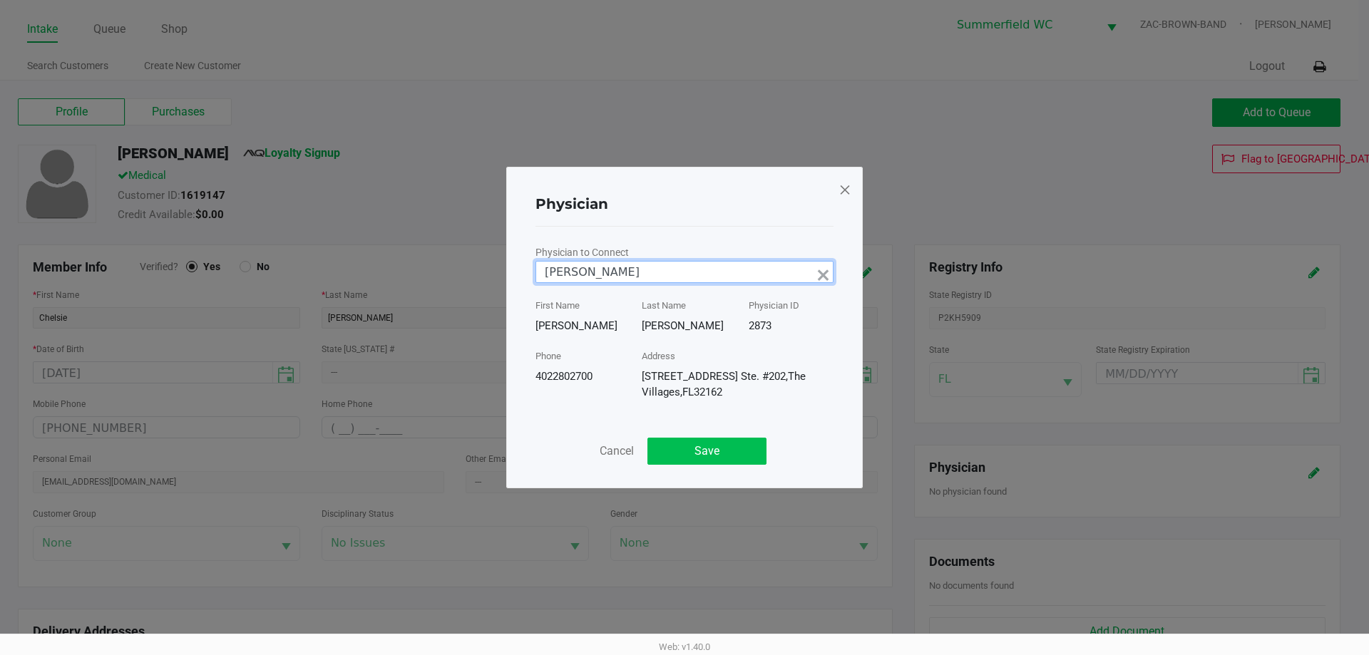
type input "[PERSON_NAME]"
click at [684, 450] on button "Save" at bounding box center [706, 451] width 119 height 27
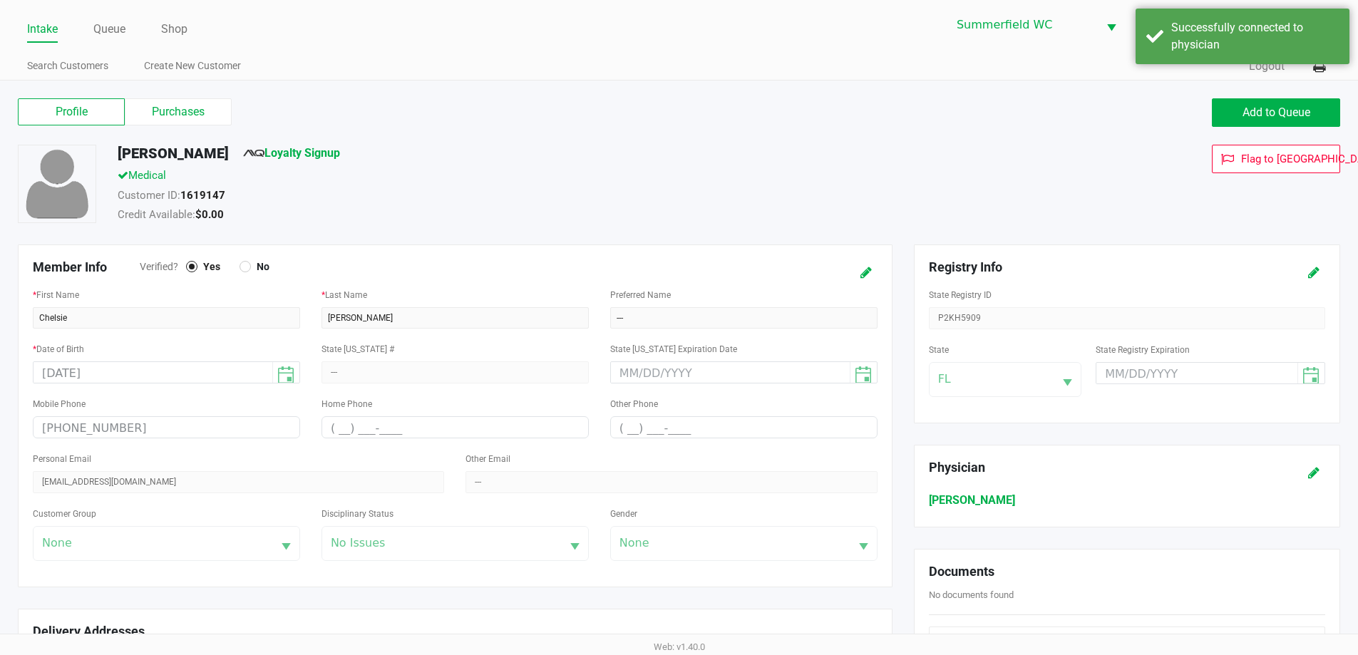
drag, startPoint x: 983, startPoint y: 117, endPoint x: 558, endPoint y: 143, distance: 425.6
click at [684, 117] on div "Add to Queue" at bounding box center [1015, 112] width 672 height 29
click at [210, 115] on label "Purchases" at bounding box center [178, 111] width 107 height 27
click at [0, 0] on 1 "Purchases" at bounding box center [0, 0] width 0 height 0
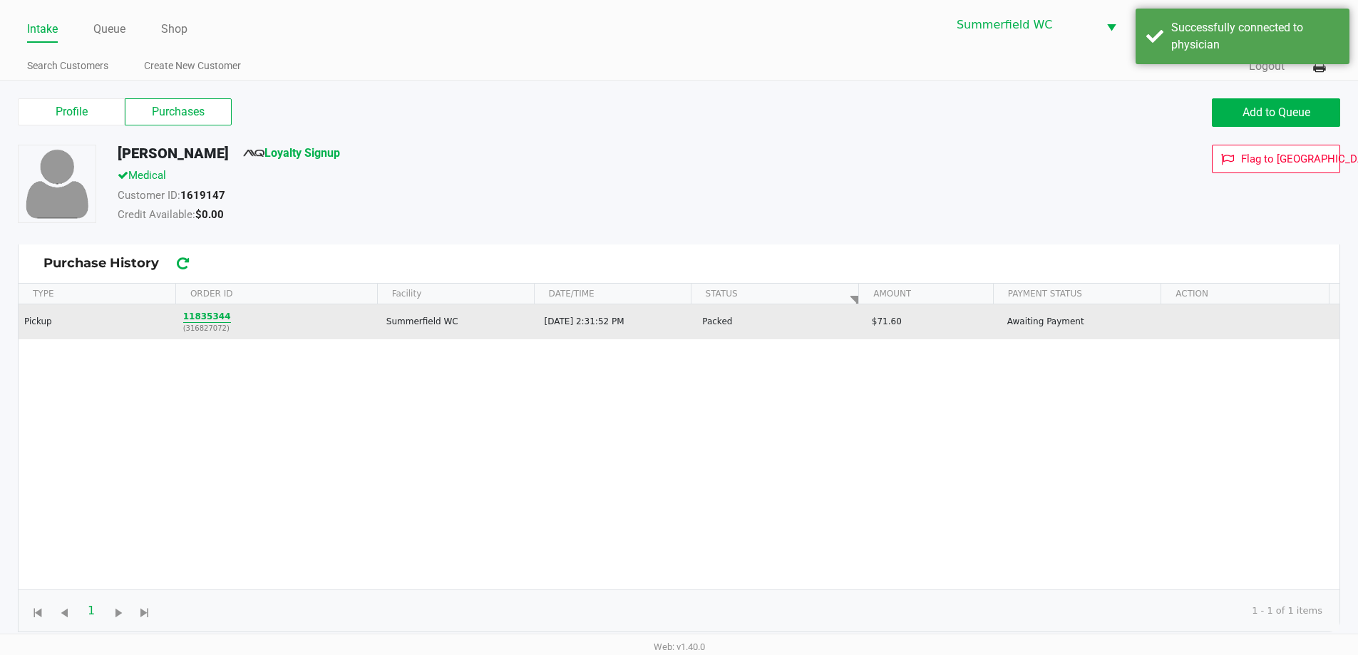
click at [202, 318] on button "11835344" at bounding box center [207, 316] width 48 height 13
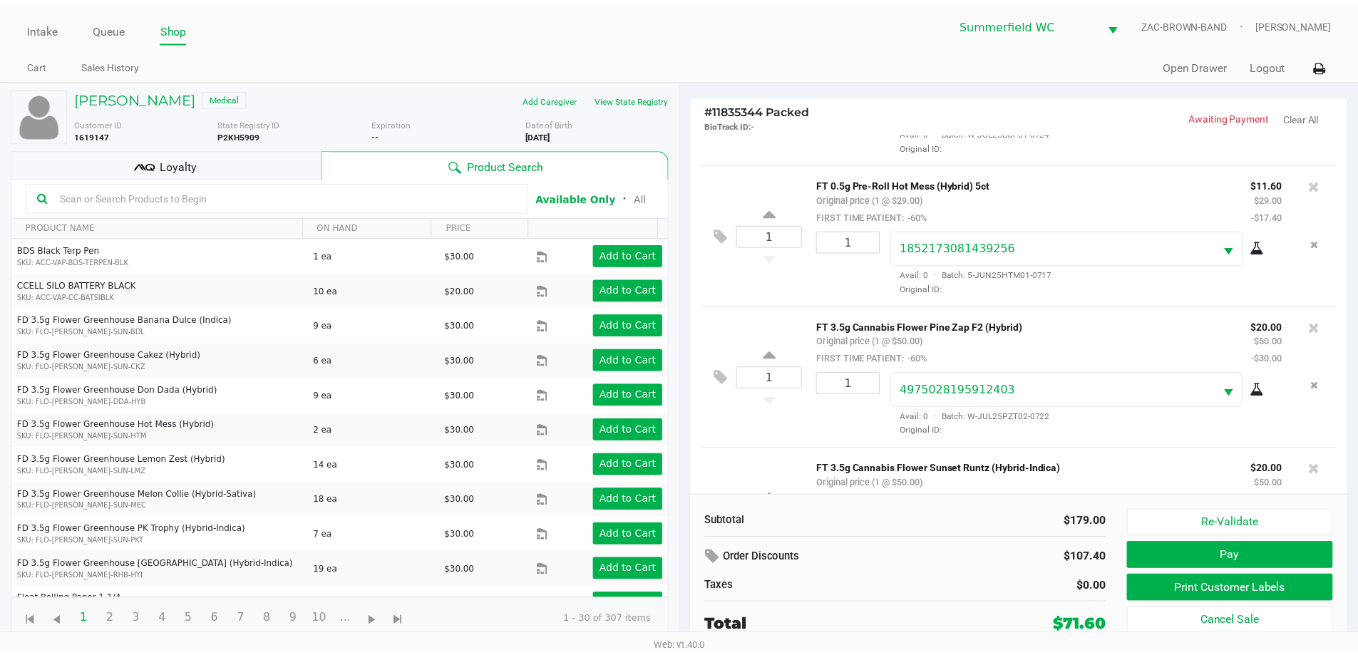
scroll to position [210, 0]
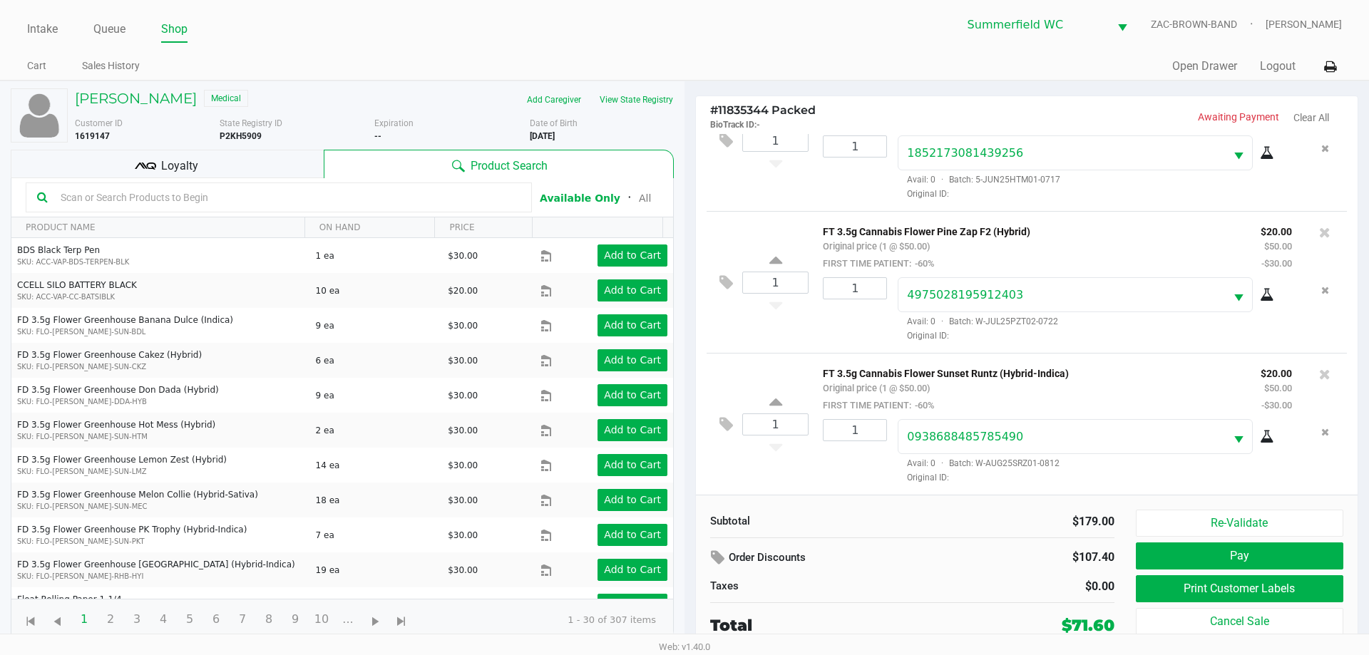
click at [230, 160] on div "Loyalty" at bounding box center [167, 164] width 313 height 29
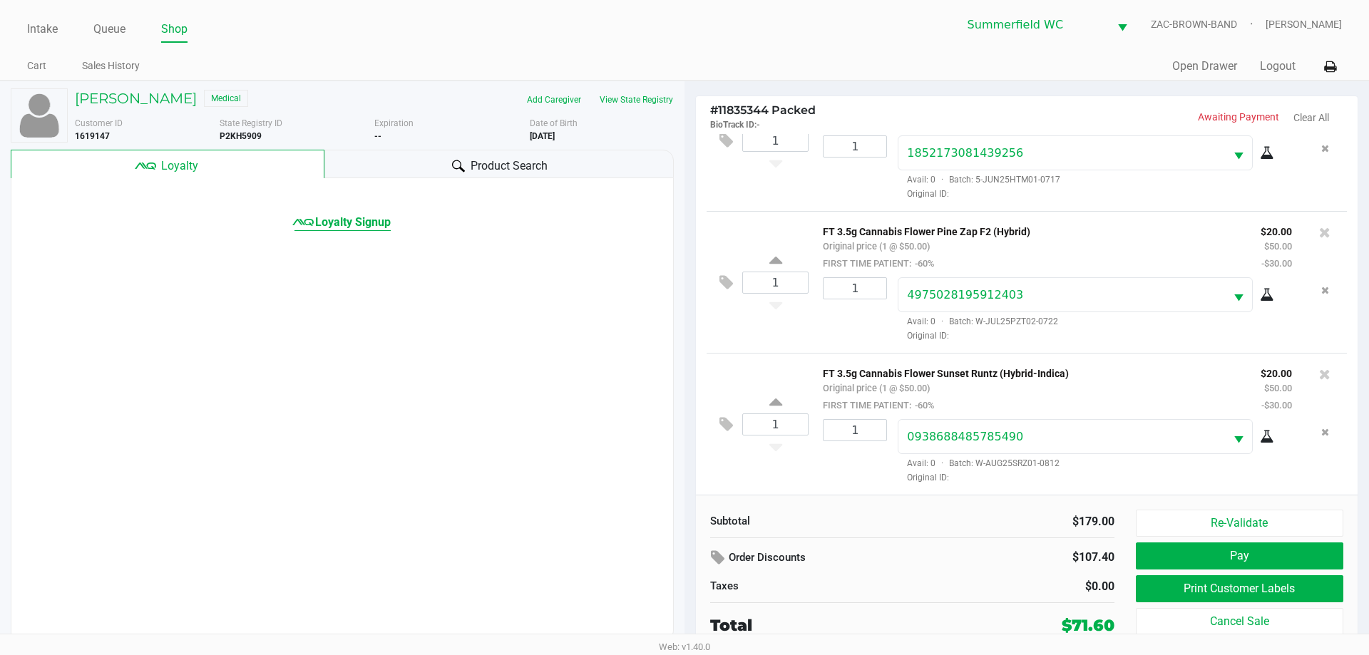
click at [371, 222] on span "Loyalty Signup" at bounding box center [353, 222] width 76 height 17
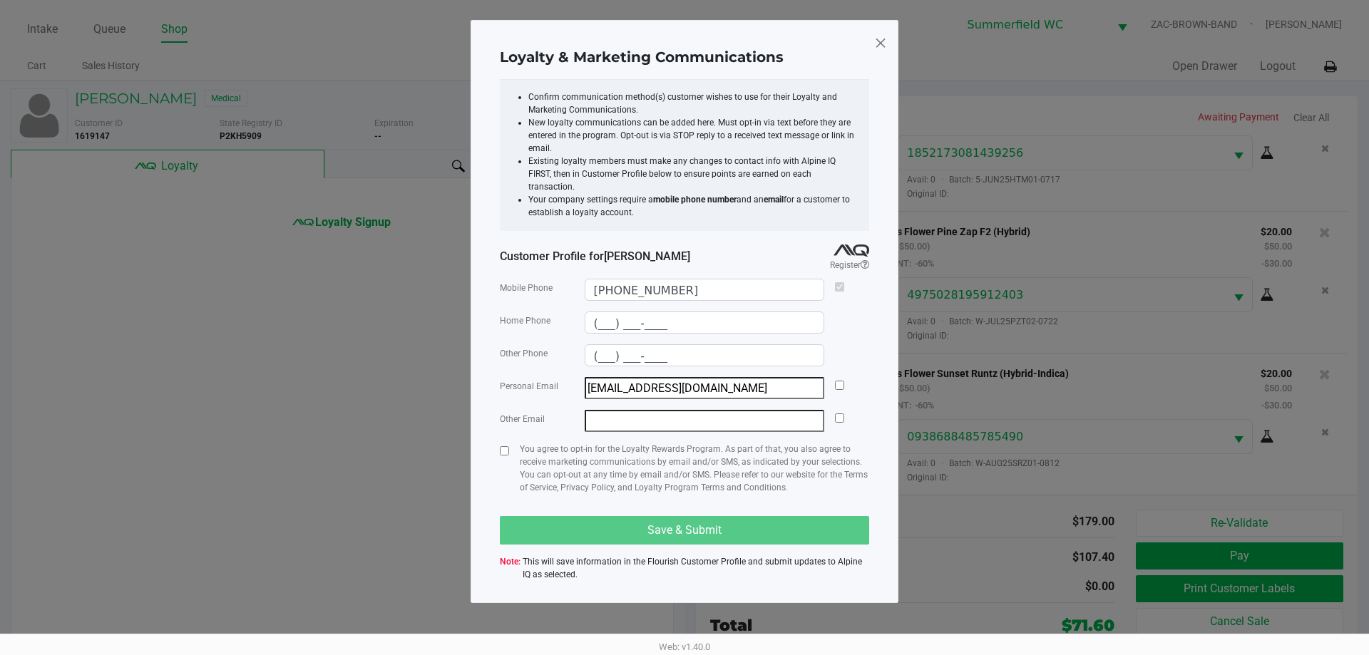
click at [684, 377] on div "Personal Email [EMAIL_ADDRESS][DOMAIN_NAME]" at bounding box center [684, 388] width 369 height 22
click at [684, 381] on input "checkbox" at bounding box center [839, 385] width 9 height 9
checkbox input "true"
click at [508, 446] on input "checkbox" at bounding box center [504, 450] width 9 height 9
checkbox input "true"
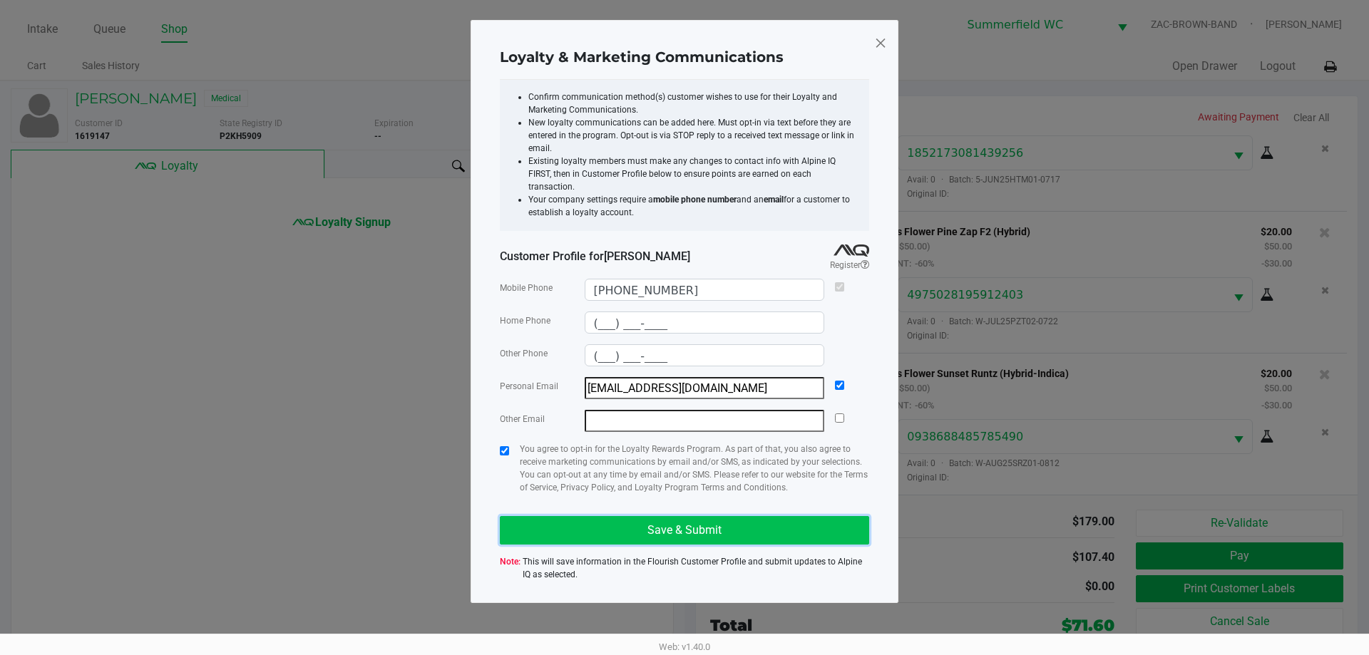
click at [617, 516] on button "Save & Submit" at bounding box center [684, 530] width 369 height 29
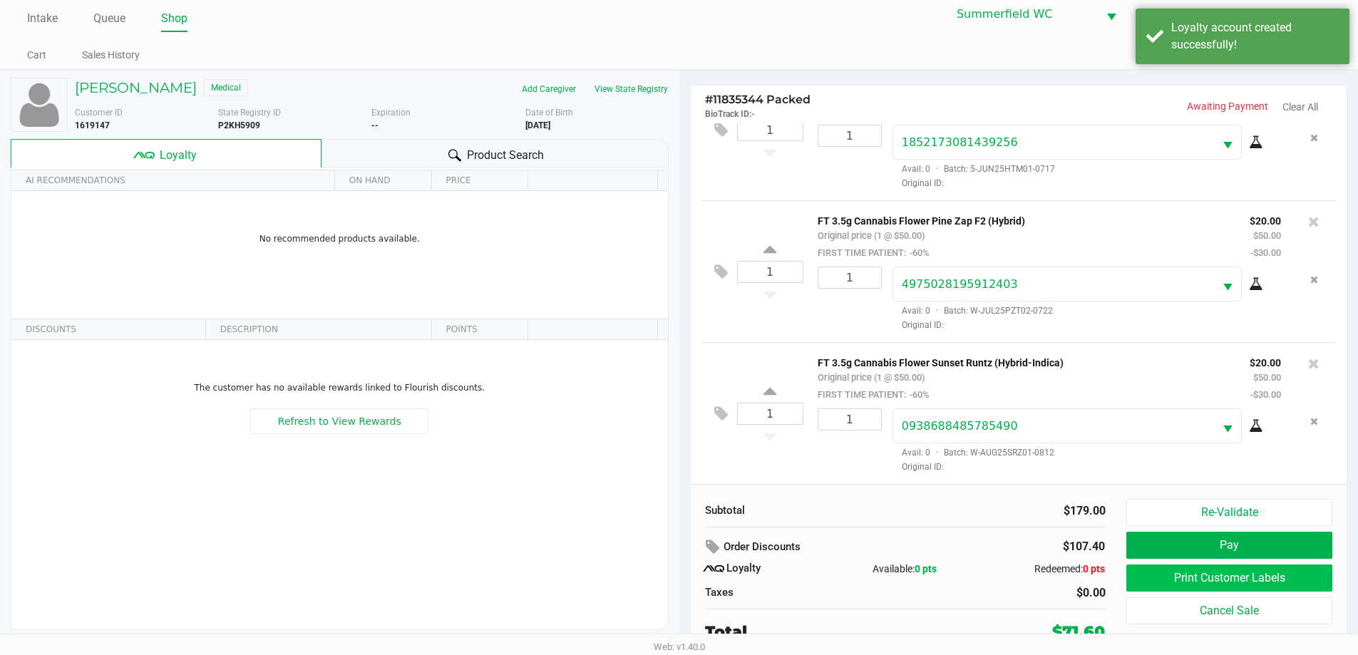
scroll to position [14, 0]
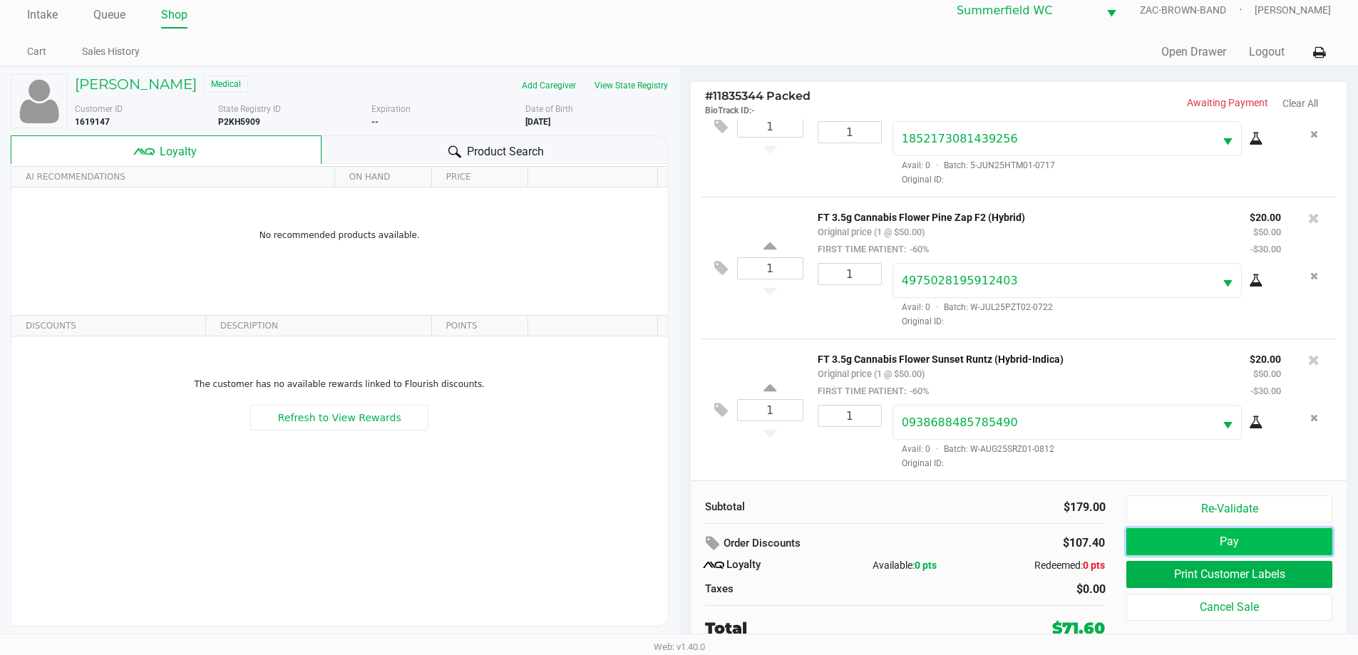
click at [684, 543] on button "Pay" at bounding box center [1228, 541] width 205 height 27
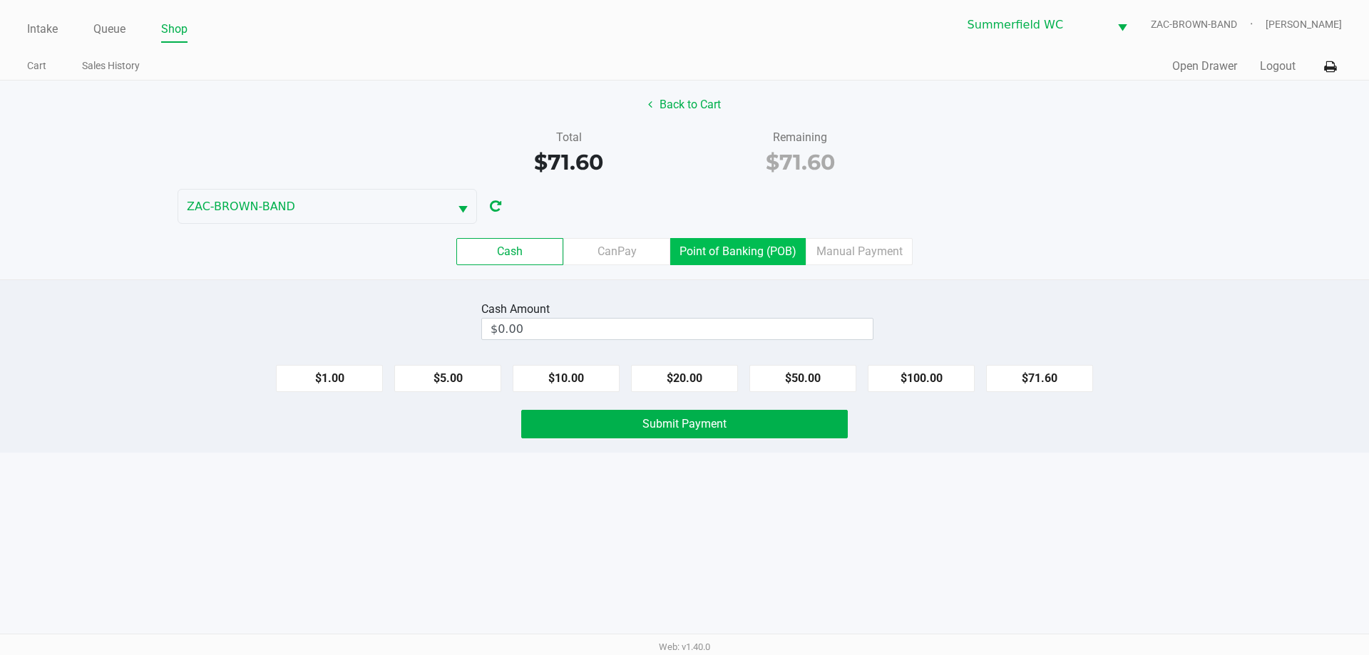
click at [684, 260] on label "Point of Banking (POB)" at bounding box center [737, 251] width 135 height 27
click at [0, 0] on 7 "Point of Banking (POB)" at bounding box center [0, 0] width 0 height 0
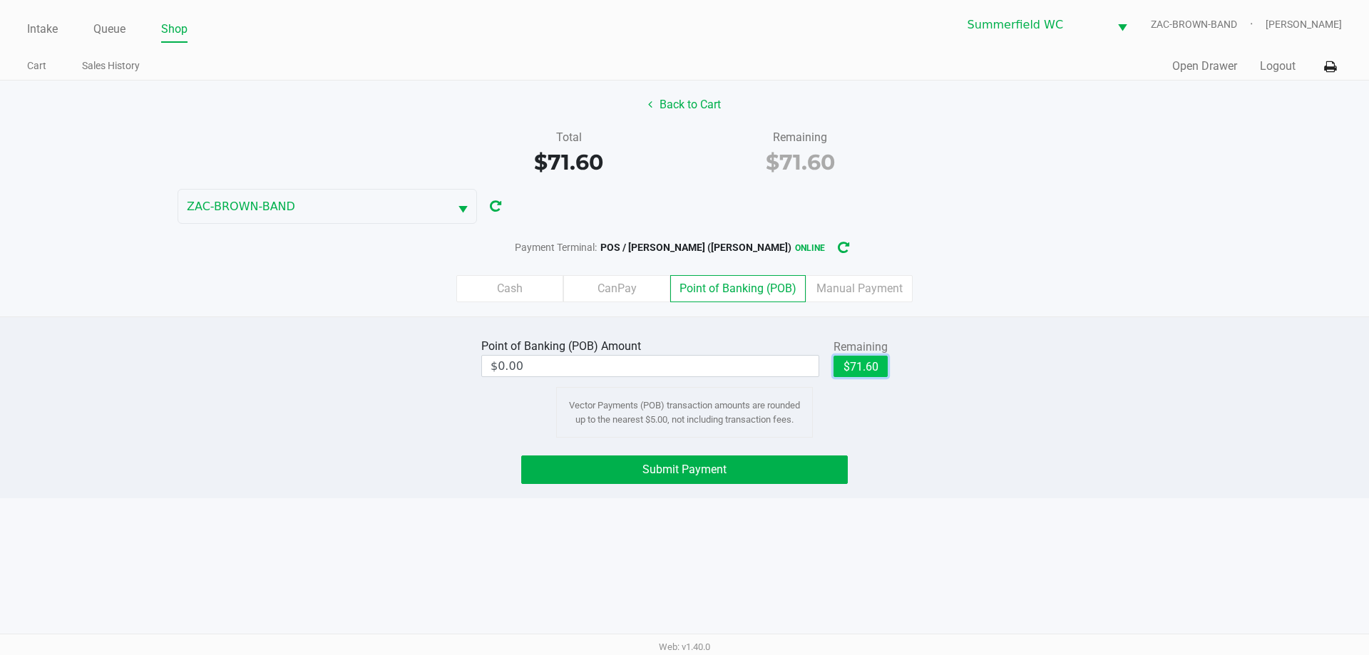
click at [684, 364] on button "$71.60" at bounding box center [860, 366] width 54 height 21
type input "$71.60"
click at [684, 475] on button "Submit Payment" at bounding box center [684, 470] width 326 height 29
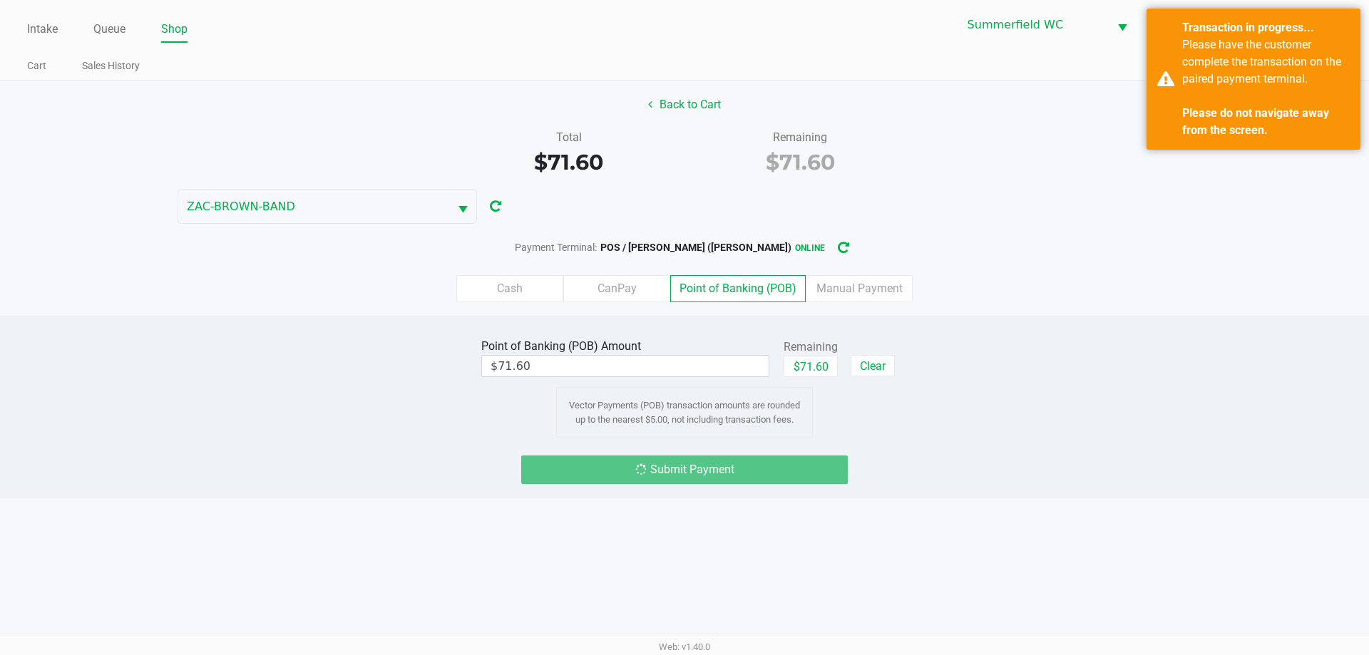
click at [684, 225] on div "Back to Cart Total $71.60 Remaining $71.60 ZAC-BROWN-BAND Payment Terminal: POS…" at bounding box center [684, 199] width 1369 height 236
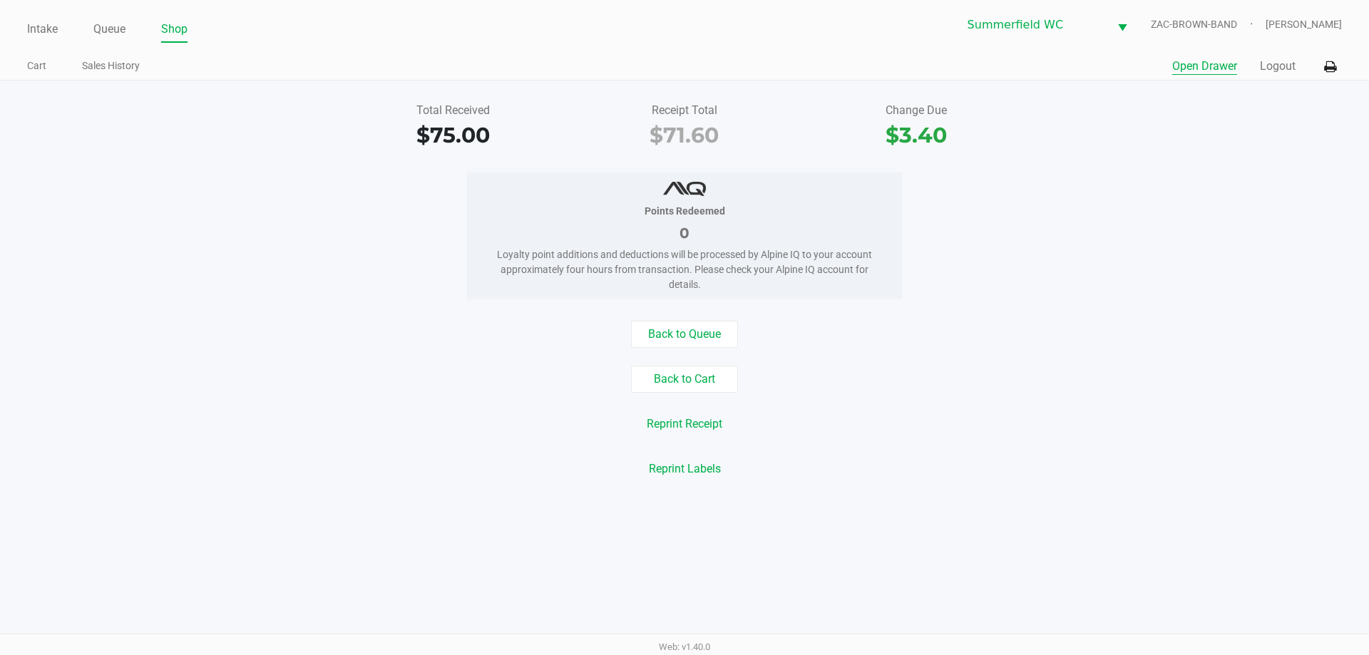
click at [684, 64] on button "Open Drawer" at bounding box center [1204, 66] width 65 height 17
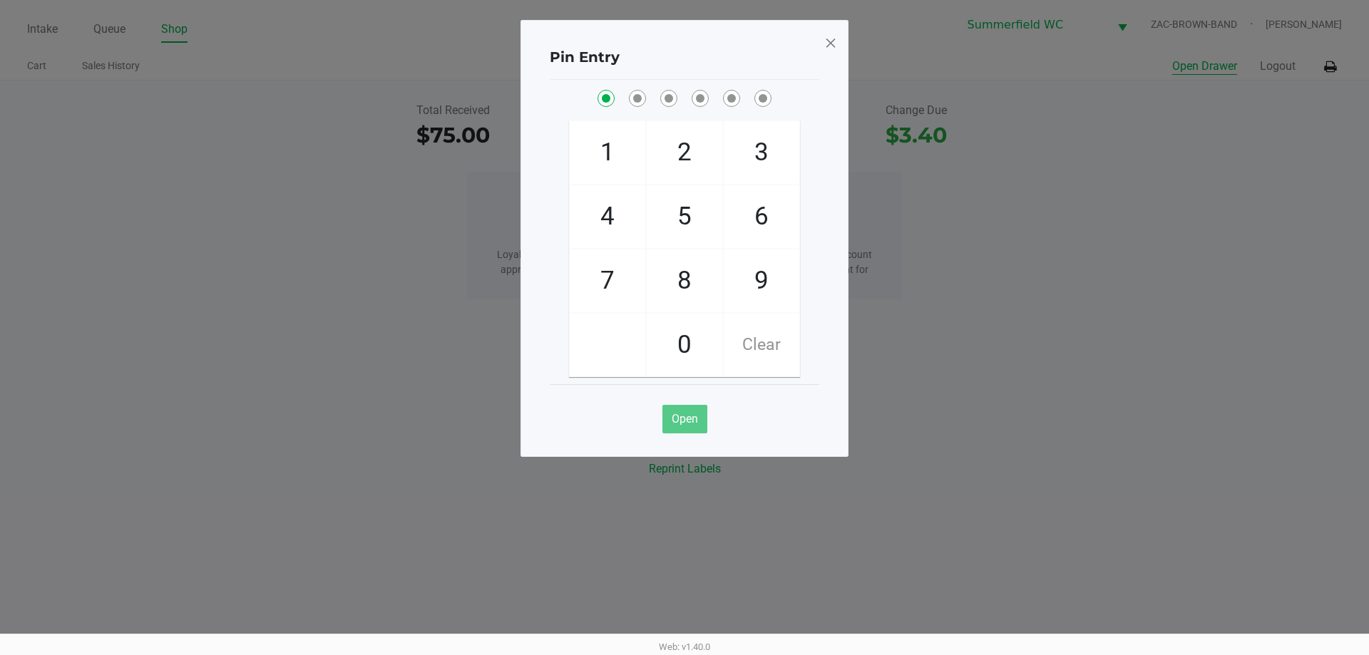
checkbox input "true"
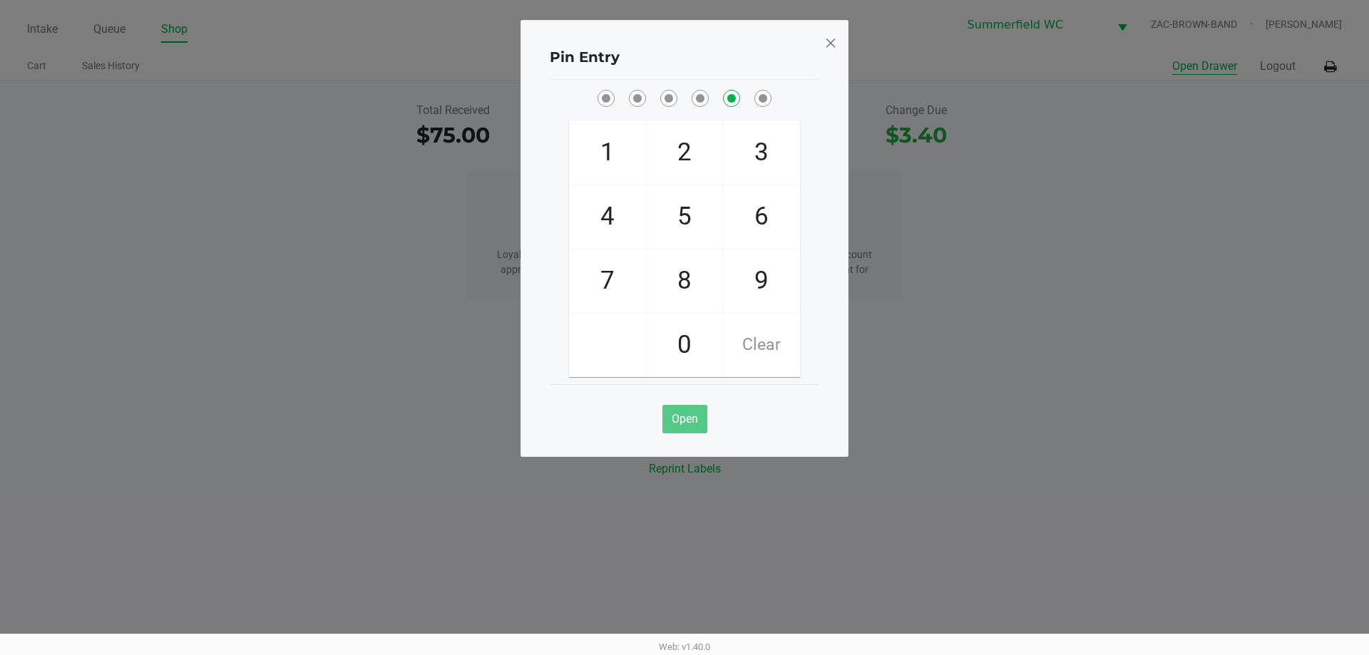
checkbox input "false"
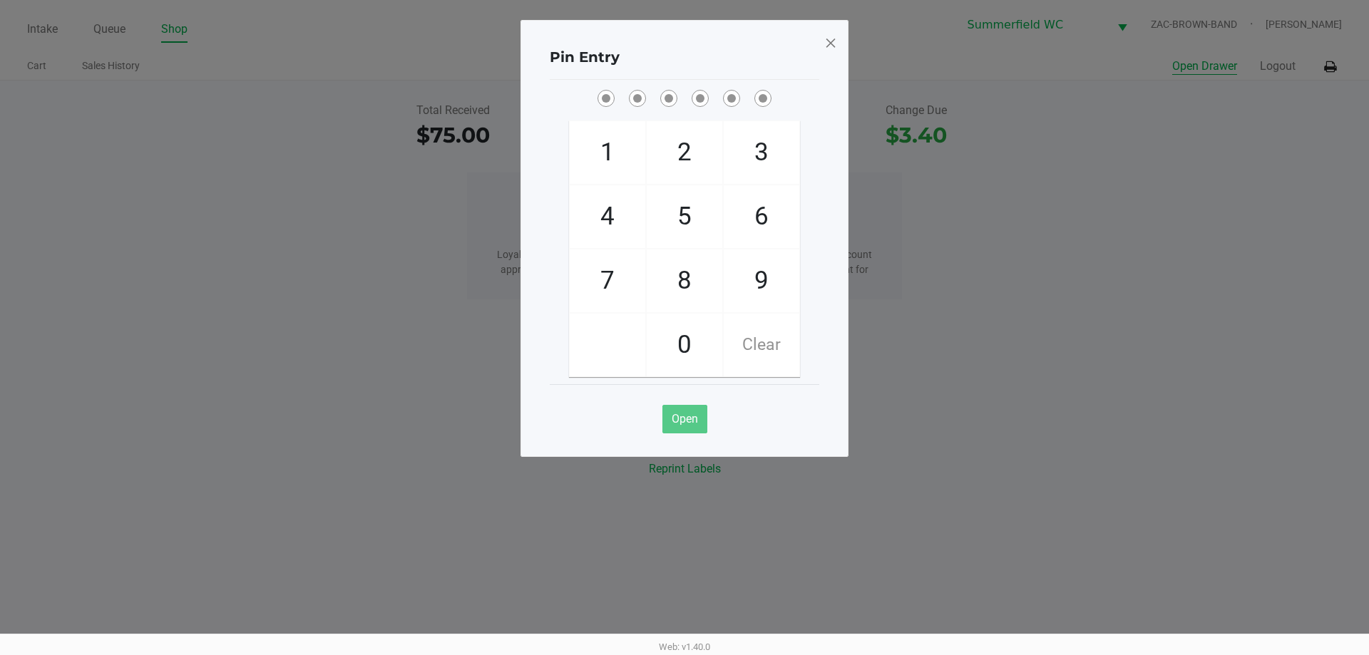
checkbox input "true"
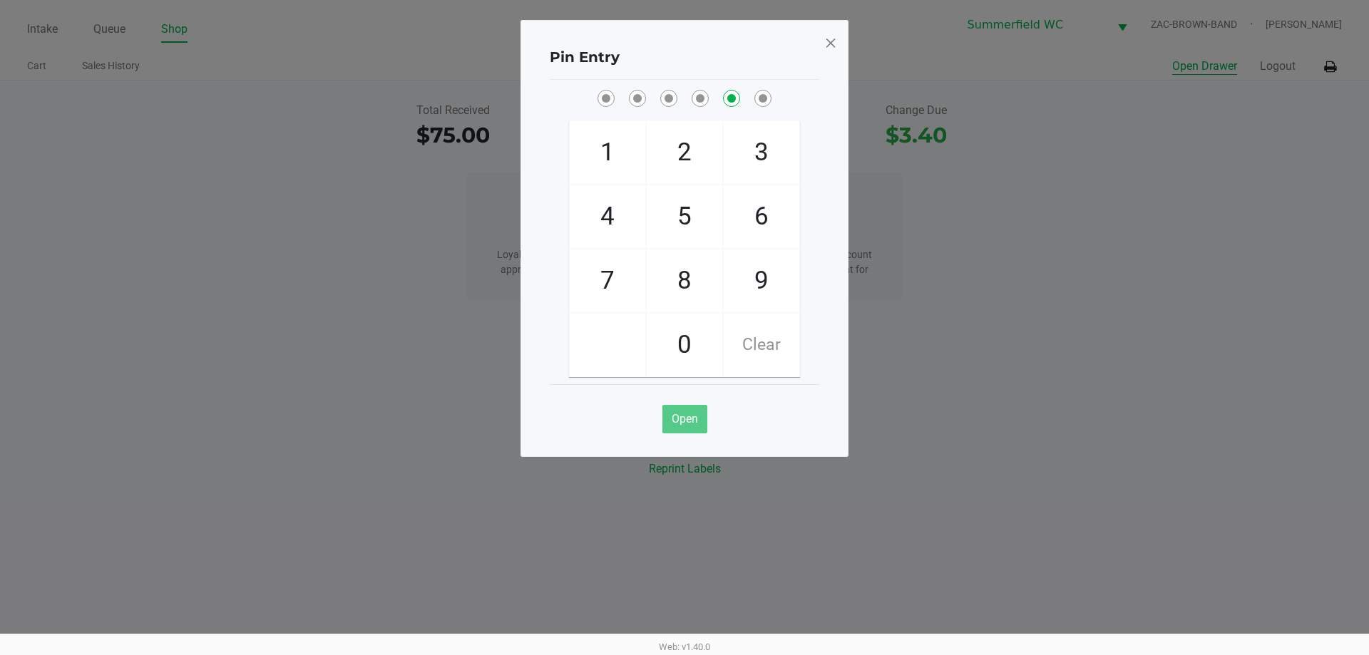
checkbox input "false"
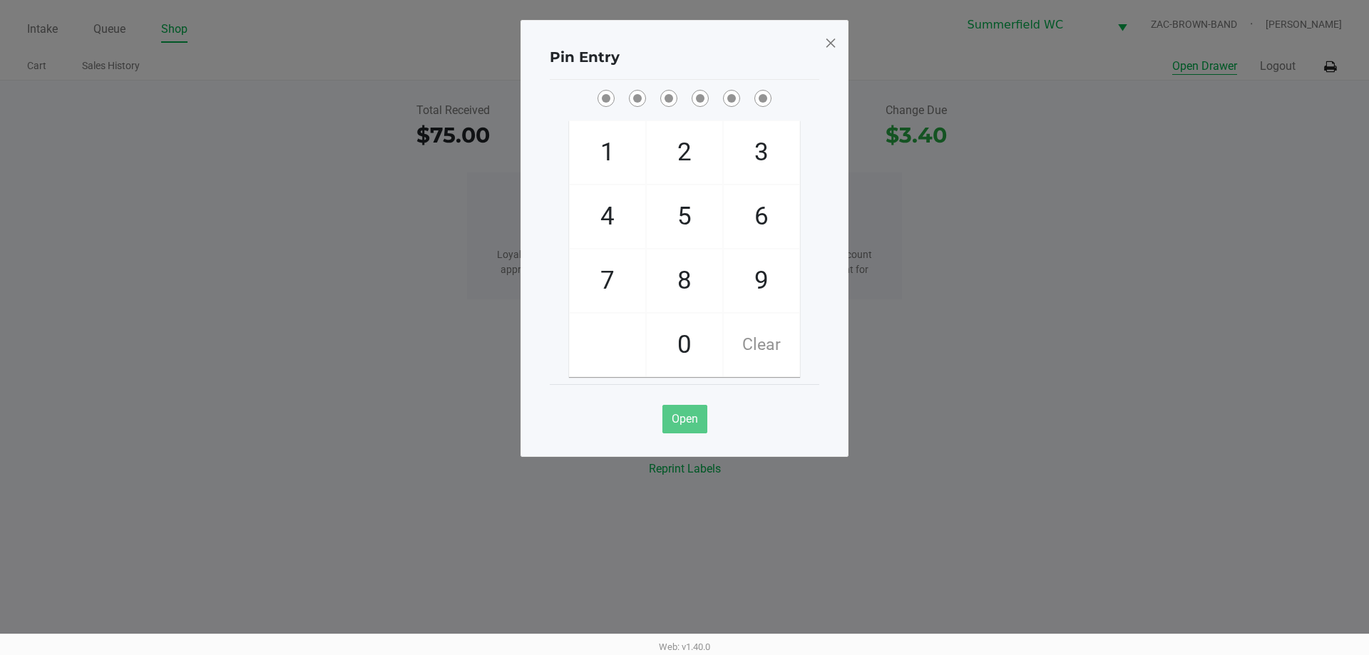
checkbox input "true"
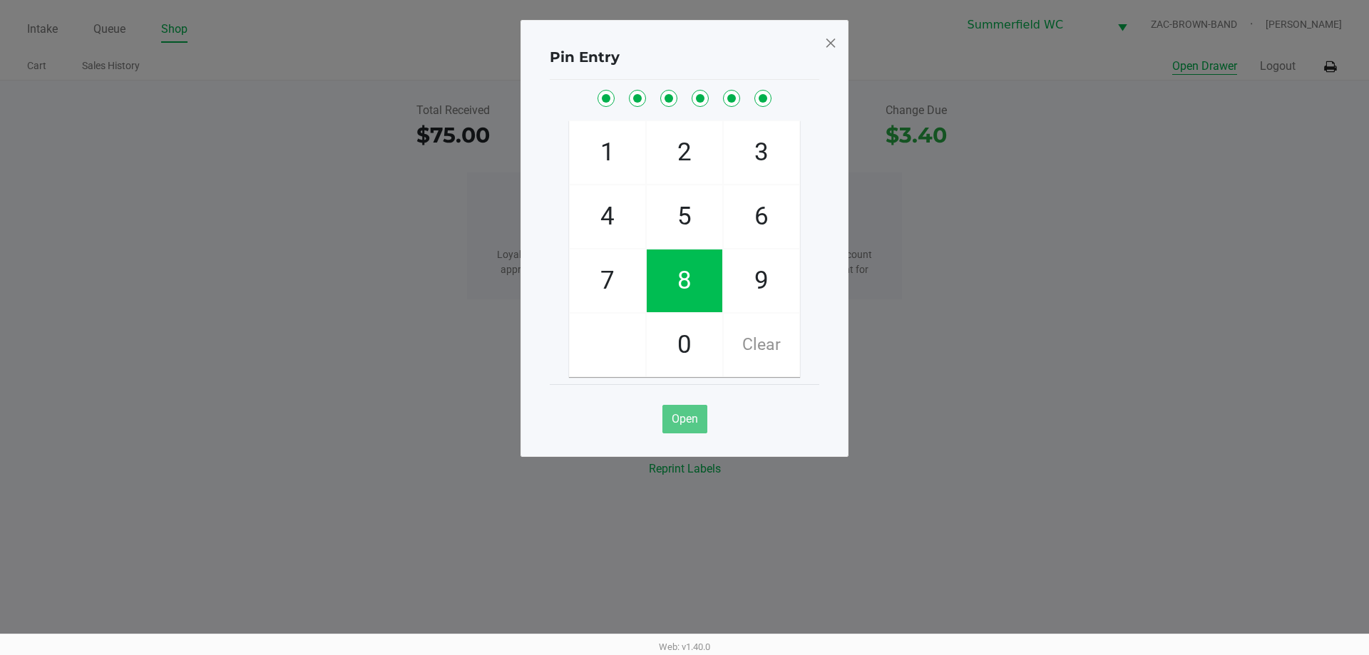
checkbox input "true"
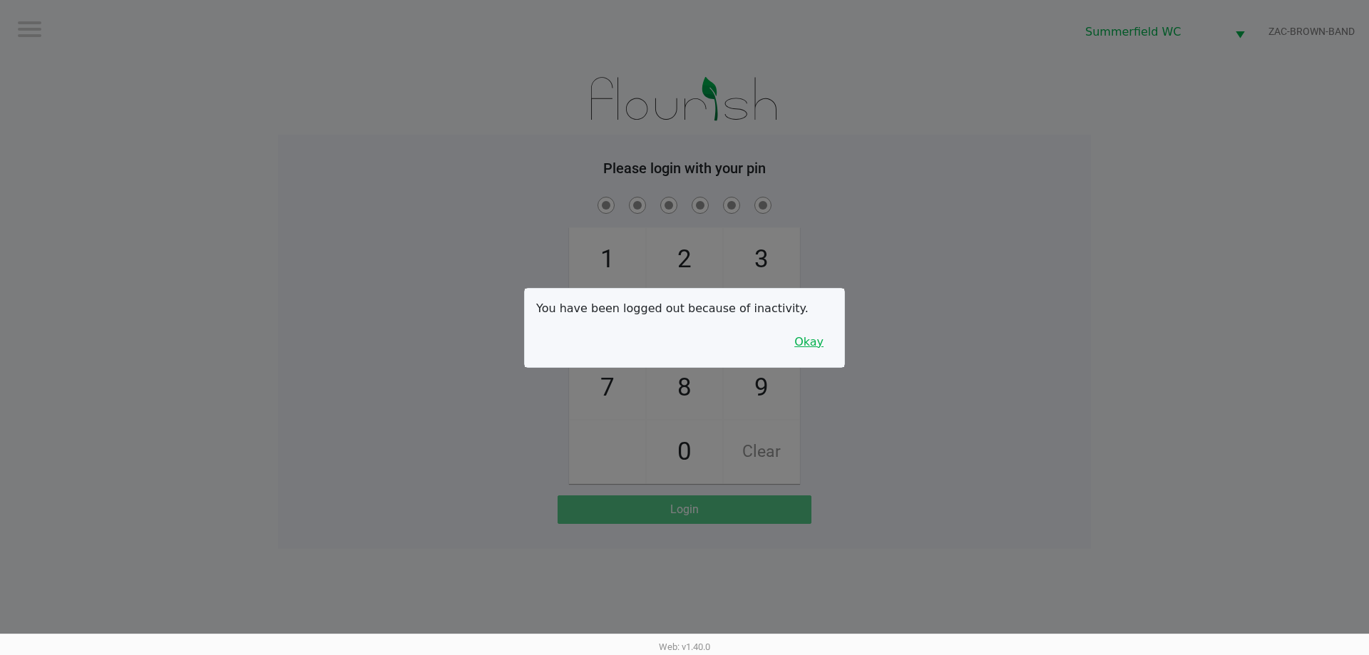
click at [684, 334] on button "Okay" at bounding box center [809, 342] width 48 height 27
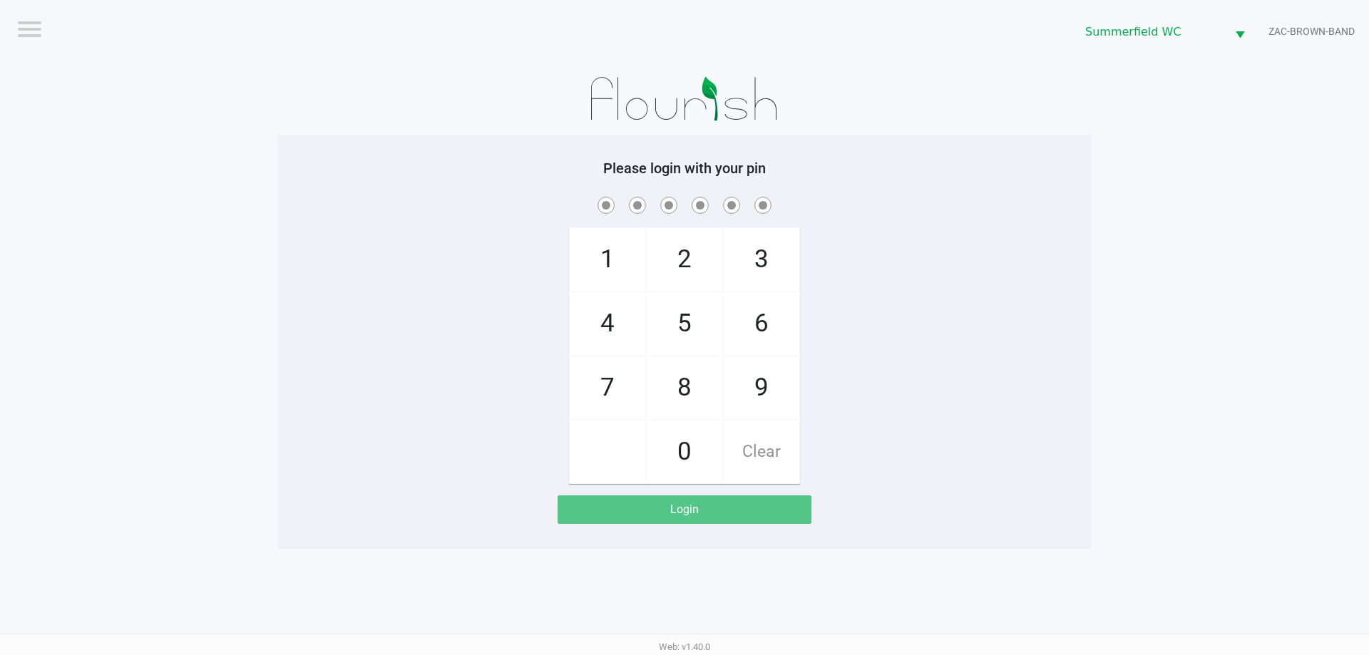
drag, startPoint x: 202, startPoint y: 177, endPoint x: 220, endPoint y: 88, distance: 91.6
click at [202, 175] on app-pos-login-wrapper "Logout [PERSON_NAME] ZAC-BROWN-BAND Please login with your pin 1 4 7 2 5 8 0 3 …" at bounding box center [684, 274] width 1369 height 549
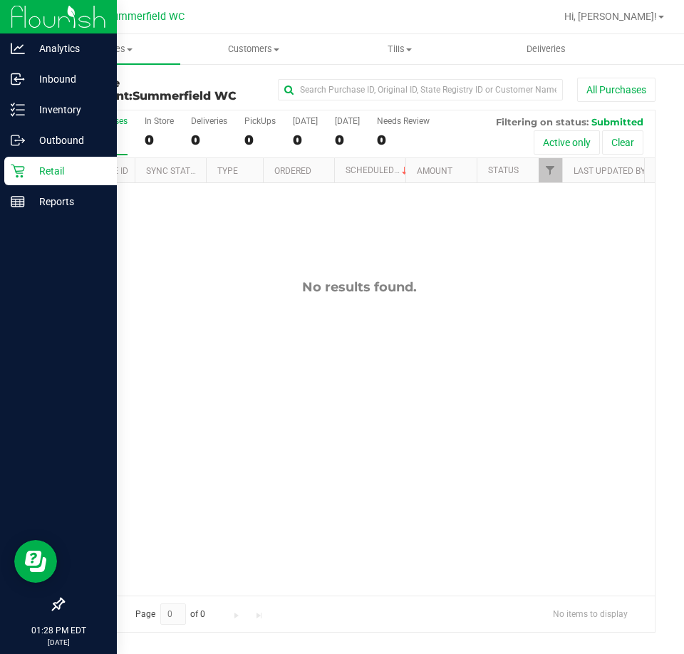
click at [9, 170] on div "Retail" at bounding box center [60, 171] width 113 height 29
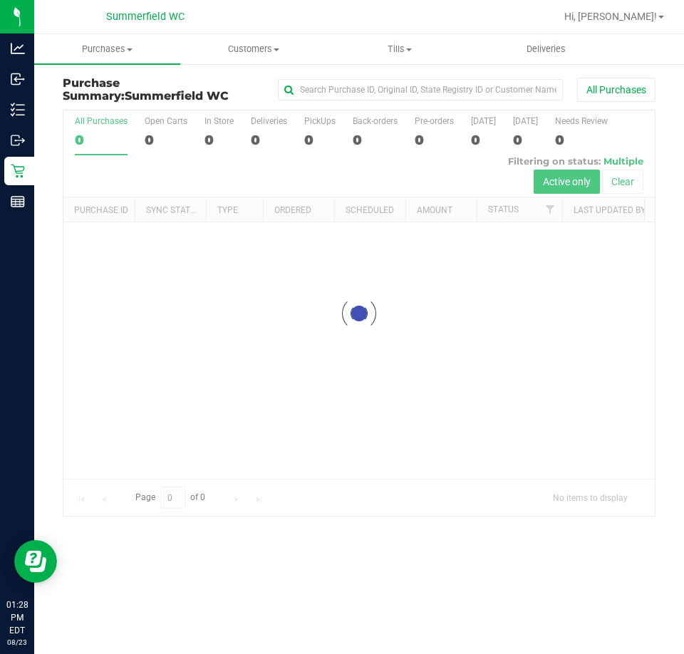
click at [393, 8] on div at bounding box center [405, 17] width 300 height 28
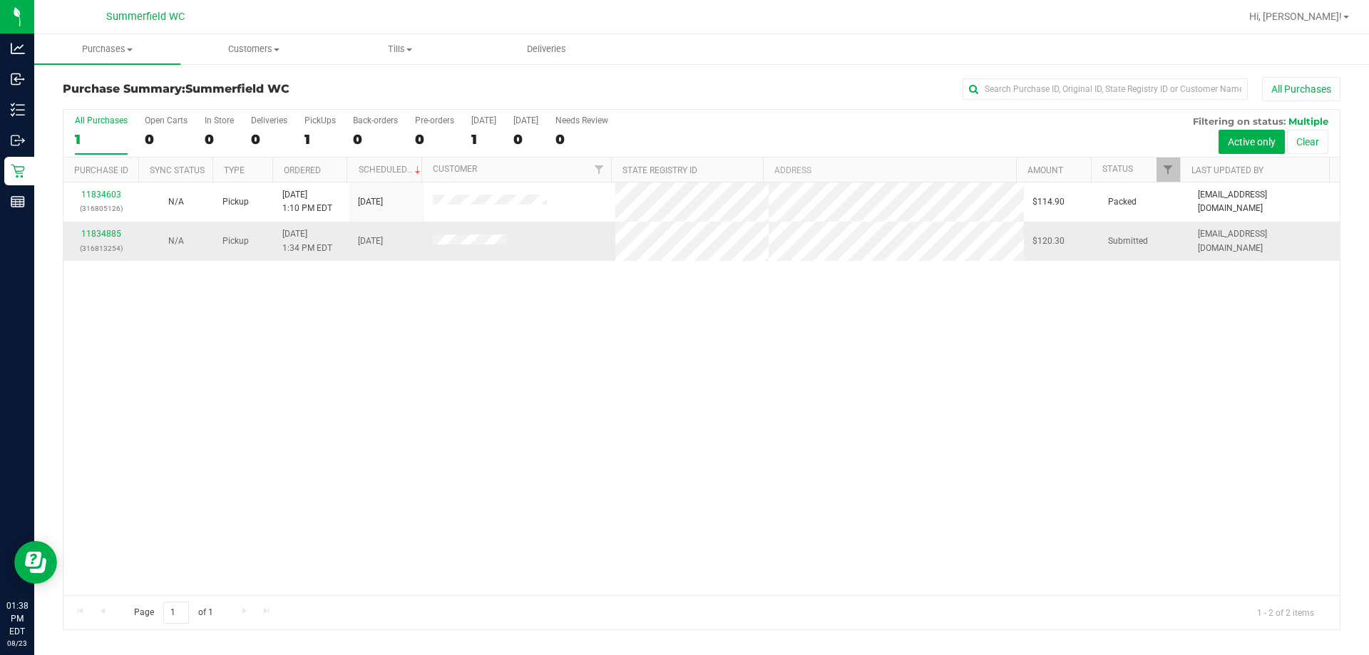
click at [99, 225] on td "11834885 (316813254)" at bounding box center [100, 241] width 75 height 38
click at [108, 232] on link "11834885" at bounding box center [101, 234] width 40 height 10
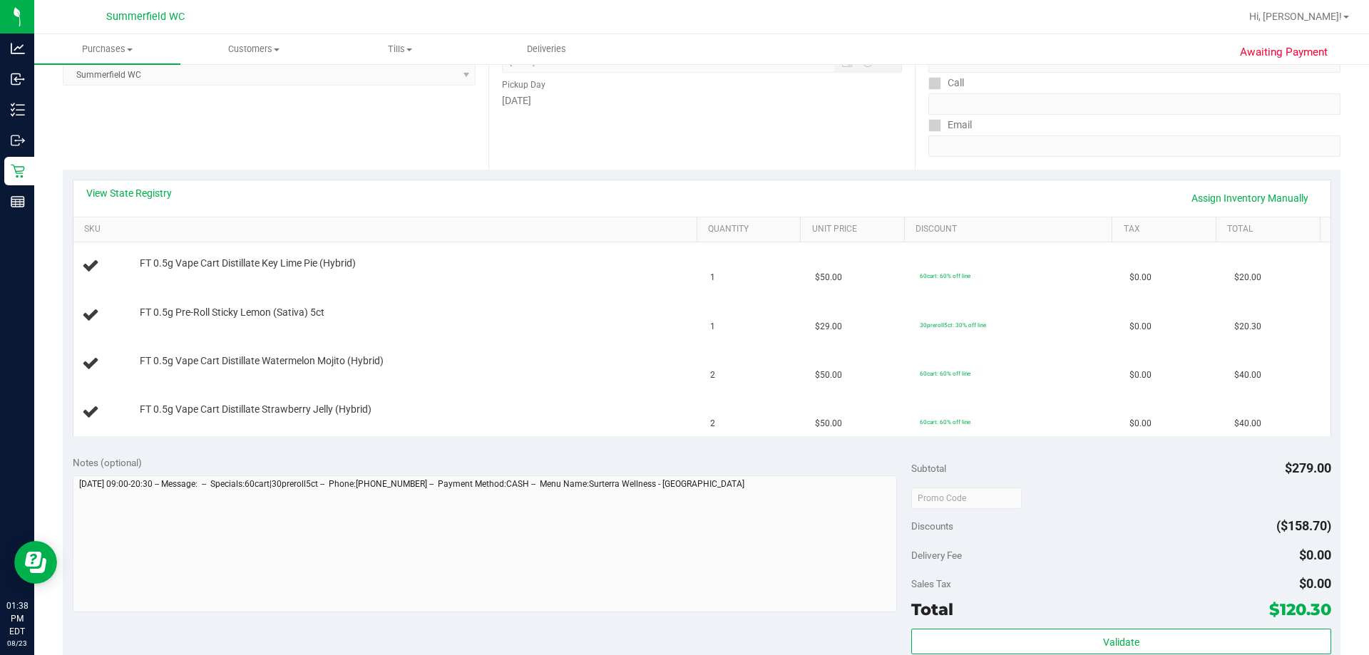
scroll to position [214, 0]
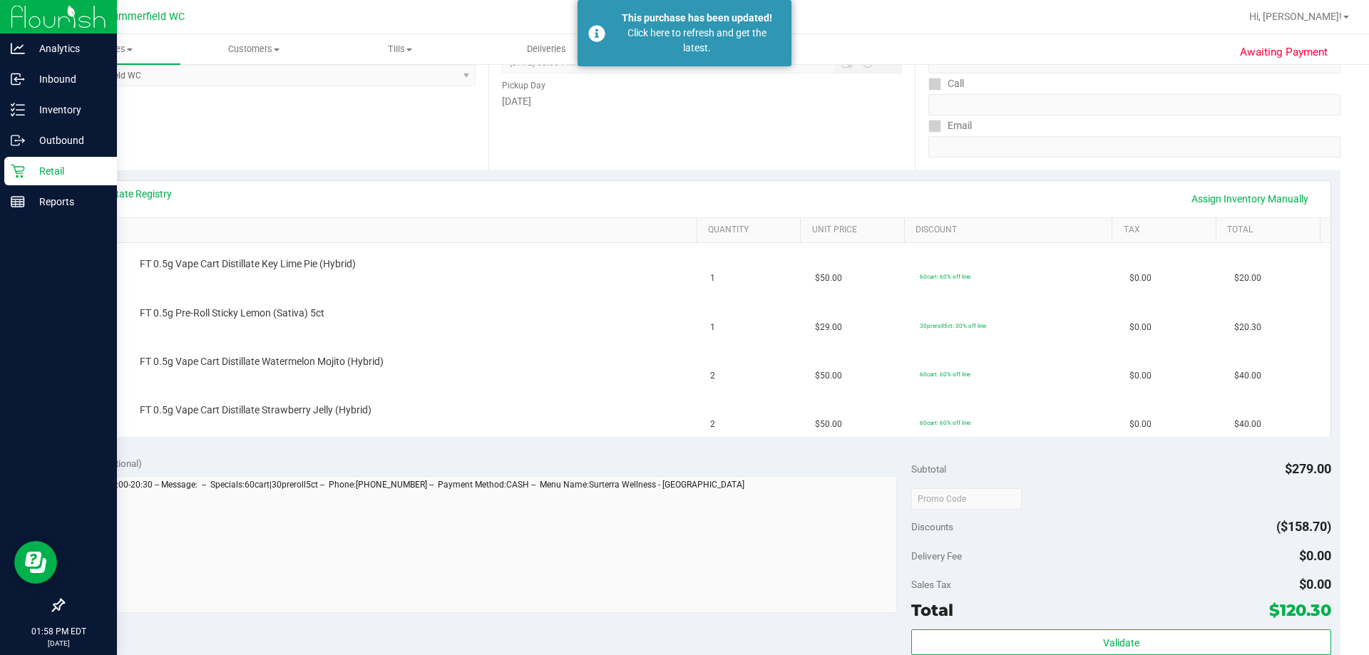
click at [30, 168] on p "Retail" at bounding box center [68, 171] width 86 height 17
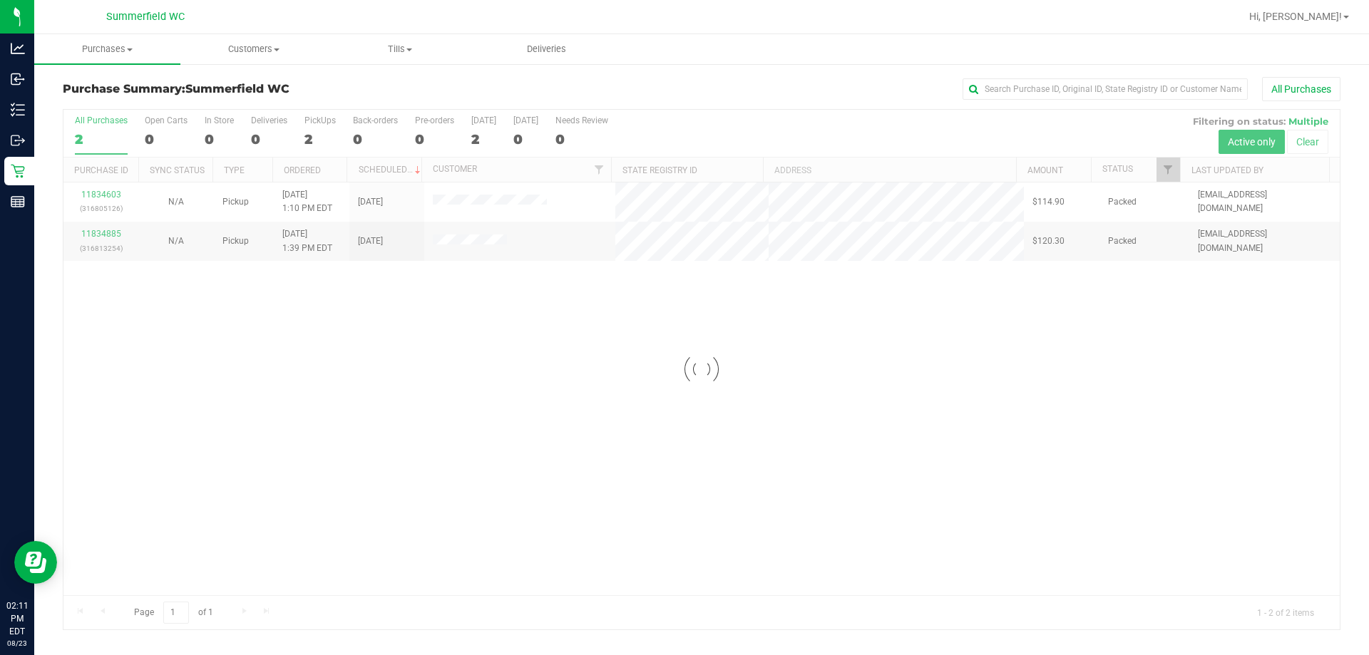
click at [568, 403] on div at bounding box center [701, 370] width 1276 height 520
drag, startPoint x: 201, startPoint y: 361, endPoint x: 137, endPoint y: 5, distance: 362.1
click at [186, 327] on div "11834603 (316805126) N/A Pickup 8/23/2025 1:10 PM EDT 8/23/2025 $114.90 Packed …" at bounding box center [701, 388] width 1276 height 413
click at [791, 370] on div at bounding box center [701, 370] width 1276 height 520
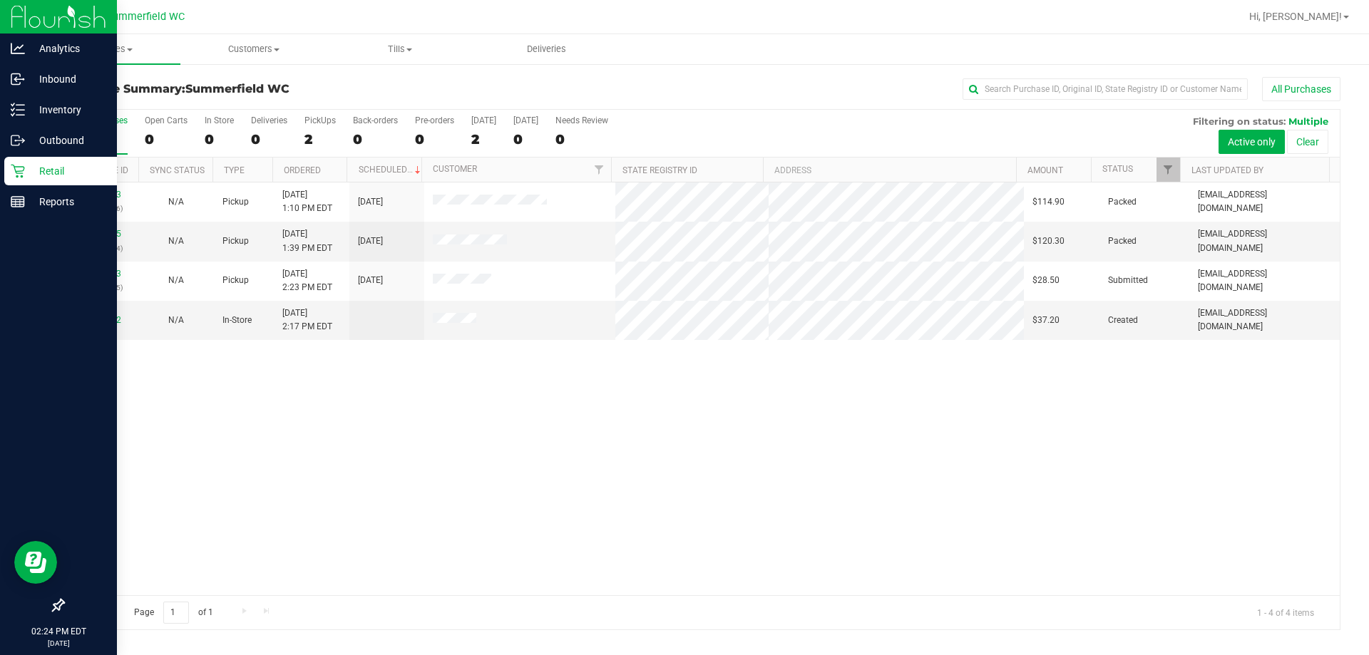
click at [115, 272] on div at bounding box center [58, 405] width 117 height 374
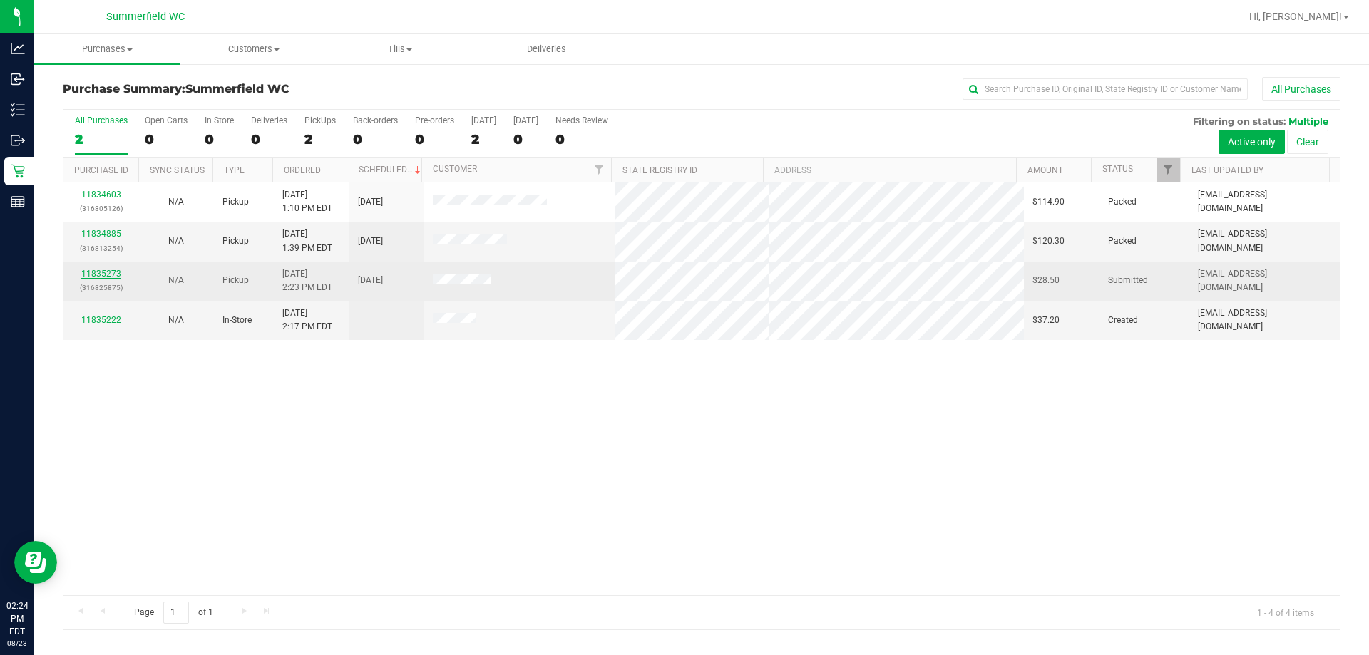
click at [118, 274] on link "11835273" at bounding box center [101, 274] width 40 height 10
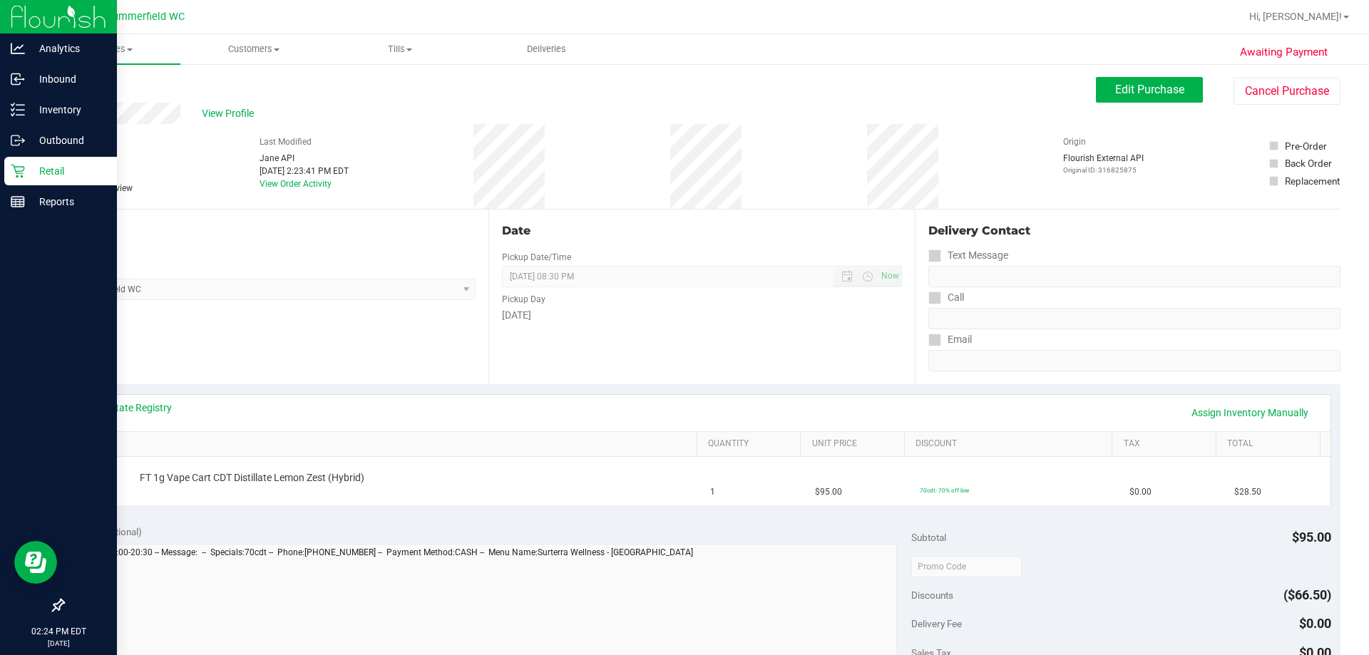
click at [20, 163] on div "Retail" at bounding box center [60, 171] width 113 height 29
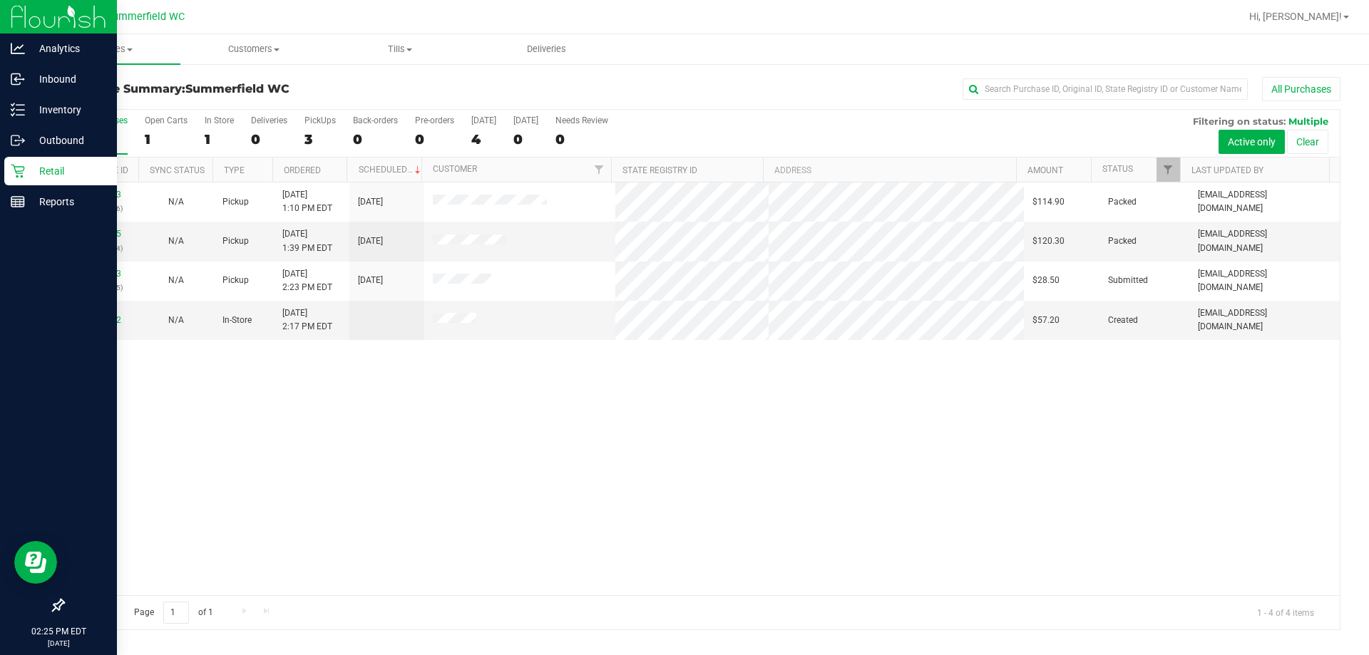
click at [45, 167] on p "Retail" at bounding box center [68, 171] width 86 height 17
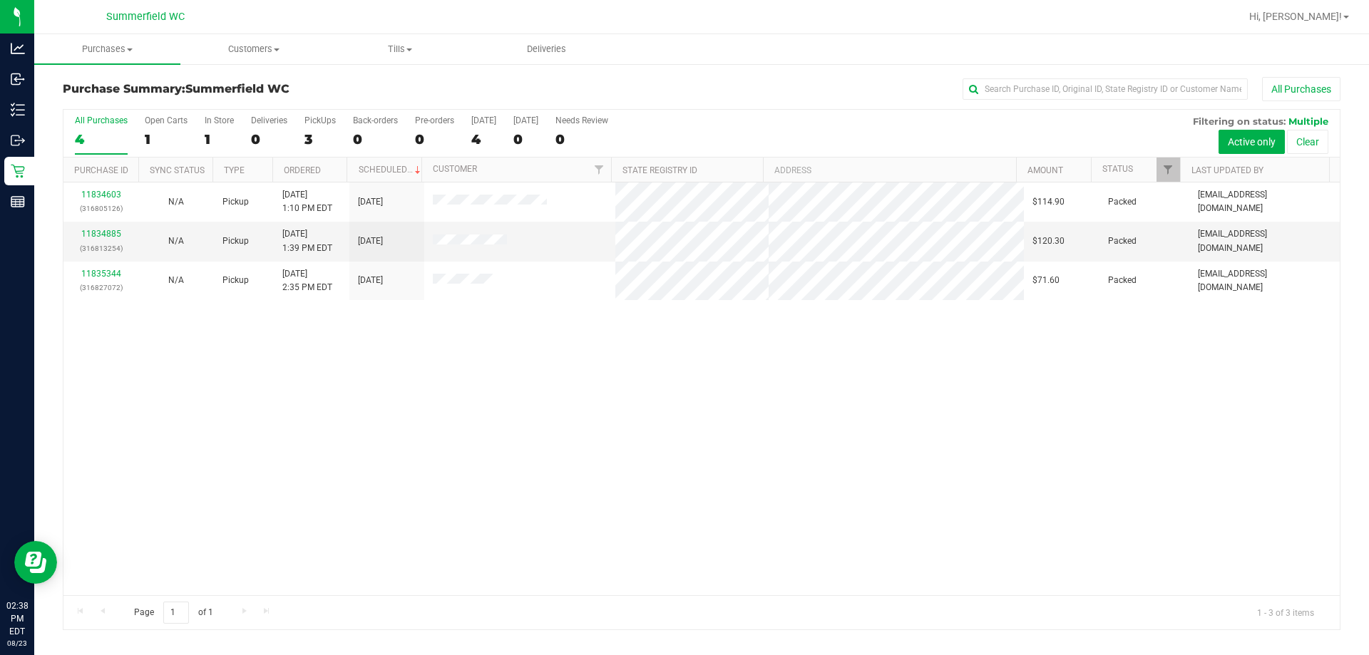
click at [619, 89] on div "All Purchases" at bounding box center [914, 89] width 852 height 24
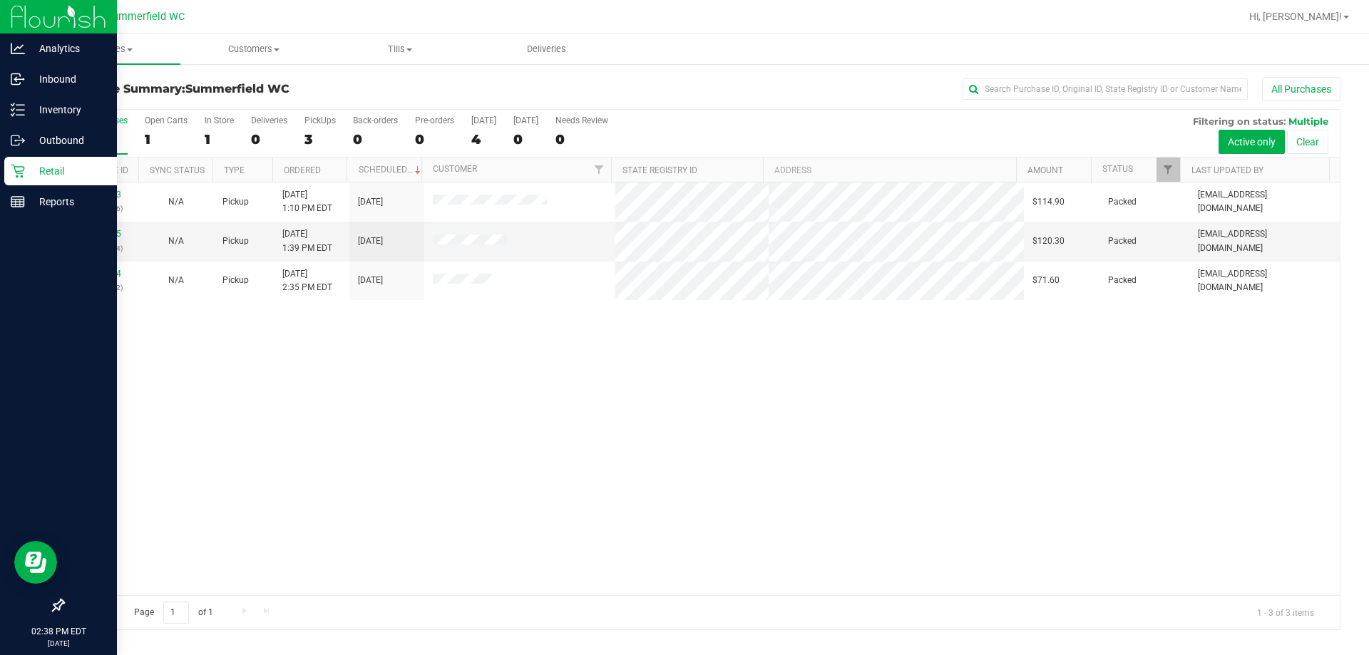
click at [17, 168] on icon at bounding box center [18, 171] width 14 height 14
